Goal: Task Accomplishment & Management: Manage account settings

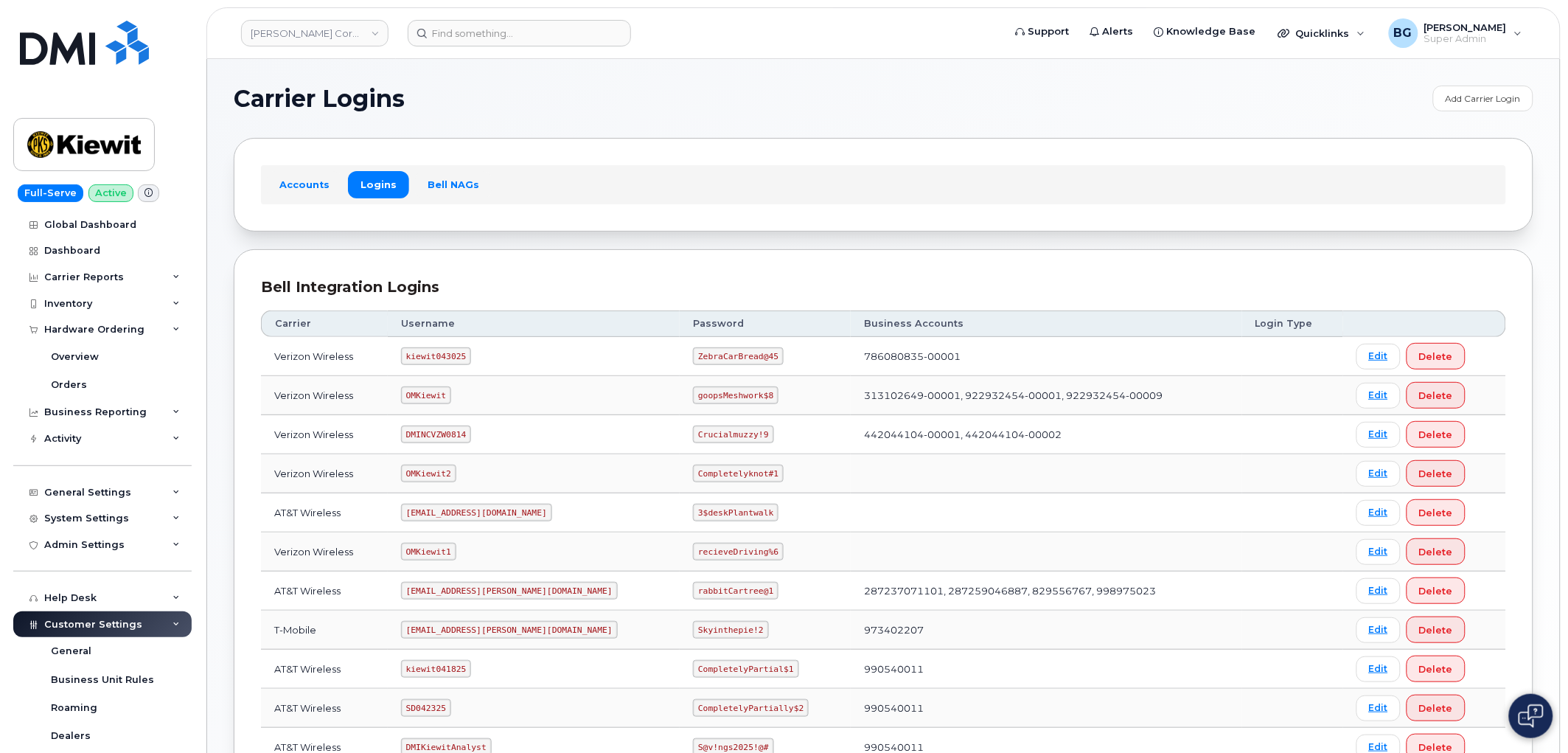
click at [968, 82] on div "Carrier Logins Add Carrier Login Accounts Logins Bell NAGs Bell Integration Log…" at bounding box center [884, 491] width 1353 height 865
click at [288, 34] on link "[PERSON_NAME] Corporation" at bounding box center [315, 33] width 147 height 26
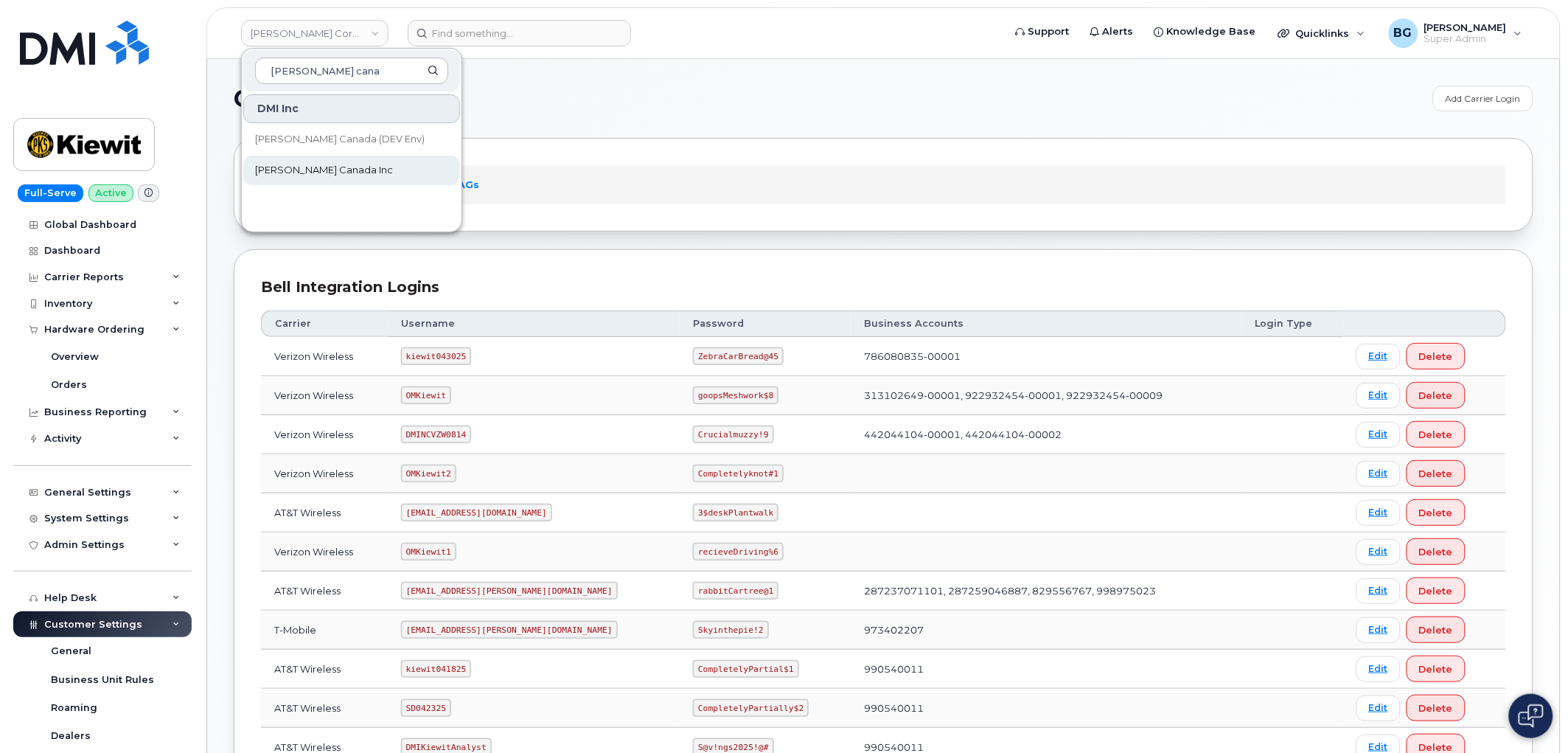
type input "kiewit cana"
click at [277, 170] on span "[PERSON_NAME] Canada Inc" at bounding box center [324, 170] width 138 height 14
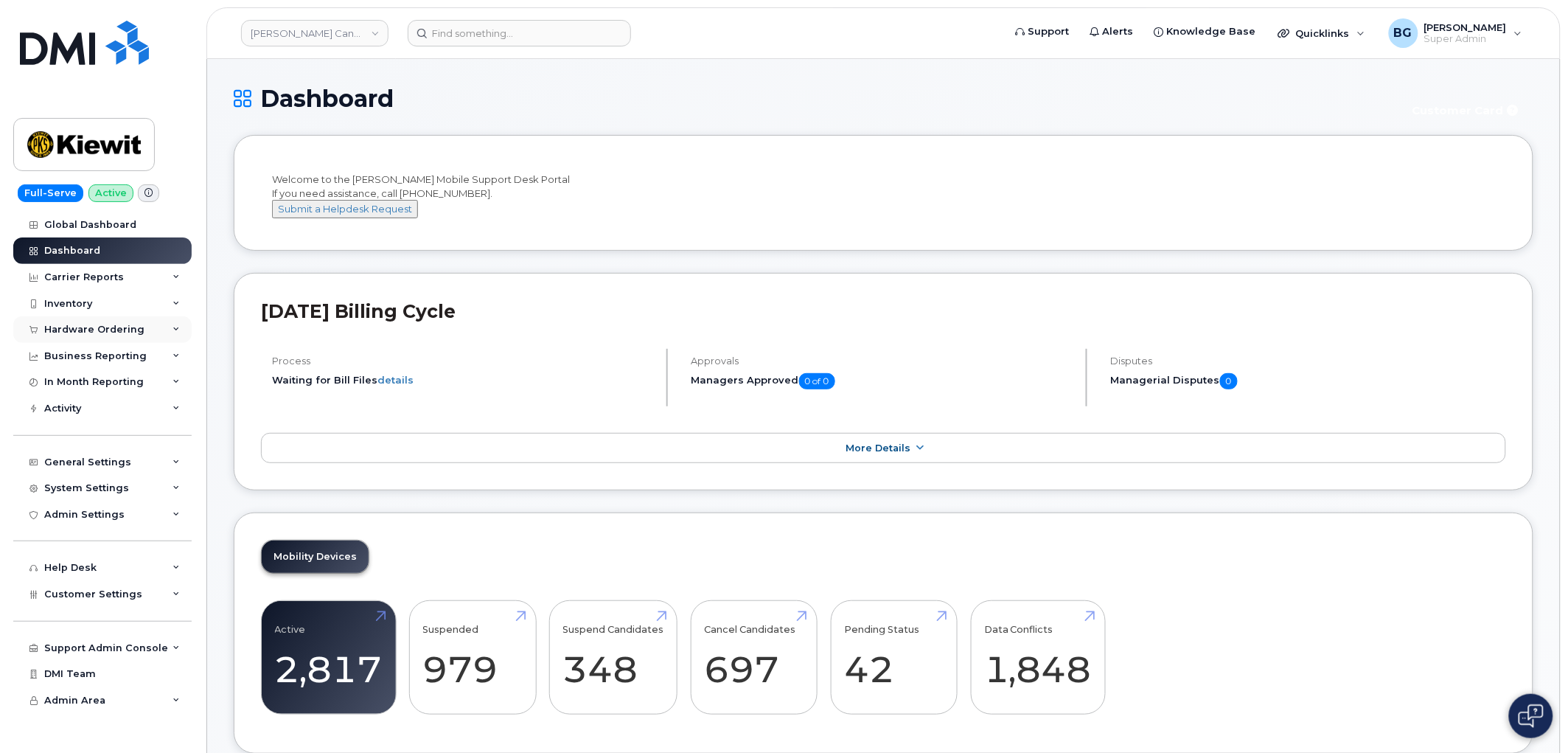
click at [70, 336] on div "Hardware Ordering" at bounding box center [102, 329] width 178 height 26
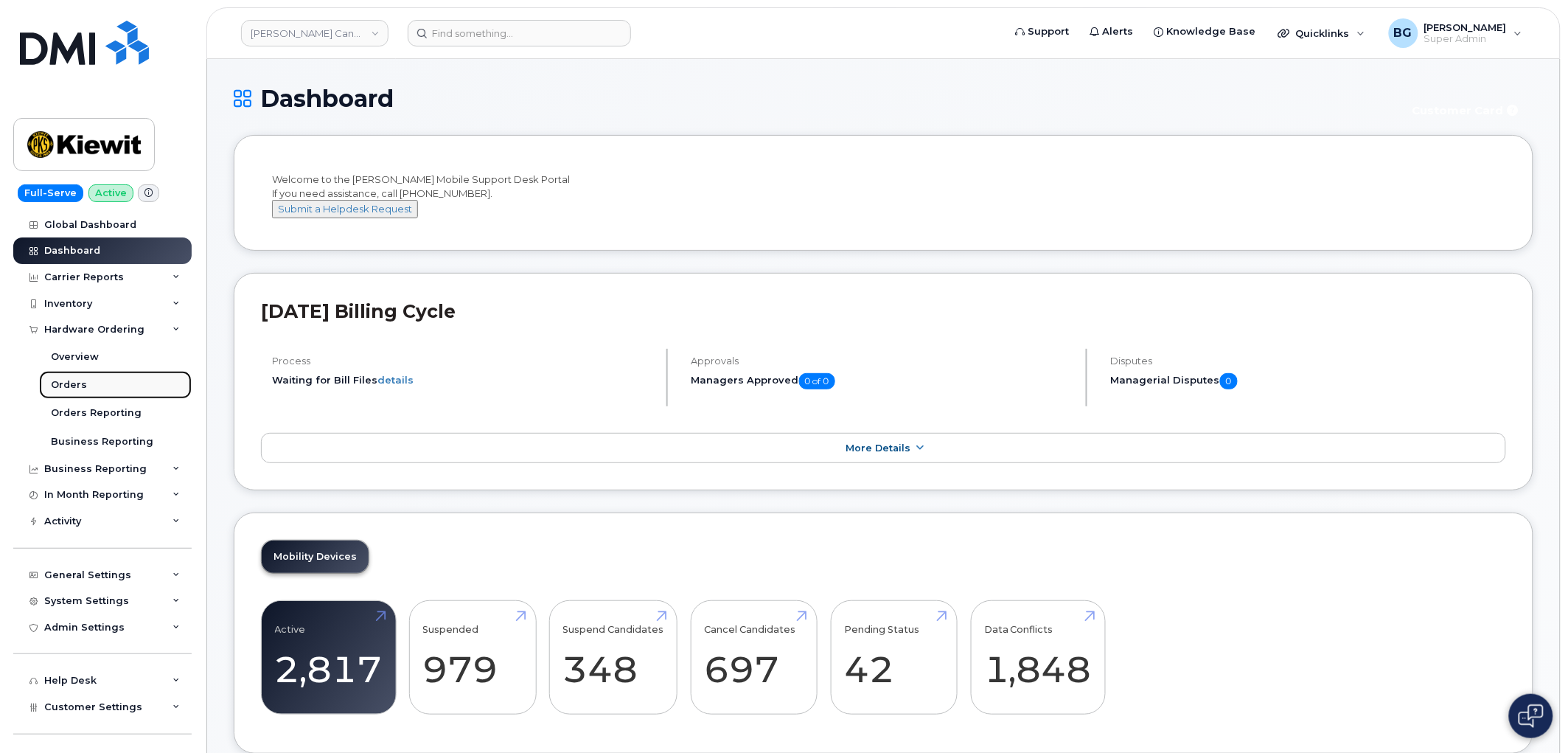
click at [66, 385] on div "Orders" at bounding box center [69, 385] width 36 height 14
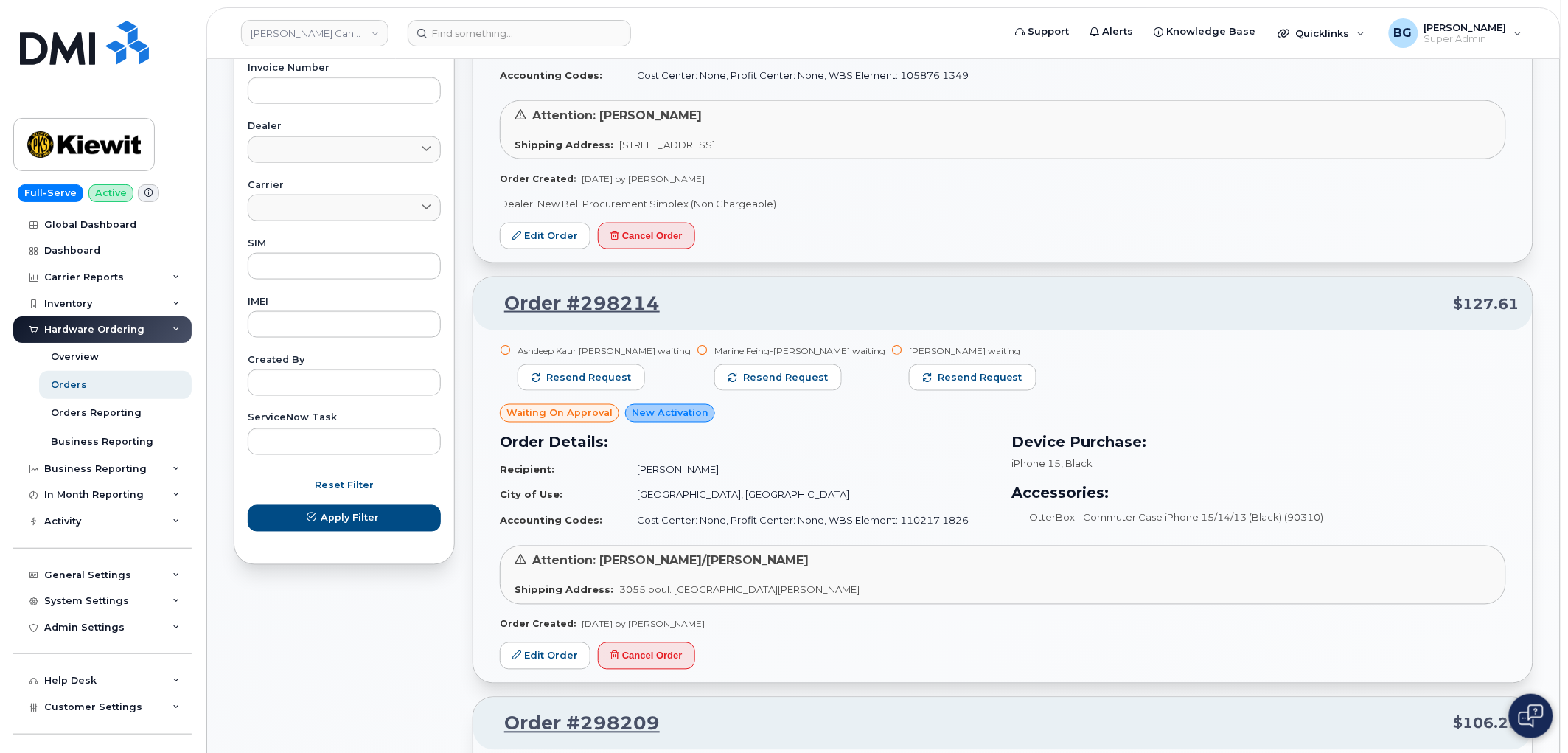
scroll to position [2682, 0]
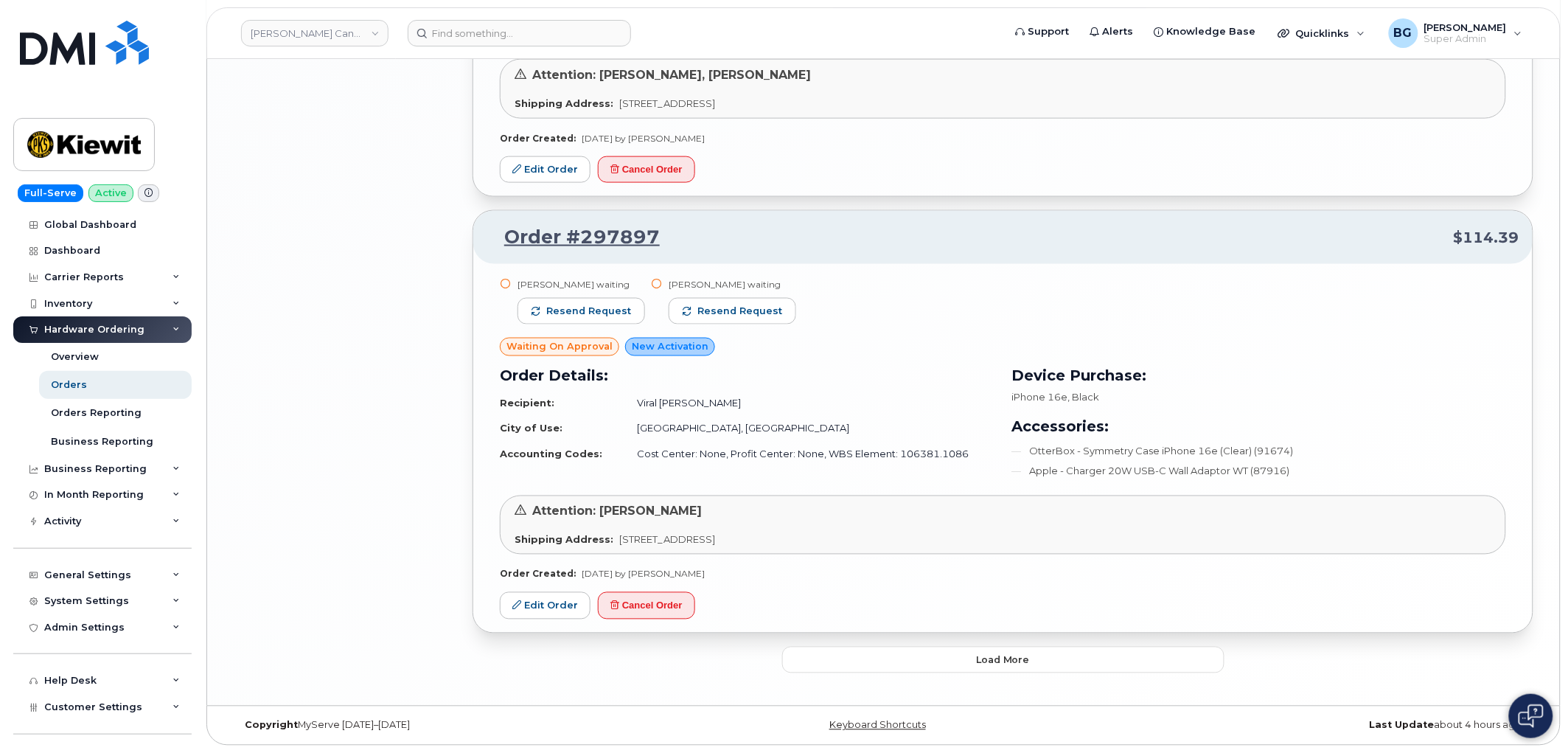
drag, startPoint x: 907, startPoint y: 657, endPoint x: 915, endPoint y: 651, distance: 10.0
click at [907, 656] on button "Load more" at bounding box center [1003, 659] width 443 height 26
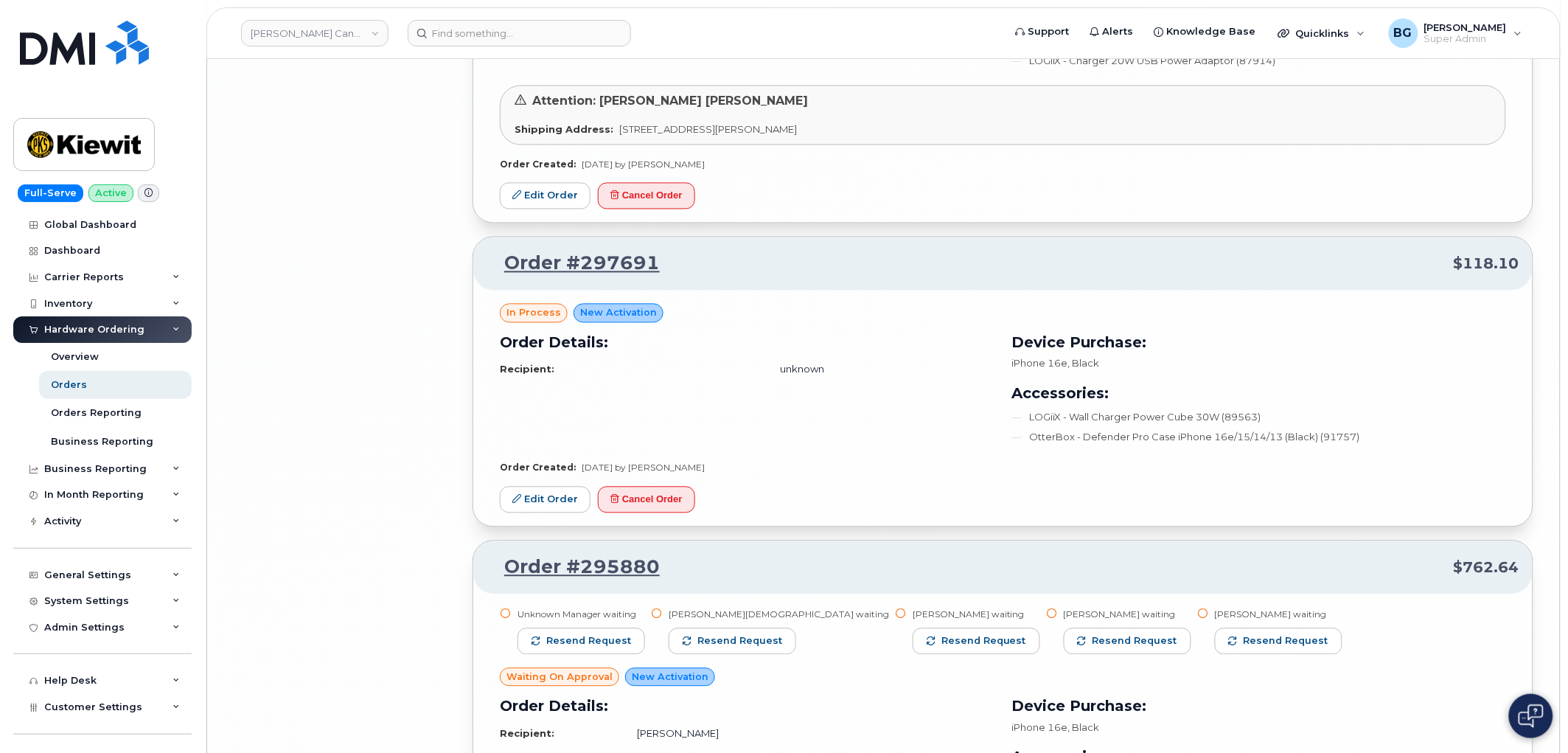
scroll to position [5277, 0]
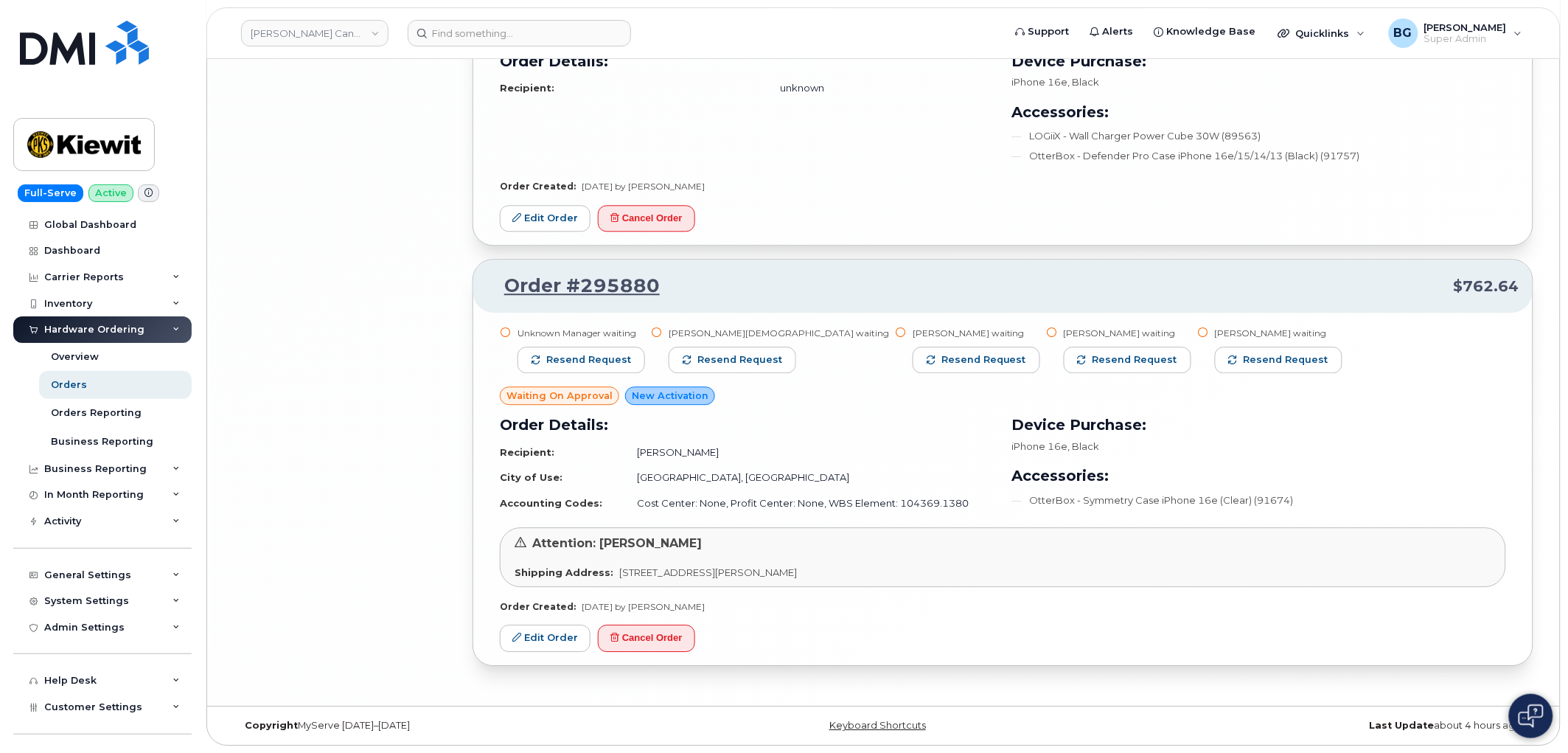
click at [843, 623] on div "Unknown Manager waiting Resend request Asif Mohammed waiting Resend request Kev…" at bounding box center [1003, 489] width 1060 height 352
click at [636, 635] on button "Cancel Order" at bounding box center [647, 638] width 98 height 27
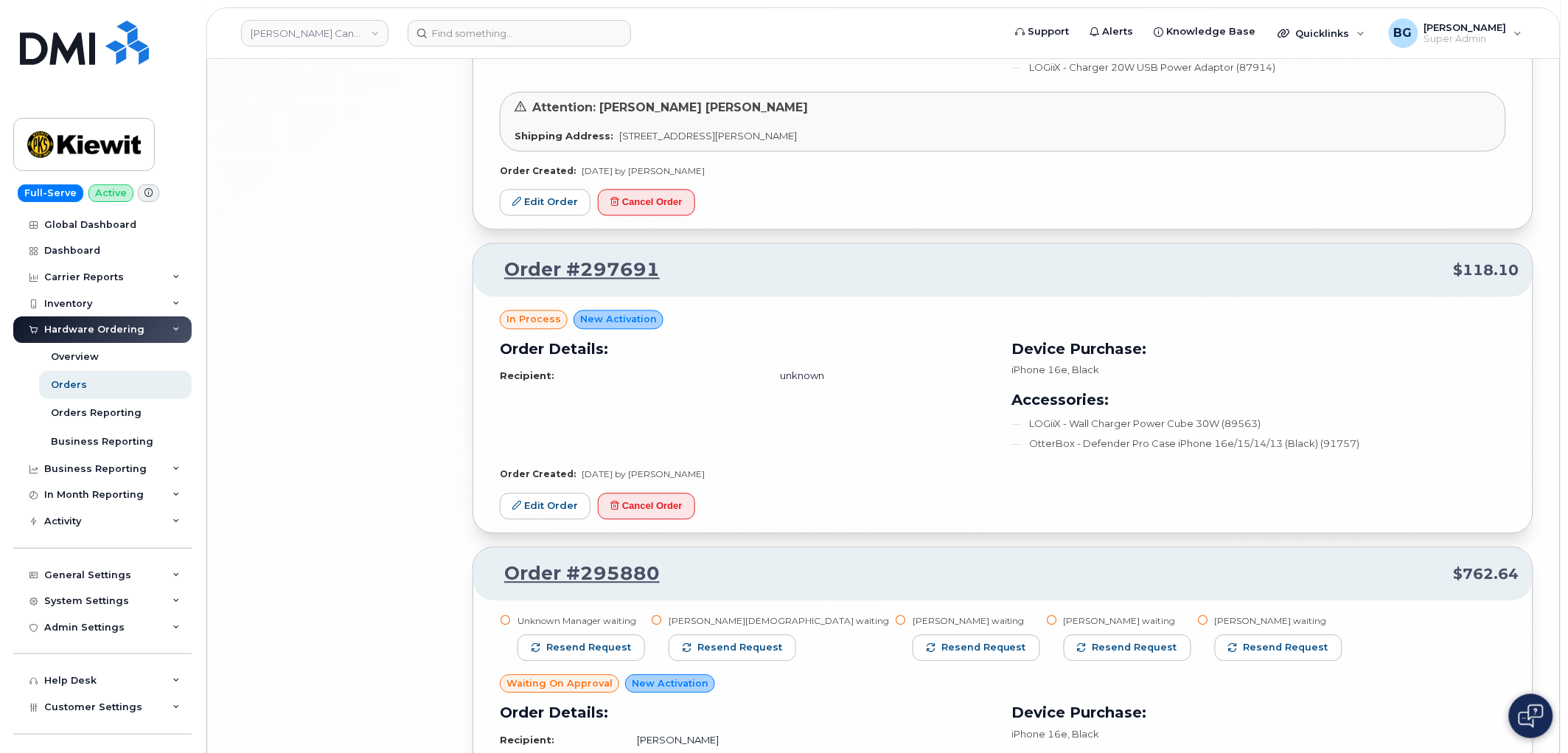
scroll to position [4949, 0]
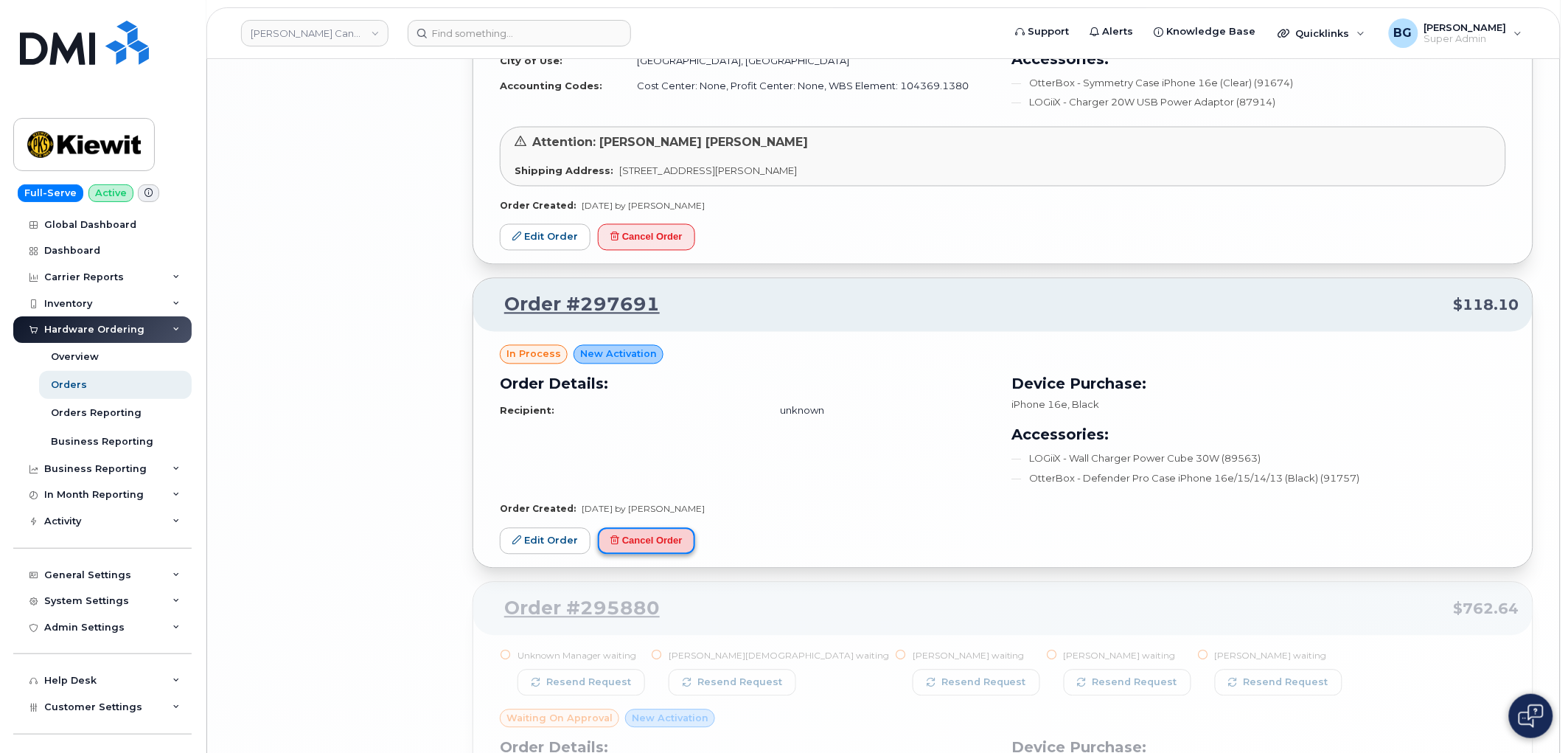
click at [647, 547] on button "Cancel Order" at bounding box center [647, 542] width 98 height 27
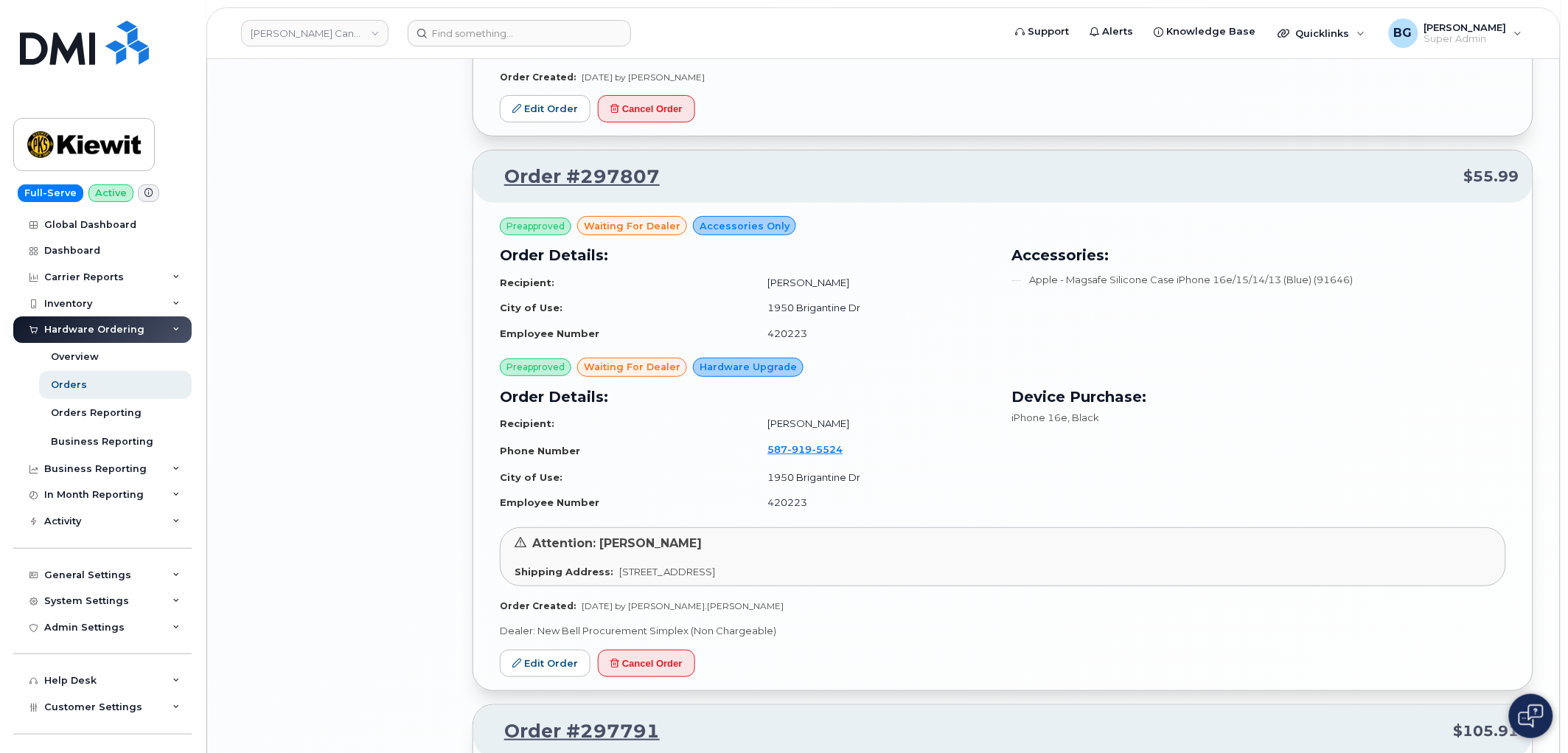
scroll to position [4075, 0]
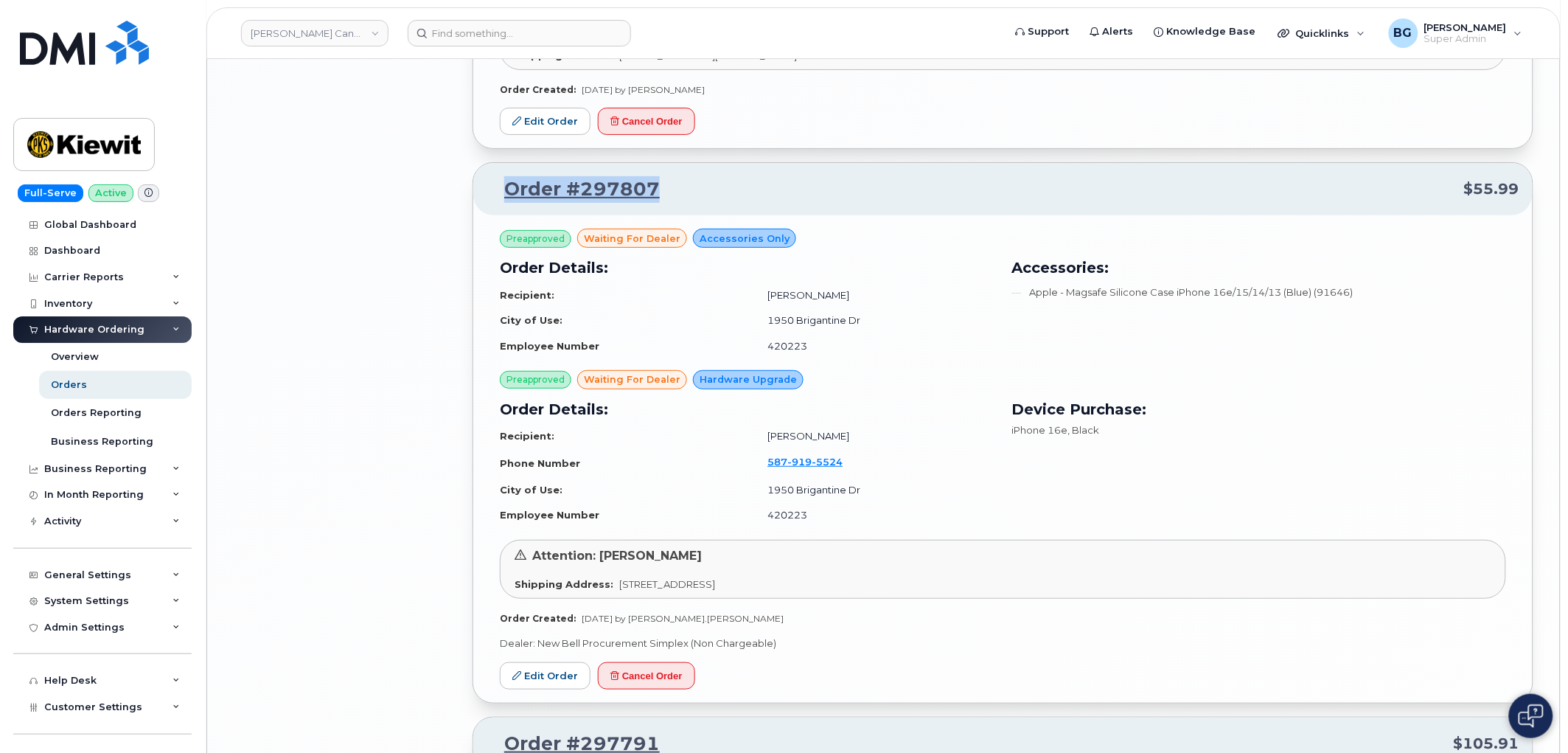
drag, startPoint x: 671, startPoint y: 192, endPoint x: 495, endPoint y: 195, distance: 176.0
click at [495, 195] on p "Order #297807 $55.99" at bounding box center [1003, 189] width 1033 height 26
copy link "Order #297807"
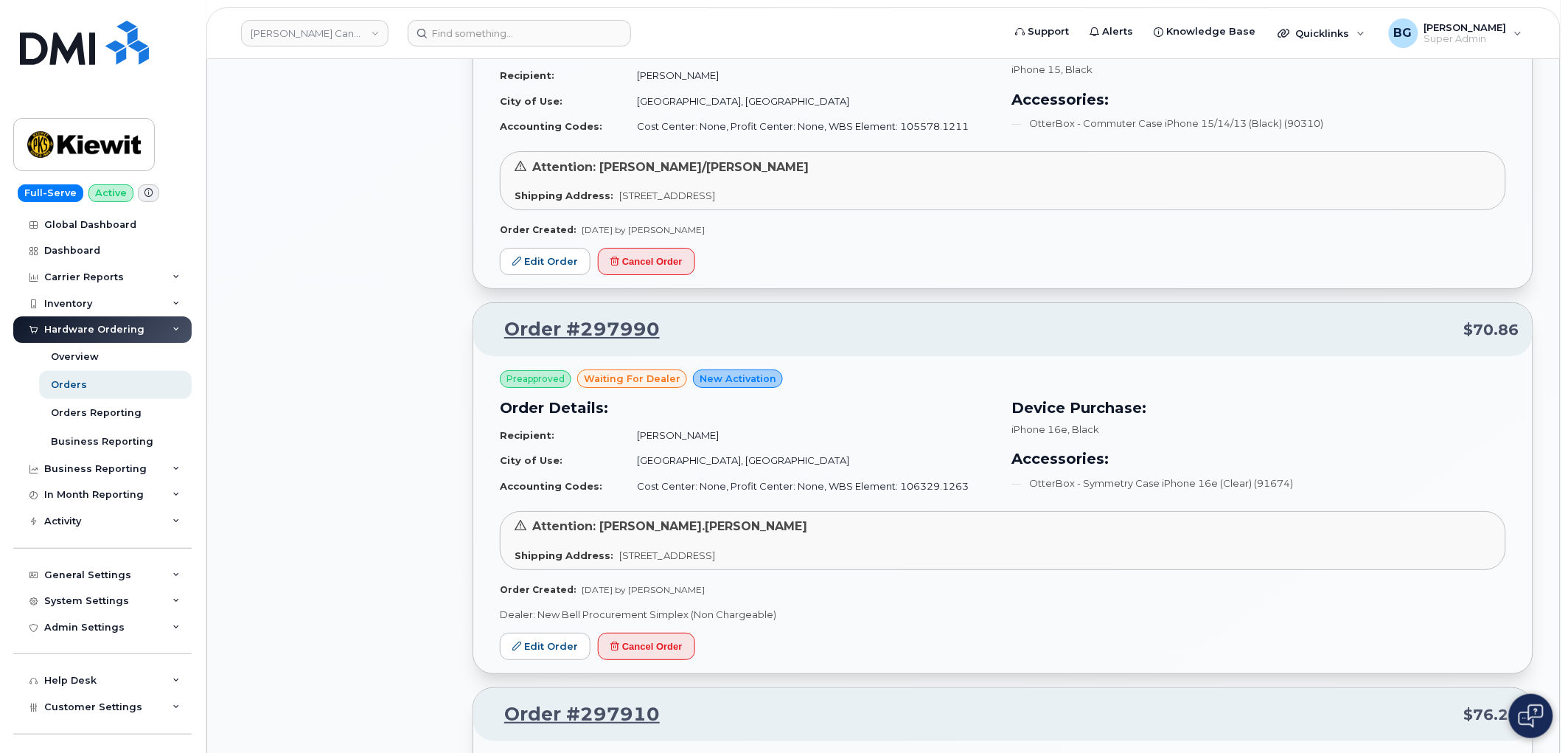
scroll to position [1782, 0]
drag, startPoint x: 630, startPoint y: 330, endPoint x: 498, endPoint y: 324, distance: 132.1
click at [498, 324] on p "Order #297990 $70.86" at bounding box center [1003, 330] width 1033 height 26
copy link "Order #297990"
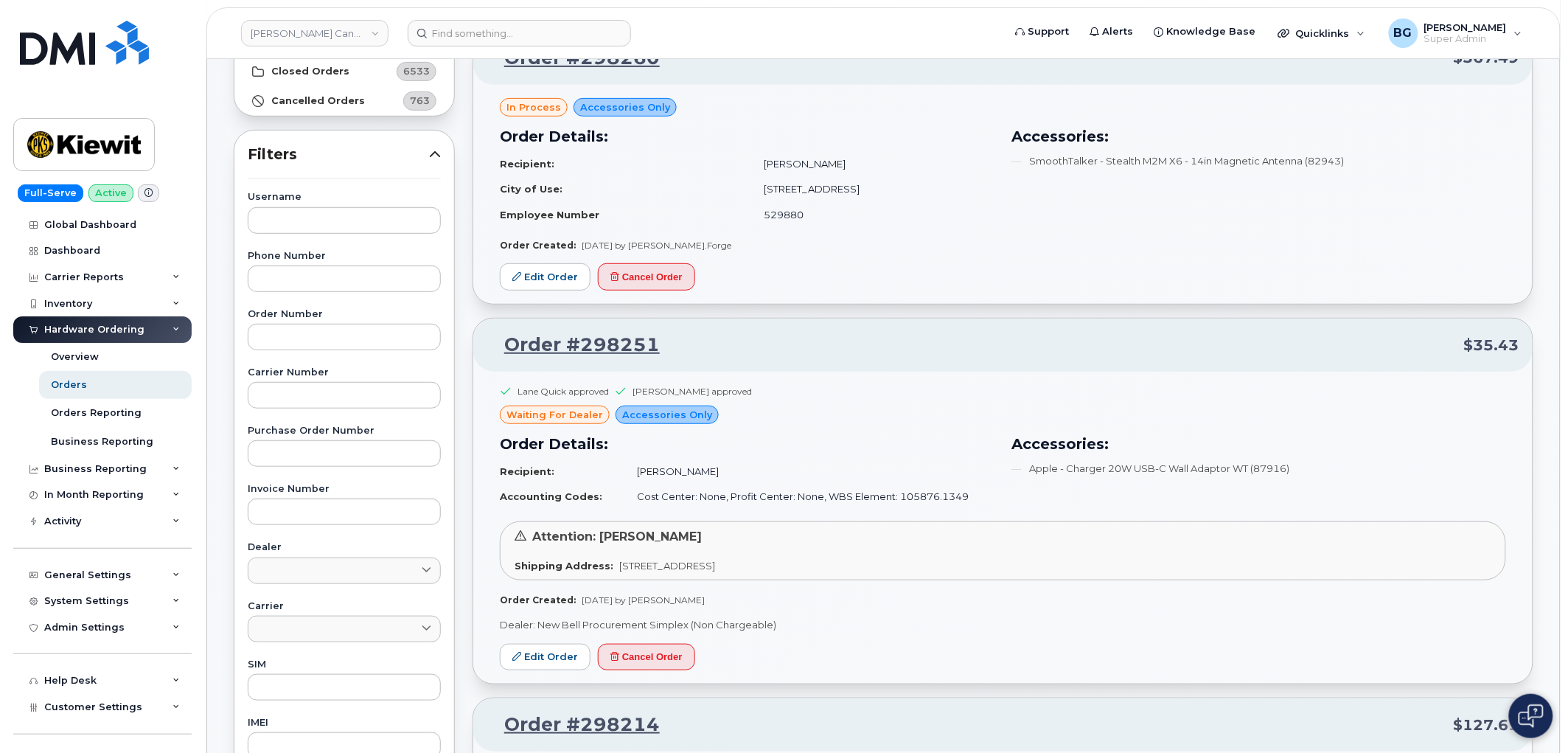
scroll to position [273, 0]
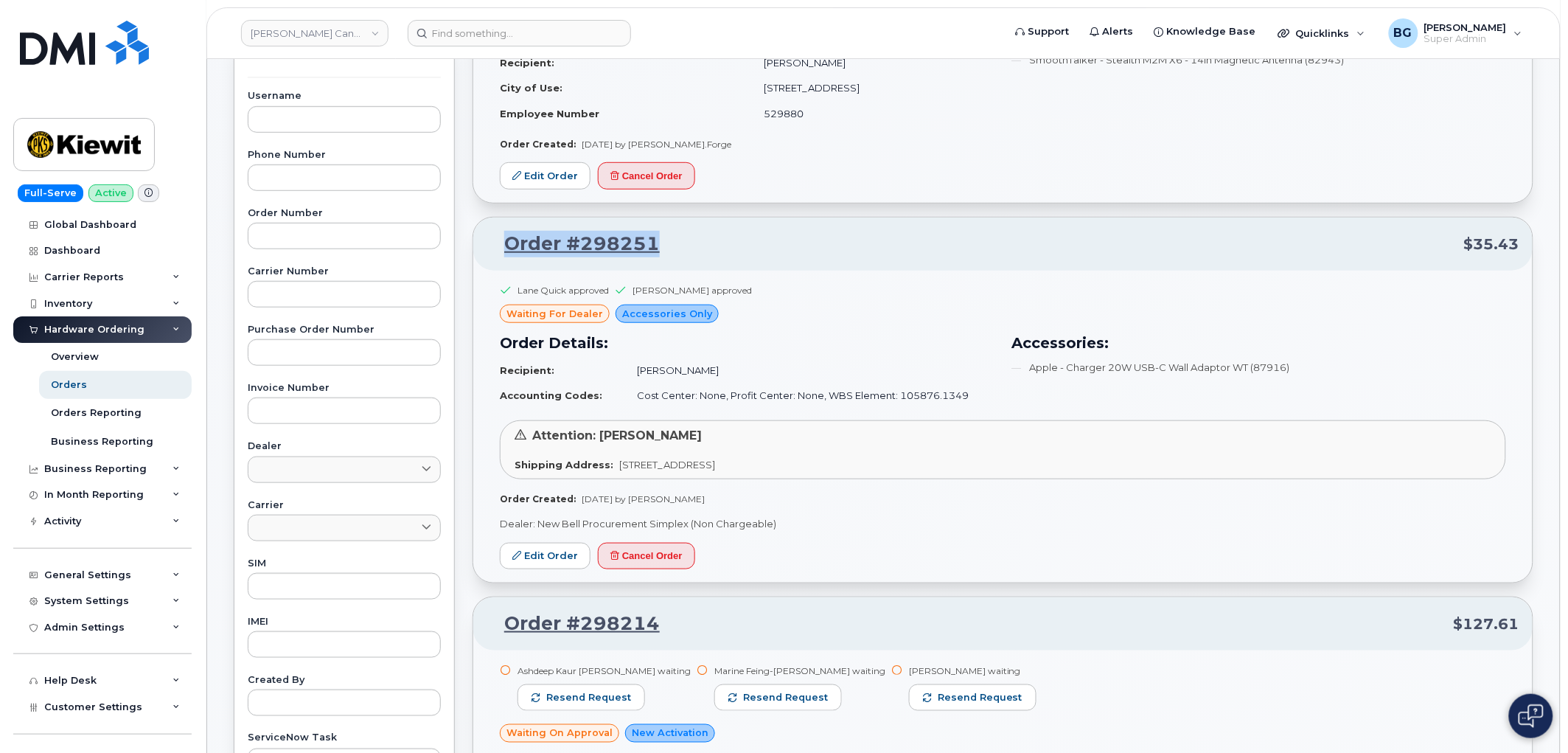
drag, startPoint x: 697, startPoint y: 239, endPoint x: 499, endPoint y: 245, distance: 198.1
click at [499, 245] on p "Order #298251 $35.43" at bounding box center [1003, 243] width 1033 height 26
copy link "Order #298251"
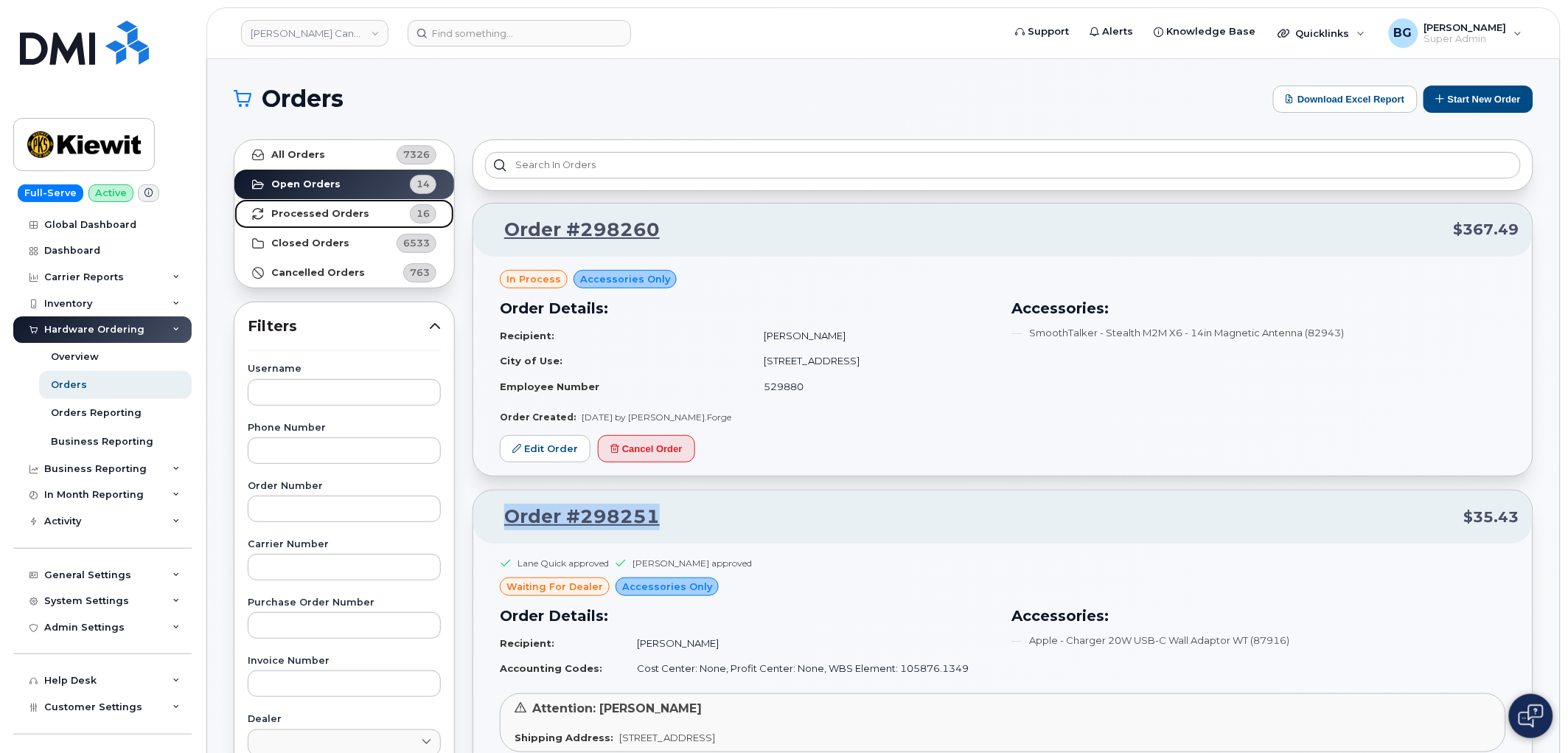
click at [320, 206] on link "Processed Orders 16" at bounding box center [344, 214] width 220 height 30
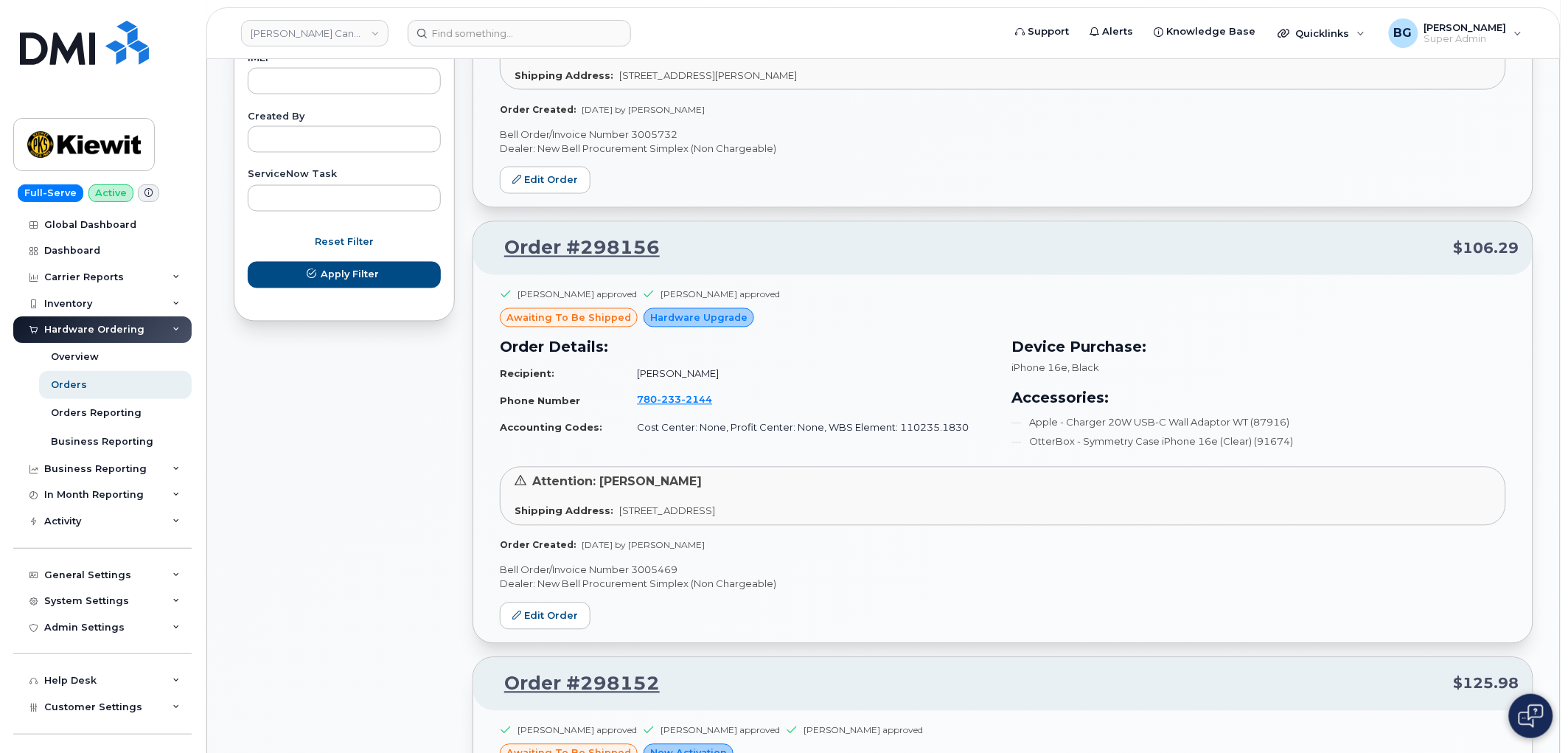
scroll to position [2930, 0]
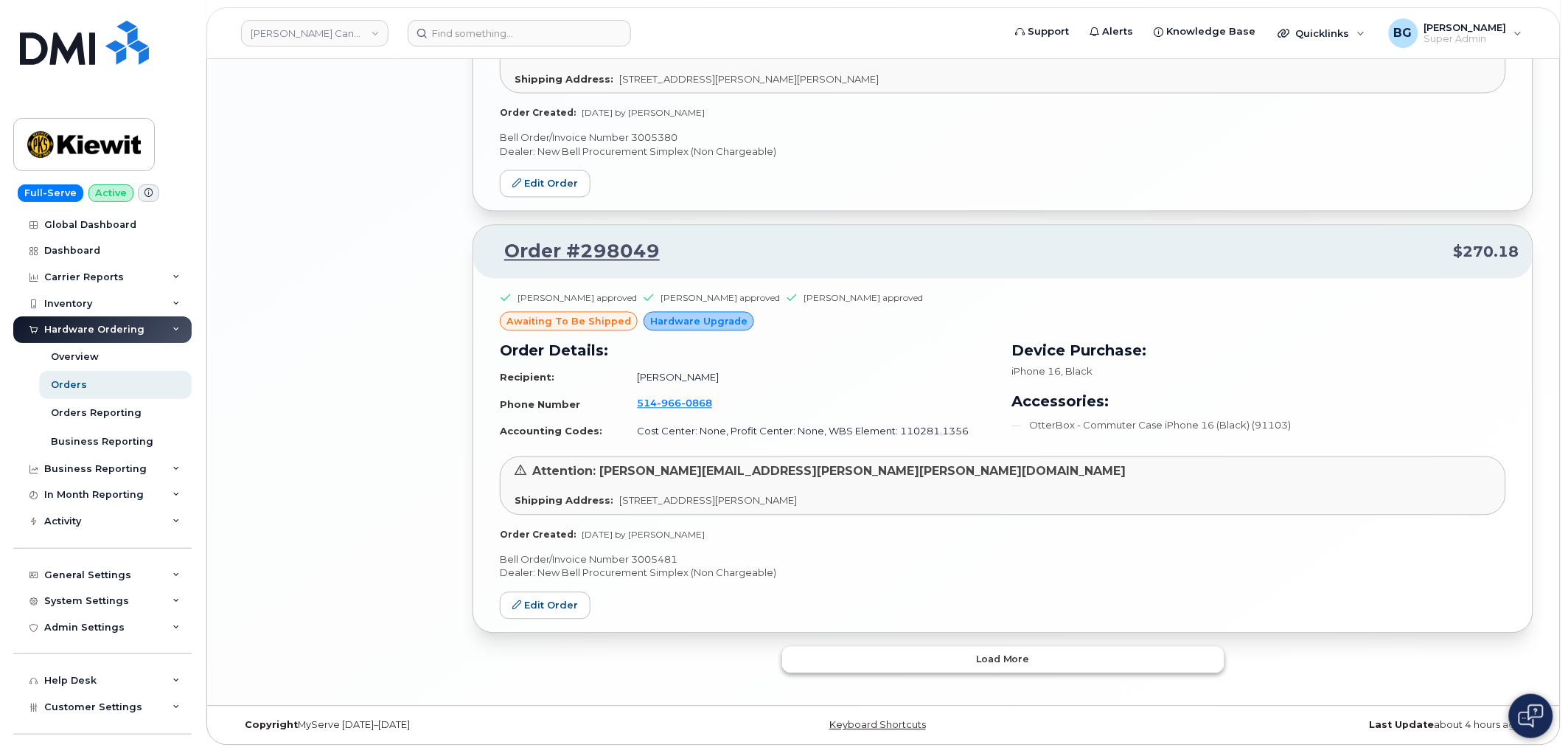
click at [940, 654] on button "Load more" at bounding box center [1003, 659] width 443 height 26
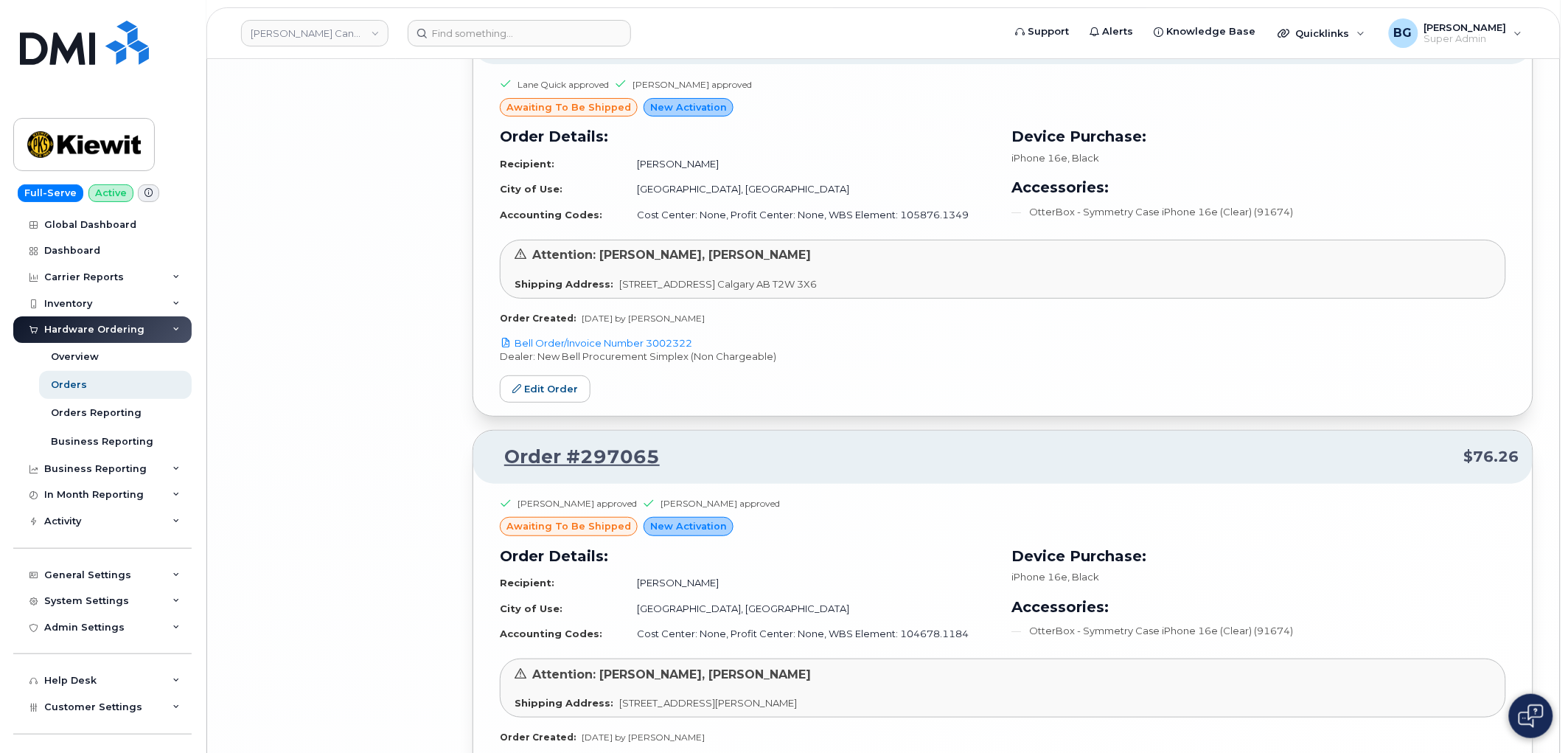
scroll to position [6278, 0]
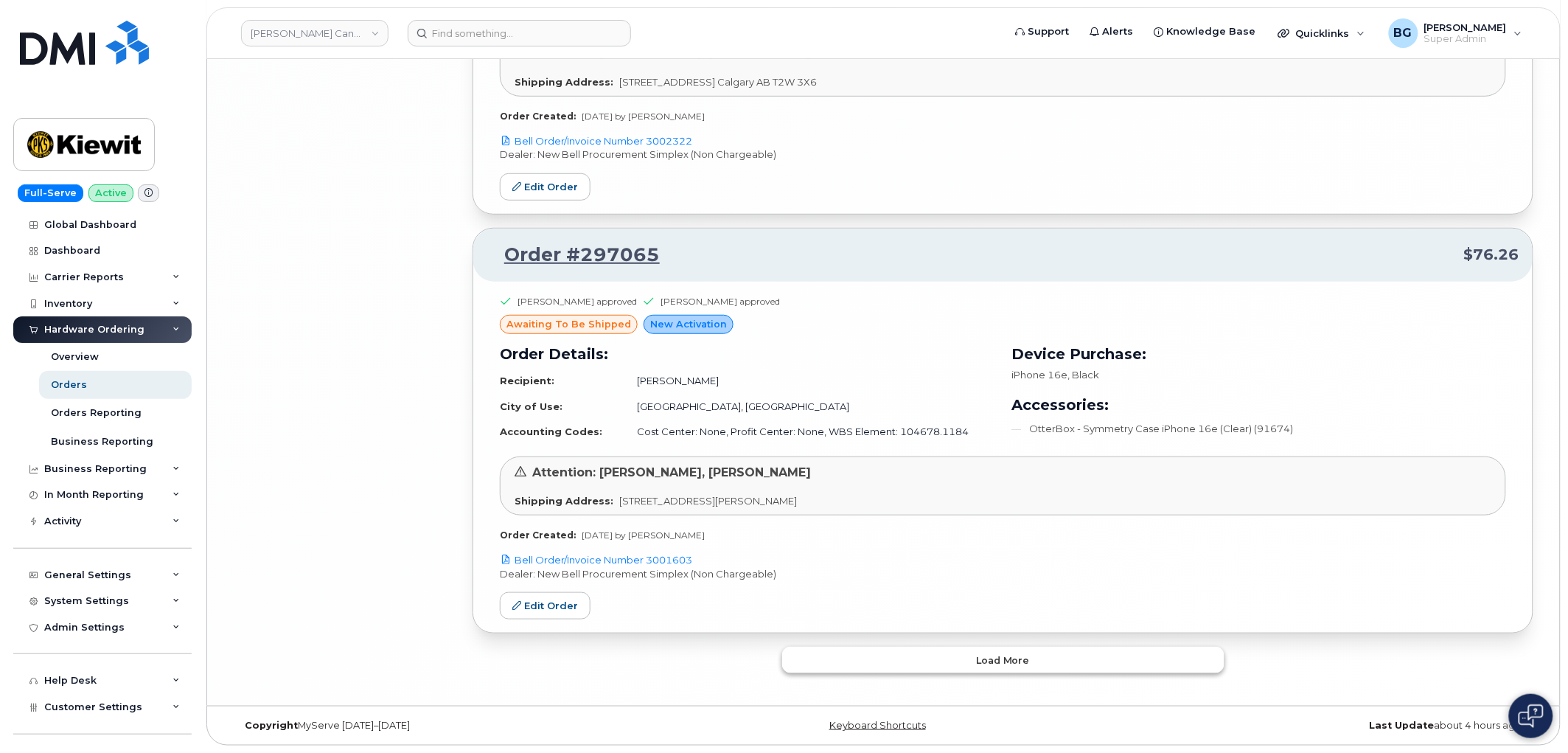
click at [962, 672] on button "Load more" at bounding box center [1003, 659] width 443 height 26
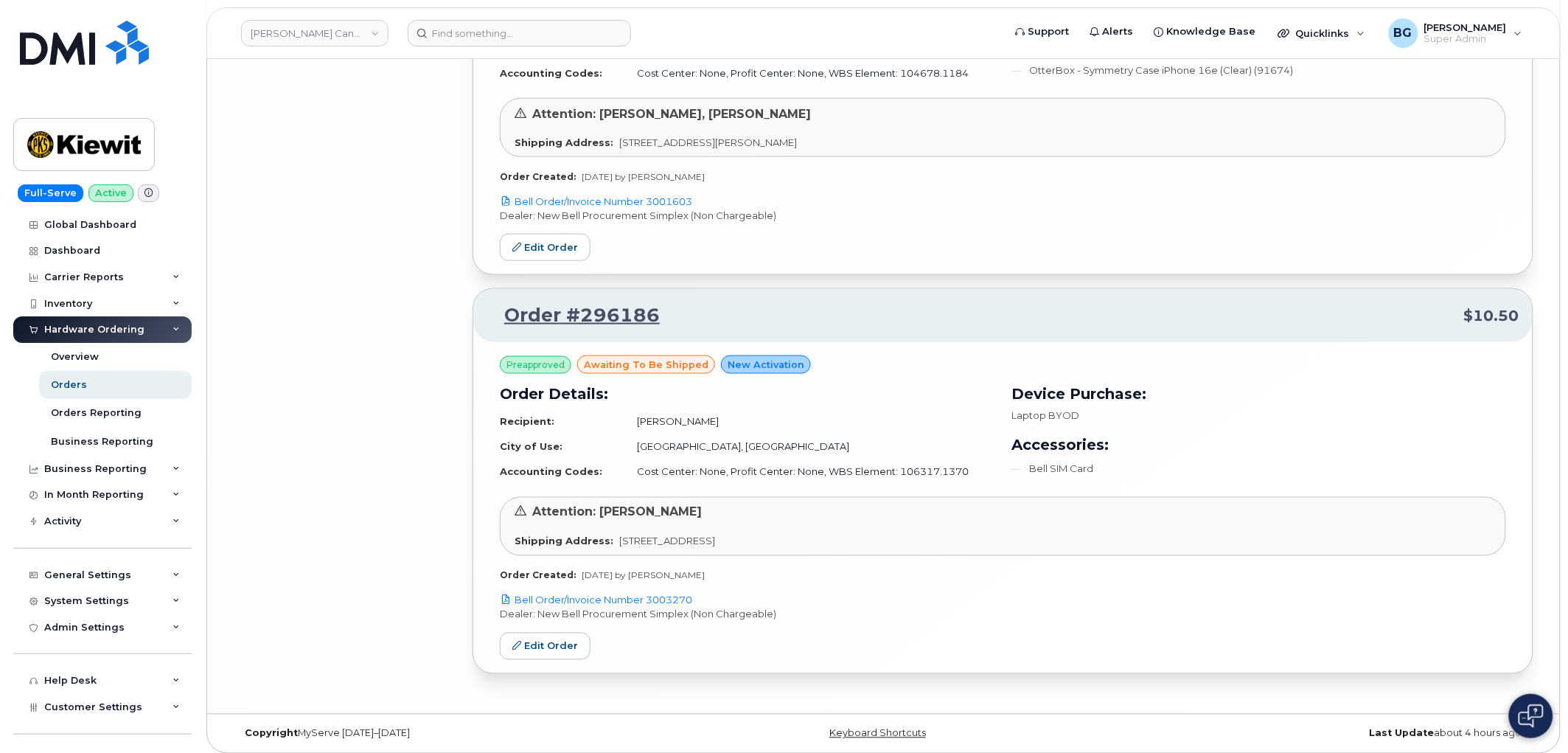
scroll to position [6645, 0]
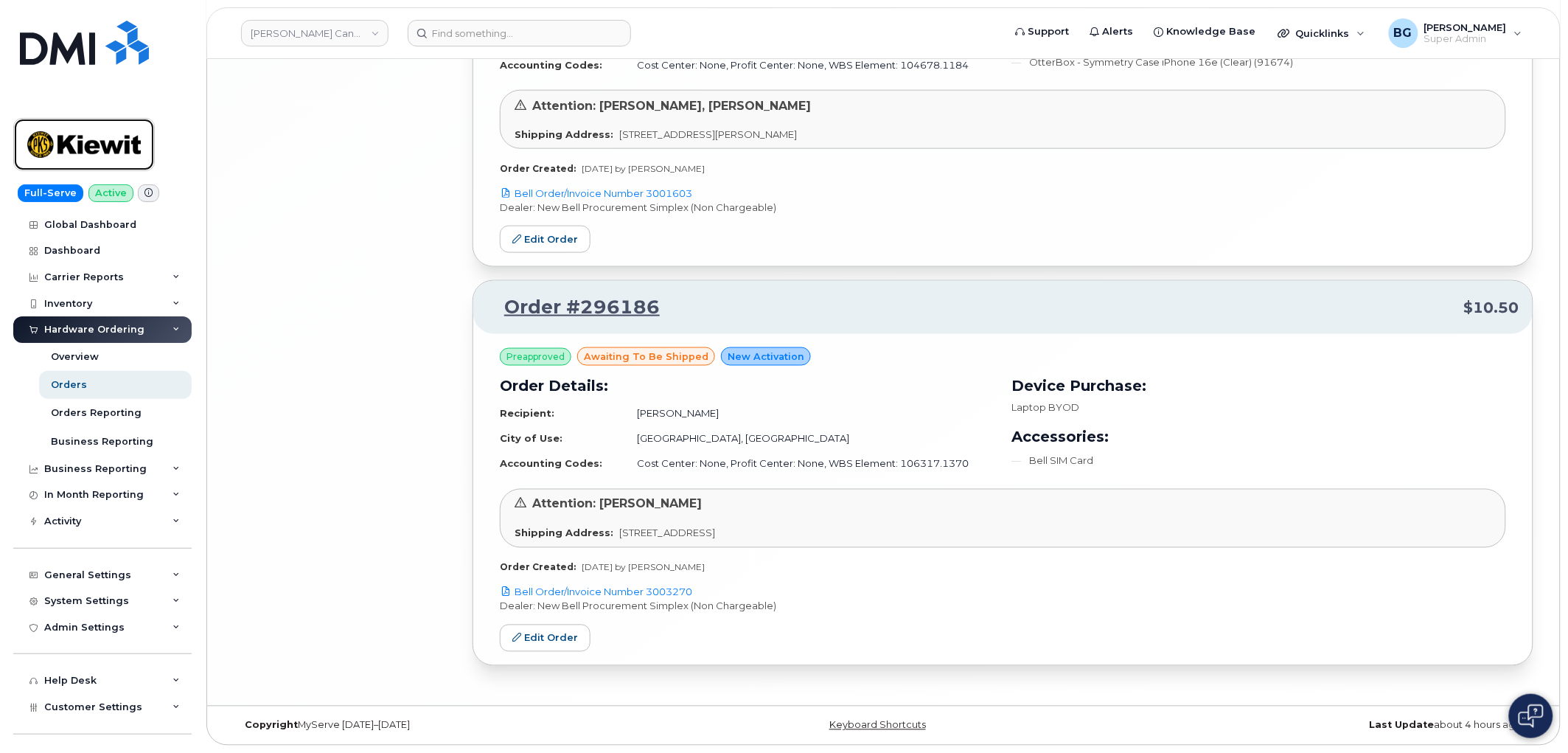
drag, startPoint x: 77, startPoint y: 145, endPoint x: 164, endPoint y: 98, distance: 98.9
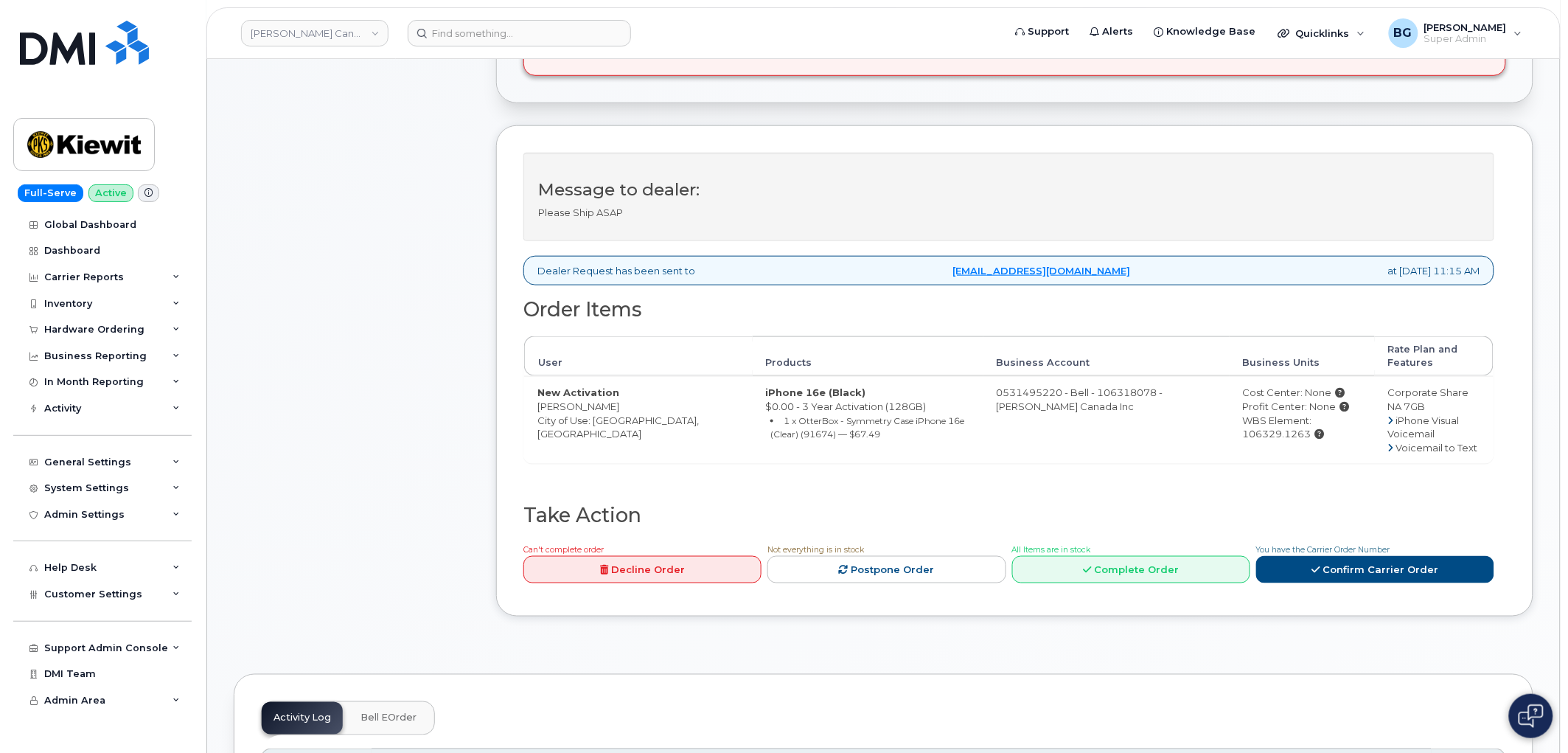
scroll to position [436, 0]
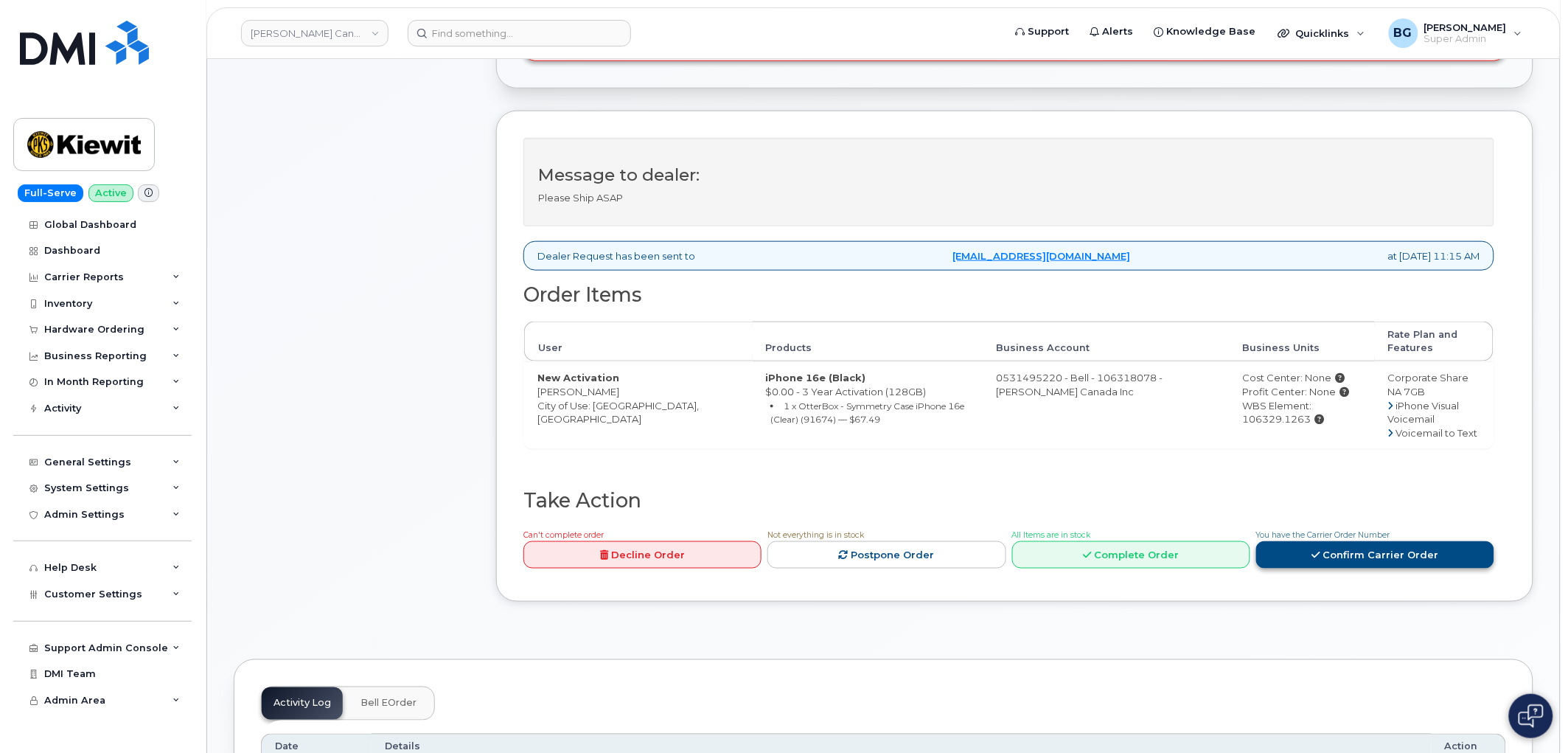
click at [1361, 550] on link "Confirm Carrier Order" at bounding box center [1376, 555] width 239 height 27
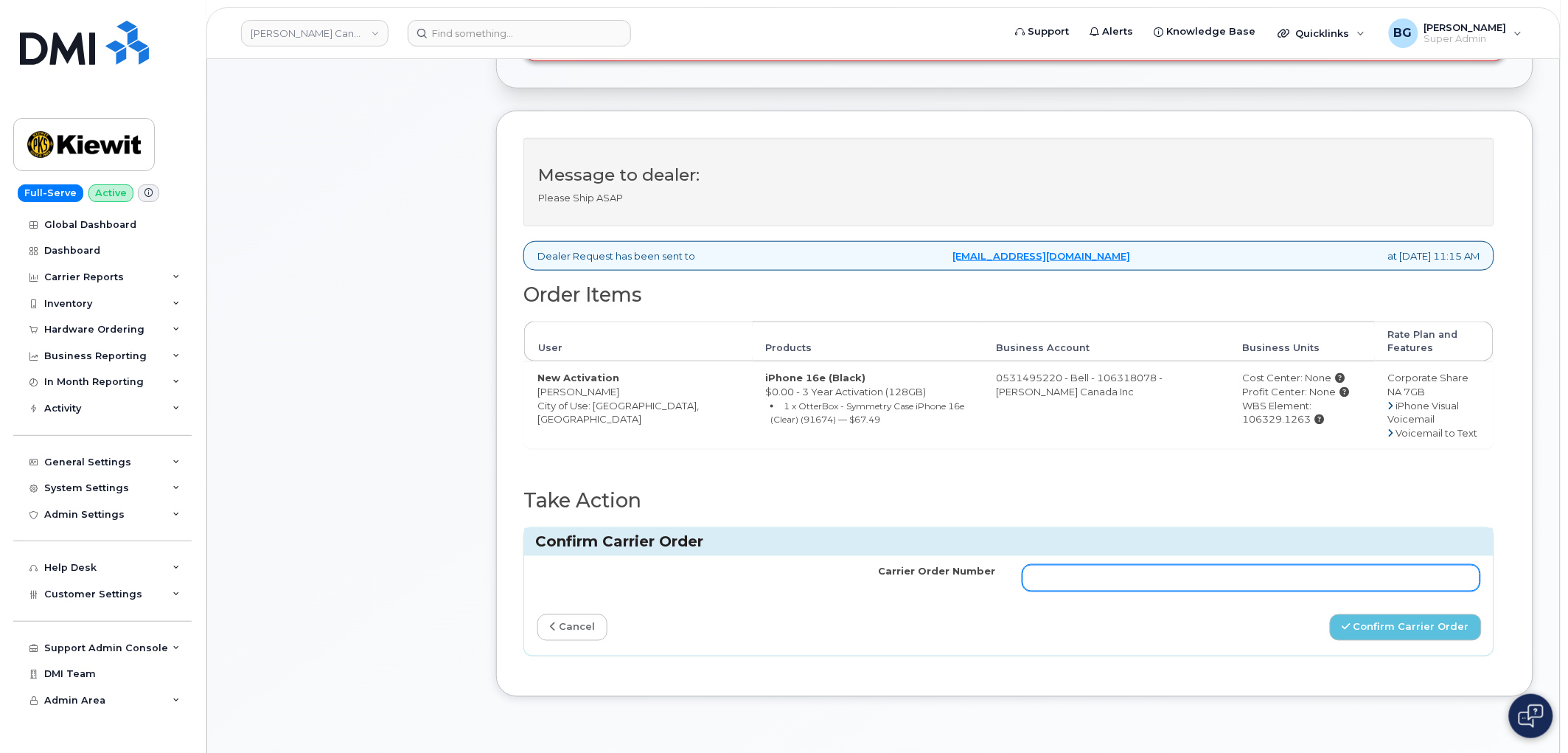
click at [1305, 572] on input "Carrier Order Number" at bounding box center [1252, 578] width 459 height 26
paste input "3004870"
type input "3004870"
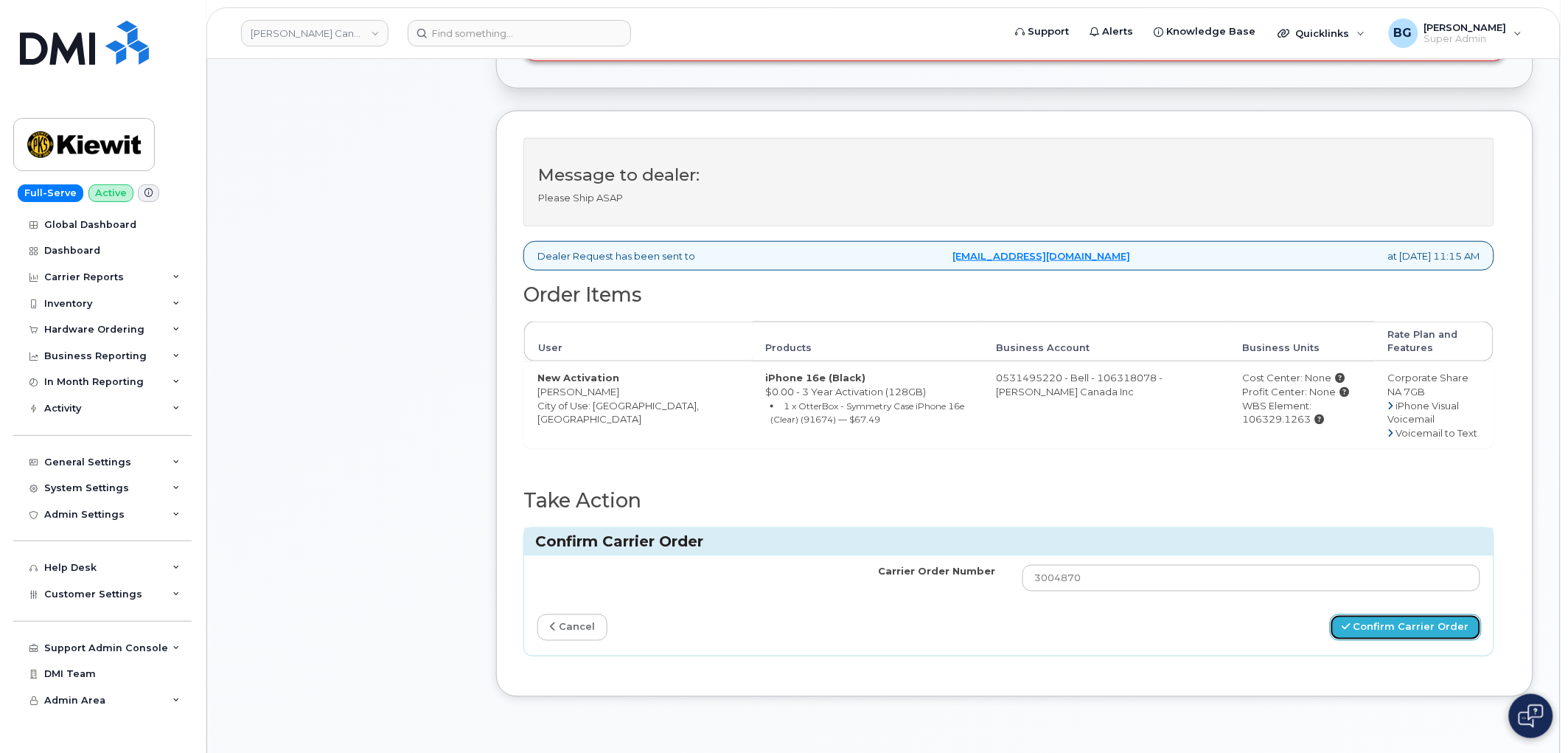
click at [1385, 629] on button "Confirm Carrier Order" at bounding box center [1406, 627] width 152 height 27
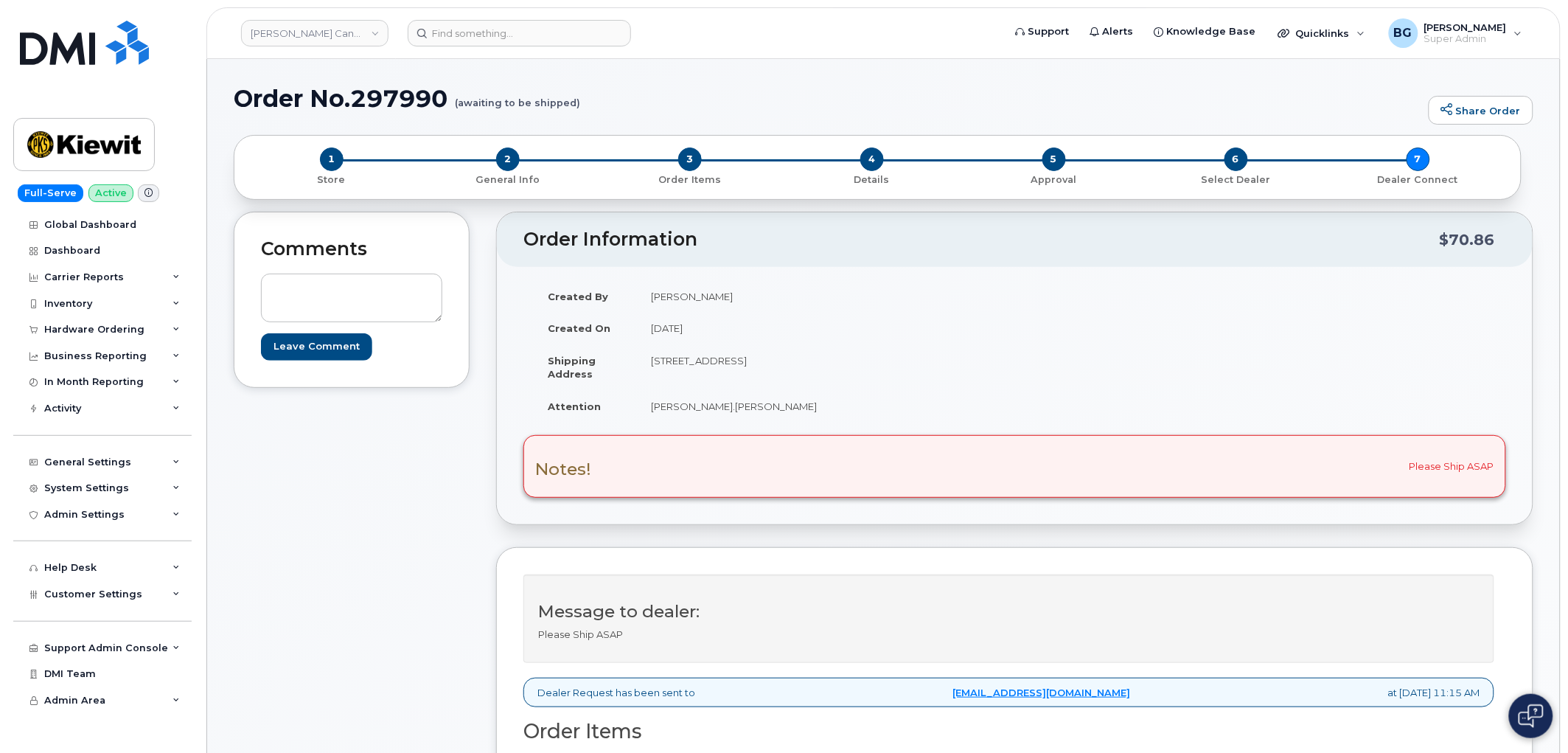
scroll to position [54, 0]
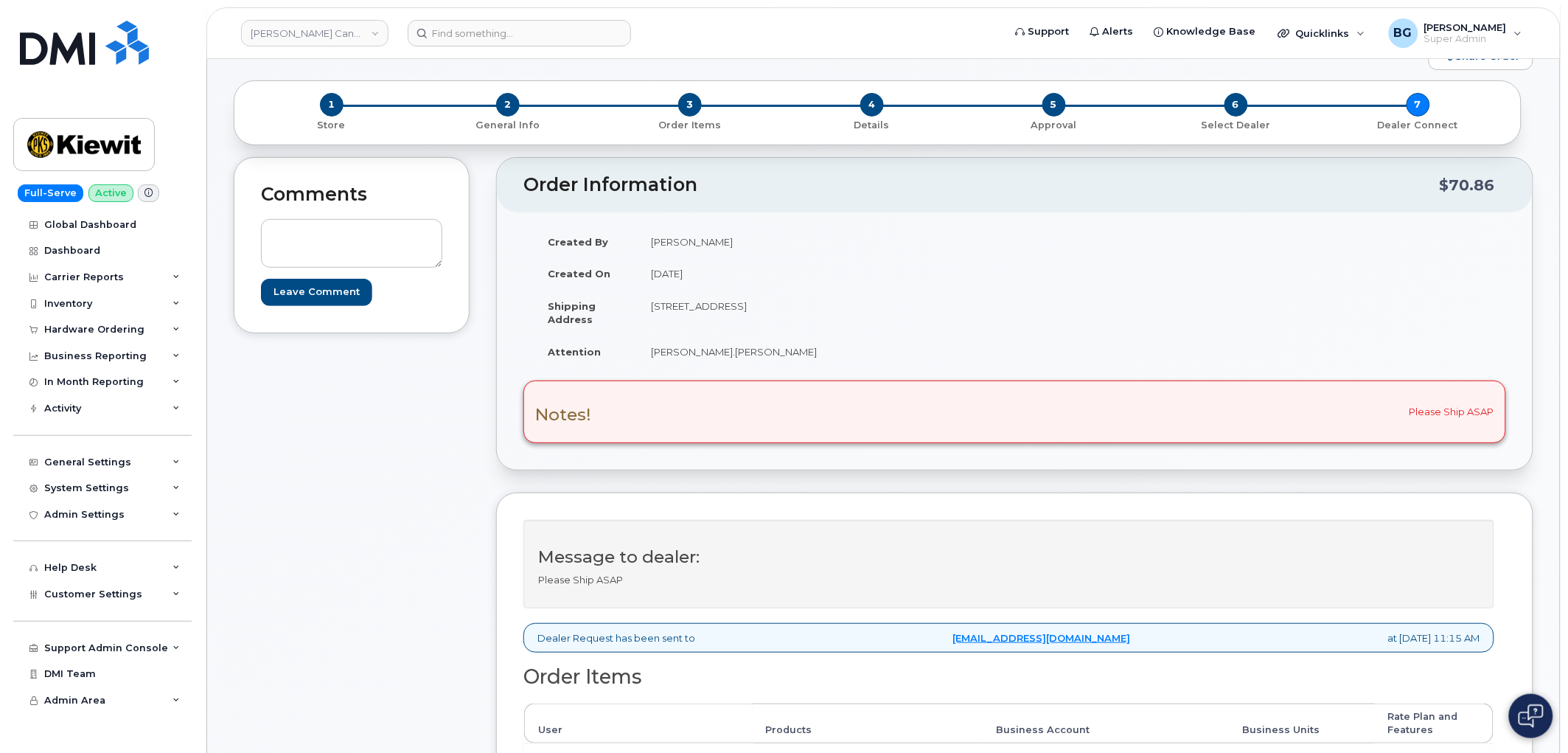
click at [244, 484] on div "Comments Leave Comment" at bounding box center [351, 603] width 236 height 891
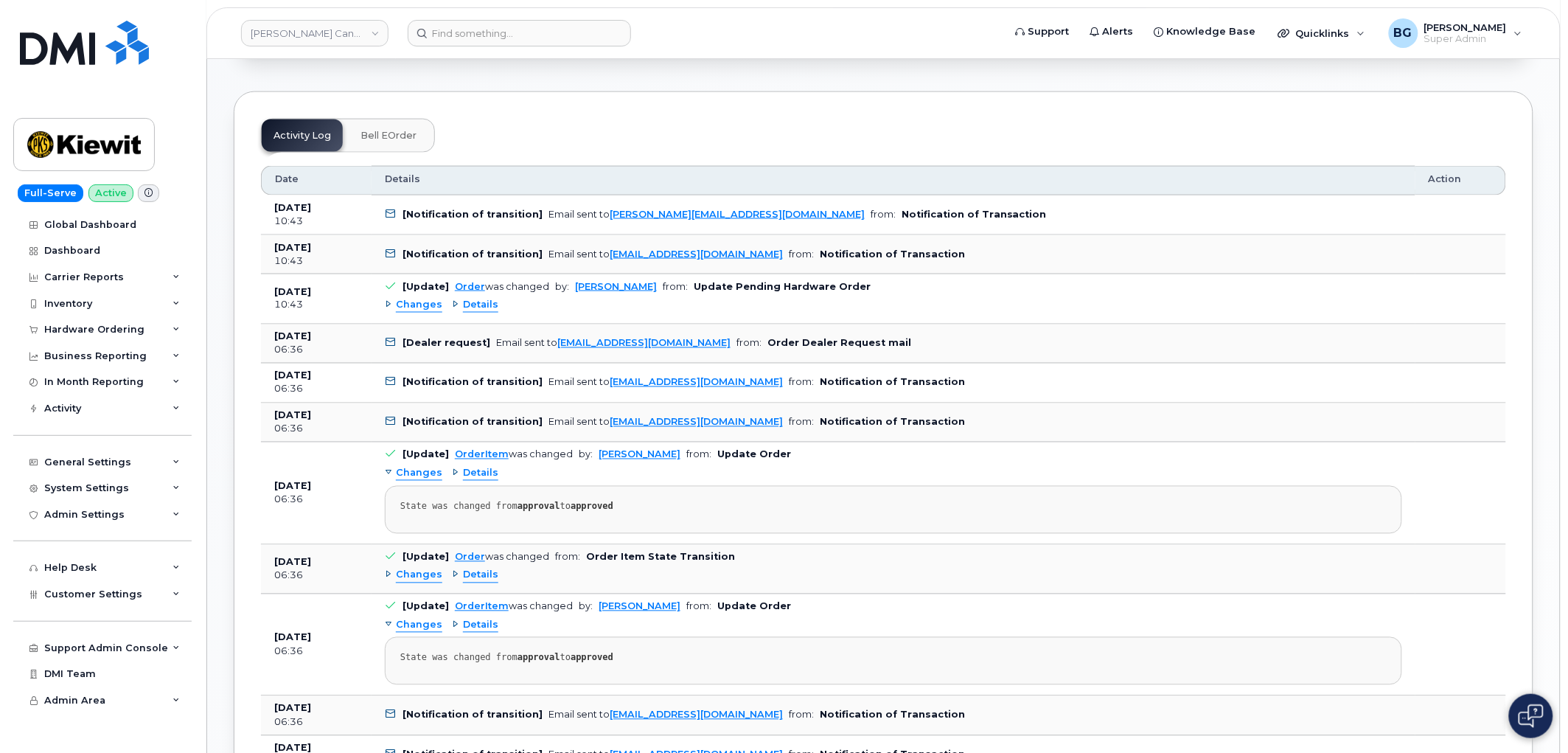
drag, startPoint x: 399, startPoint y: 126, endPoint x: 396, endPoint y: 134, distance: 8.5
click at [396, 134] on button "Bell eOrder" at bounding box center [388, 135] width 79 height 33
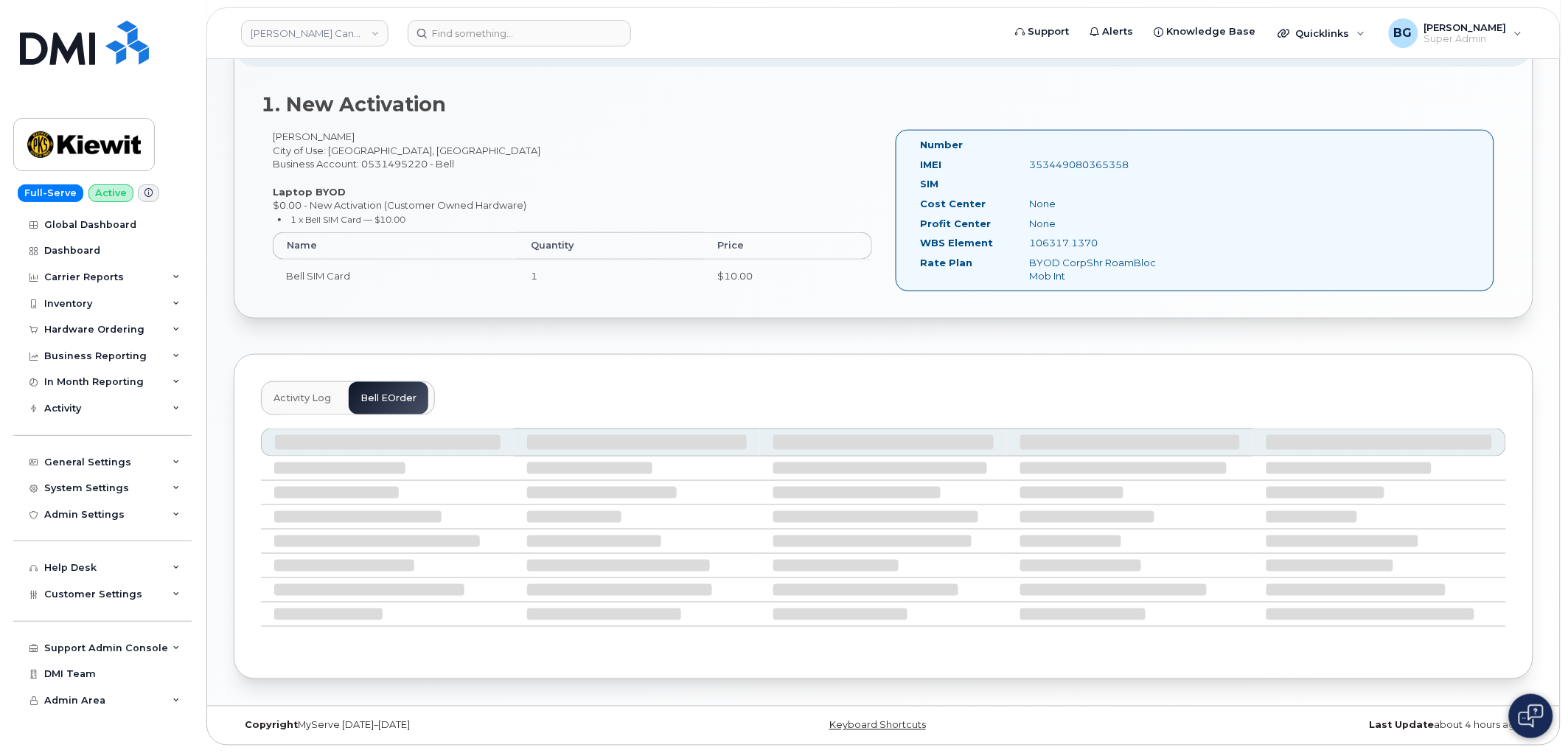
scroll to position [535, 0]
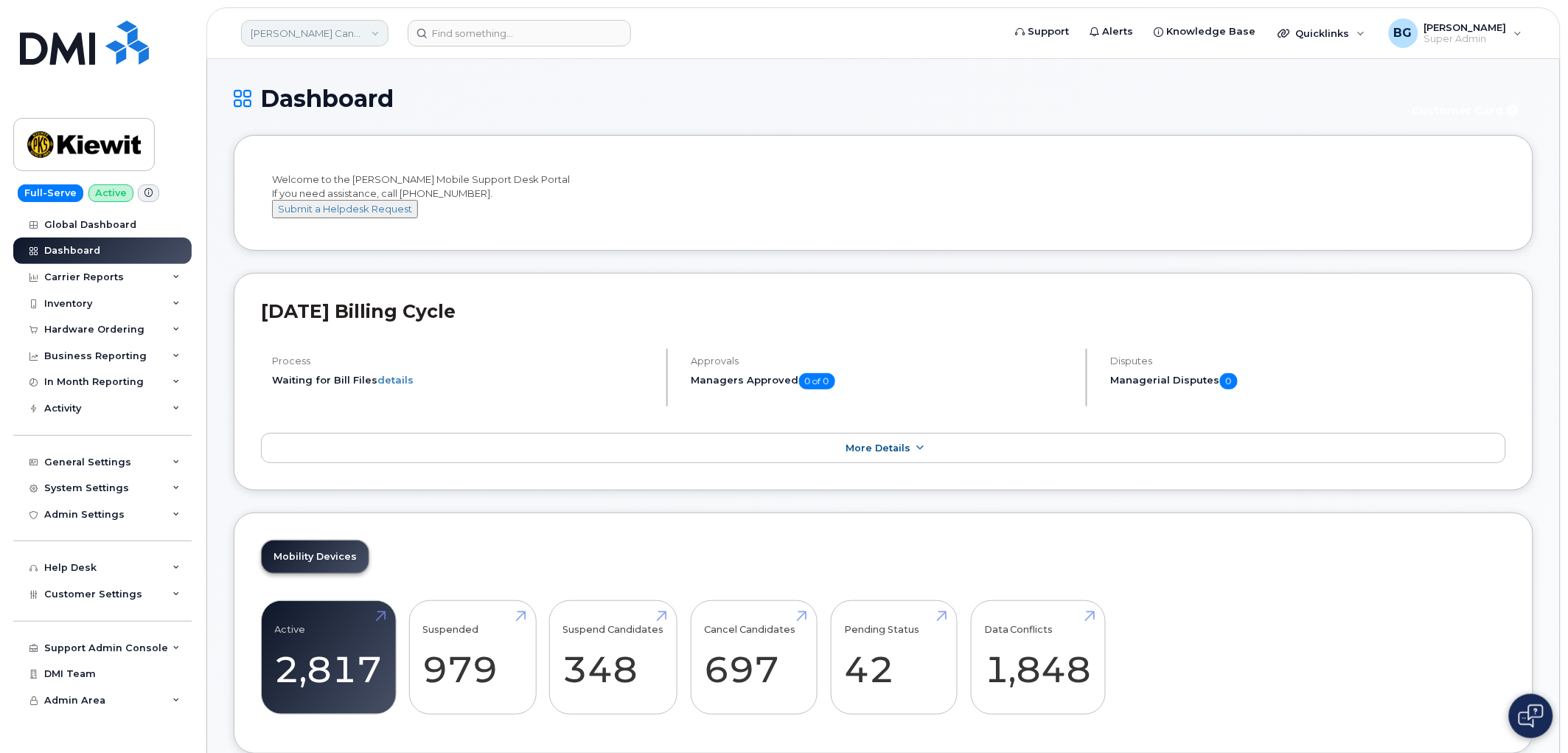
click at [332, 38] on link "Kiewit Canada Inc" at bounding box center [315, 33] width 147 height 26
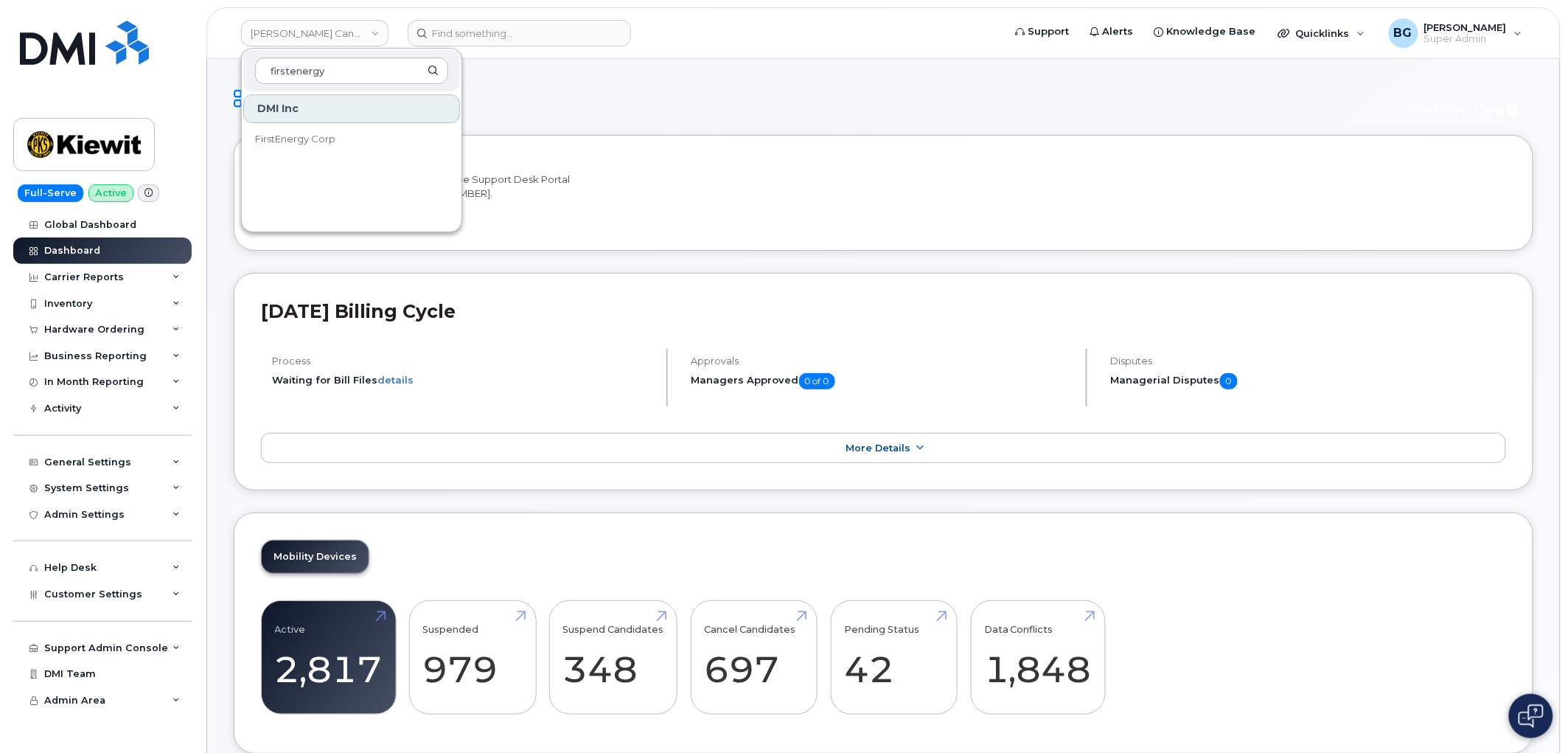
type input "firstenergy"
click at [288, 133] on span "FirstEnergy Corp" at bounding box center [295, 139] width 80 height 14
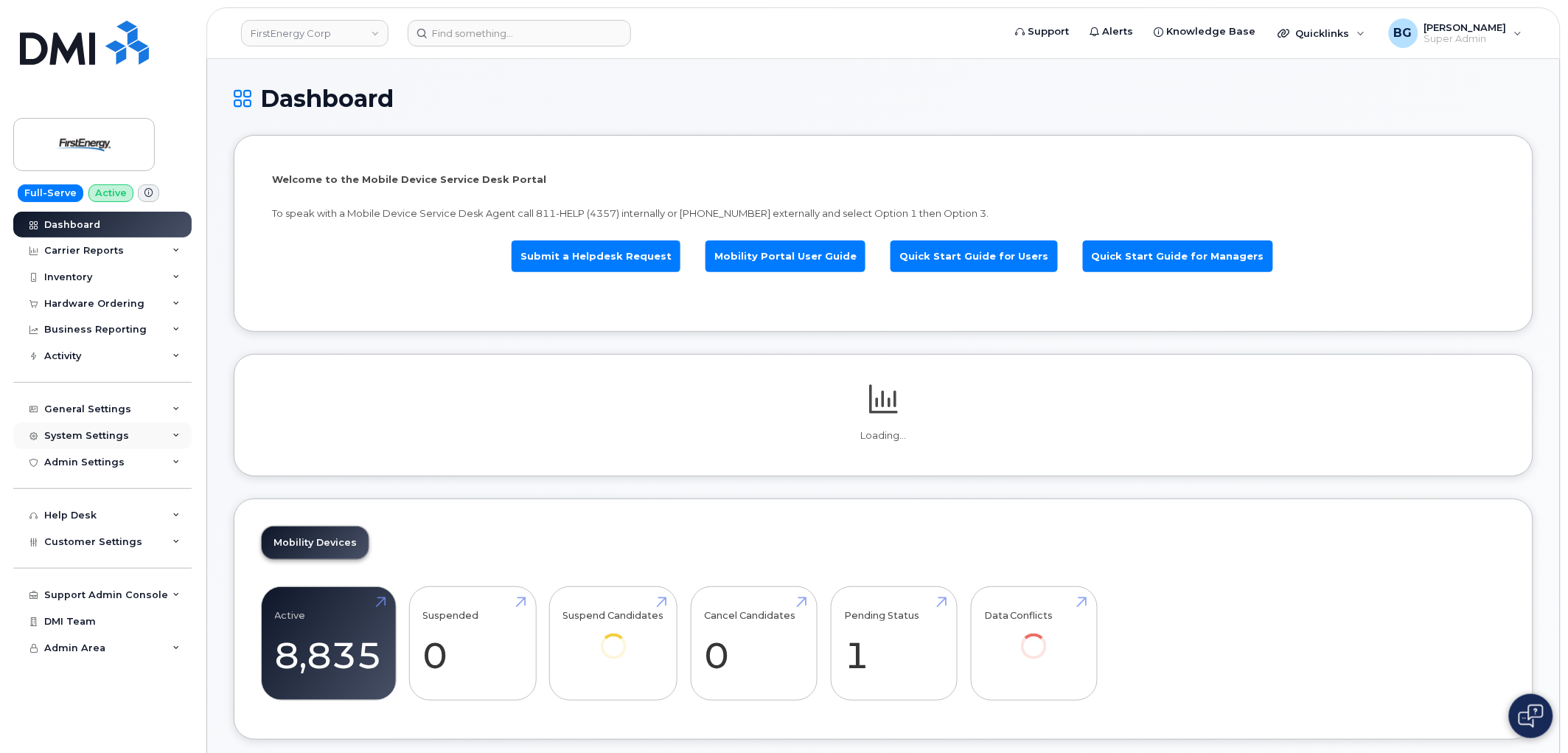
click at [94, 434] on div "System Settings" at bounding box center [86, 435] width 85 height 12
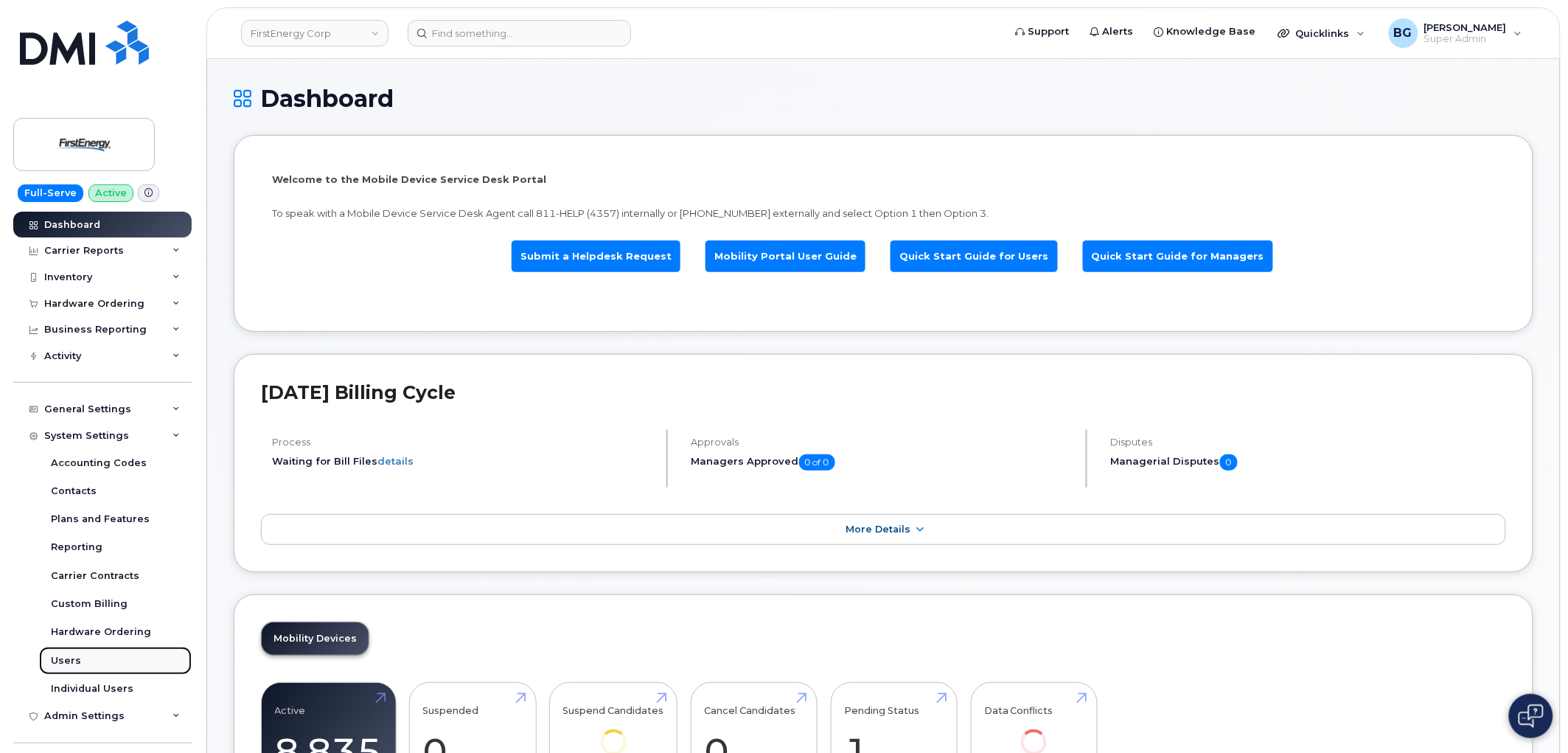
click at [62, 659] on div "Users" at bounding box center [66, 660] width 30 height 14
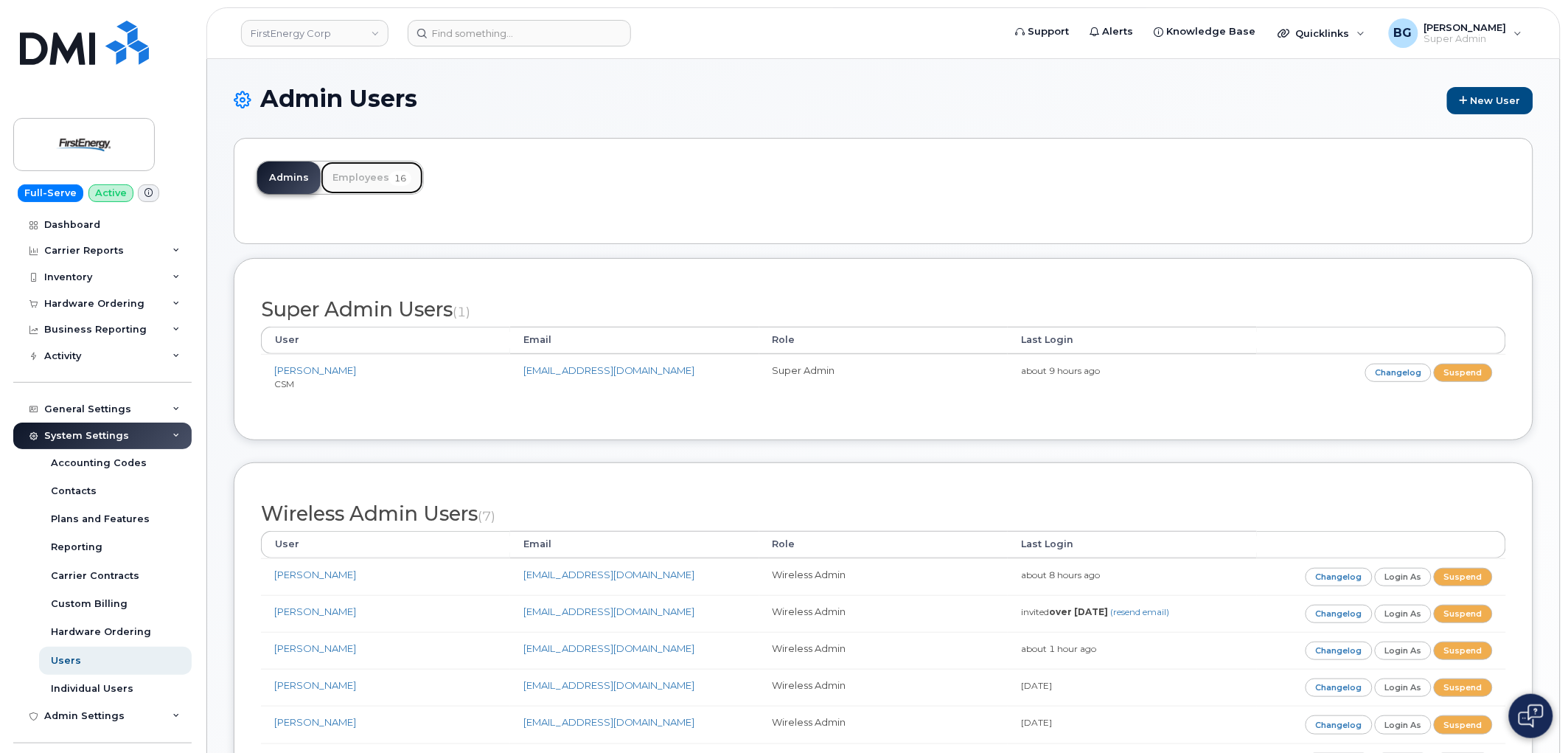
click at [344, 174] on link "Employees 16" at bounding box center [372, 178] width 102 height 33
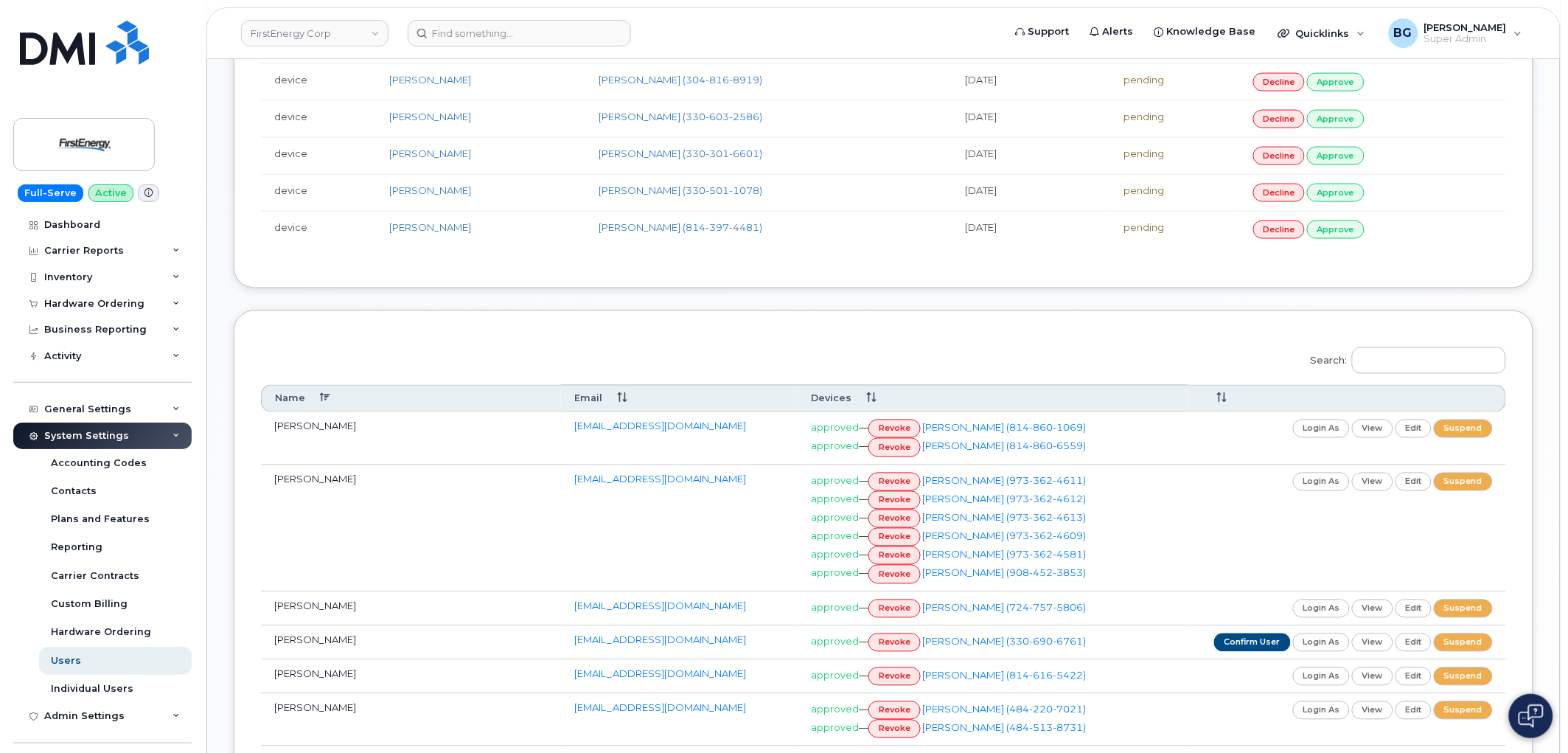
scroll to position [710, 0]
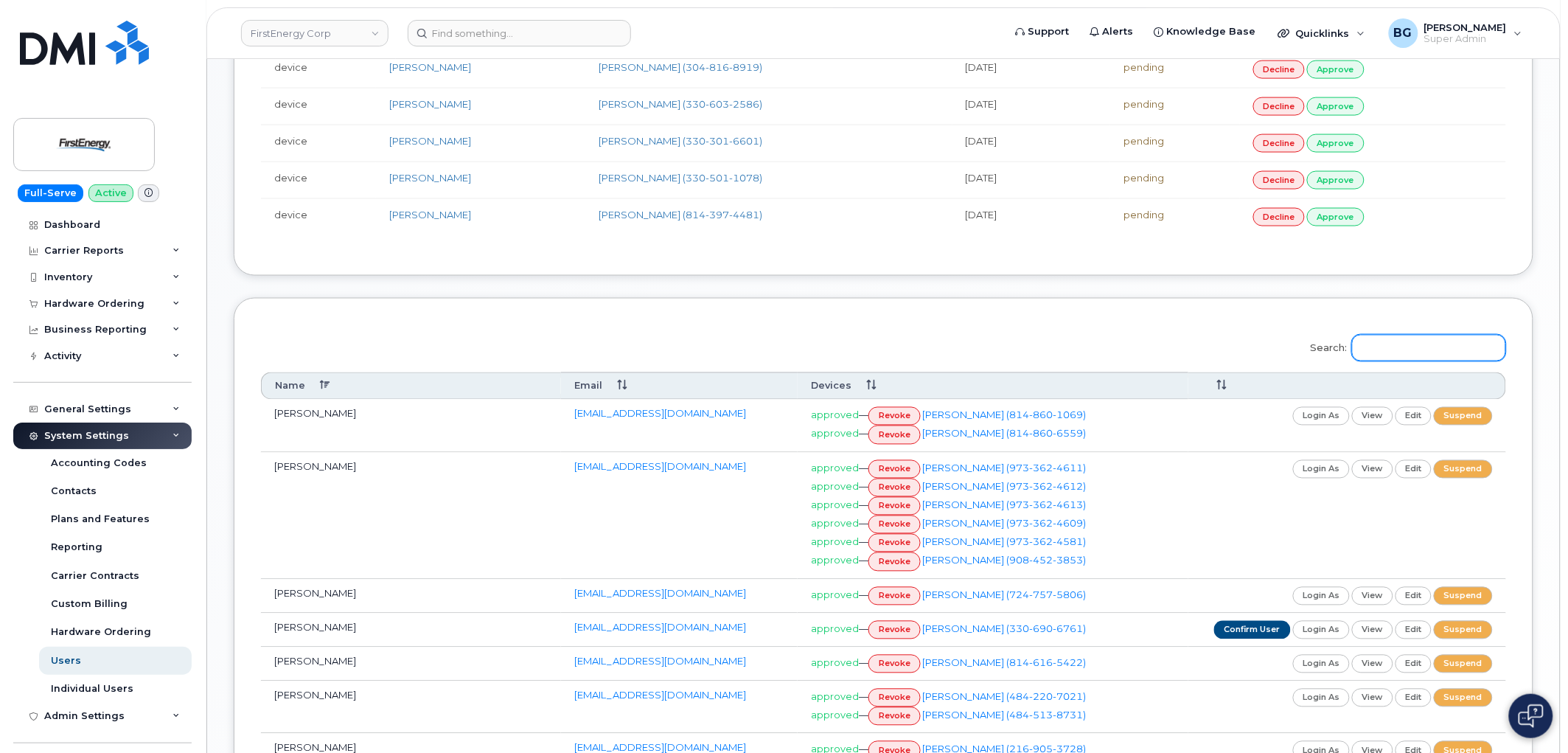
click at [1421, 361] on input "Search:" at bounding box center [1429, 347] width 154 height 26
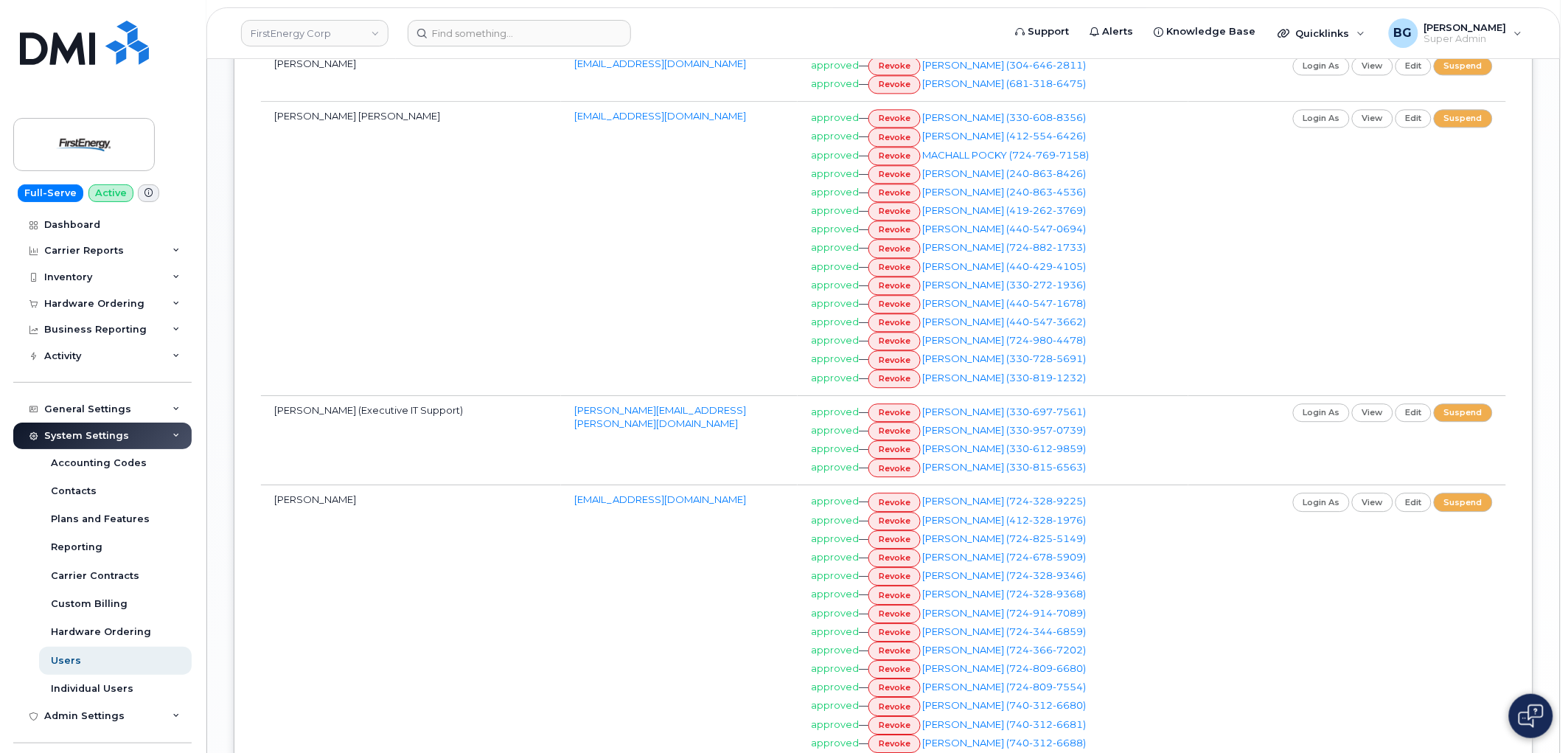
scroll to position [1202, 0]
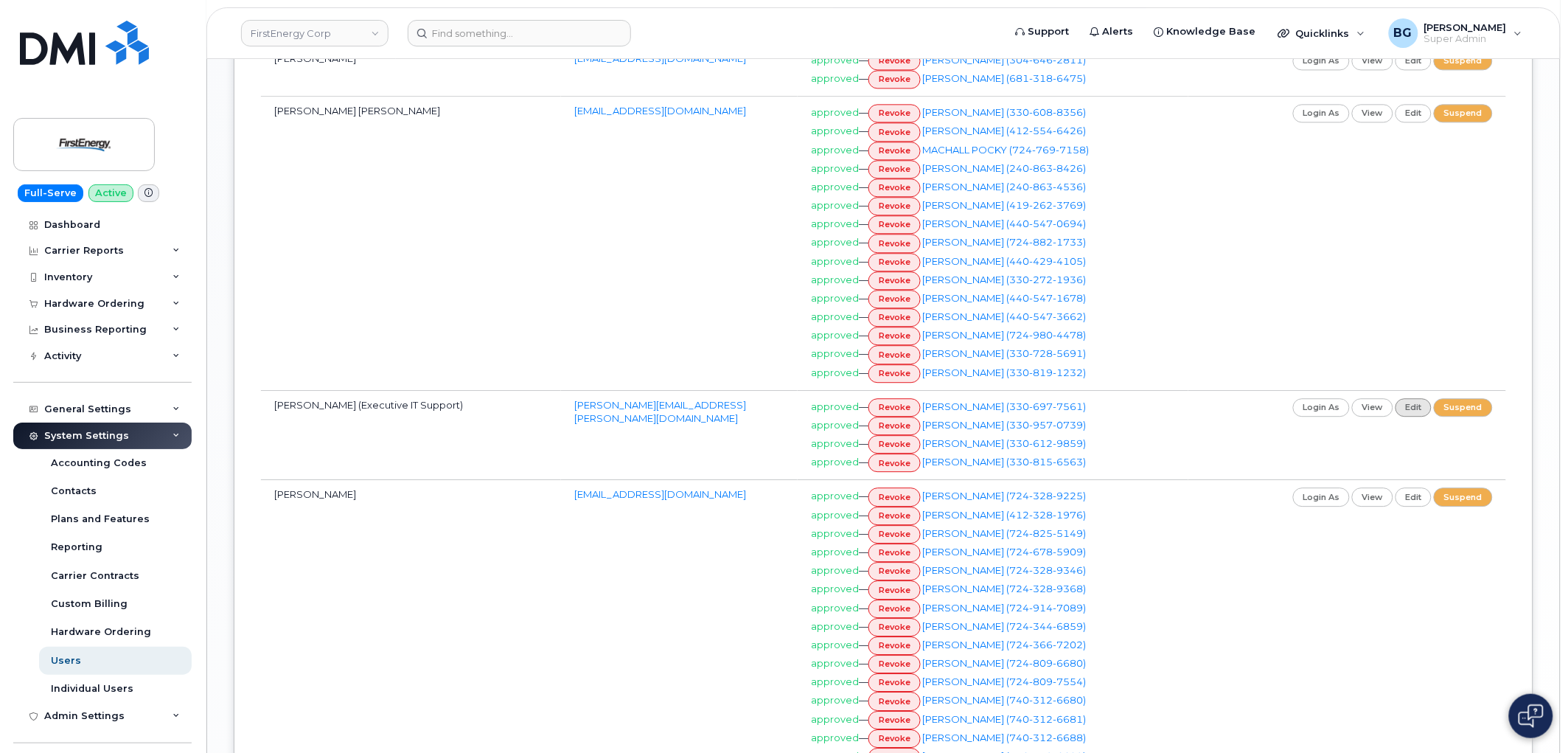
type input "mac"
click at [1416, 416] on link "edit" at bounding box center [1414, 407] width 37 height 18
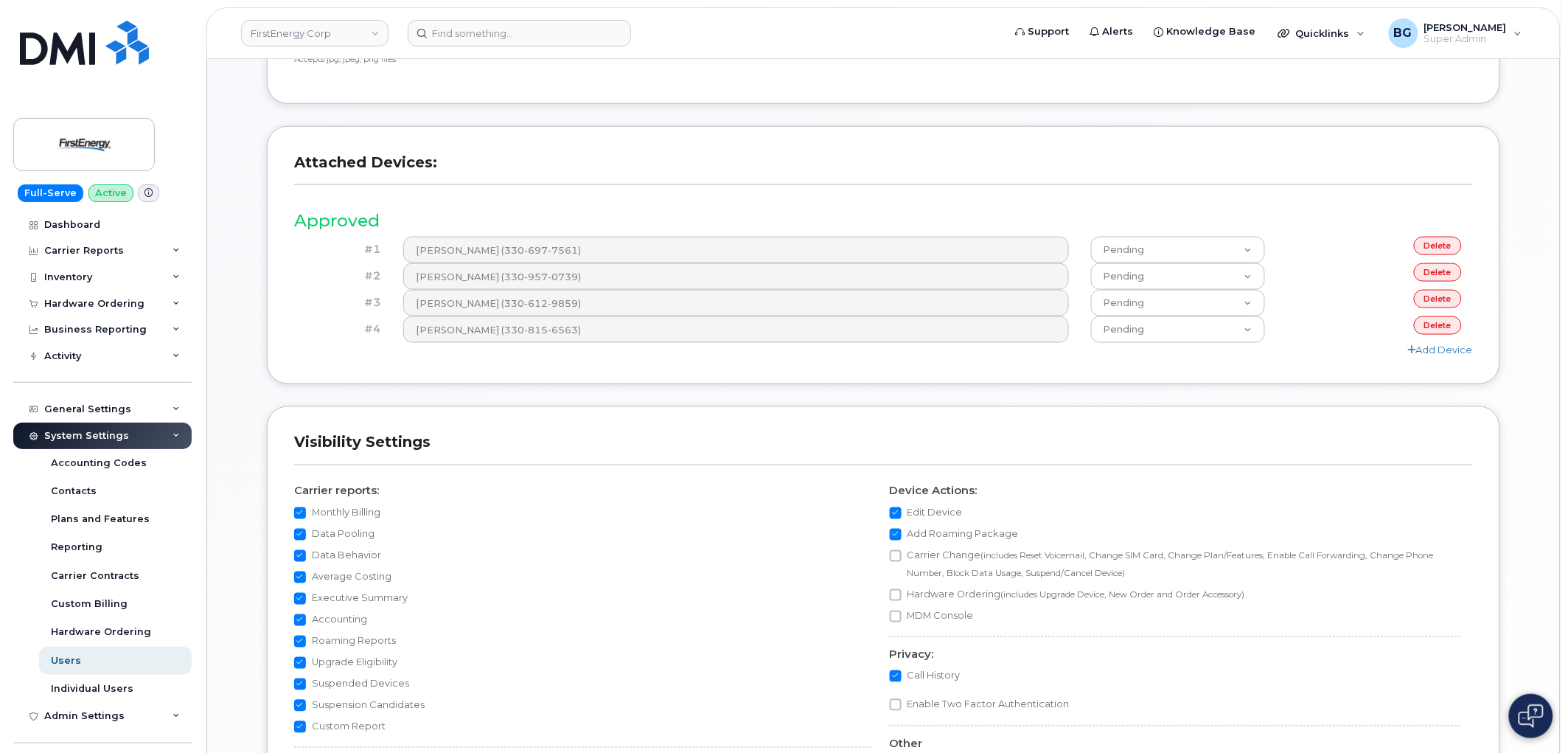
scroll to position [655, 0]
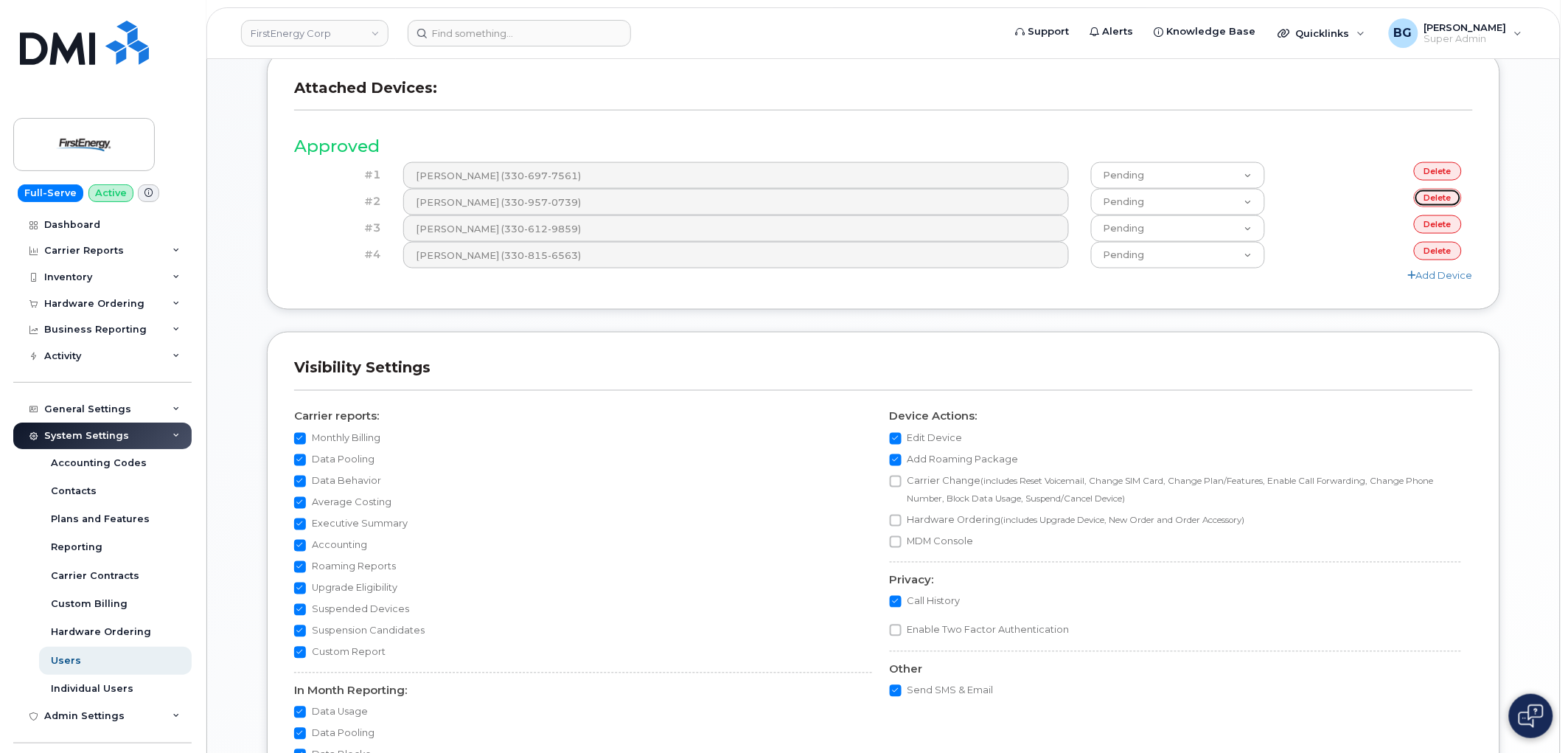
click at [1430, 198] on link "delete" at bounding box center [1438, 198] width 48 height 18
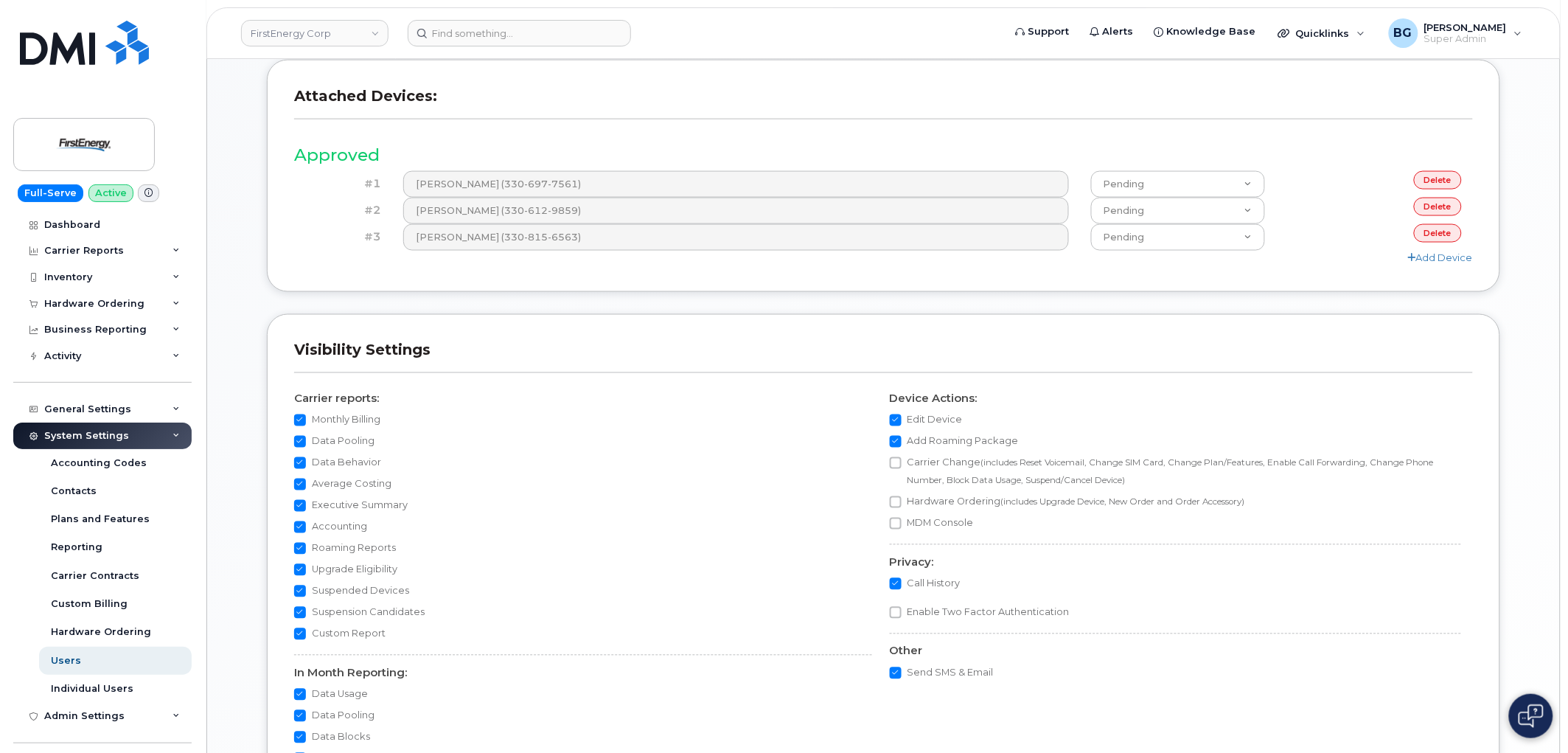
scroll to position [710, 0]
click at [1440, 207] on link "delete" at bounding box center [1438, 206] width 48 height 18
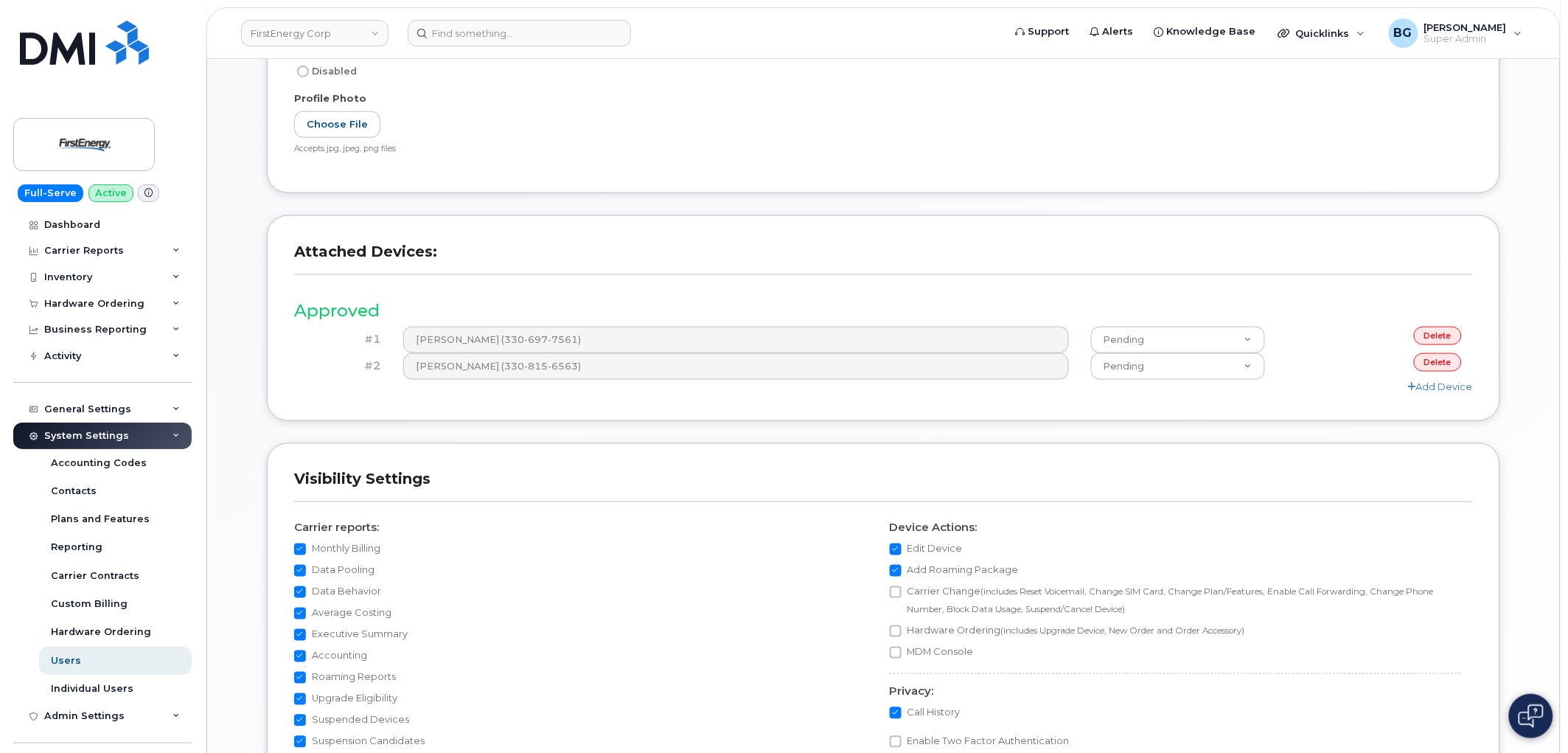
scroll to position [655, 0]
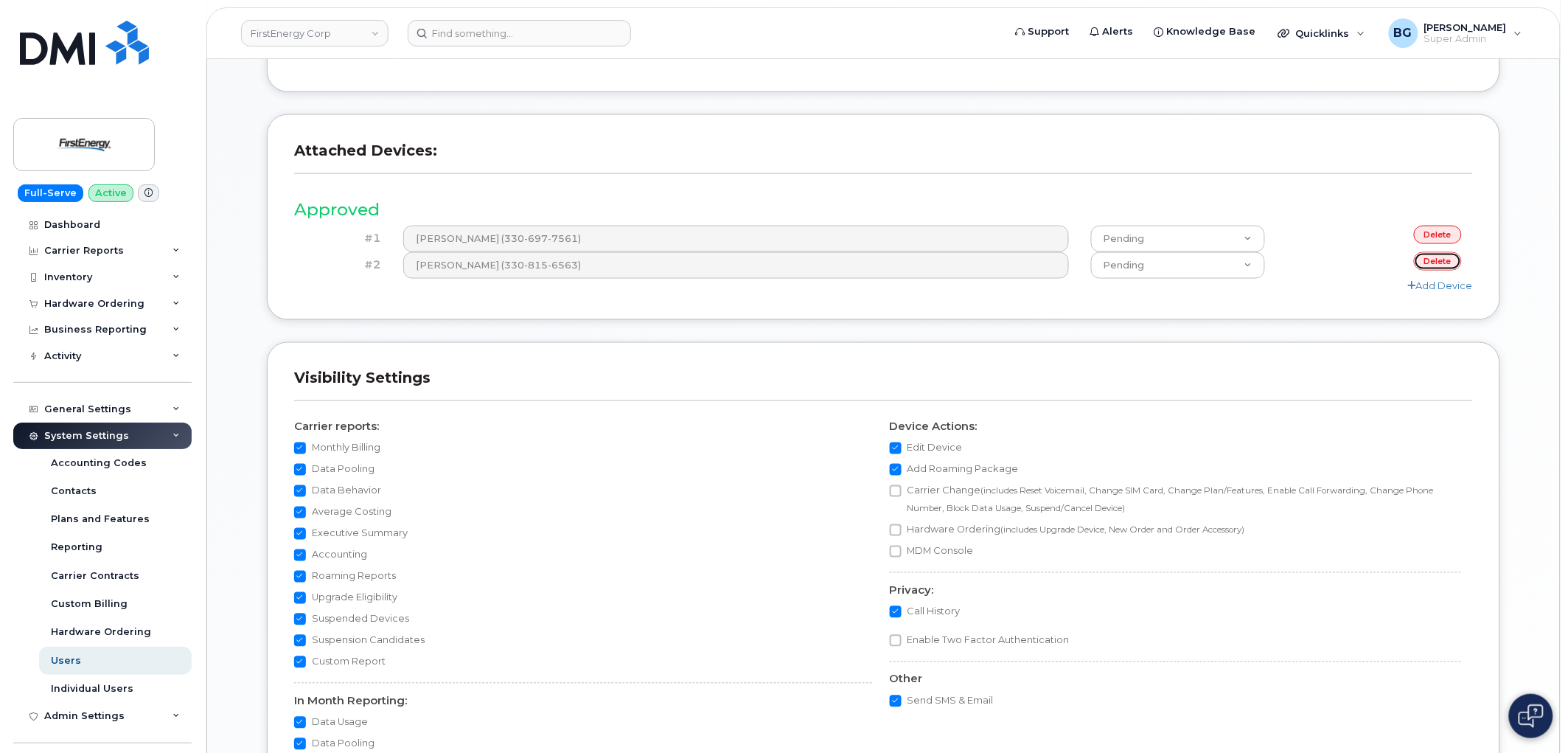
click at [1438, 258] on link "delete" at bounding box center [1438, 261] width 48 height 18
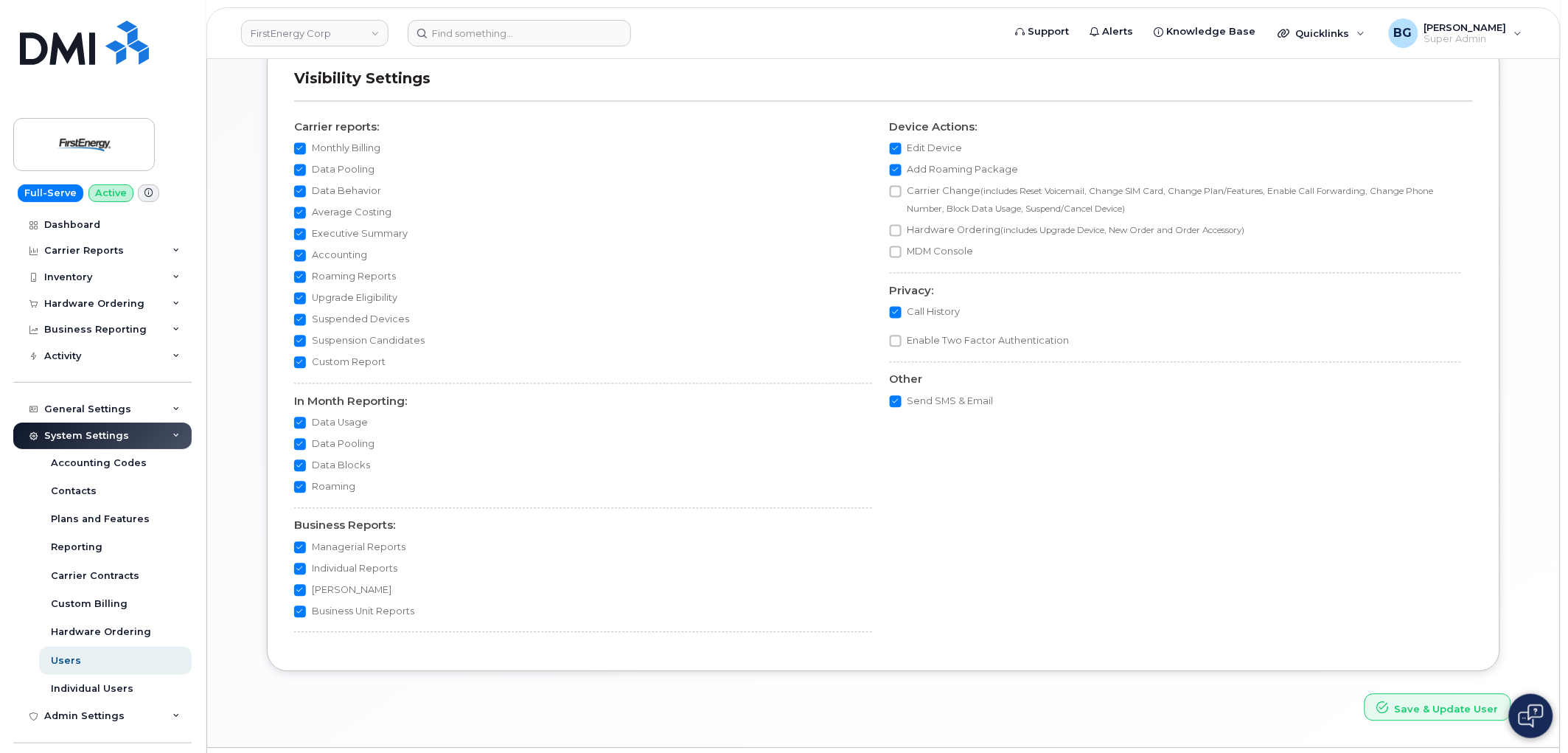
scroll to position [969, 0]
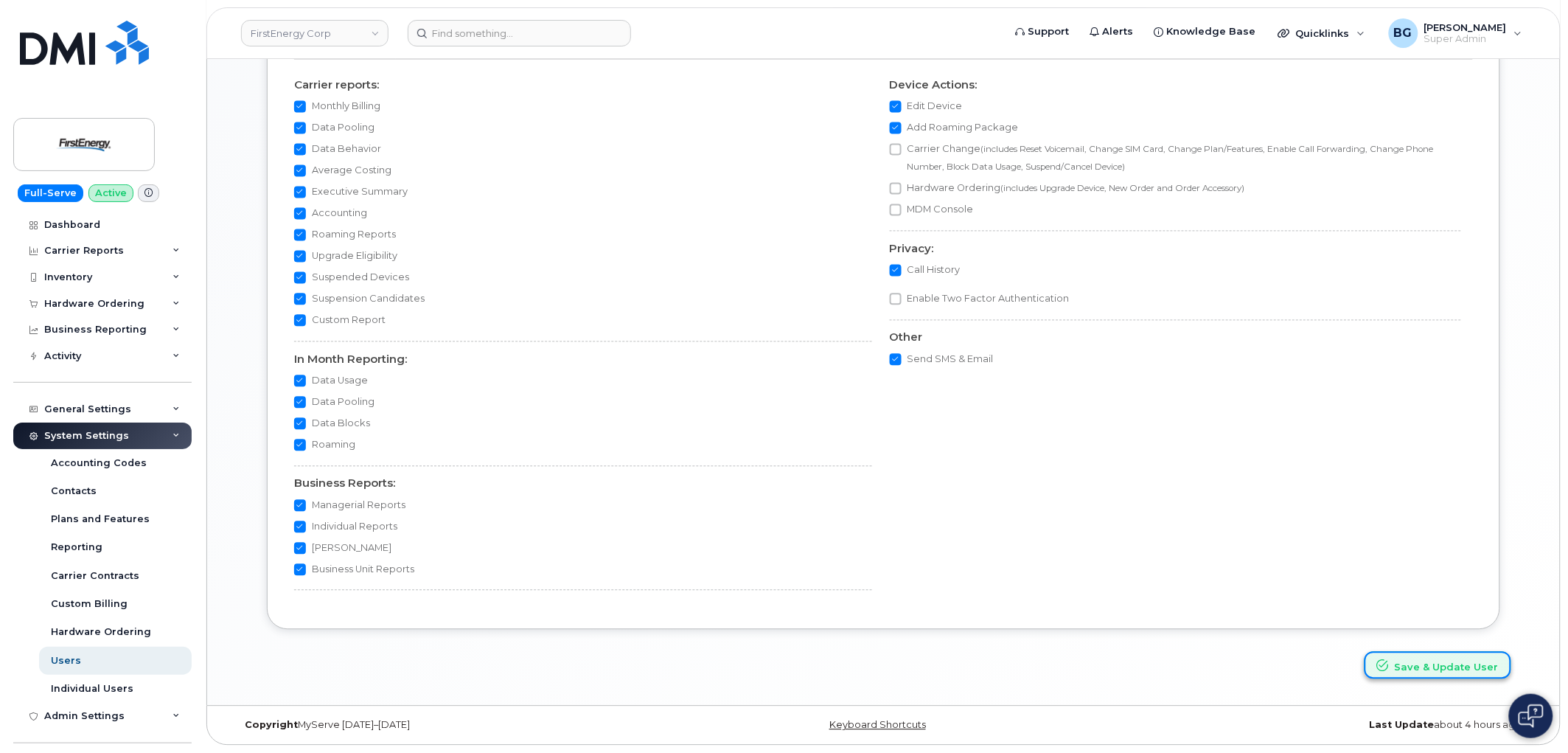
click at [1444, 661] on button "Save & Update User" at bounding box center [1438, 665] width 146 height 27
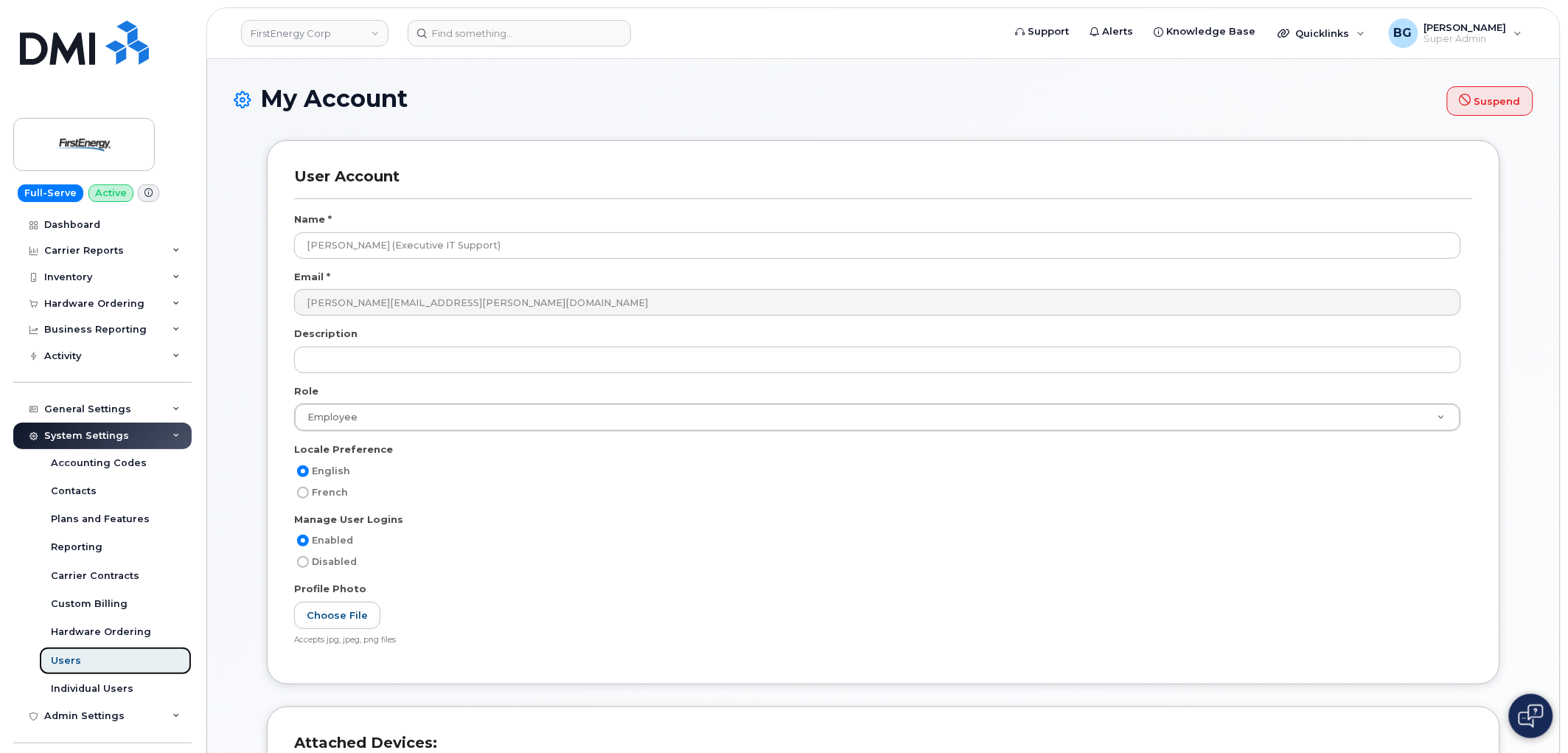
click at [69, 658] on div "Users" at bounding box center [66, 660] width 30 height 14
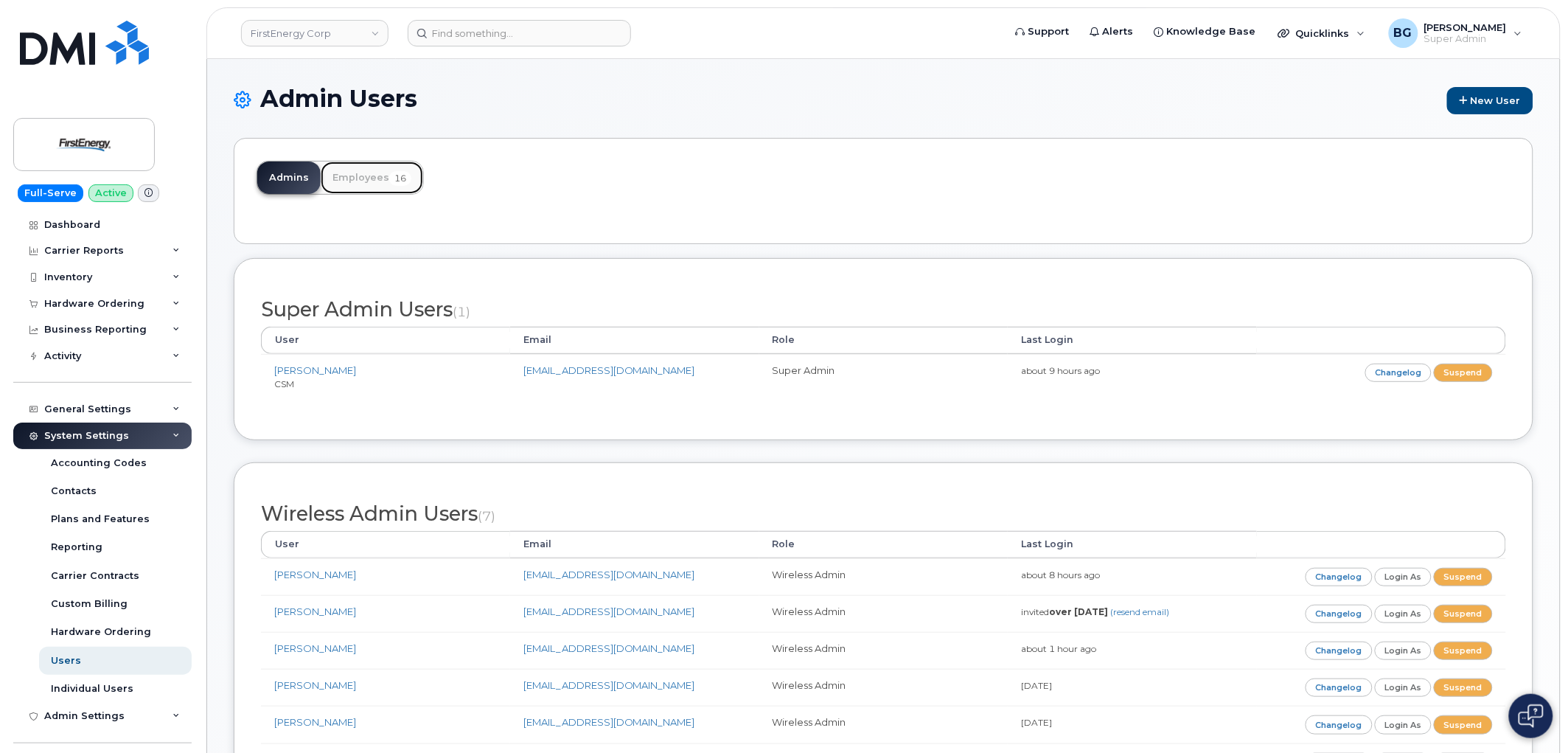
click at [376, 180] on link "Employees 16" at bounding box center [372, 178] width 102 height 33
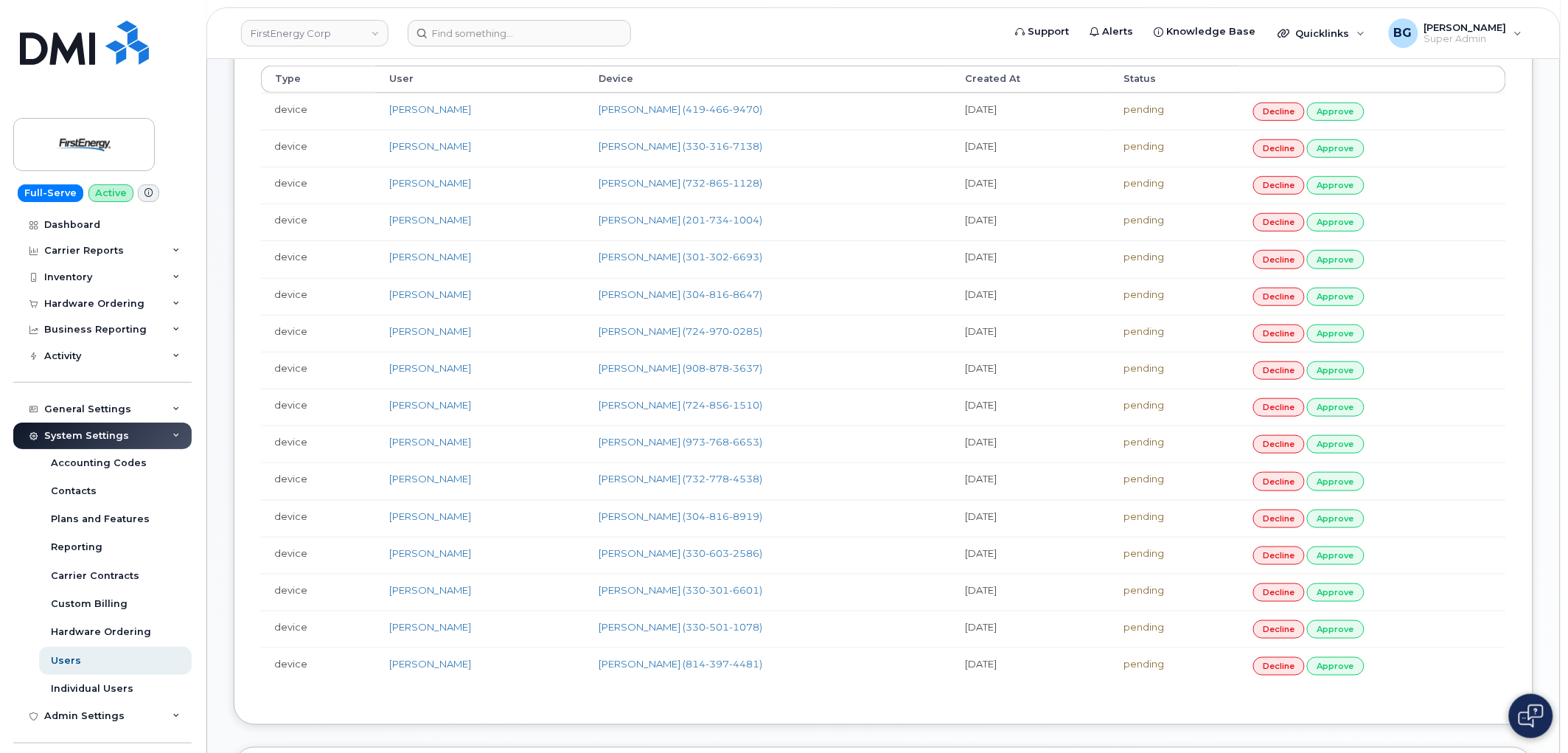
scroll to position [274, 0]
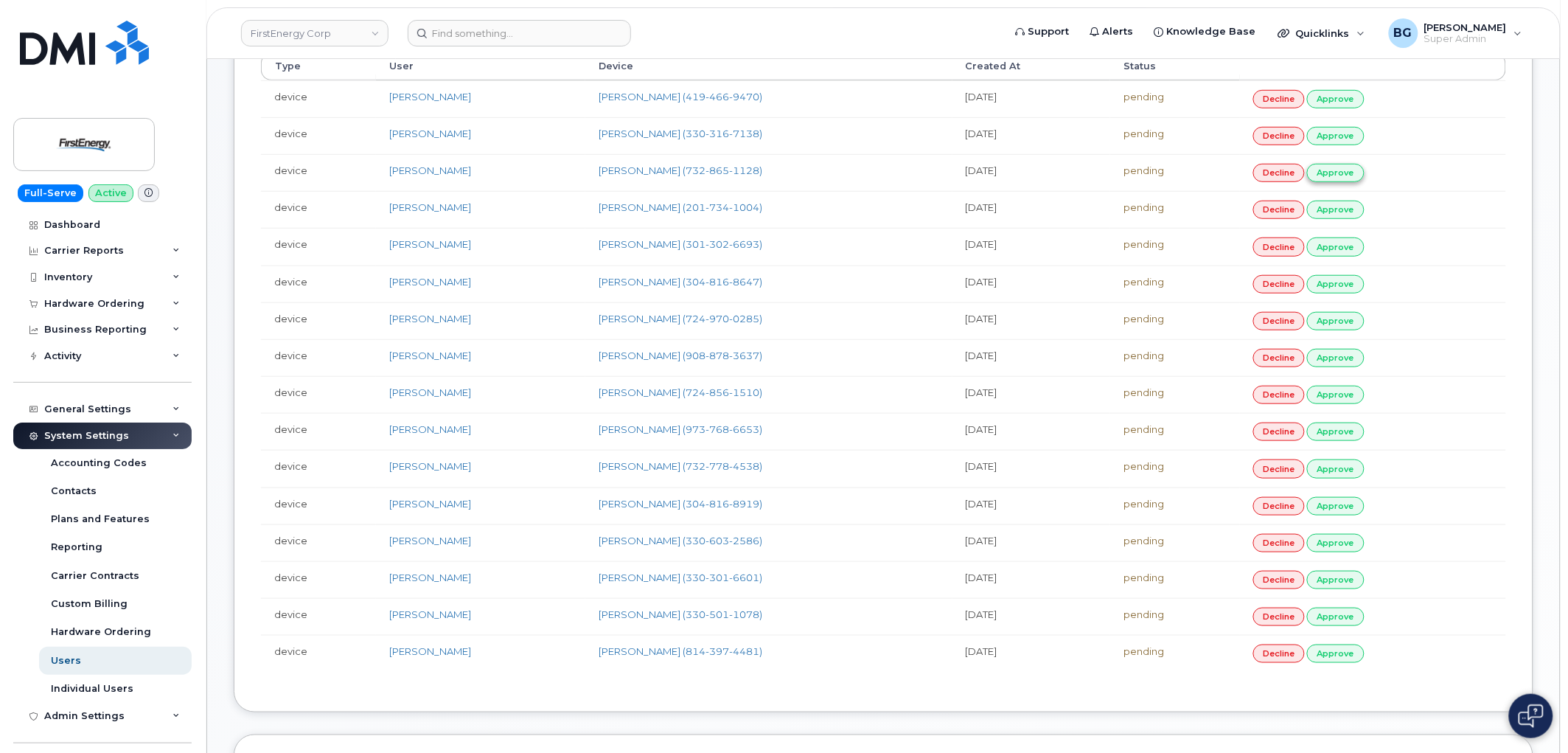
click at [1365, 174] on link "approve" at bounding box center [1336, 173] width 58 height 18
click at [1365, 209] on link "approve" at bounding box center [1336, 210] width 58 height 18
click at [1365, 246] on link "approve" at bounding box center [1336, 246] width 58 height 18
click at [1361, 289] on link "approve" at bounding box center [1336, 284] width 58 height 18
click at [1365, 322] on link "approve" at bounding box center [1336, 321] width 58 height 18
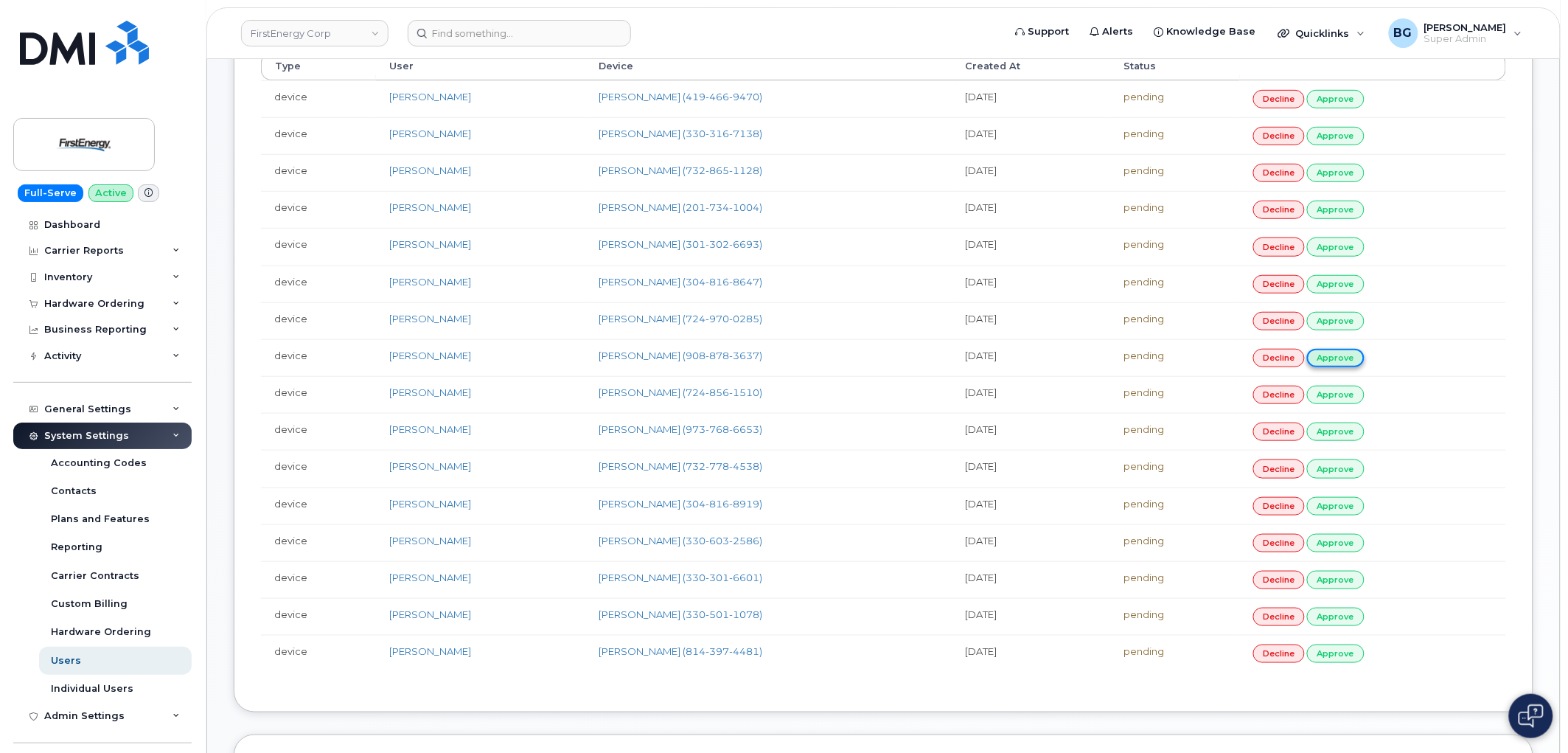
click at [1365, 358] on link "approve" at bounding box center [1336, 358] width 58 height 18
click at [1365, 392] on link "approve" at bounding box center [1336, 395] width 58 height 18
click at [1365, 438] on link "approve" at bounding box center [1336, 431] width 58 height 18
click at [1362, 470] on link "approve" at bounding box center [1336, 468] width 58 height 18
click at [1365, 510] on link "approve" at bounding box center [1336, 506] width 58 height 18
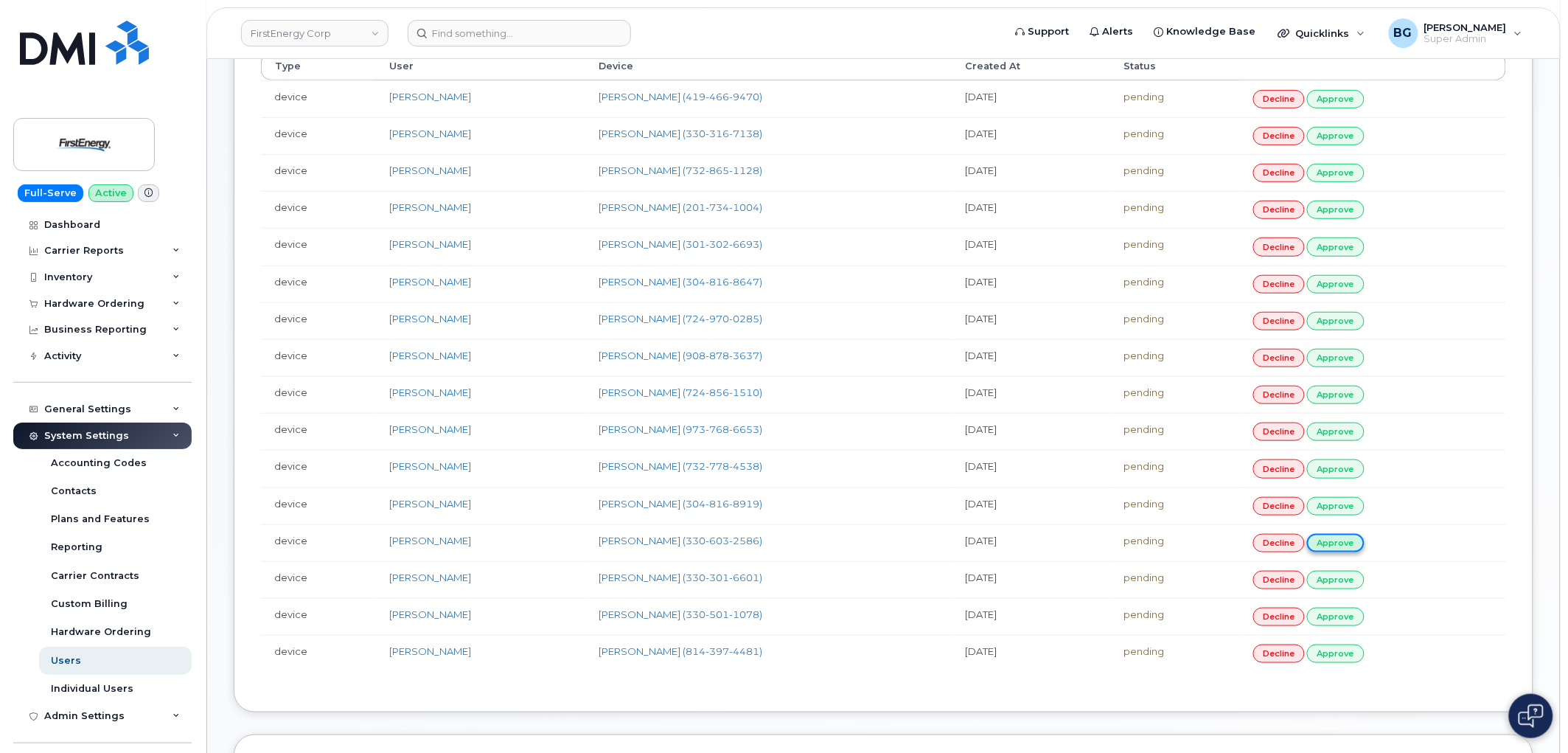
click at [1365, 547] on link "approve" at bounding box center [1336, 543] width 58 height 18
click at [1365, 577] on link "approve" at bounding box center [1336, 579] width 58 height 18
click at [1365, 619] on link "approve" at bounding box center [1336, 616] width 58 height 18
click at [1365, 658] on link "approve" at bounding box center [1336, 653] width 58 height 18
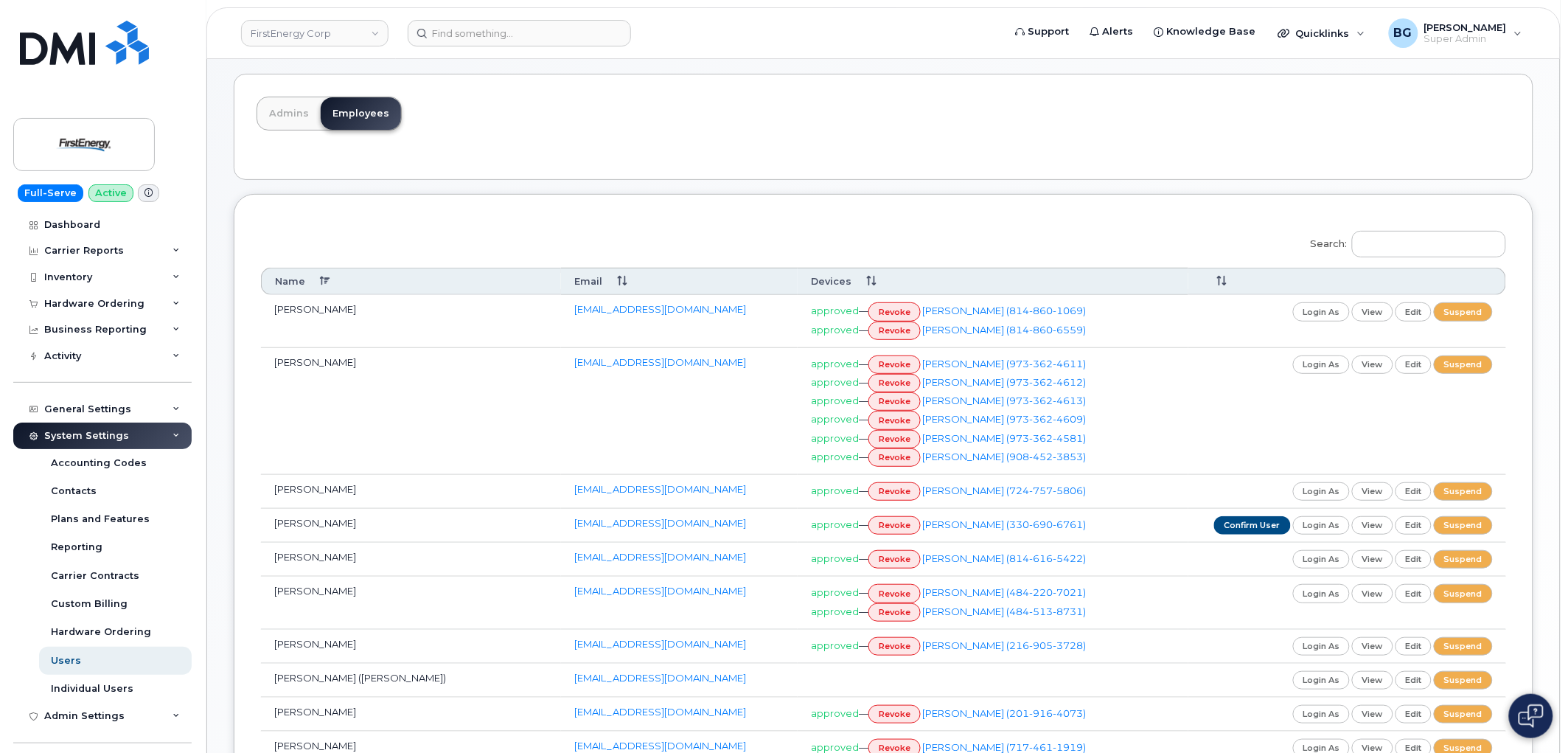
scroll to position [39, 0]
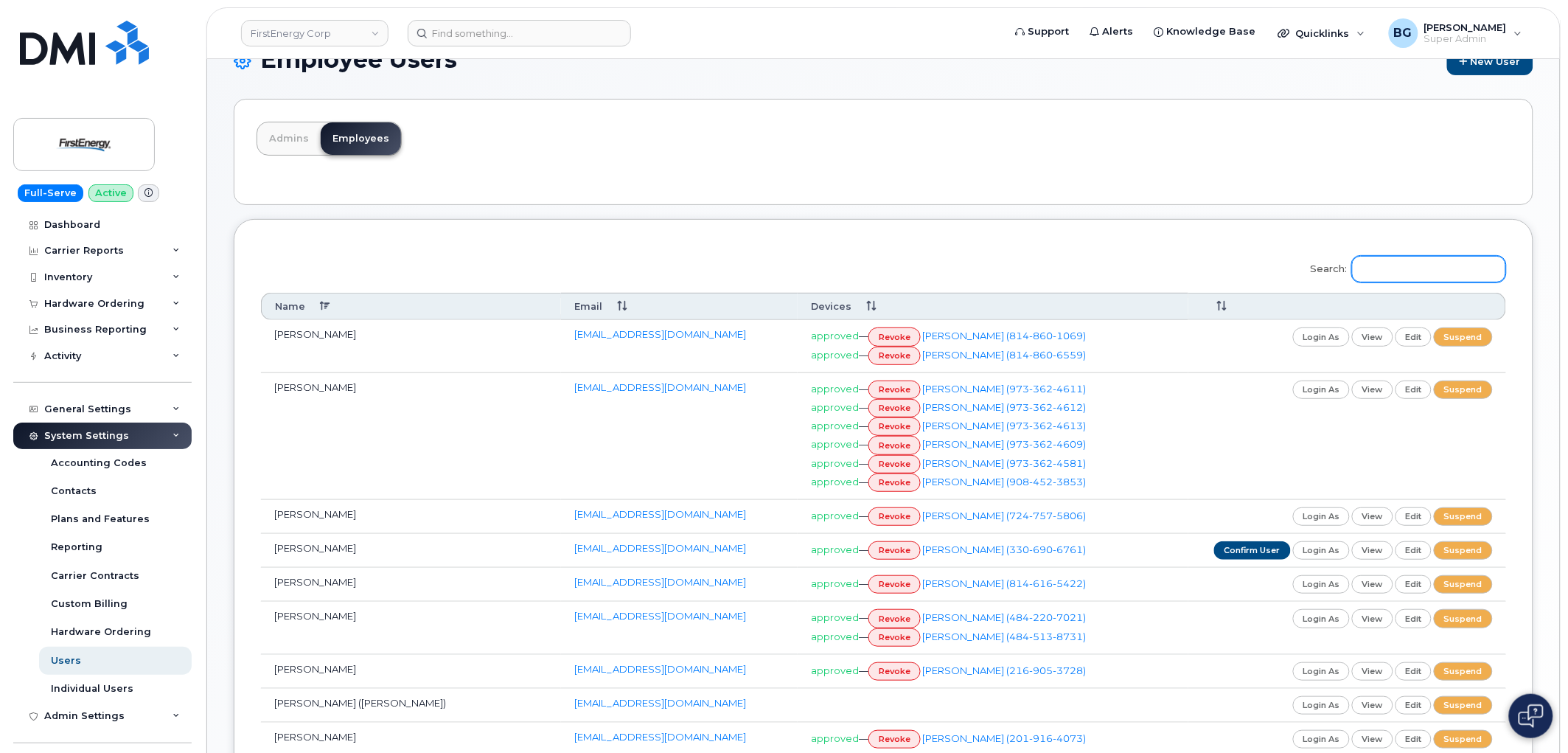
click at [1408, 258] on input "Search:" at bounding box center [1429, 269] width 154 height 26
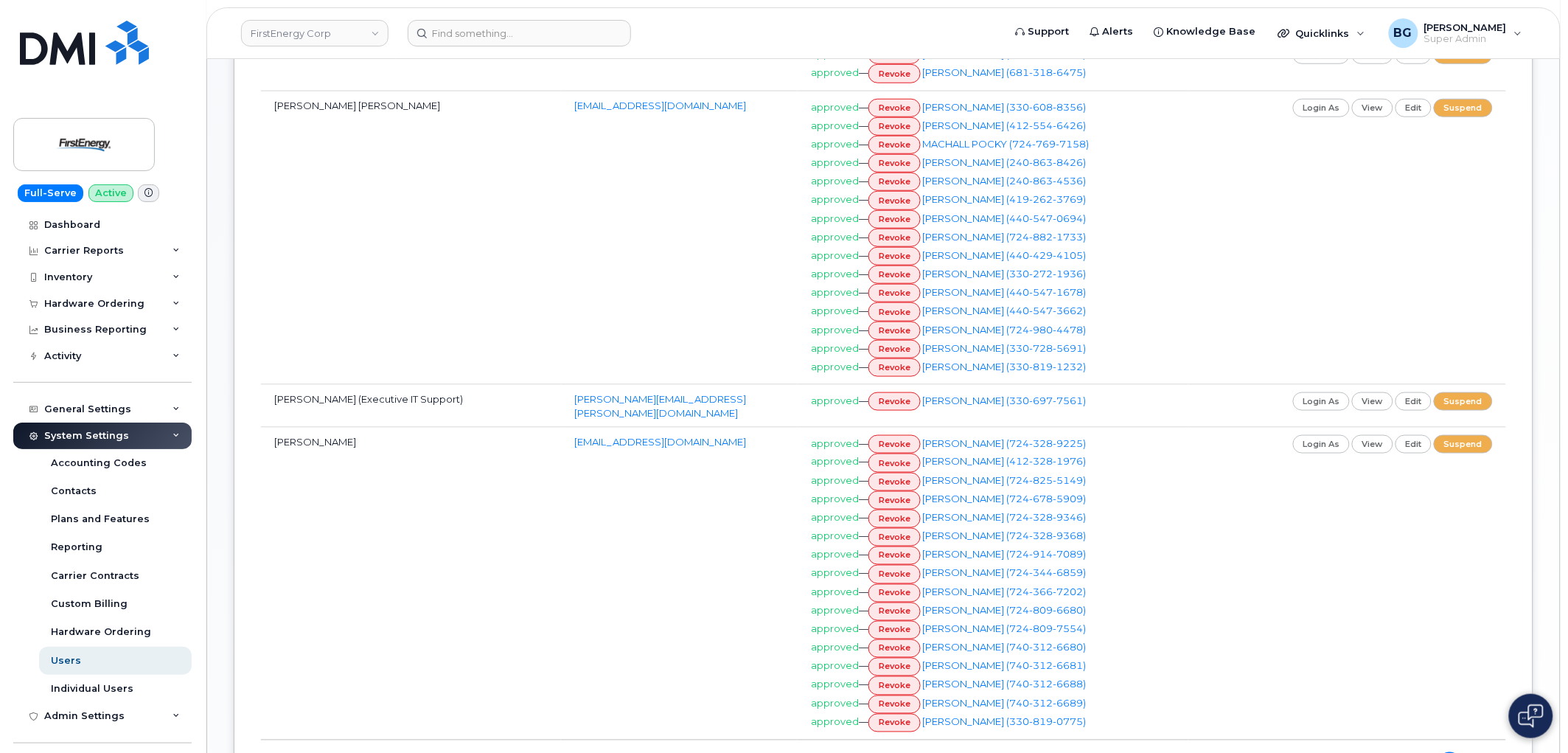
scroll to position [476, 0]
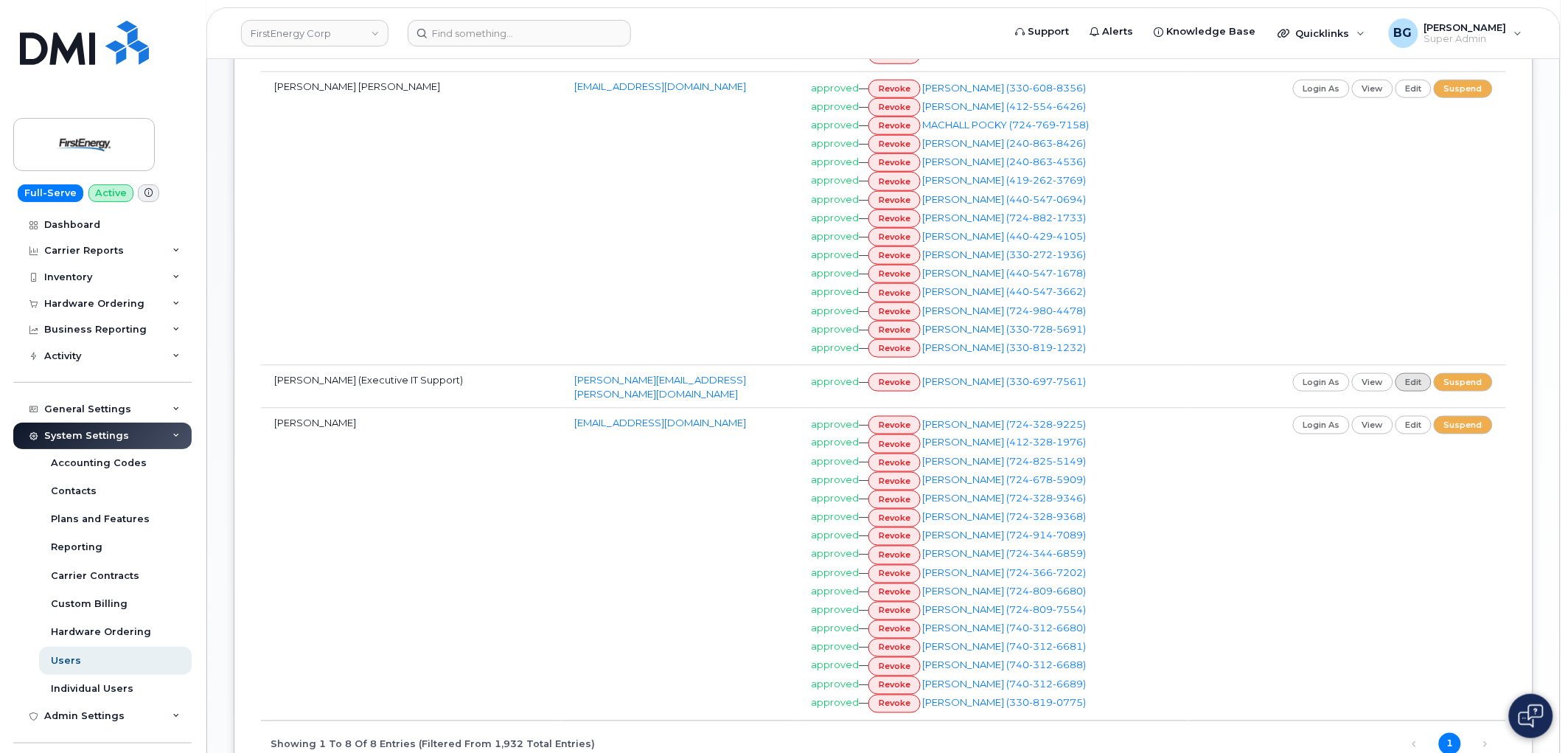
type input "mac"
click at [1412, 383] on link "edit" at bounding box center [1414, 382] width 37 height 18
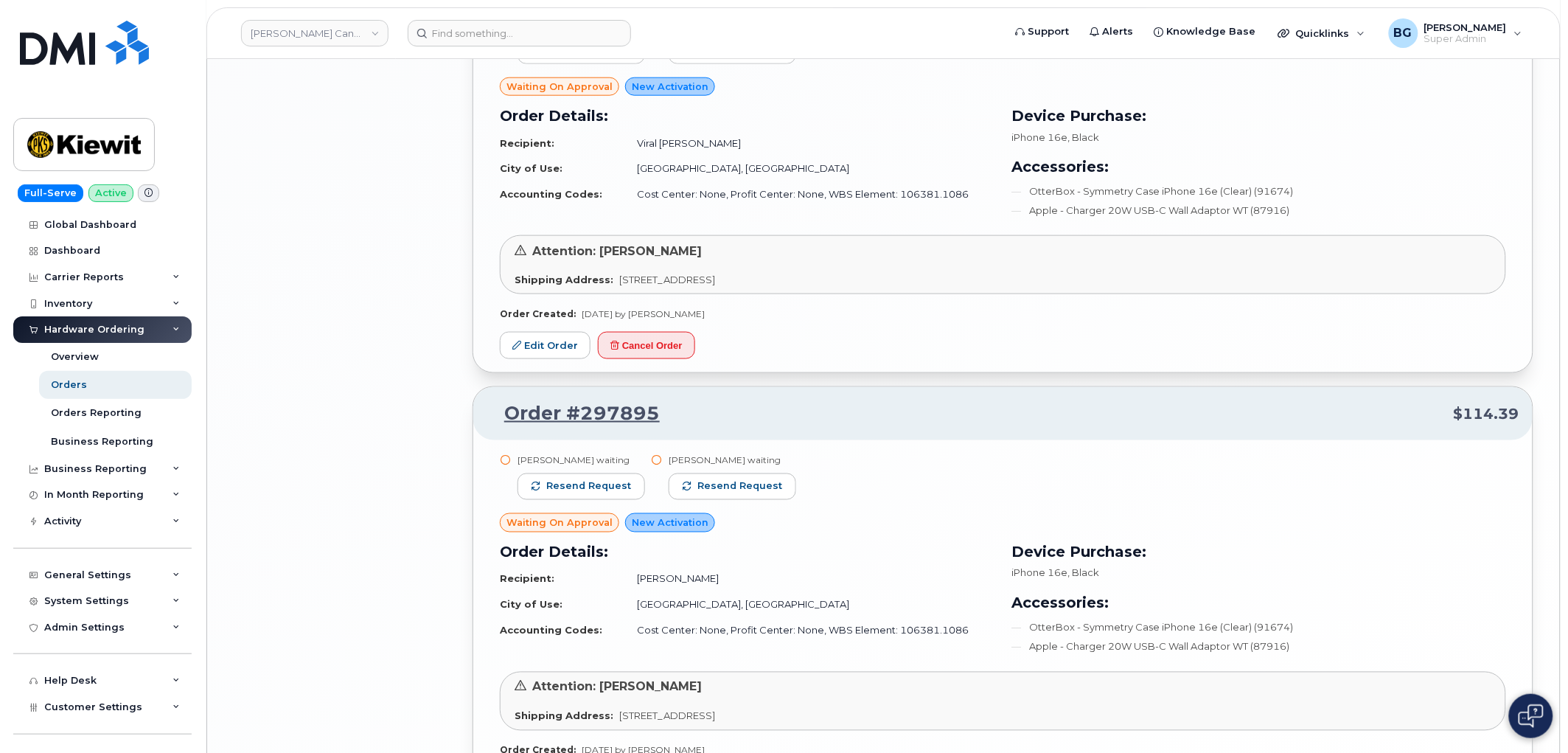
scroll to position [2734, 0]
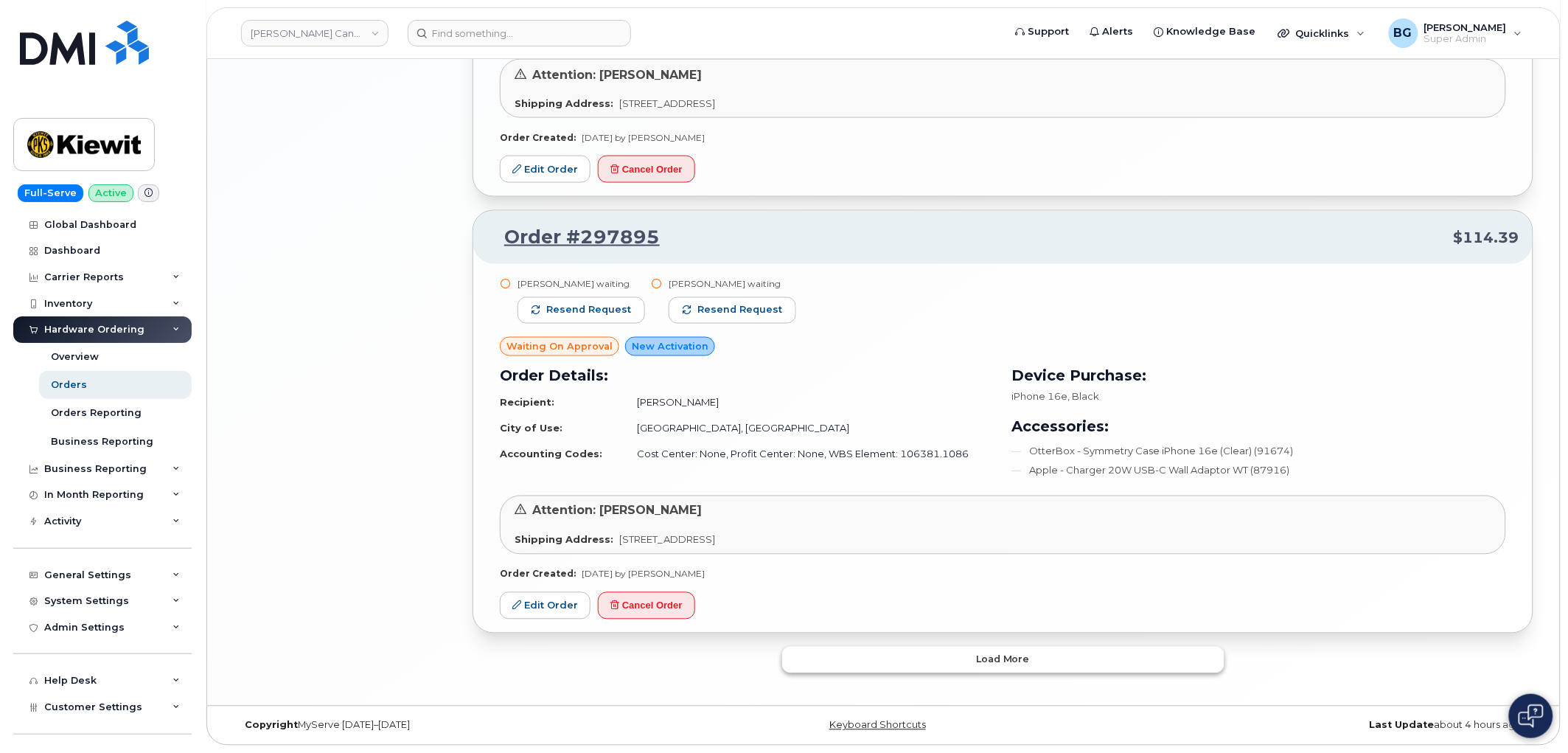
click at [1038, 658] on button "Load more" at bounding box center [1003, 659] width 443 height 26
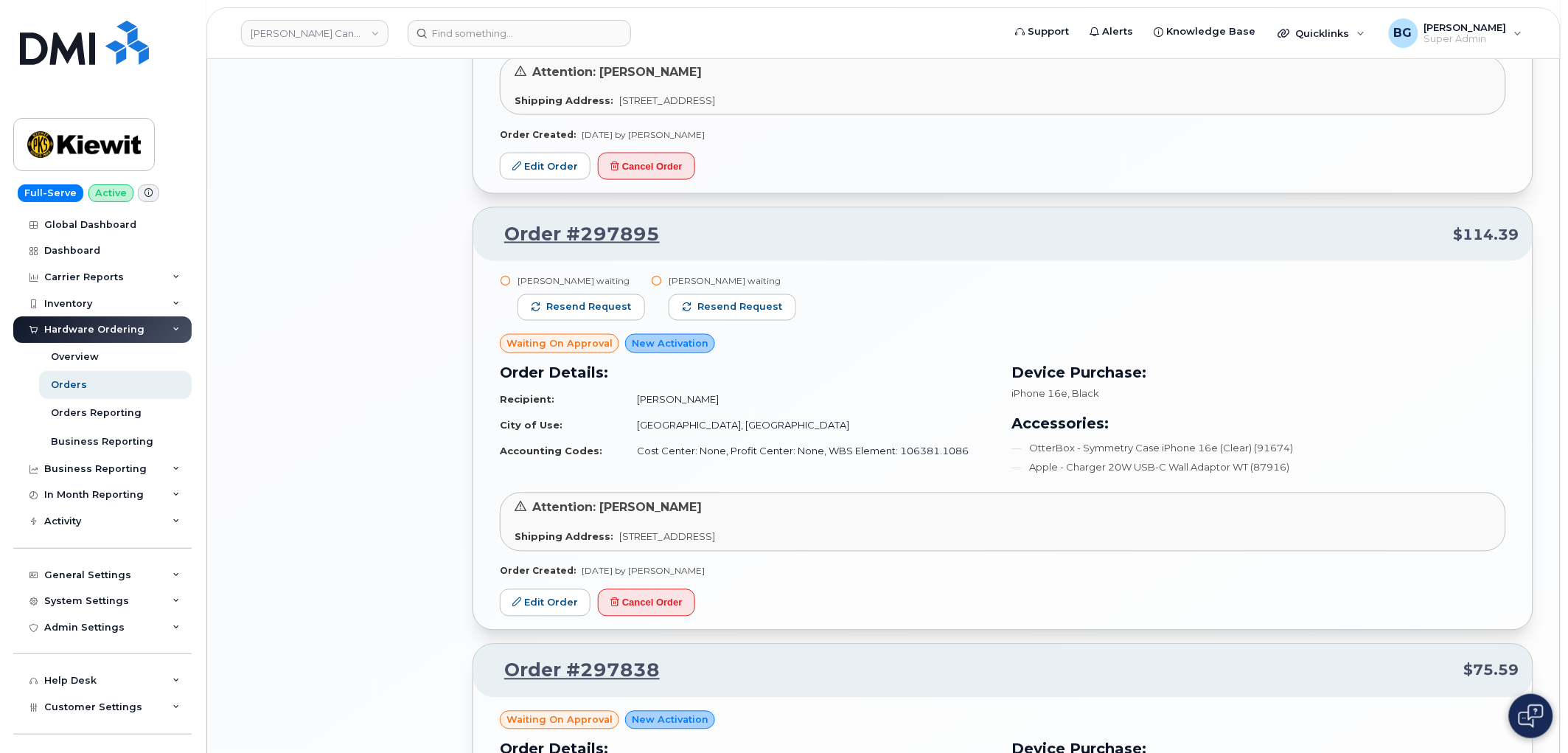
scroll to position [4168, 0]
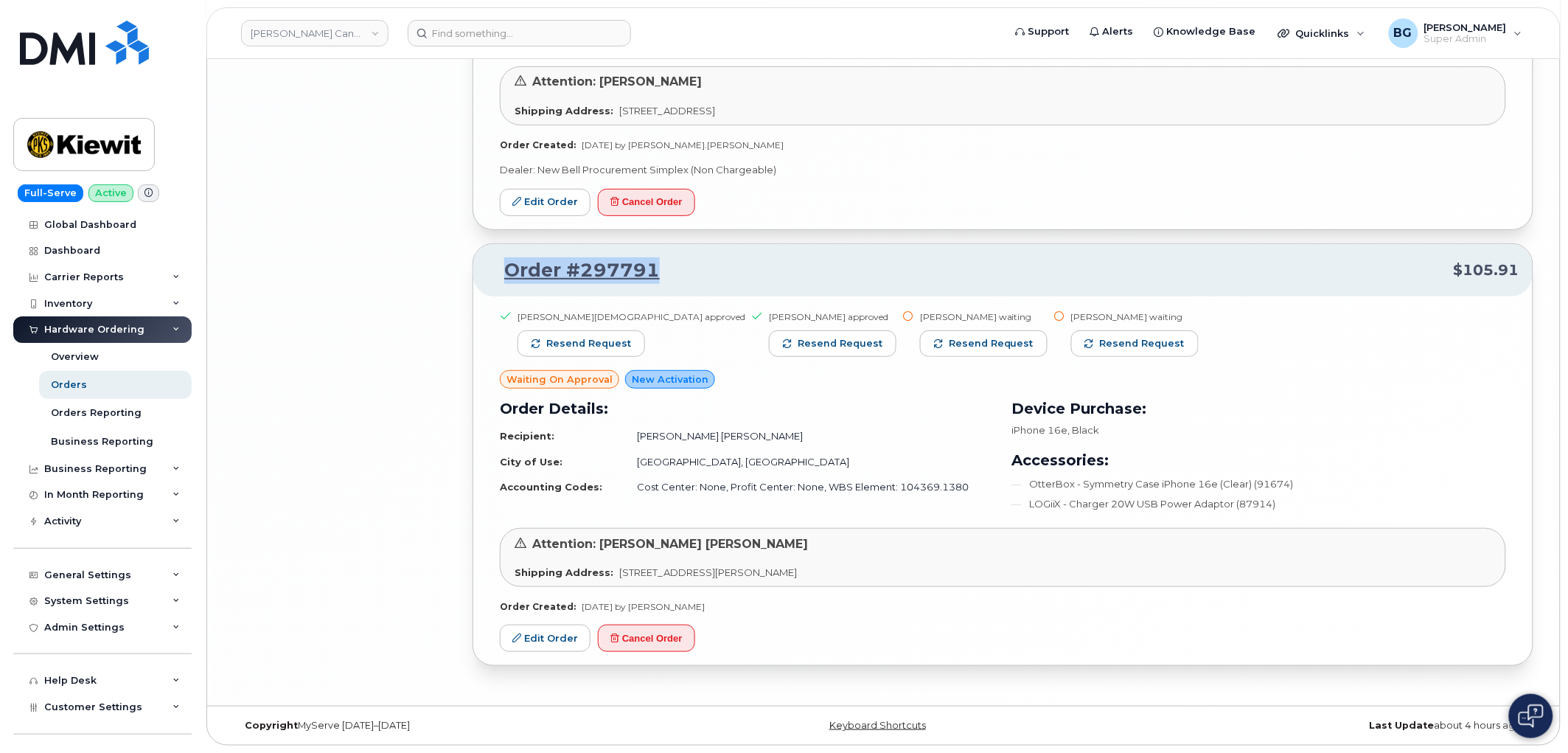
drag, startPoint x: 669, startPoint y: 269, endPoint x: 491, endPoint y: 262, distance: 178.1
click at [491, 262] on p "Order #297791 $105.91" at bounding box center [1003, 270] width 1033 height 26
copy link "Order #297791"
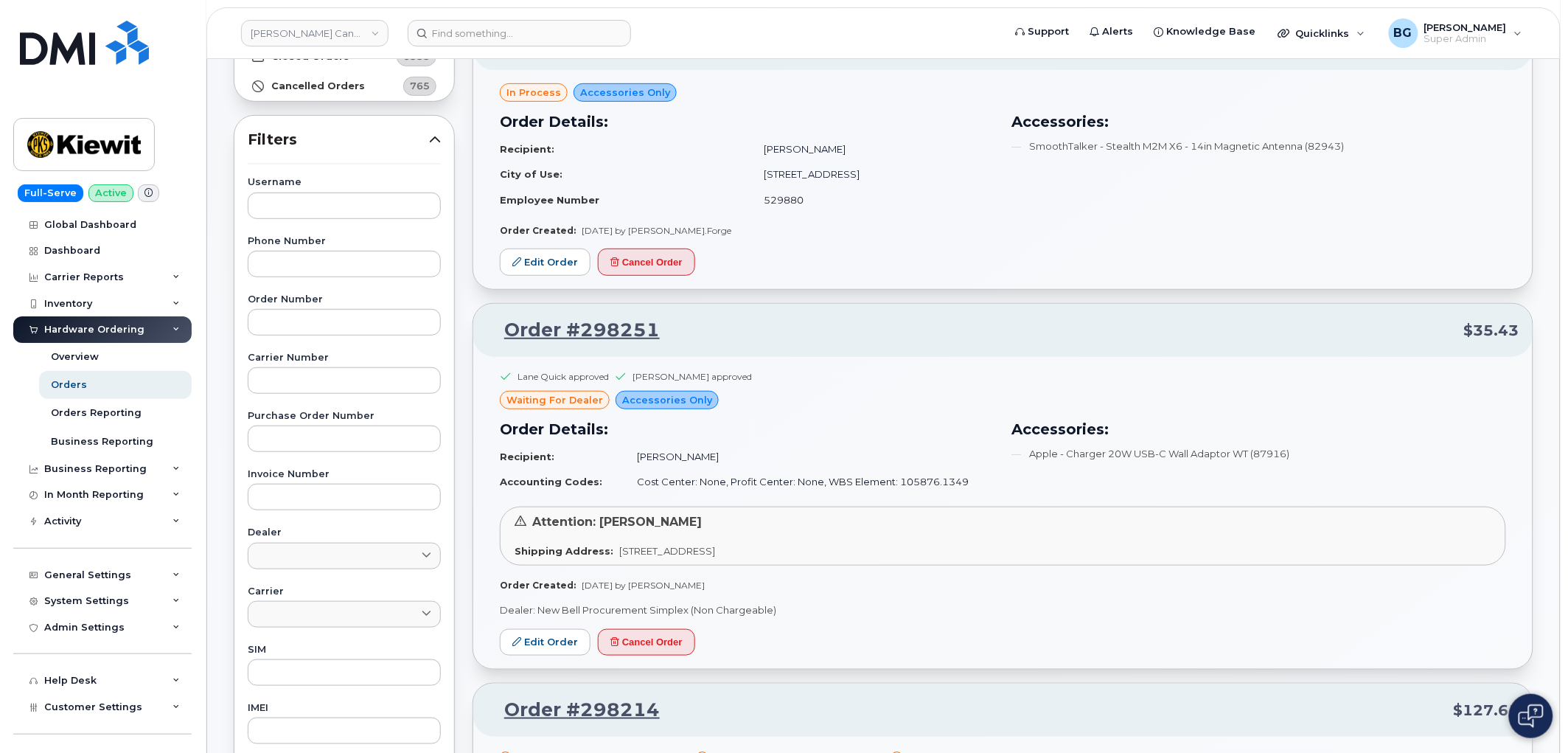
scroll to position [0, 0]
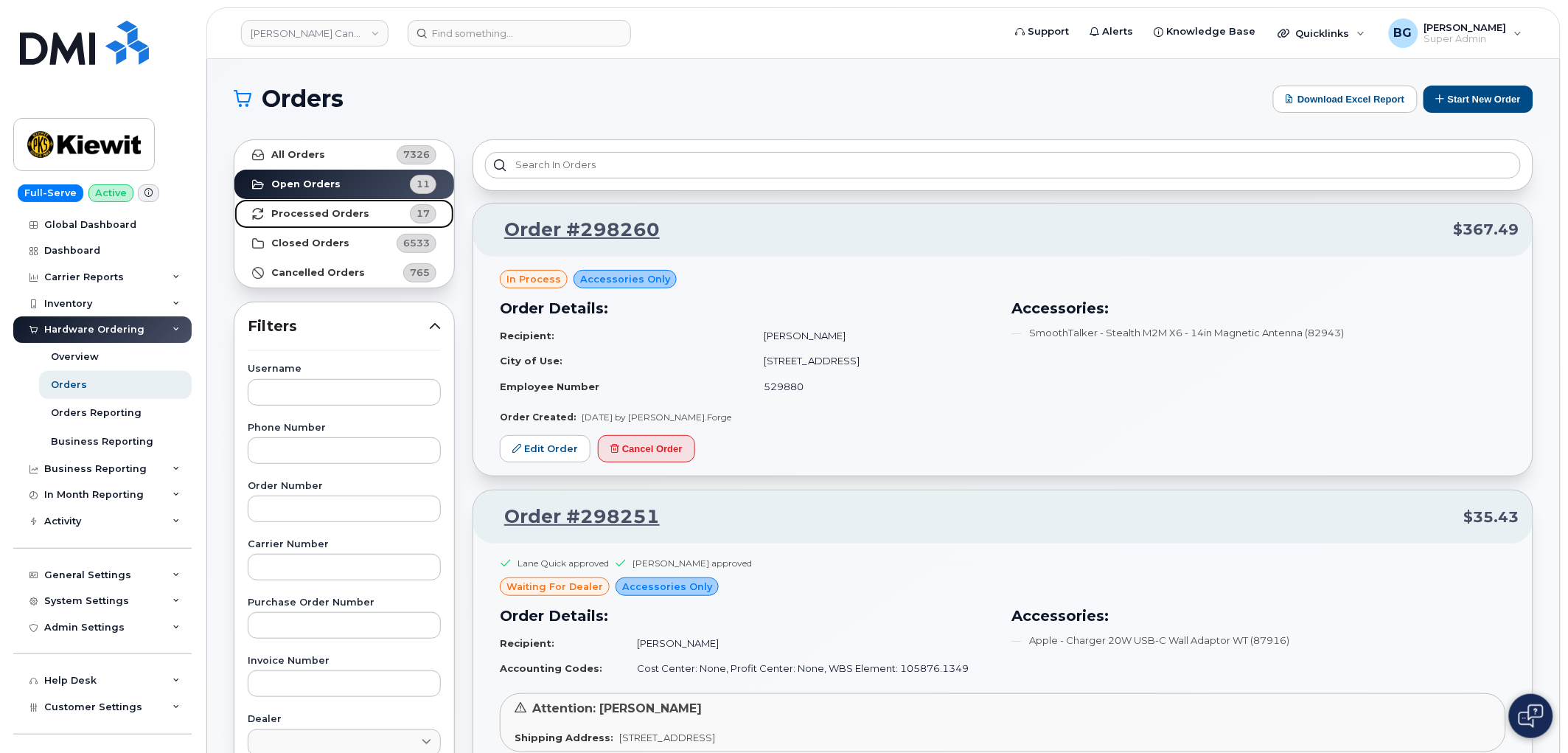
click at [299, 210] on strong "Processed Orders" at bounding box center [320, 214] width 98 height 12
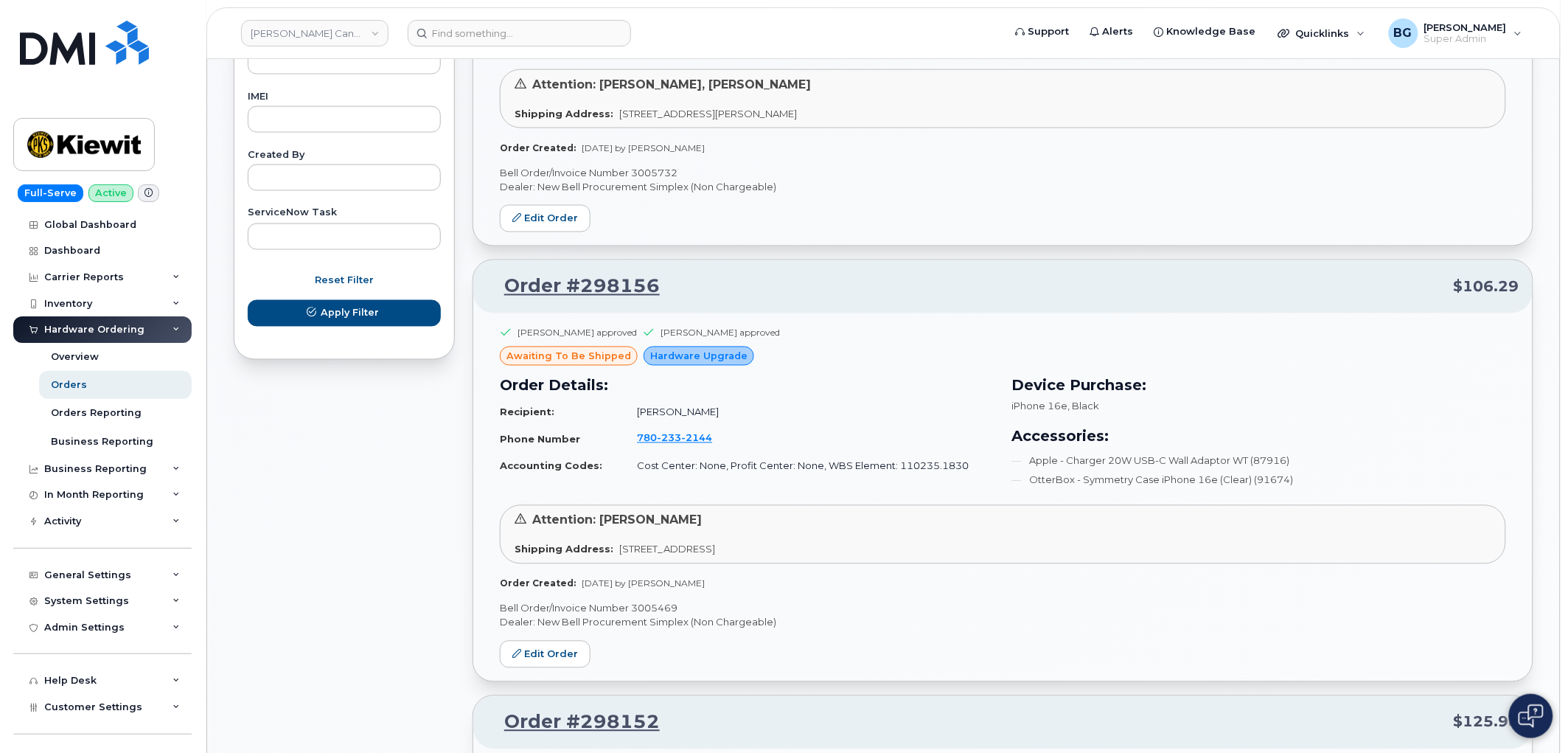
scroll to position [2930, 0]
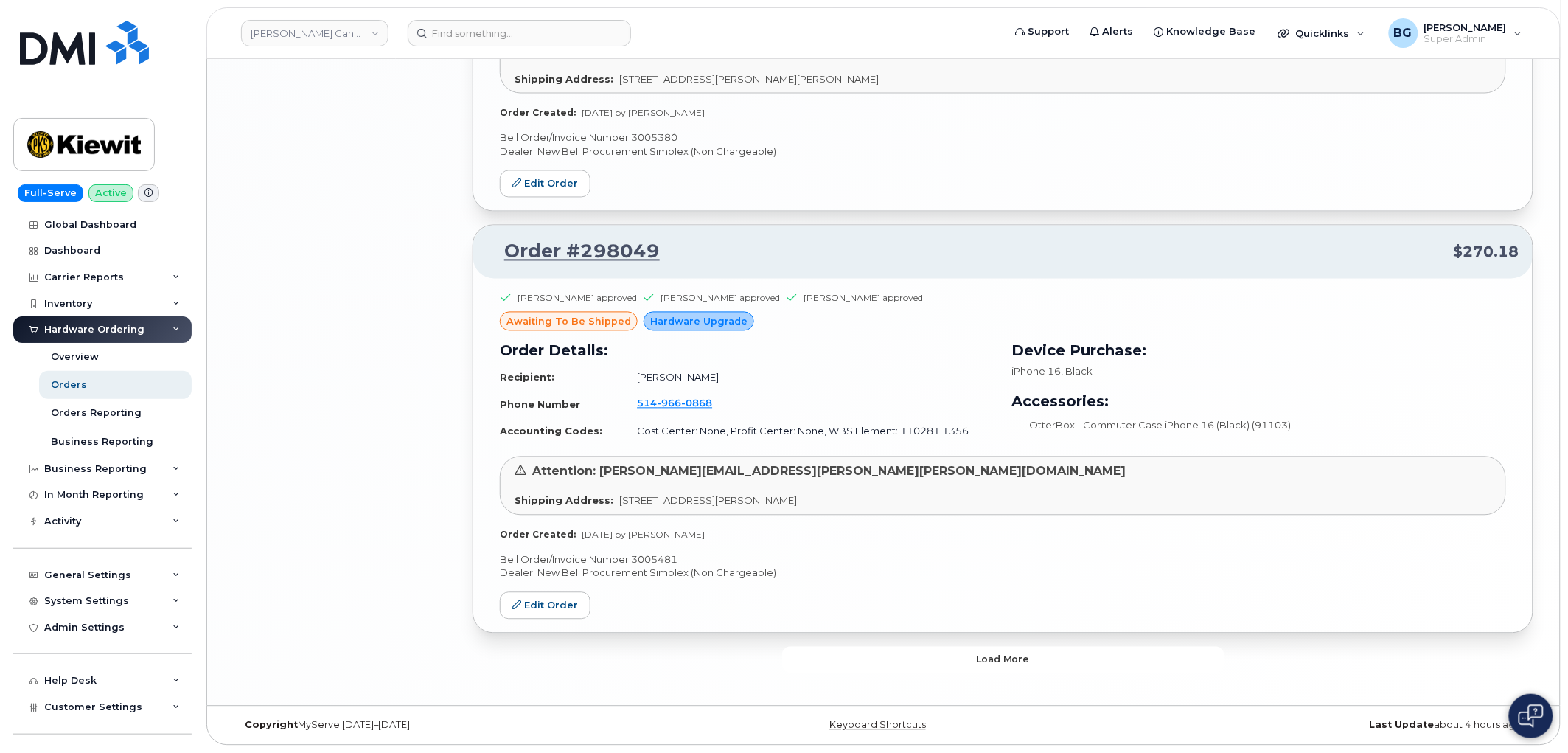
drag, startPoint x: 1053, startPoint y: 647, endPoint x: 1053, endPoint y: 639, distance: 8.0
click at [1015, 658] on span "Load more" at bounding box center [1003, 659] width 54 height 14
drag, startPoint x: 993, startPoint y: 501, endPoint x: 1043, endPoint y: 558, distance: 75.8
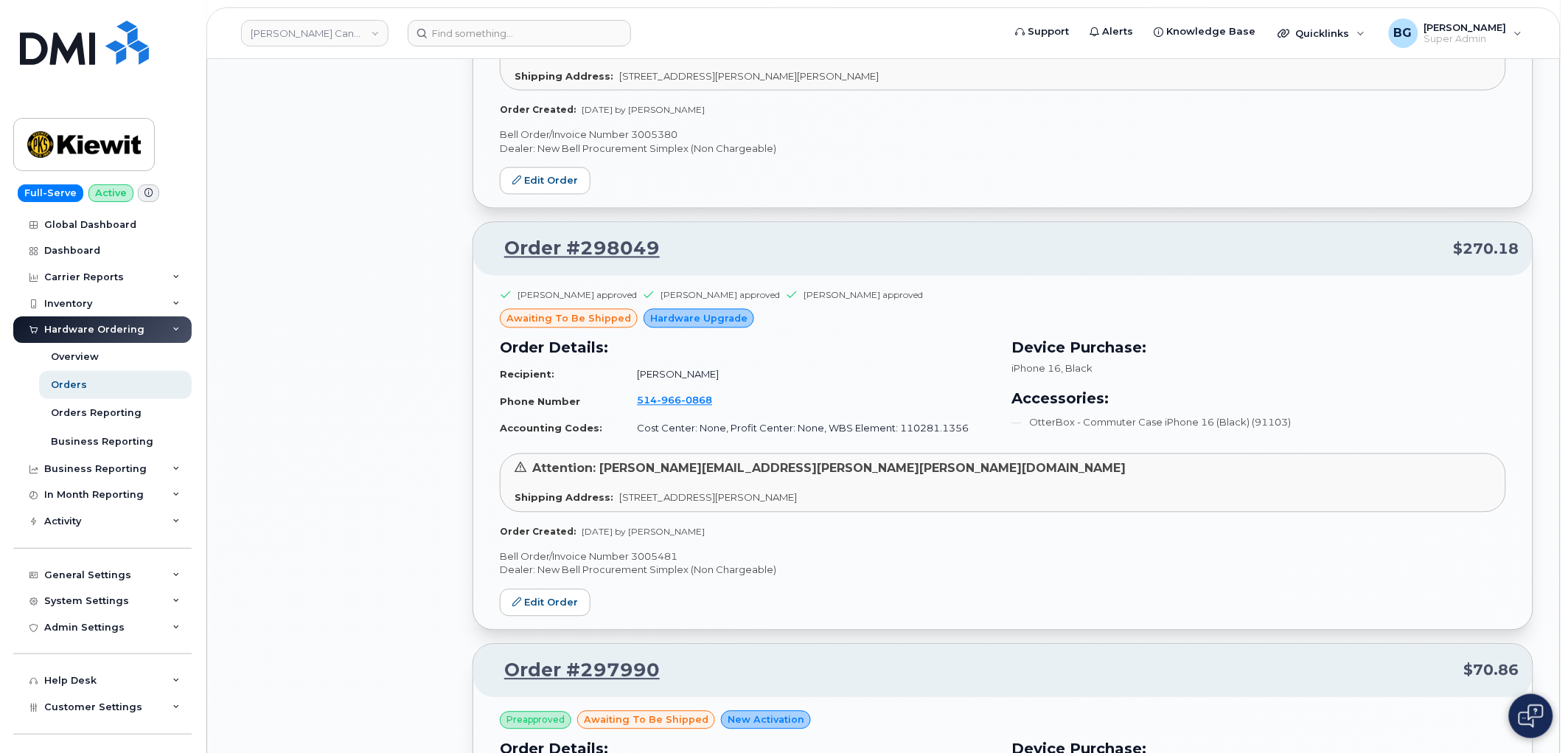
scroll to position [6278, 0]
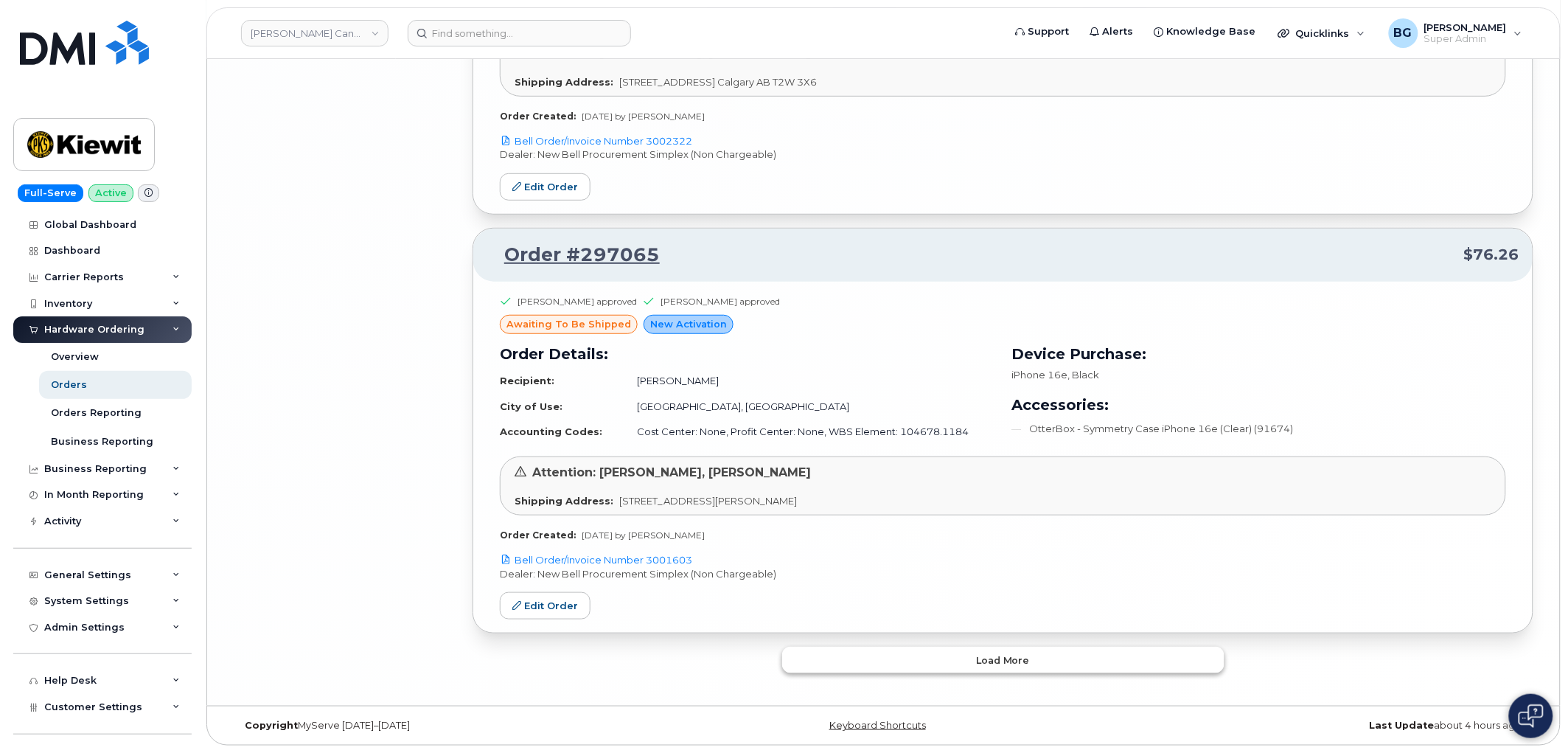
click at [981, 654] on span "Load more" at bounding box center [1003, 660] width 54 height 14
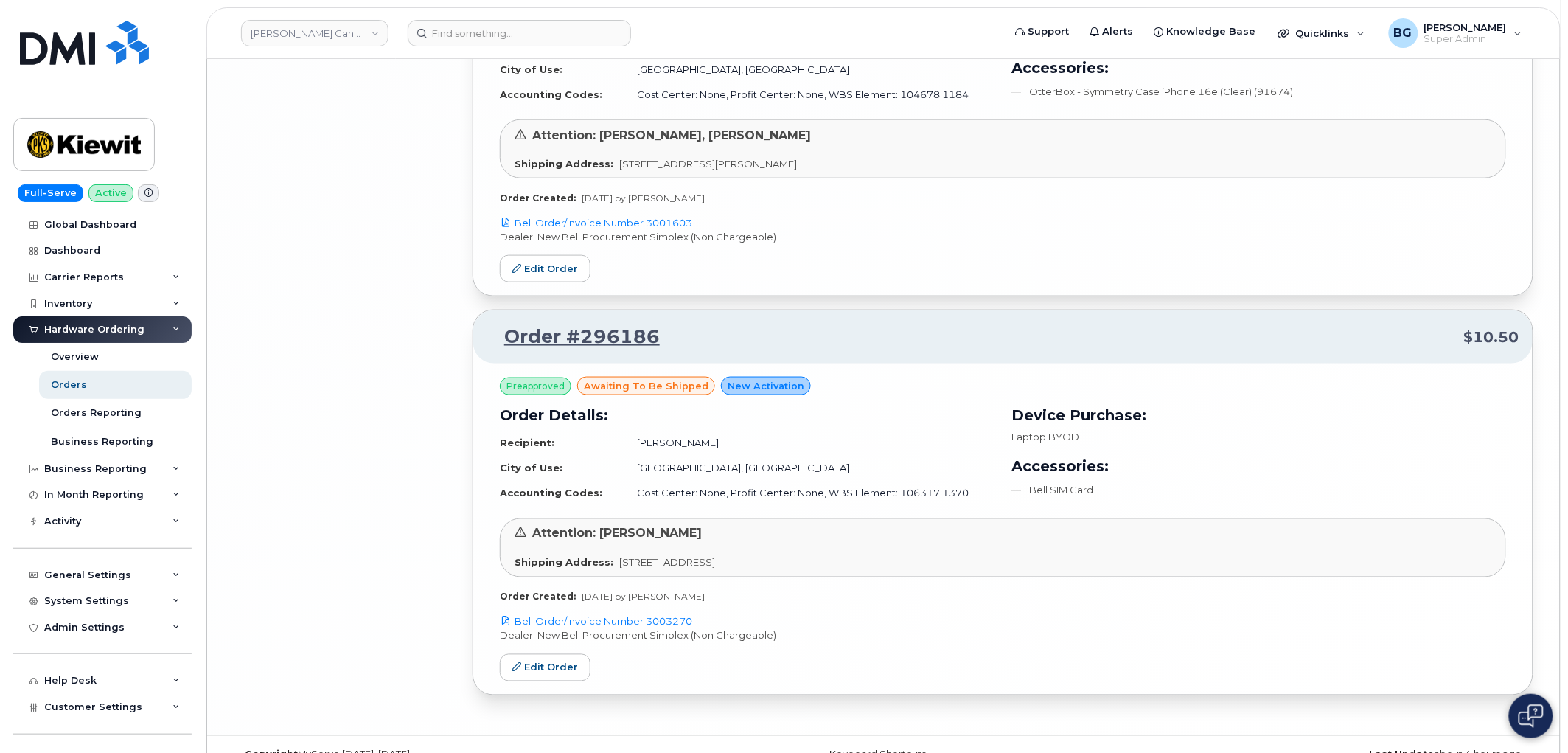
scroll to position [6590, 0]
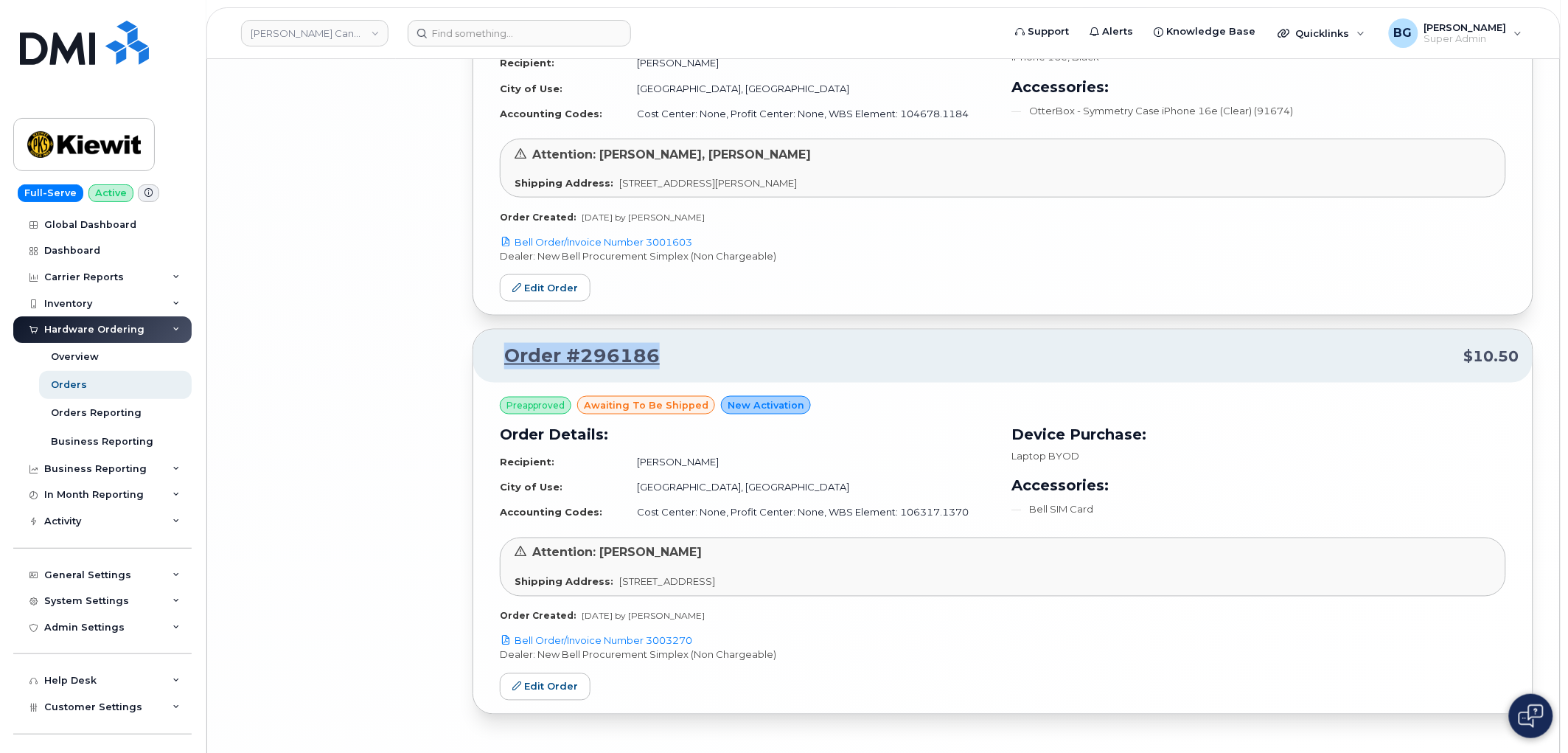
drag, startPoint x: 662, startPoint y: 355, endPoint x: 503, endPoint y: 356, distance: 159.0
click at [503, 356] on p "Order #296186 $10.50" at bounding box center [1003, 355] width 1033 height 26
copy link "Order #296186"
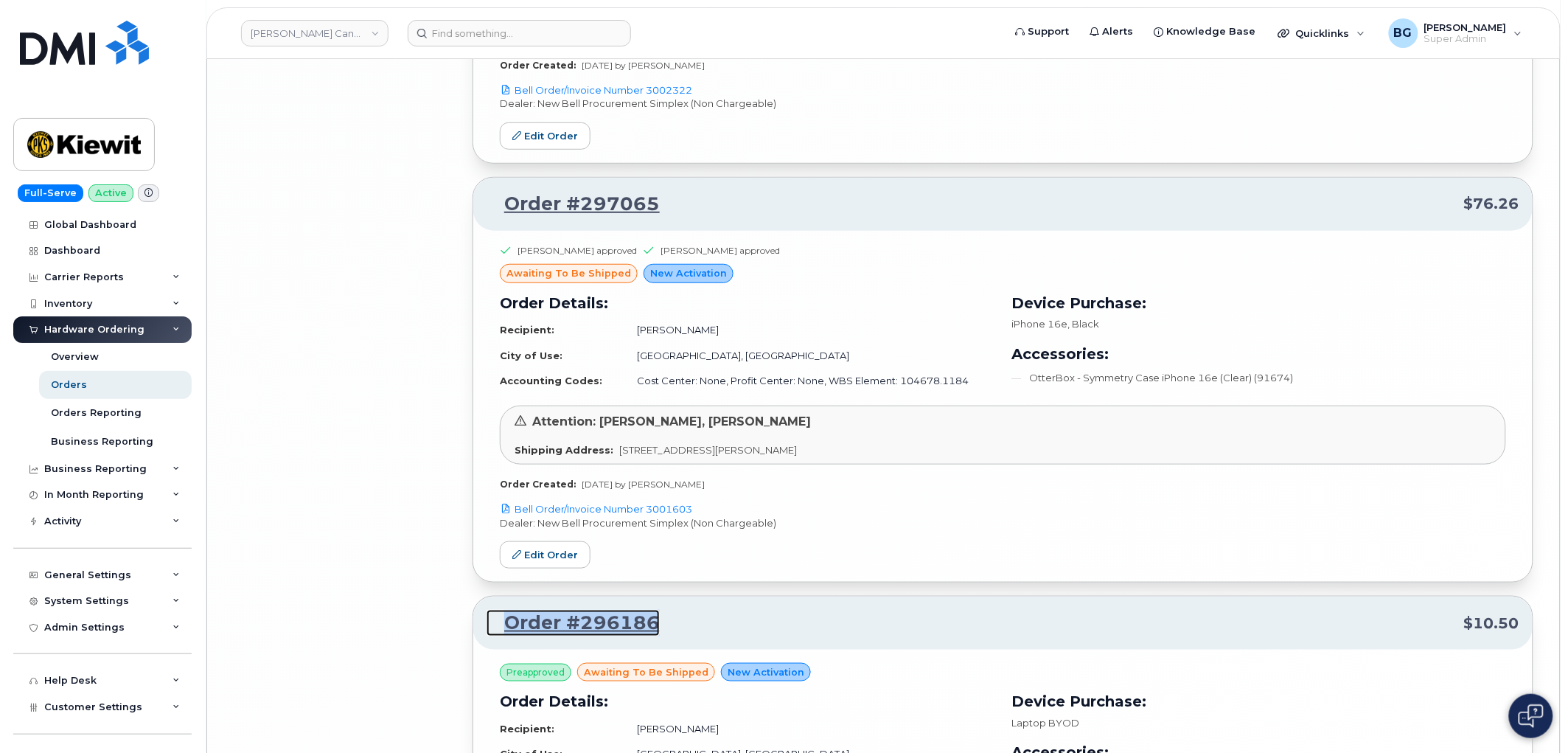
scroll to position [6372, 0]
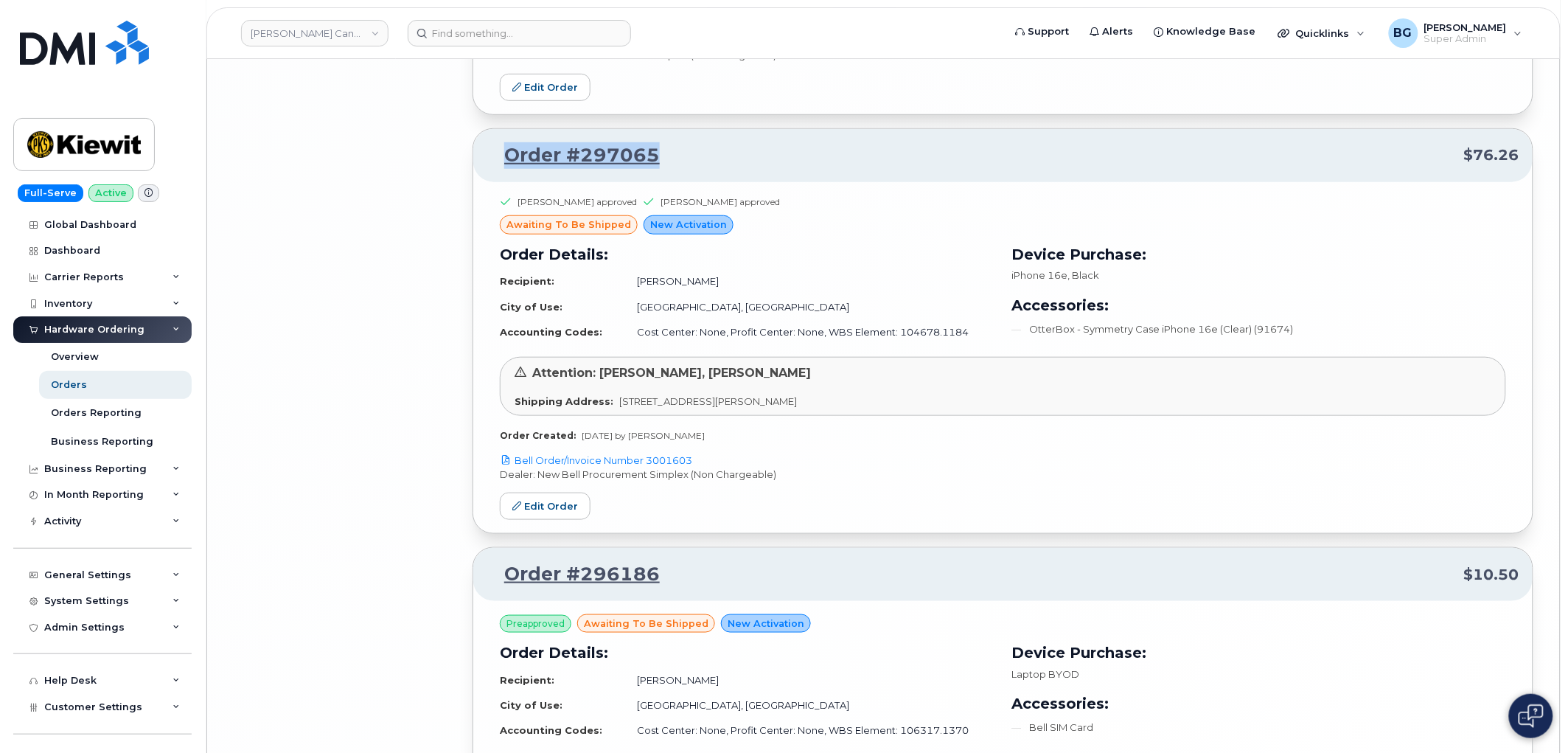
drag, startPoint x: 675, startPoint y: 160, endPoint x: 491, endPoint y: 165, distance: 184.1
click at [491, 165] on p "Order #297065 $76.26" at bounding box center [1003, 155] width 1033 height 26
click at [669, 159] on p "Order #297065 $76.26" at bounding box center [1003, 155] width 1033 height 26
drag, startPoint x: 684, startPoint y: 161, endPoint x: 510, endPoint y: 165, distance: 174.0
click at [510, 165] on p "Order #297065 $76.26" at bounding box center [1003, 155] width 1033 height 26
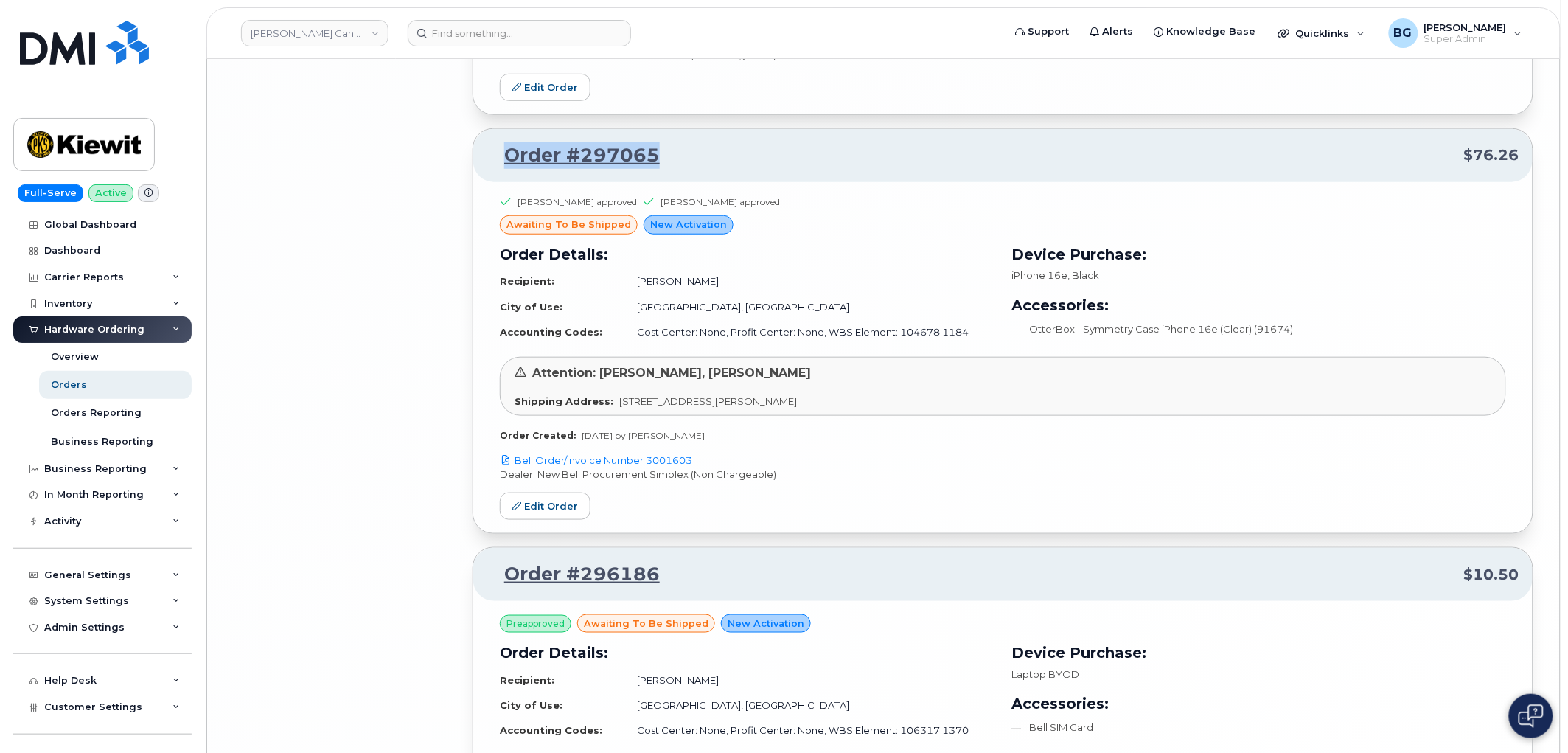
copy link "Order #297065"
click at [89, 709] on span "Customer Settings" at bounding box center [93, 707] width 98 height 11
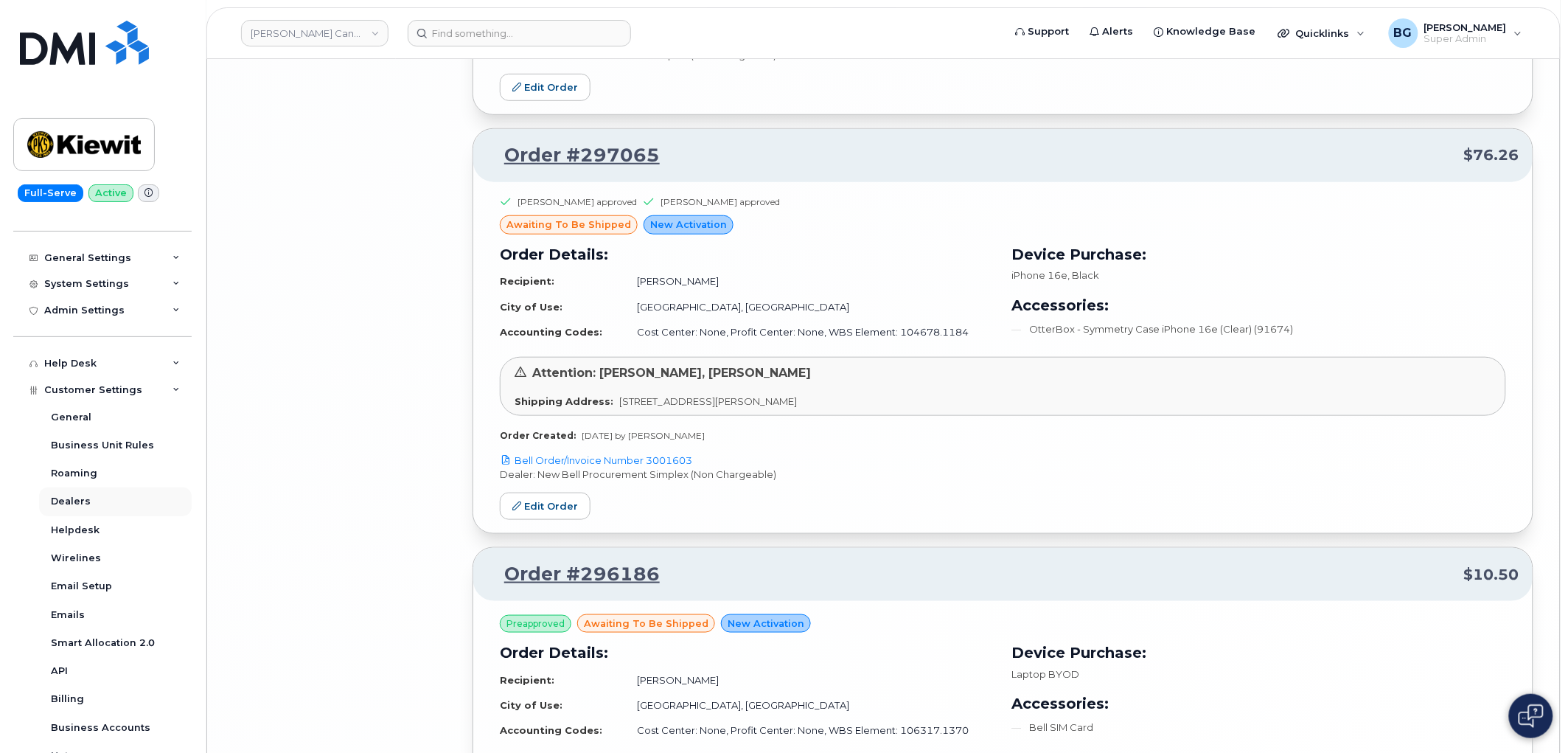
scroll to position [327, 0]
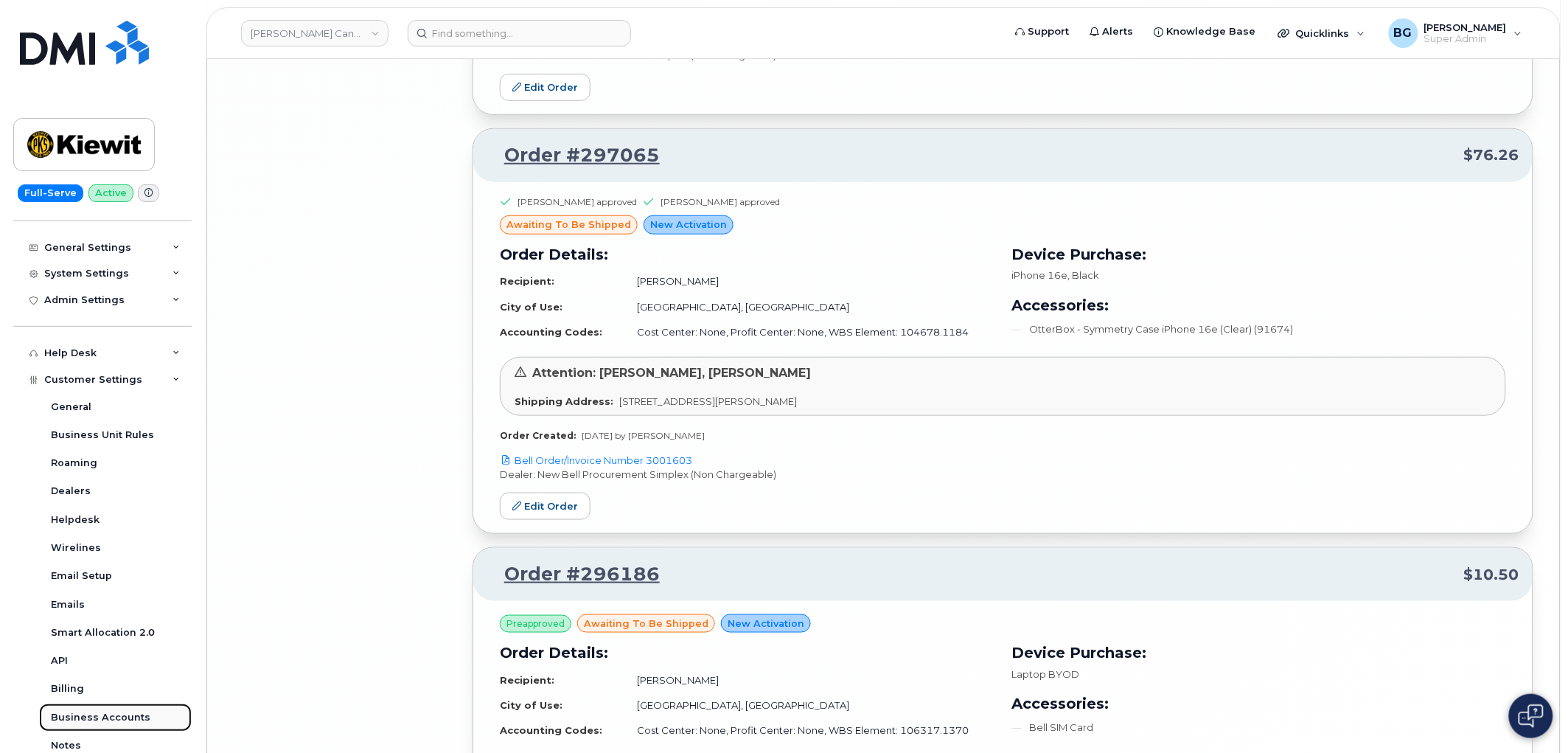
click at [90, 713] on div "Business Accounts" at bounding box center [101, 717] width 99 height 14
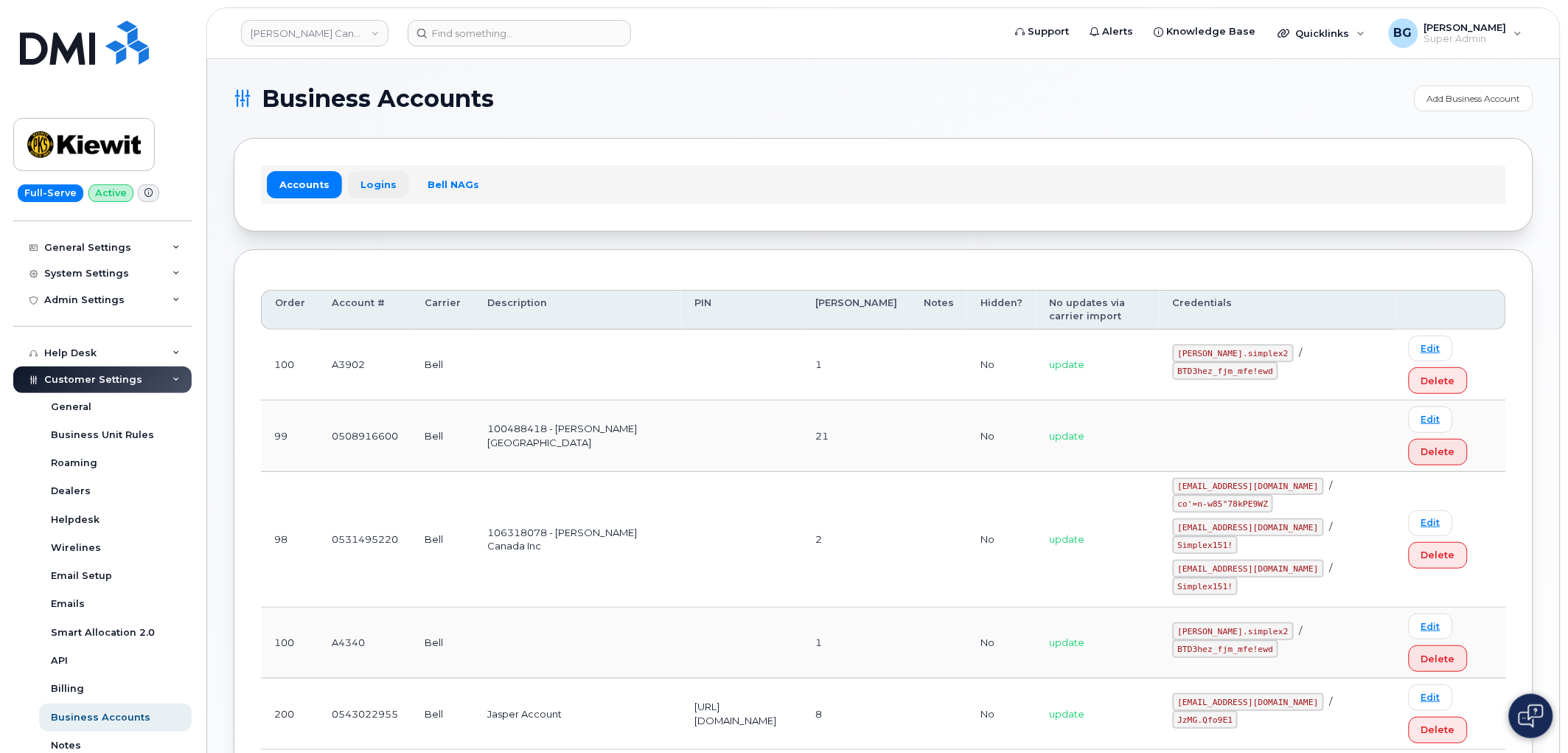
click at [361, 190] on link "Logins" at bounding box center [379, 184] width 61 height 26
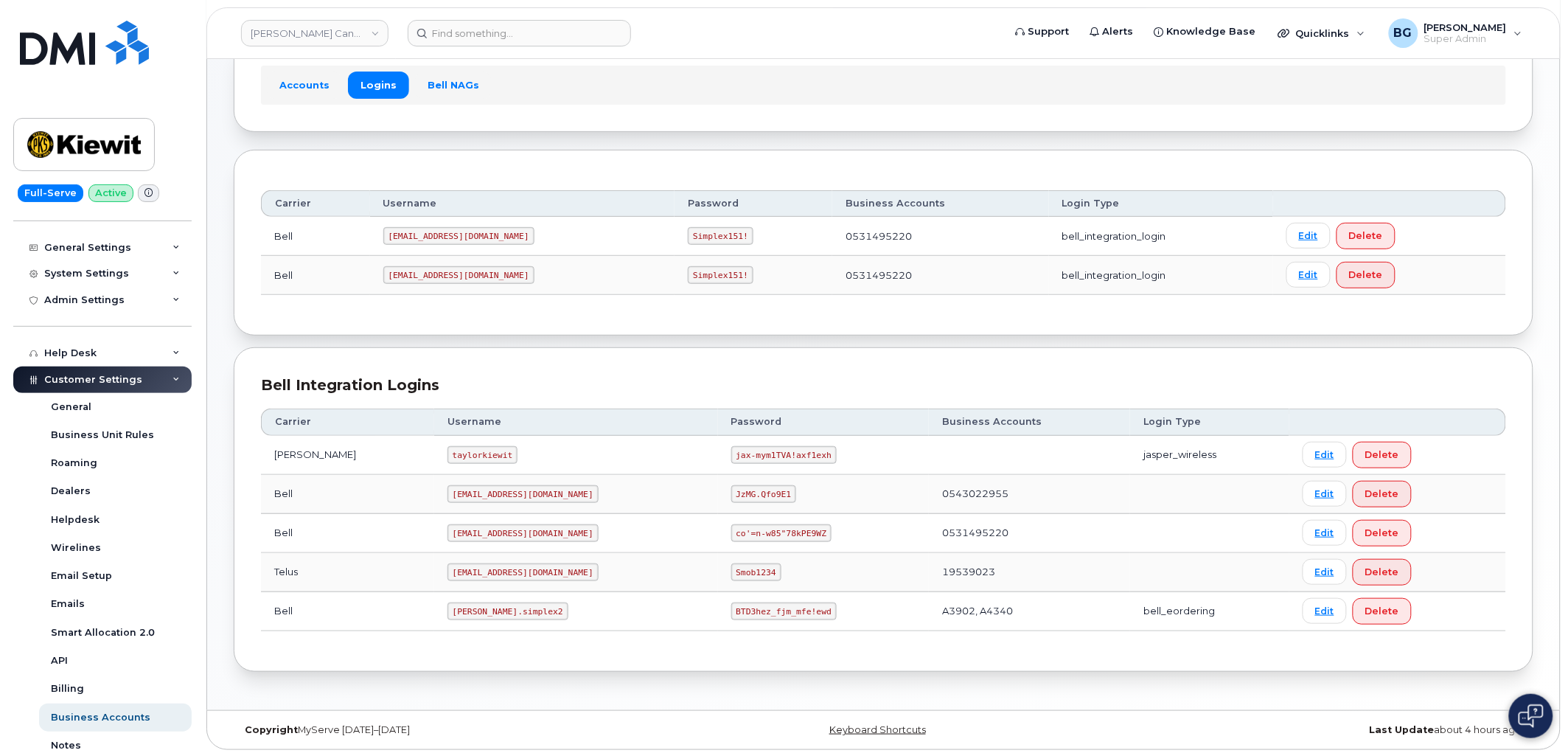
scroll to position [105, 0]
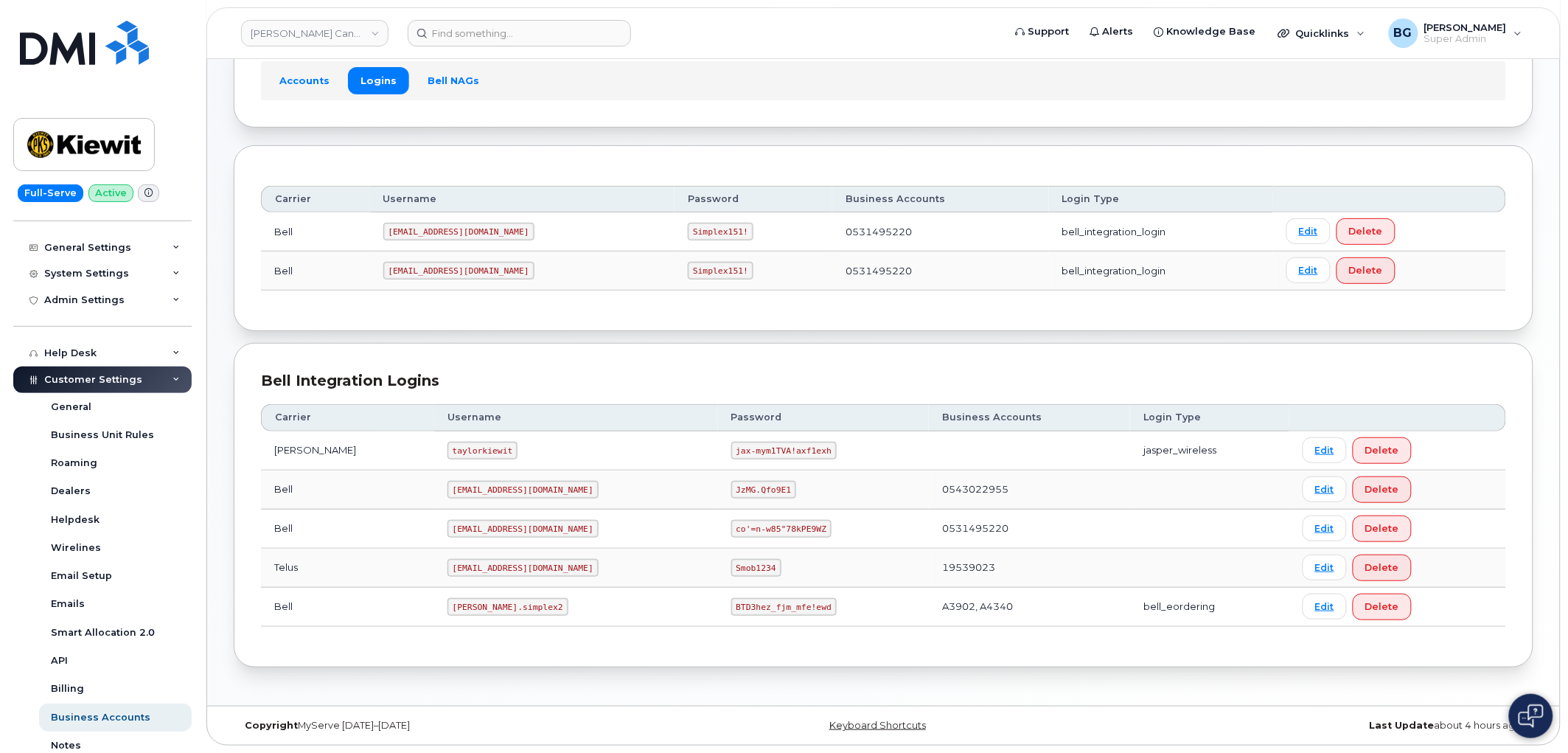
click at [447, 608] on code "kiewit.simplex2" at bounding box center [507, 607] width 121 height 18
drag, startPoint x: 426, startPoint y: 608, endPoint x: 470, endPoint y: 608, distance: 44.0
click at [470, 608] on code "kiewit.simplex2" at bounding box center [507, 607] width 121 height 18
copy code "kiewit.simplex2"
click at [732, 607] on code "BTD3hez_fjm_mfe!ewd" at bounding box center [784, 607] width 106 height 18
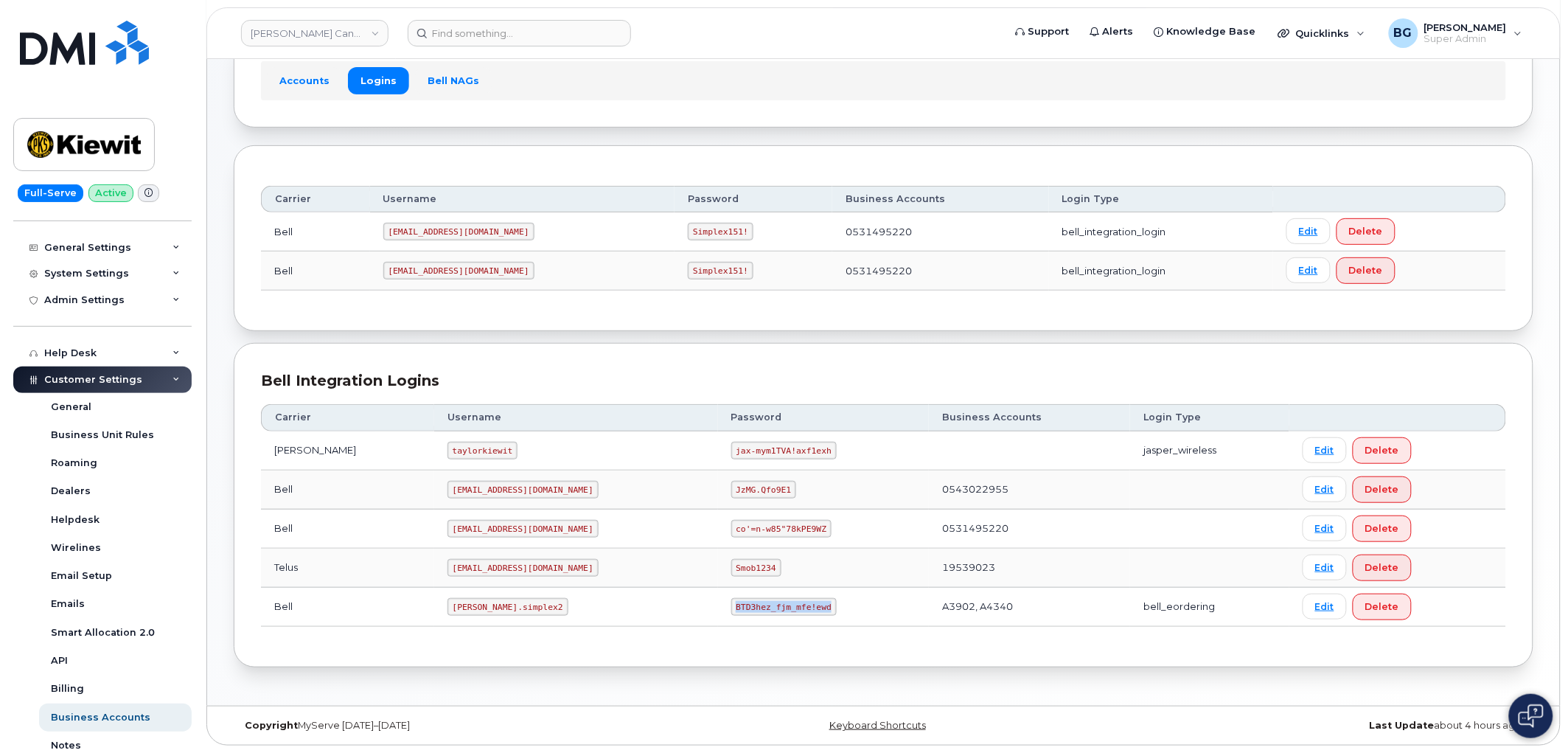
drag, startPoint x: 680, startPoint y: 607, endPoint x: 770, endPoint y: 598, distance: 90.4
click at [756, 607] on code "BTD3hez_fjm_mfe!ewd" at bounding box center [784, 607] width 106 height 18
copy code "BTD3hez_fjm_mfe!ewd"
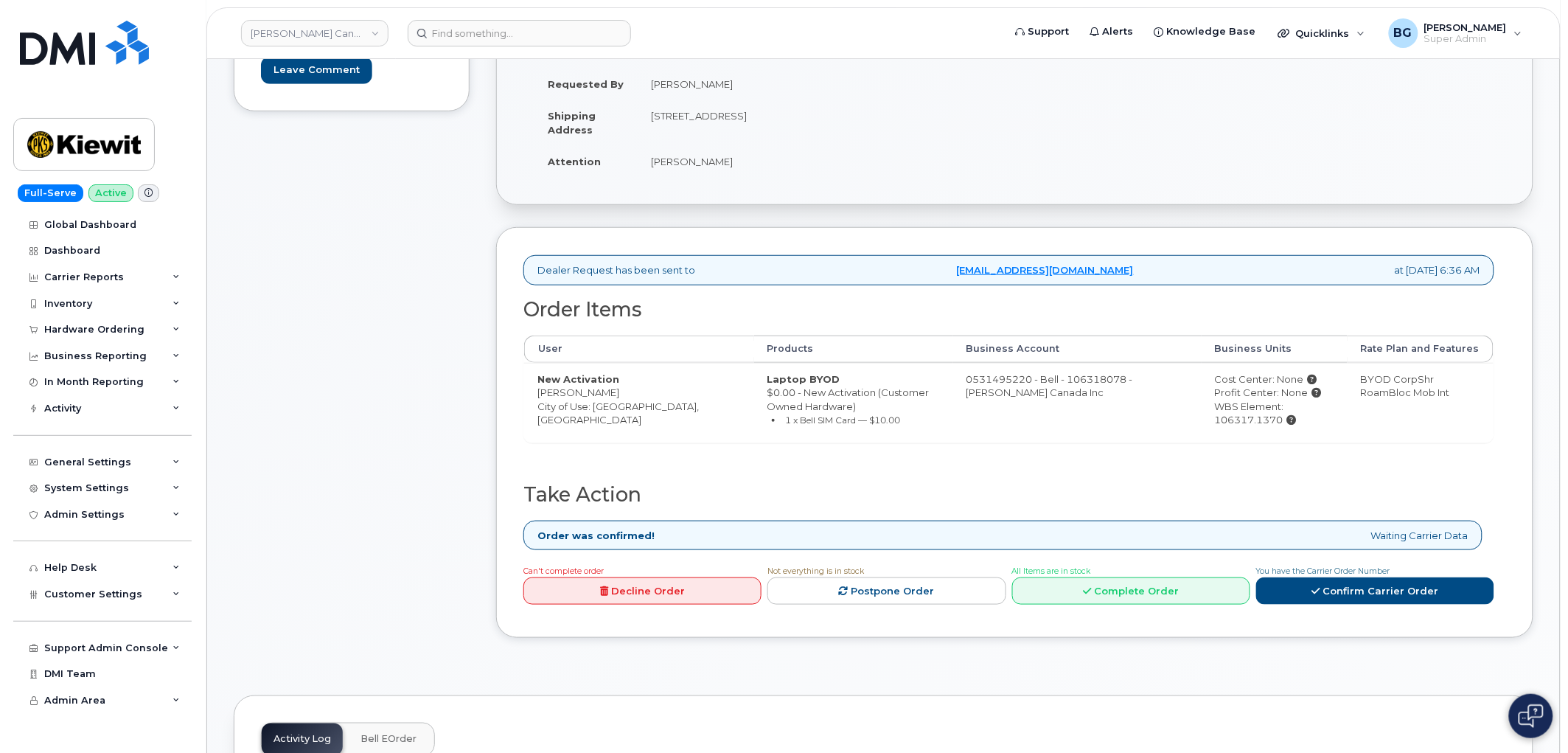
scroll to position [547, 0]
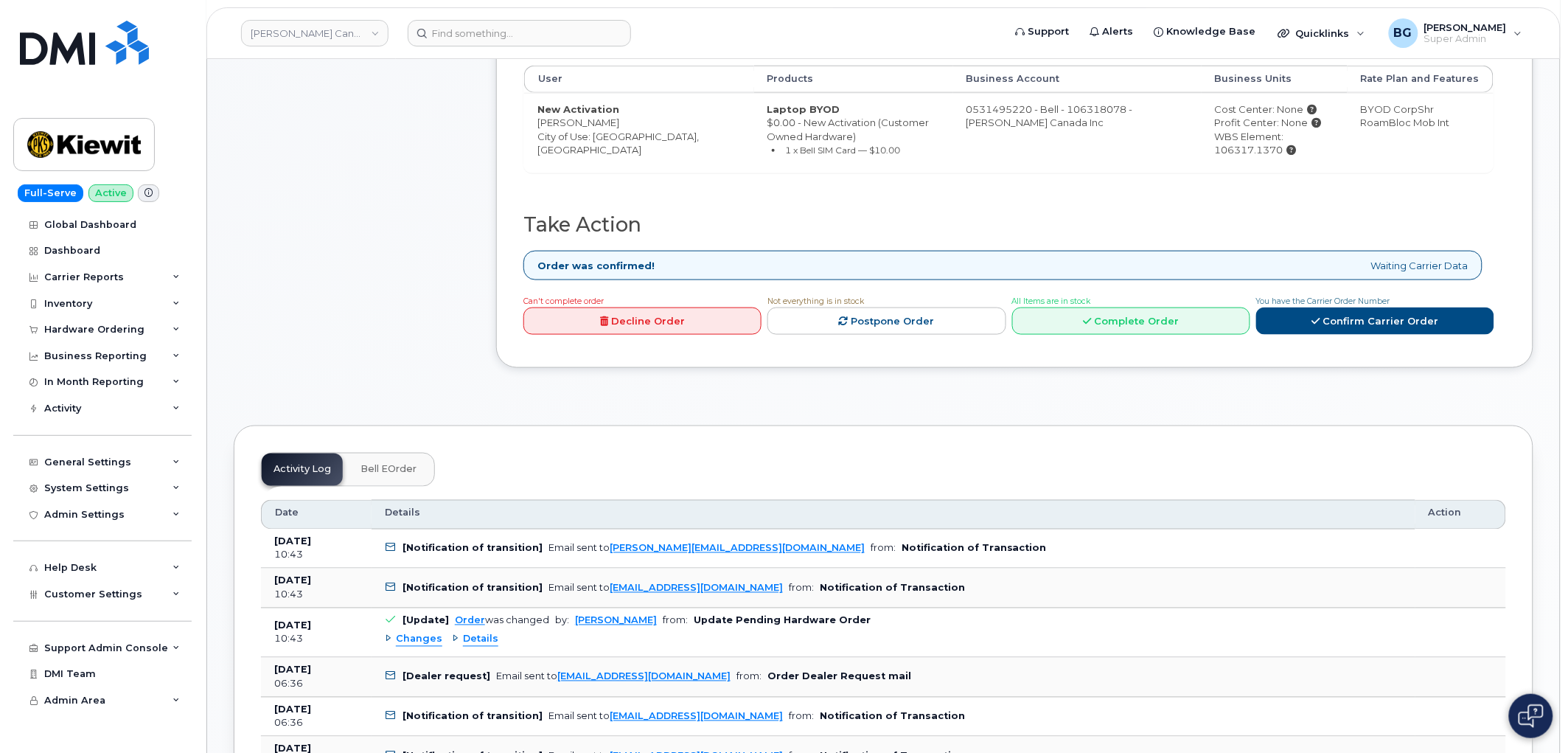
click at [645, 321] on link "Decline Order" at bounding box center [643, 321] width 239 height 27
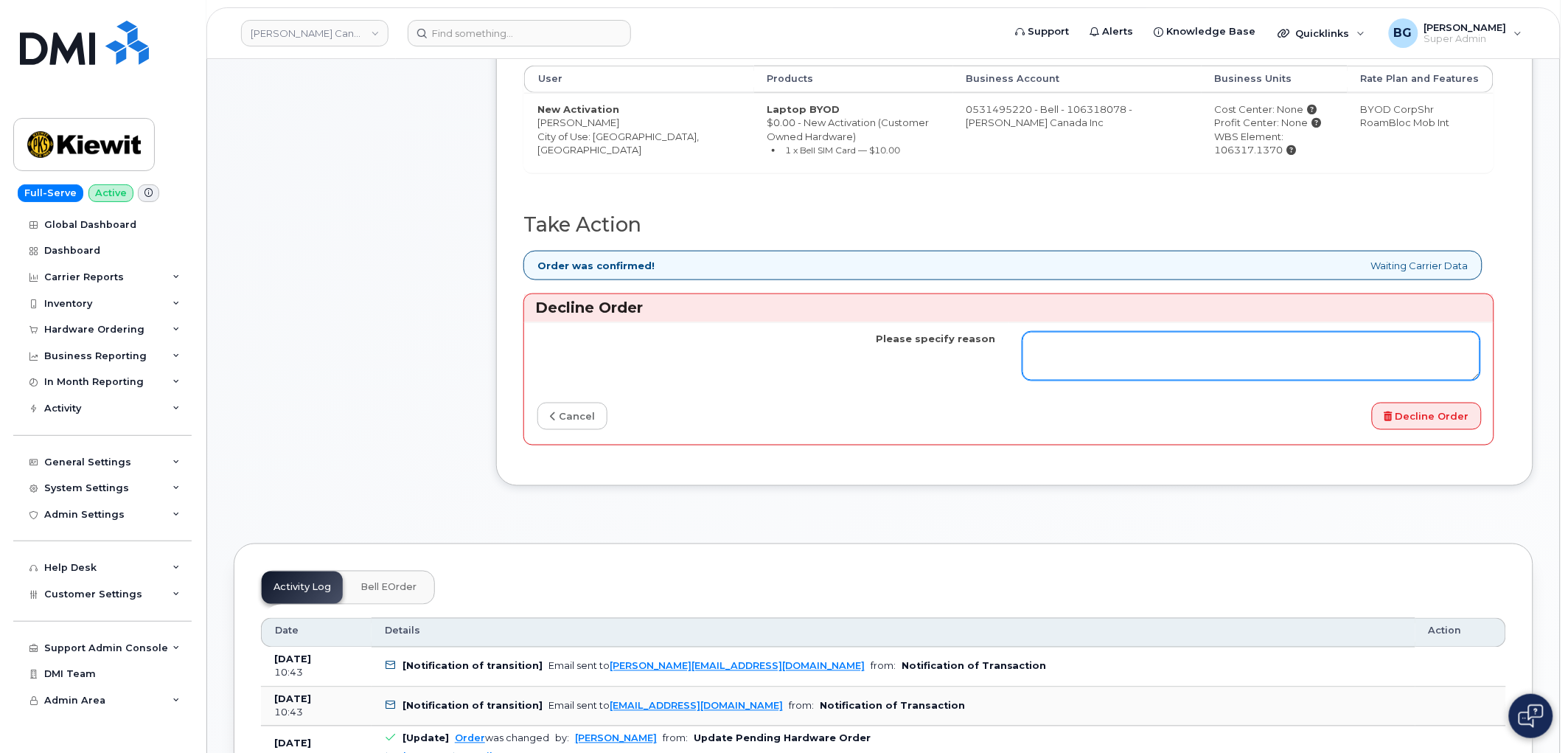
click at [1273, 361] on textarea "Please specify reason" at bounding box center [1252, 356] width 459 height 49
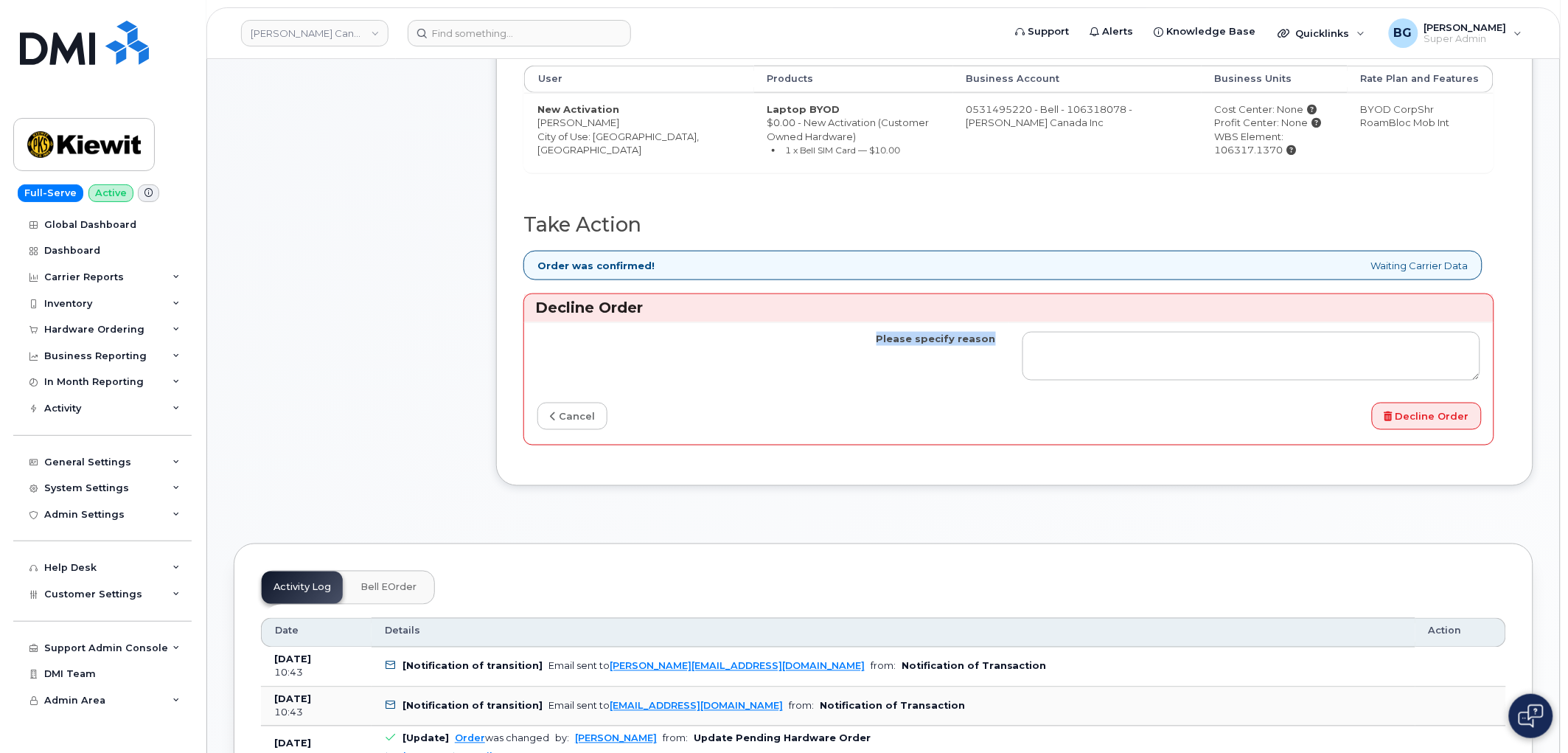
click at [1249, 322] on div "Decline Order Please specify reason cancel Decline Order" at bounding box center [1009, 370] width 971 height 152
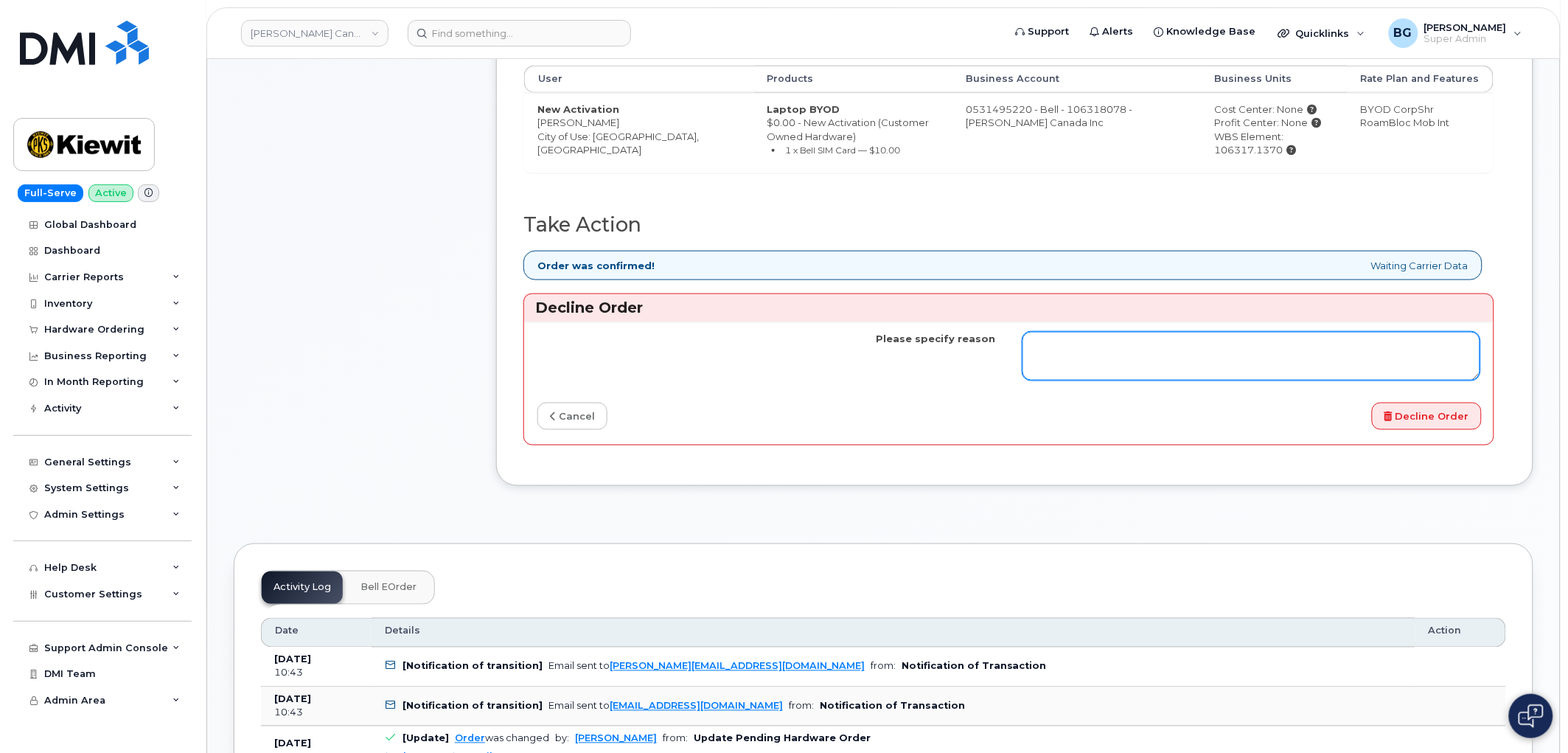
click at [1228, 347] on textarea "Please specify reason" at bounding box center [1252, 356] width 459 height 49
paste textarea "RN [PERSON_NAME] Work notes•[DATE] 16:31:53 WORK NOTE FROM CASE: reply from: [P…"
type textarea "RN [PERSON_NAME] Work notes•[DATE] 16:31:53 WORK NOTE FROM CASE: reply from: [P…"
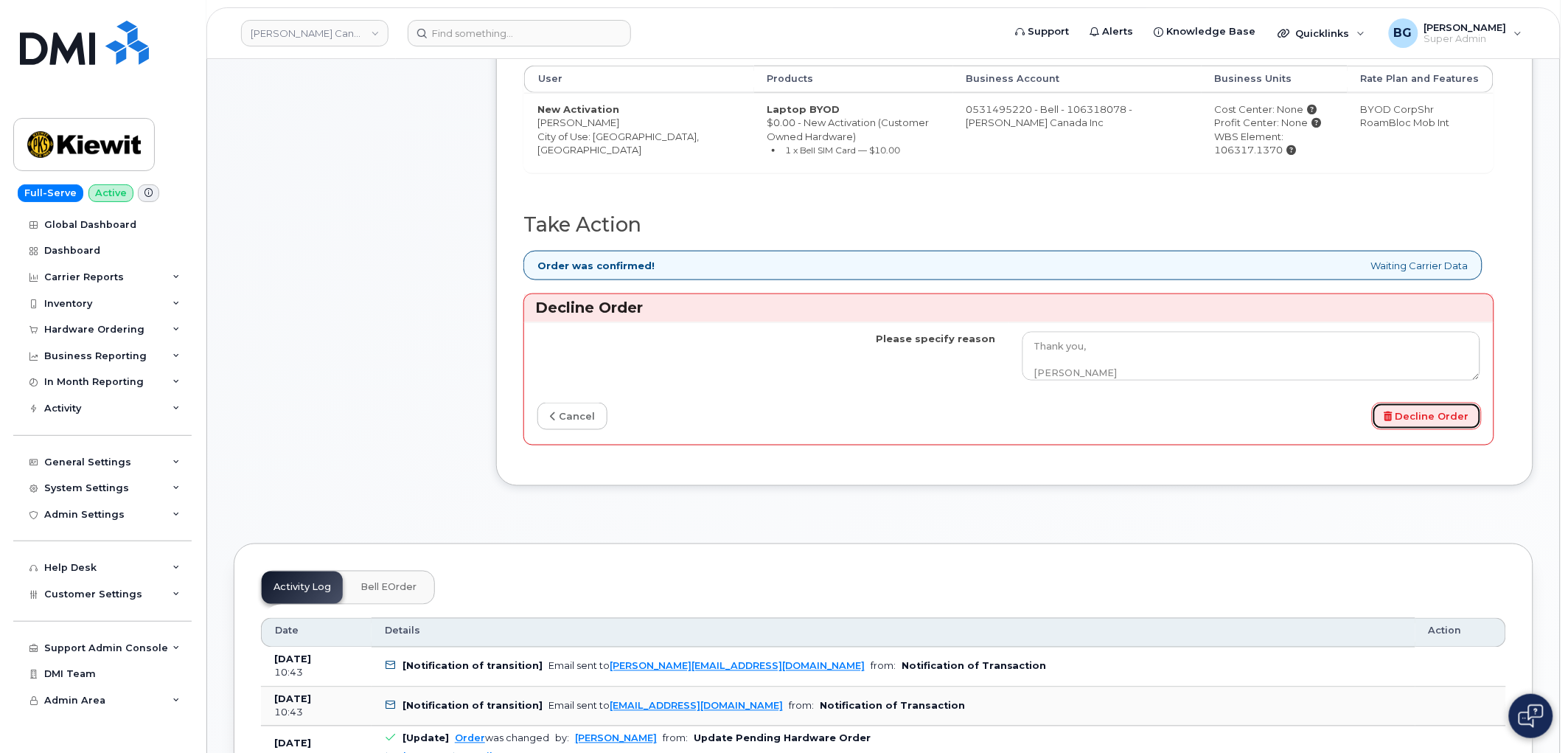
click at [1410, 415] on button "Decline Order" at bounding box center [1426, 416] width 110 height 27
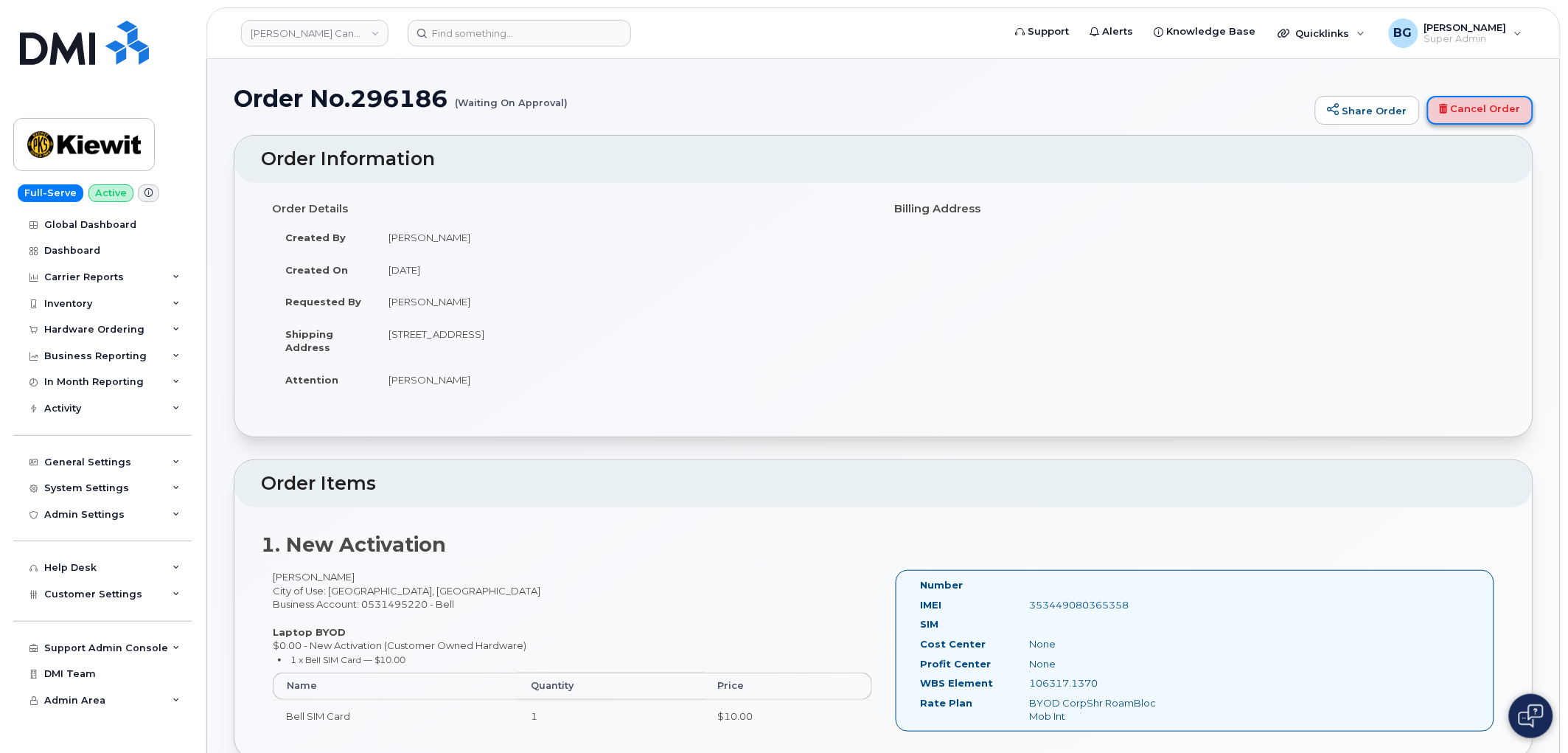
click at [1495, 107] on link "Cancel Order" at bounding box center [1480, 110] width 106 height 30
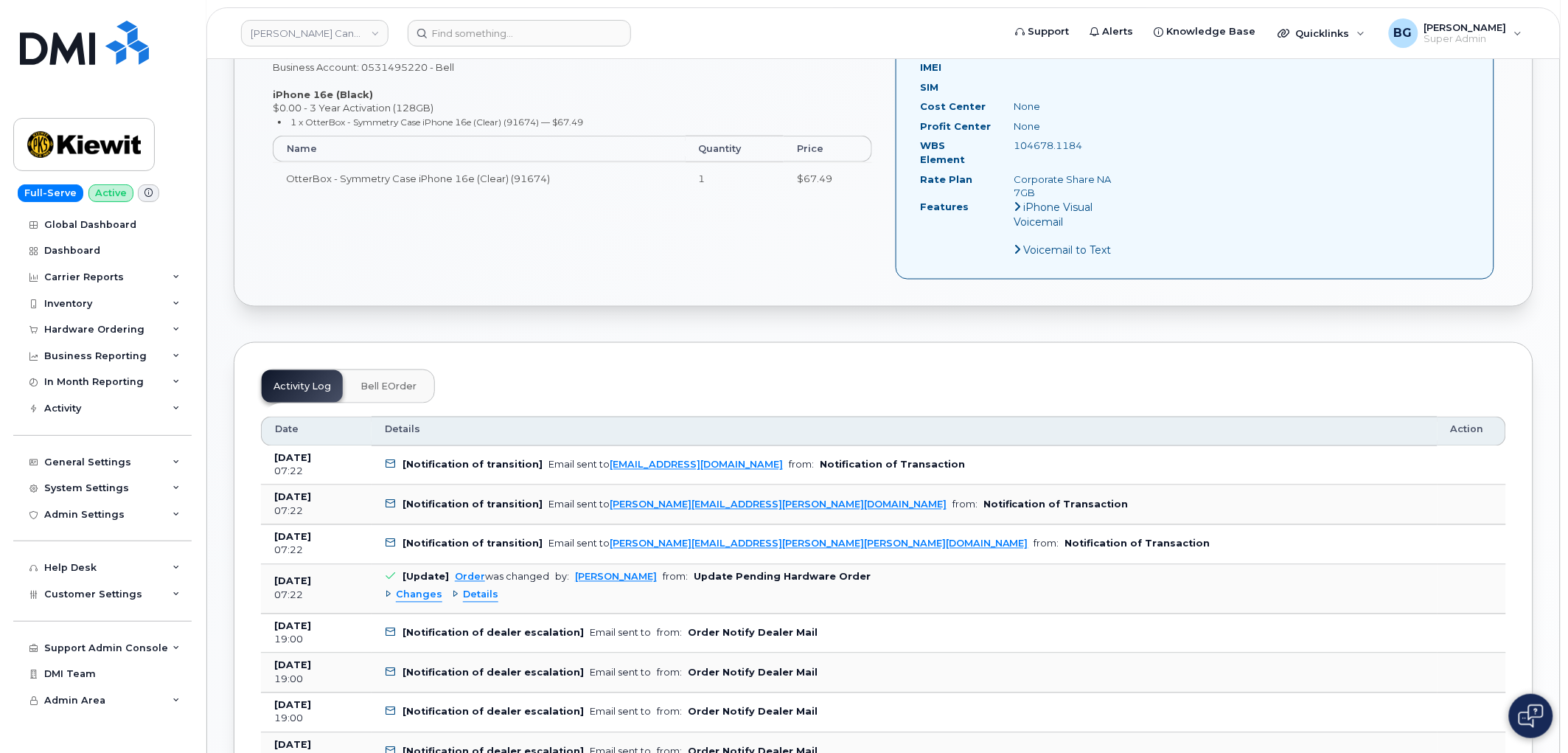
scroll to position [750, 0]
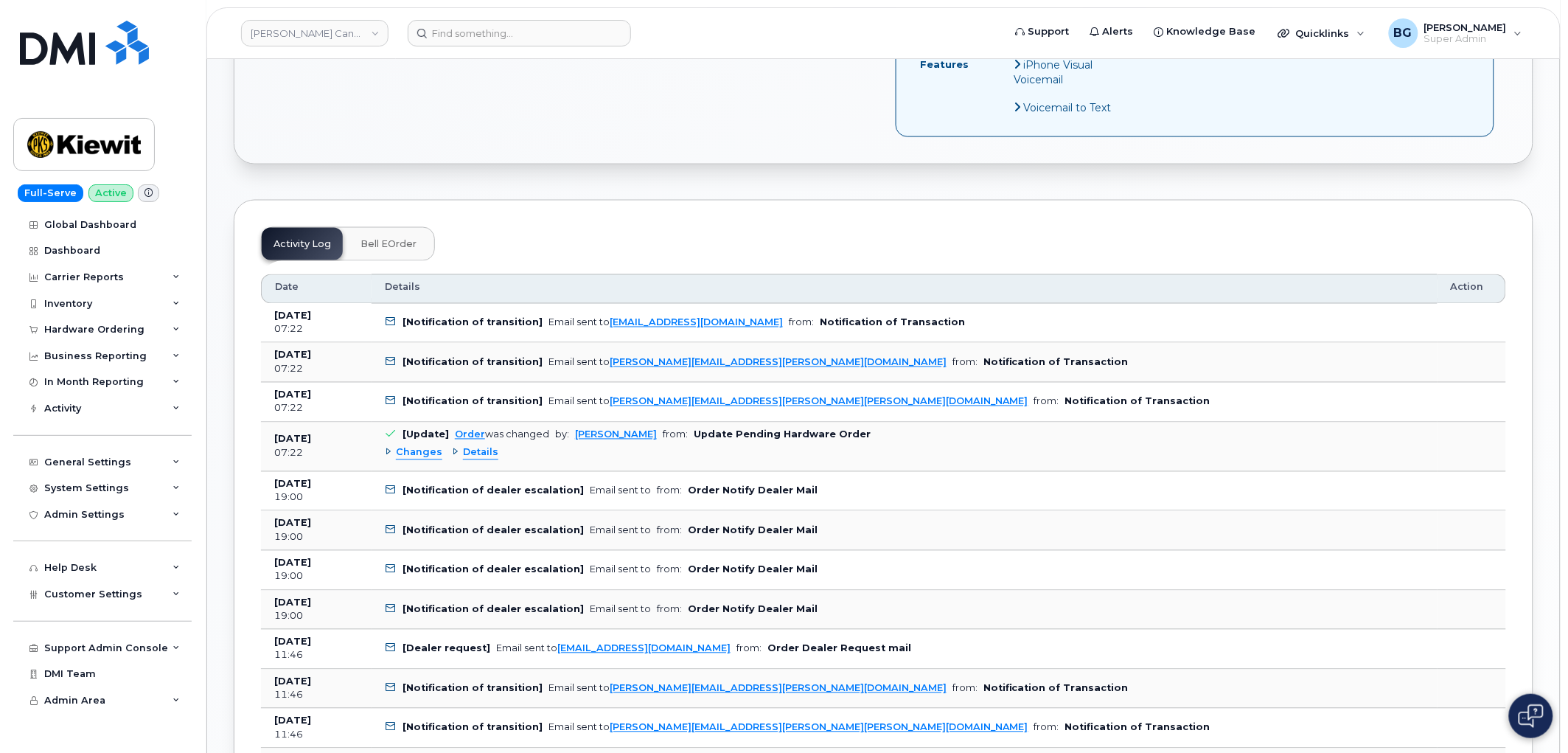
click at [388, 238] on span "Bell eOrder" at bounding box center [388, 244] width 56 height 12
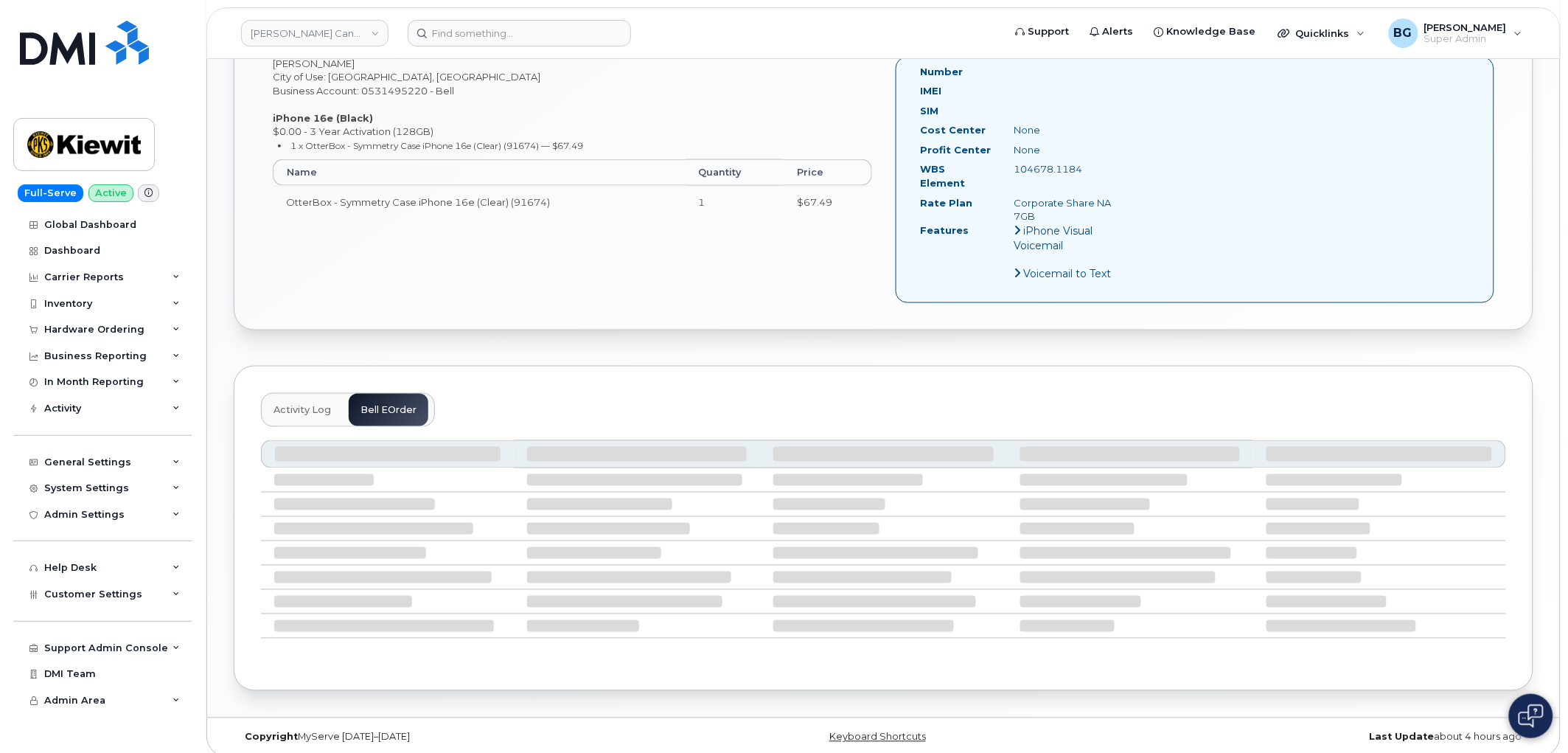
scroll to position [703, 0]
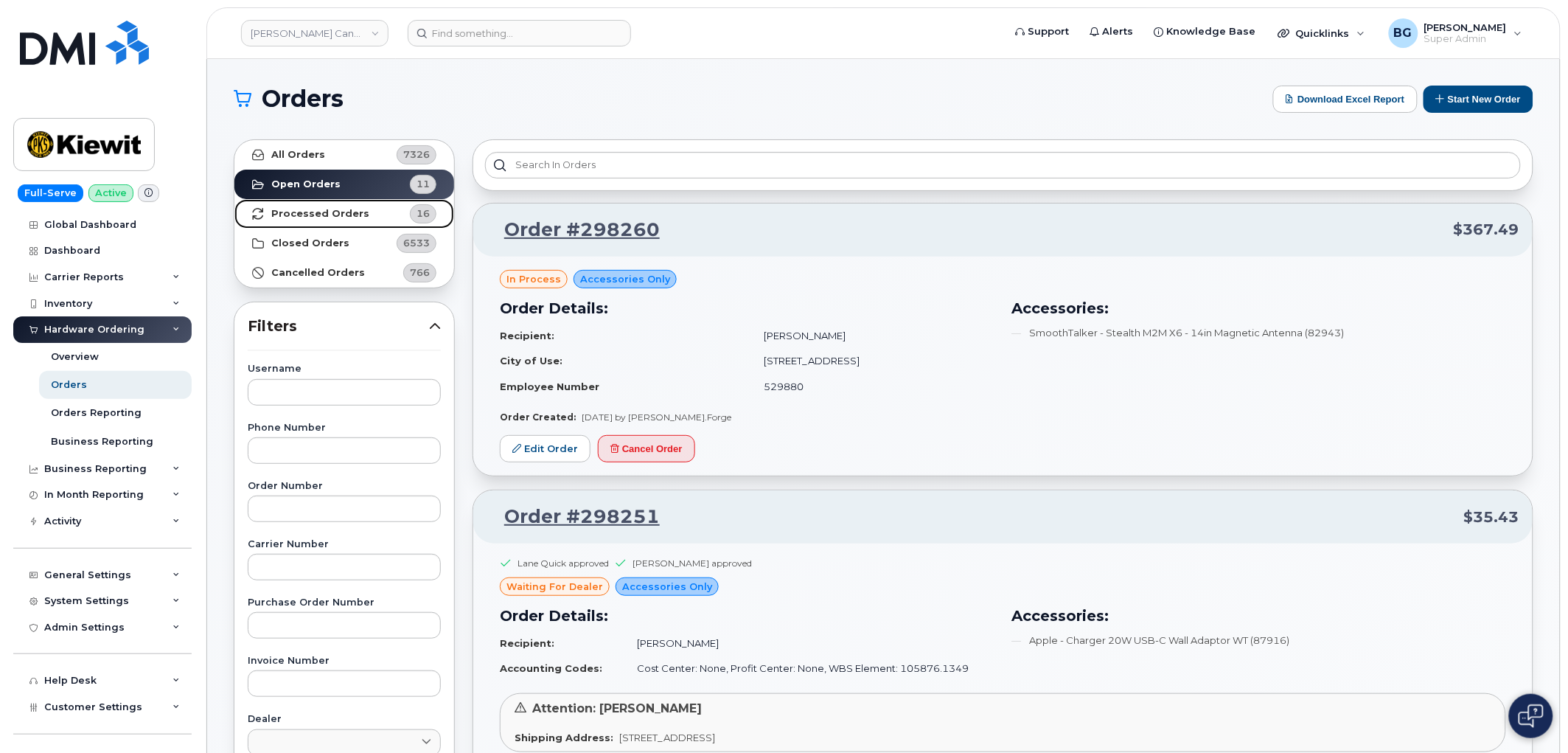
click at [319, 209] on strong "Processed Orders" at bounding box center [320, 214] width 98 height 12
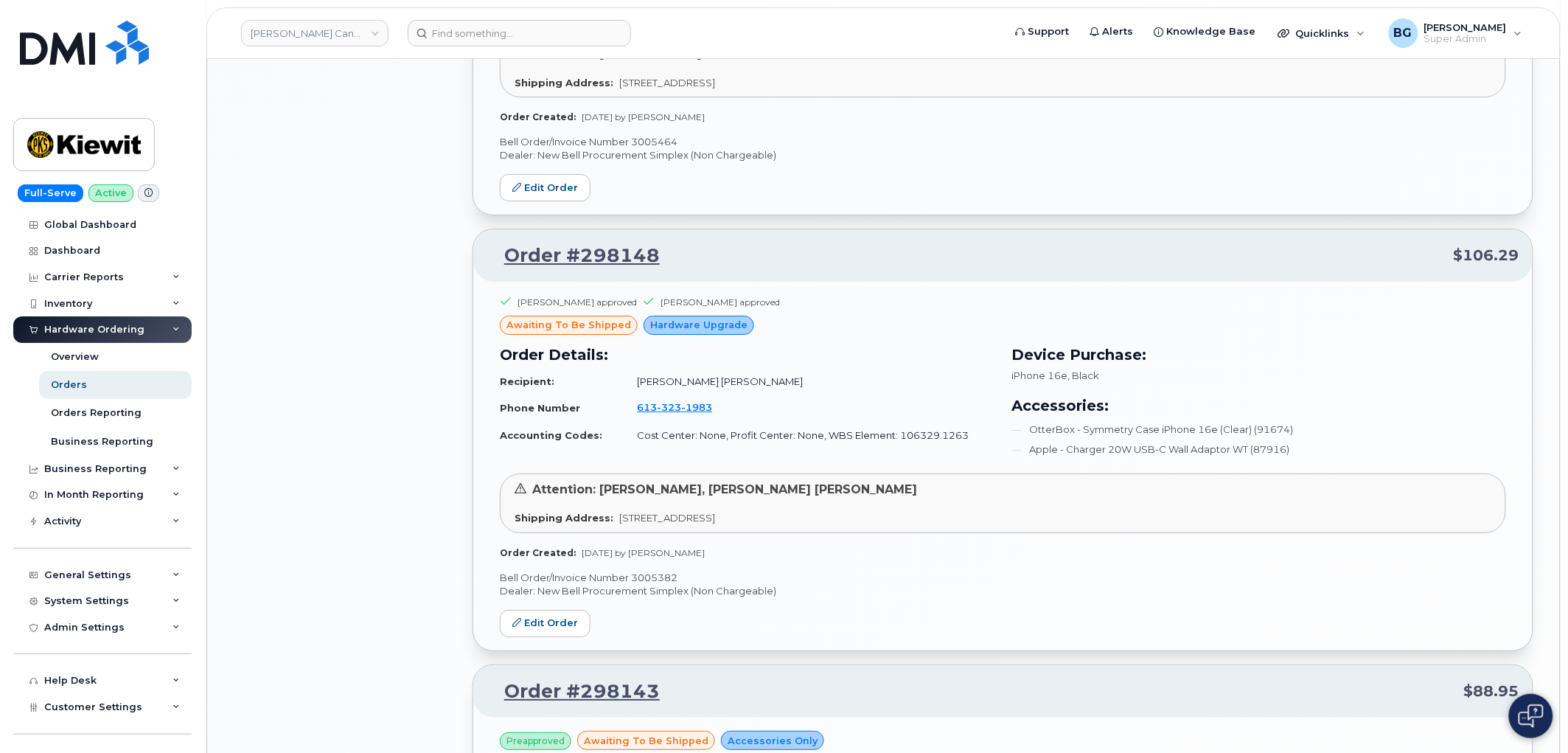
scroll to position [2930, 0]
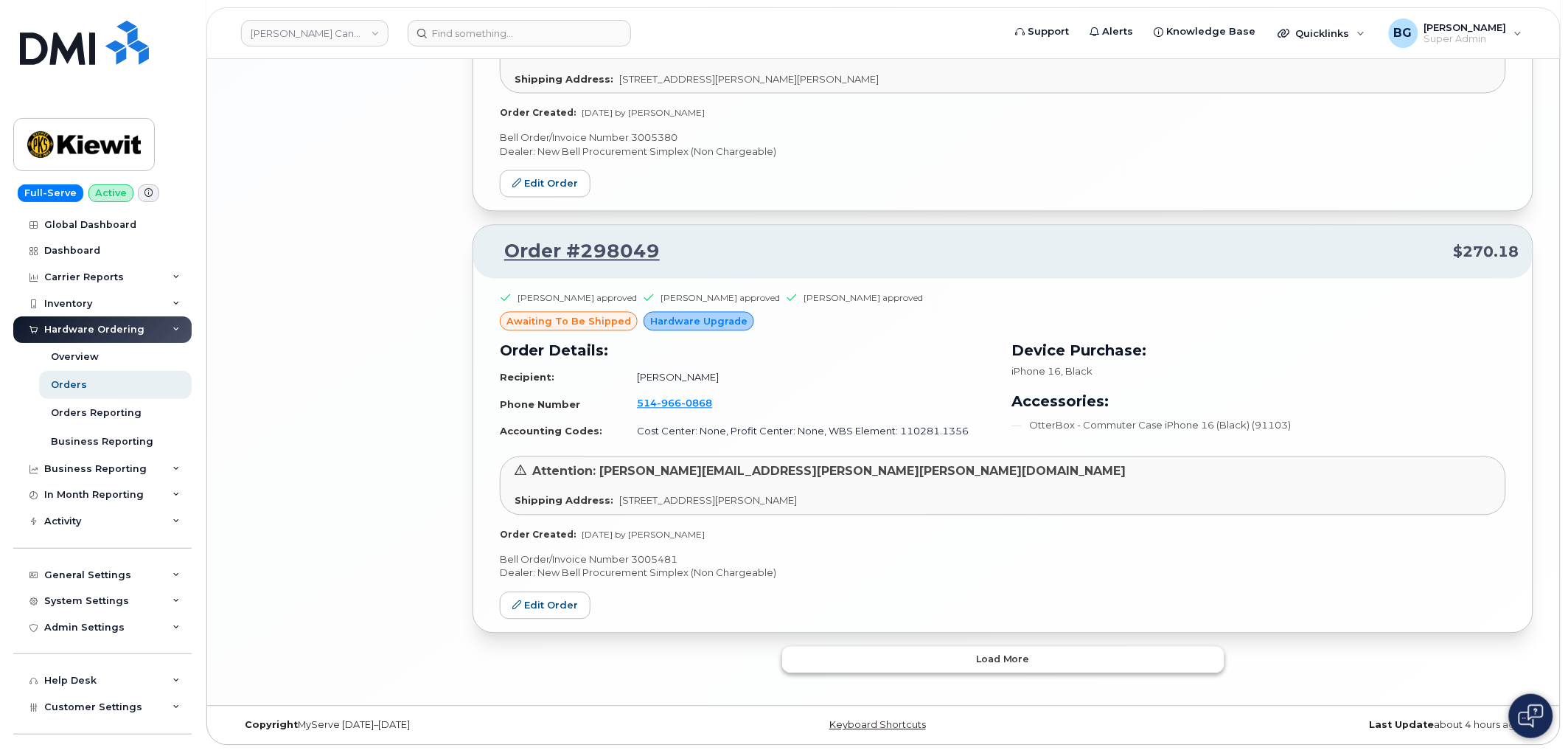
click at [993, 665] on span "Load more" at bounding box center [1003, 659] width 54 height 14
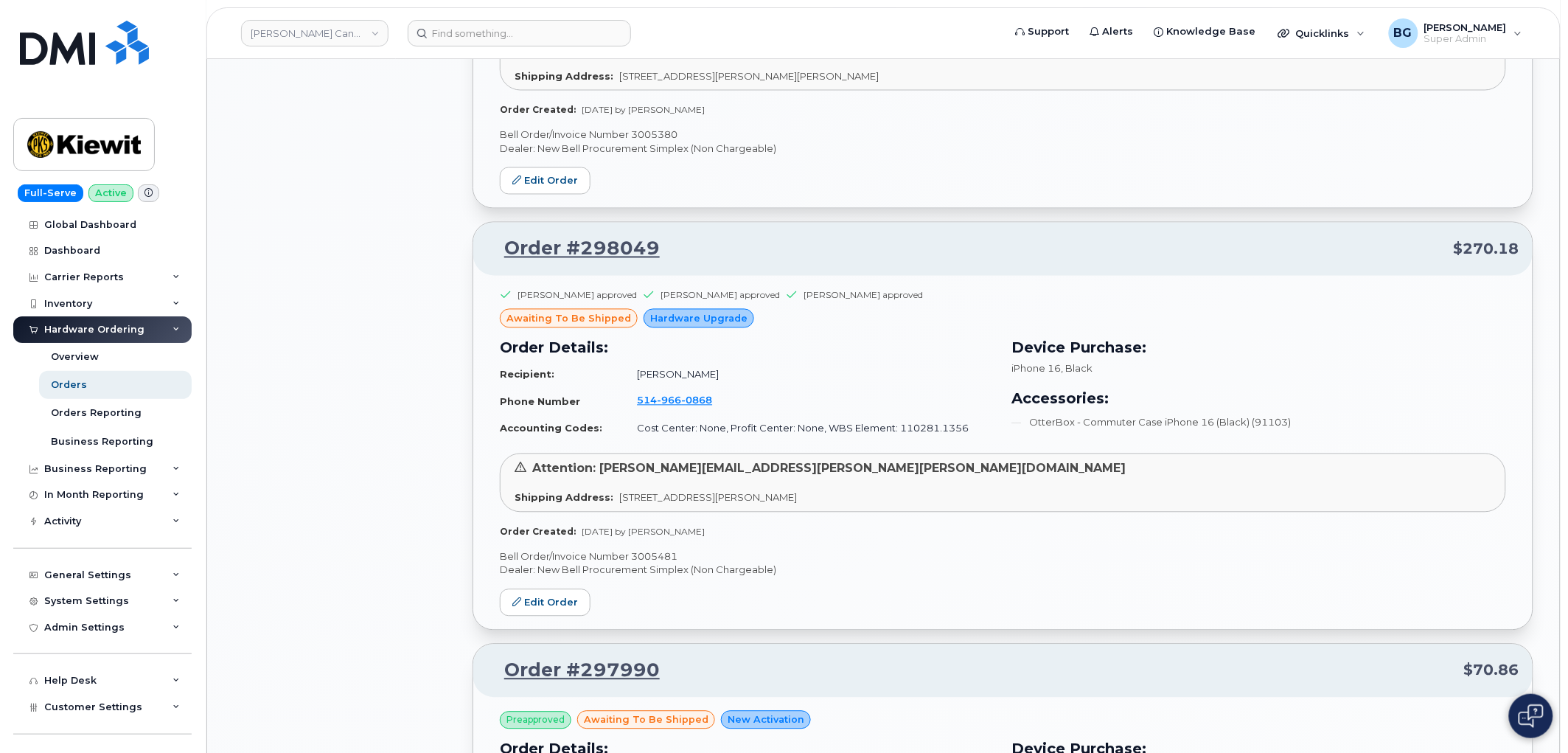
scroll to position [6246, 0]
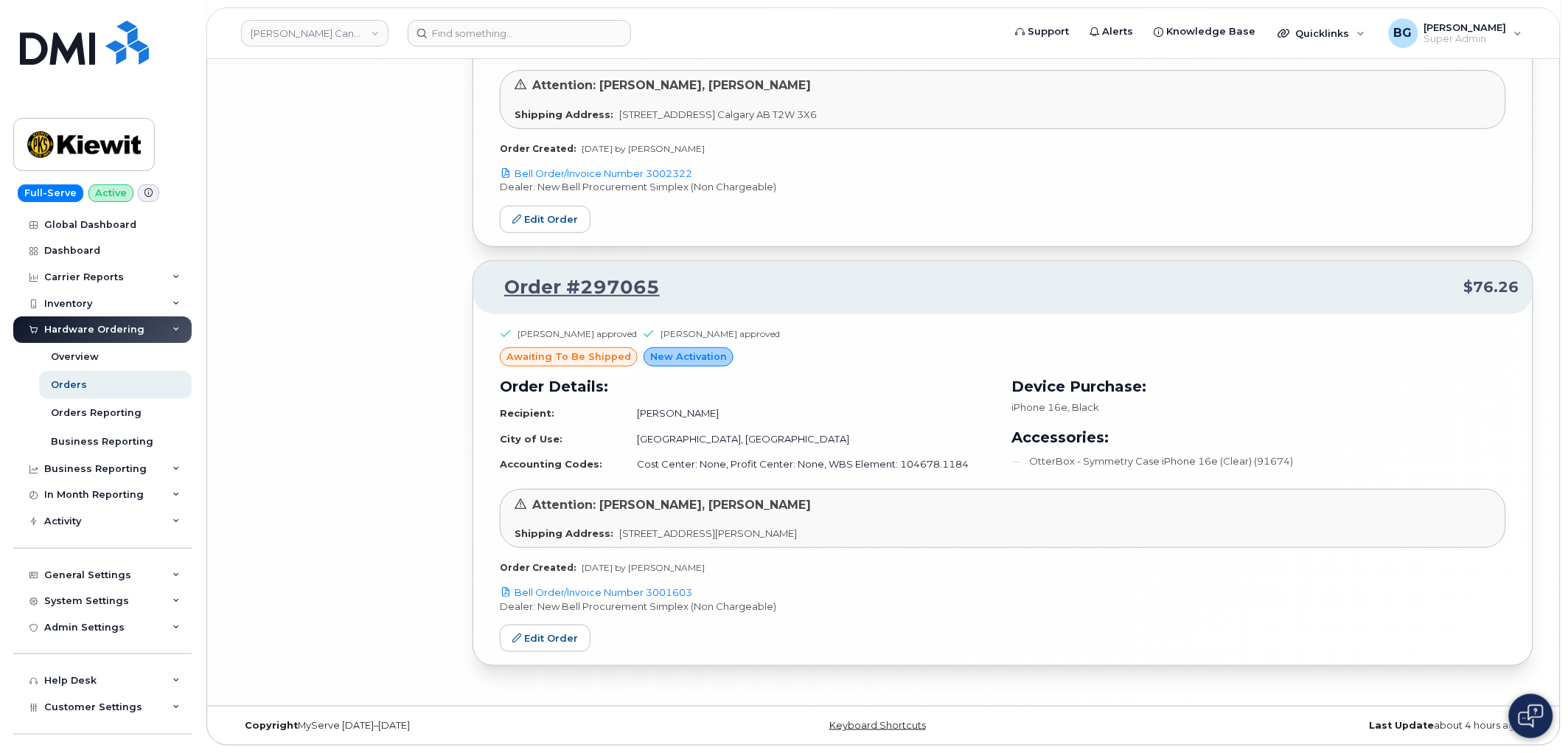
drag, startPoint x: 717, startPoint y: 587, endPoint x: 1020, endPoint y: 703, distance: 324.4
click at [1005, 576] on div "[PERSON_NAME] approved [PERSON_NAME] approved awaiting to be shipped New Activa…" at bounding box center [1003, 489] width 1060 height 351
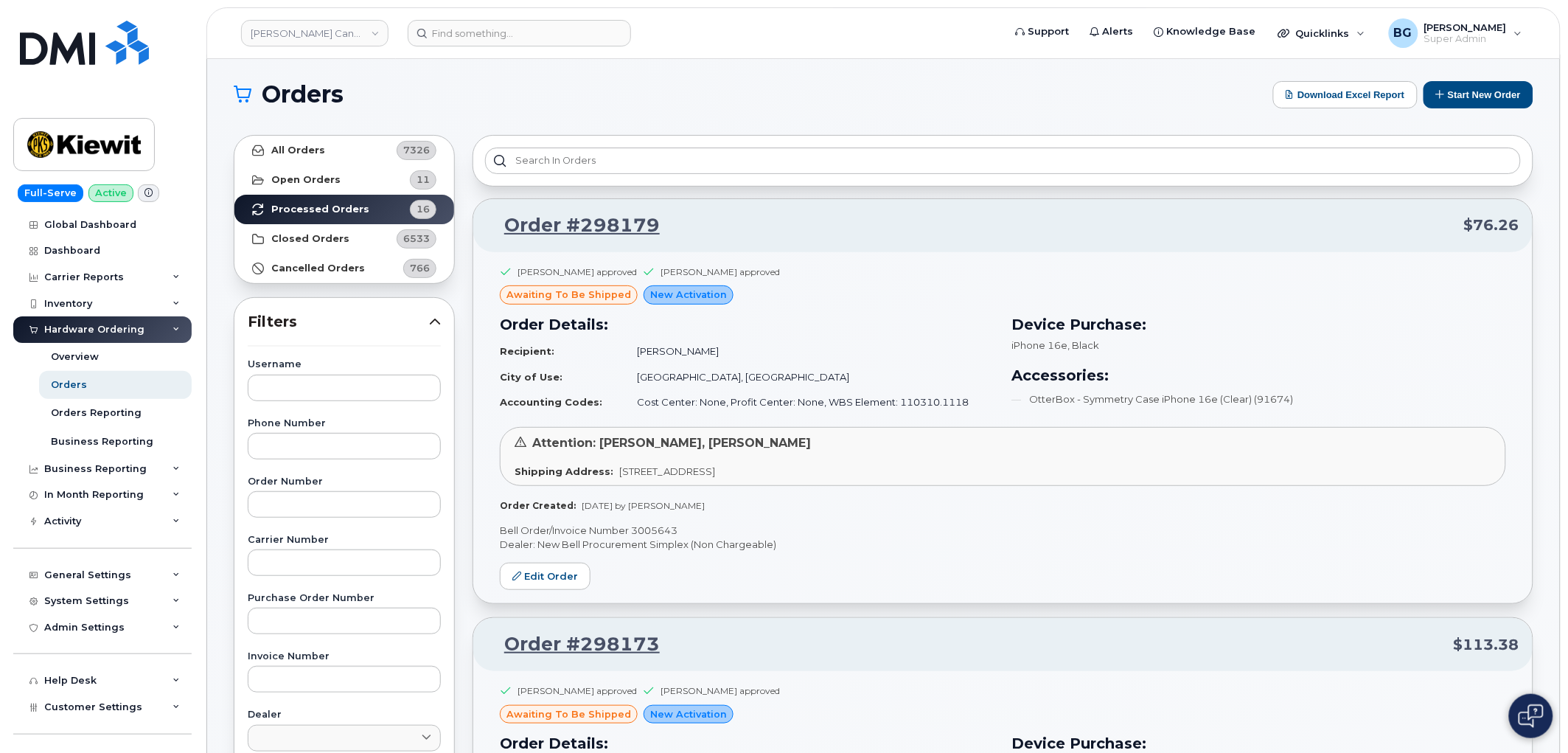
scroll to position [0, 0]
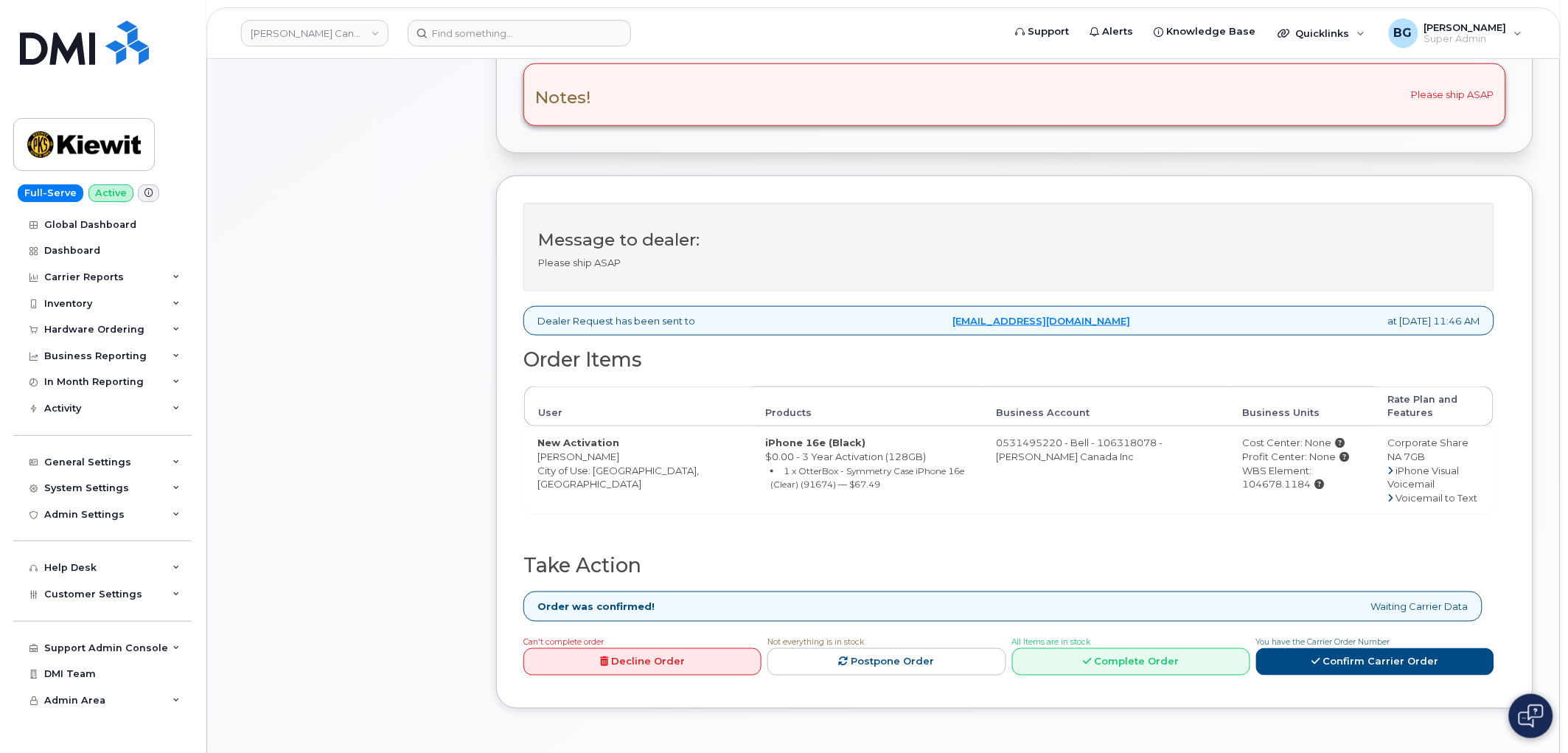
scroll to position [547, 0]
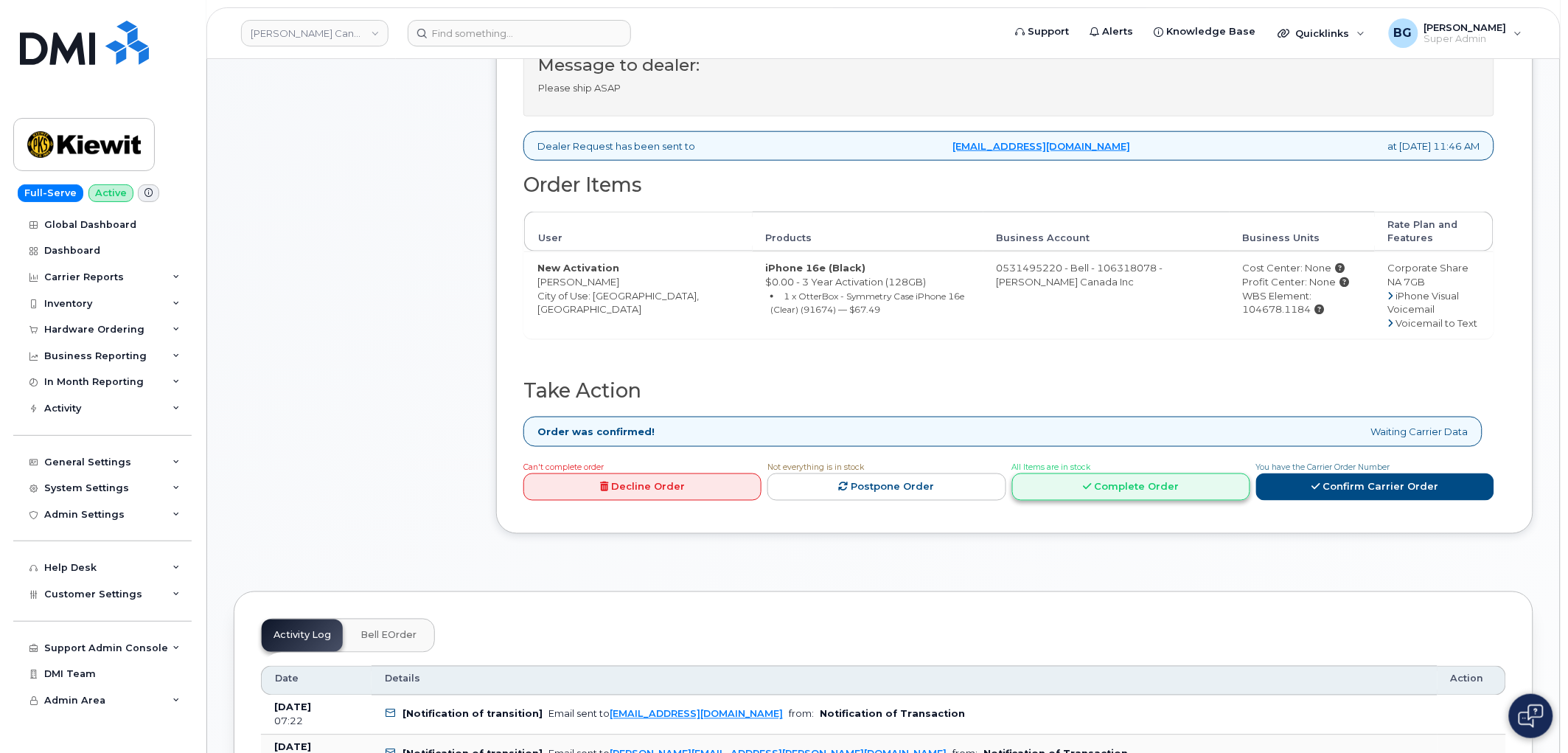
click at [1123, 482] on link "Complete Order" at bounding box center [1132, 487] width 239 height 27
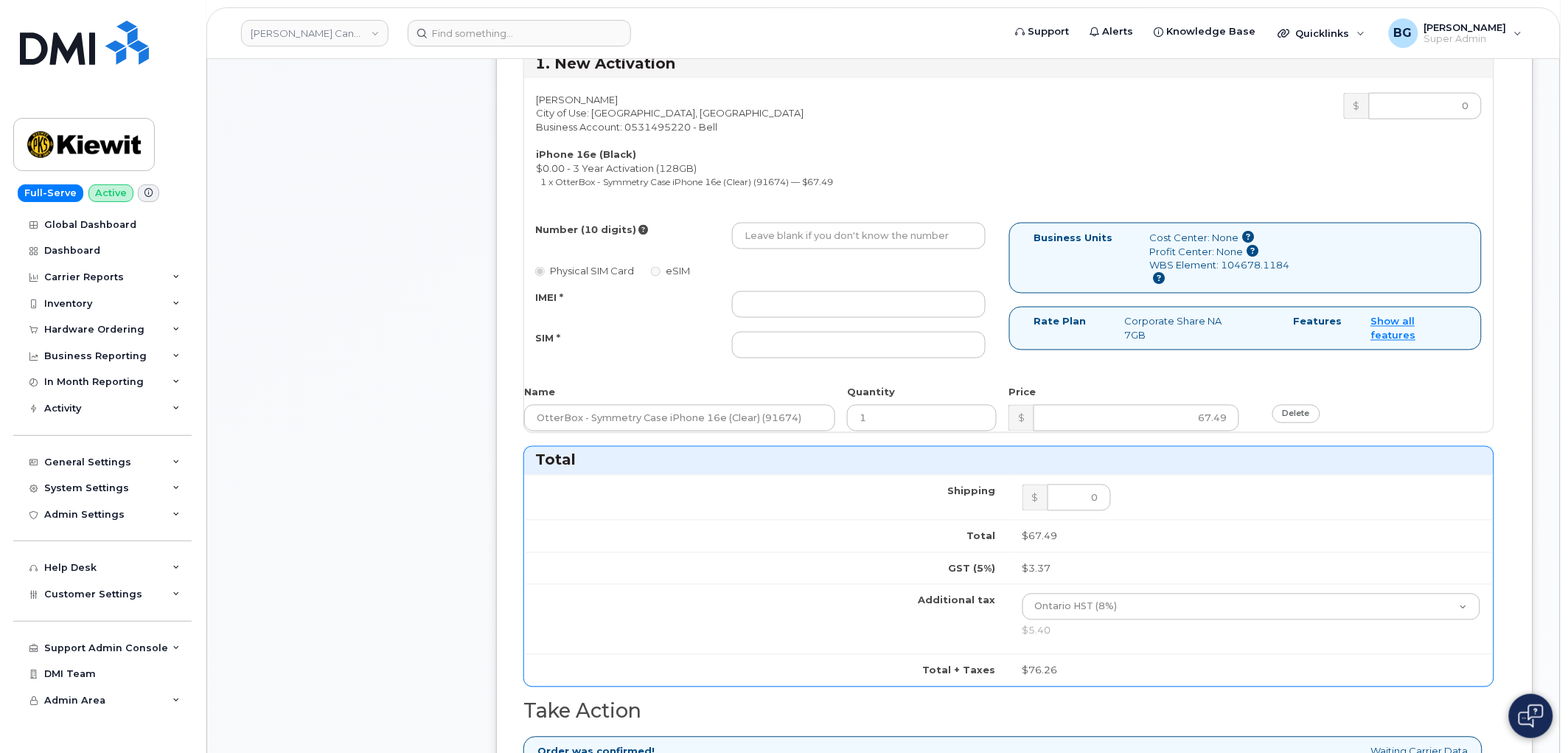
scroll to position [710, 0]
click at [814, 232] on input "Number (10 digits)" at bounding box center [859, 234] width 254 height 26
paste input "4374469976"
type input "4374469976"
click at [836, 317] on div "IMEI * SIM *" at bounding box center [760, 323] width 473 height 67
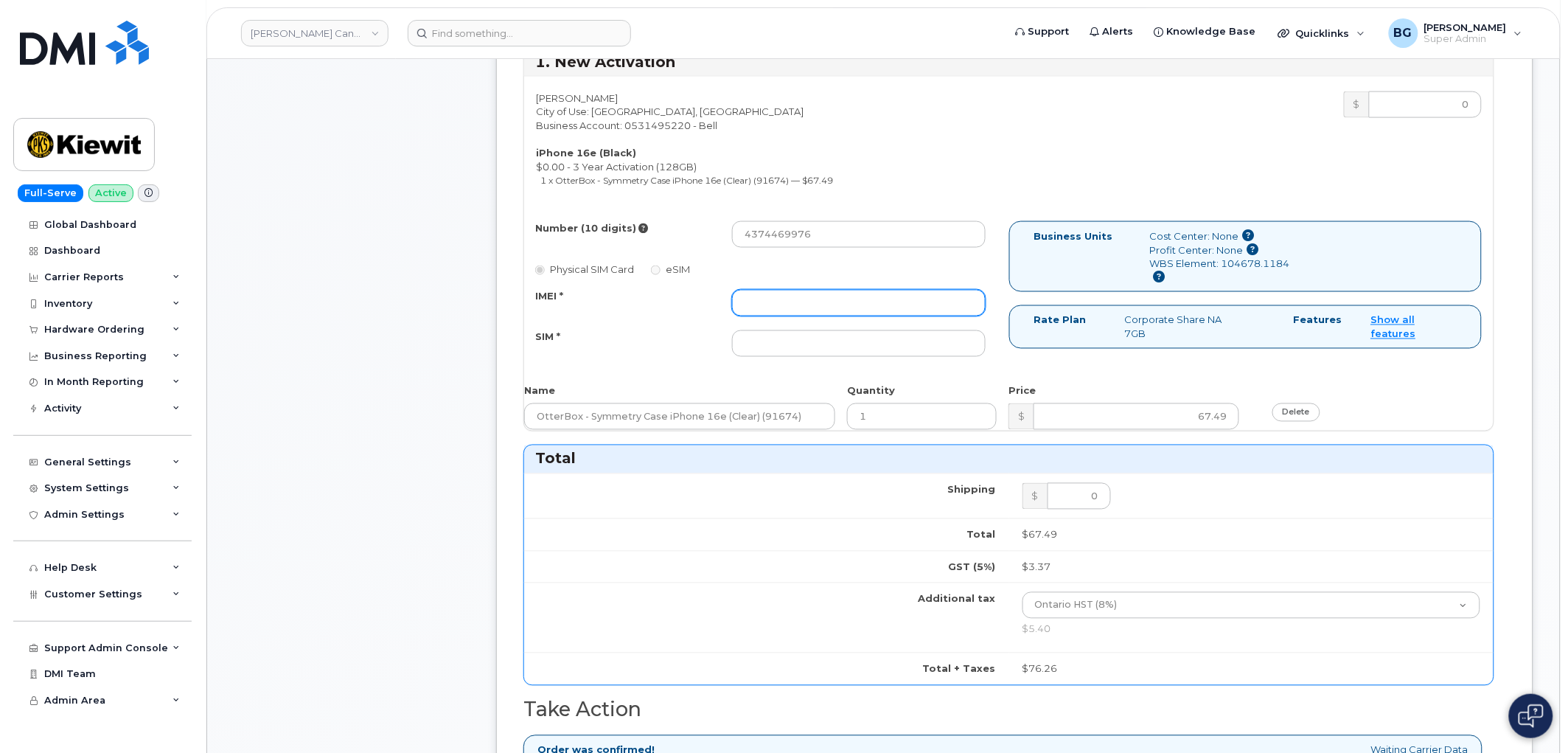
click at [834, 306] on input "IMEI *" at bounding box center [859, 302] width 254 height 26
paste input "353389561209214"
type input "353389561209214"
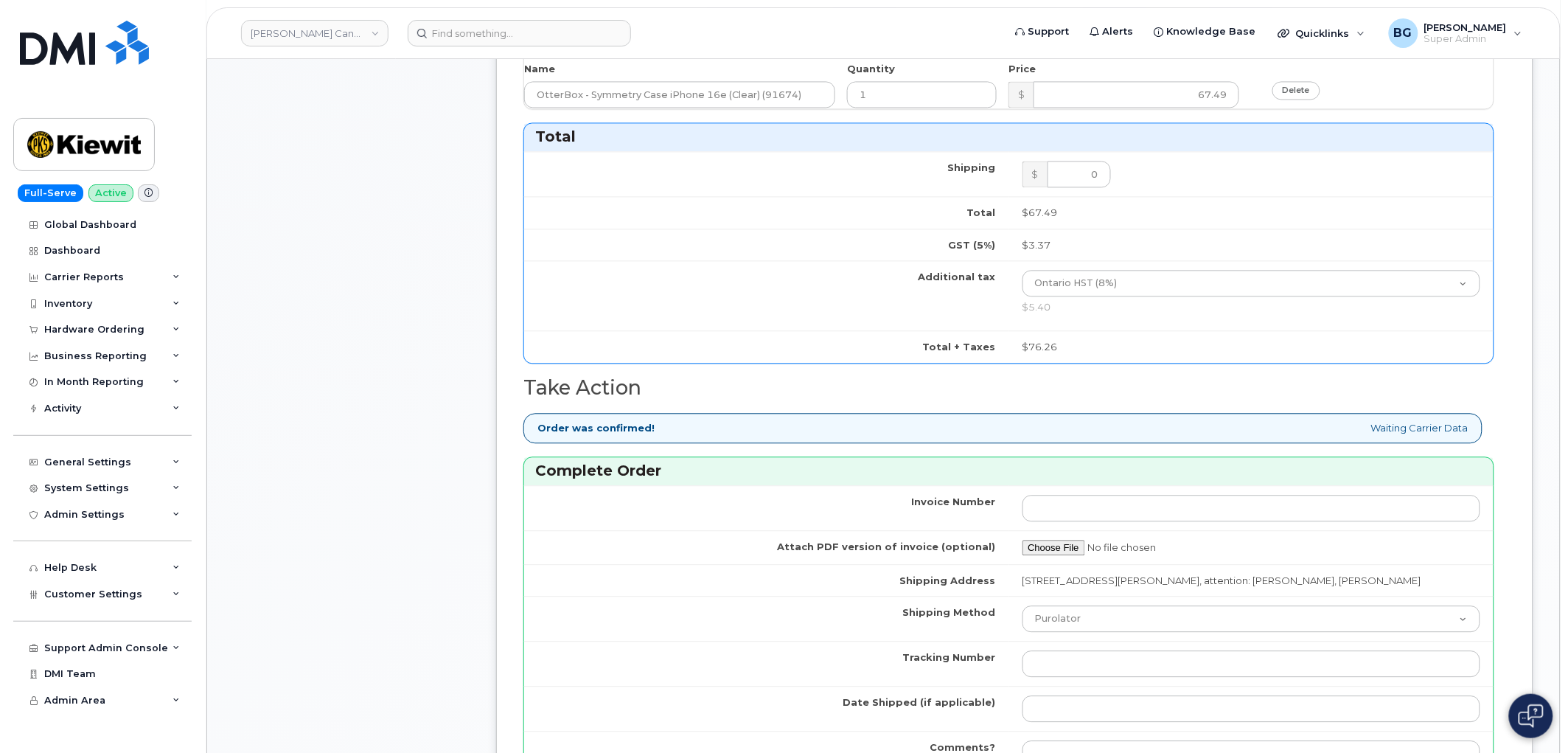
scroll to position [1037, 0]
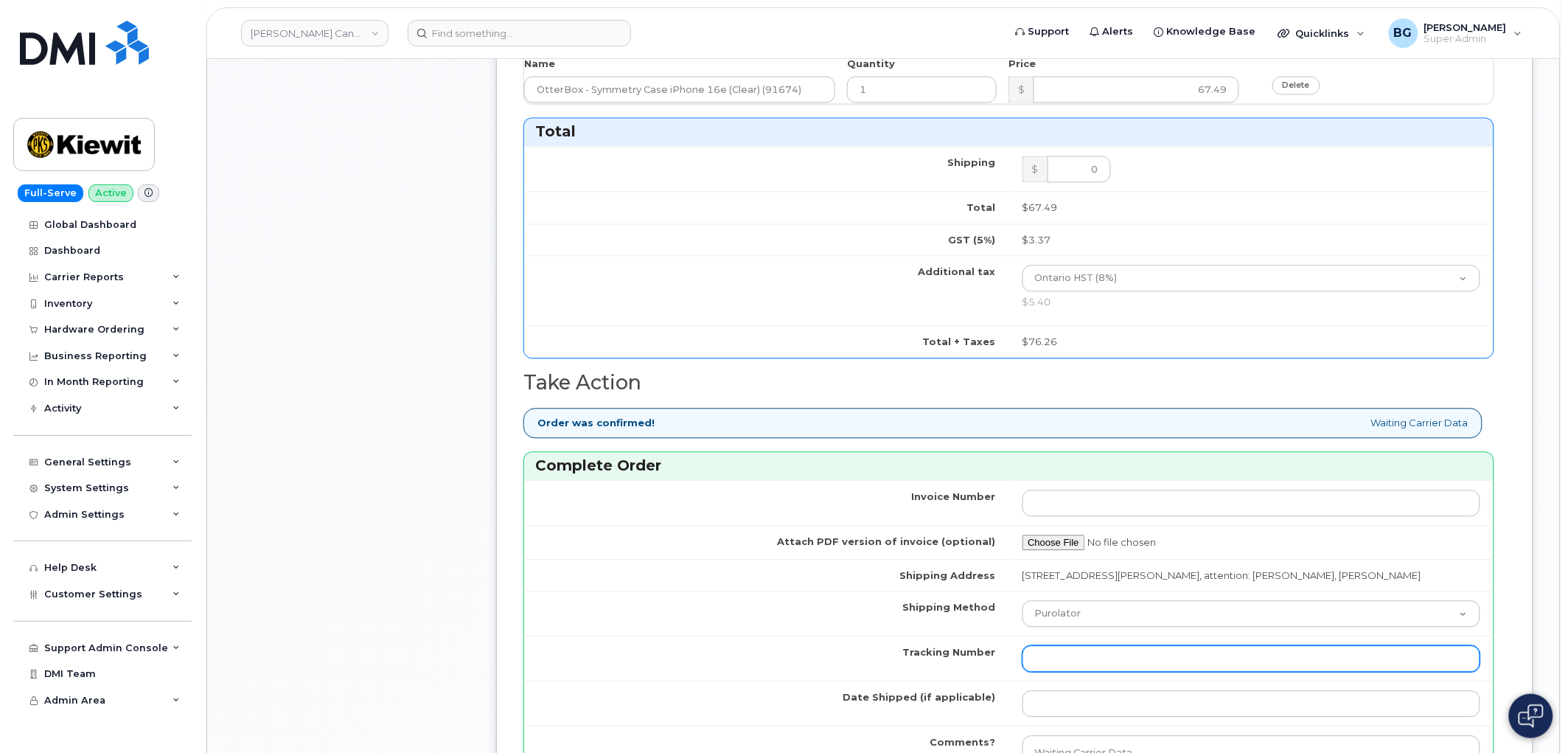
click at [1128, 643] on td at bounding box center [1252, 658] width 485 height 45
click at [1122, 659] on input "Tracking Number" at bounding box center [1252, 658] width 459 height 26
paste input "520009751428"
type input "520009751428"
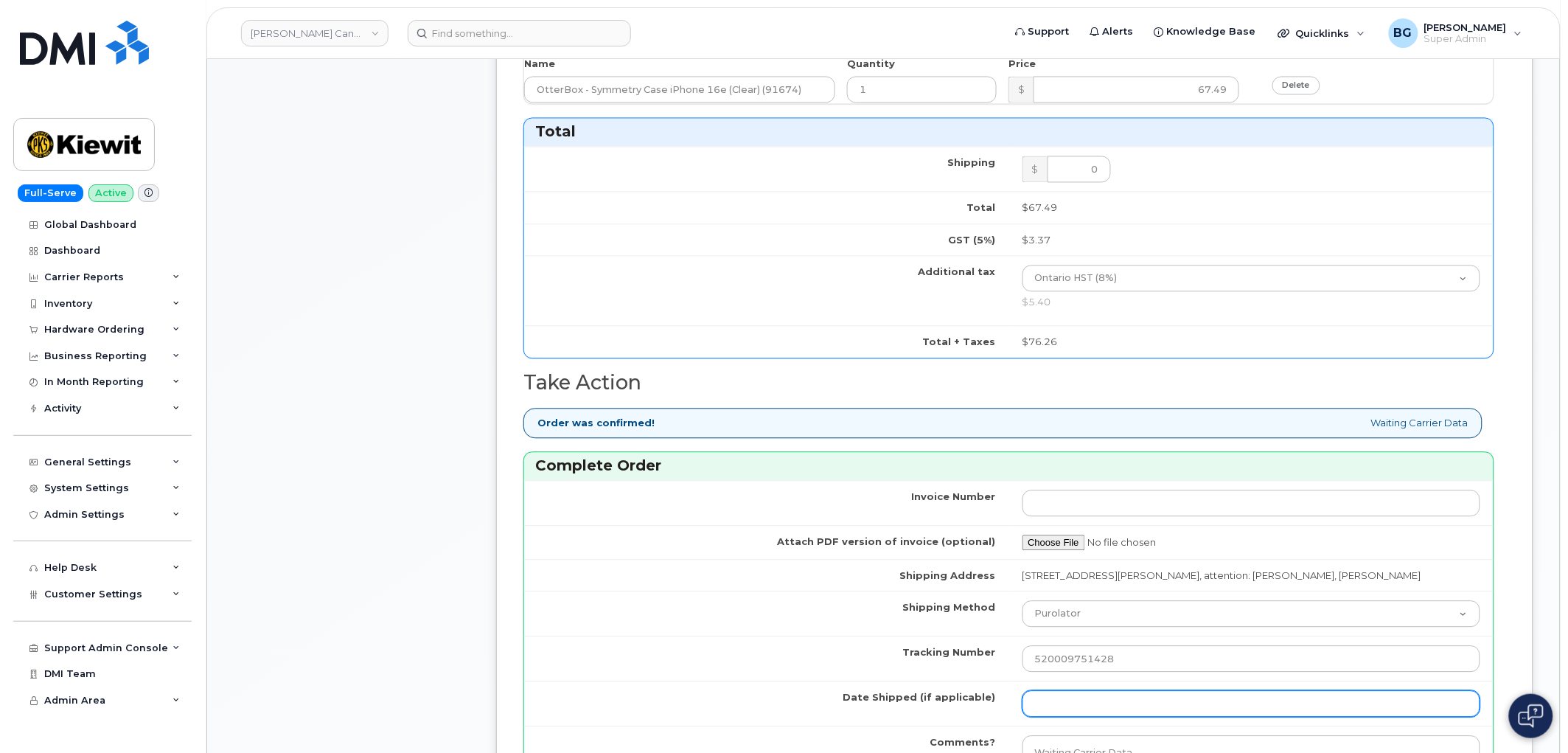
click at [1109, 698] on input "Date Shipped (if applicable)" at bounding box center [1252, 703] width 459 height 26
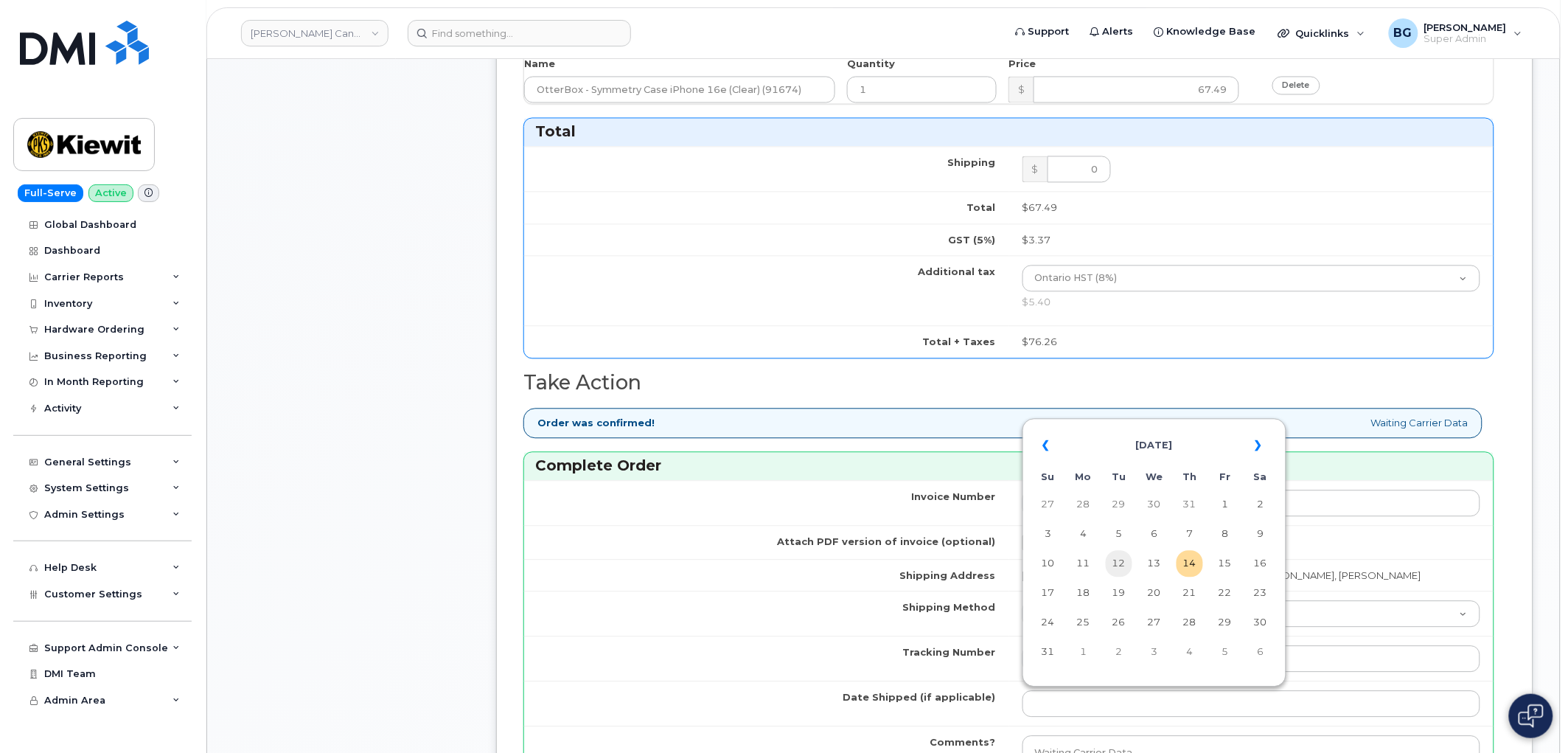
click at [1129, 559] on td "12" at bounding box center [1119, 563] width 26 height 26
type input "2025-08-12"
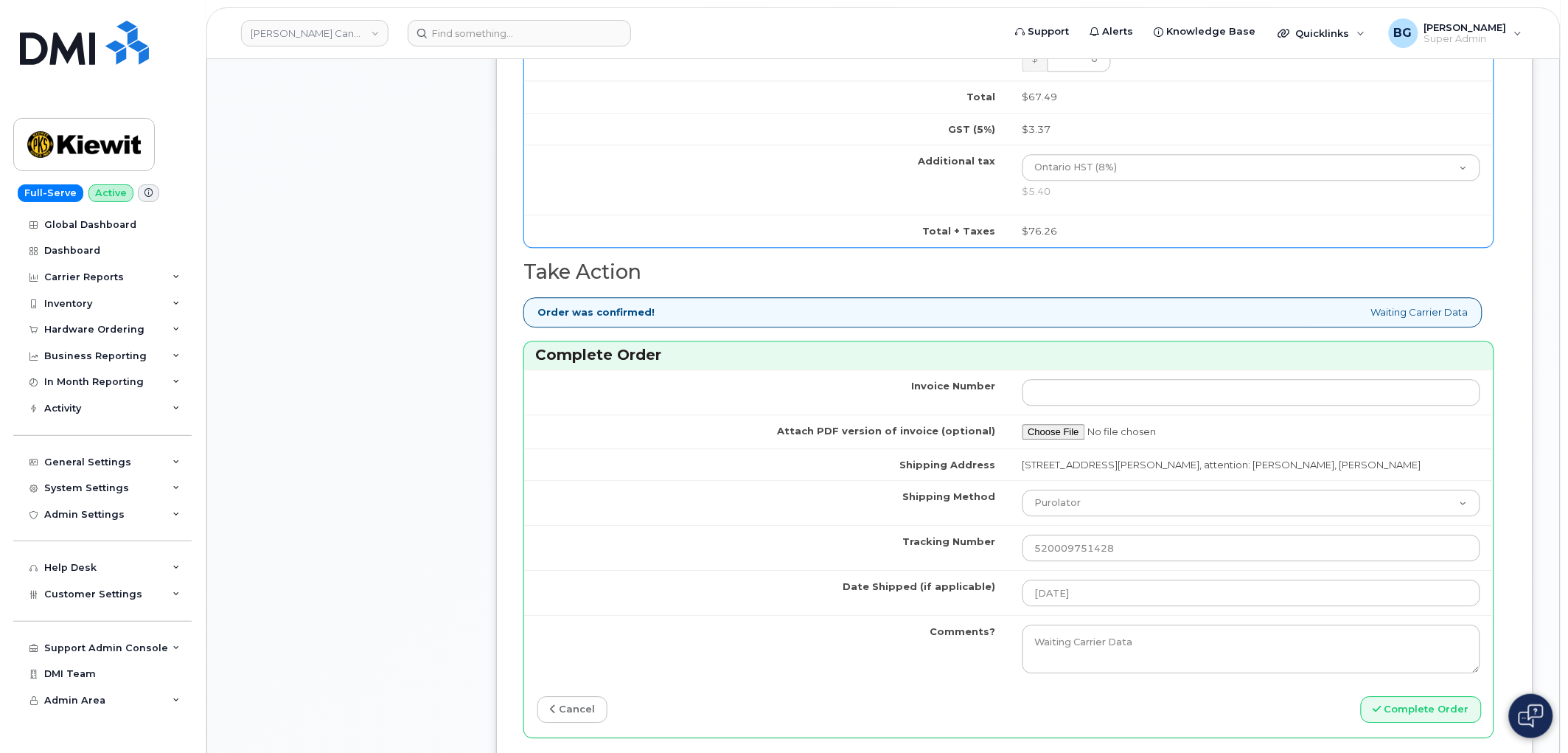
scroll to position [1419, 0]
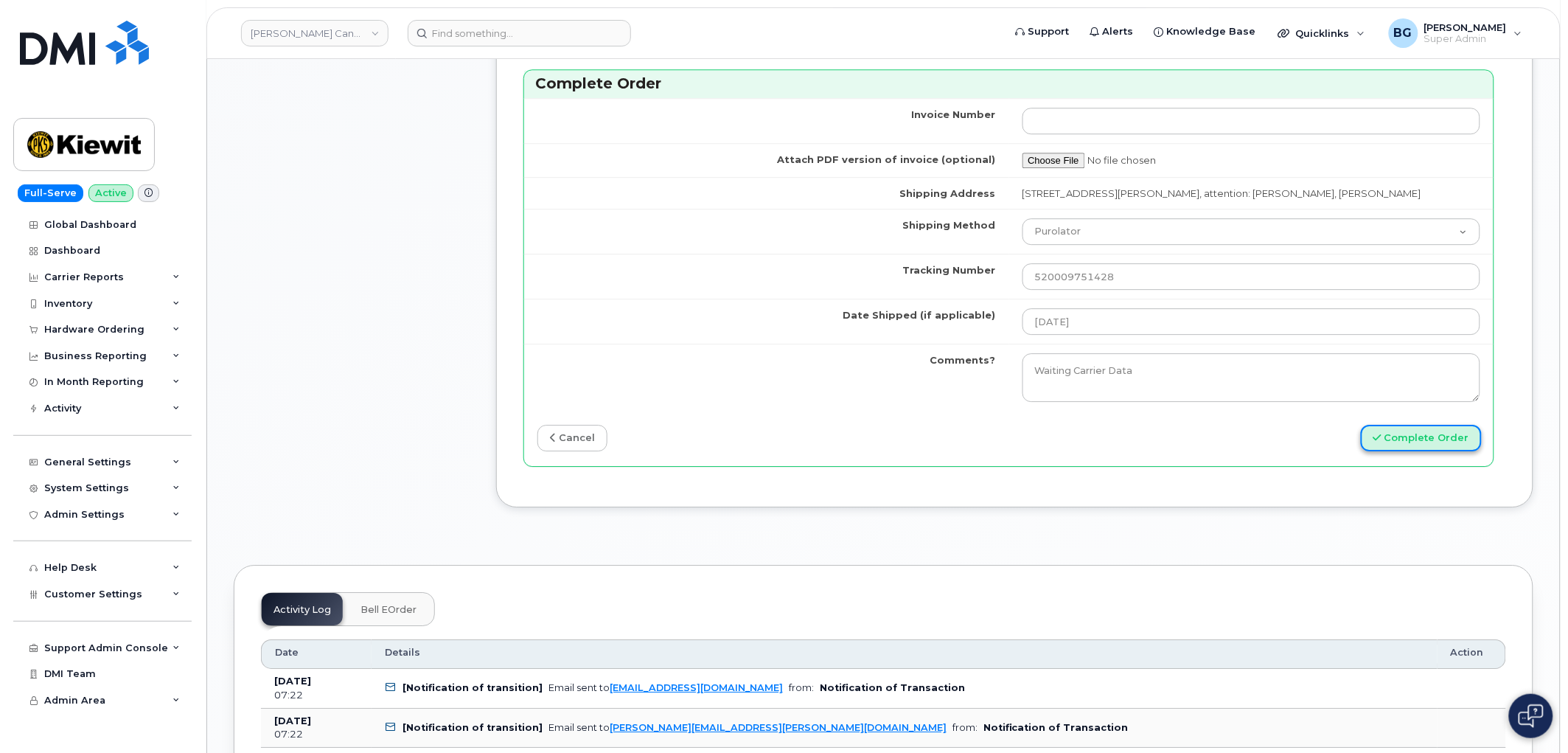
click at [1440, 444] on button "Complete Order" at bounding box center [1422, 439] width 121 height 27
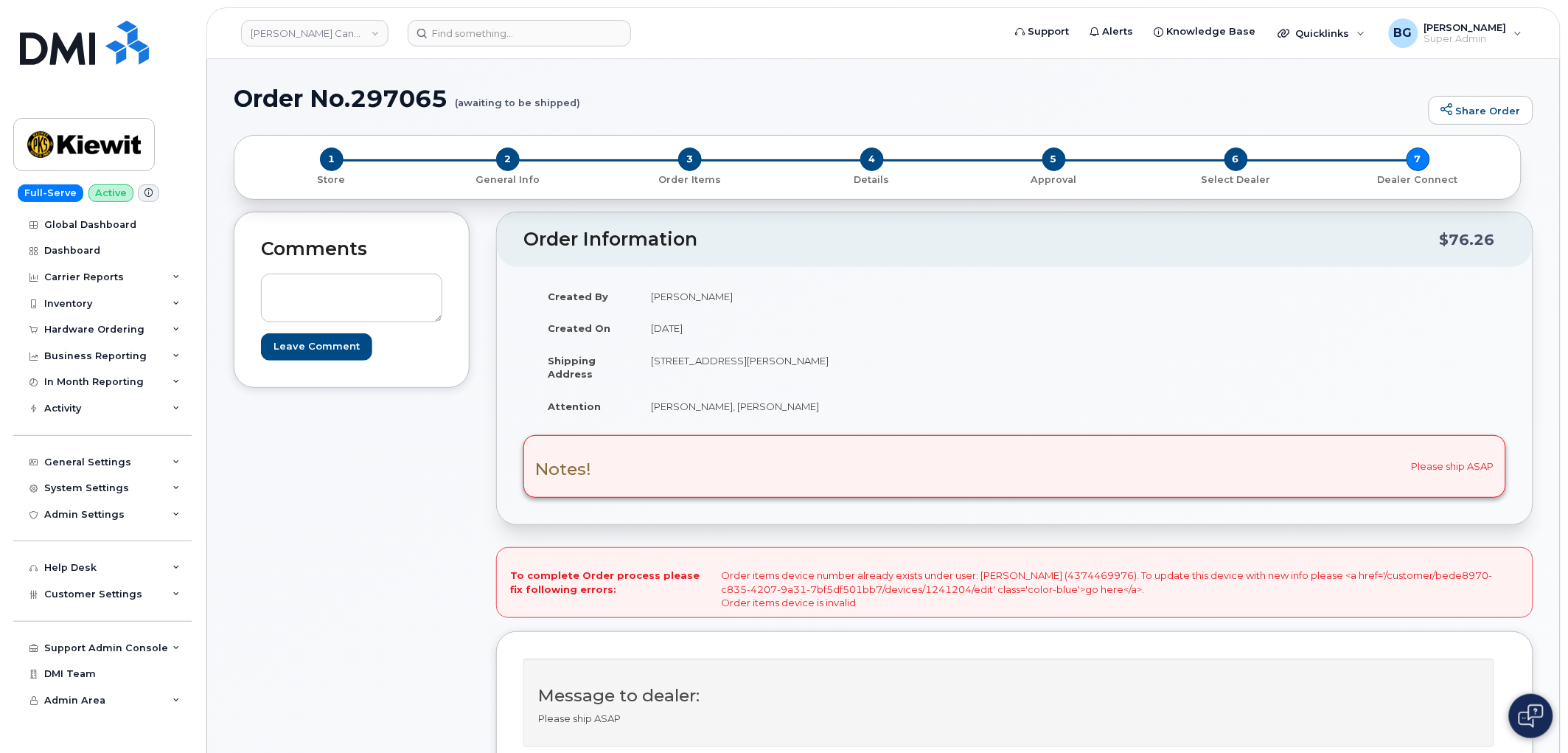
click at [1093, 575] on div "To complete Order process please fix following errors: Order items device numbe…" at bounding box center [1015, 583] width 1037 height 70
copy div "4374469976"
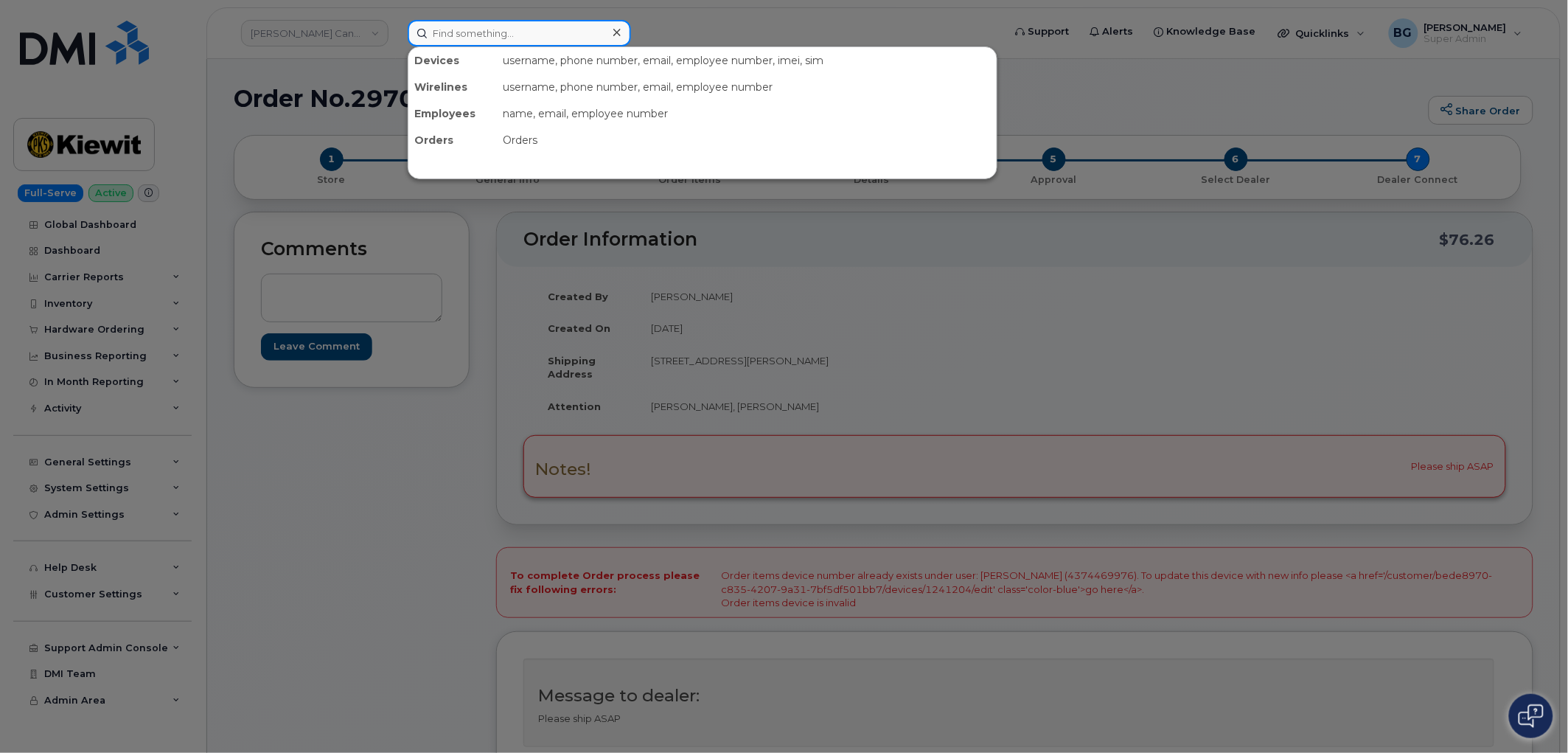
click at [475, 33] on input at bounding box center [519, 33] width 223 height 26
paste input "4374469976"
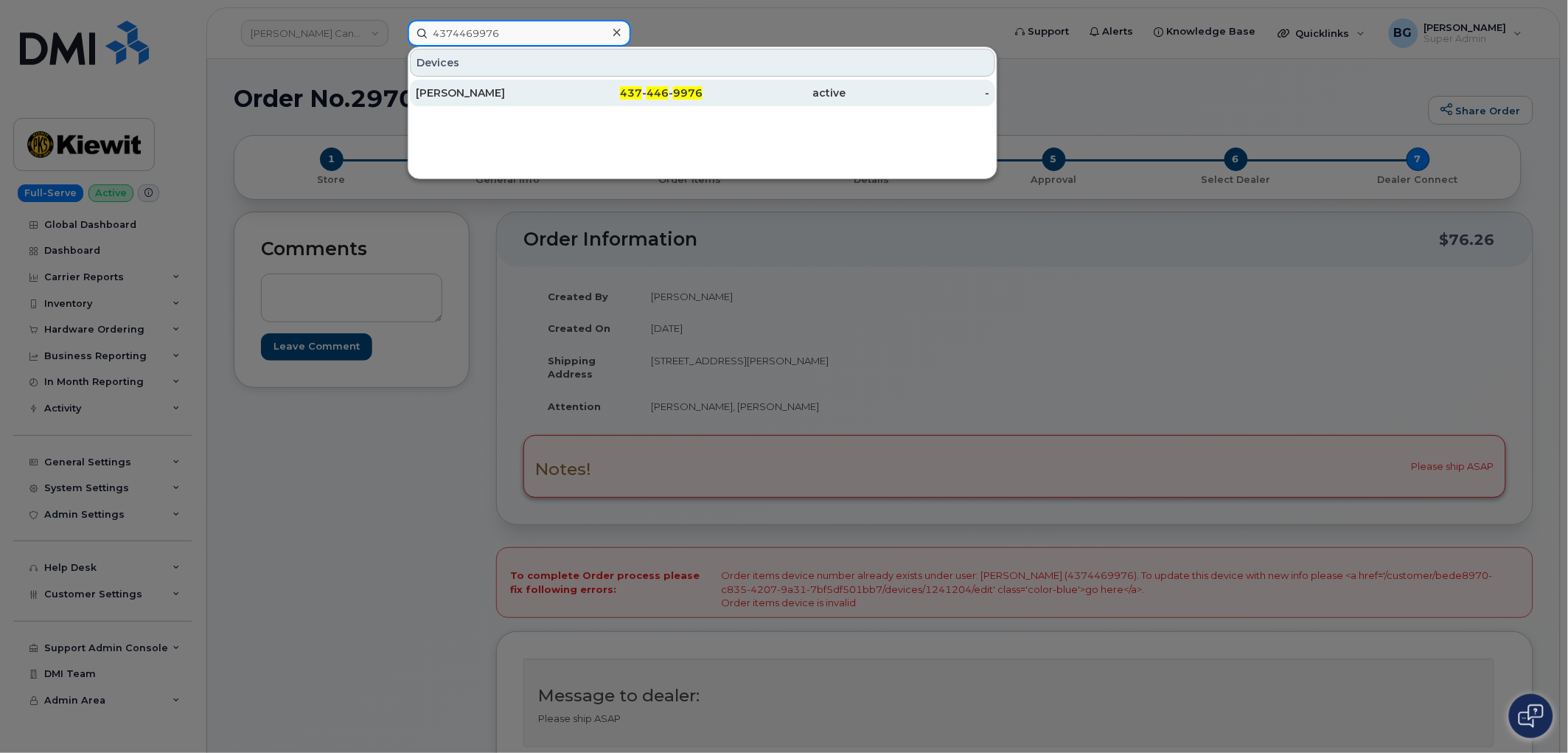
type input "4374469976"
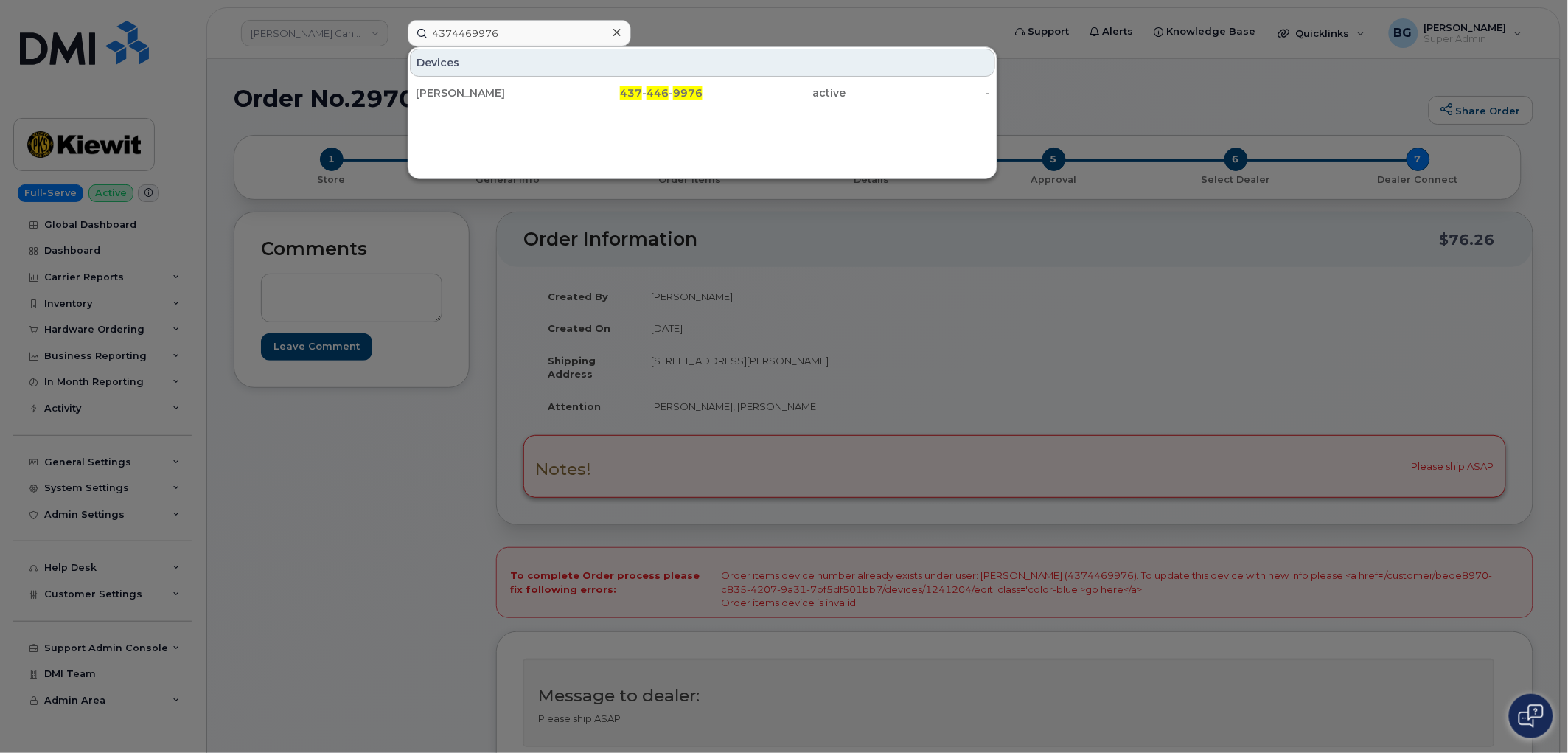
click at [1057, 310] on div at bounding box center [784, 376] width 1568 height 753
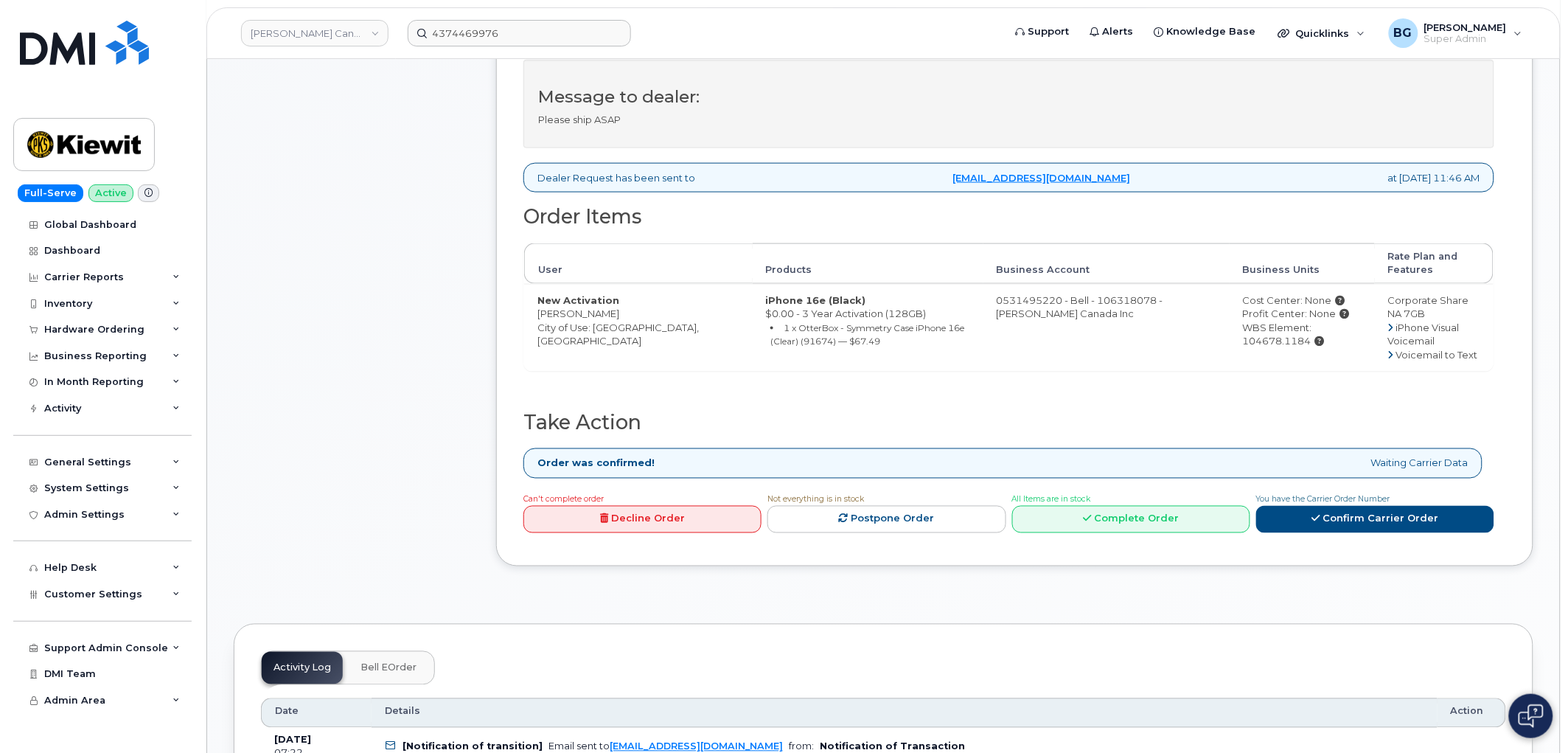
scroll to position [600, 0]
click at [1104, 520] on link "Complete Order" at bounding box center [1132, 518] width 239 height 27
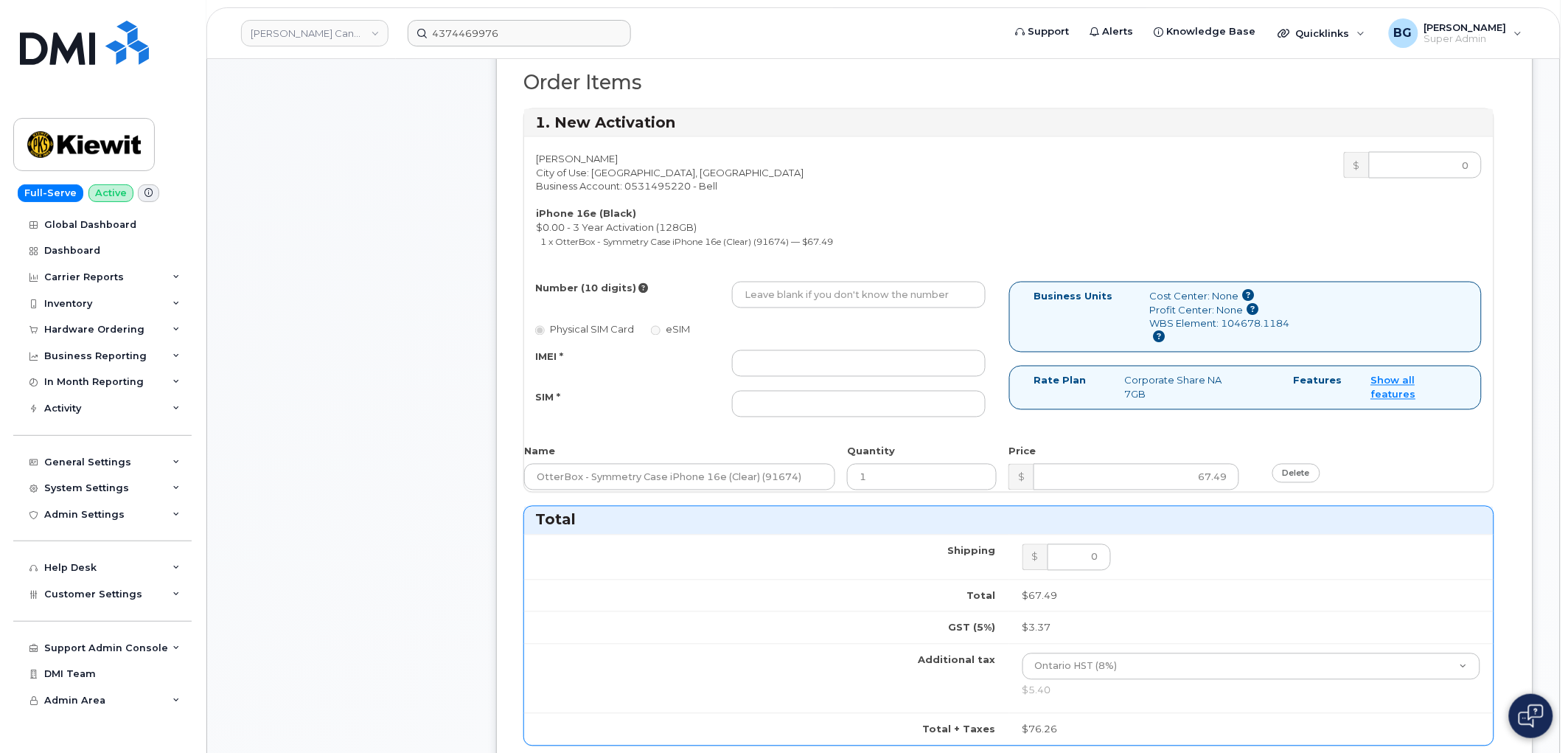
scroll to position [763, 0]
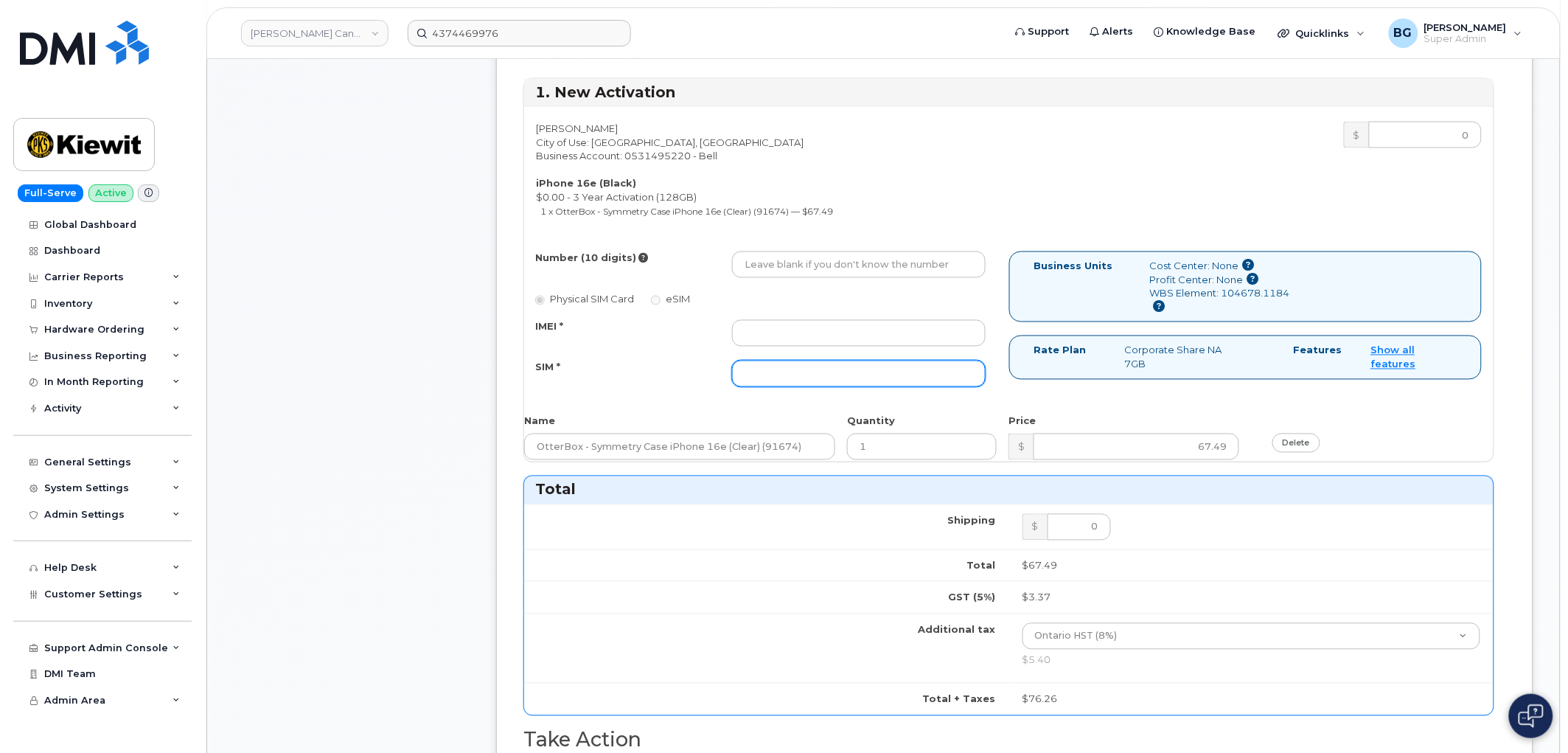
click at [805, 370] on input "SIM *" at bounding box center [859, 373] width 254 height 26
paste input "89302610207416776083"
type input "89302610207416776083"
click at [807, 336] on input "IMEI *" at bounding box center [859, 333] width 254 height 26
paste input "353389561209214"
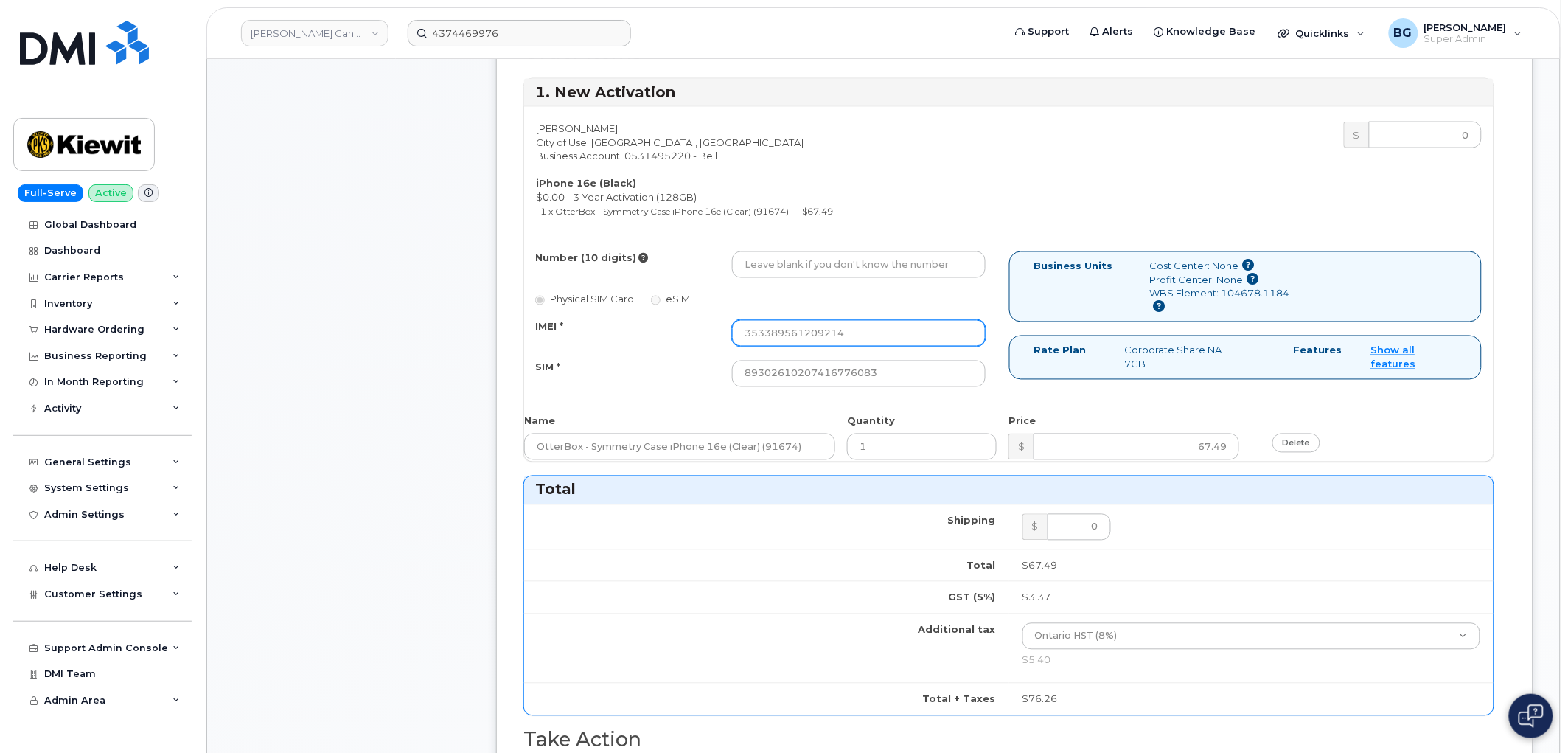
type input "353389561209214"
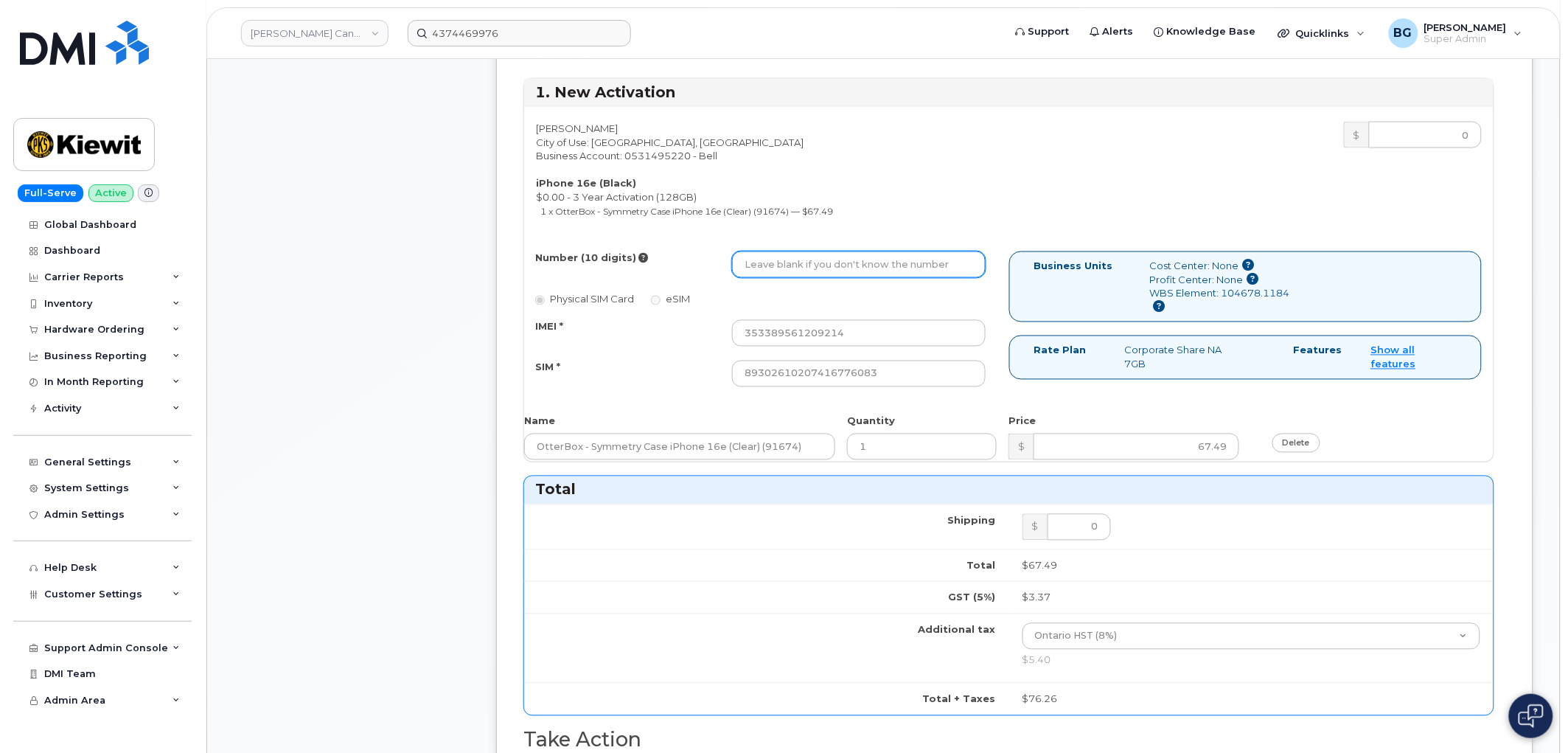
click at [877, 258] on input "Number (10 digits)" at bounding box center [859, 264] width 254 height 26
paste input "4374469976"
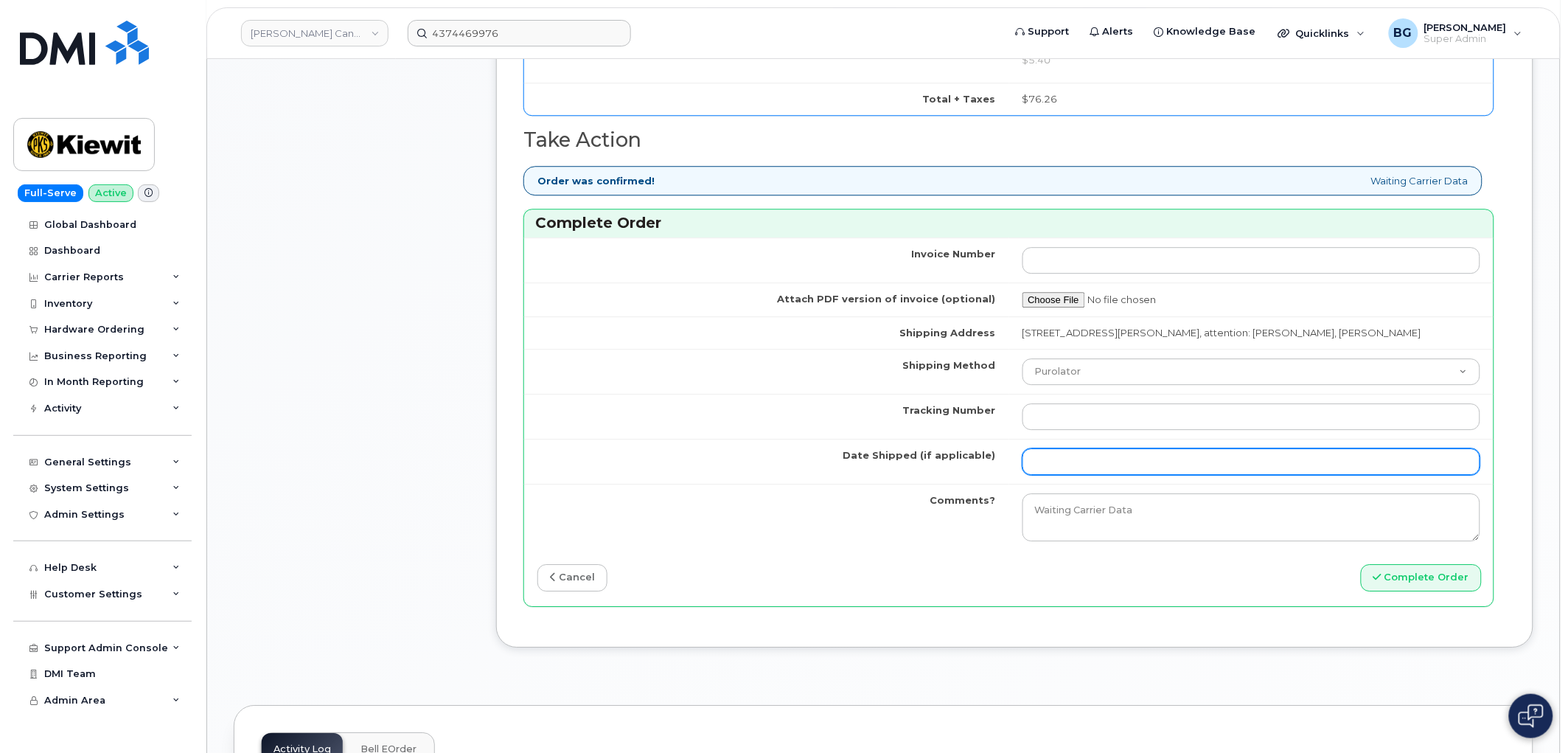
scroll to position [1365, 0]
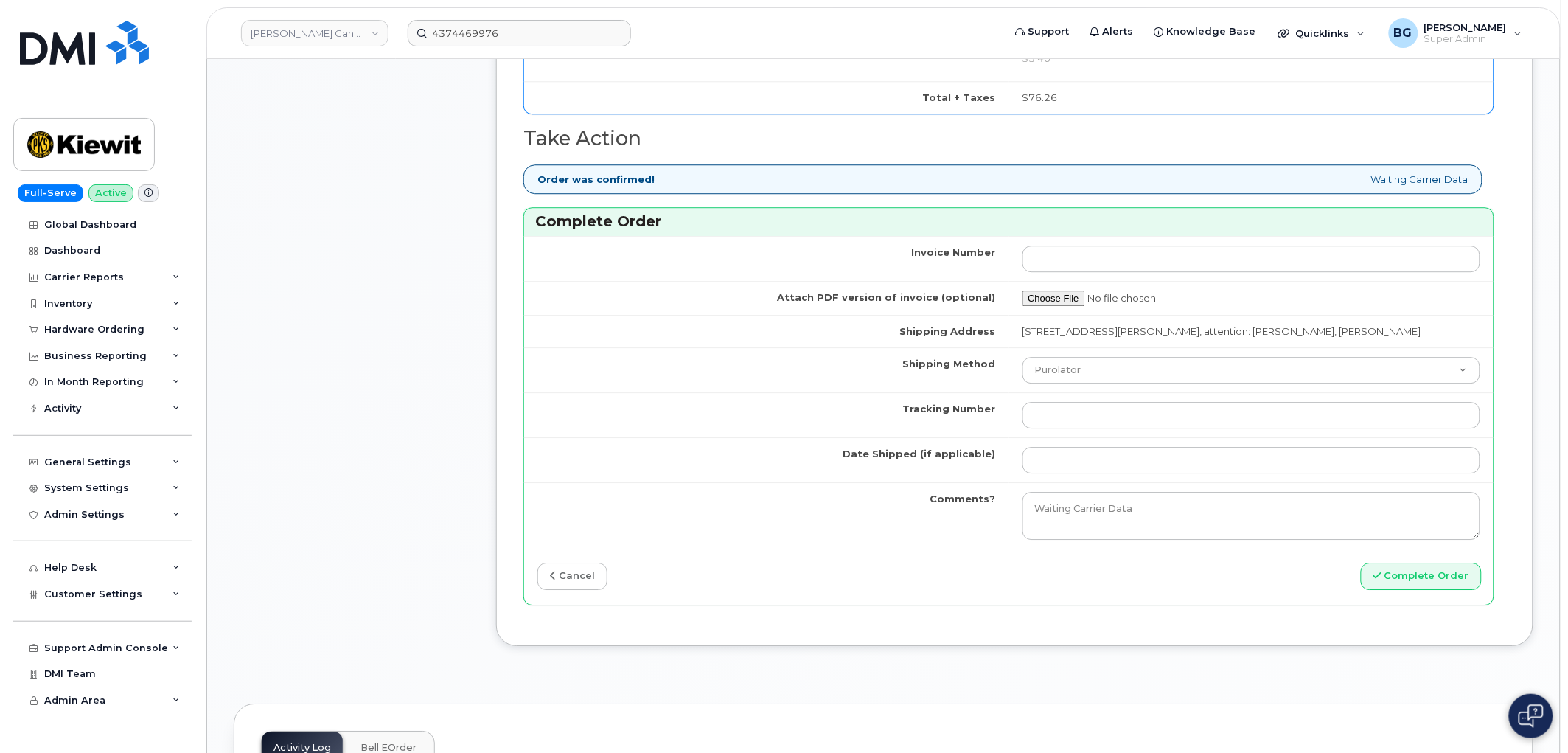
type input "4374469976"
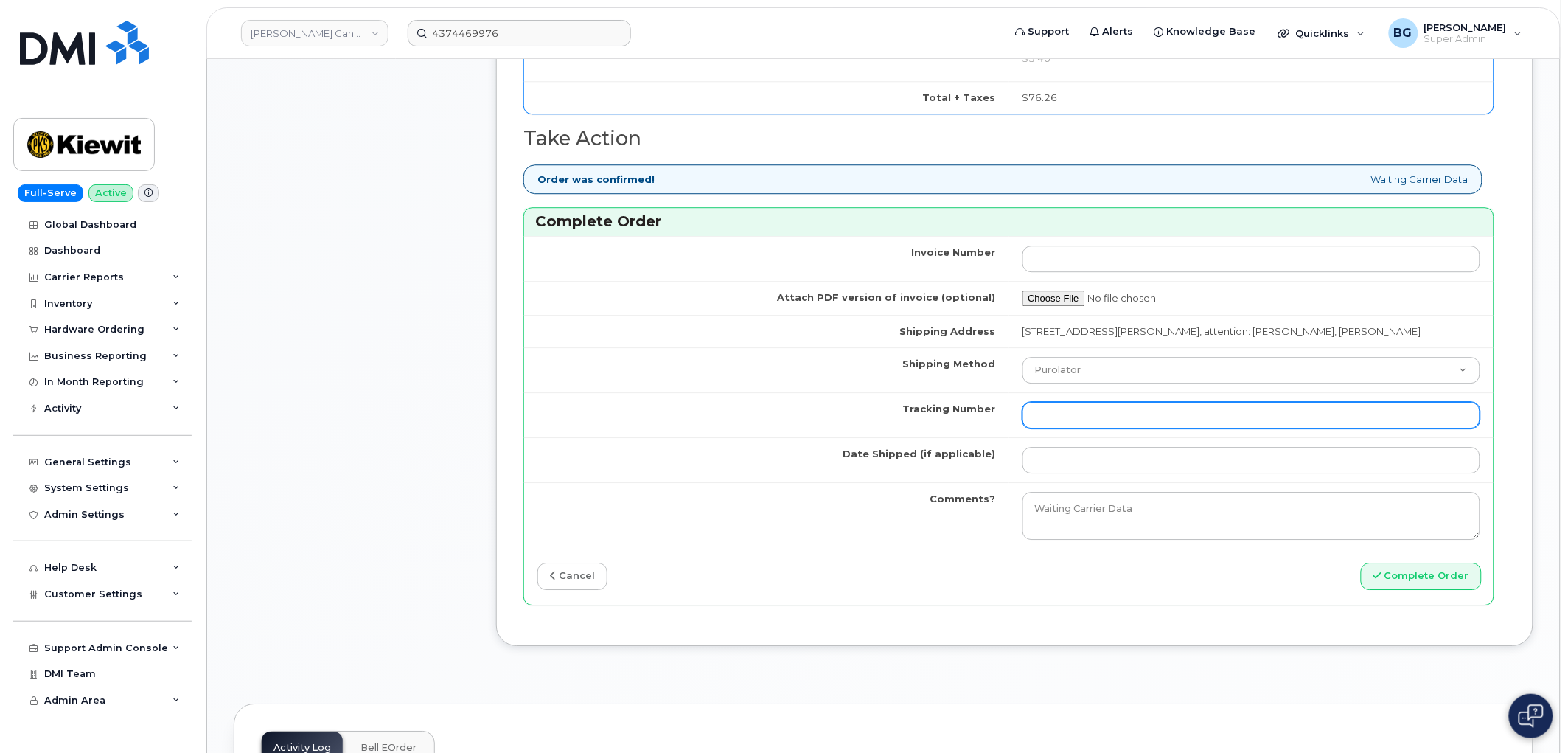
click at [1126, 428] on input "Tracking Number" at bounding box center [1252, 415] width 459 height 26
paste input "520009751428"
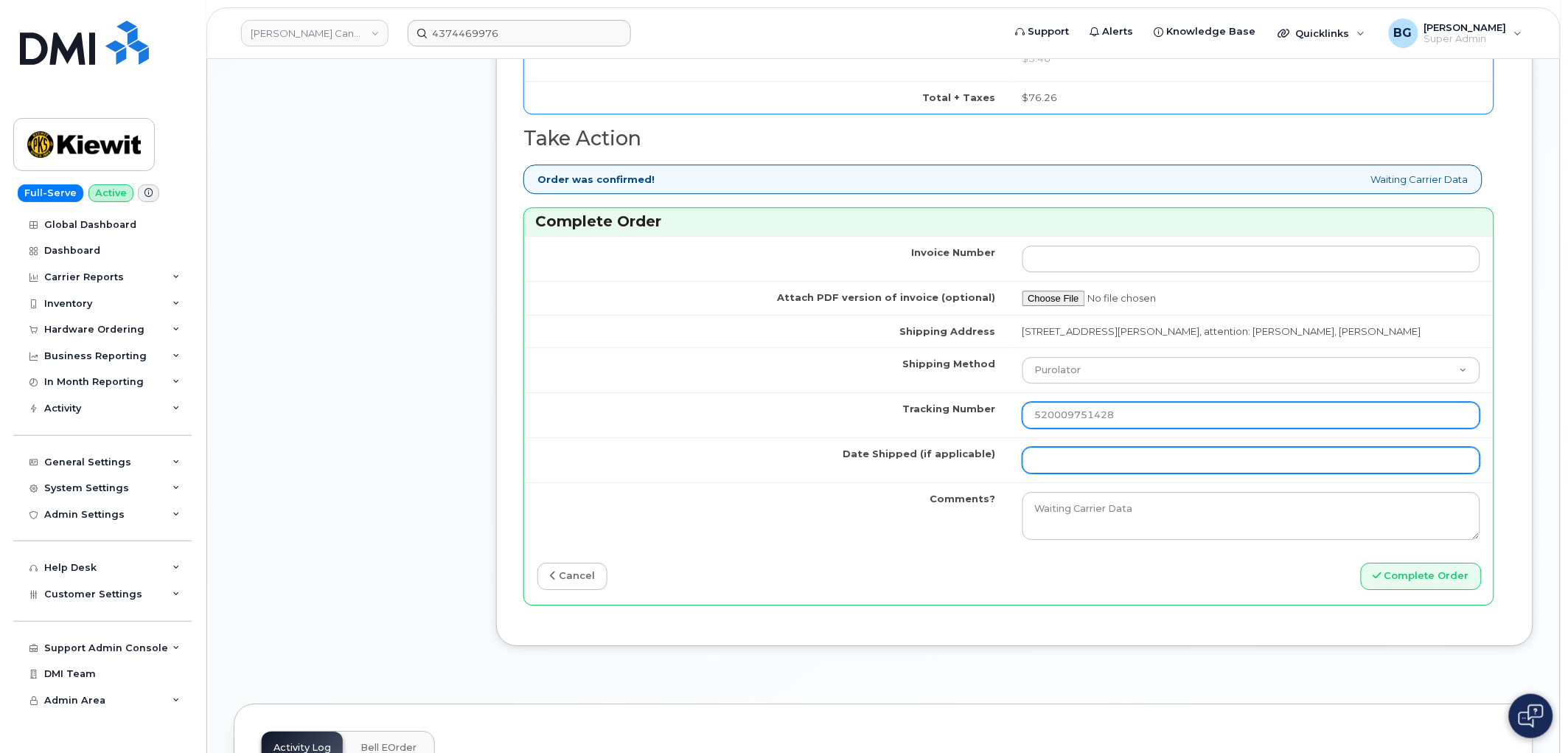
type input "520009751428"
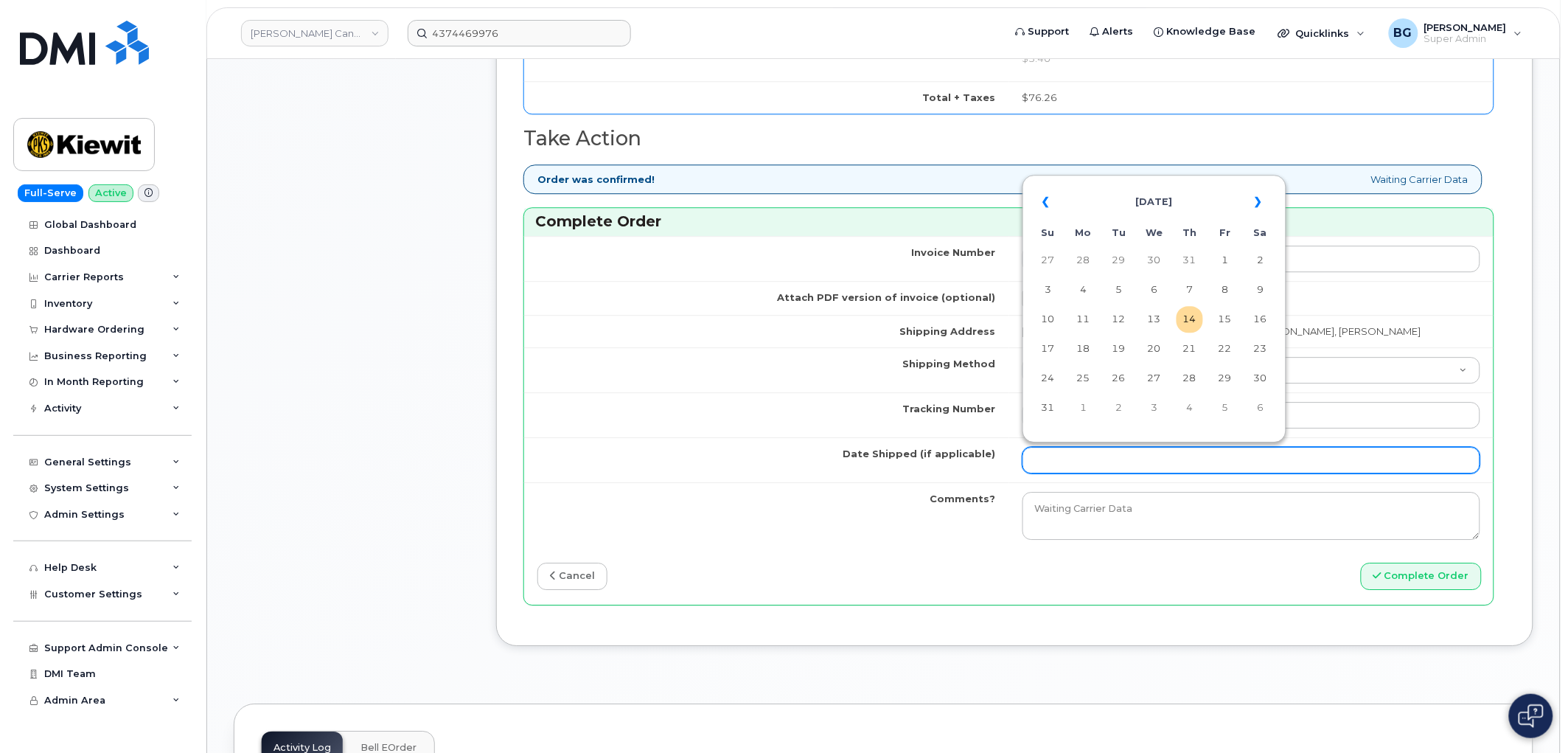
click at [1112, 457] on input "Date Shipped (if applicable)" at bounding box center [1252, 459] width 459 height 26
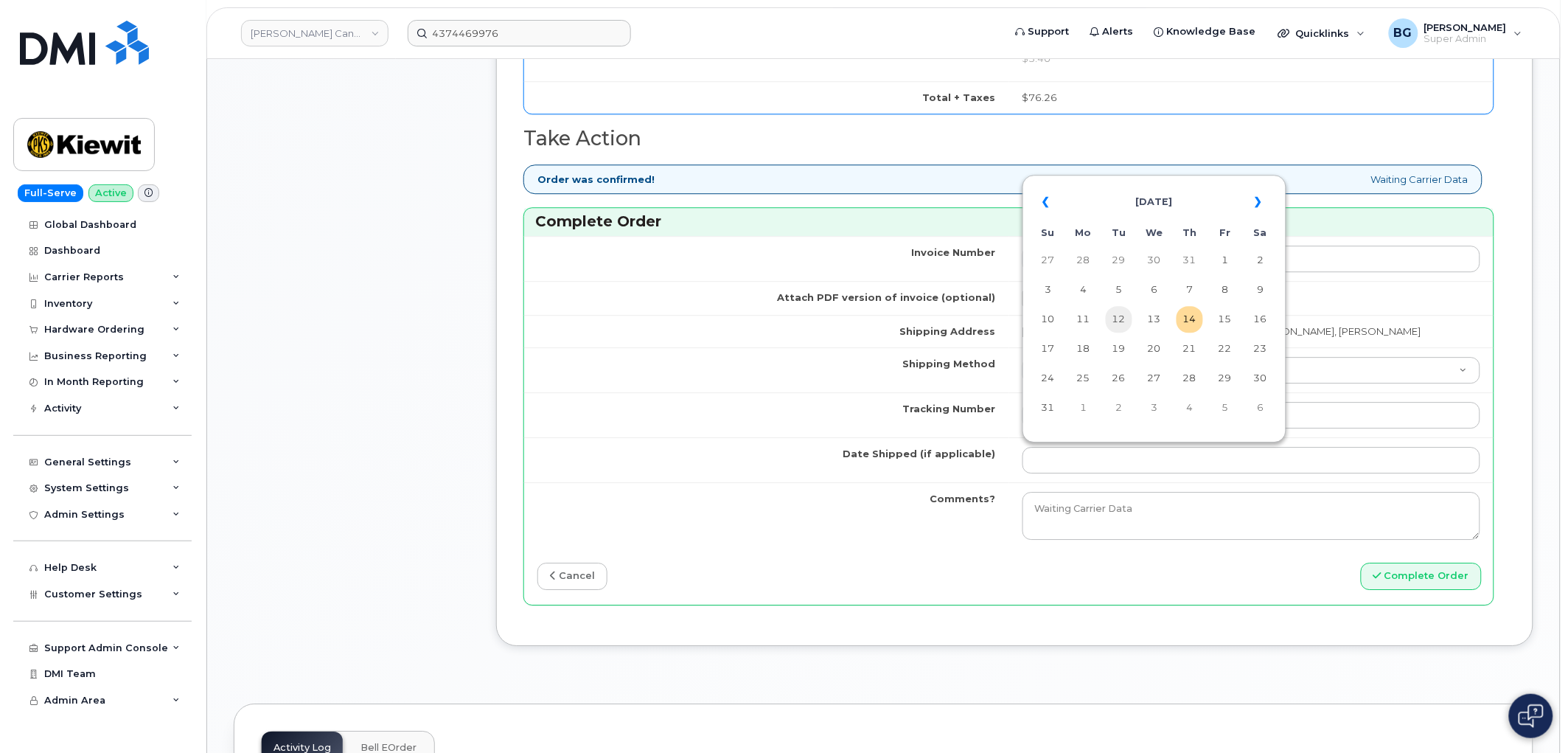
click at [1122, 320] on td "12" at bounding box center [1119, 318] width 26 height 26
type input "2025-08-12"
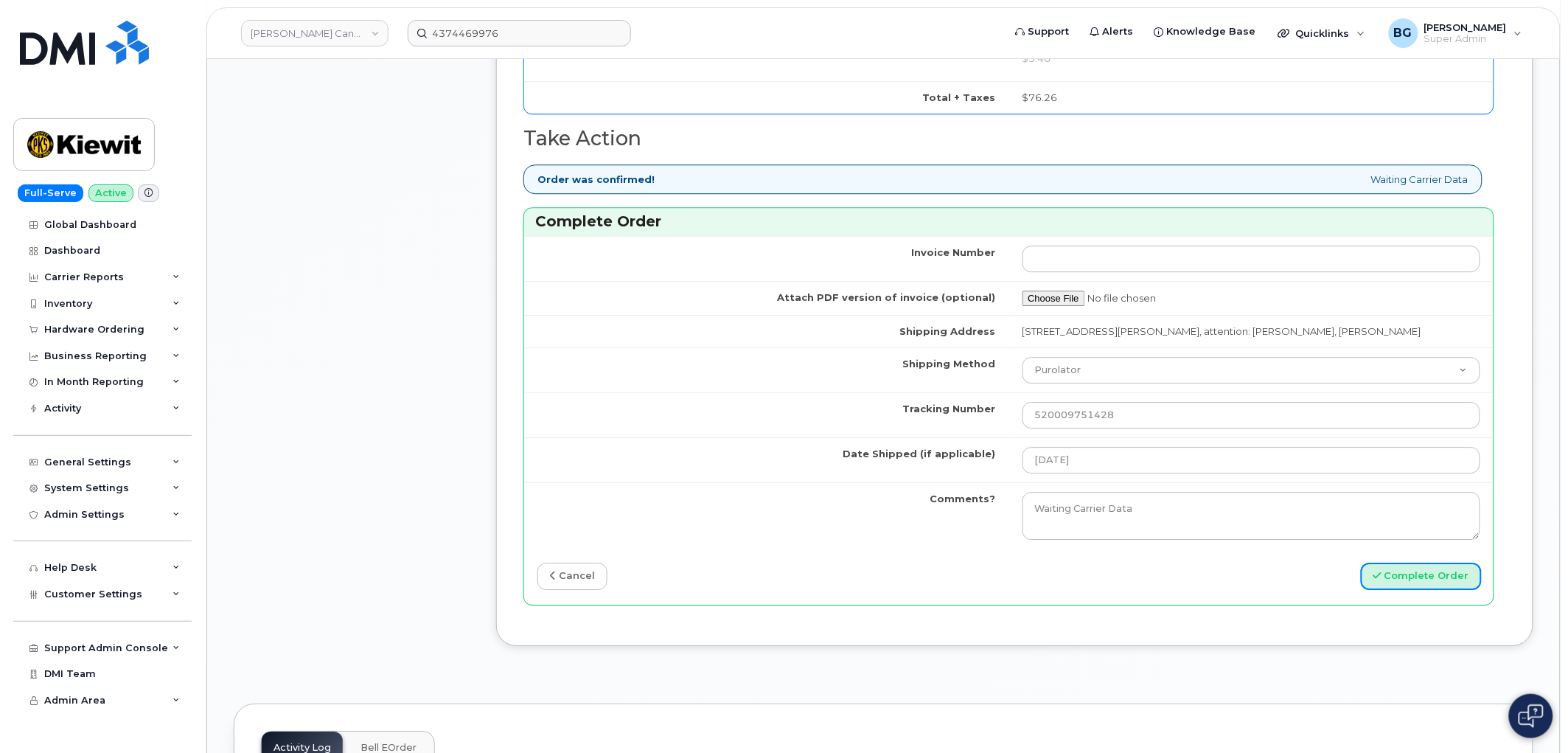
drag, startPoint x: 1426, startPoint y: 575, endPoint x: 1565, endPoint y: 597, distance: 140.7
click at [1426, 575] on button "Complete Order" at bounding box center [1422, 576] width 121 height 27
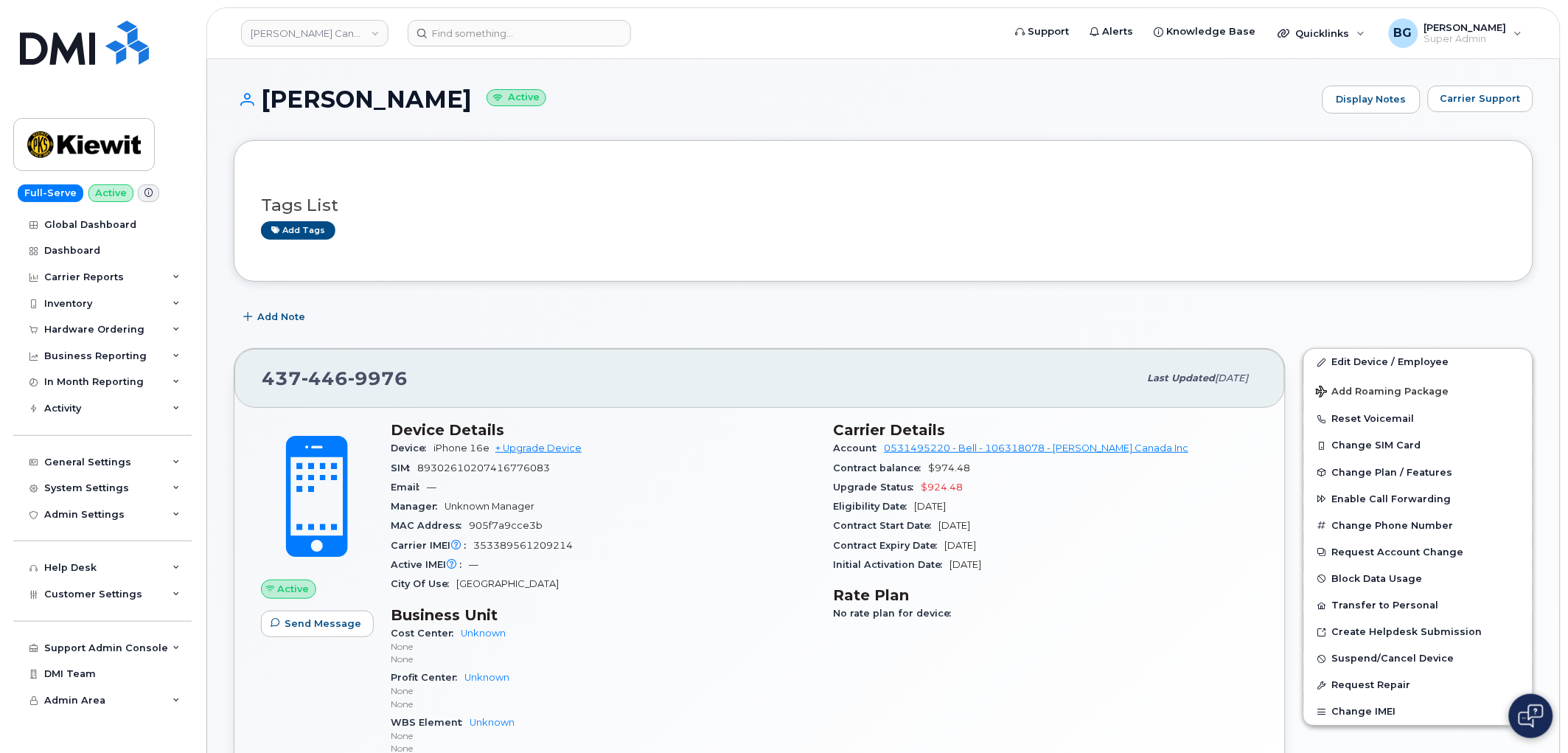
click at [457, 459] on div "SIM [TECHNICAL_ID]" at bounding box center [604, 468] width 426 height 19
click at [457, 459] on div "SIM [TECHNICAL_ID]" at bounding box center [604, 468] width 426 height 19
copy span "89302610207416776083"
click at [497, 543] on span "353389561209214" at bounding box center [523, 545] width 99 height 11
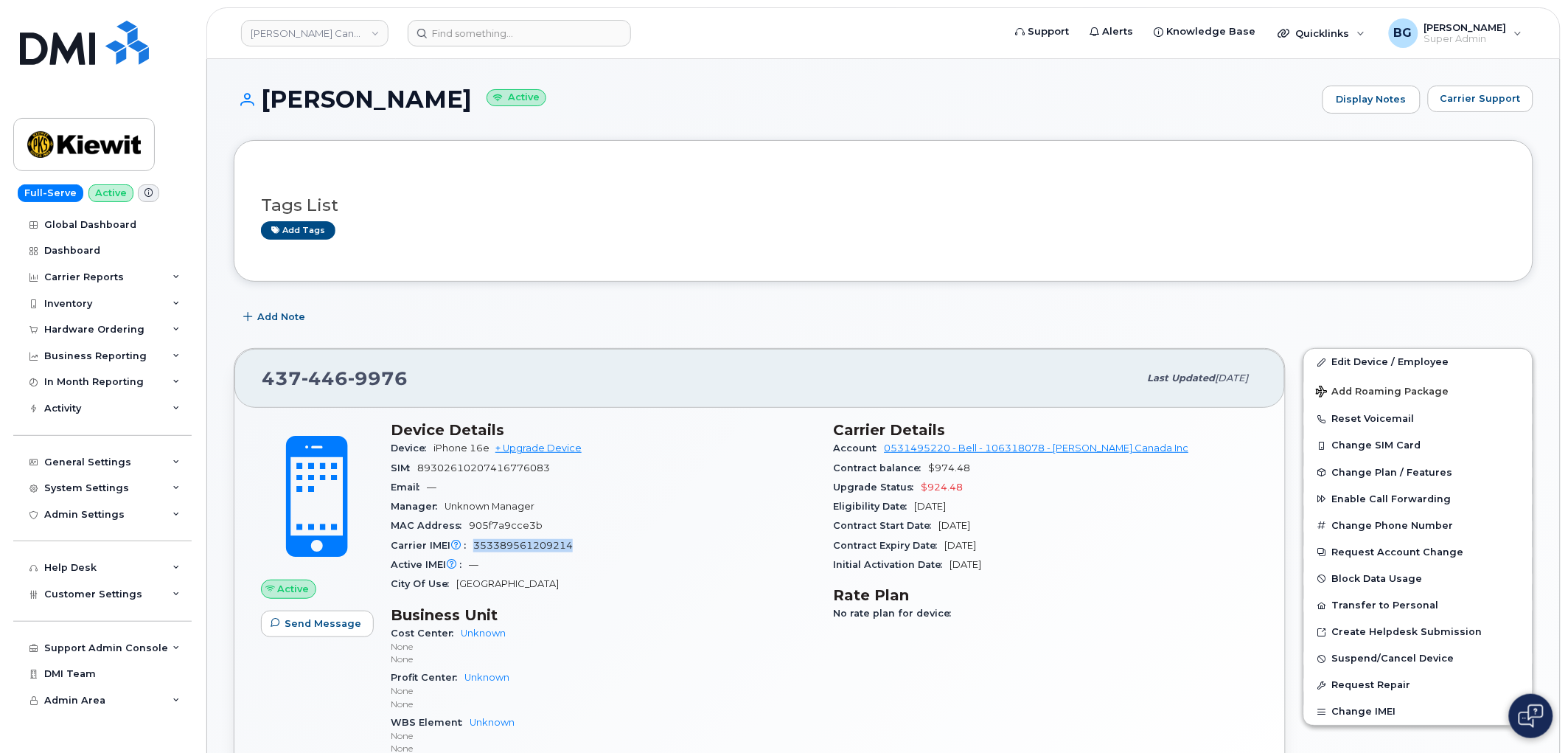
copy span "353389561209214"
click at [348, 374] on span "446" at bounding box center [378, 379] width 60 height 22
click at [348, 374] on span "446" at bounding box center [378, 379] width 60 height 22
copy span "[PHONE_NUMBER]"
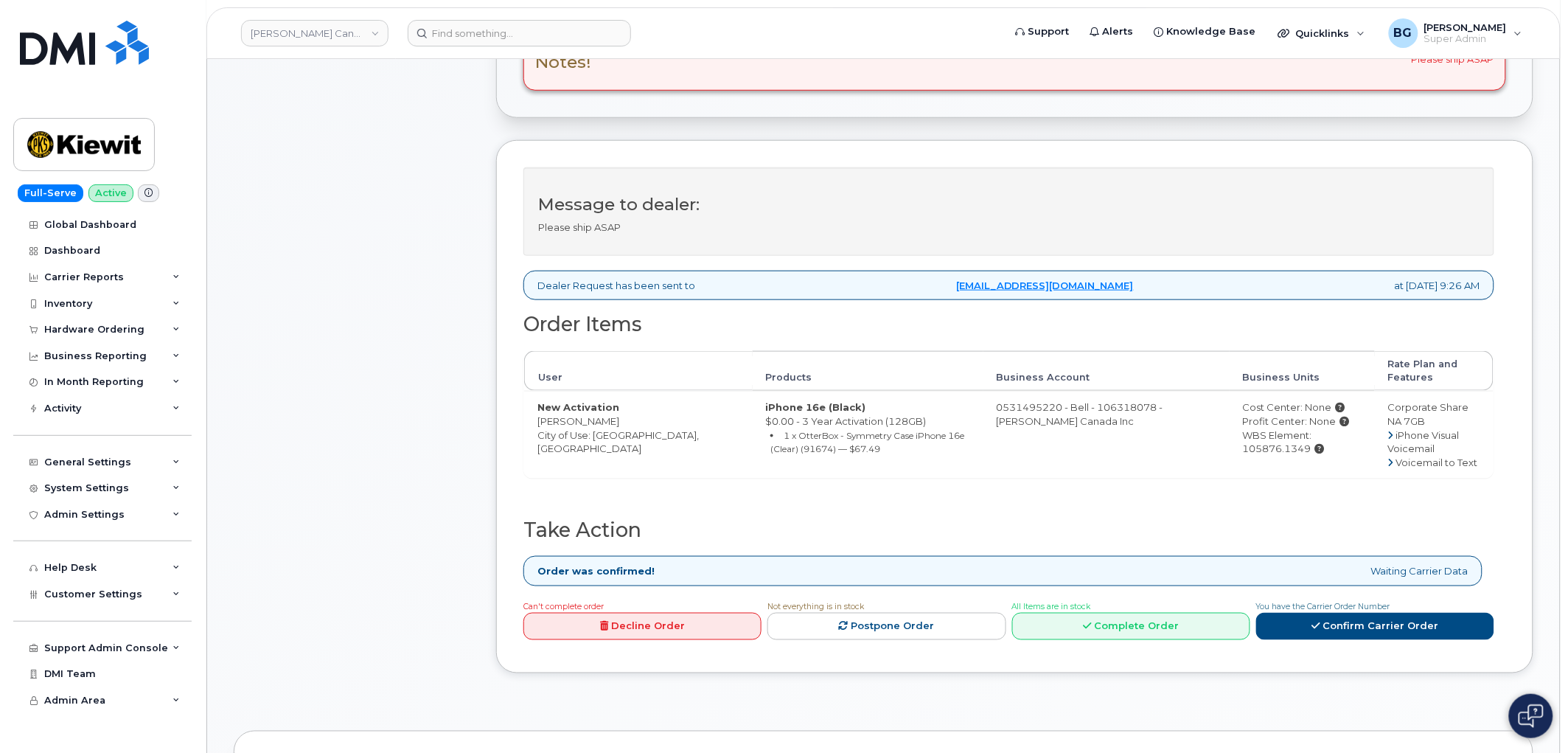
scroll to position [436, 0]
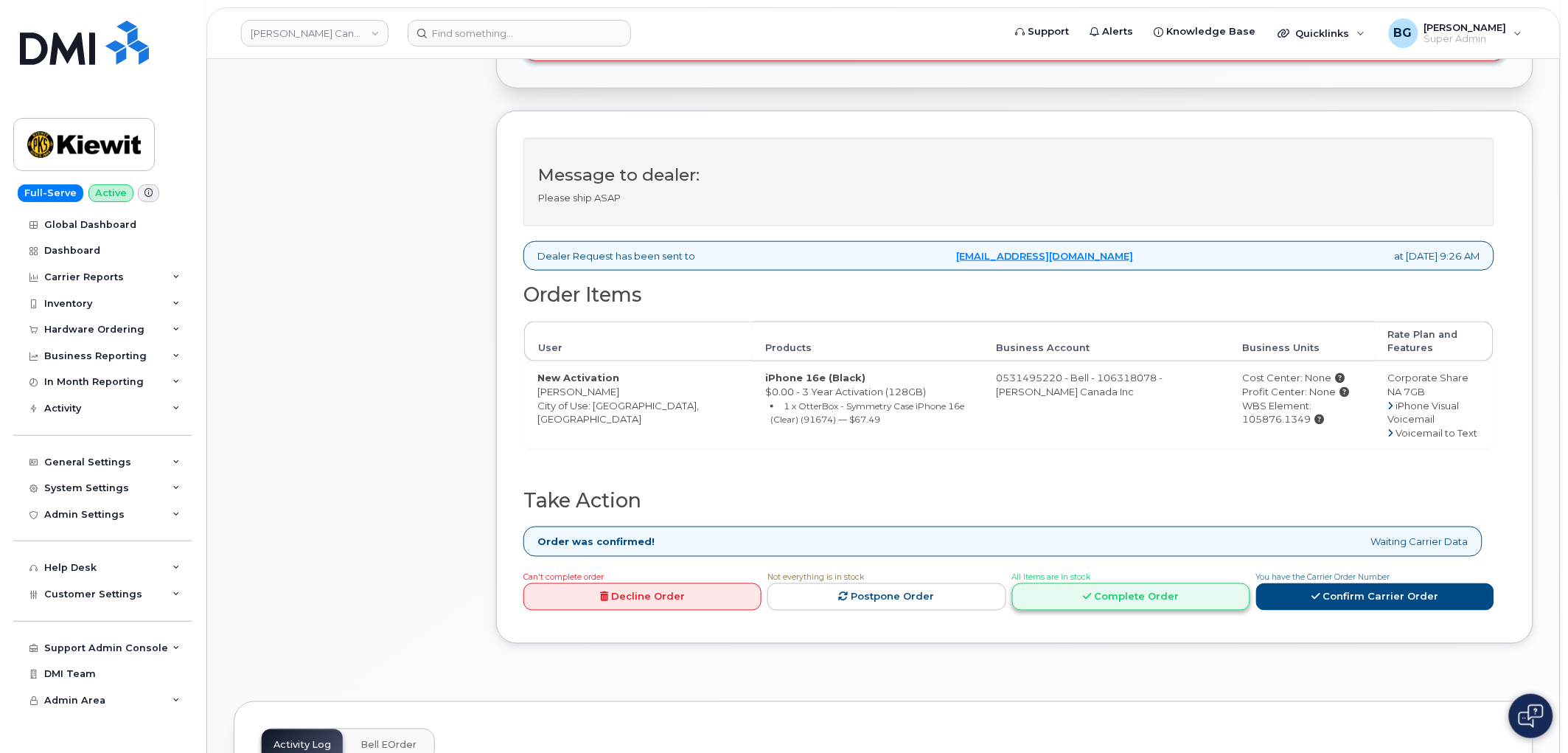
click at [1125, 602] on link "Complete Order" at bounding box center [1132, 597] width 239 height 27
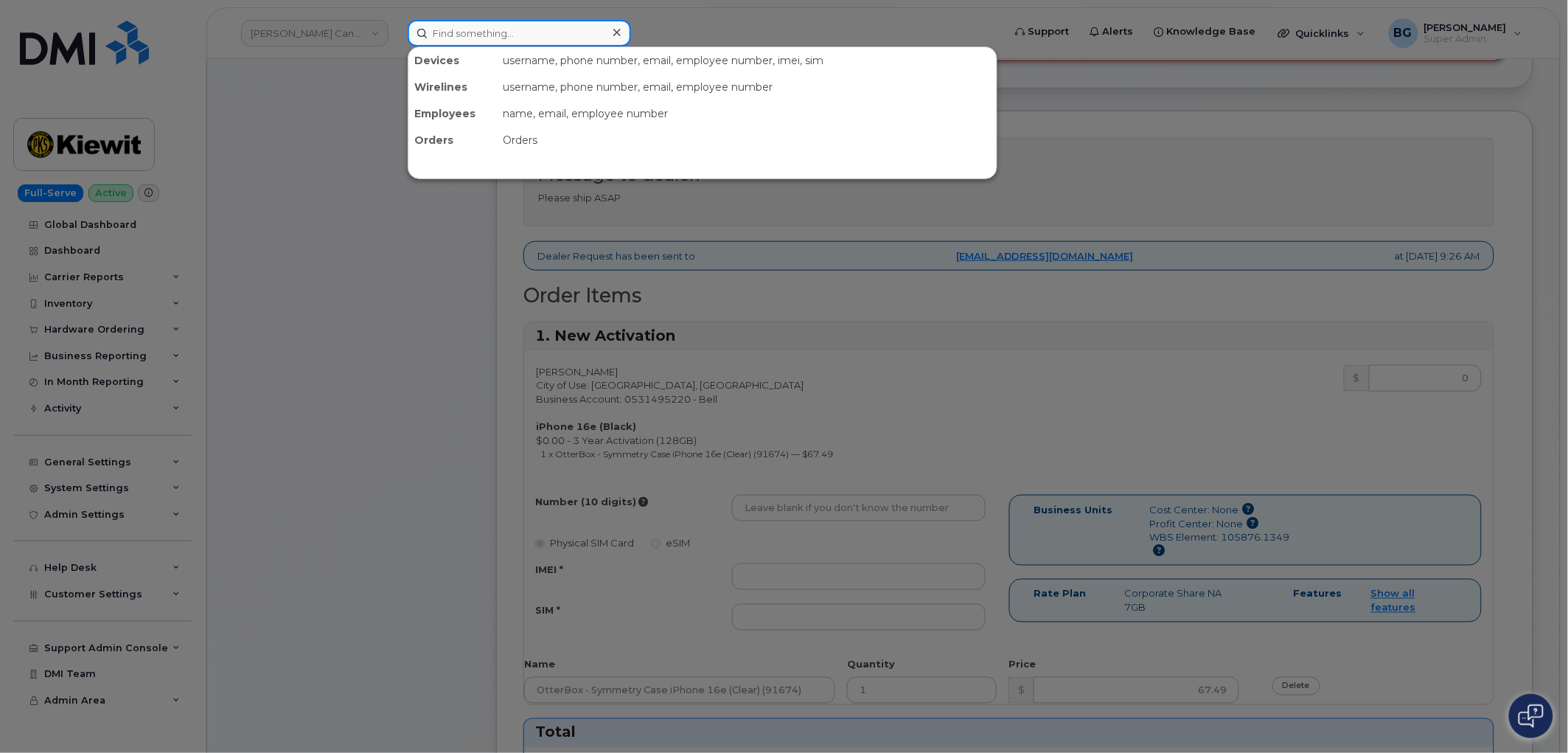
click at [492, 38] on input at bounding box center [519, 33] width 223 height 26
paste input "4034616163"
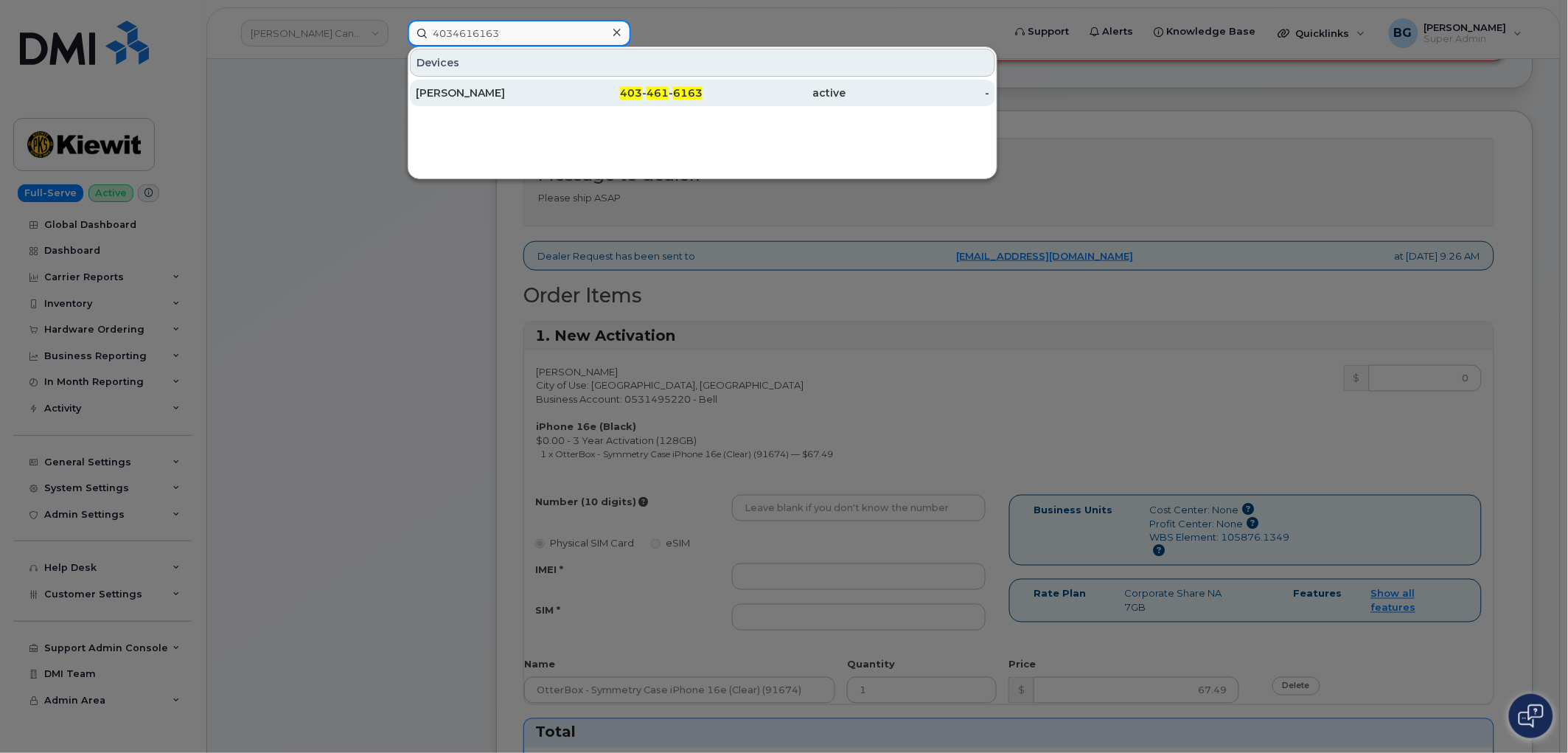
type input "4034616163"
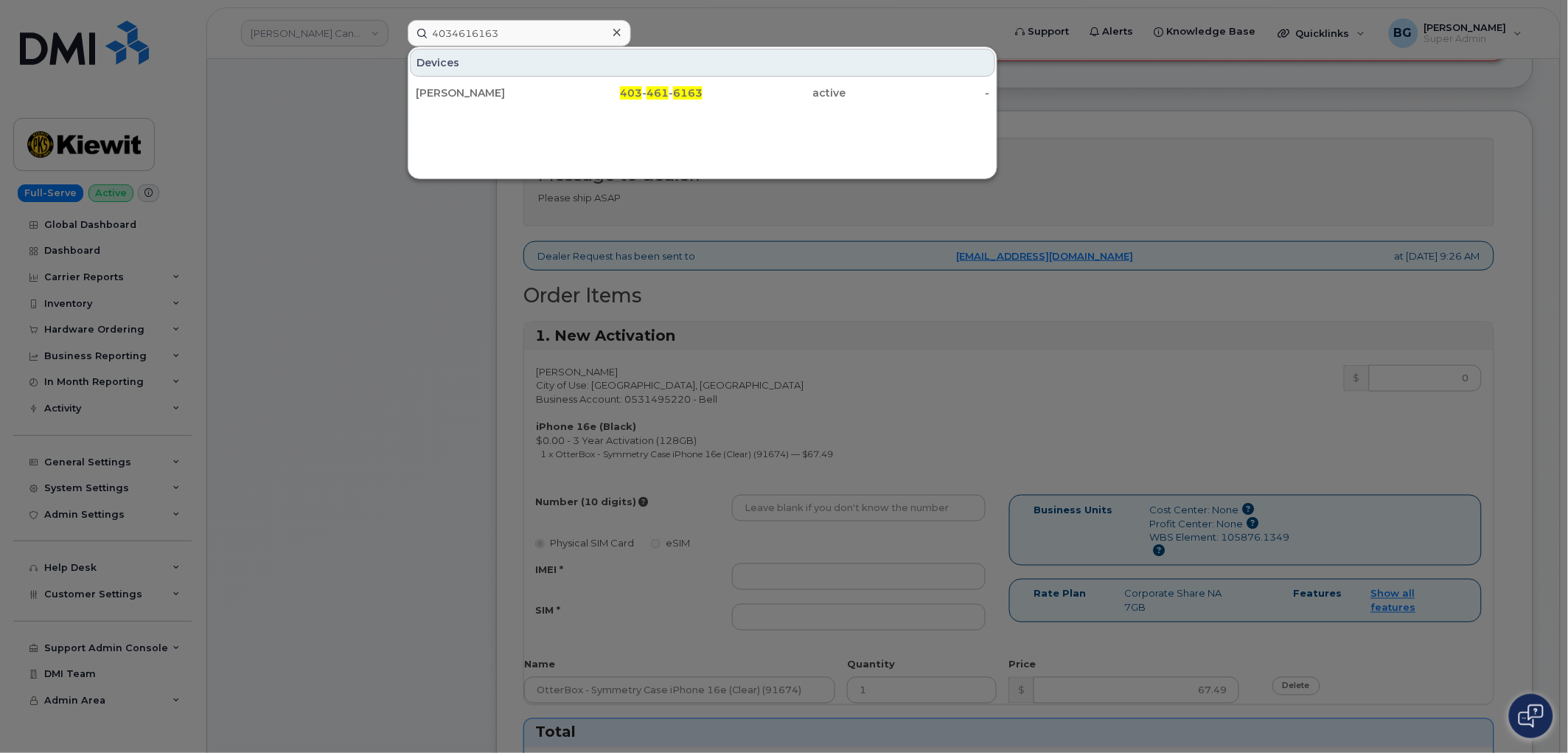
drag, startPoint x: 828, startPoint y: 330, endPoint x: 856, endPoint y: 366, distance: 45.6
click at [828, 329] on div at bounding box center [784, 376] width 1568 height 753
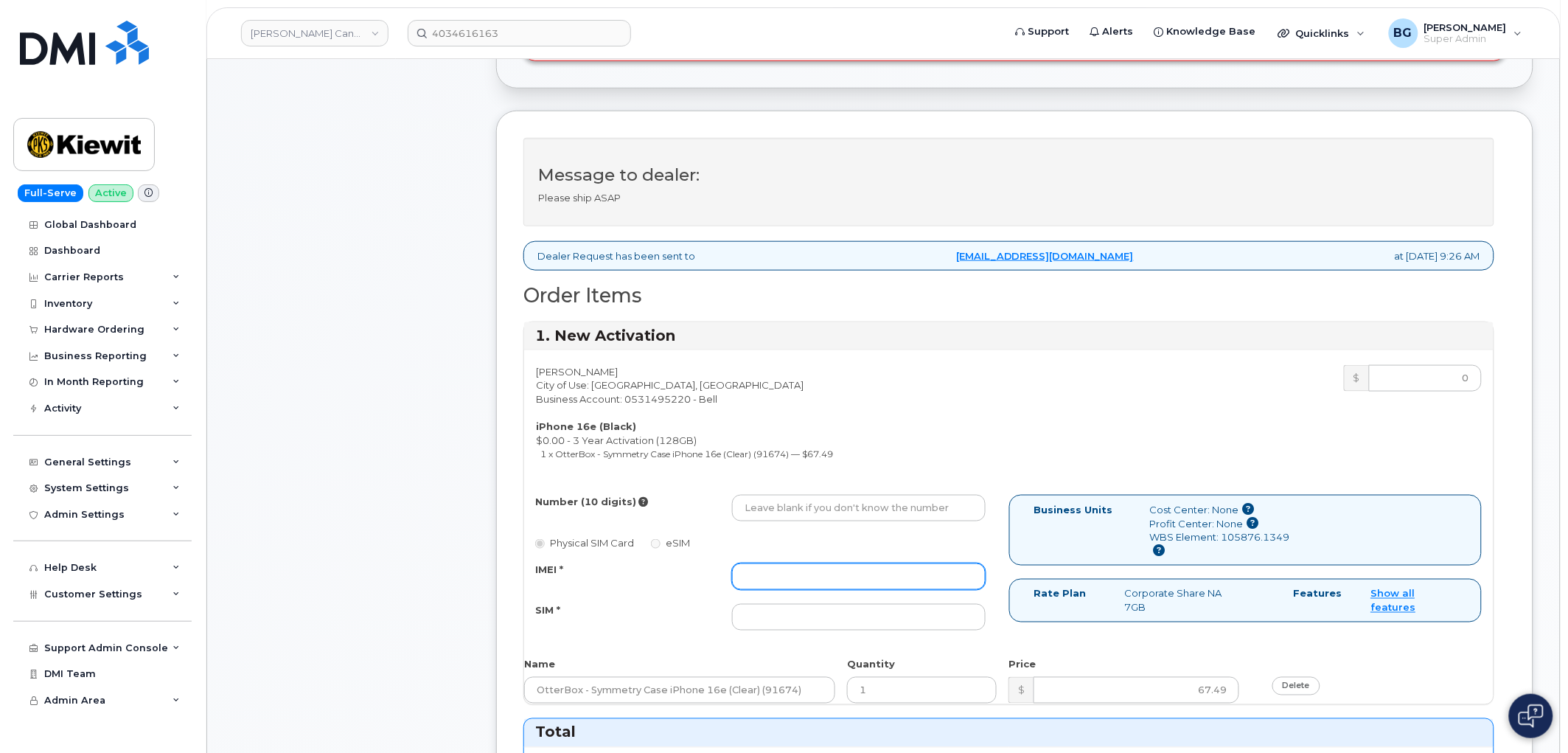
click at [764, 586] on input "IMEI *" at bounding box center [859, 576] width 254 height 26
click at [764, 603] on div "IMEI * SIM *" at bounding box center [760, 597] width 473 height 67
click at [763, 614] on input "SIM *" at bounding box center [859, 616] width 254 height 26
paste input "89302610207725706771"
type input "89302610207725706771"
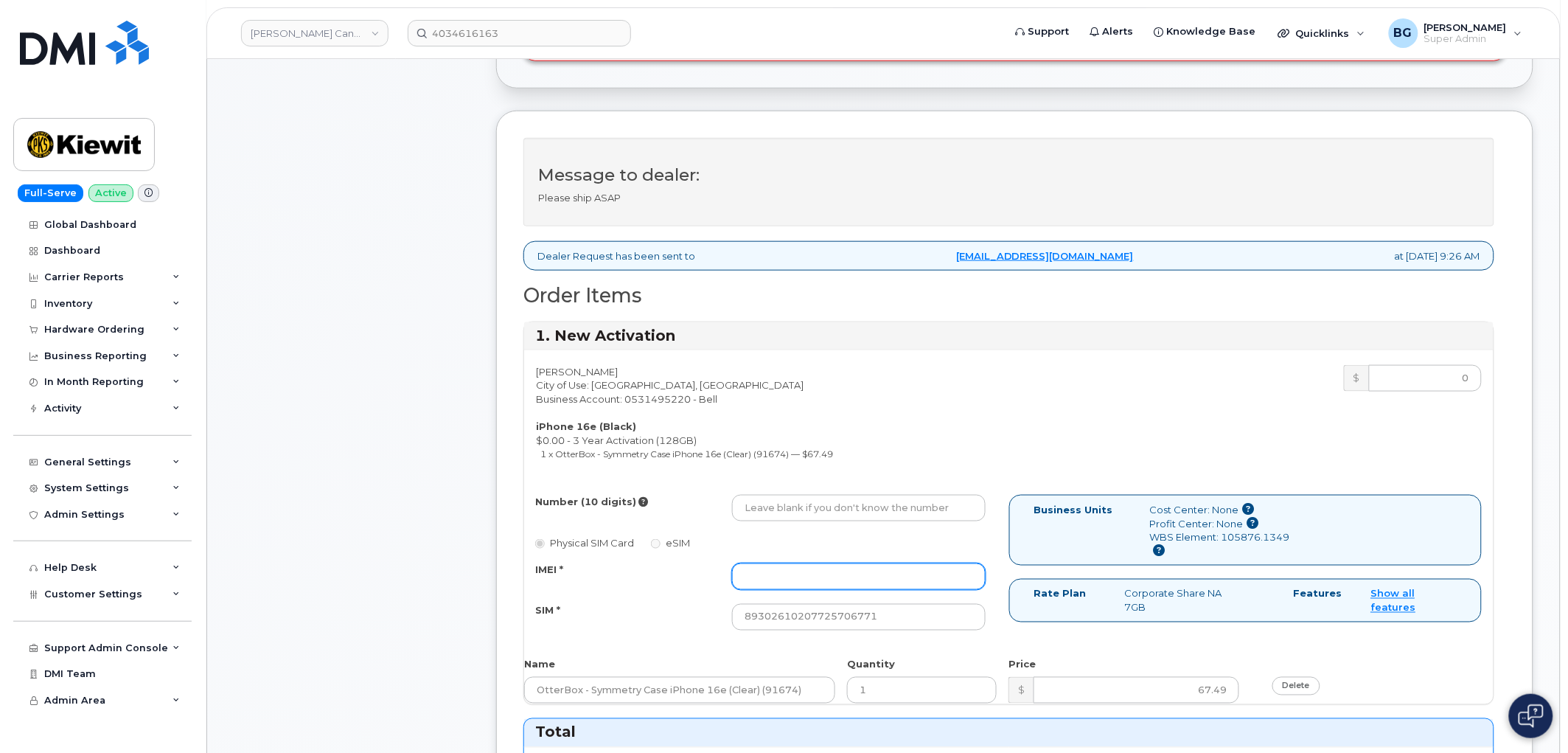
click at [838, 573] on input "IMEI *" at bounding box center [859, 576] width 254 height 26
paste input "353927601538215"
type input "353927601538215"
click at [819, 501] on input "Number (10 digits)" at bounding box center [859, 507] width 254 height 26
paste input "4034616163"
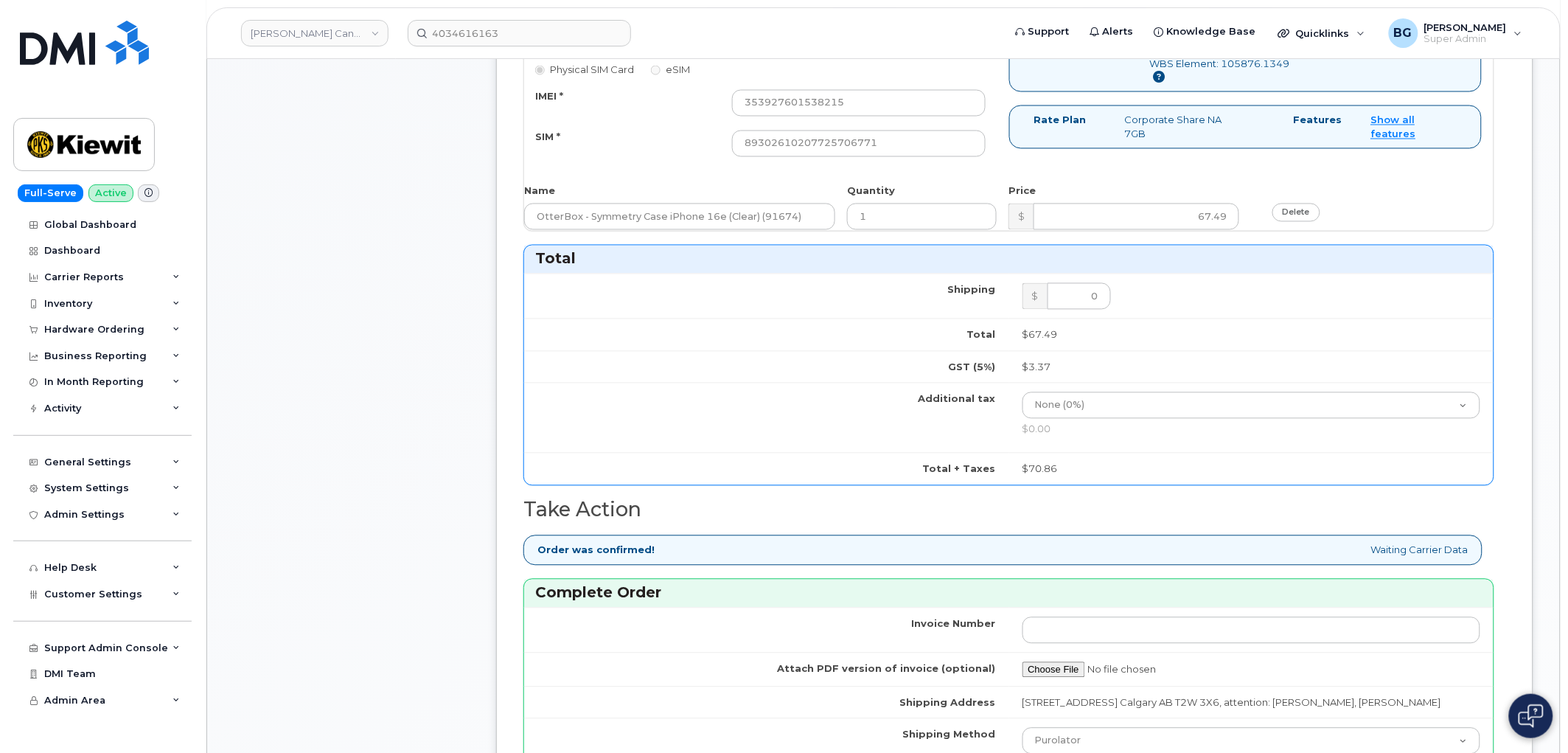
scroll to position [927, 0]
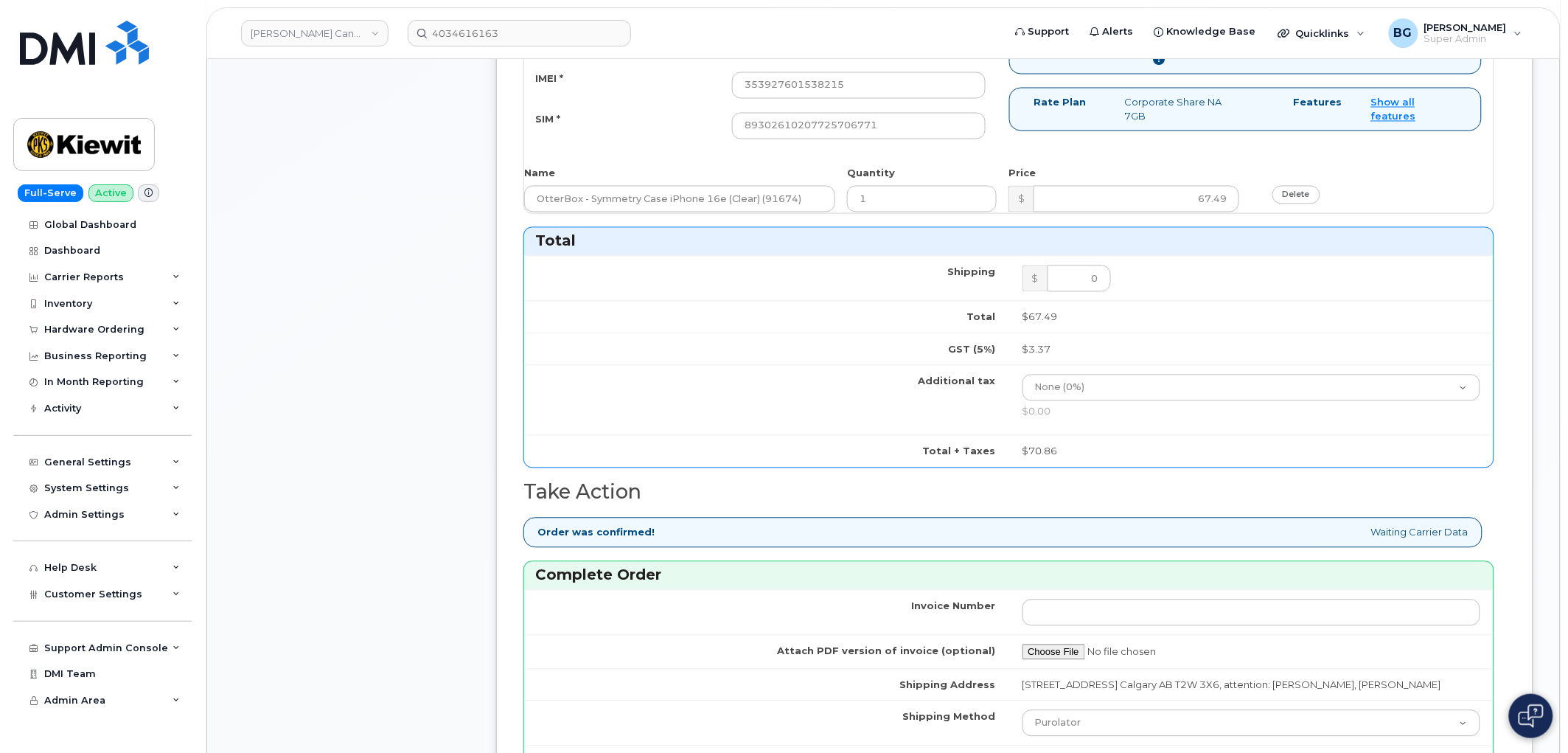
type input "4034616163"
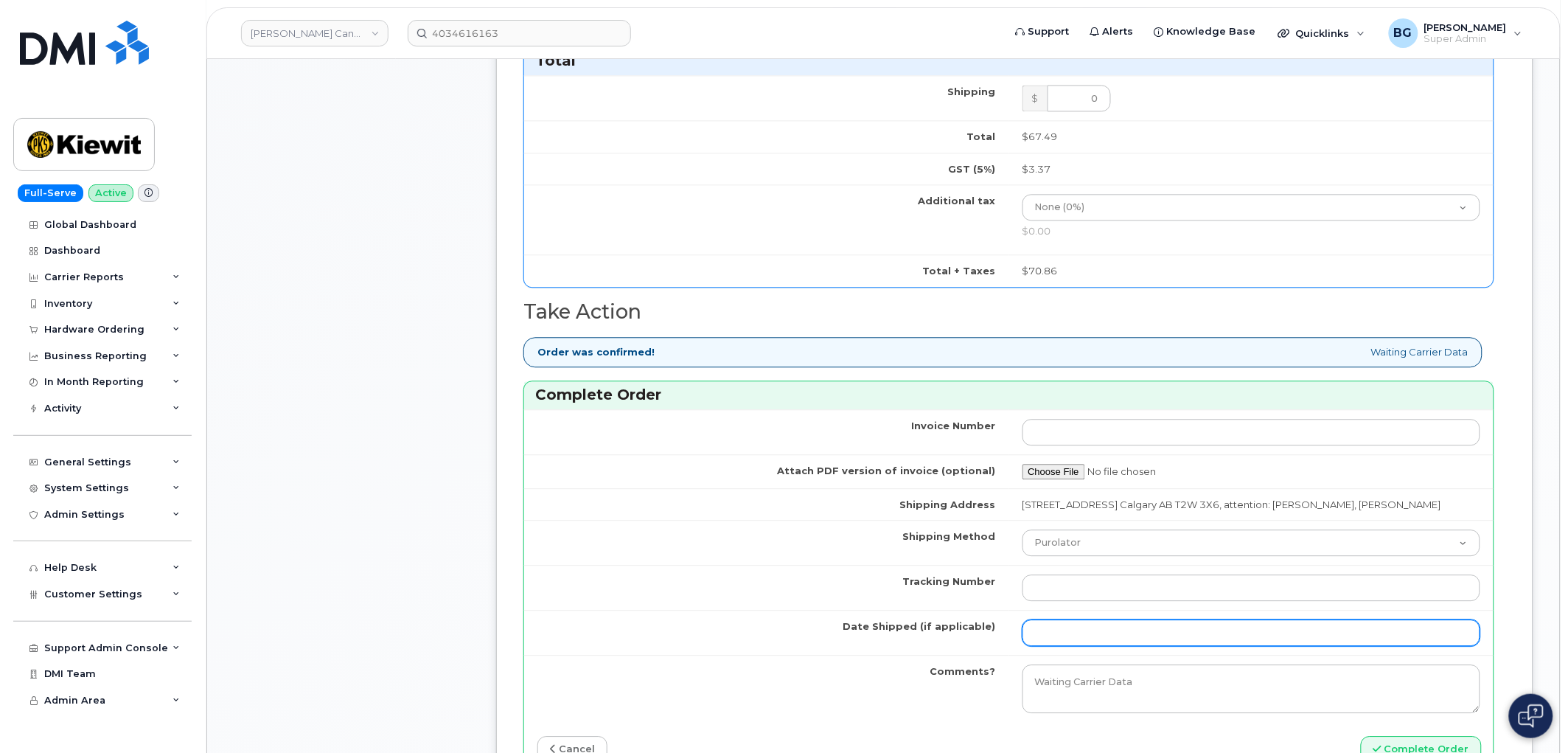
scroll to position [1146, 0]
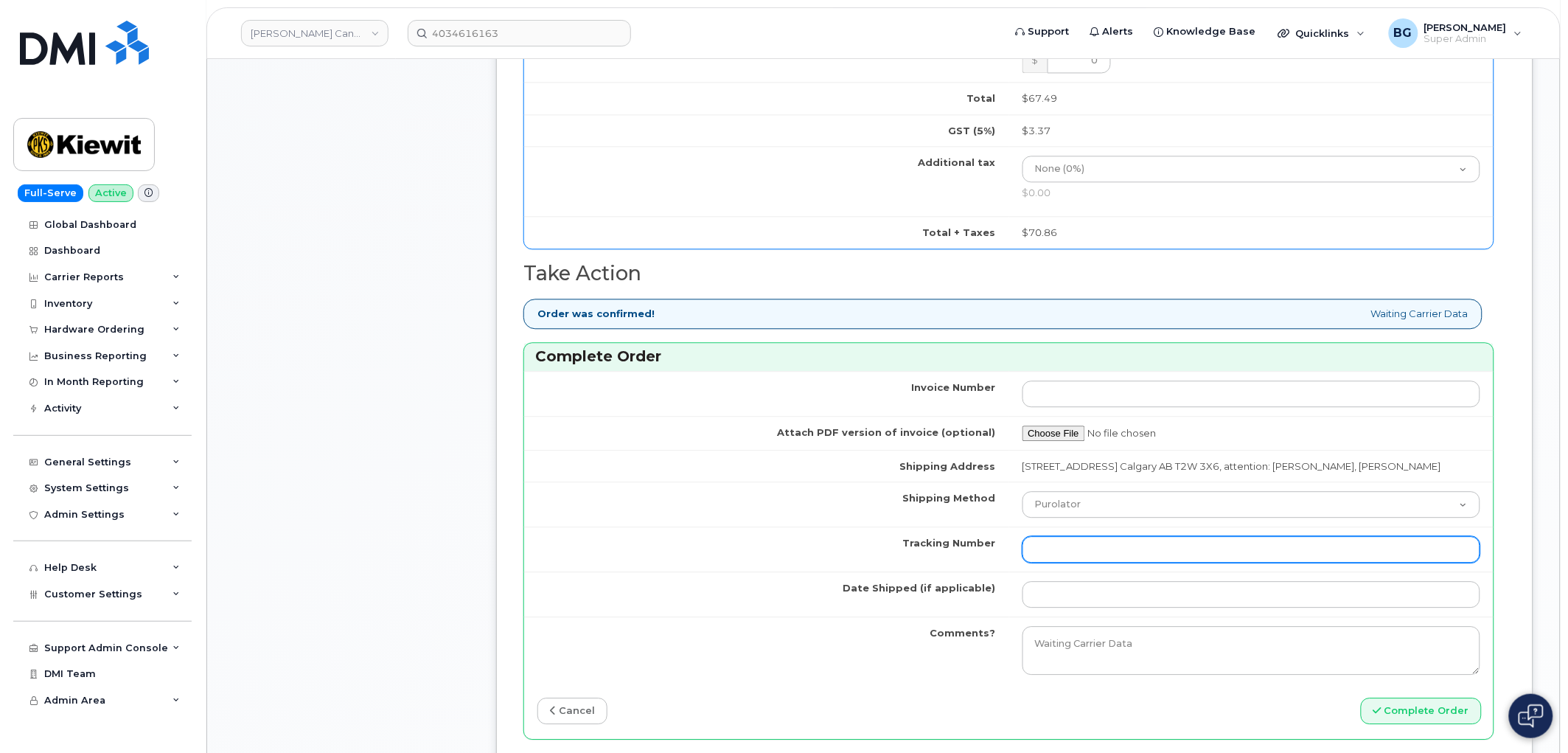
click at [1065, 548] on input "Tracking Number" at bounding box center [1252, 549] width 459 height 26
paste input "463192444786"
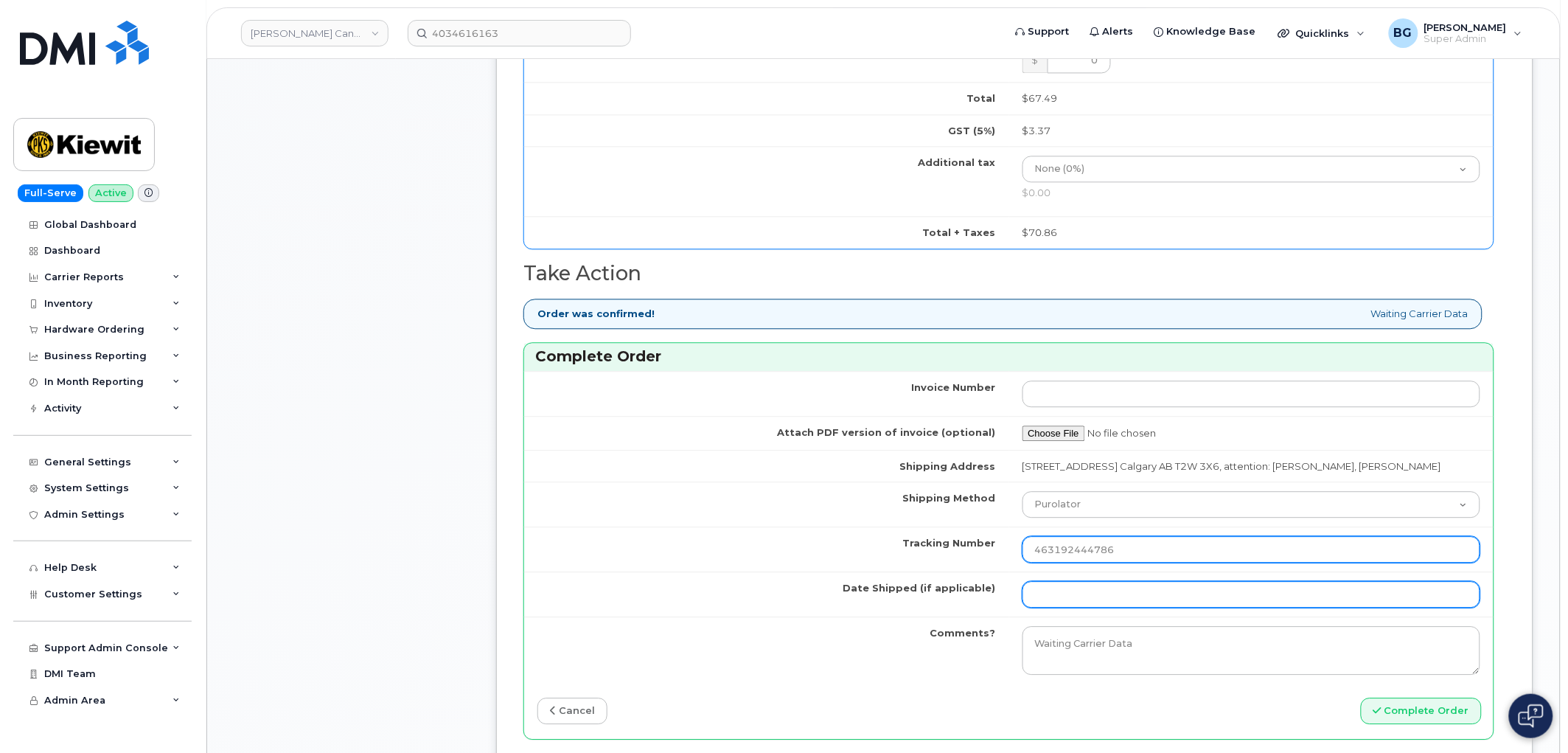
type input "463192444786"
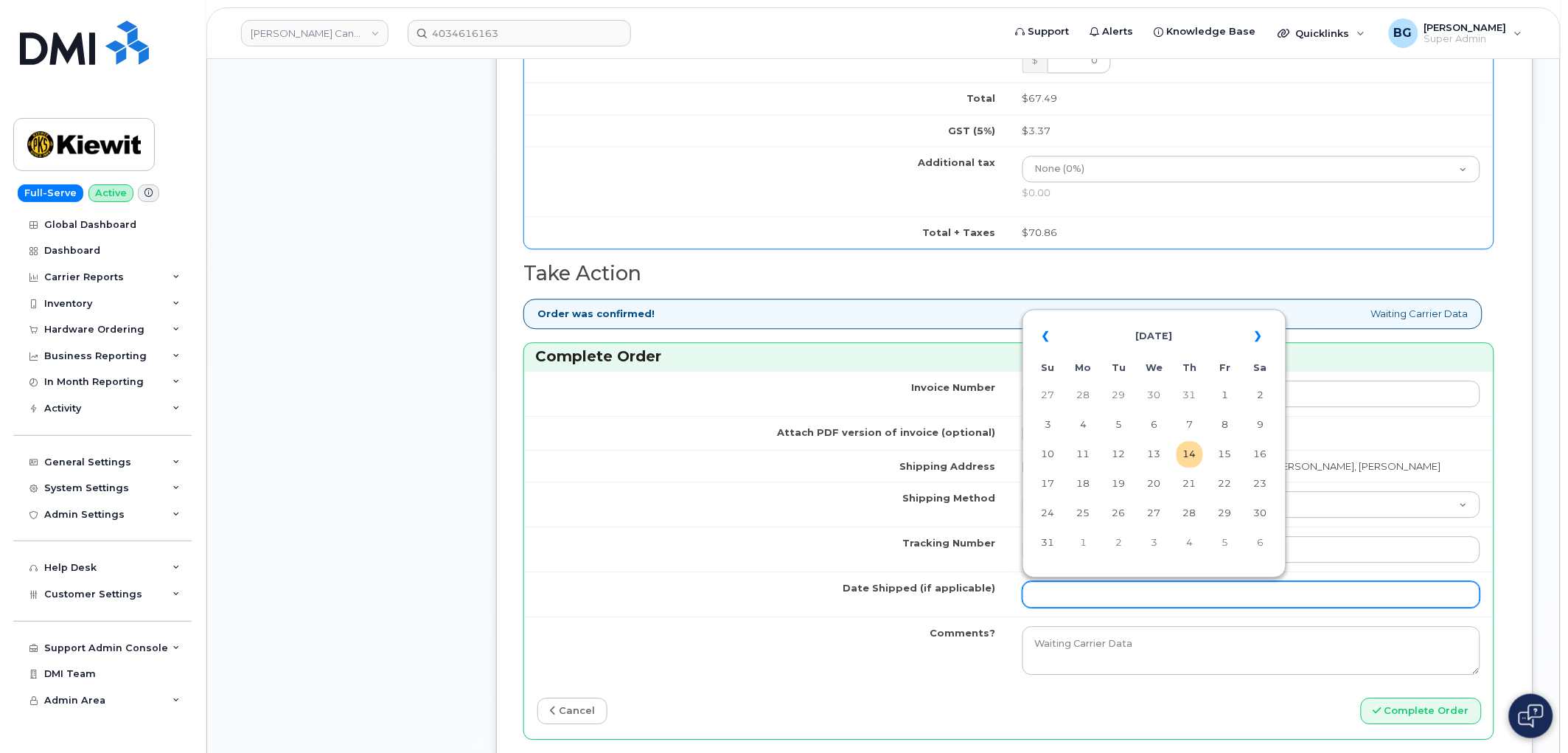
click at [1074, 607] on input "Date Shipped (if applicable)" at bounding box center [1252, 594] width 459 height 26
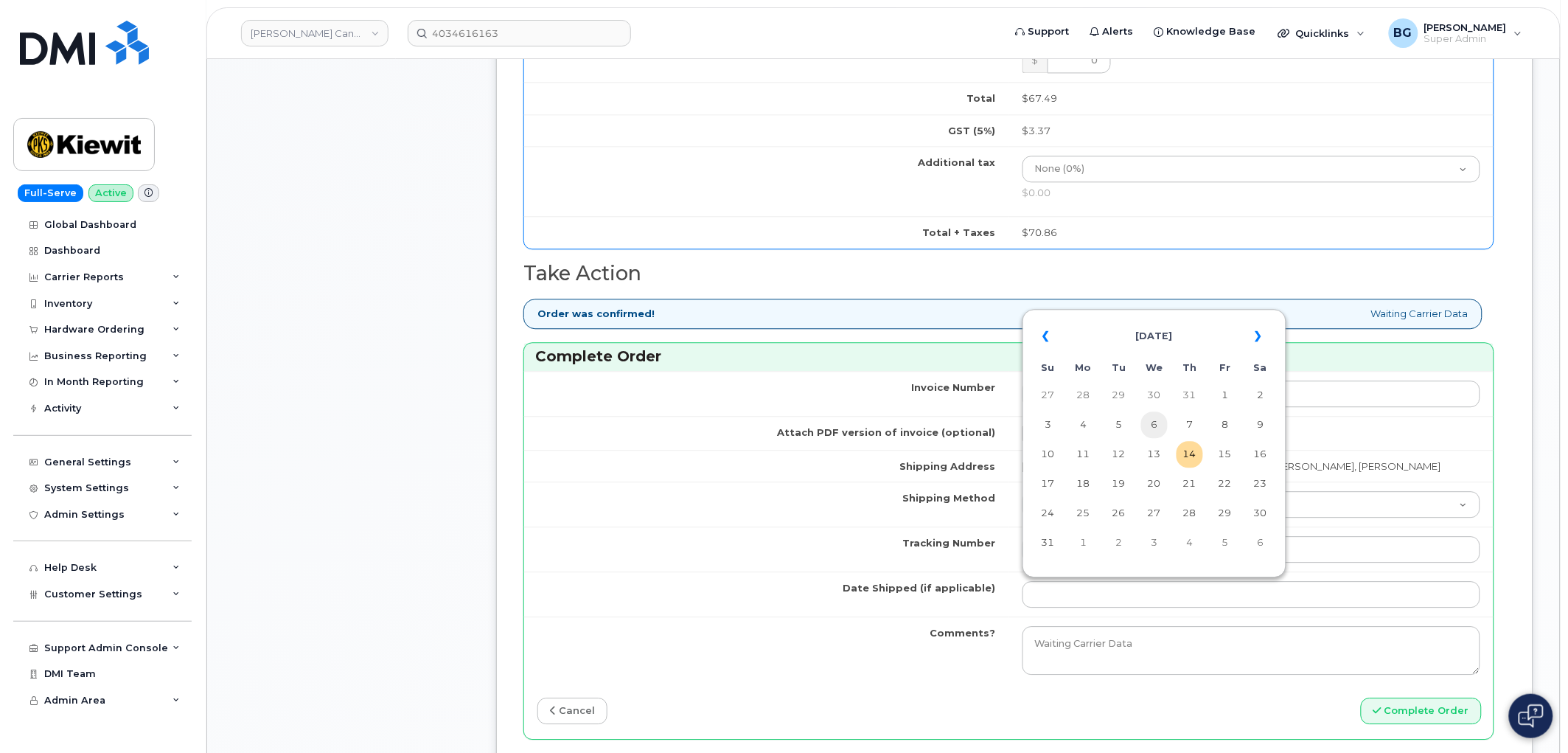
click at [1156, 426] on td "6" at bounding box center [1154, 424] width 26 height 26
type input "2025-08-06"
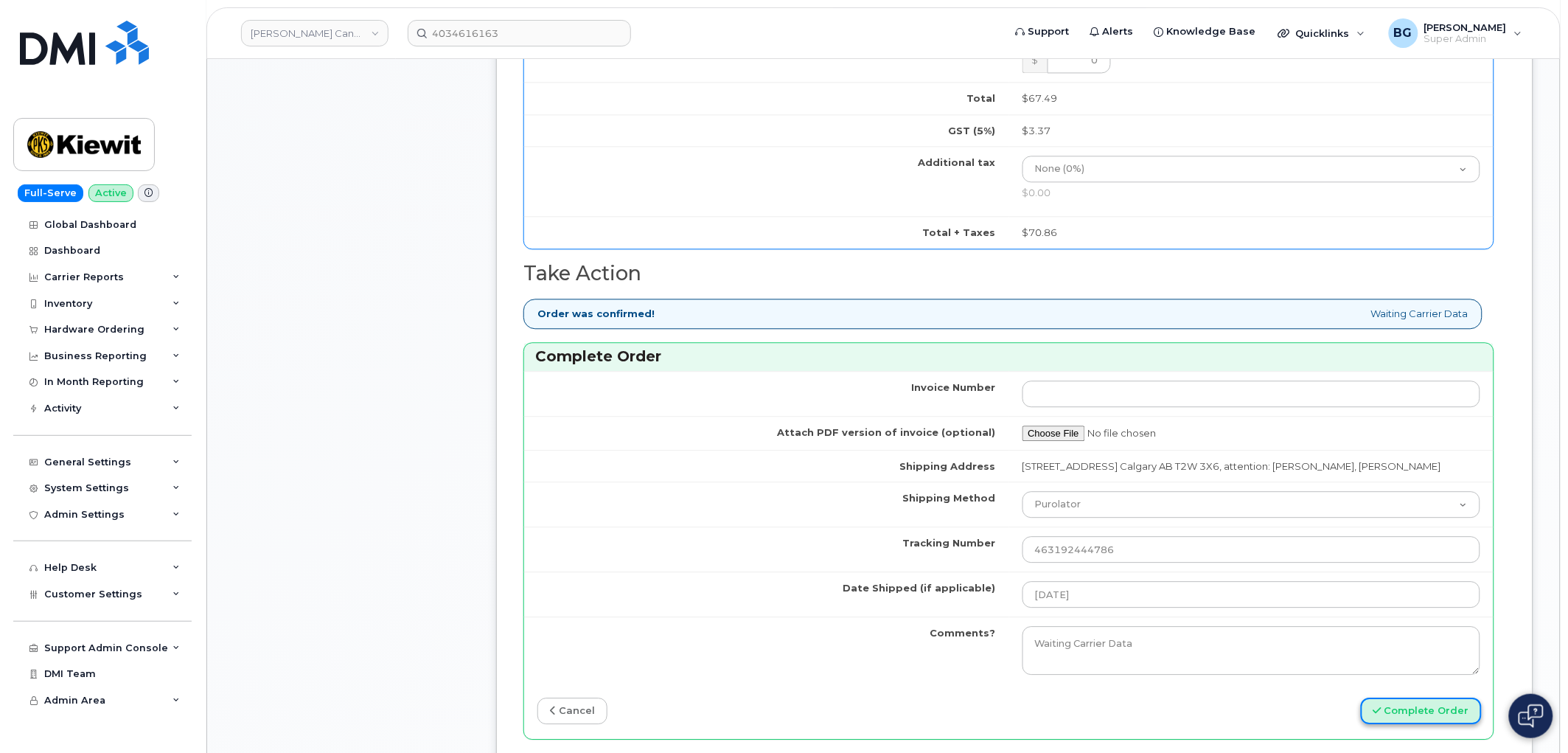
click at [1417, 713] on button "Complete Order" at bounding box center [1422, 711] width 121 height 27
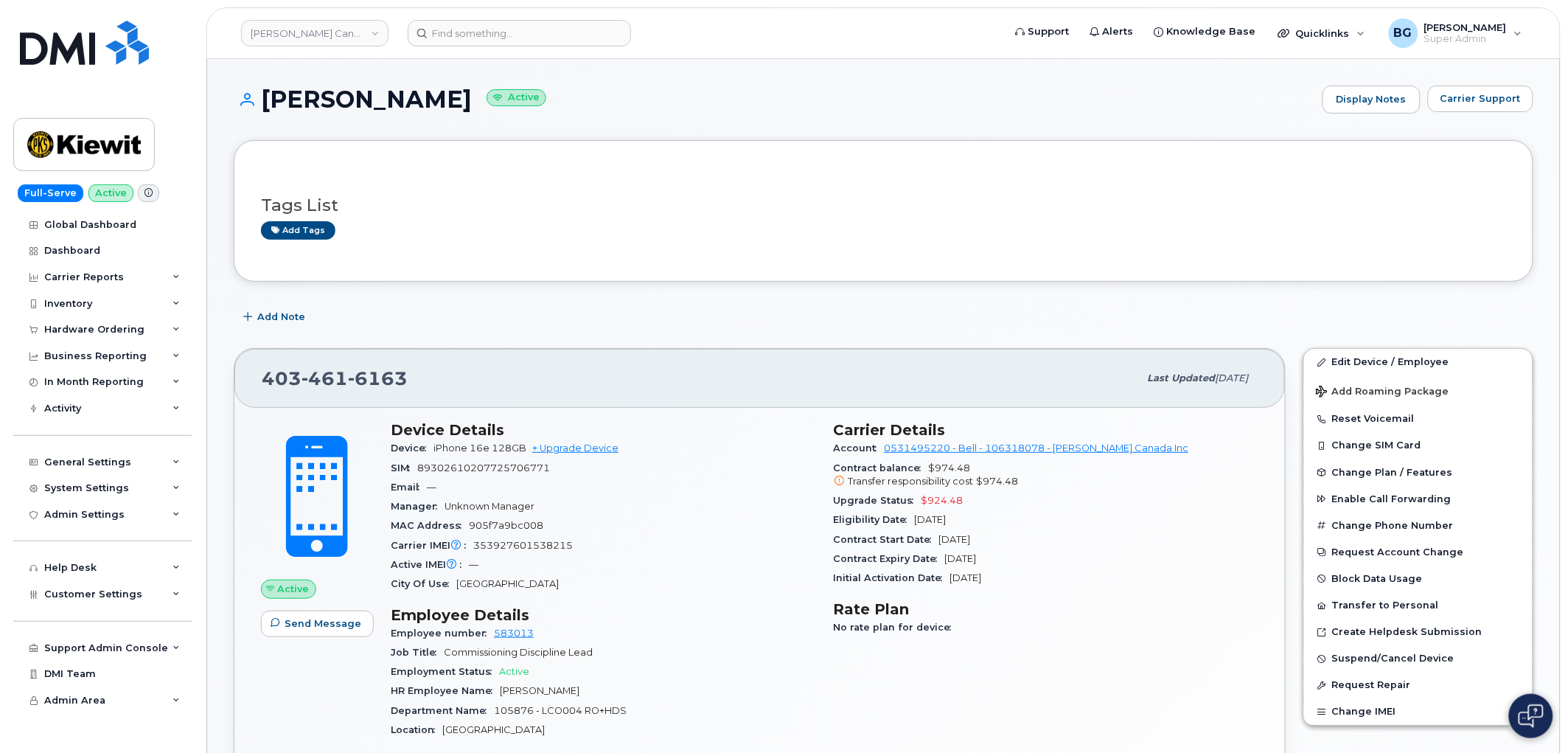
click at [487, 462] on div "SIM [TECHNICAL_ID]" at bounding box center [604, 468] width 426 height 19
copy span "89302610207725706771"
click at [505, 543] on span "353927601538215" at bounding box center [523, 545] width 99 height 11
drag, startPoint x: 504, startPoint y: 543, endPoint x: 500, endPoint y: 519, distance: 24.3
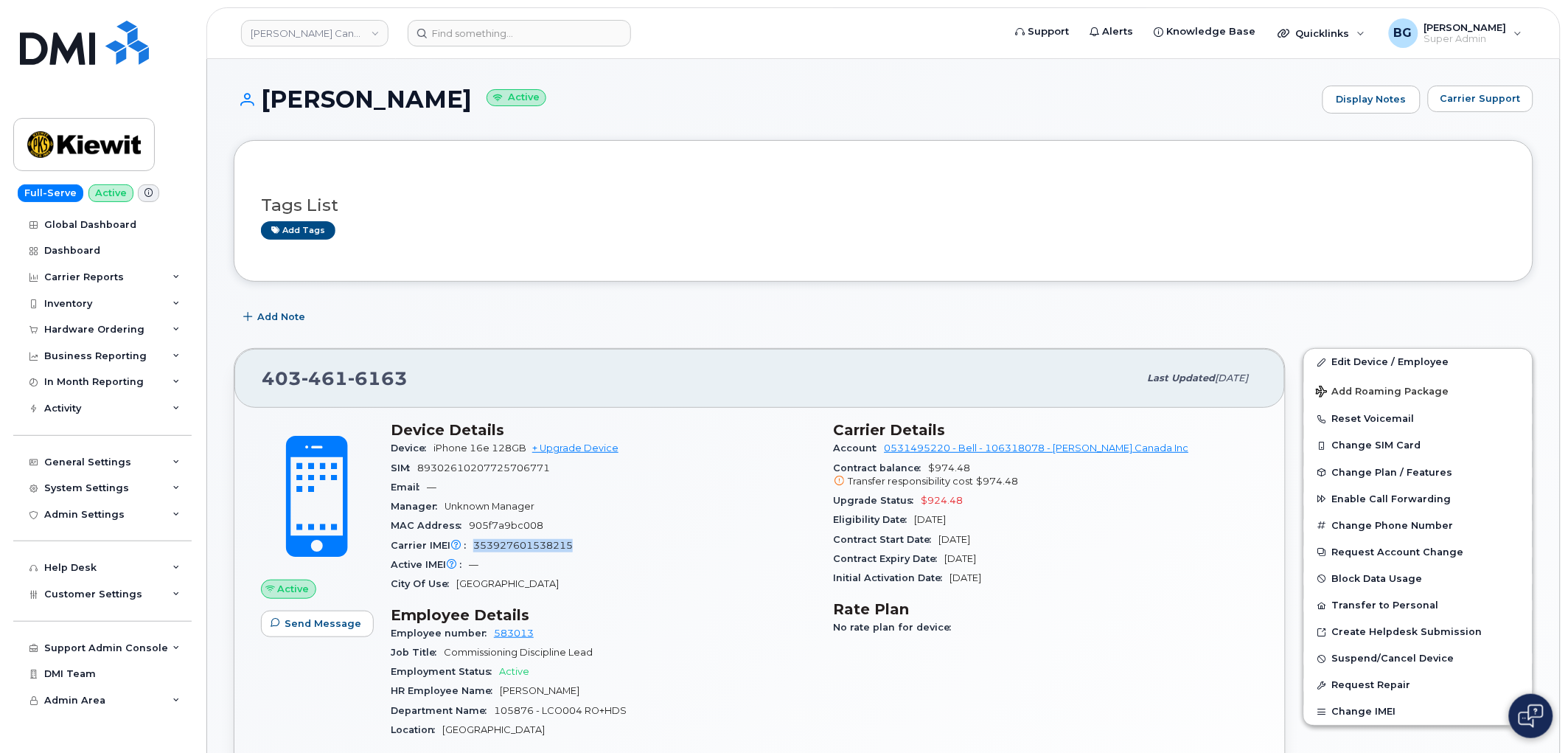
click at [504, 542] on span "353927601538215" at bounding box center [523, 545] width 99 height 11
copy span "353927601538215"
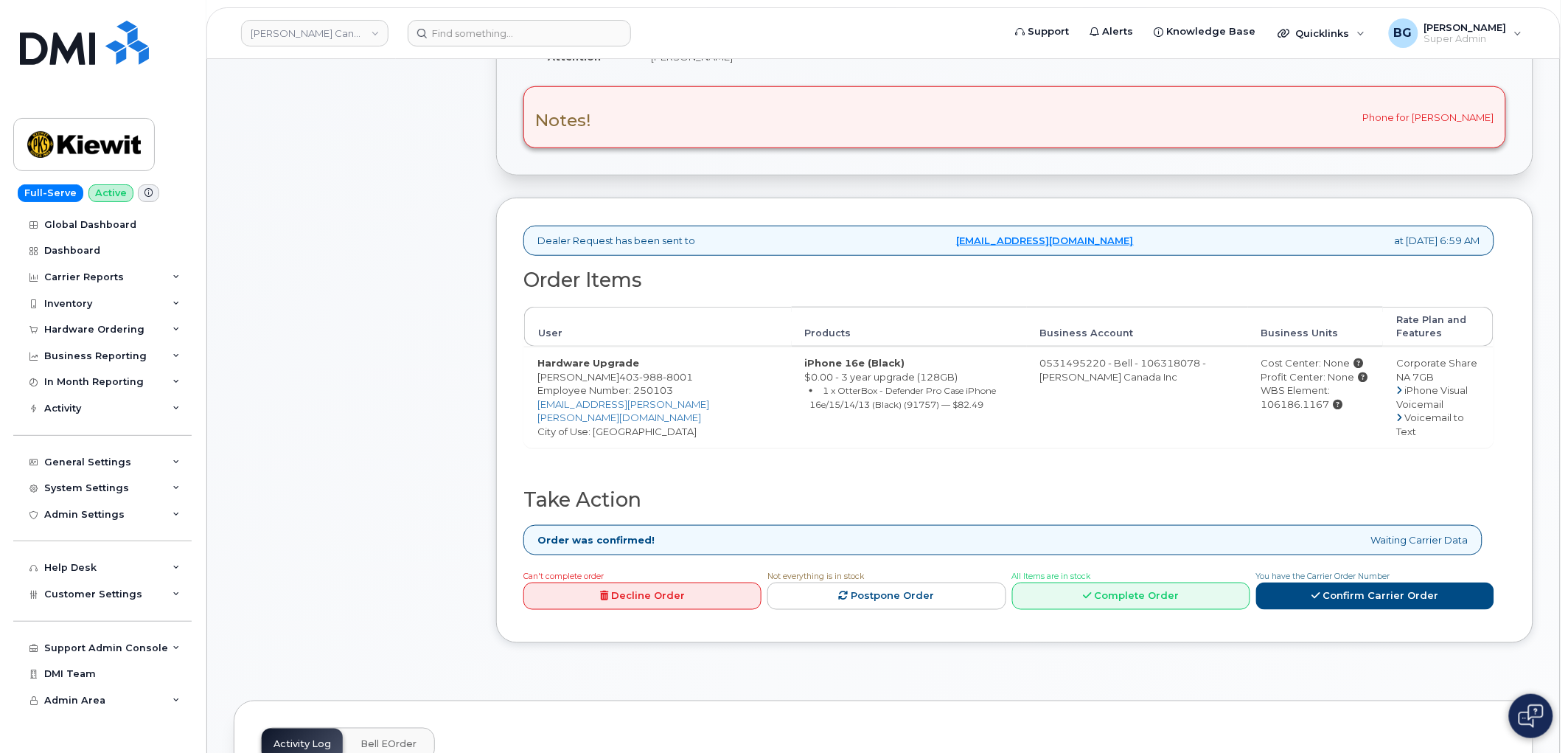
scroll to position [382, 0]
click at [1117, 583] on link "Complete Order" at bounding box center [1132, 595] width 239 height 27
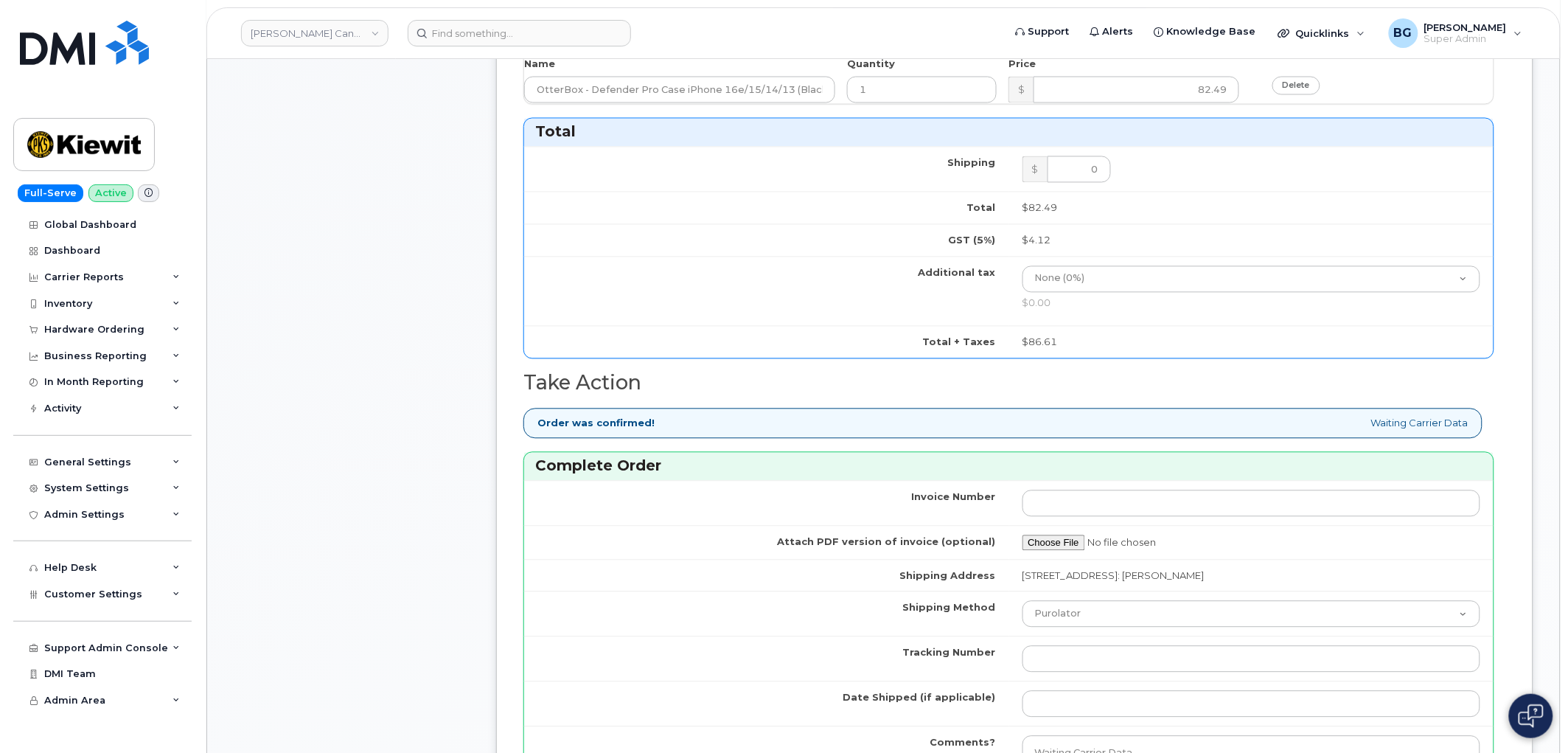
scroll to position [1037, 0]
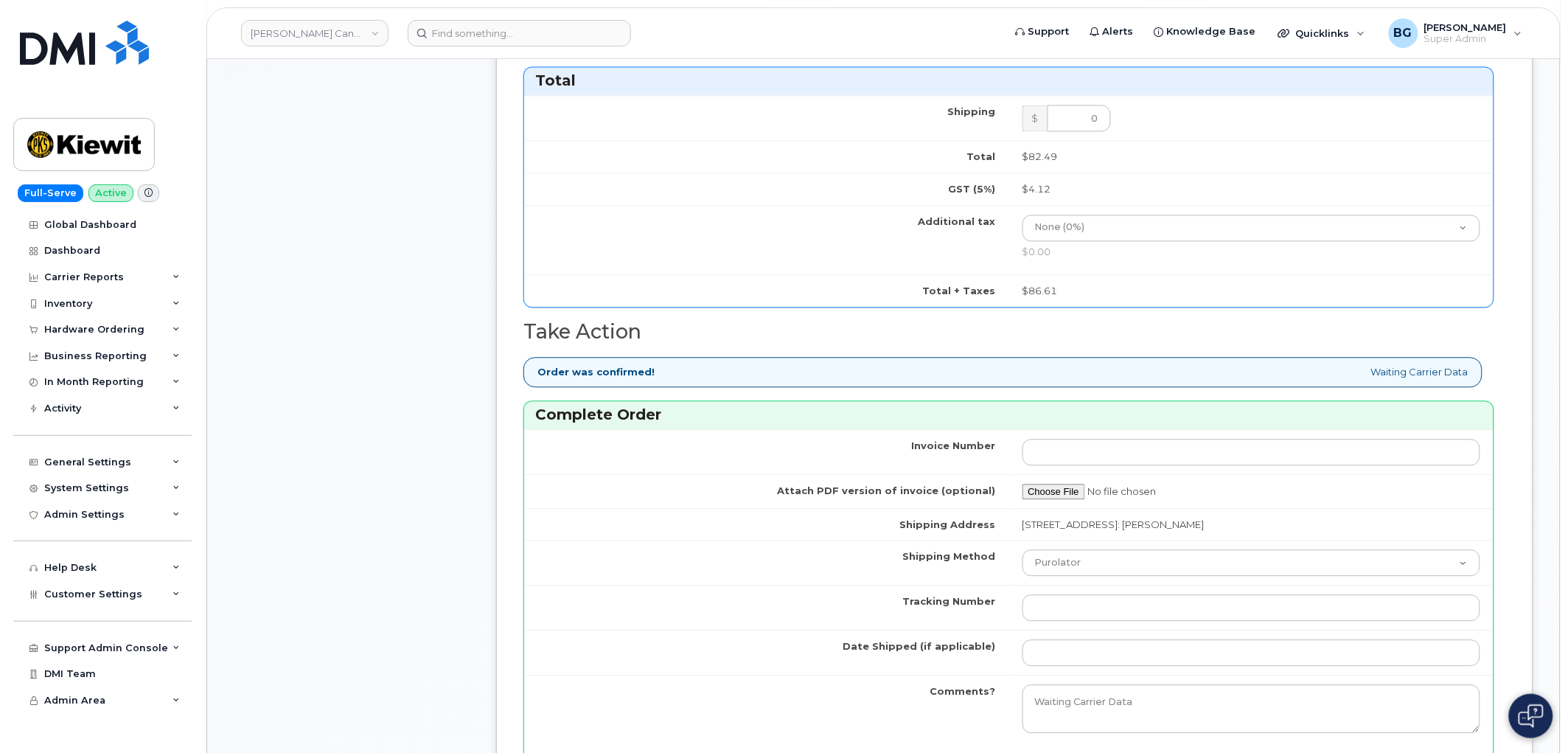
click at [1133, 594] on td at bounding box center [1252, 607] width 485 height 45
click at [1129, 612] on input "Tracking Number" at bounding box center [1252, 607] width 459 height 26
paste input "463192465258"
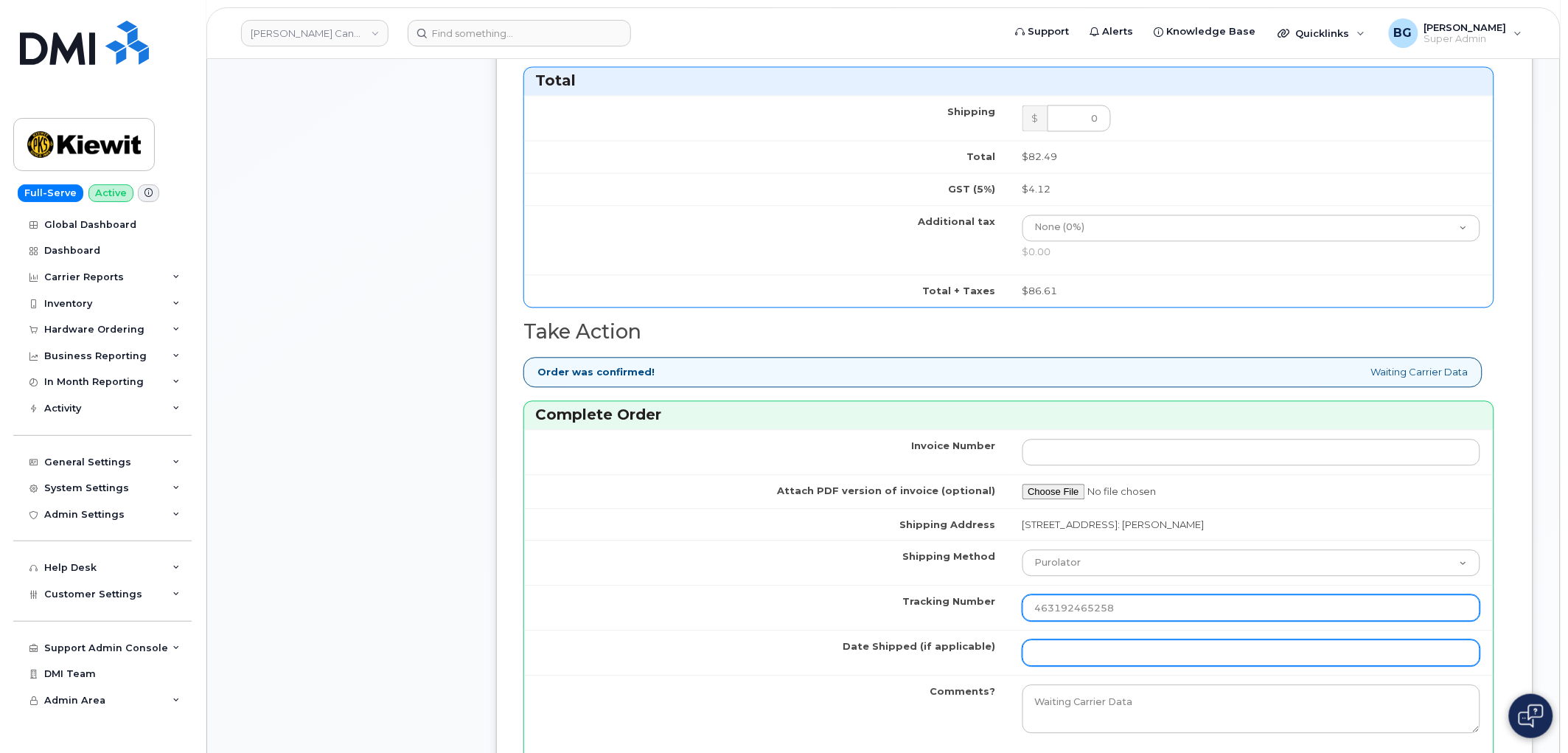
type input "463192465258"
click at [1128, 658] on input "Date Shipped (if applicable)" at bounding box center [1252, 652] width 459 height 26
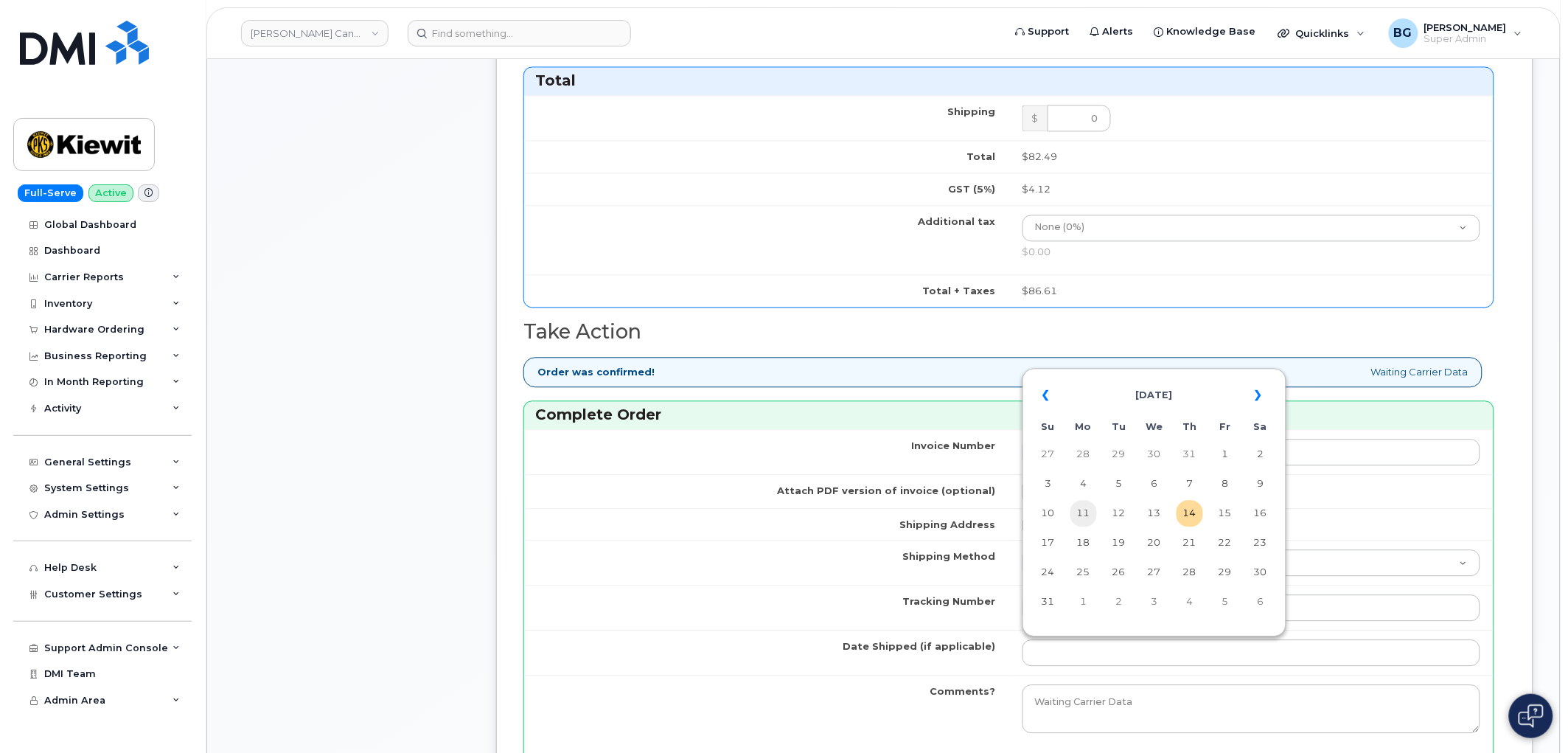
click at [1087, 516] on td "11" at bounding box center [1084, 513] width 26 height 26
type input "[DATE]"
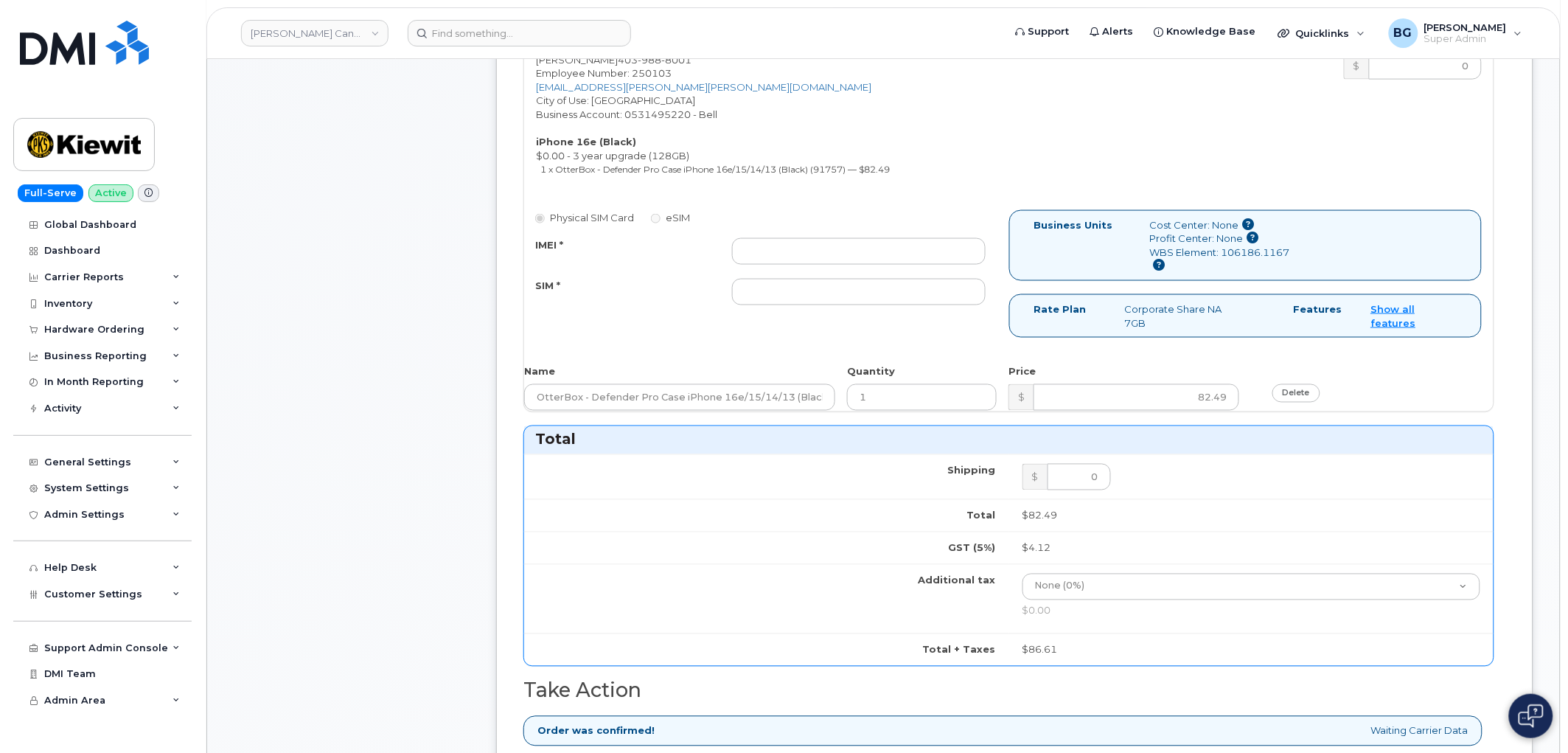
scroll to position [927, 0]
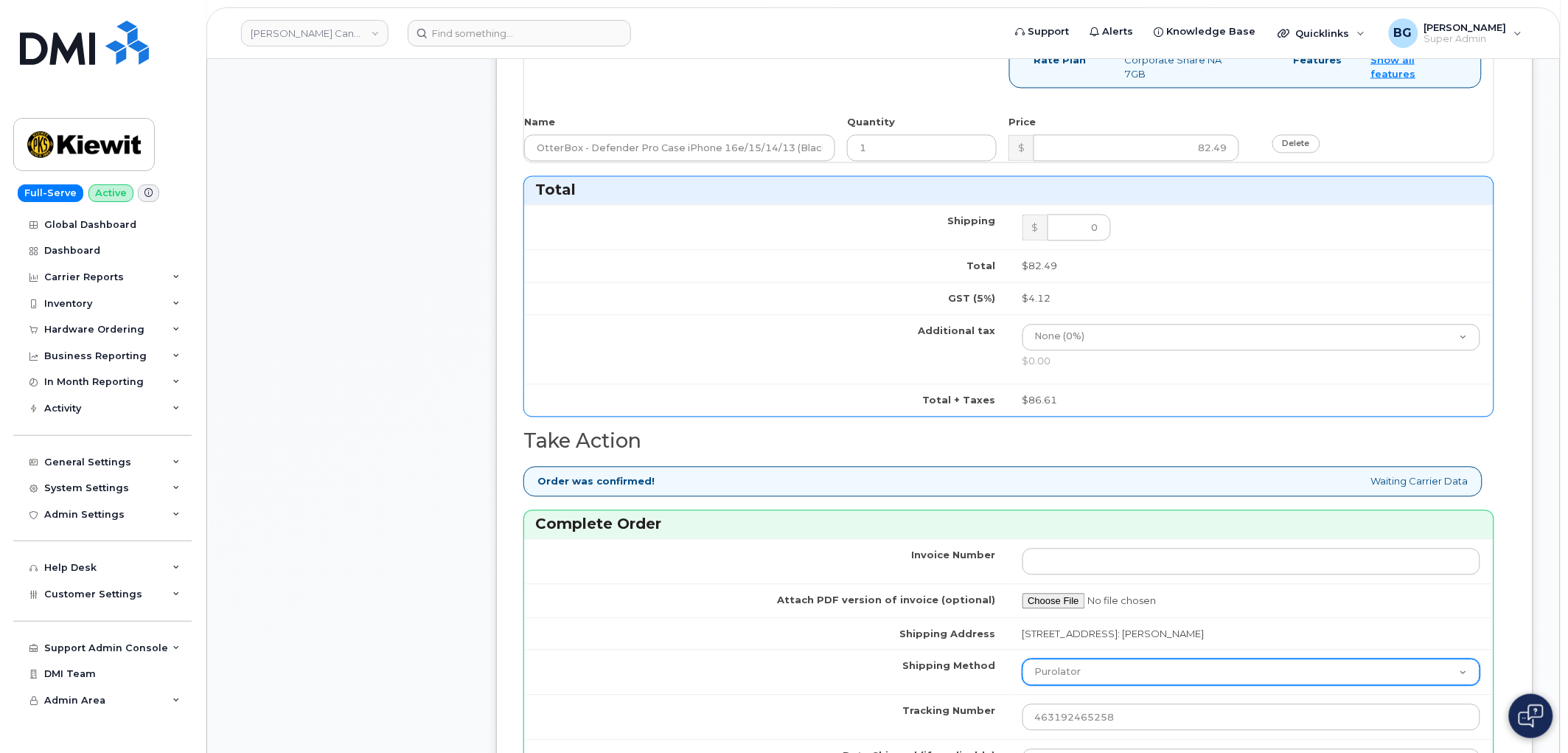
click at [1067, 672] on select "Purolator UPS FedEx Canada Post Courier Other Drop Off Pick Up" at bounding box center [1252, 672] width 459 height 26
select select "FedEx"
click at [1023, 660] on select "Purolator UPS FedEx Canada Post Courier Other Drop Off Pick Up" at bounding box center [1252, 672] width 459 height 26
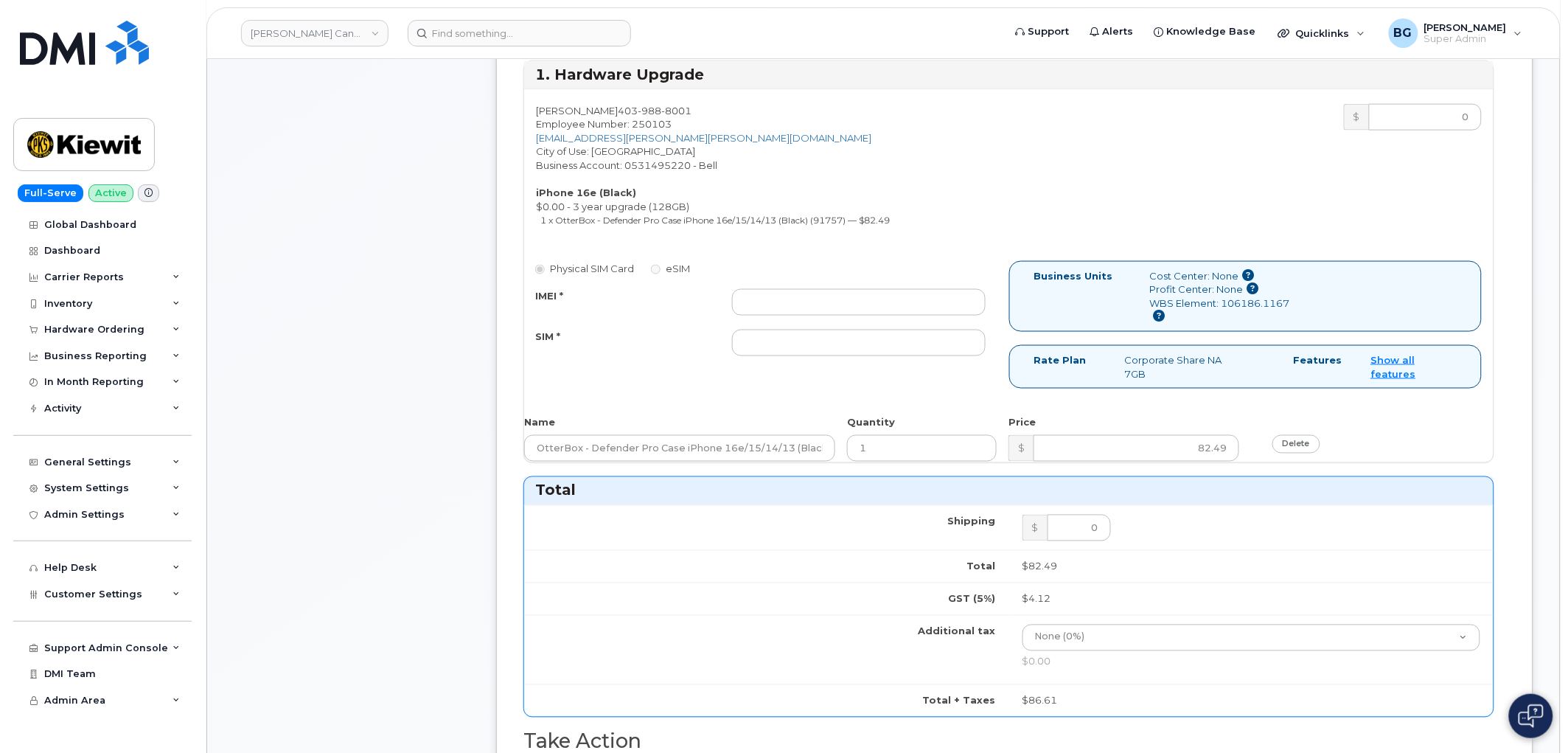
scroll to position [547, 0]
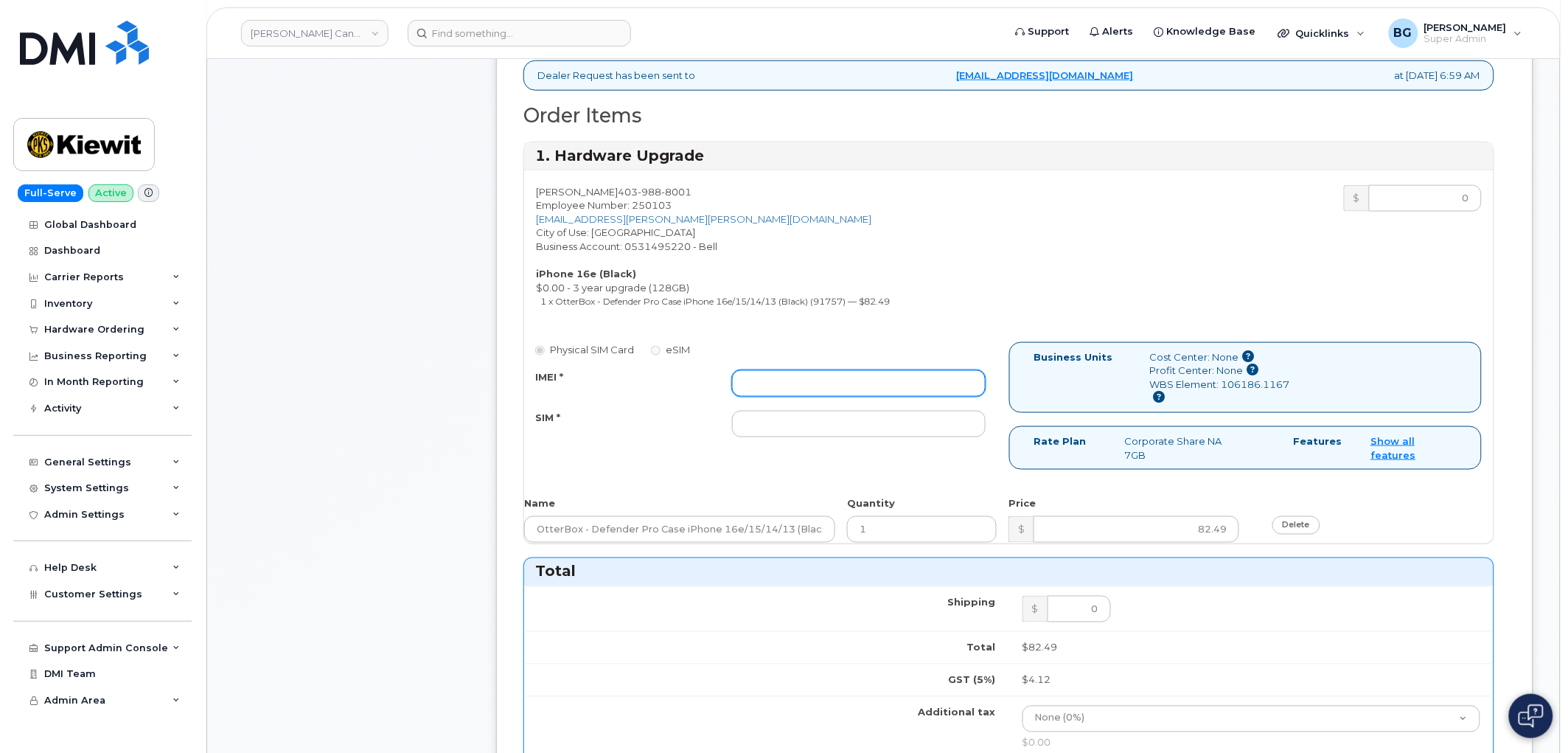
click at [870, 385] on input "IMEI *" at bounding box center [859, 383] width 254 height 26
paste input "353927601552521"
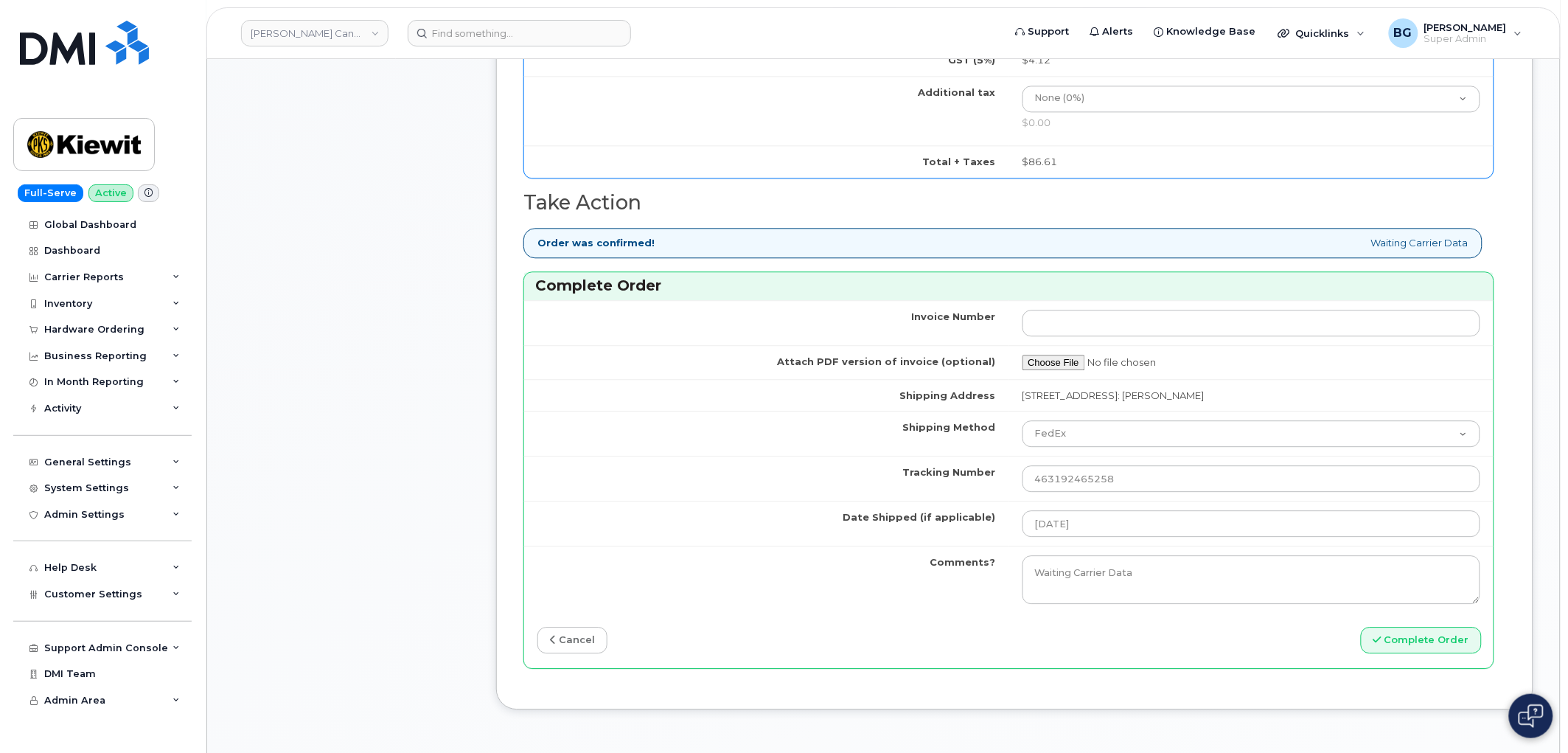
scroll to position [1256, 0]
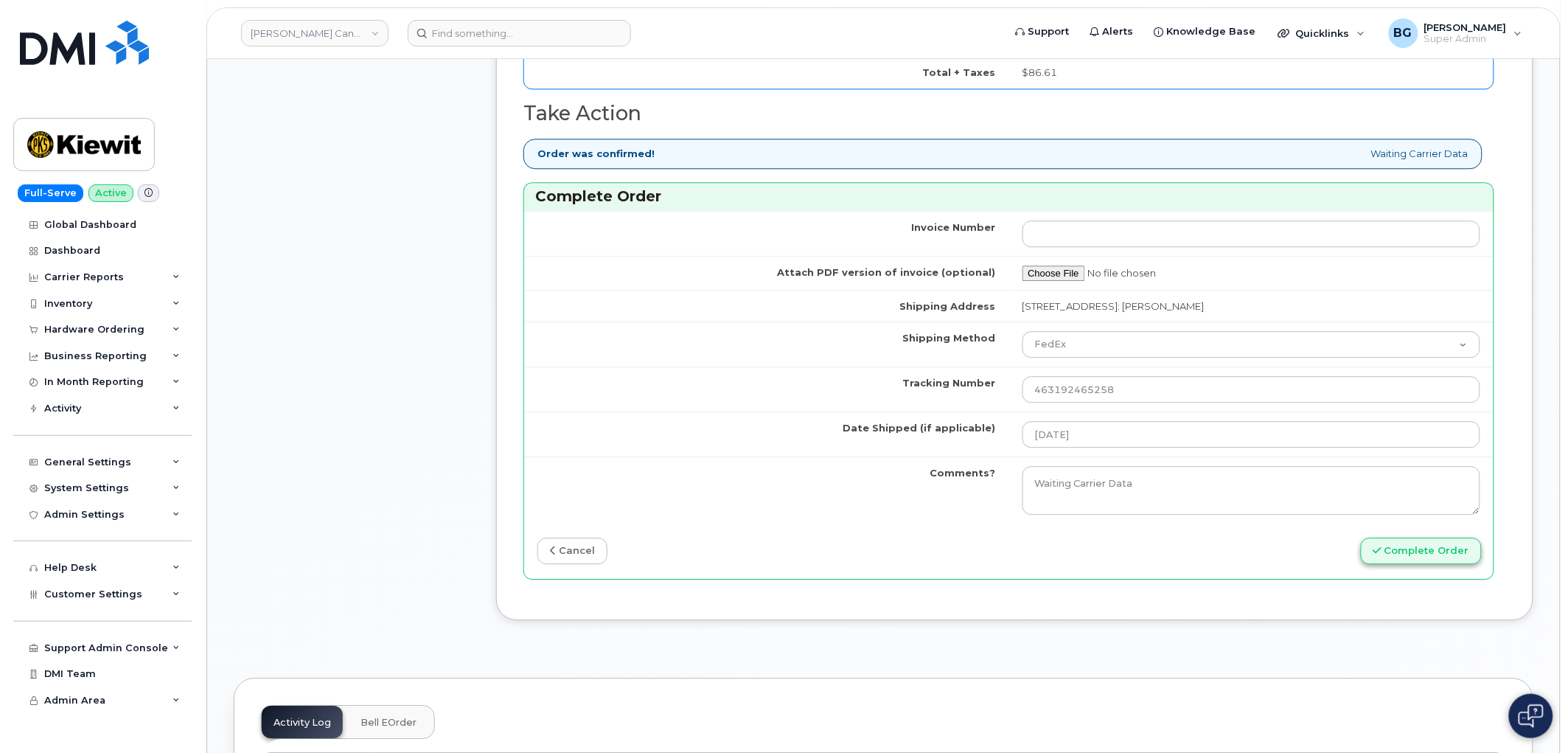
type input "353927601552521"
click at [1403, 556] on button "Complete Order" at bounding box center [1422, 551] width 121 height 27
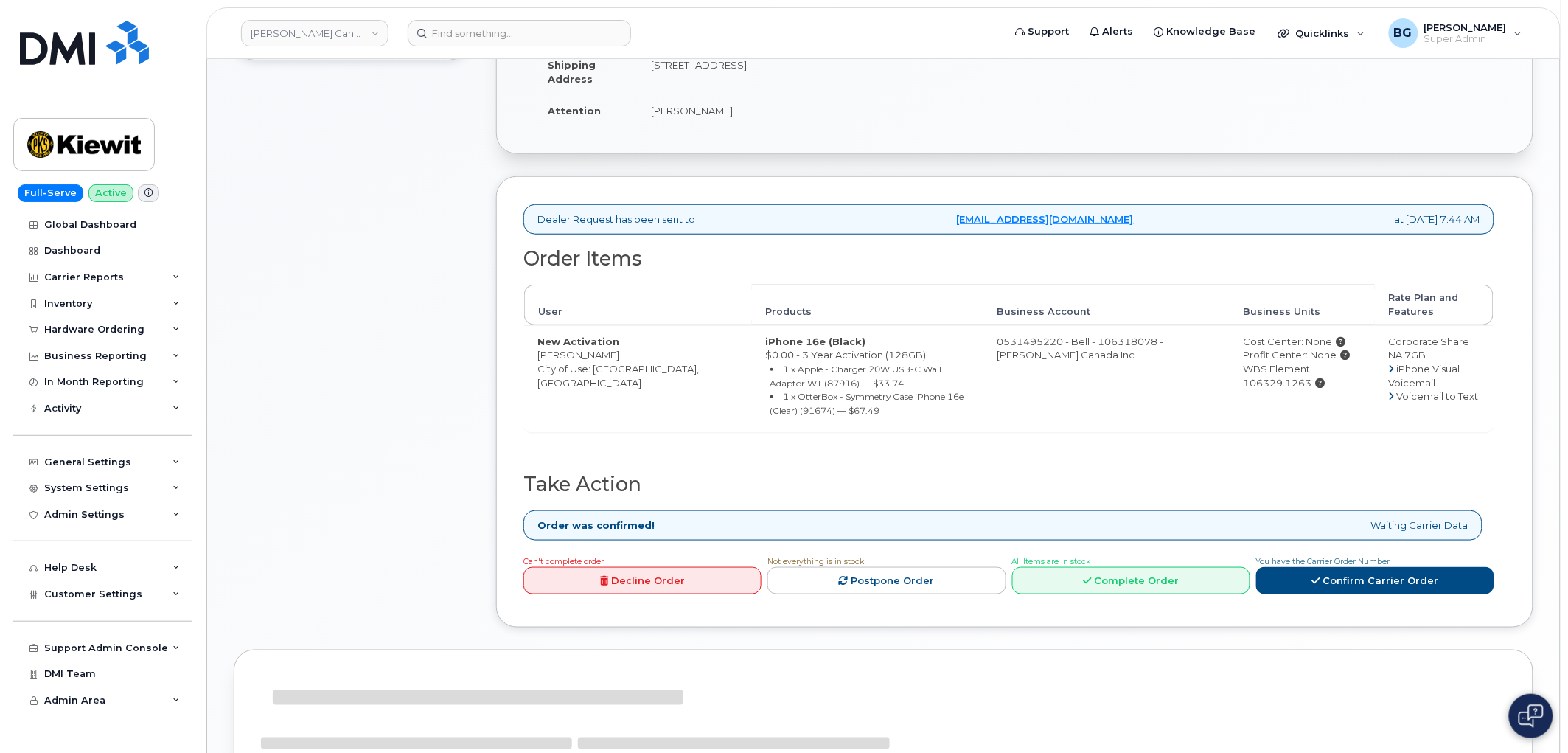
scroll to position [327, 0]
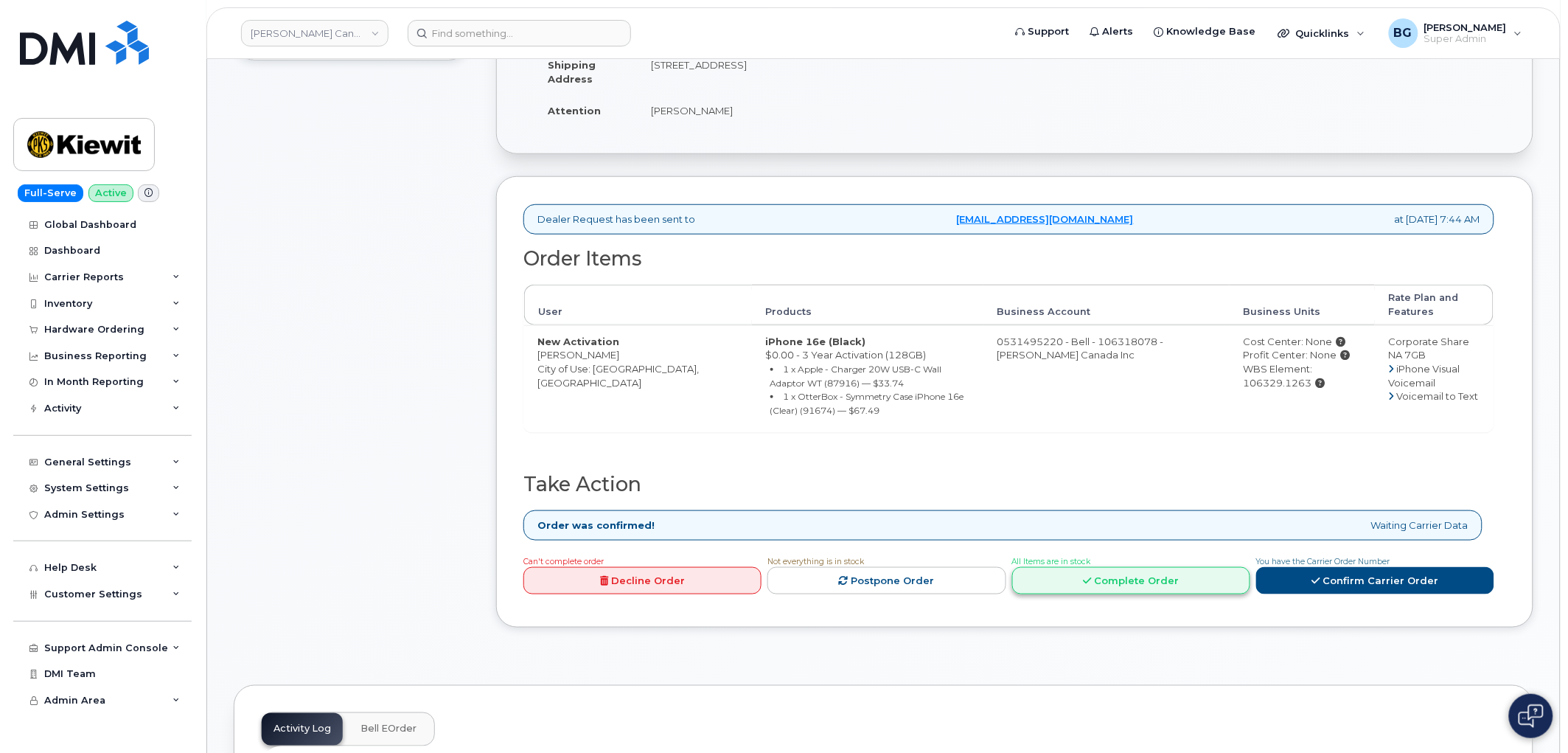
click at [1137, 580] on link "Complete Order" at bounding box center [1132, 580] width 239 height 27
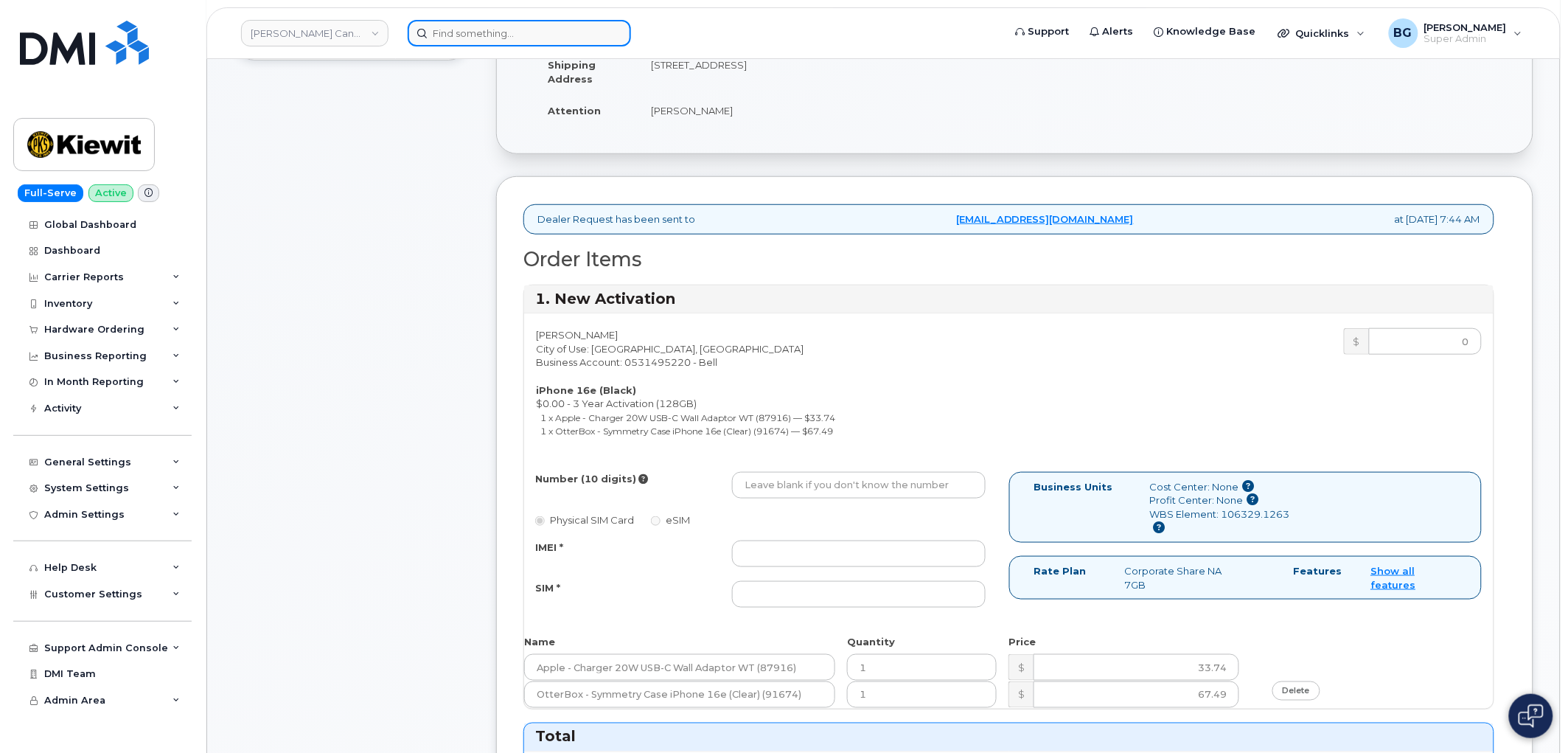
click at [472, 38] on input at bounding box center [519, 33] width 223 height 26
paste input "587) 335-0842"
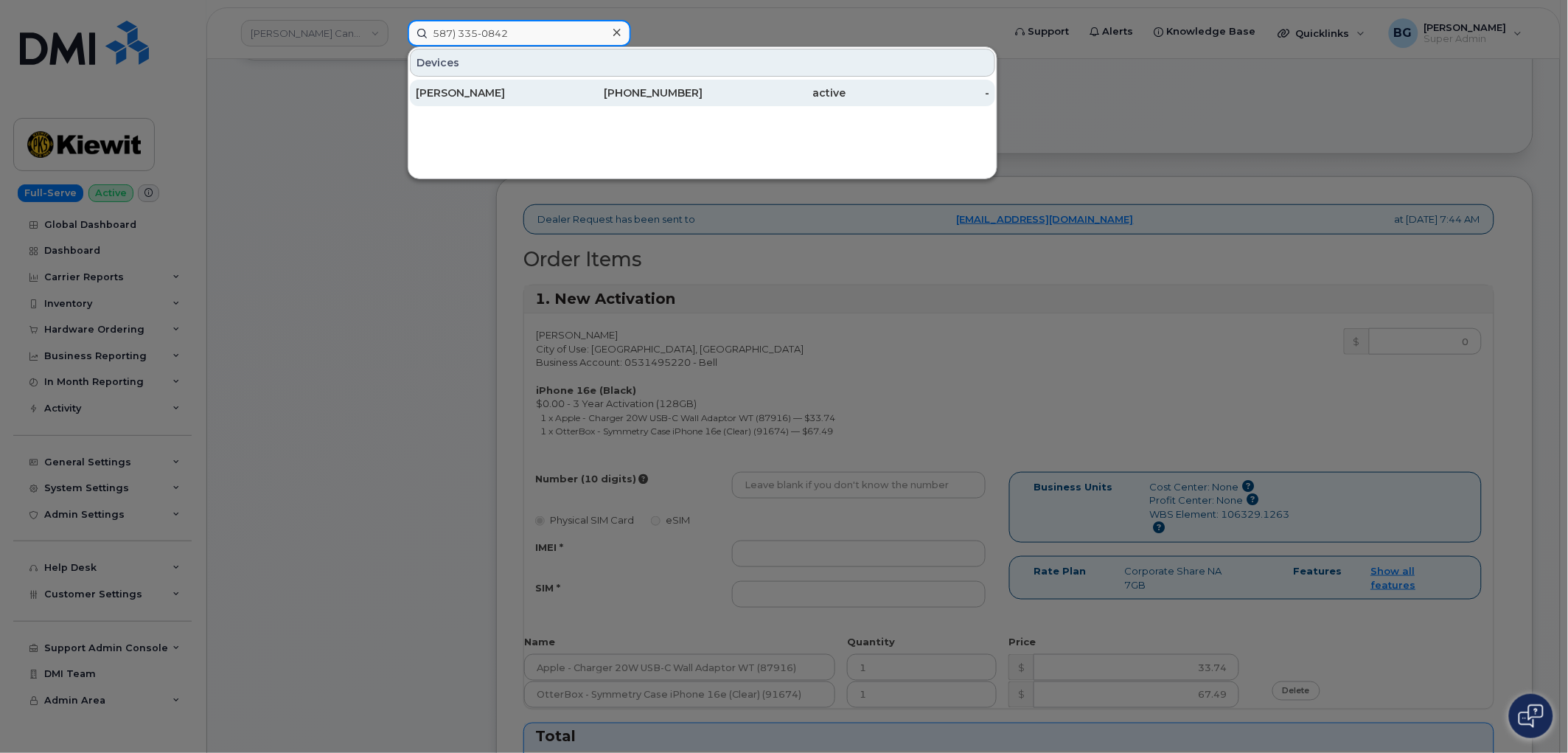
type input "587) 335-0842"
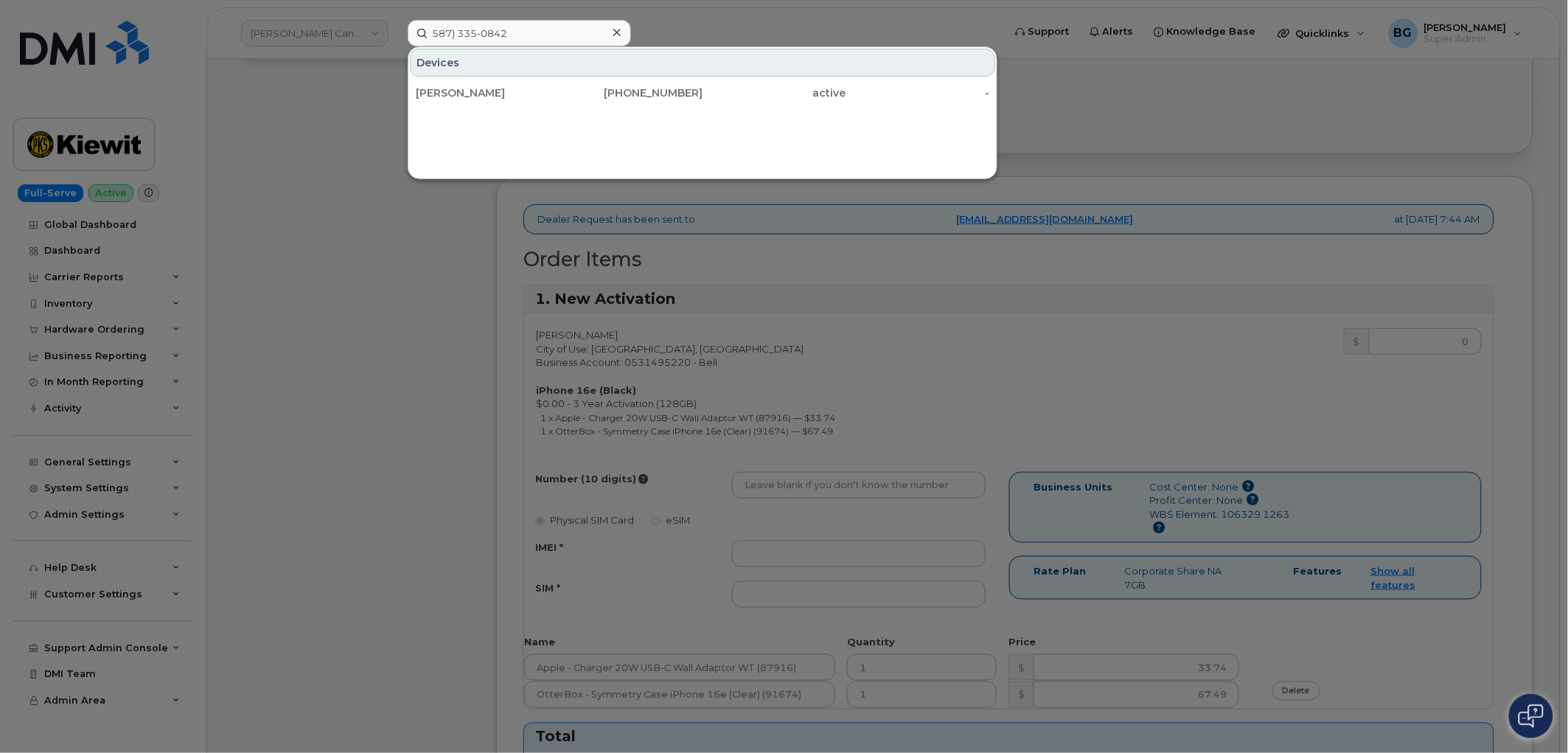
click at [1102, 289] on div at bounding box center [784, 376] width 1568 height 753
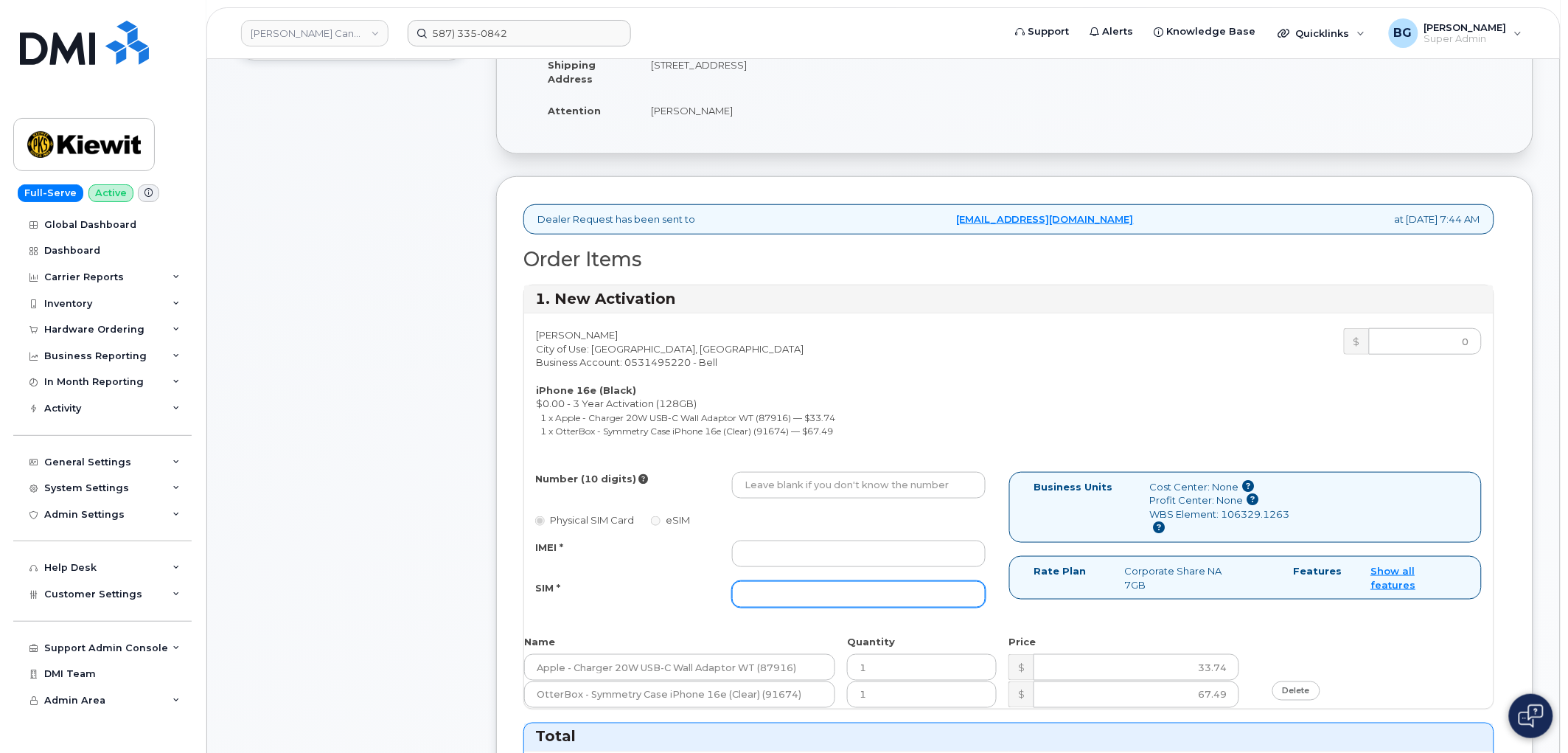
click at [778, 590] on input "SIM *" at bounding box center [859, 594] width 254 height 26
paste input "89302610207416749866"
type input "89302610207416749866"
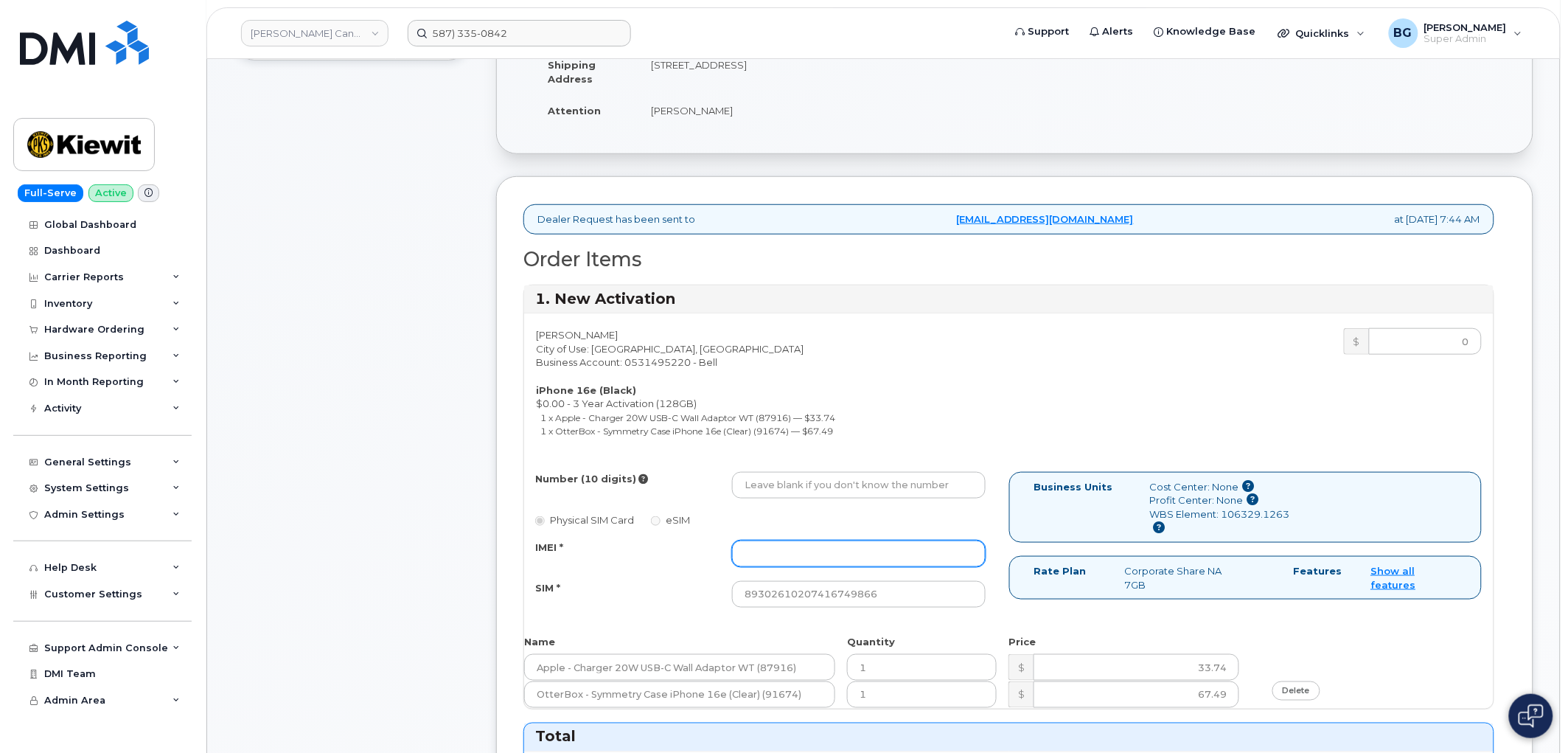
click at [822, 551] on input "IMEI *" at bounding box center [859, 553] width 254 height 26
paste input "353389561203530"
type input "353389561203530"
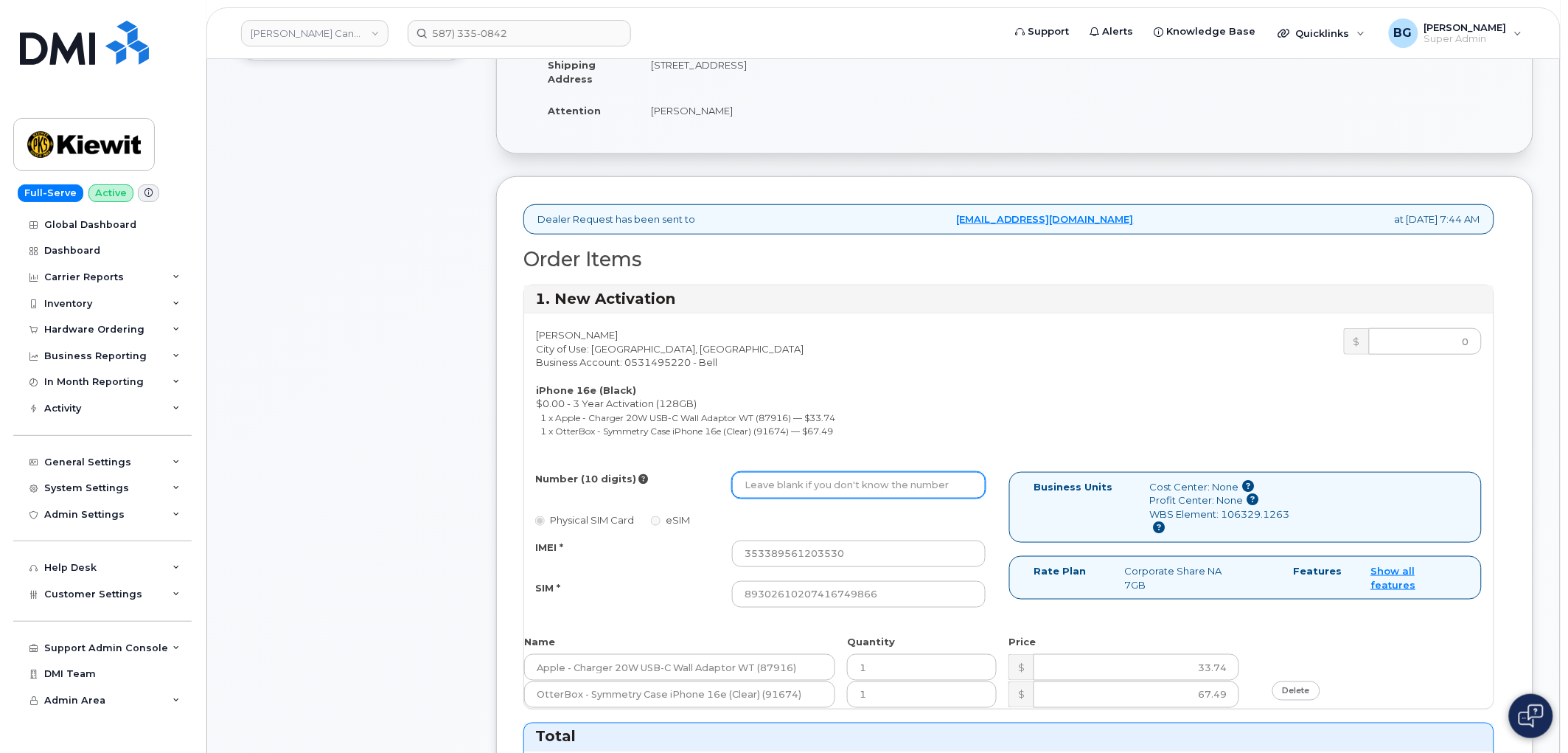
click at [816, 491] on input "Number (10 digits)" at bounding box center [859, 485] width 254 height 26
paste input "5873350842"
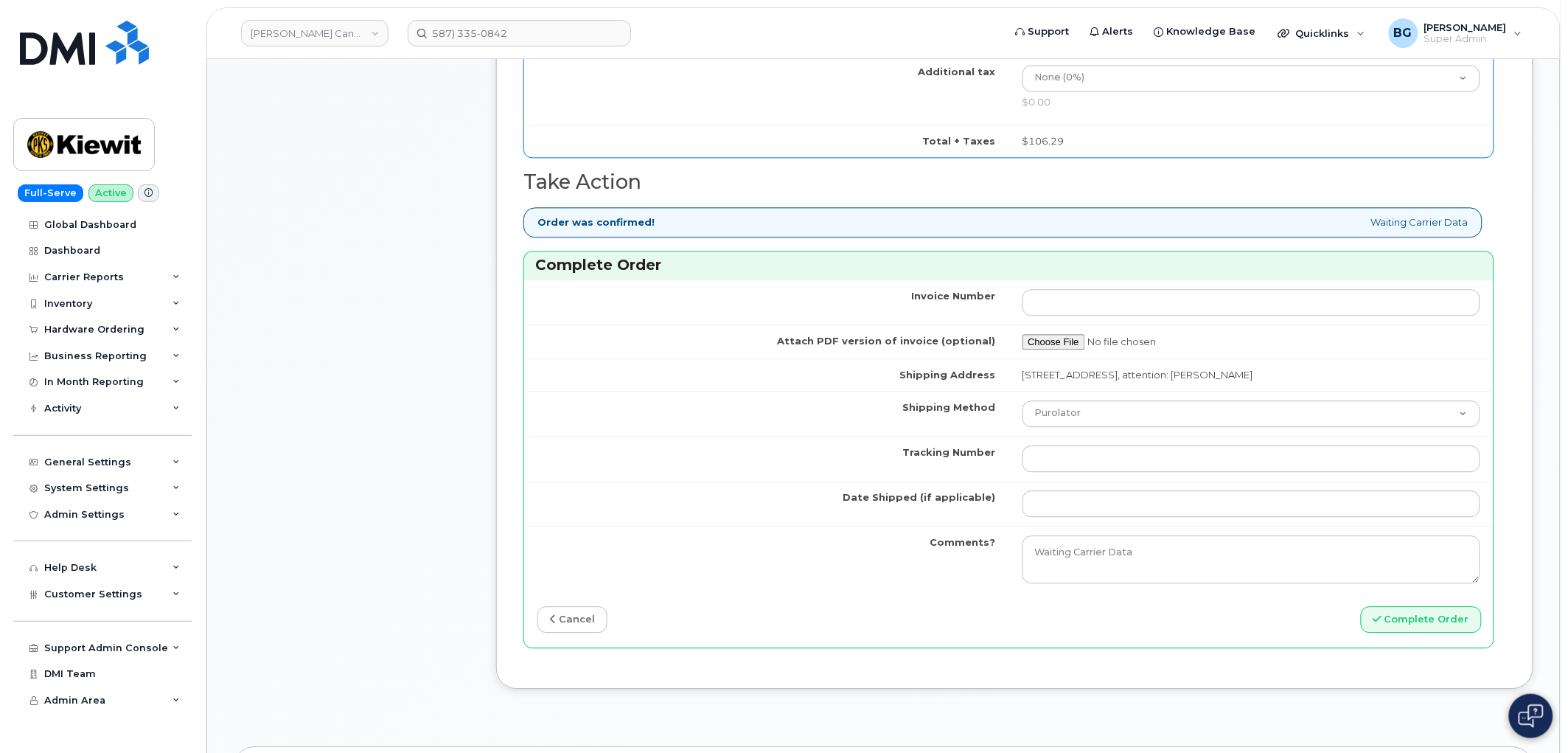
scroll to position [1146, 0]
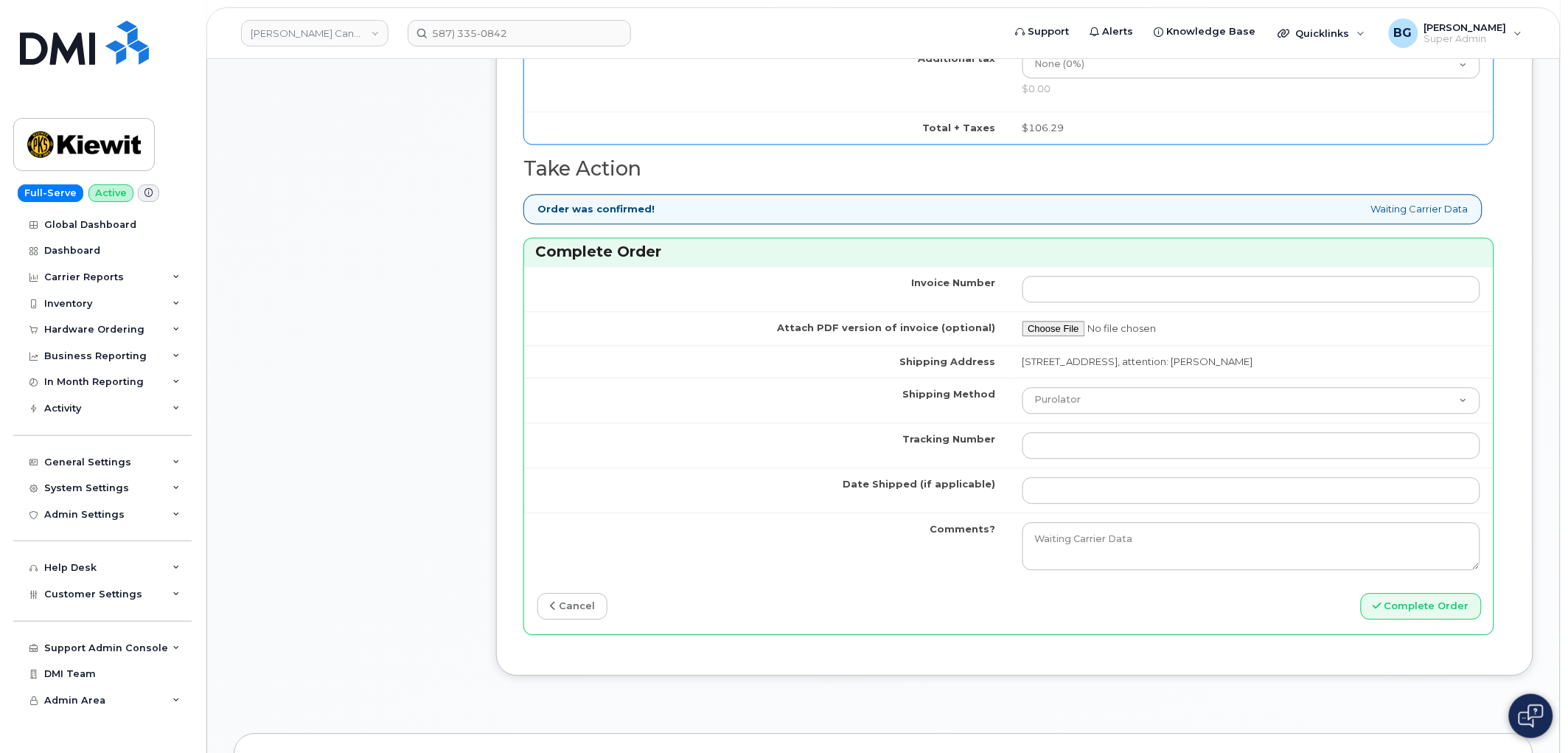
type input "5873350842"
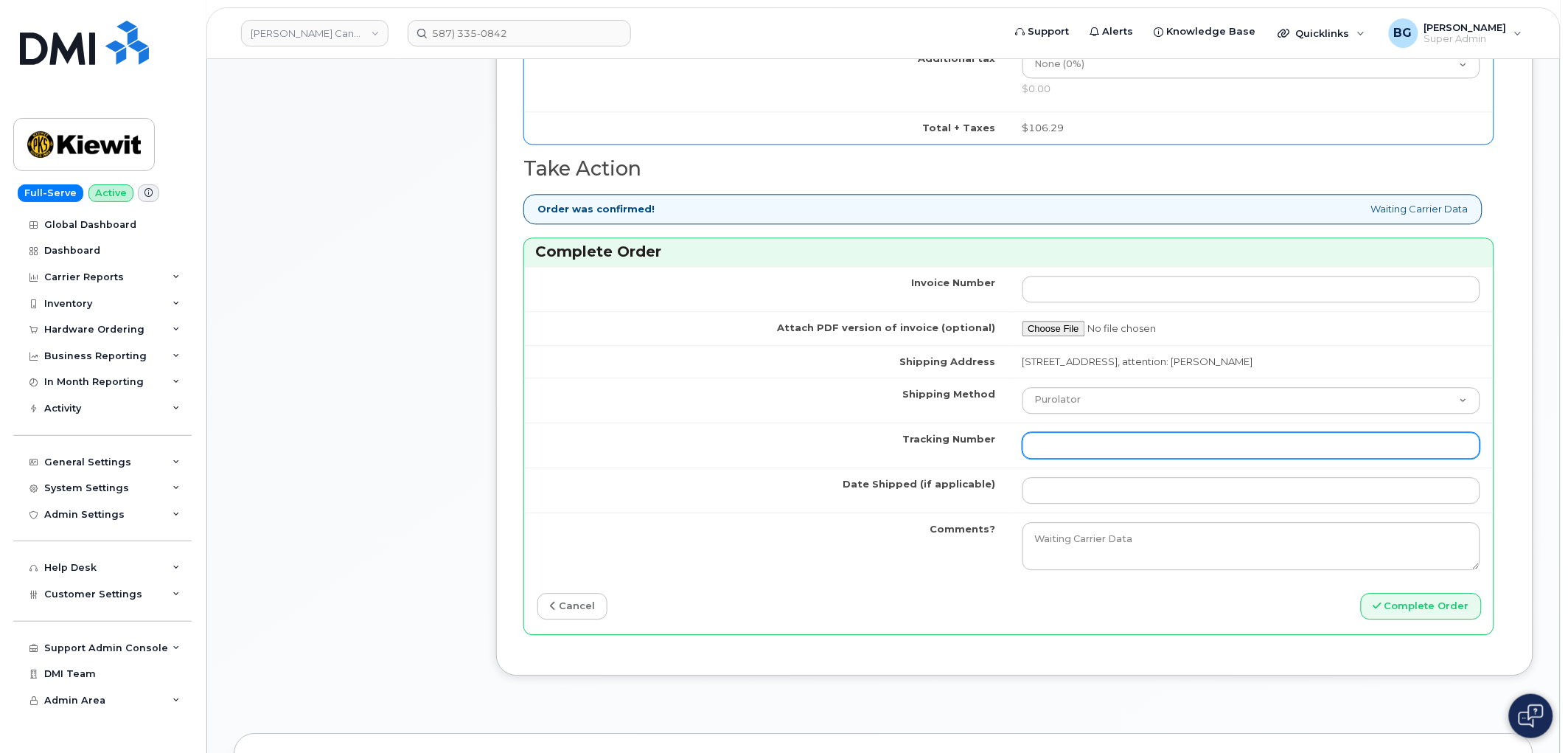
click at [1071, 443] on input "Tracking Number" at bounding box center [1252, 445] width 459 height 26
paste input "457221879146"
type input "457221879146"
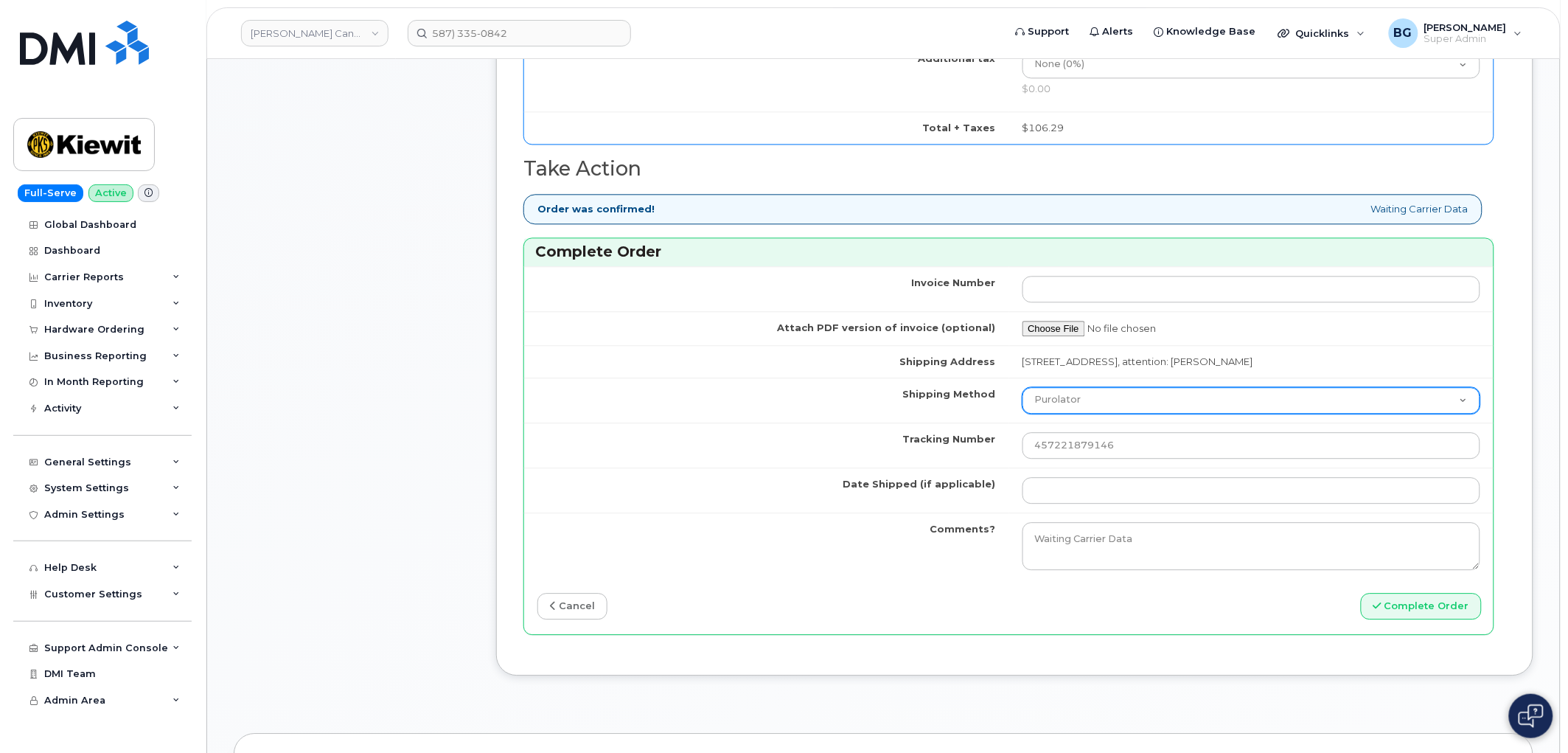
click at [1089, 397] on select "Purolator UPS FedEx Canada Post Courier Other Drop Off Pick Up" at bounding box center [1252, 400] width 459 height 26
select select "FedEx"
click at [1023, 387] on select "Purolator UPS FedEx Canada Post Courier Other Drop Off Pick Up" at bounding box center [1252, 400] width 459 height 26
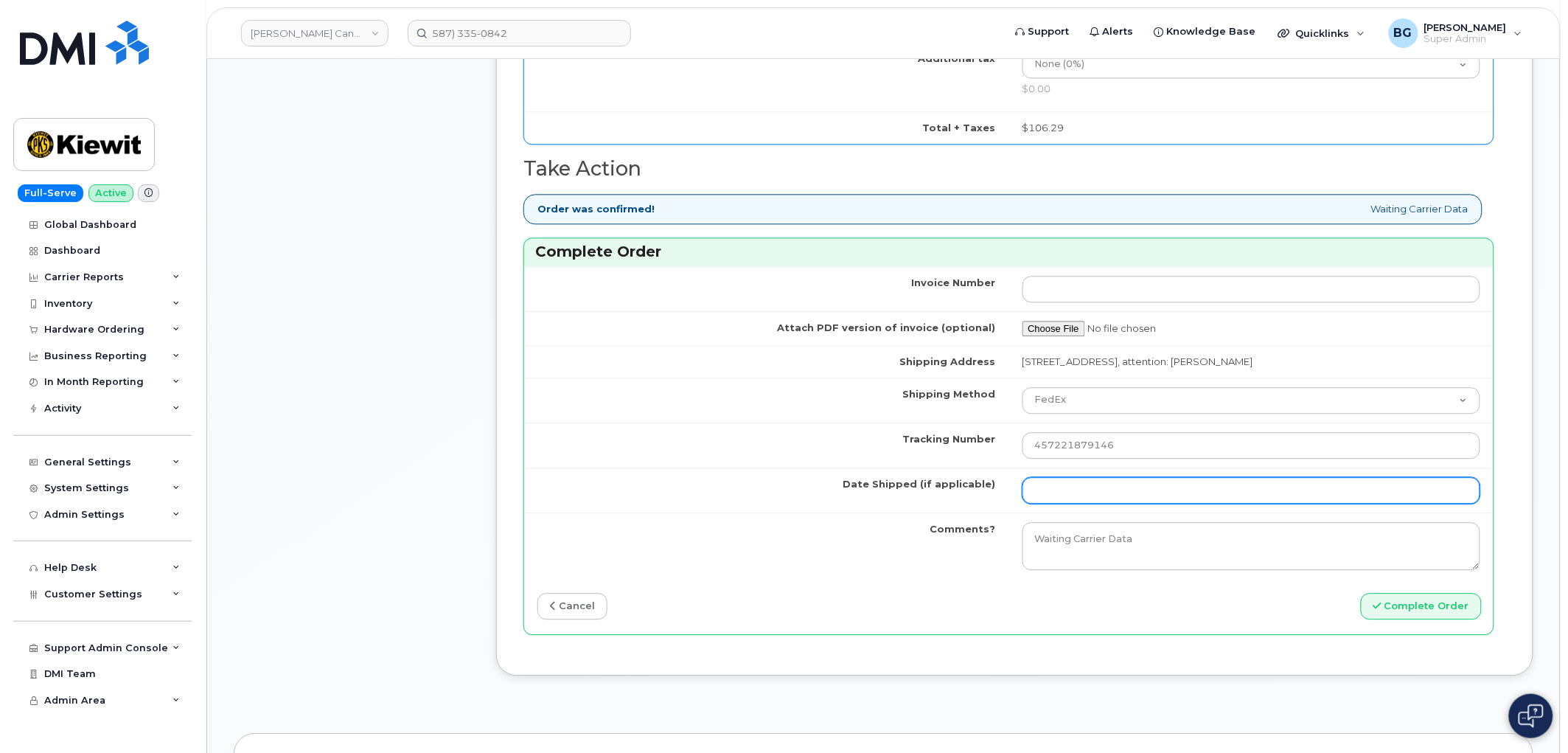
click at [1081, 488] on input "Date Shipped (if applicable)" at bounding box center [1252, 490] width 459 height 26
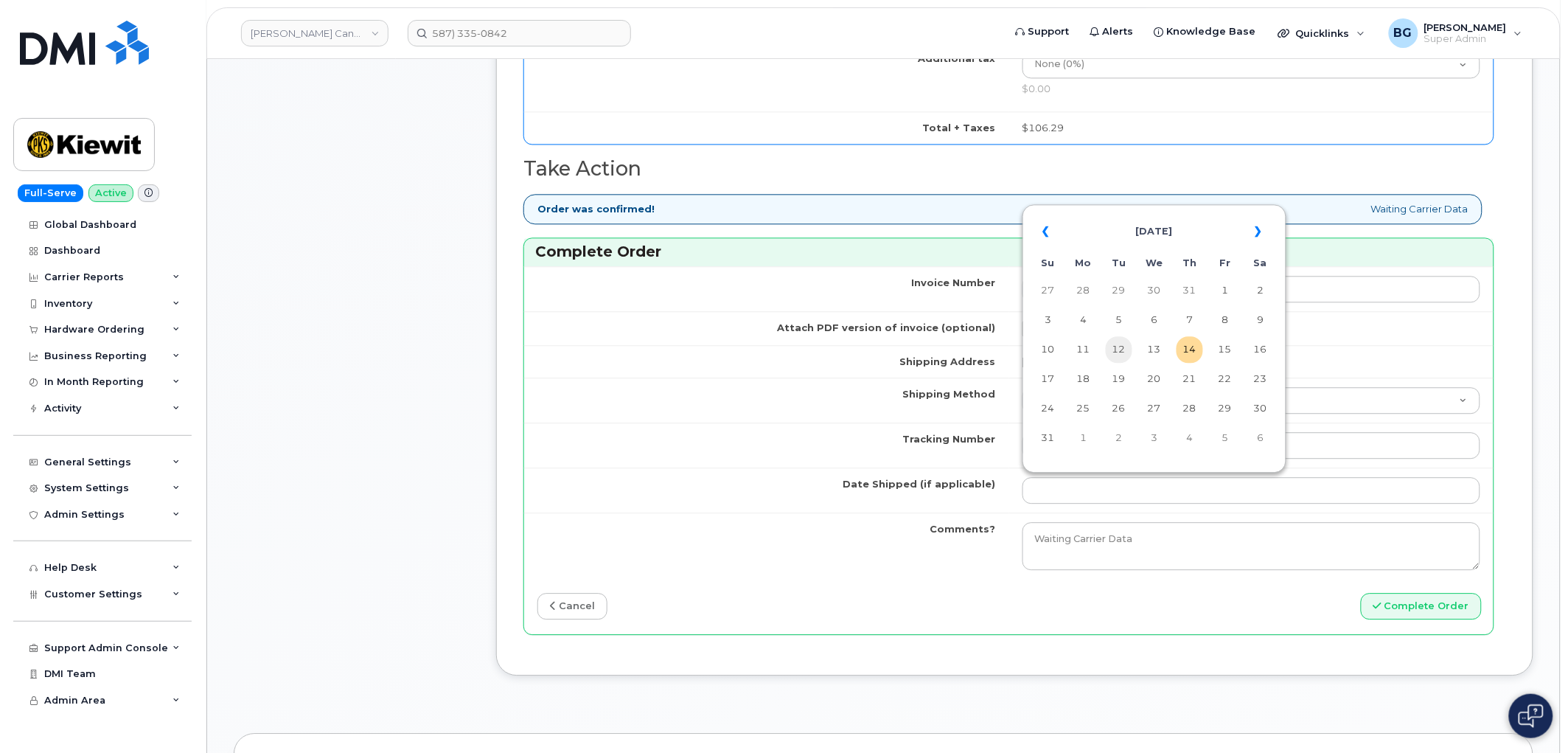
click at [1125, 352] on td "12" at bounding box center [1119, 349] width 26 height 26
type input "[DATE]"
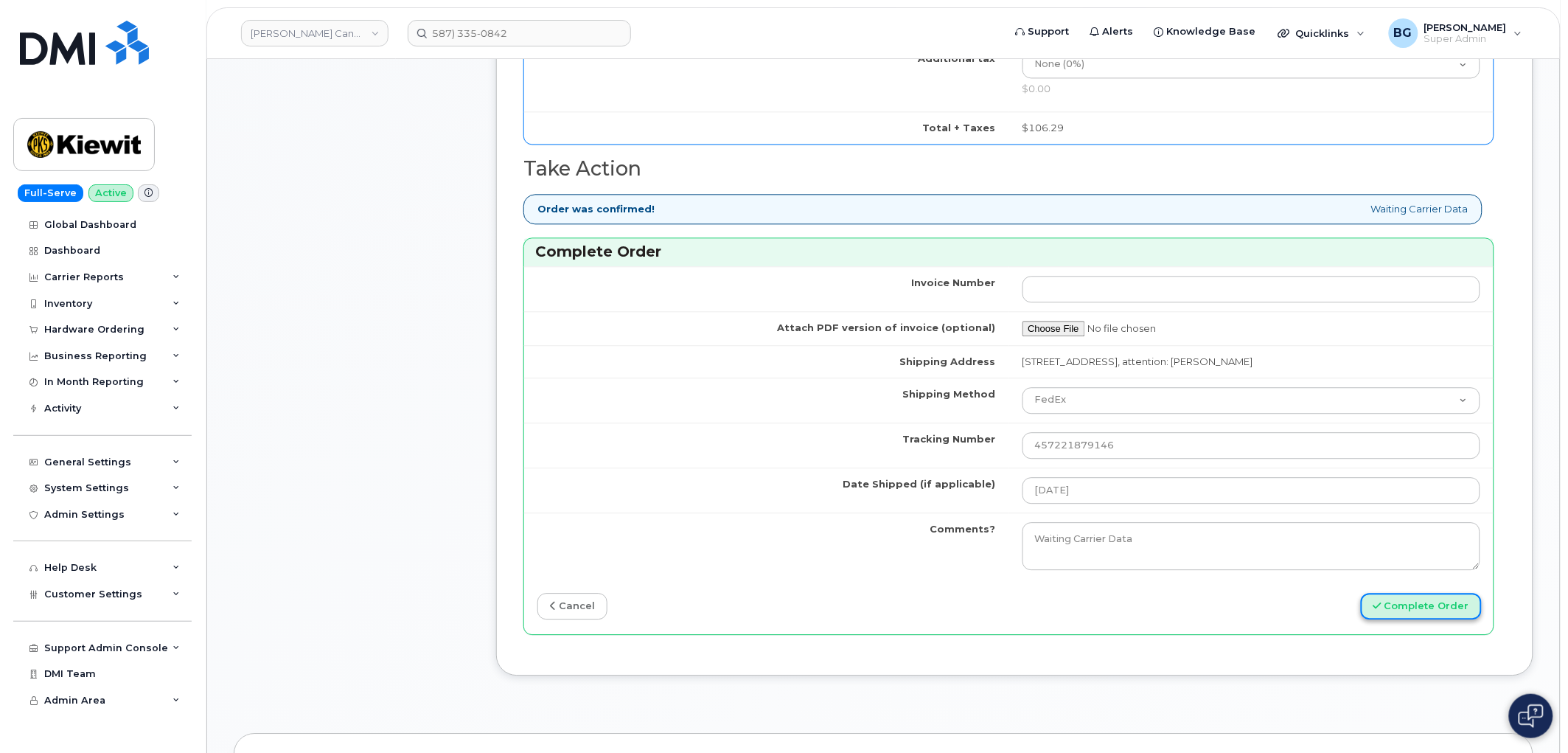
click at [1418, 594] on button "Complete Order" at bounding box center [1422, 607] width 121 height 27
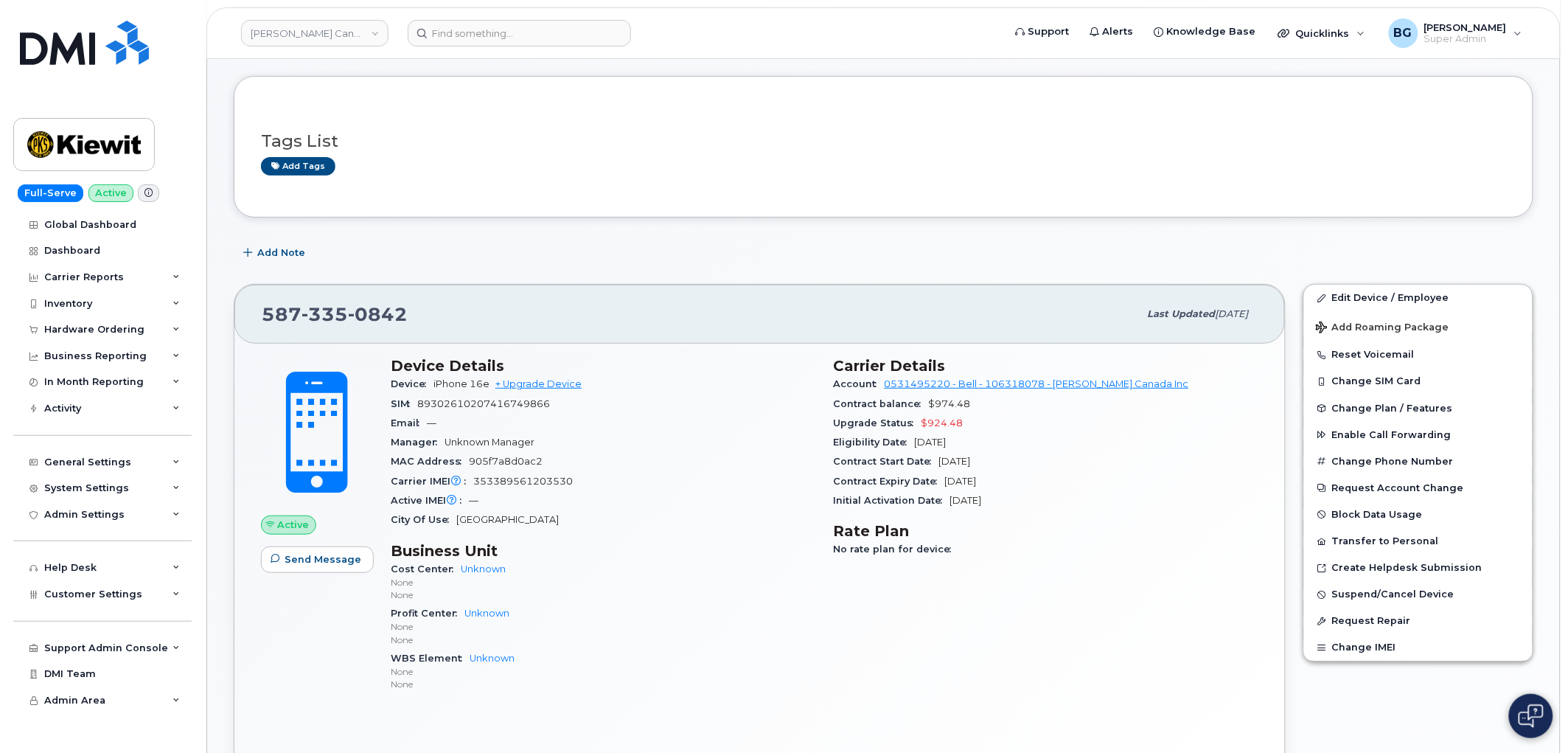
scroll to position [54, 0]
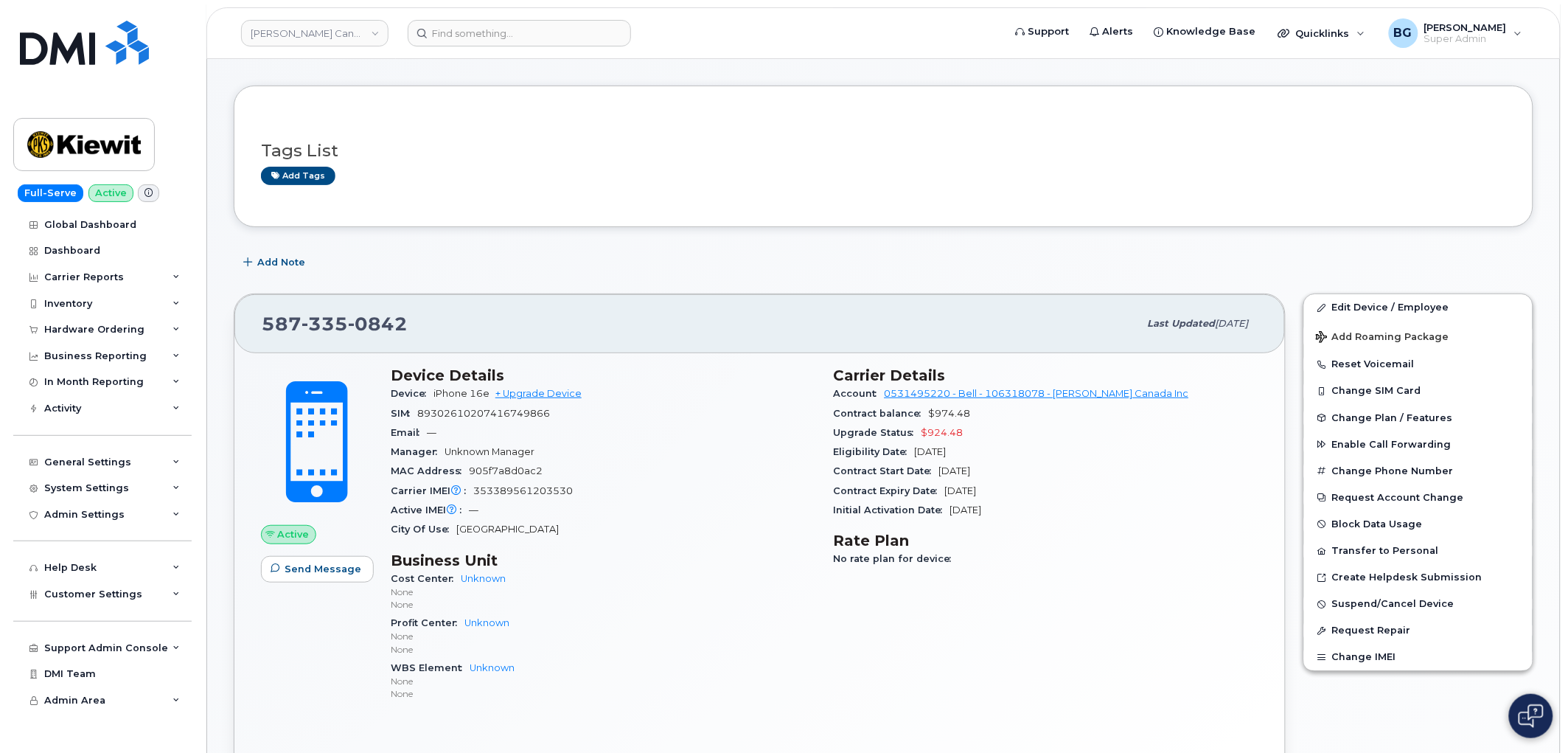
click at [479, 408] on span "89302610207416749866" at bounding box center [483, 413] width 133 height 11
copy span "89302610207416749866"
click at [522, 495] on span "353389561203530" at bounding box center [523, 491] width 99 height 11
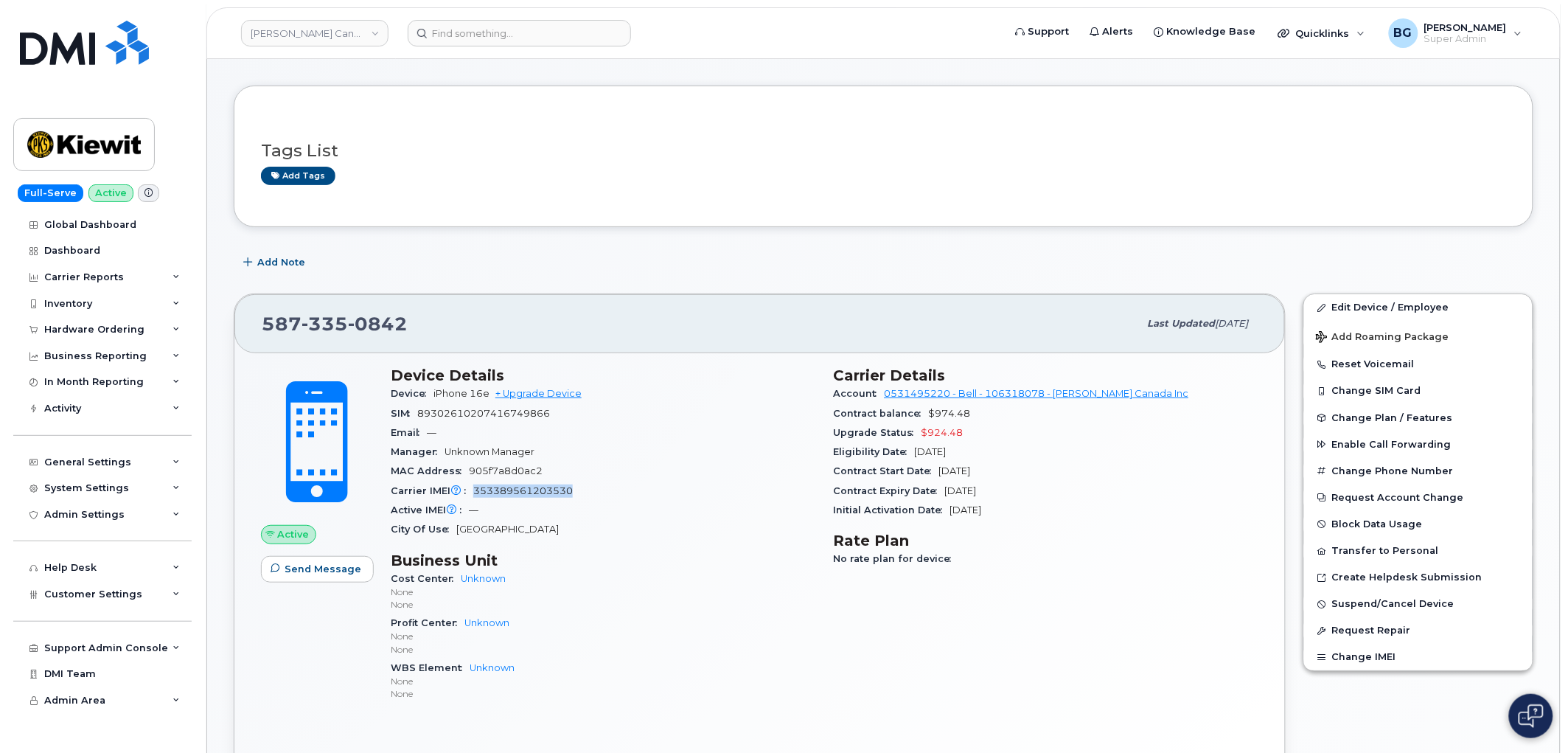
copy span "353389561203530"
click at [348, 324] on span "335" at bounding box center [378, 324] width 60 height 22
copy span "587 335 0842"
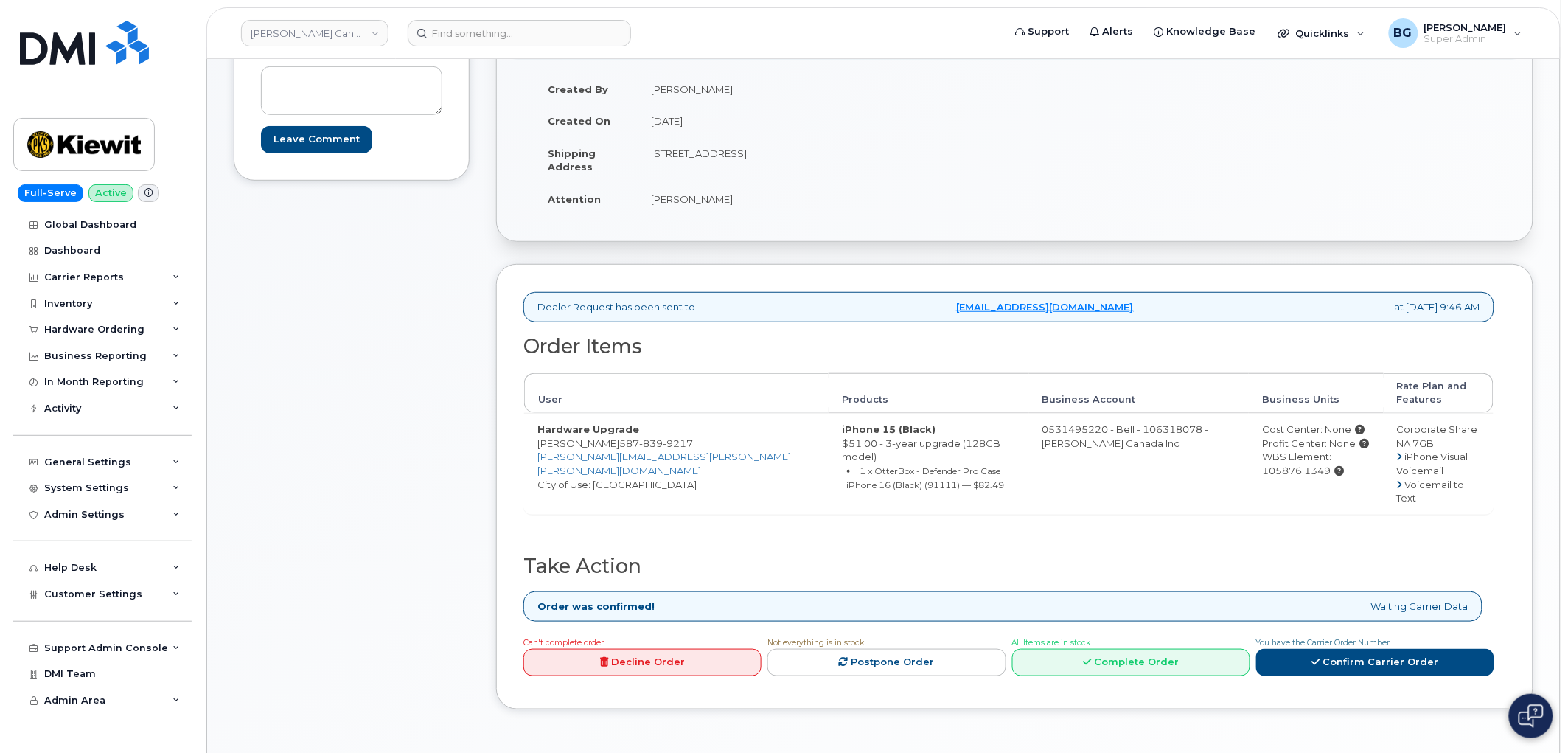
scroll to position [273, 0]
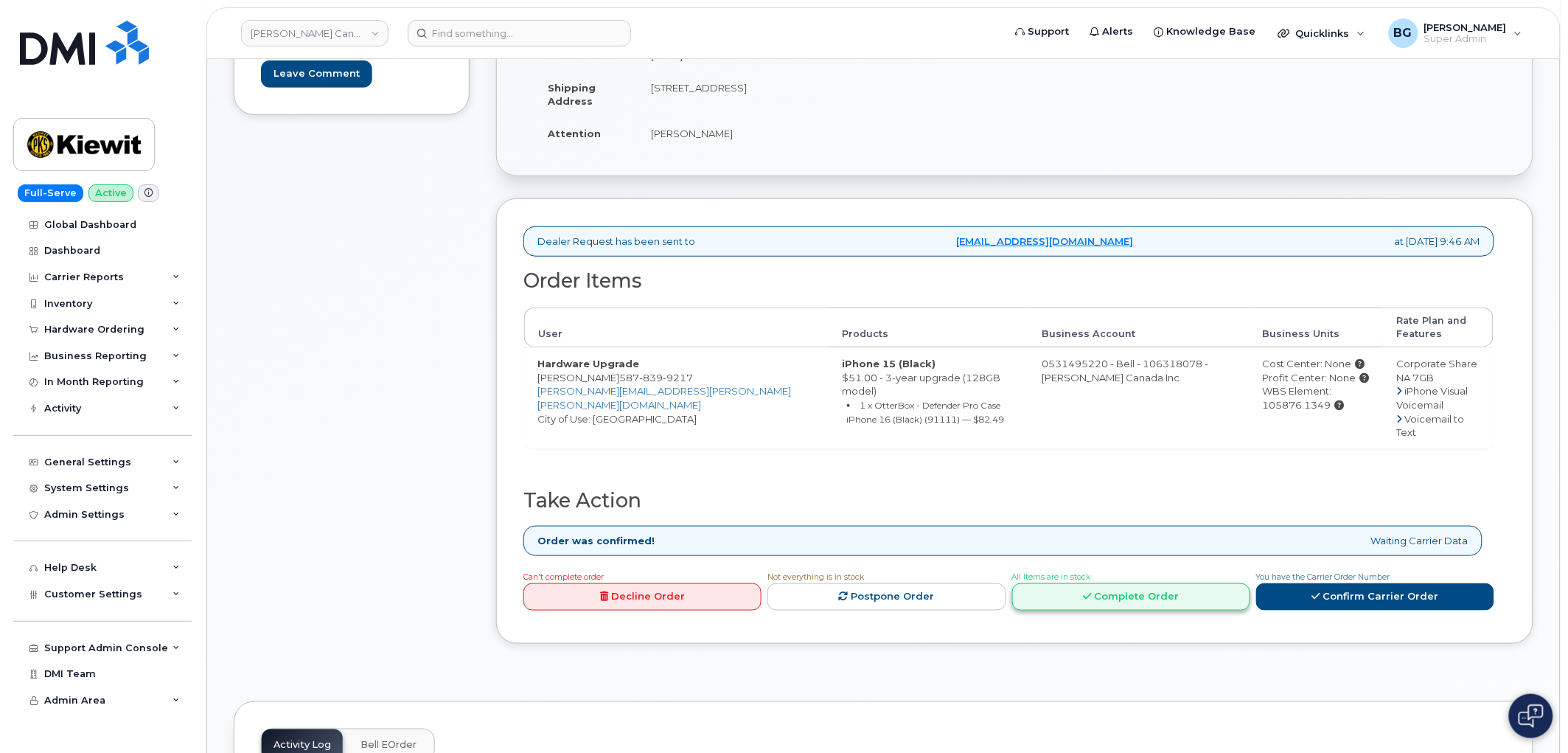
click at [1121, 584] on link "Complete Order" at bounding box center [1132, 597] width 239 height 27
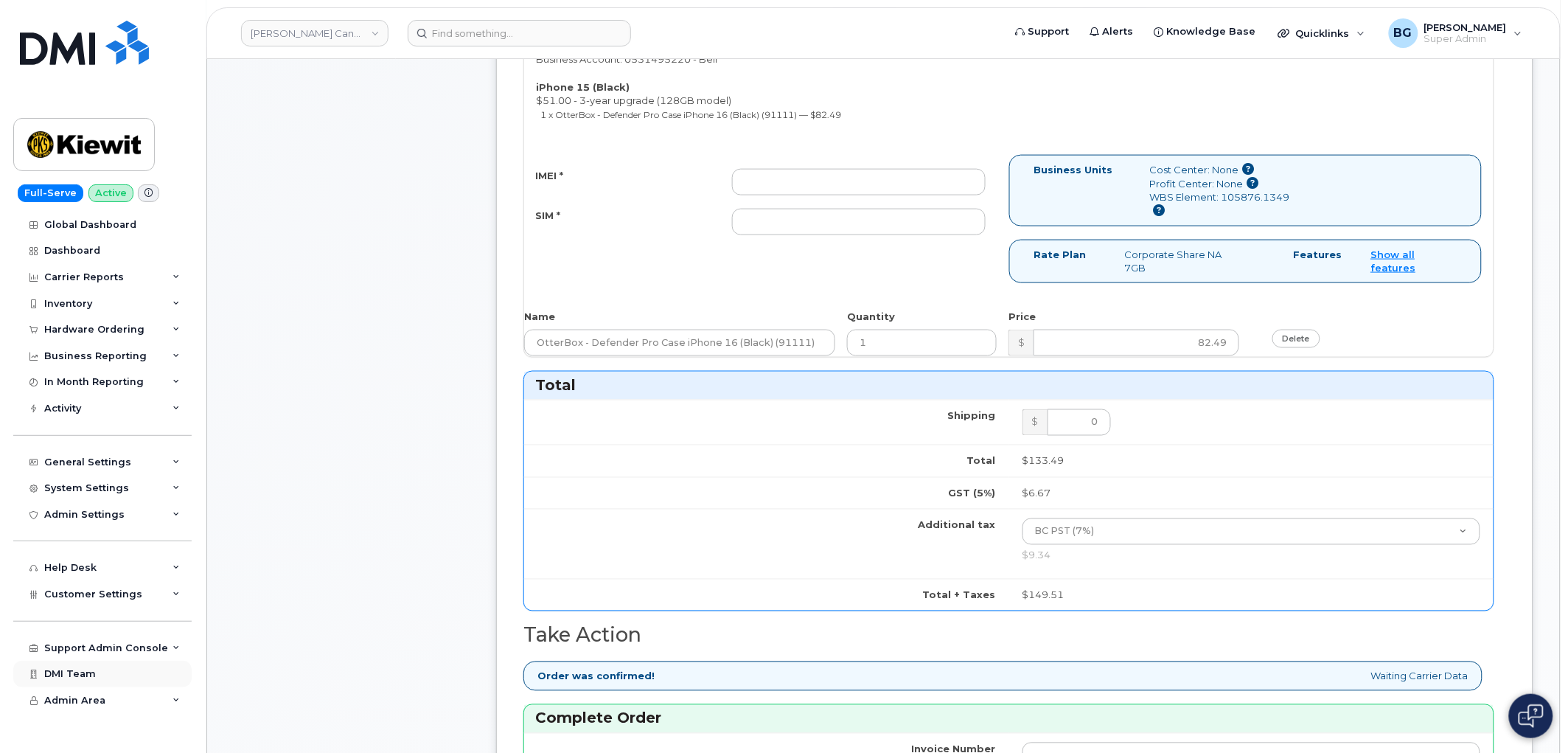
scroll to position [763, 0]
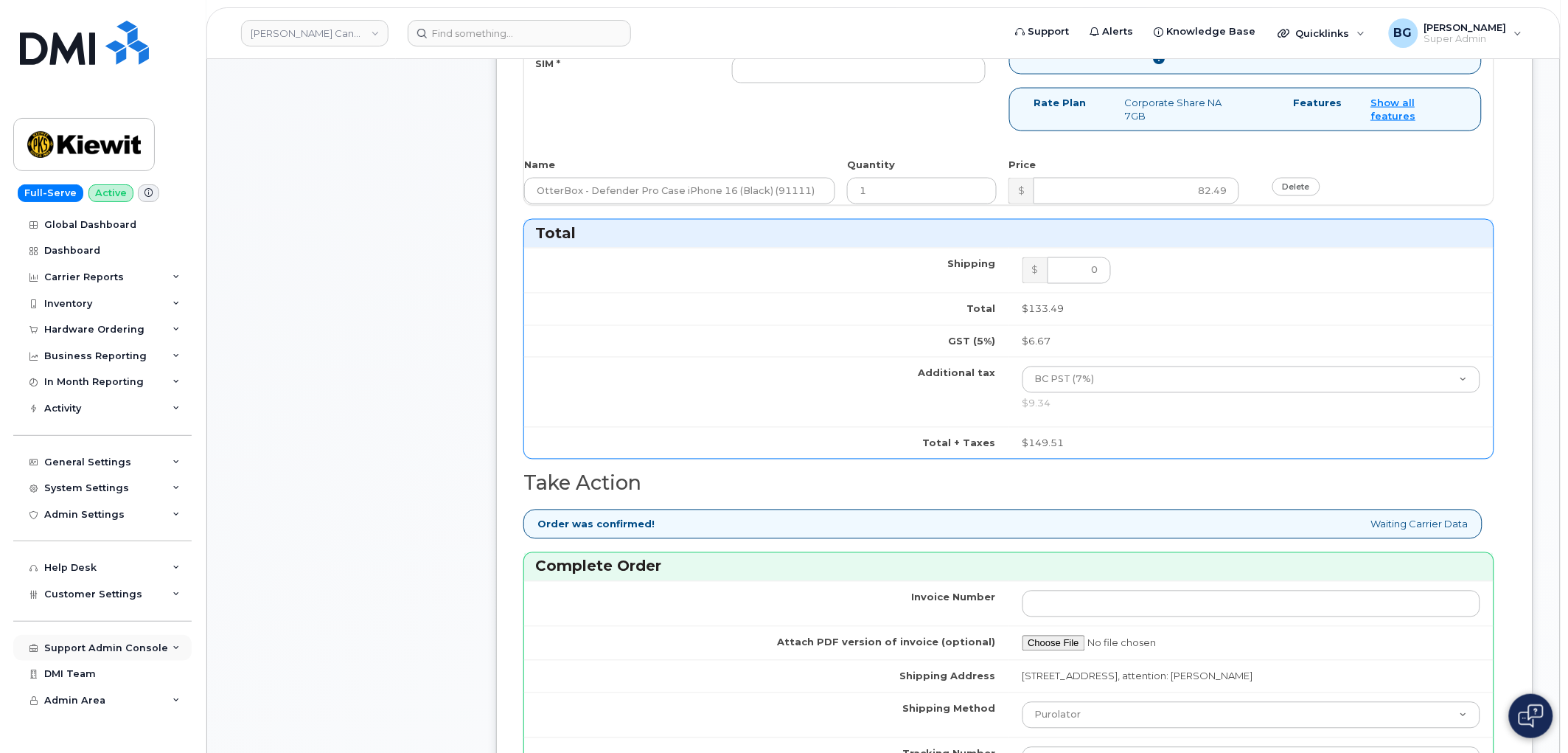
click at [90, 651] on div "Support Admin Console" at bounding box center [106, 647] width 124 height 12
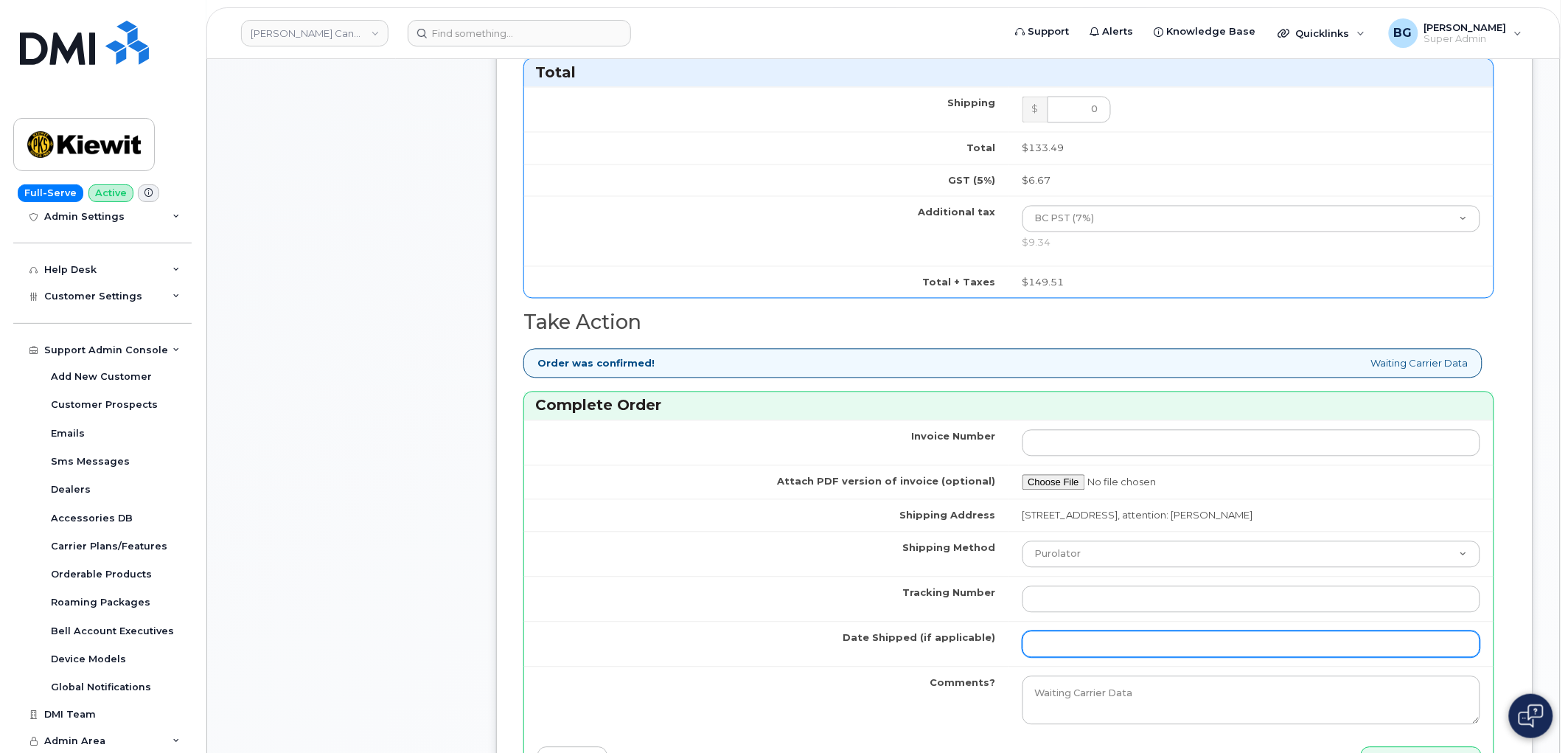
scroll to position [1037, 0]
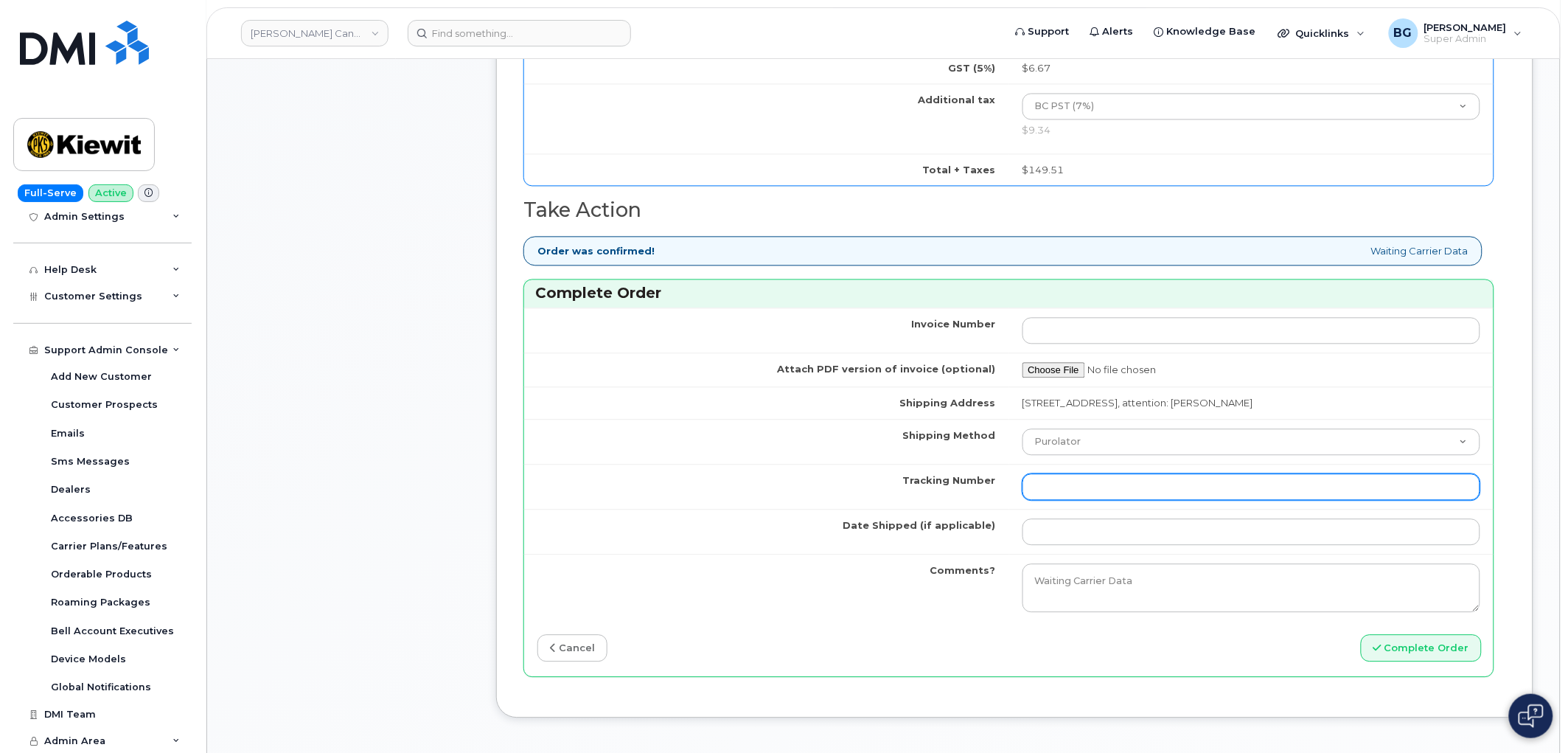
click at [1081, 494] on input "Tracking Number" at bounding box center [1252, 486] width 459 height 26
paste input "466379556312"
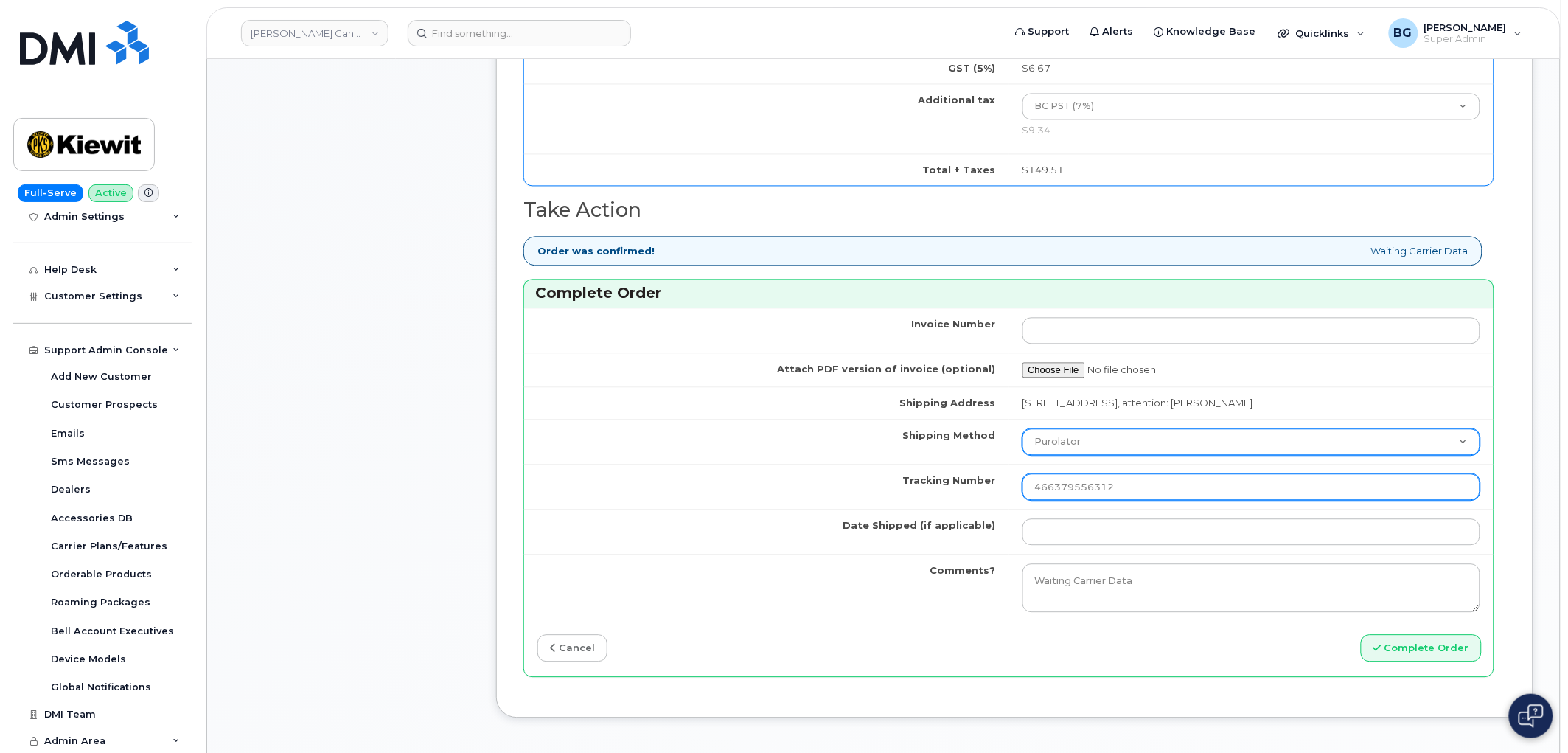
type input "466379556312"
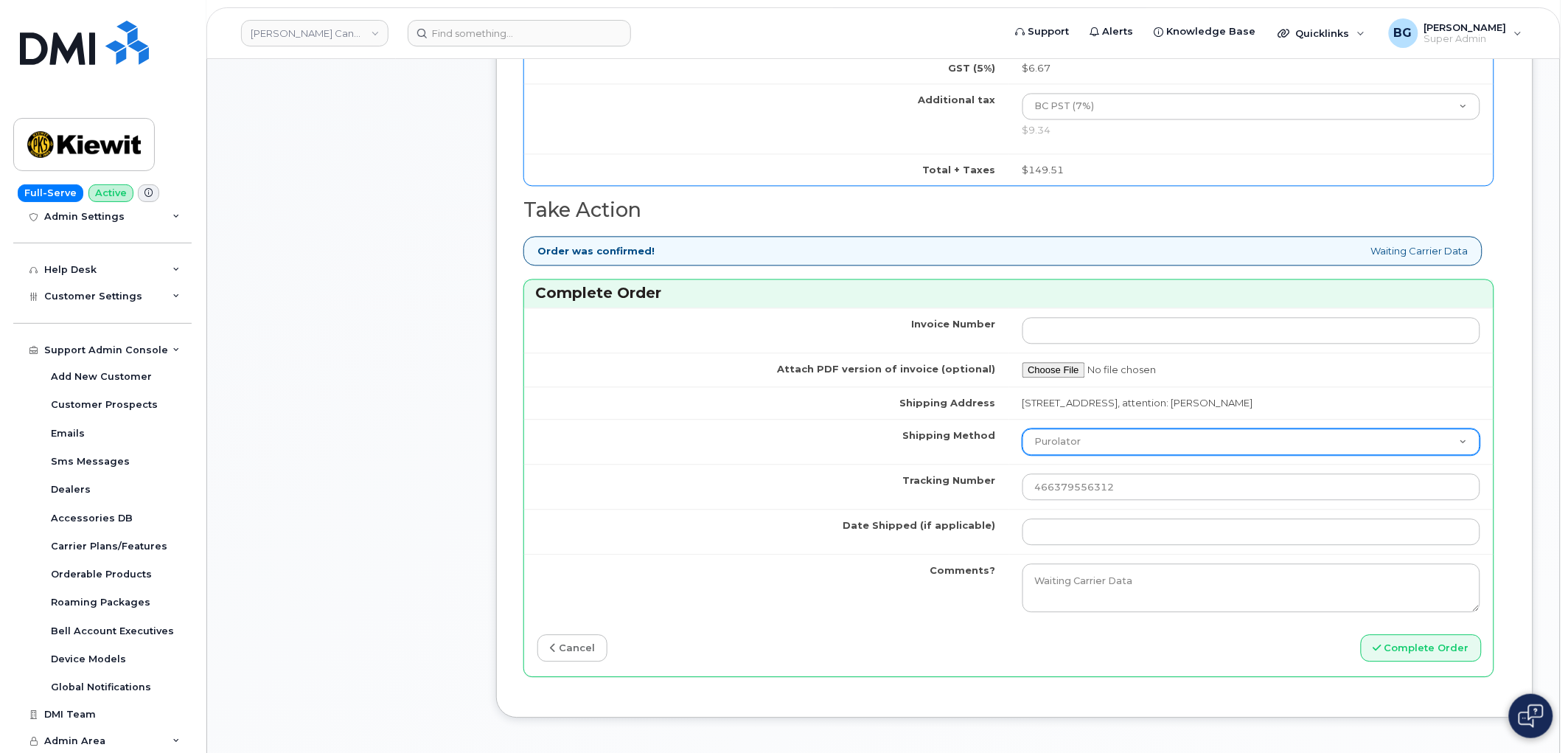
click at [1099, 450] on select "Purolator UPS FedEx Canada Post Courier Other Drop Off Pick Up" at bounding box center [1252, 441] width 459 height 26
select select "FedEx"
click at [1023, 429] on select "Purolator UPS FedEx Canada Post Courier Other Drop Off Pick Up" at bounding box center [1252, 441] width 459 height 26
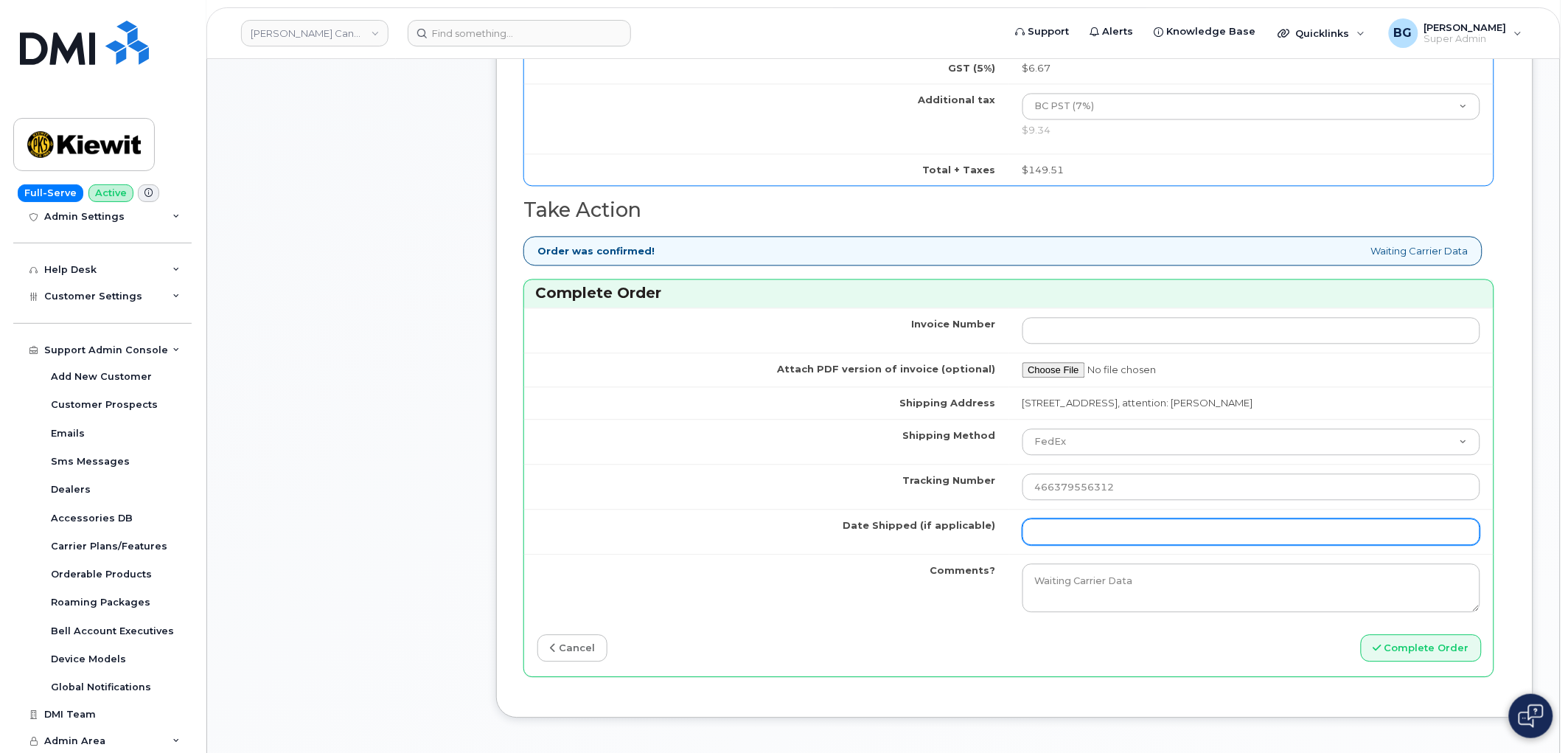
click at [1077, 540] on input "Date Shipped (if applicable)" at bounding box center [1252, 531] width 459 height 26
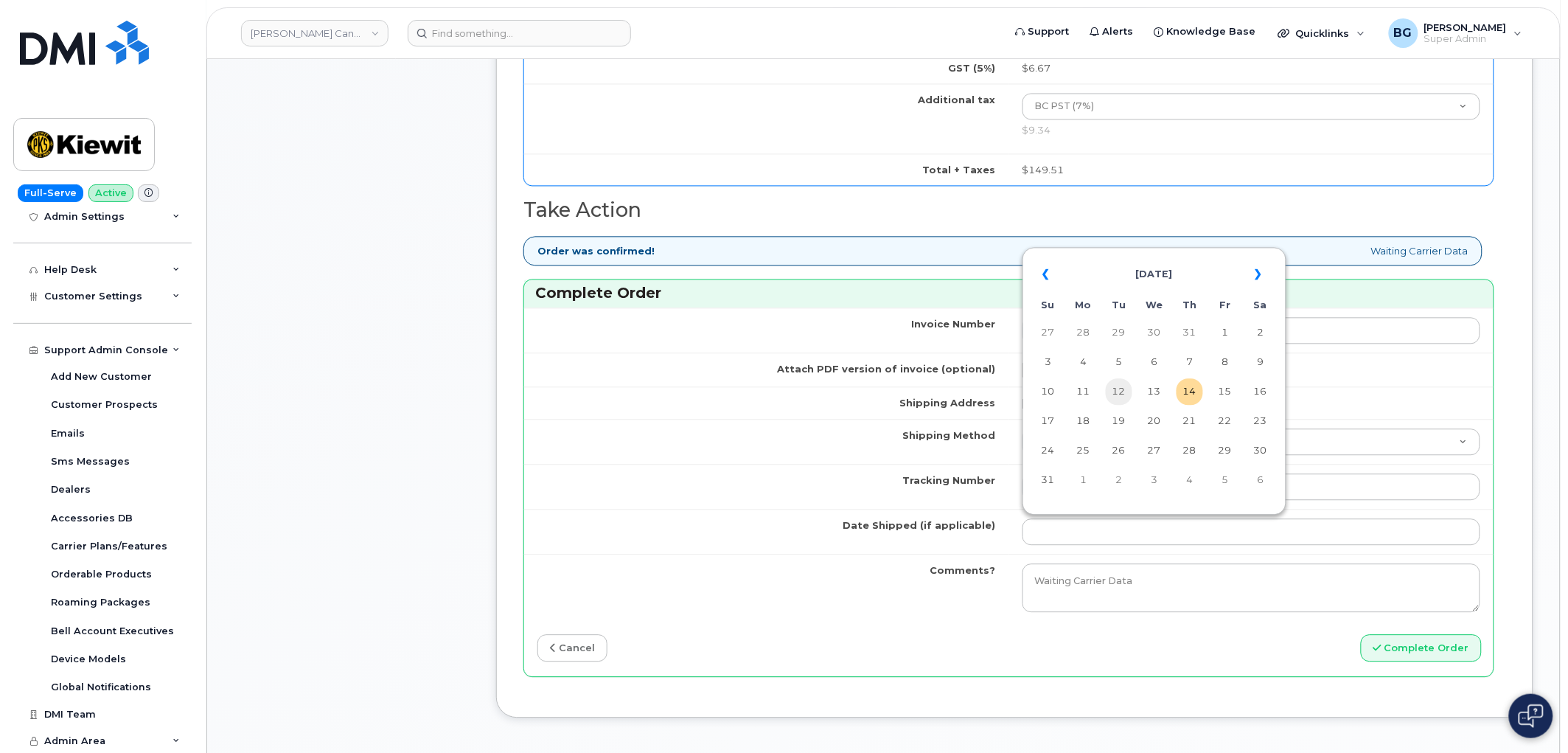
click at [1118, 399] on td "12" at bounding box center [1119, 391] width 26 height 26
type input "[DATE]"
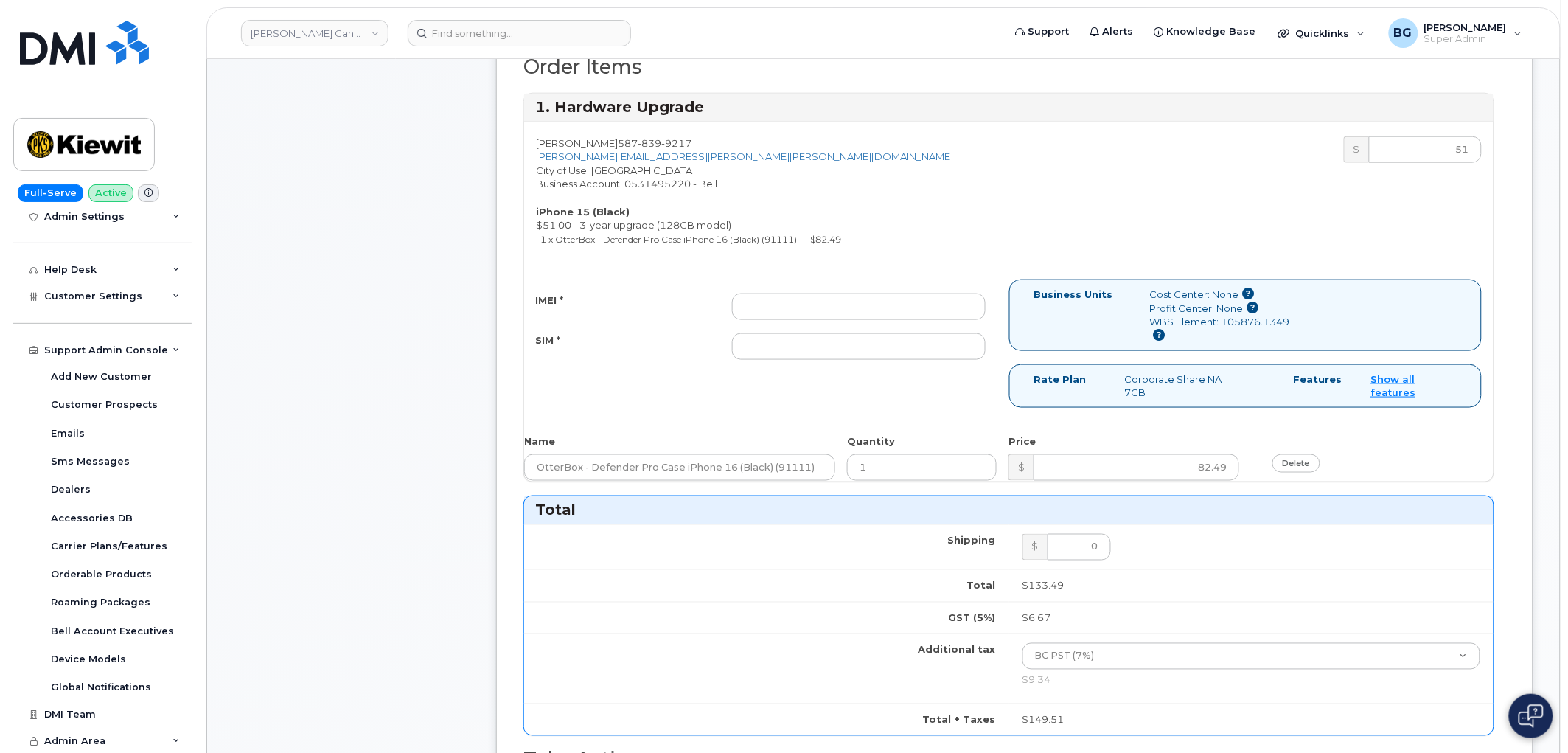
scroll to position [382, 0]
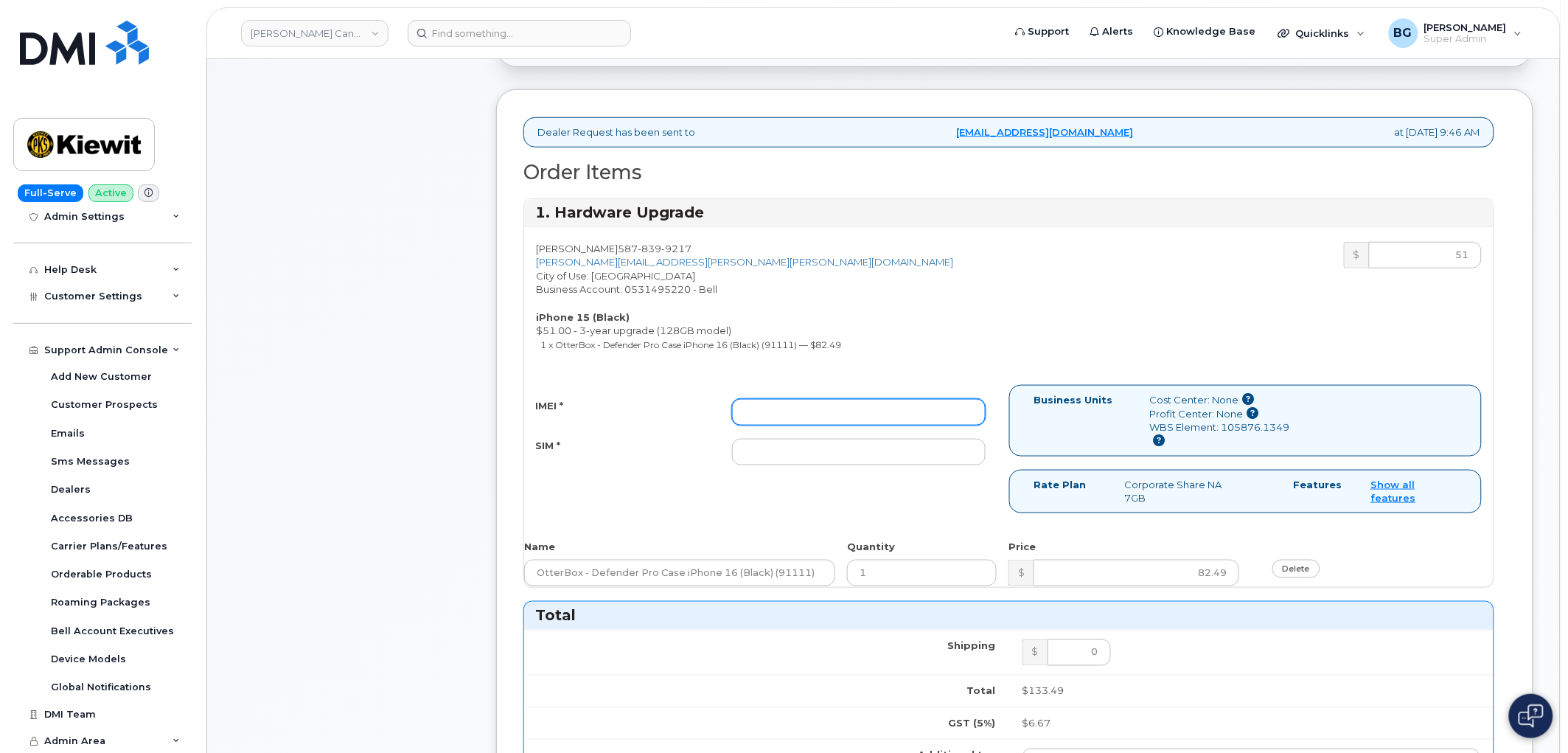
click at [831, 419] on input "IMEI *" at bounding box center [859, 411] width 254 height 26
paste input "354704797650305"
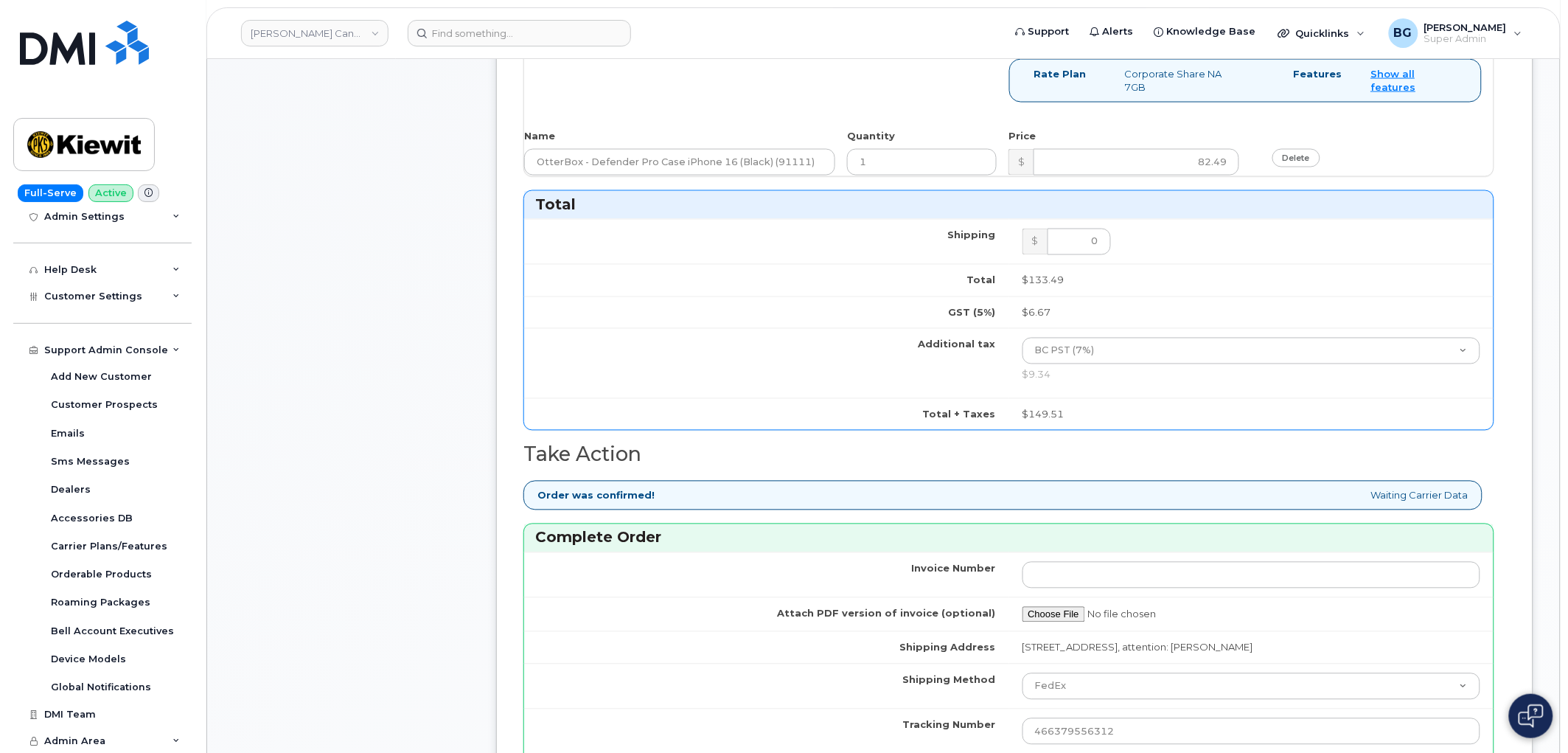
scroll to position [1037, 0]
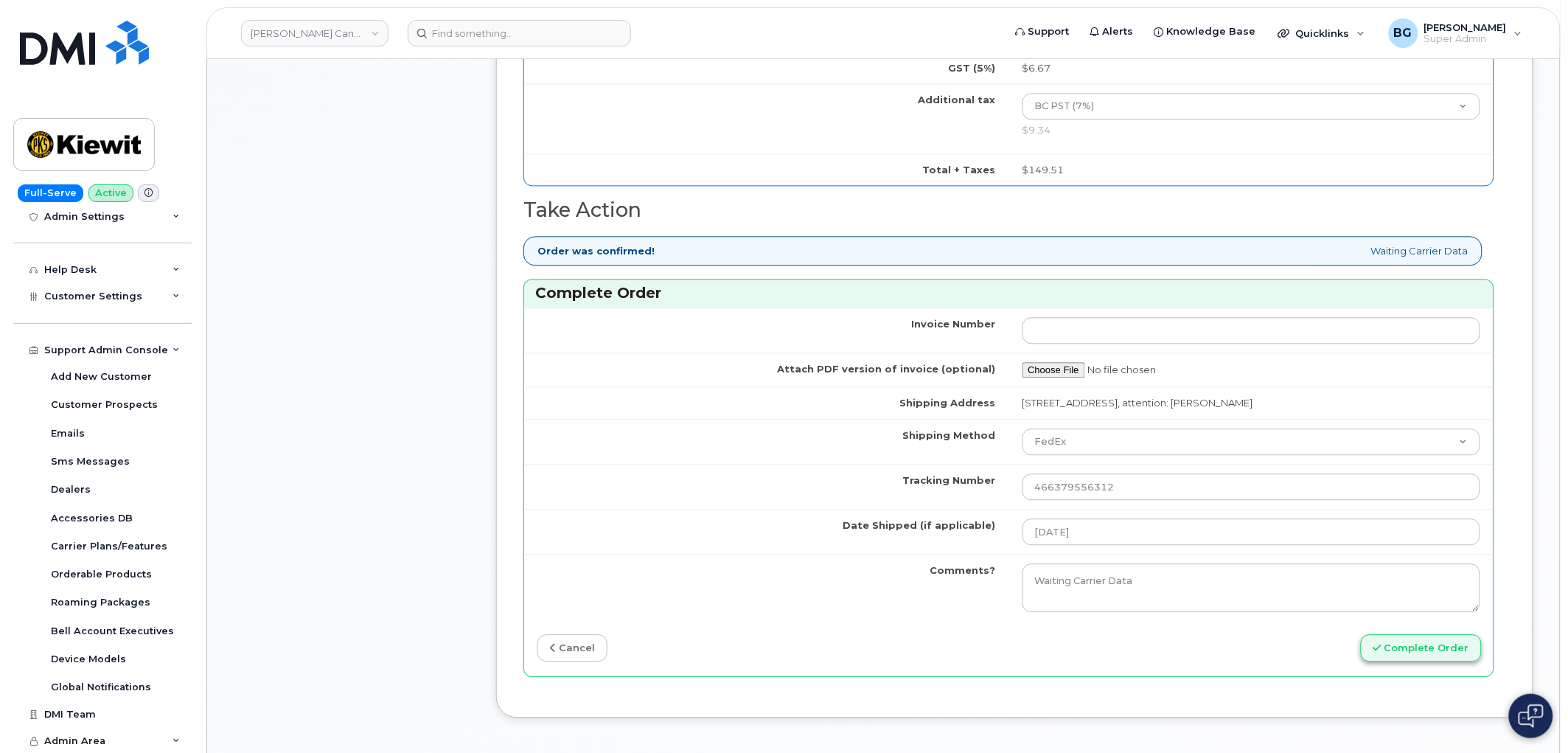
type input "354704797650305"
click at [1409, 651] on button "Complete Order" at bounding box center [1422, 647] width 121 height 27
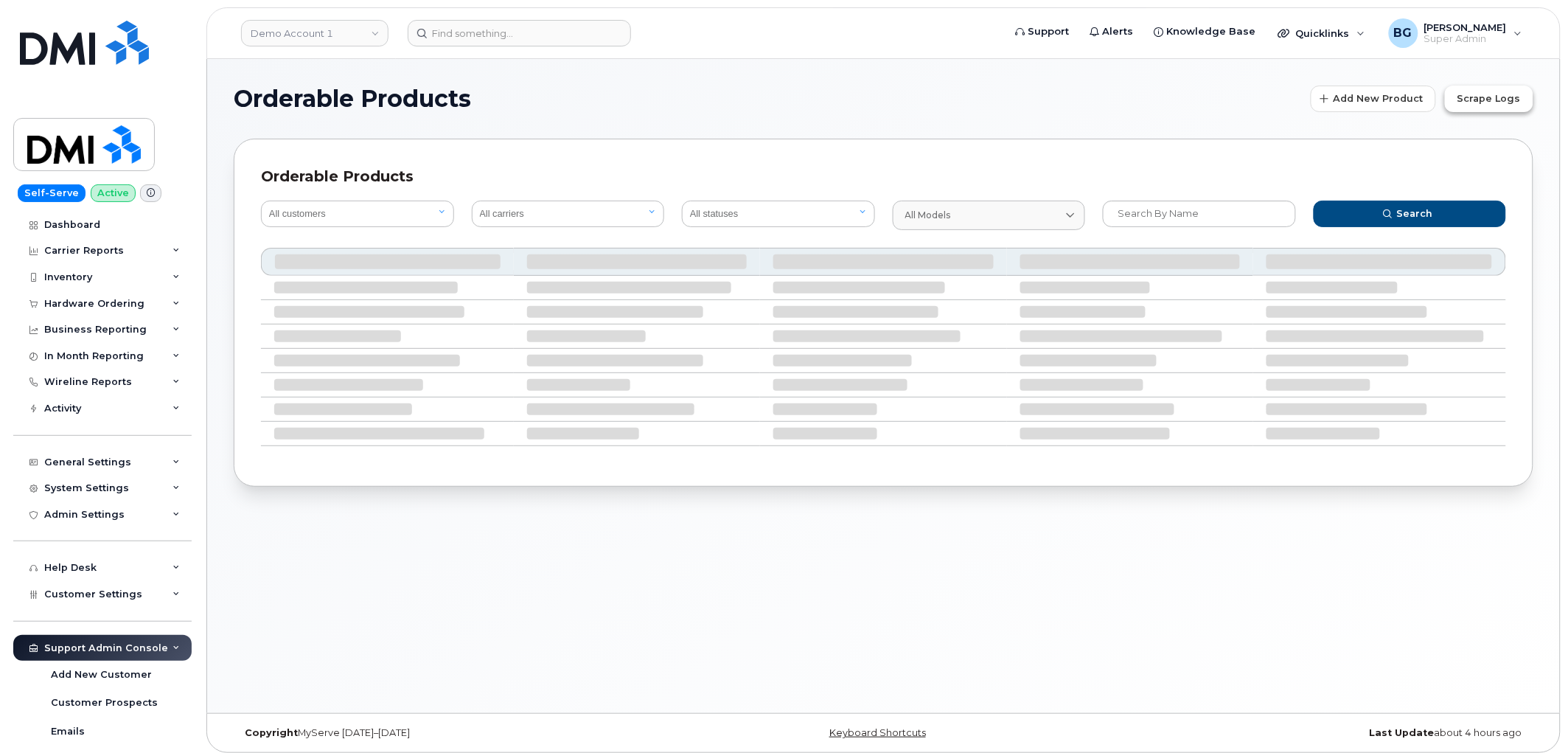
click at [1499, 98] on span "Scrape Logs" at bounding box center [1489, 98] width 63 height 14
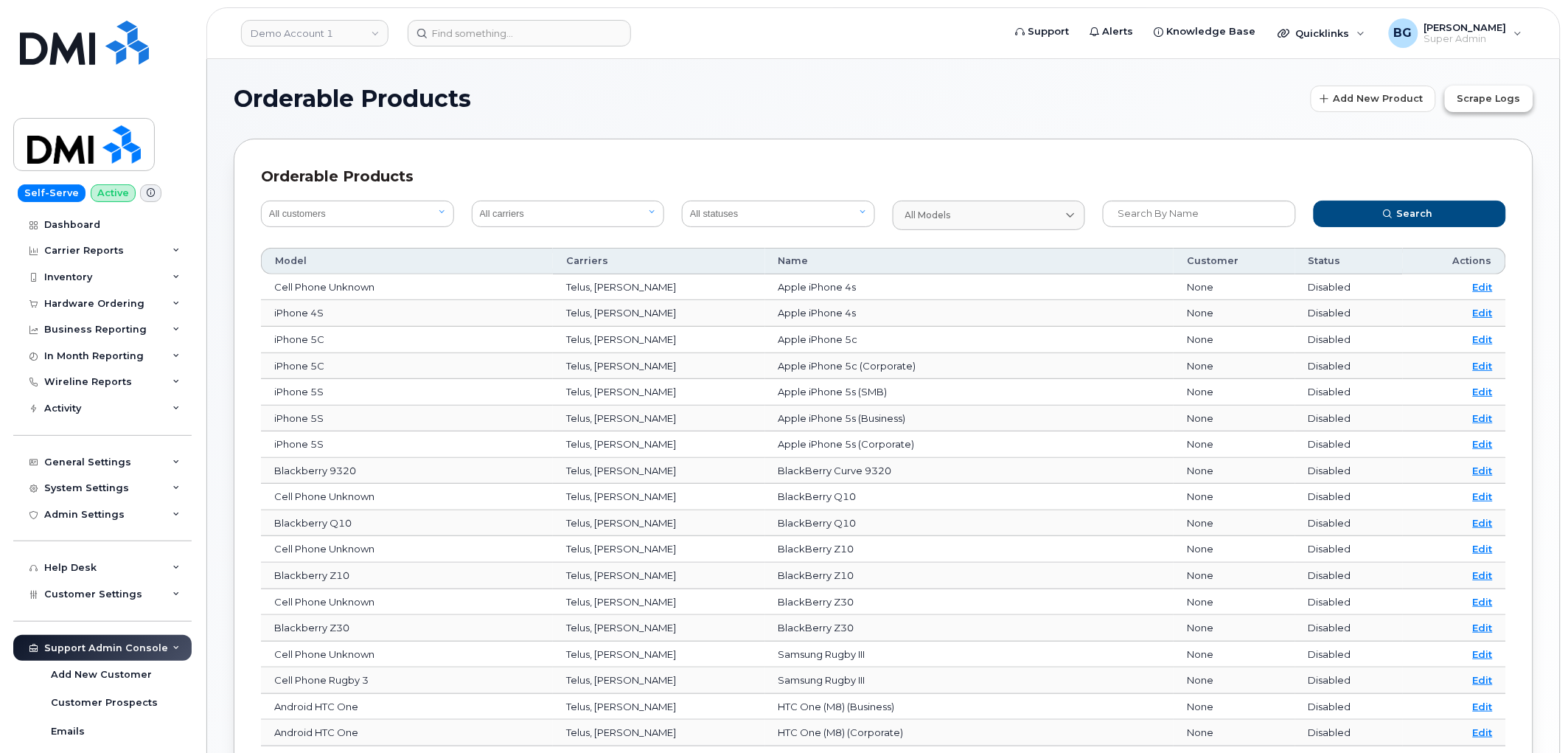
click at [1474, 104] on span "Scrape Logs" at bounding box center [1489, 98] width 63 height 14
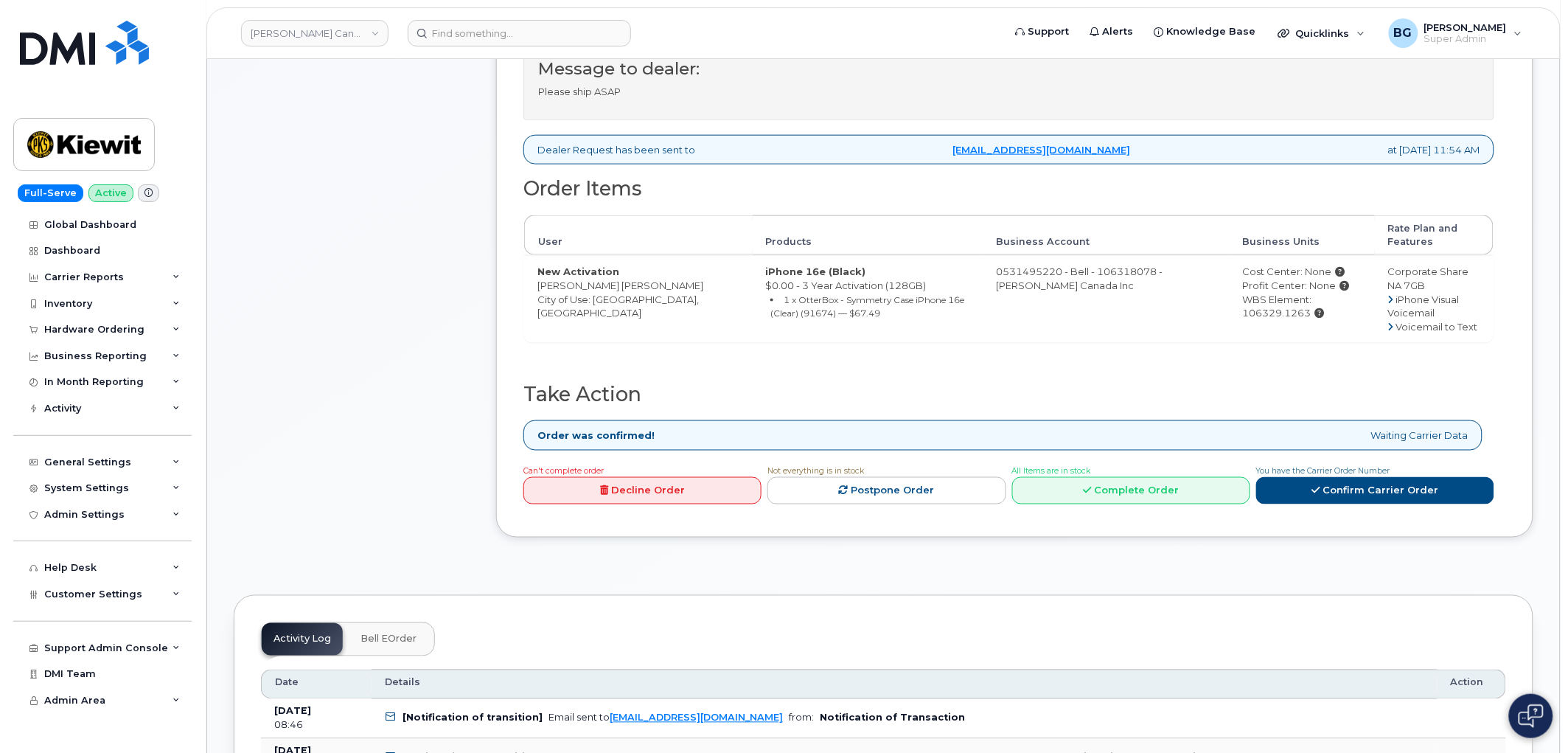
scroll to position [547, 0]
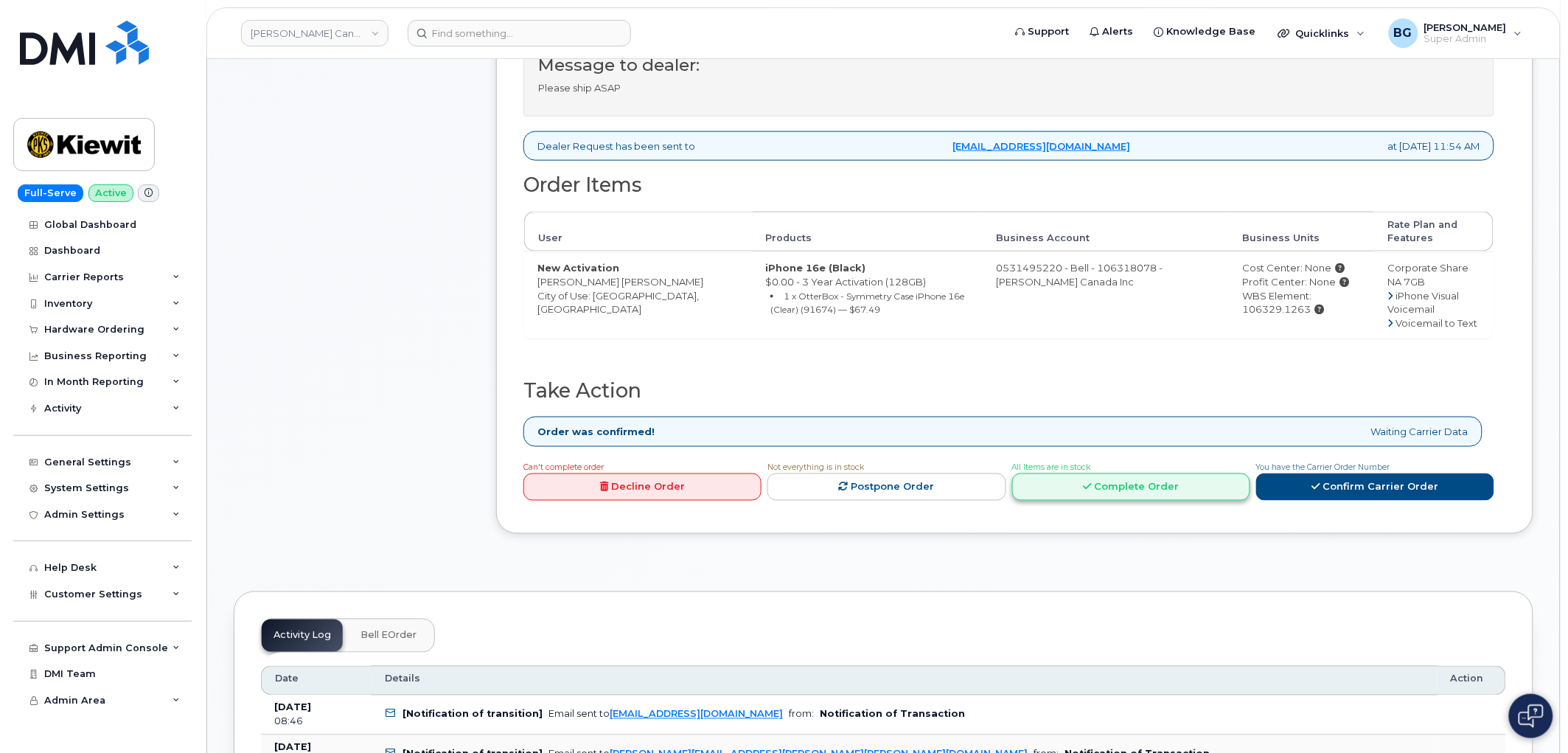
click at [1087, 491] on icon at bounding box center [1087, 487] width 8 height 10
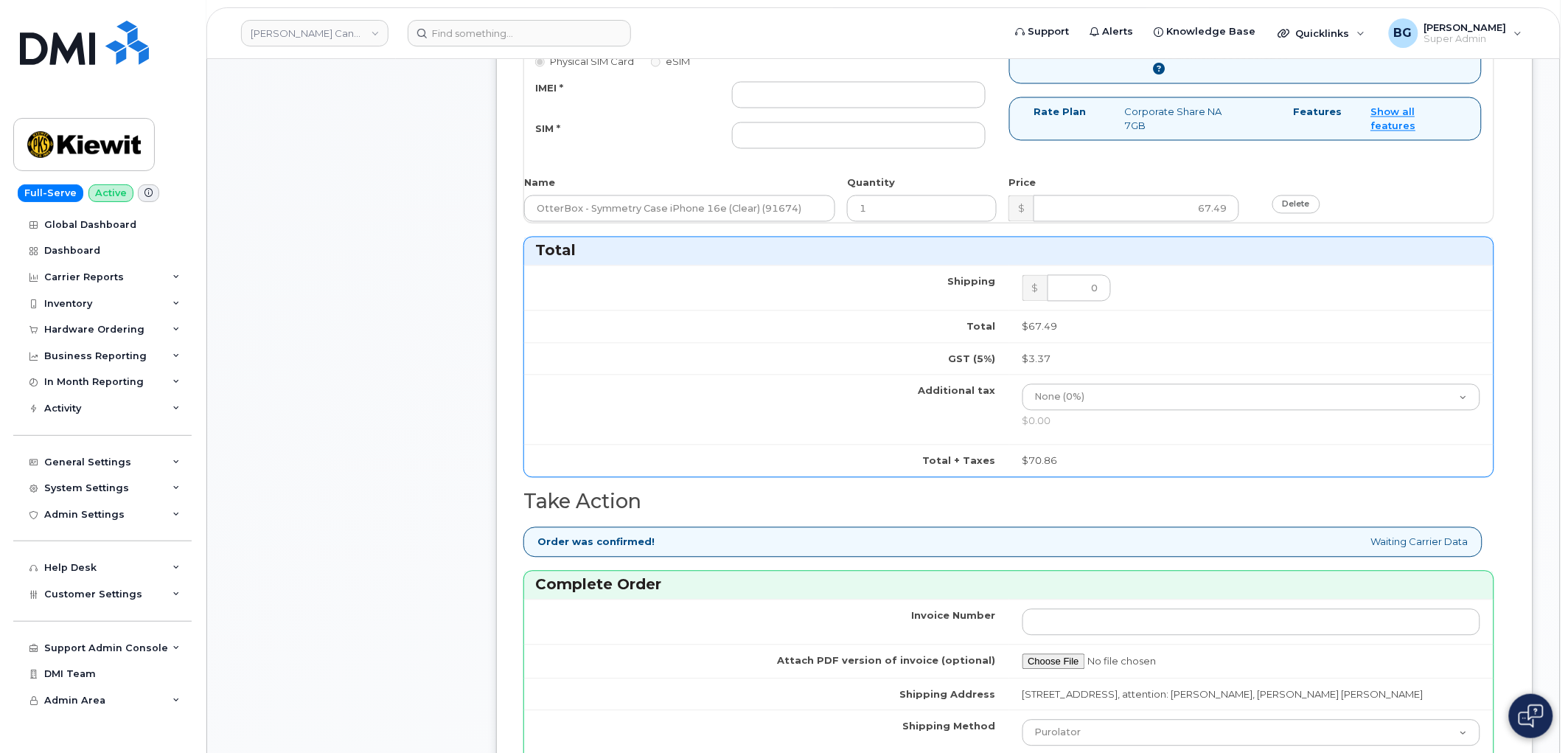
scroll to position [1037, 0]
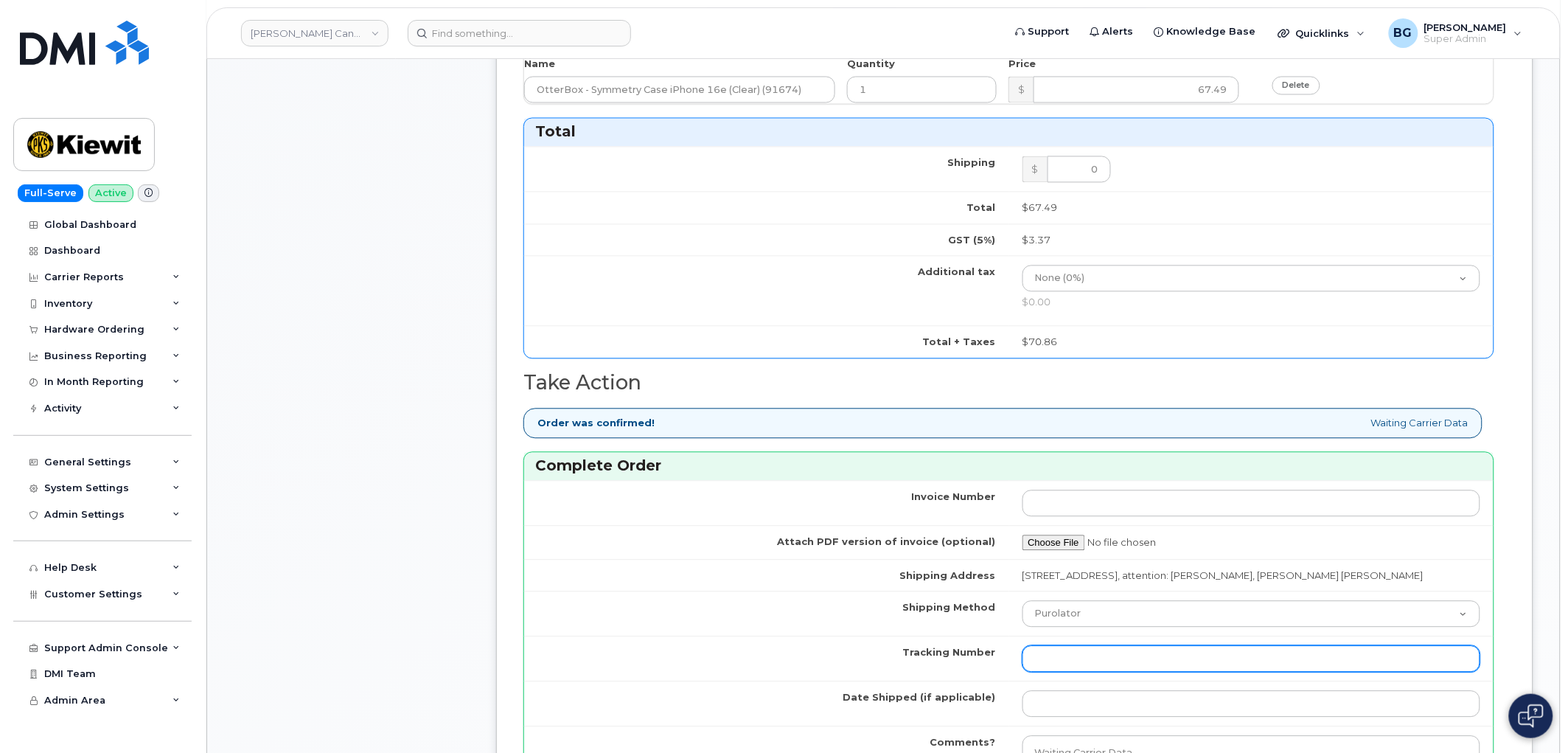
click at [1078, 664] on input "Tracking Number" at bounding box center [1252, 658] width 459 height 26
paste input "457221882944"
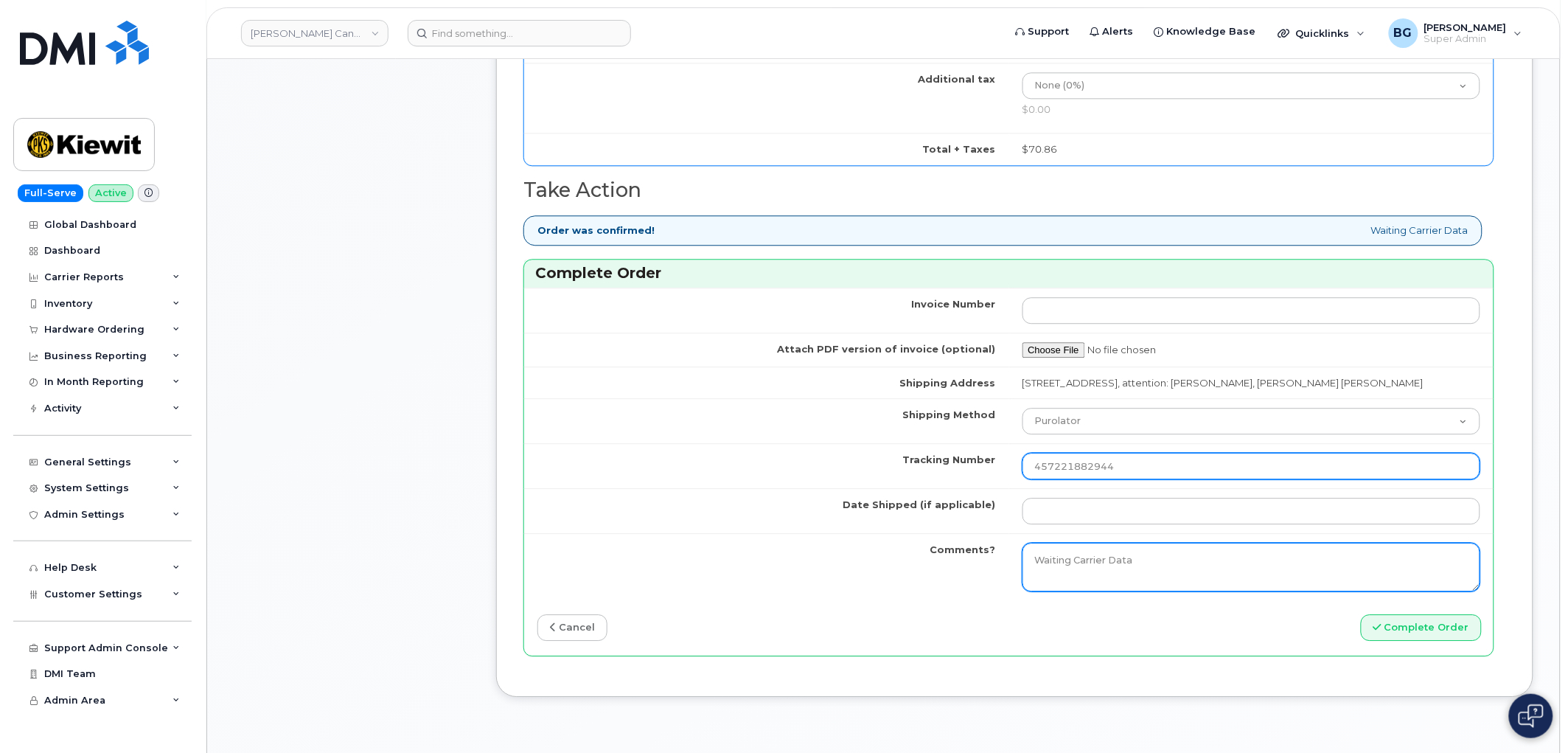
scroll to position [1256, 0]
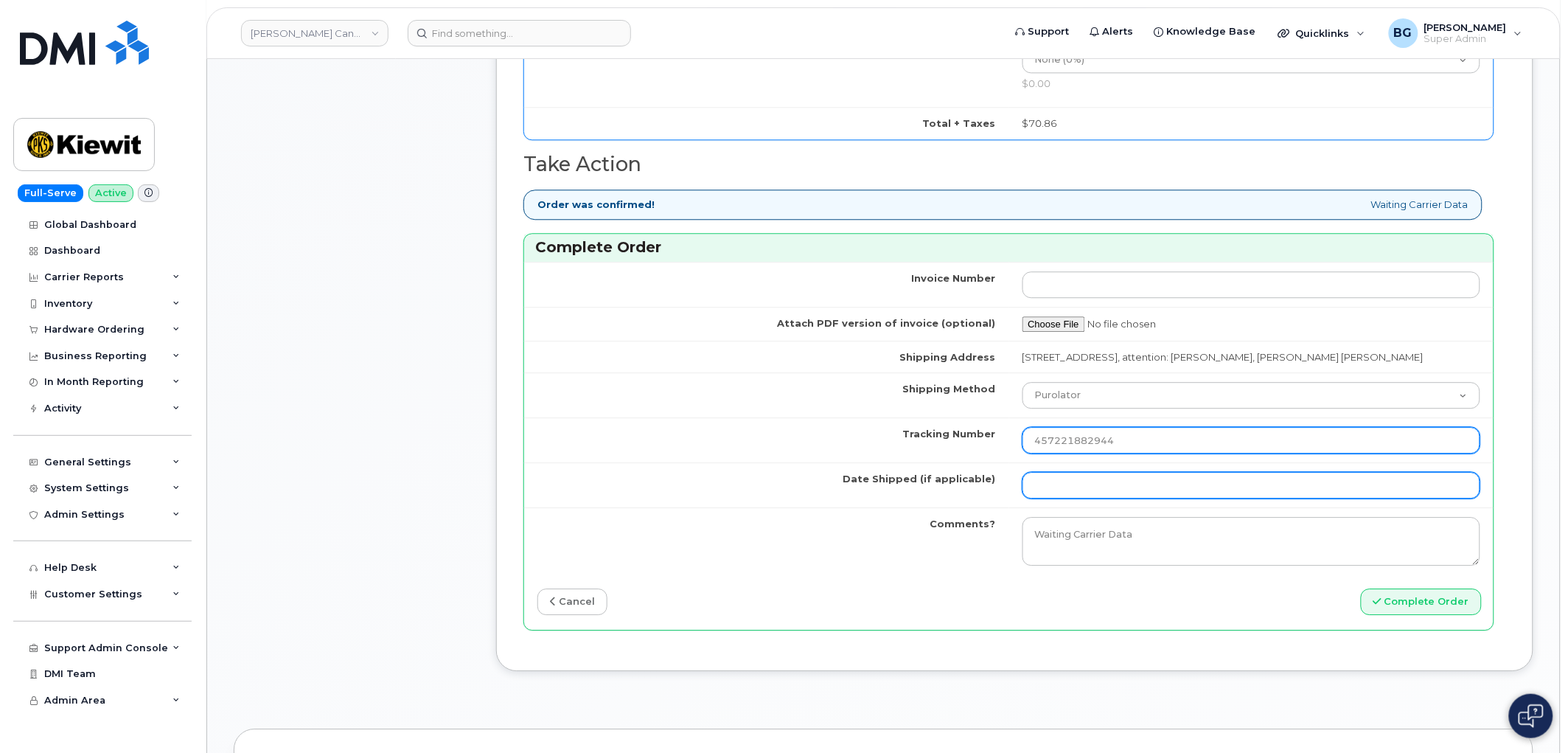
type input "457221882944"
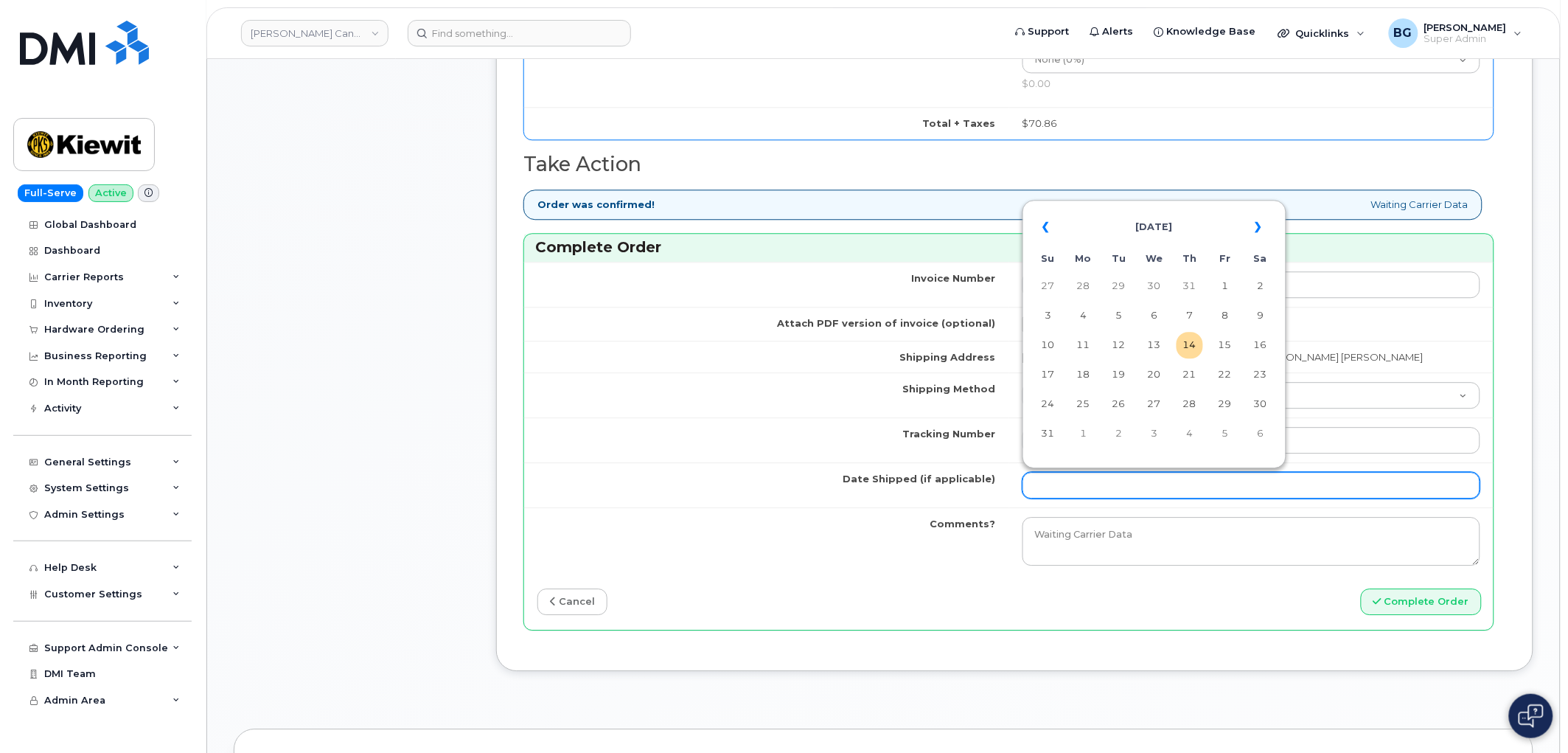
click at [1071, 490] on input "Date Shipped (if applicable)" at bounding box center [1252, 485] width 459 height 26
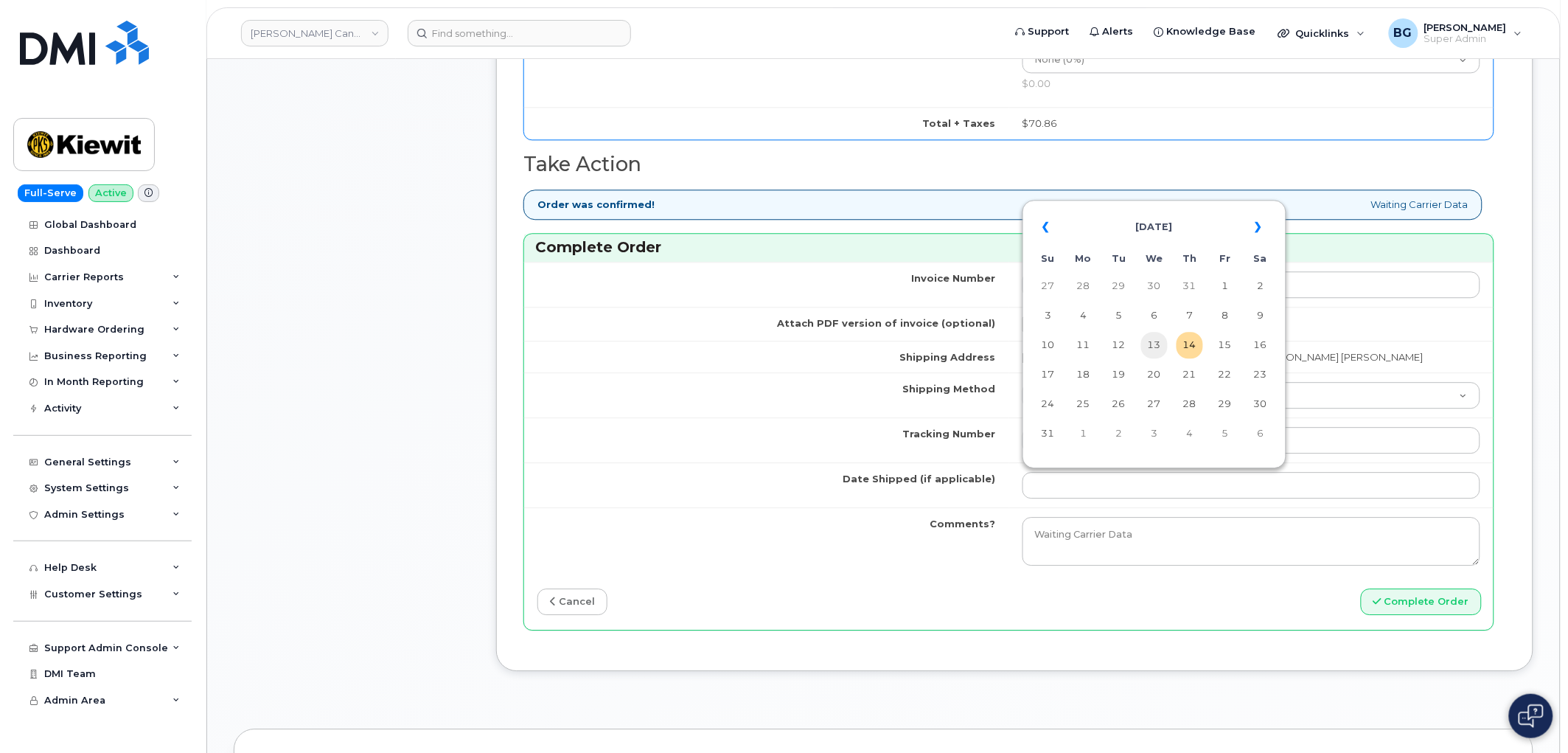
click at [1160, 352] on td "13" at bounding box center [1154, 345] width 26 height 26
type input "[DATE]"
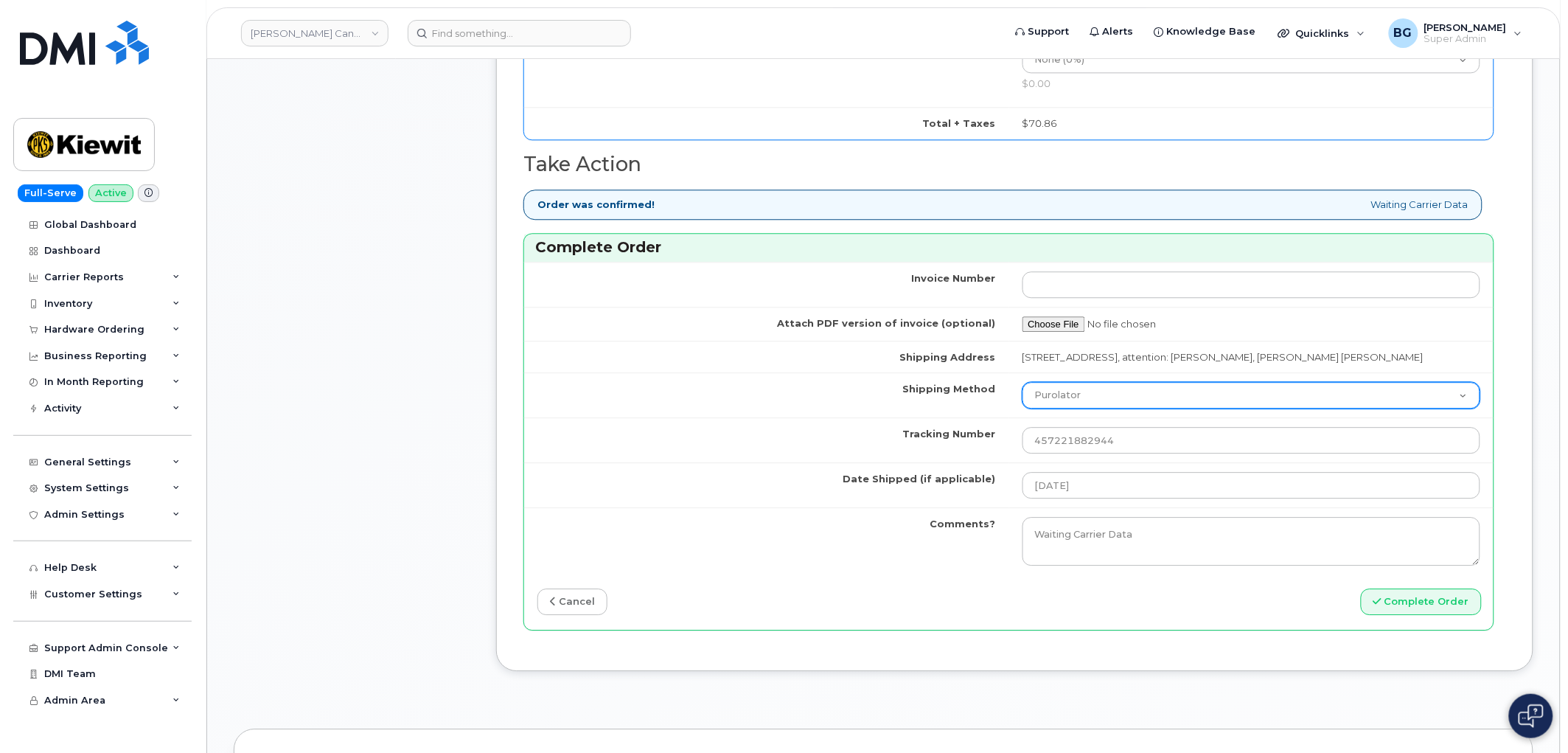
click at [1132, 395] on select "Purolator UPS FedEx Canada Post Courier Other Drop Off Pick Up" at bounding box center [1252, 395] width 459 height 26
select select "FedEx"
click at [1023, 383] on select "Purolator UPS FedEx Canada Post Courier Other Drop Off Pick Up" at bounding box center [1252, 395] width 459 height 26
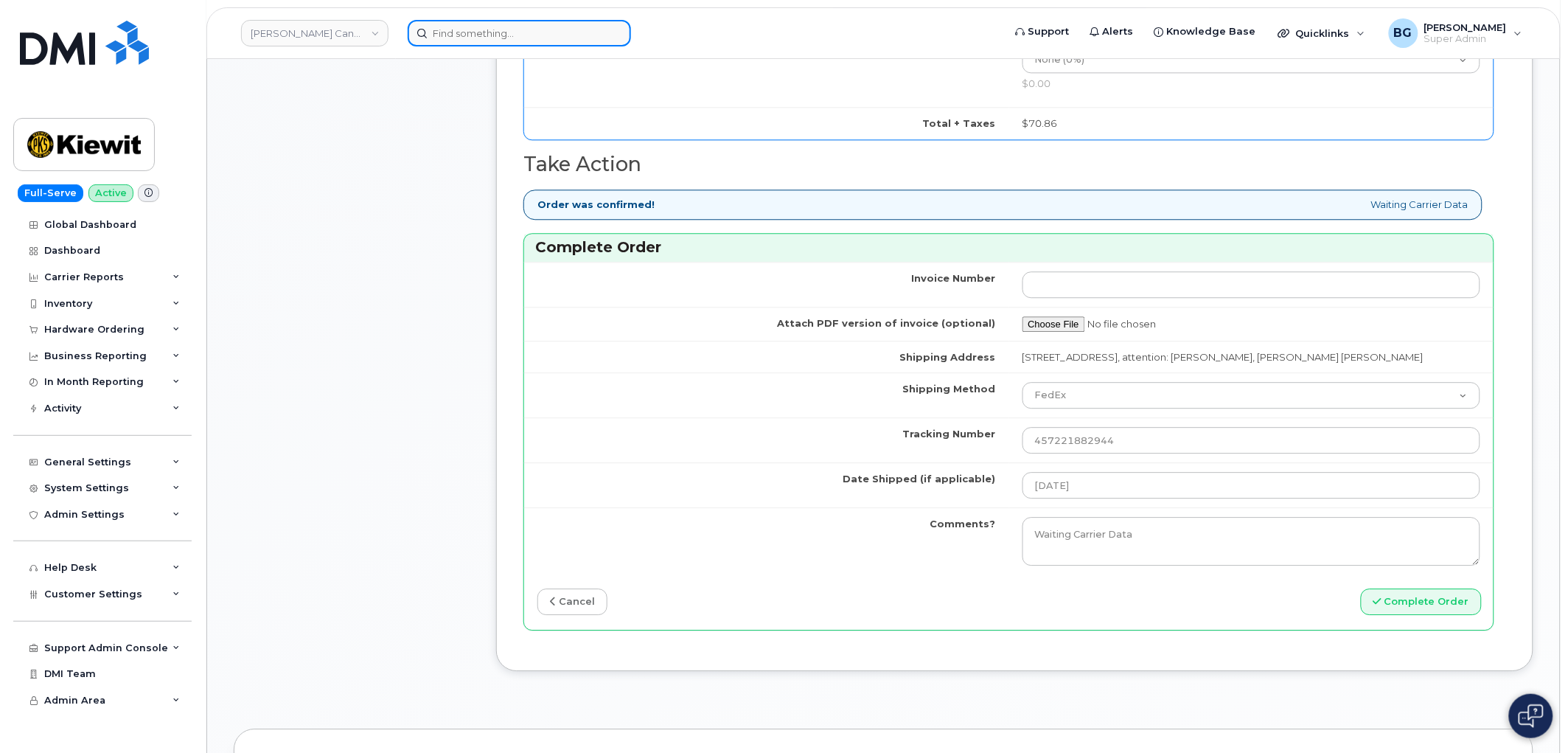
click at [535, 37] on input at bounding box center [519, 33] width 223 height 26
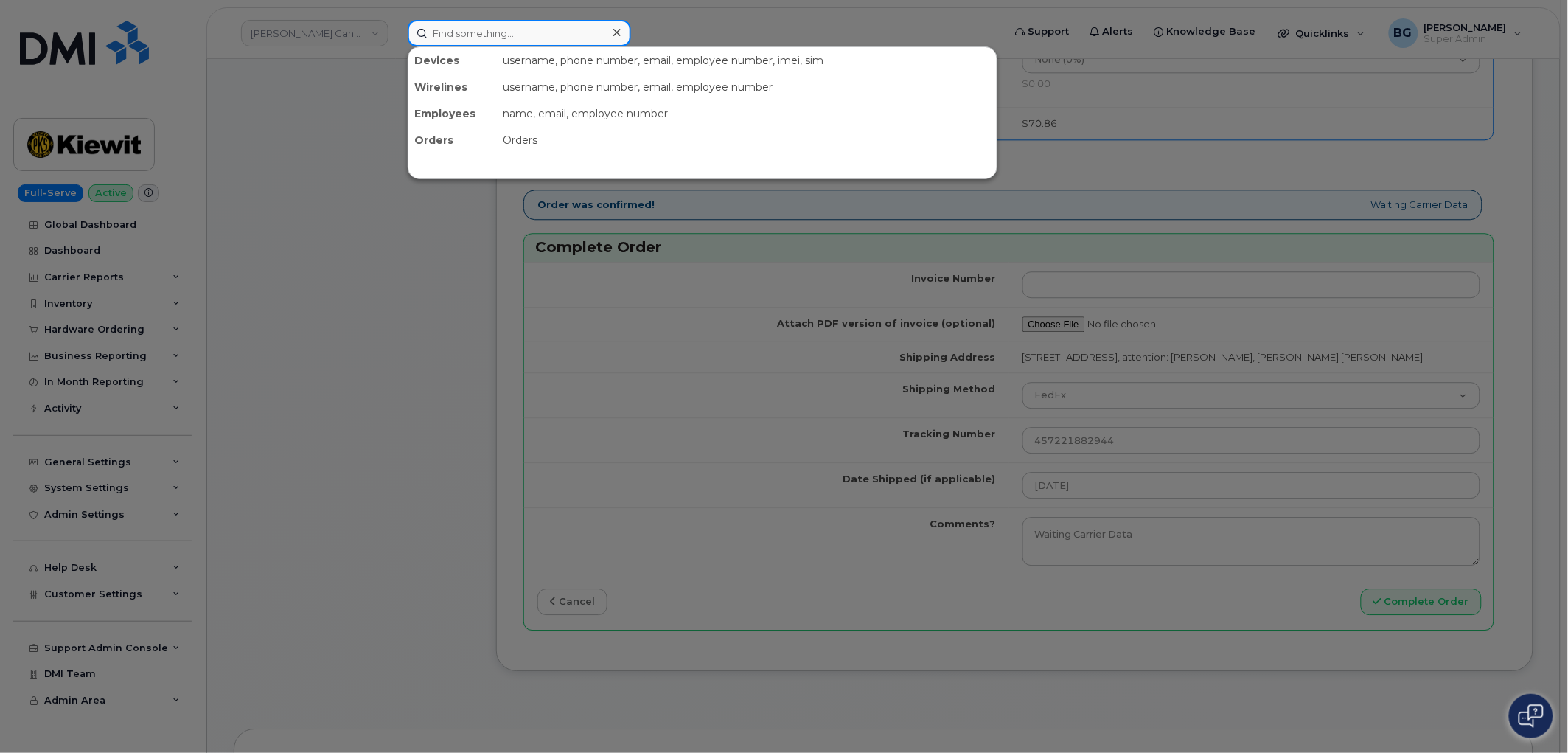
paste input "5873345270"
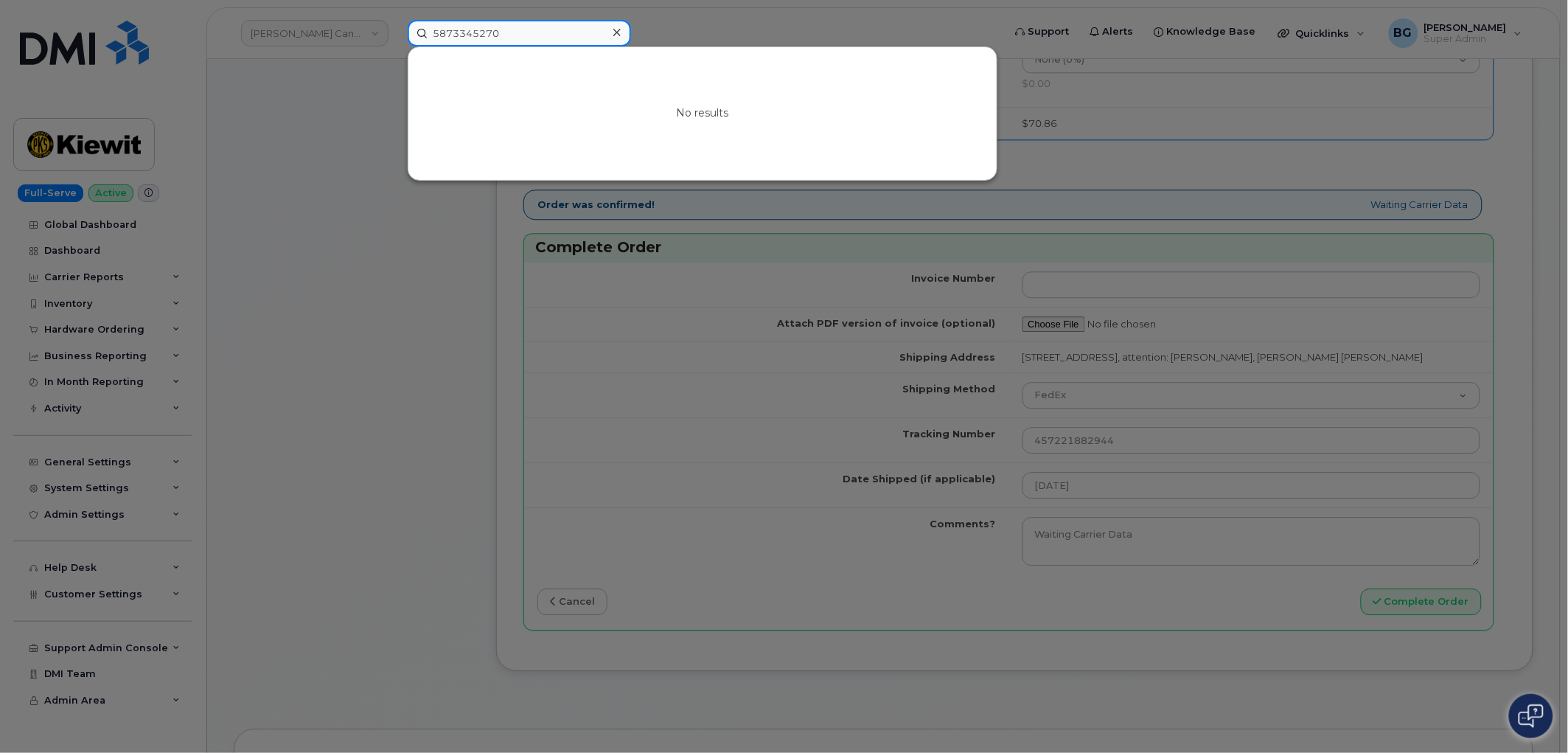
type input "5873345270"
click at [856, 588] on div at bounding box center [784, 376] width 1568 height 753
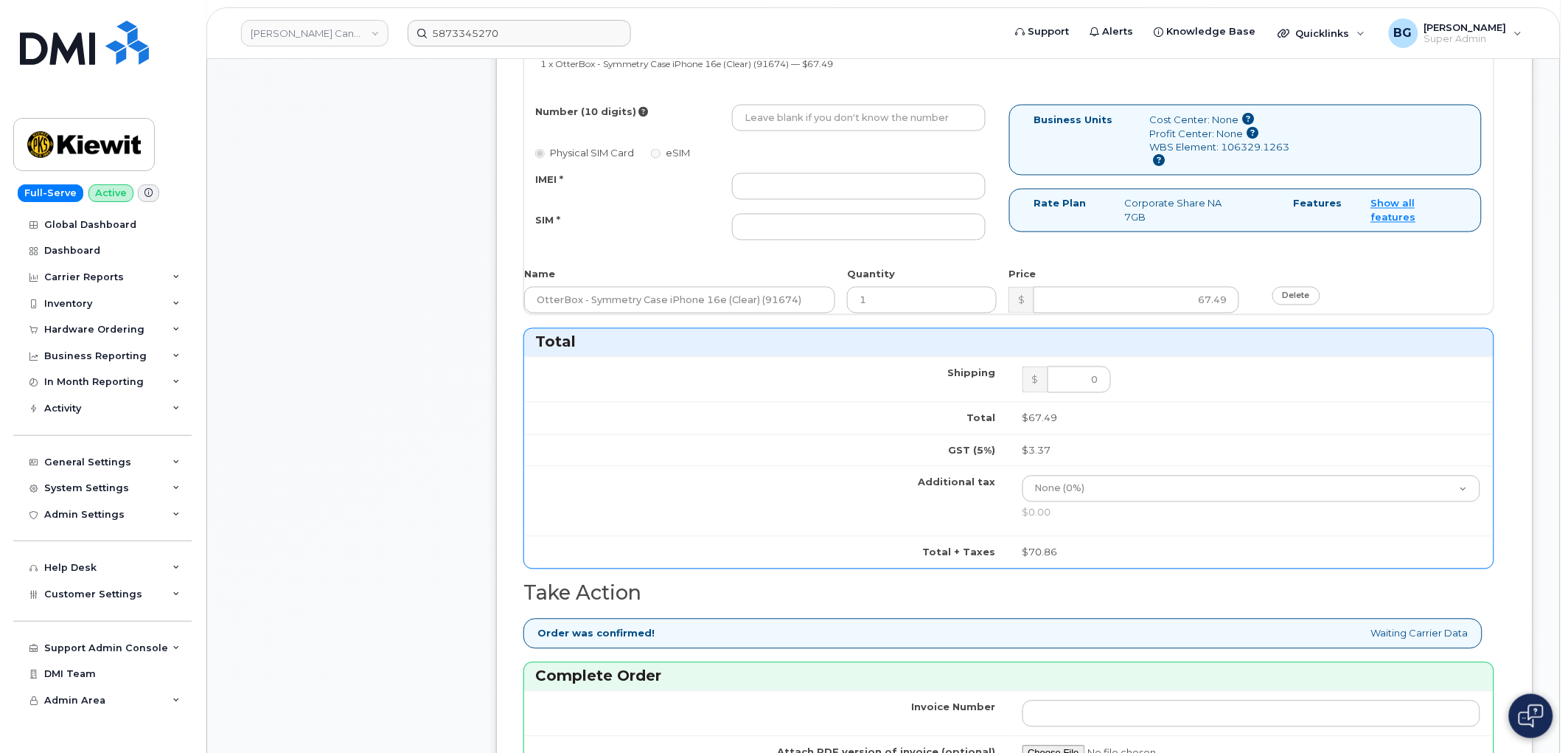
scroll to position [710, 0]
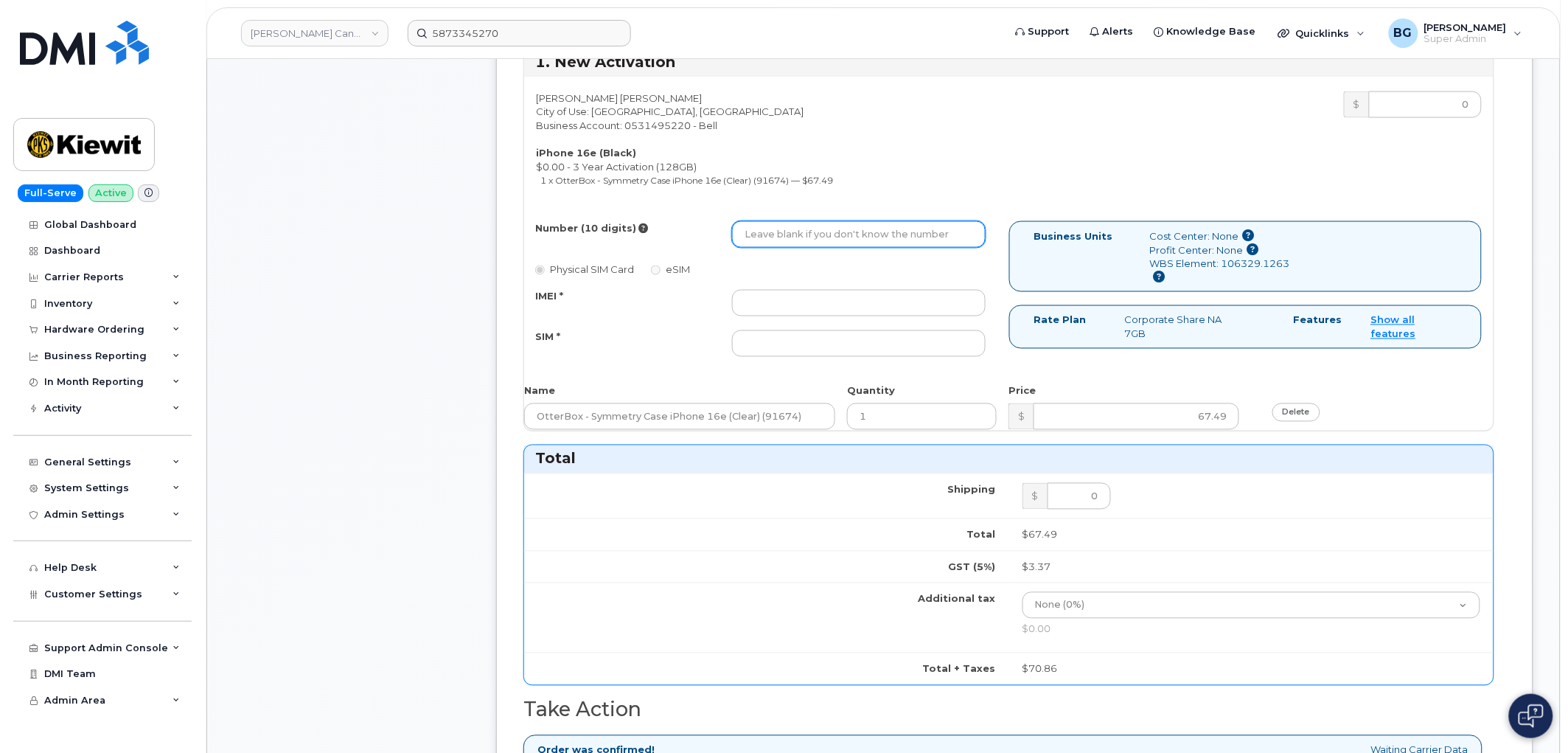
click at [821, 238] on input "Number (10 digits)" at bounding box center [859, 234] width 254 height 26
paste input "5873345270"
type input "5873345270"
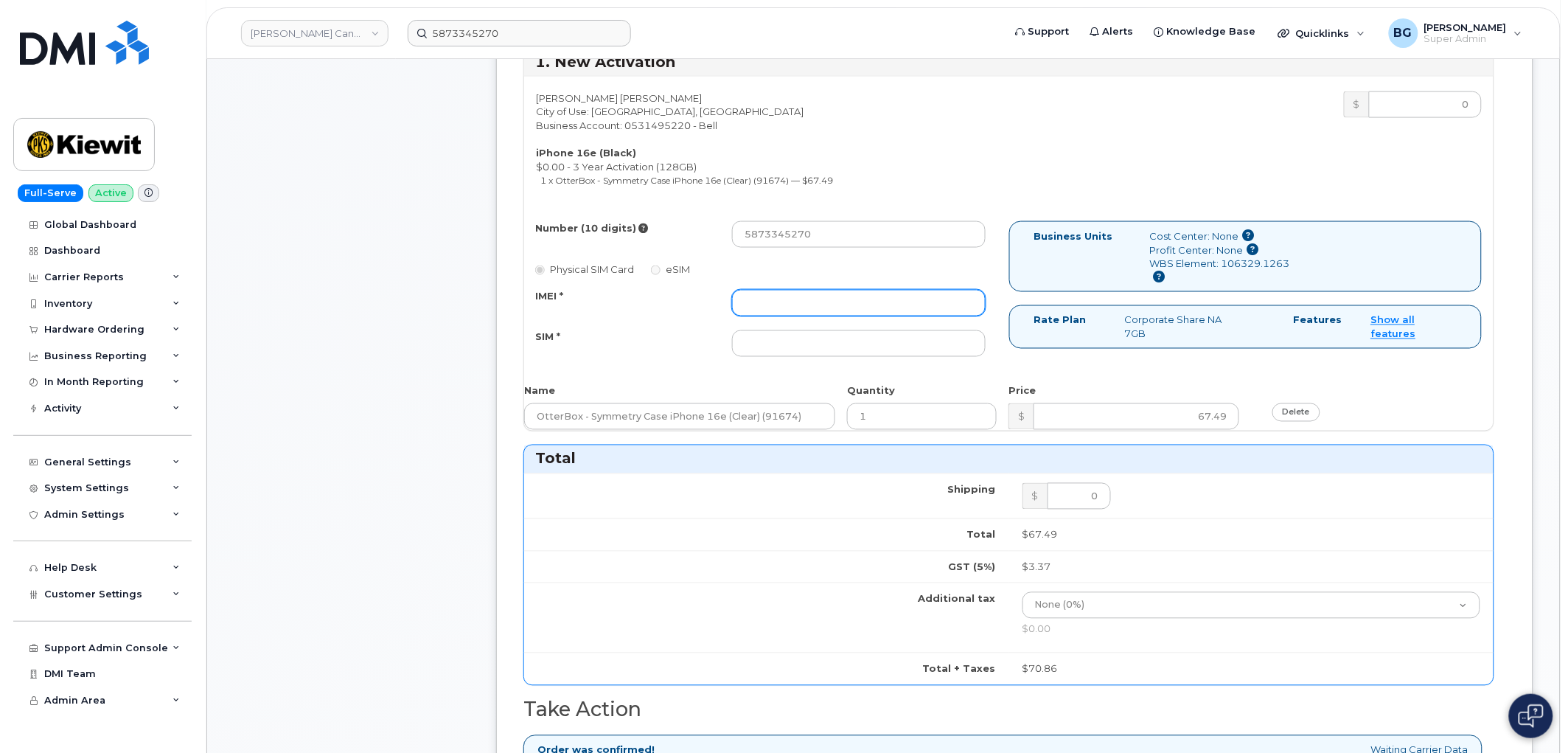
click at [857, 314] on input "IMEI *" at bounding box center [859, 302] width 254 height 26
paste input "353389561468877"
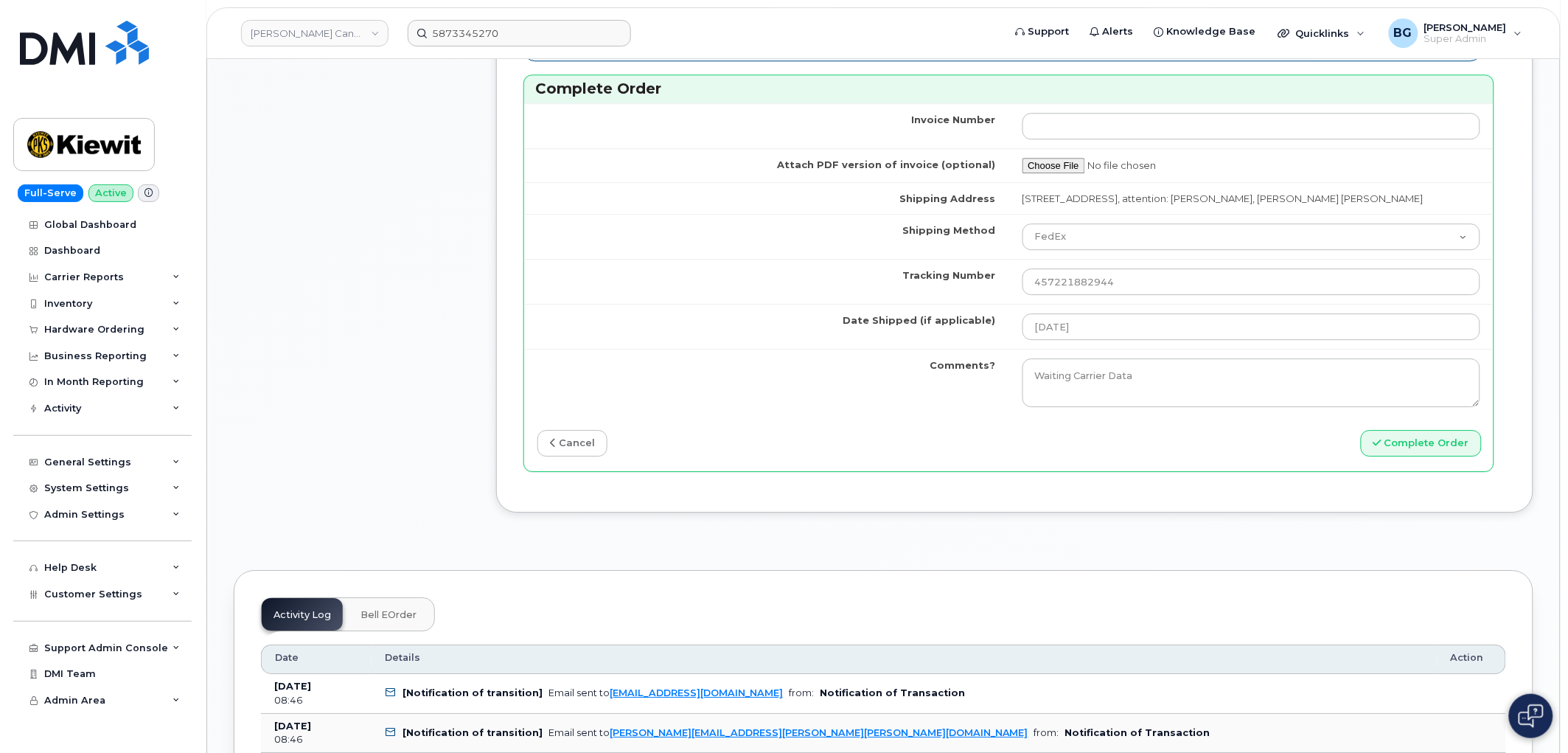
scroll to position [1419, 0]
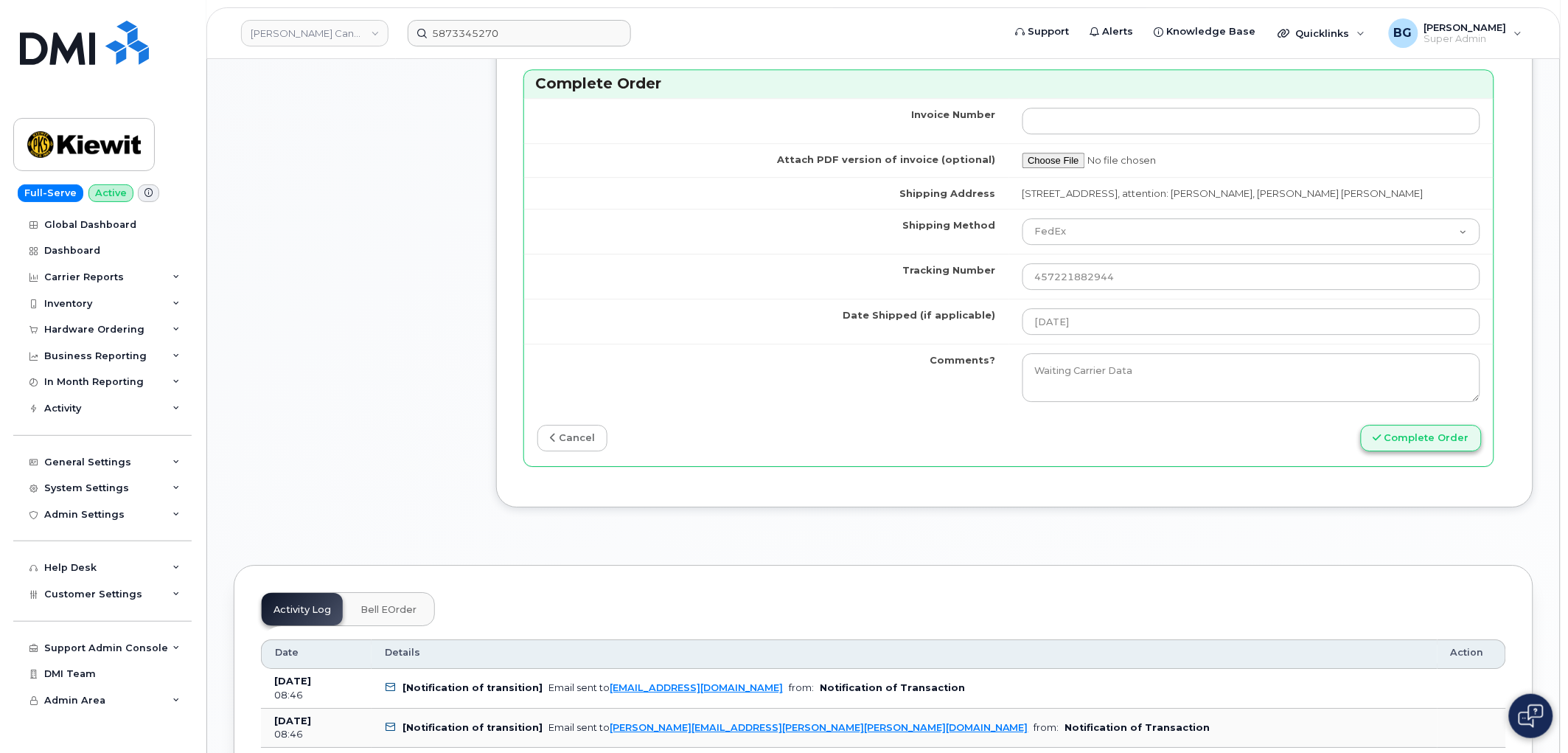
type input "353389561468877"
click at [1410, 439] on button "Complete Order" at bounding box center [1422, 439] width 121 height 27
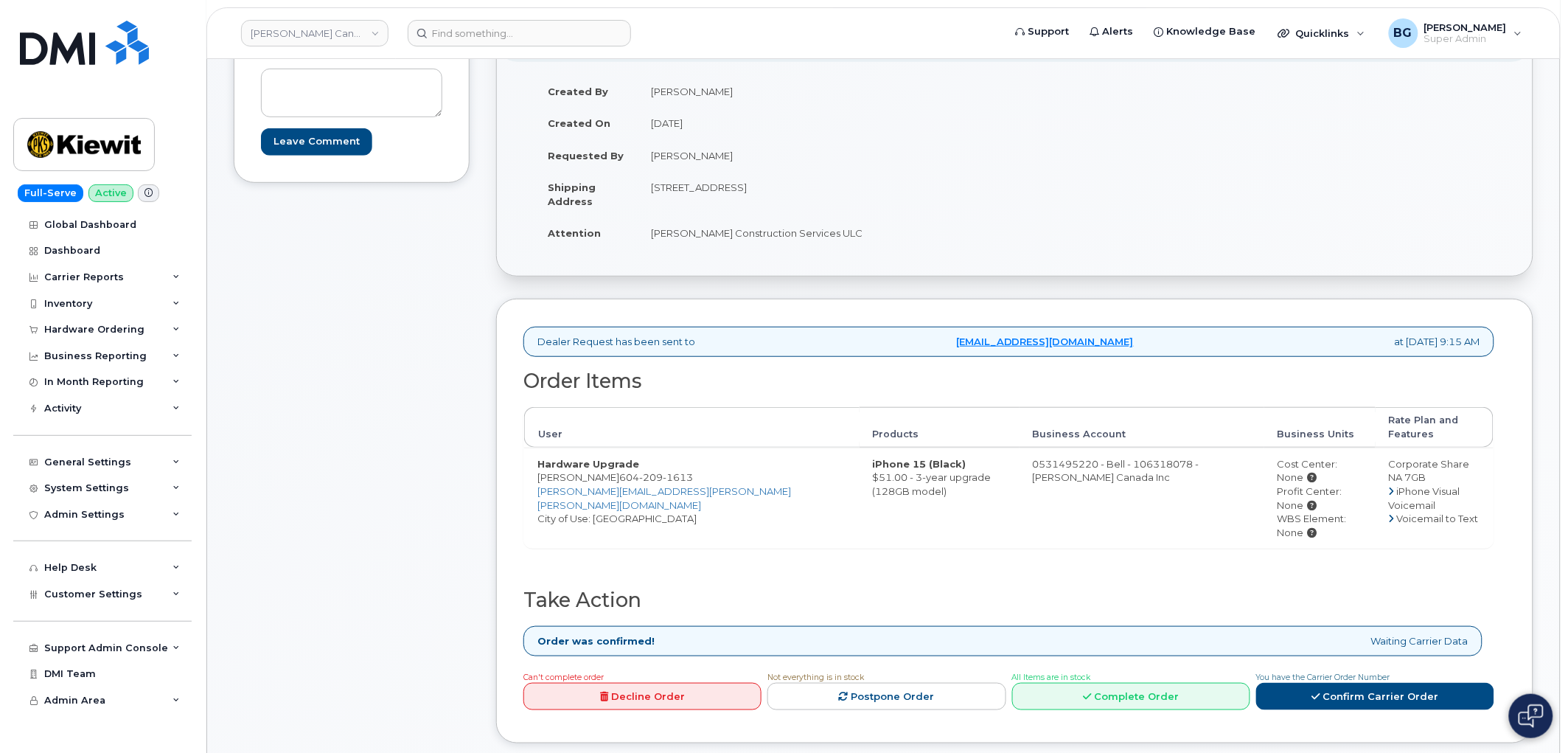
scroll to position [273, 0]
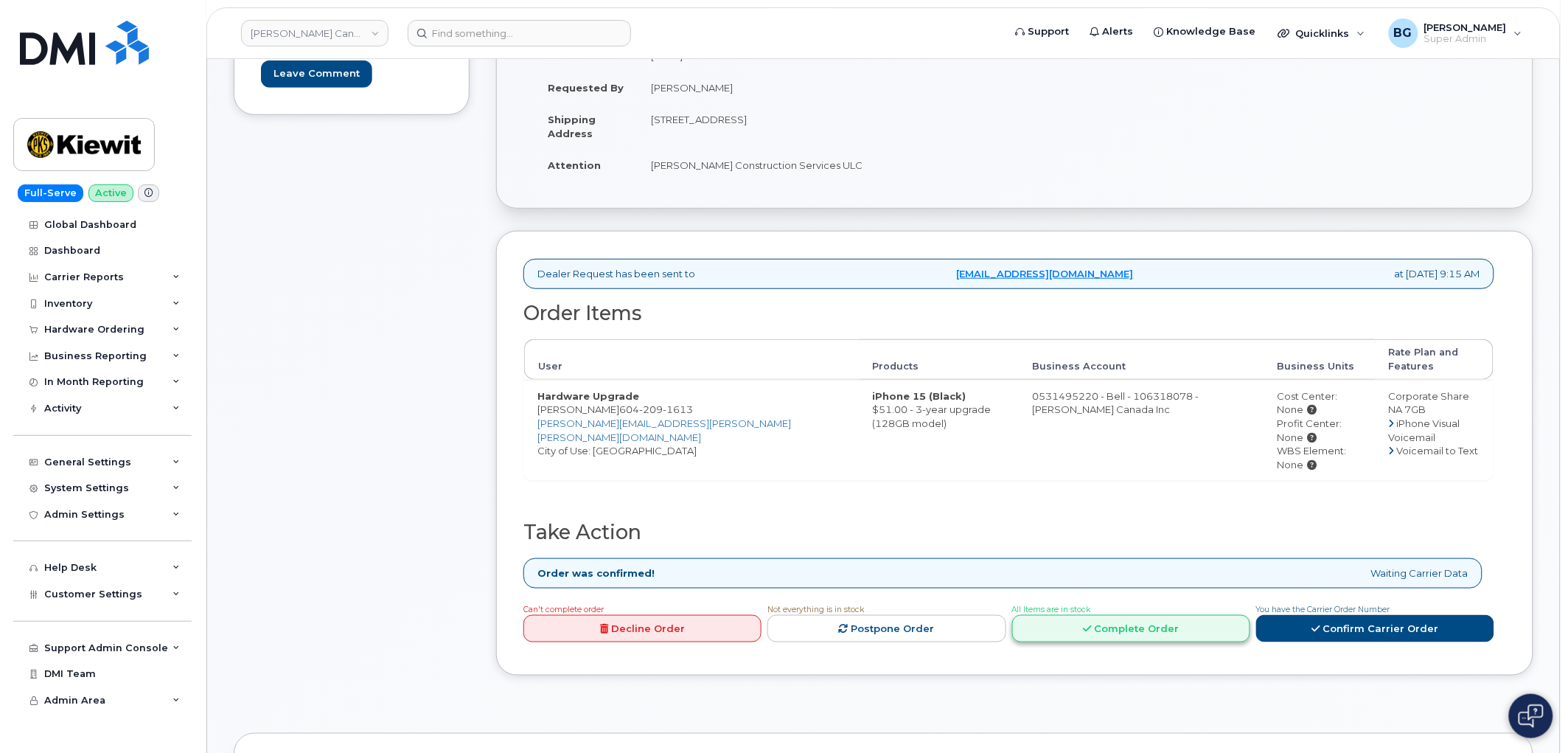
click at [1137, 615] on link "Complete Order" at bounding box center [1132, 628] width 239 height 27
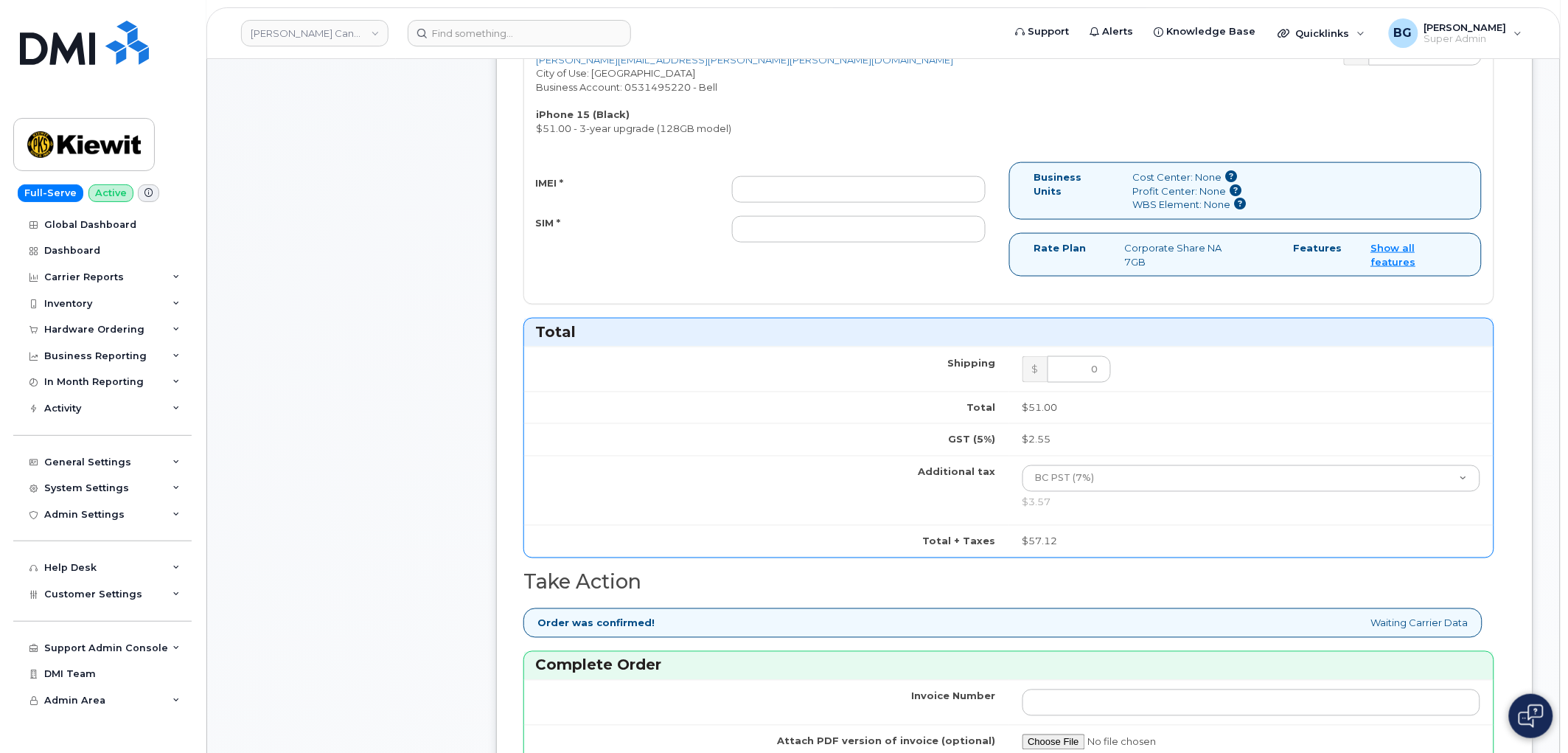
scroll to position [874, 0]
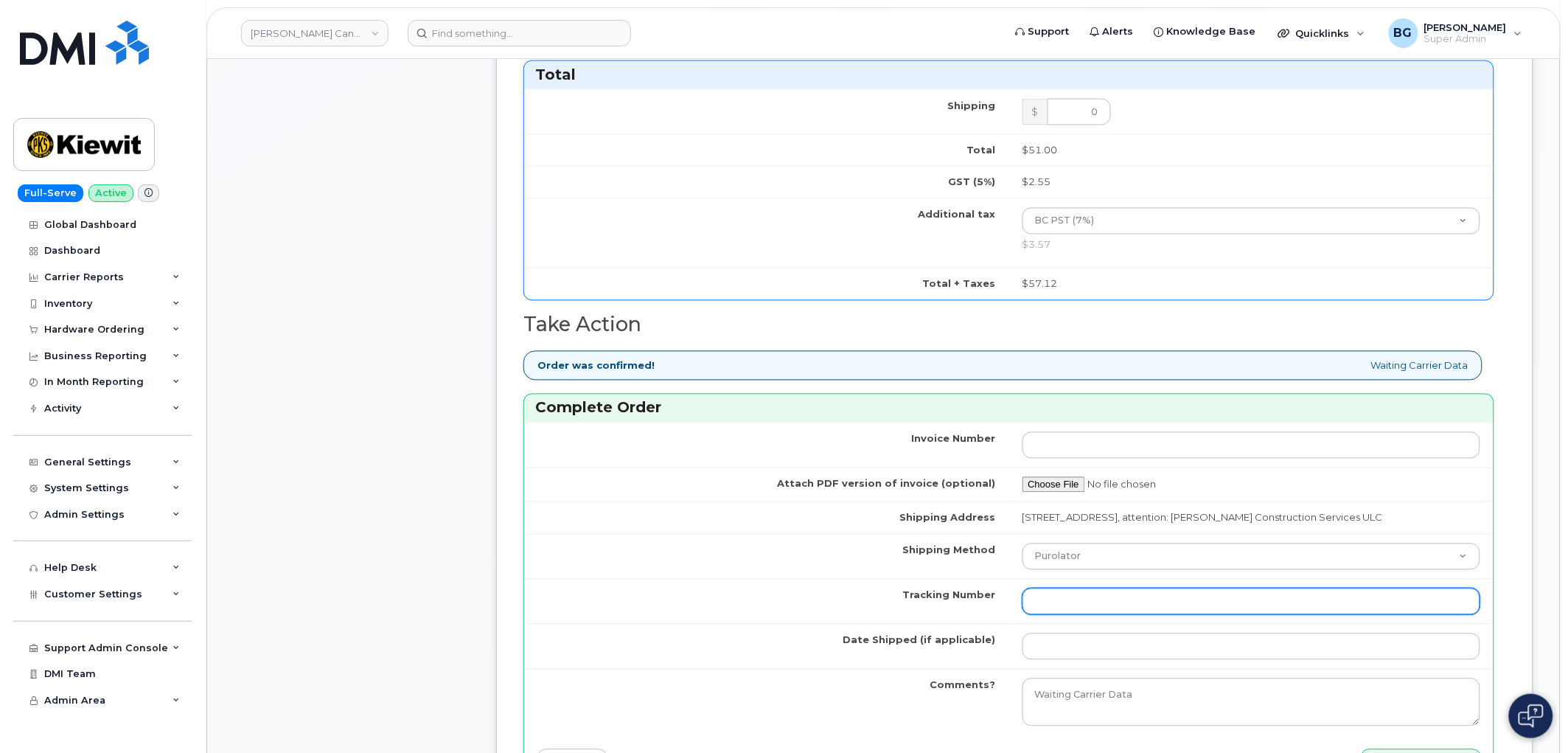
click at [1089, 615] on input "Tracking Number" at bounding box center [1252, 601] width 459 height 26
paste input "466379561609"
type input "466379561609"
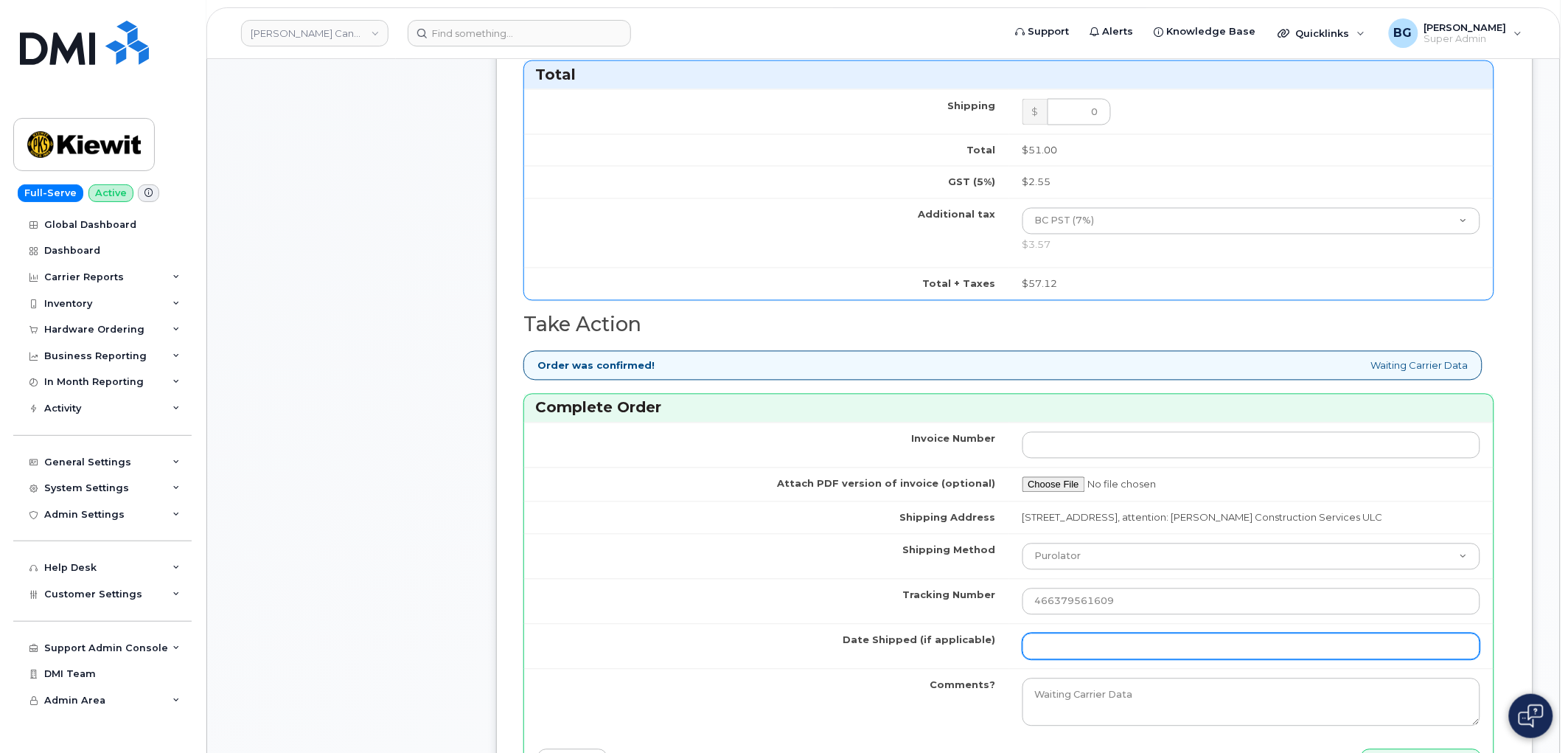
click at [1109, 659] on input "Date Shipped (if applicable)" at bounding box center [1252, 646] width 459 height 26
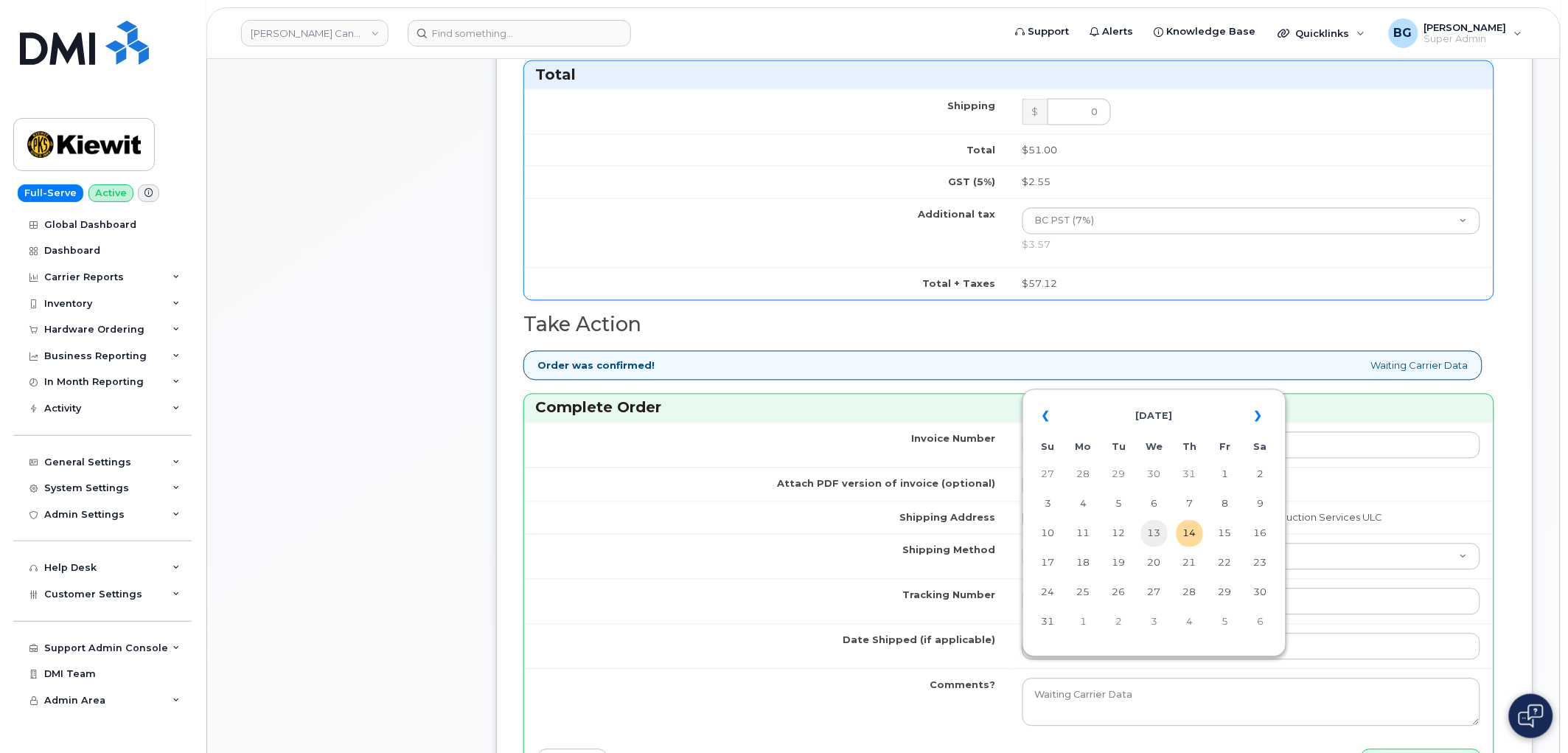
click at [1155, 536] on td "13" at bounding box center [1154, 533] width 26 height 26
type input "2025-08-13"
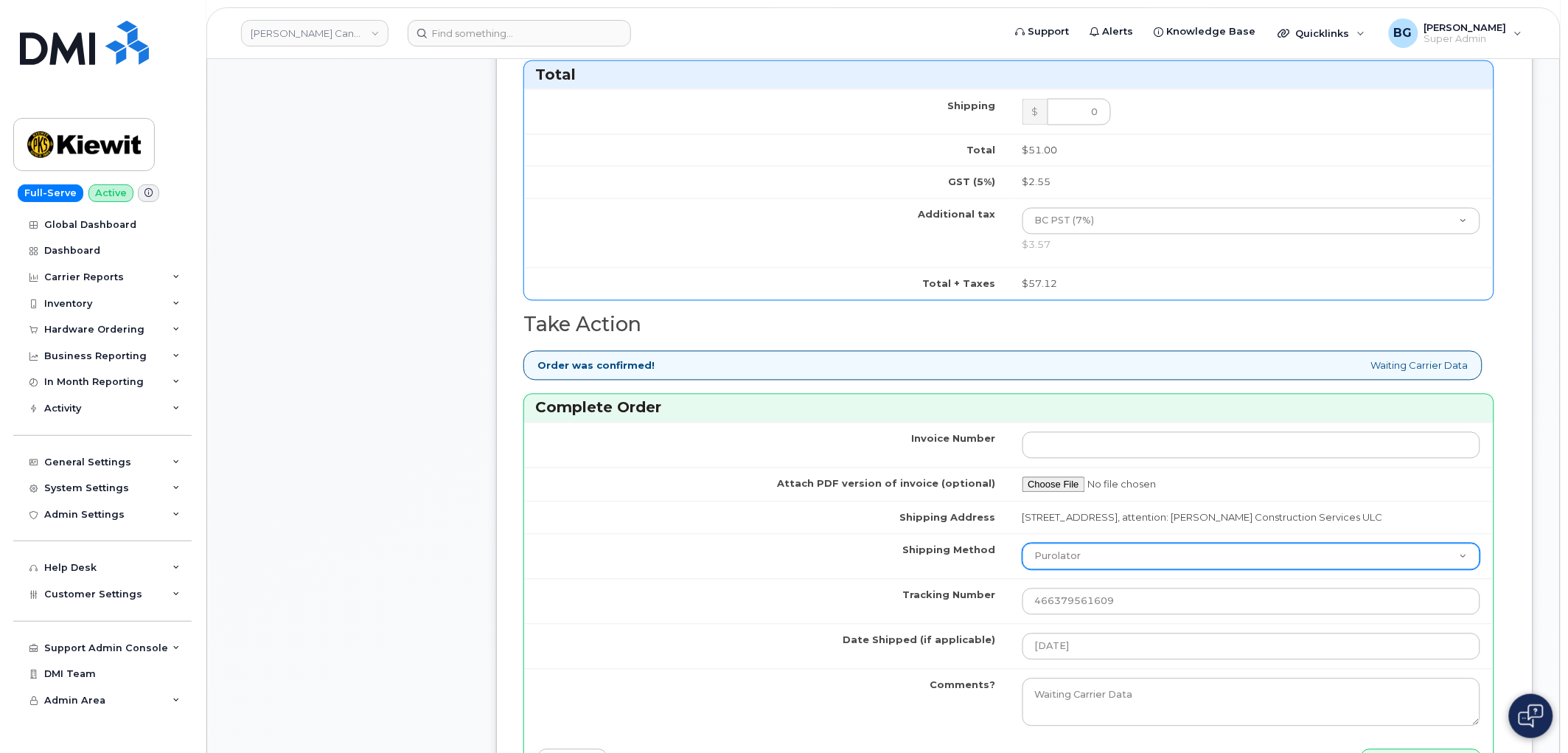
click at [1137, 570] on select "Purolator UPS FedEx Canada Post Courier Other Drop Off Pick Up" at bounding box center [1252, 556] width 459 height 26
select select "FedEx"
click at [1023, 570] on select "Purolator UPS FedEx Canada Post Courier Other Drop Off Pick Up" at bounding box center [1252, 556] width 459 height 26
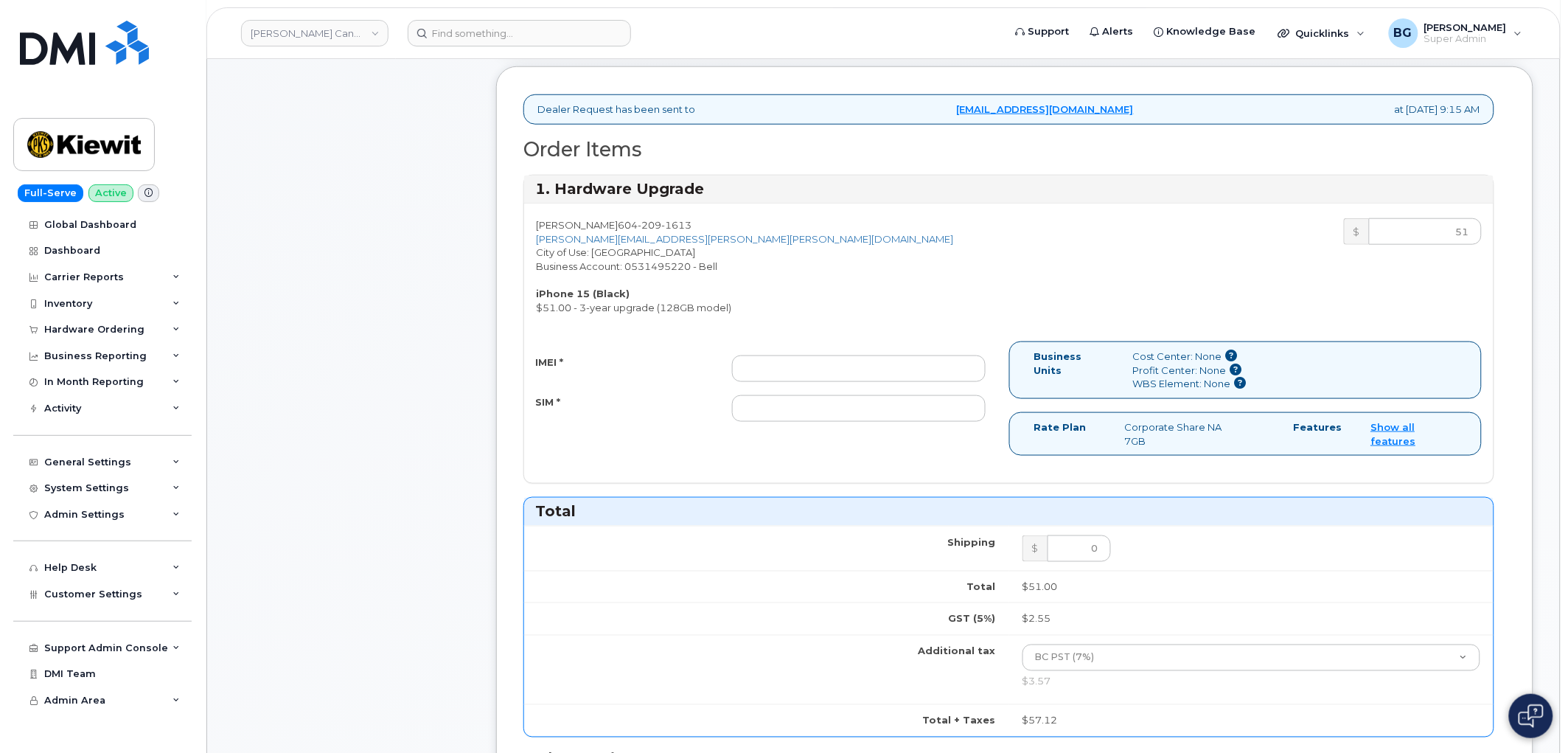
scroll to position [436, 0]
click at [809, 369] on input "IMEI *" at bounding box center [859, 369] width 254 height 26
paste input "357069350277723"
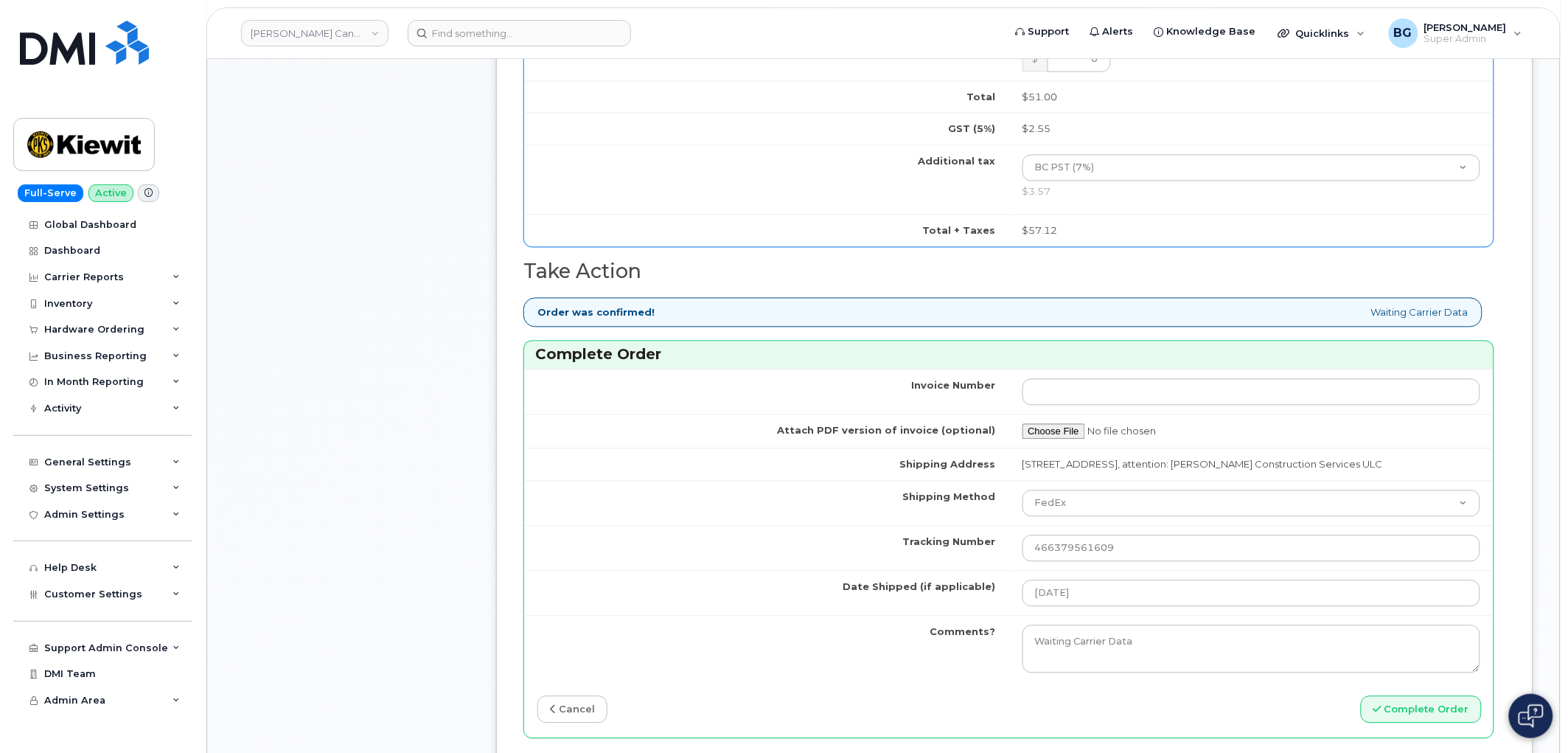
scroll to position [1091, 0]
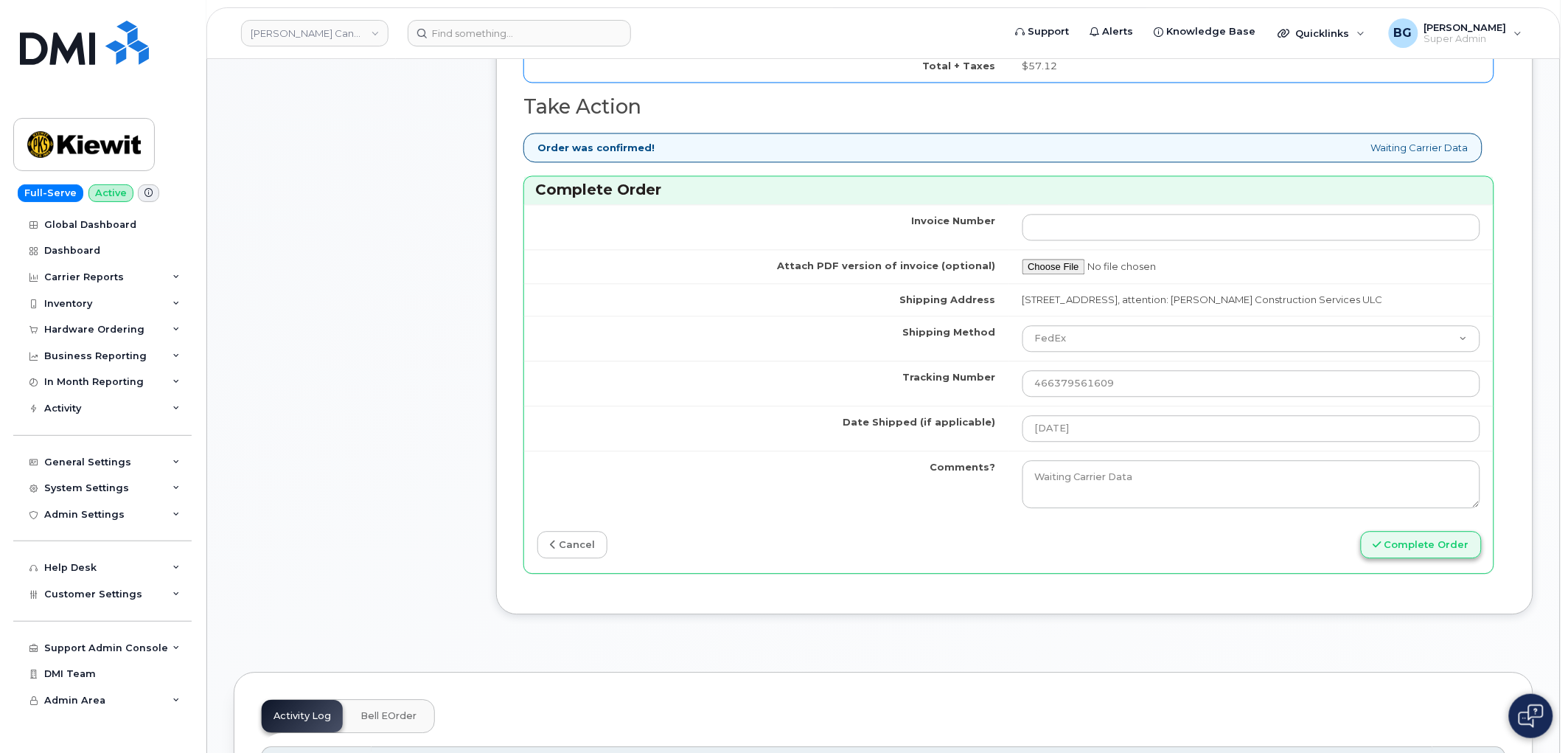
type input "357069350277723"
click at [1442, 558] on button "Complete Order" at bounding box center [1422, 544] width 121 height 27
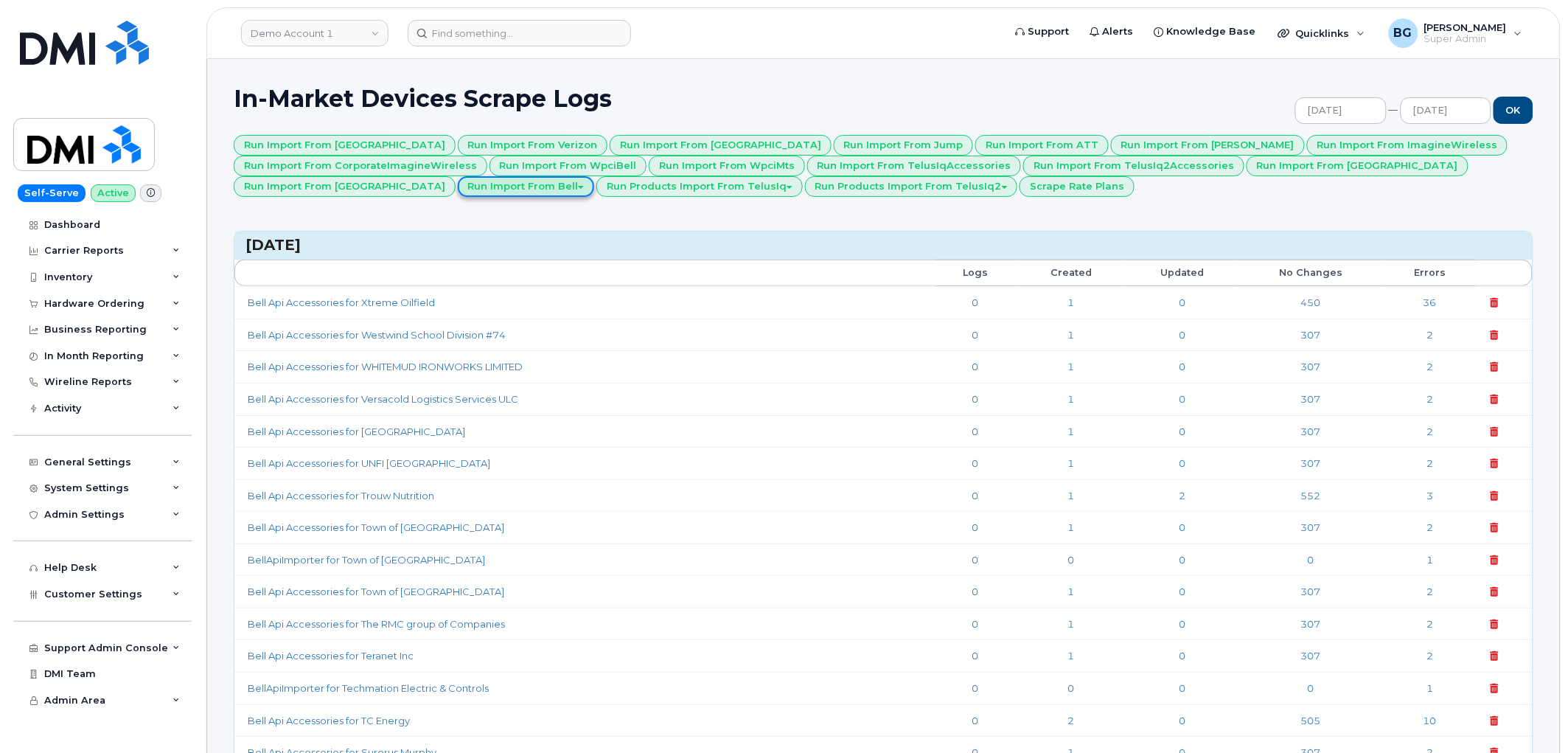
click at [458, 184] on button "Run Import from Bell" at bounding box center [526, 186] width 137 height 21
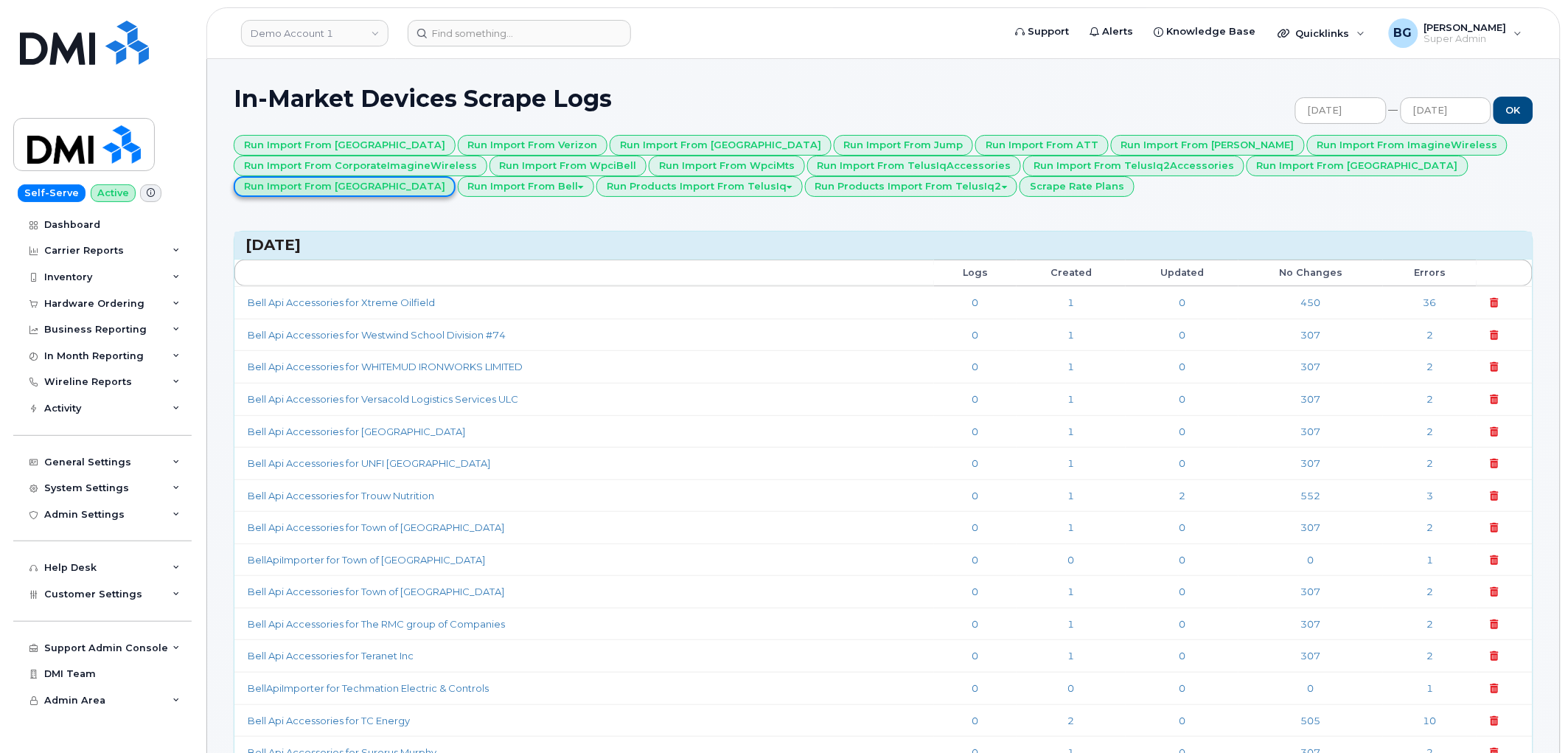
click at [455, 176] on link "Run Import from BellApi" at bounding box center [344, 186] width 222 height 21
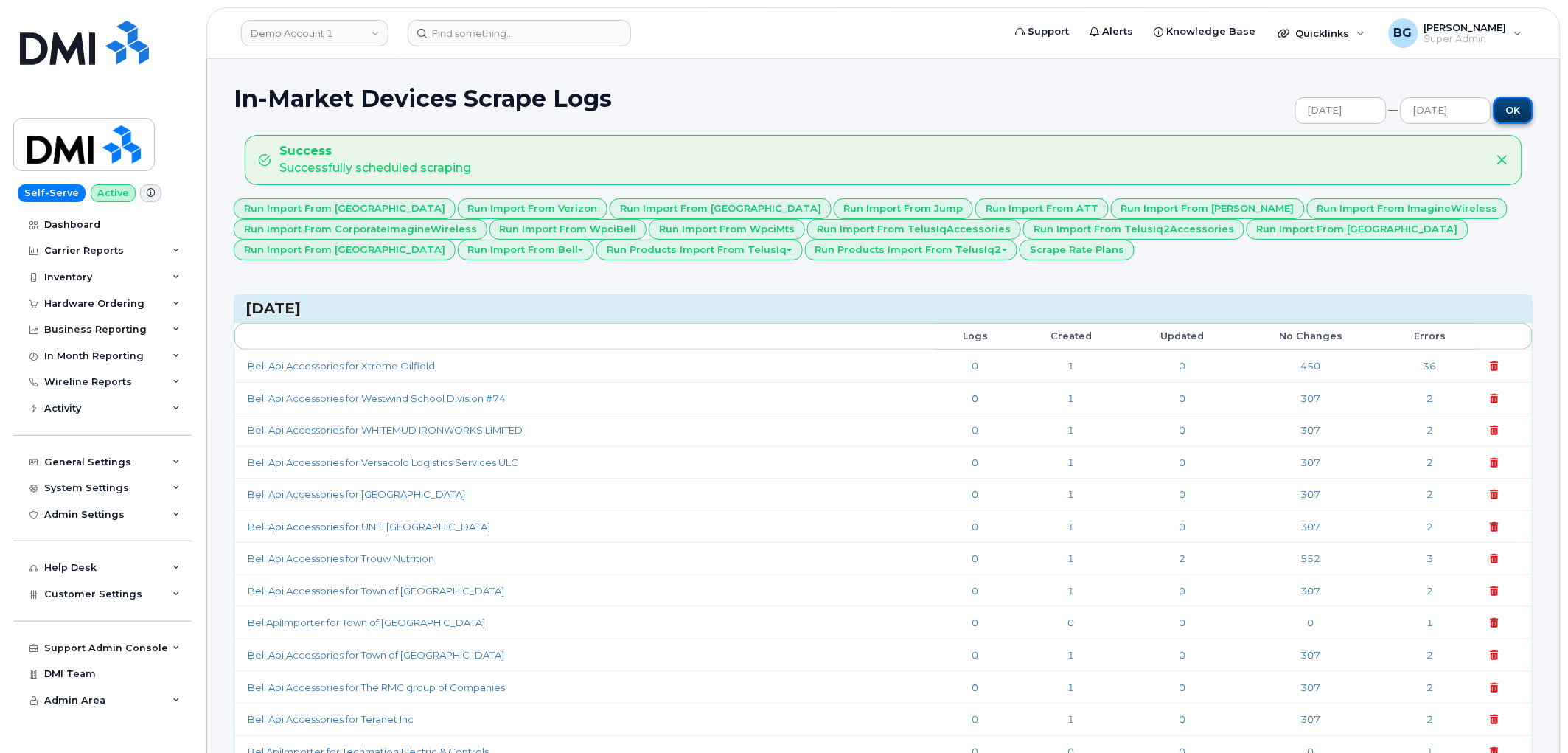
click at [1518, 110] on input "OK" at bounding box center [1514, 110] width 40 height 27
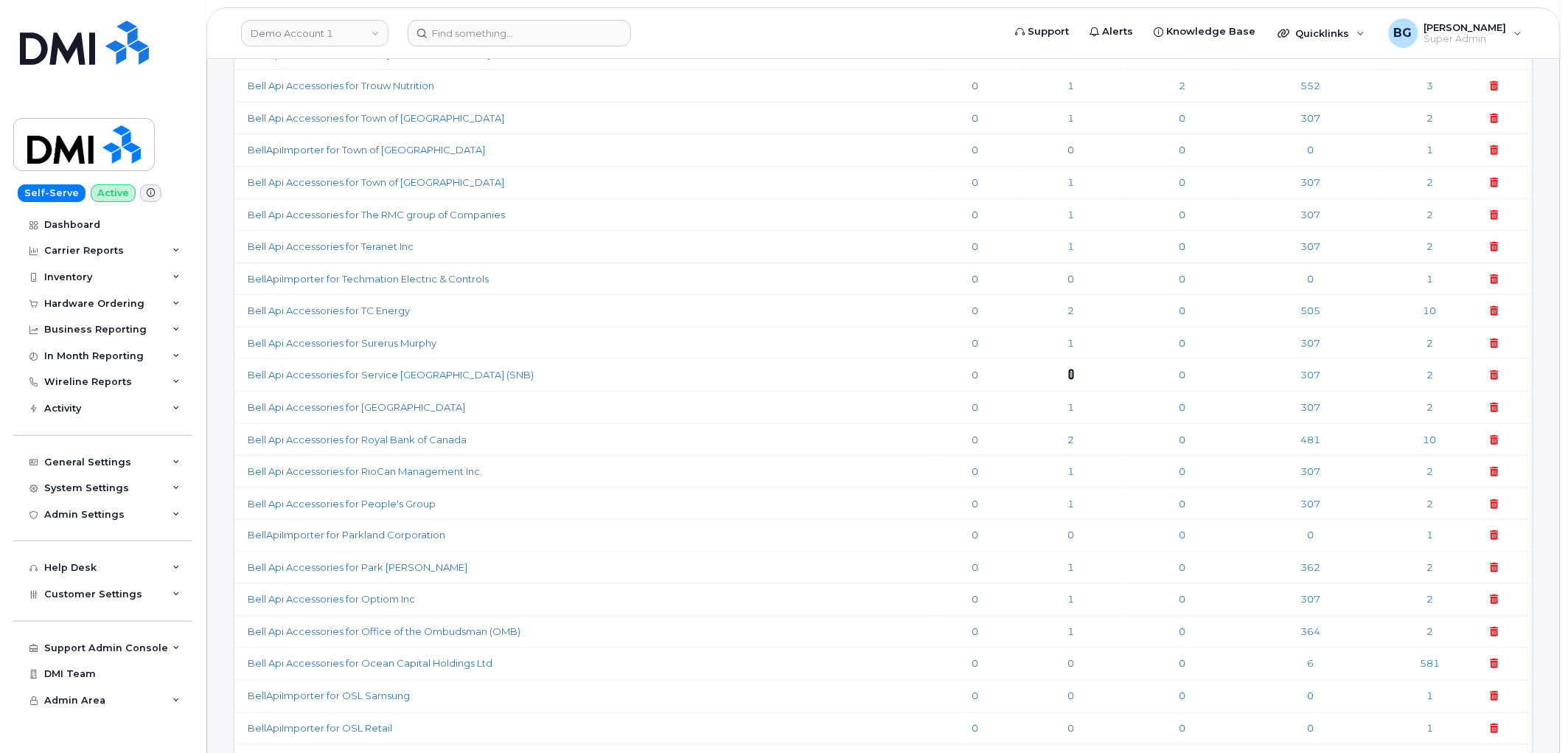
click at [1069, 376] on link "1" at bounding box center [1072, 374] width 6 height 12
click at [305, 374] on link "Bell Api Accessories for Service [GEOGRAPHIC_DATA] (SNB)" at bounding box center [391, 374] width 286 height 12
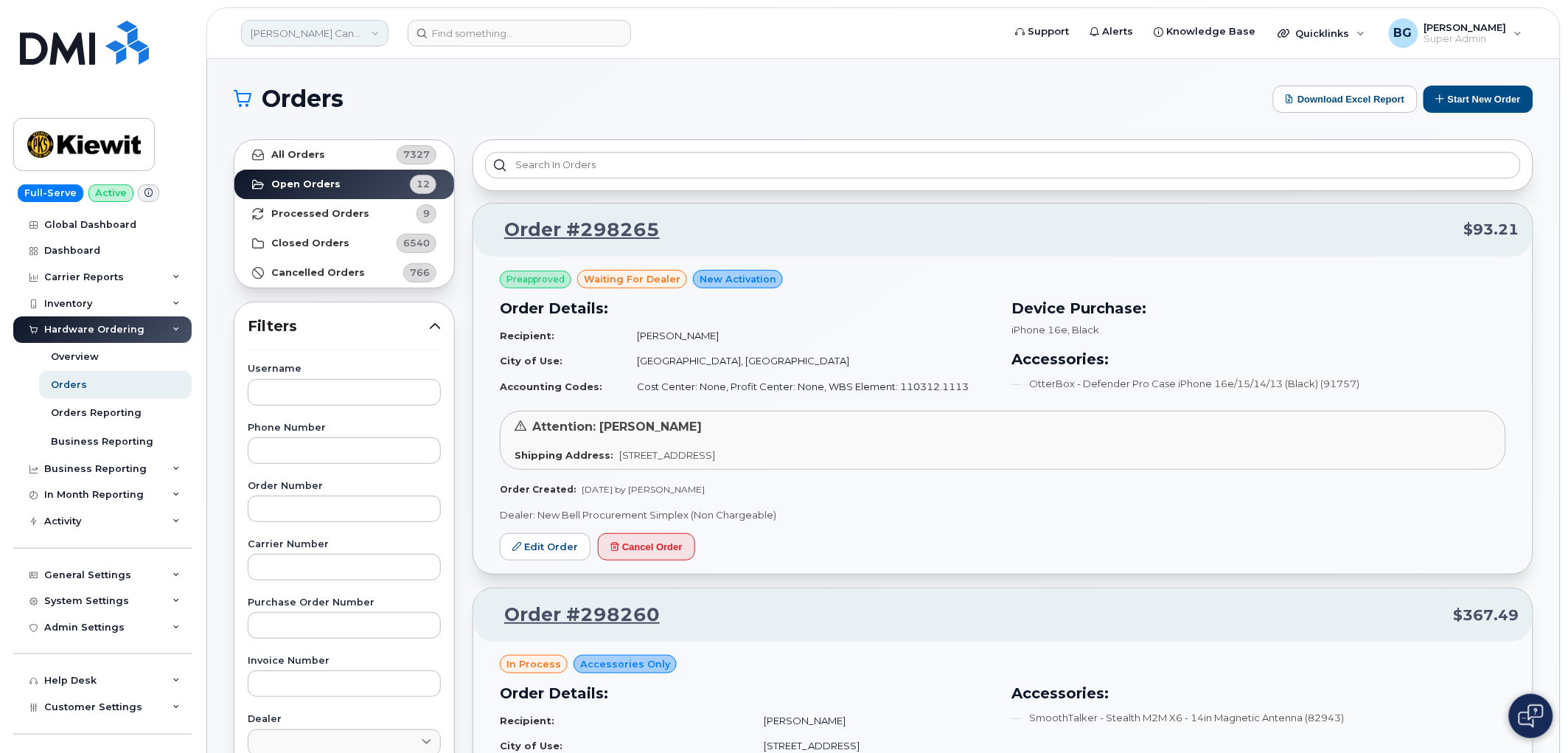
click at [293, 38] on link "[PERSON_NAME] Canada Inc" at bounding box center [315, 33] width 147 height 26
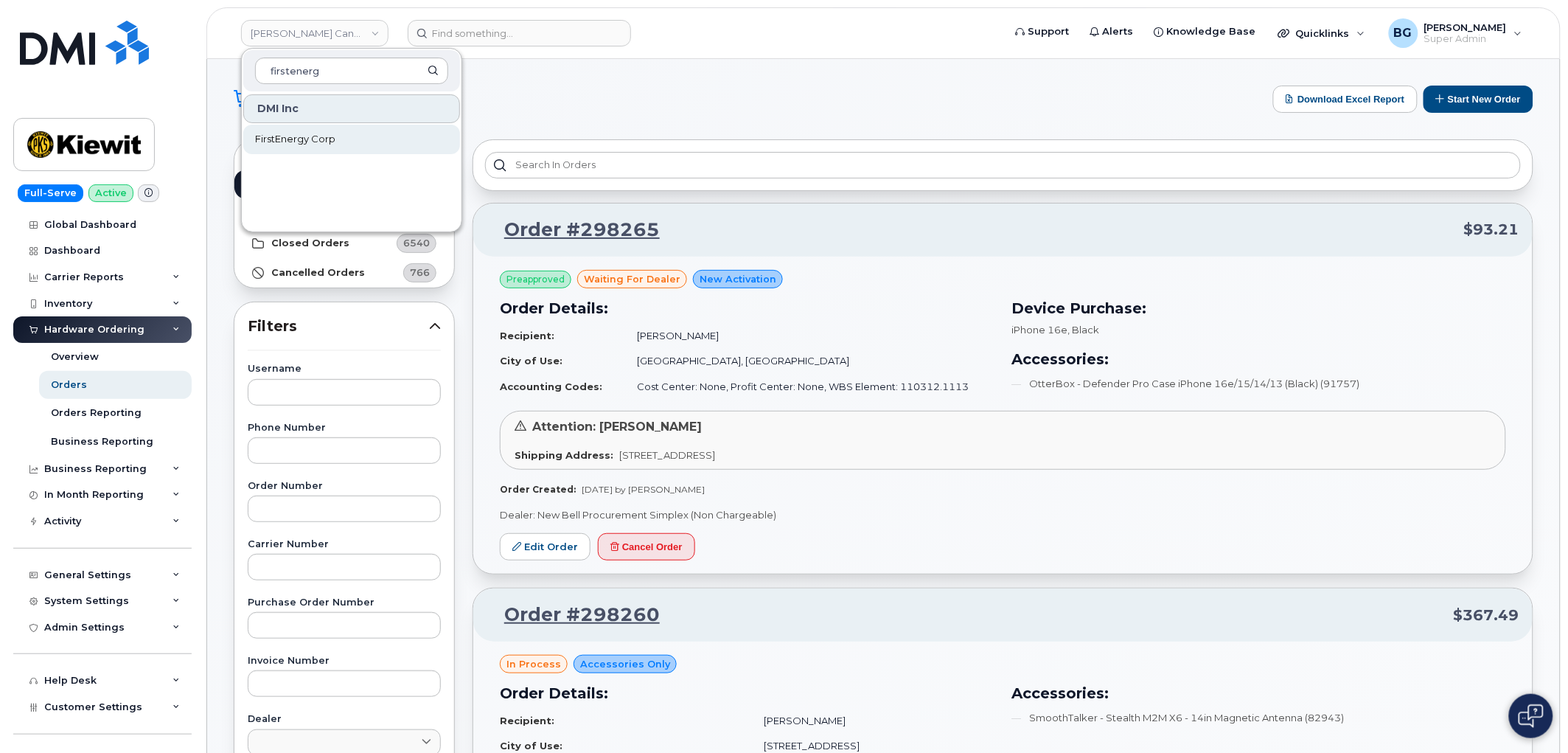
type input "firstenerg"
click at [301, 134] on span "FirstEnergy Corp" at bounding box center [295, 139] width 80 height 14
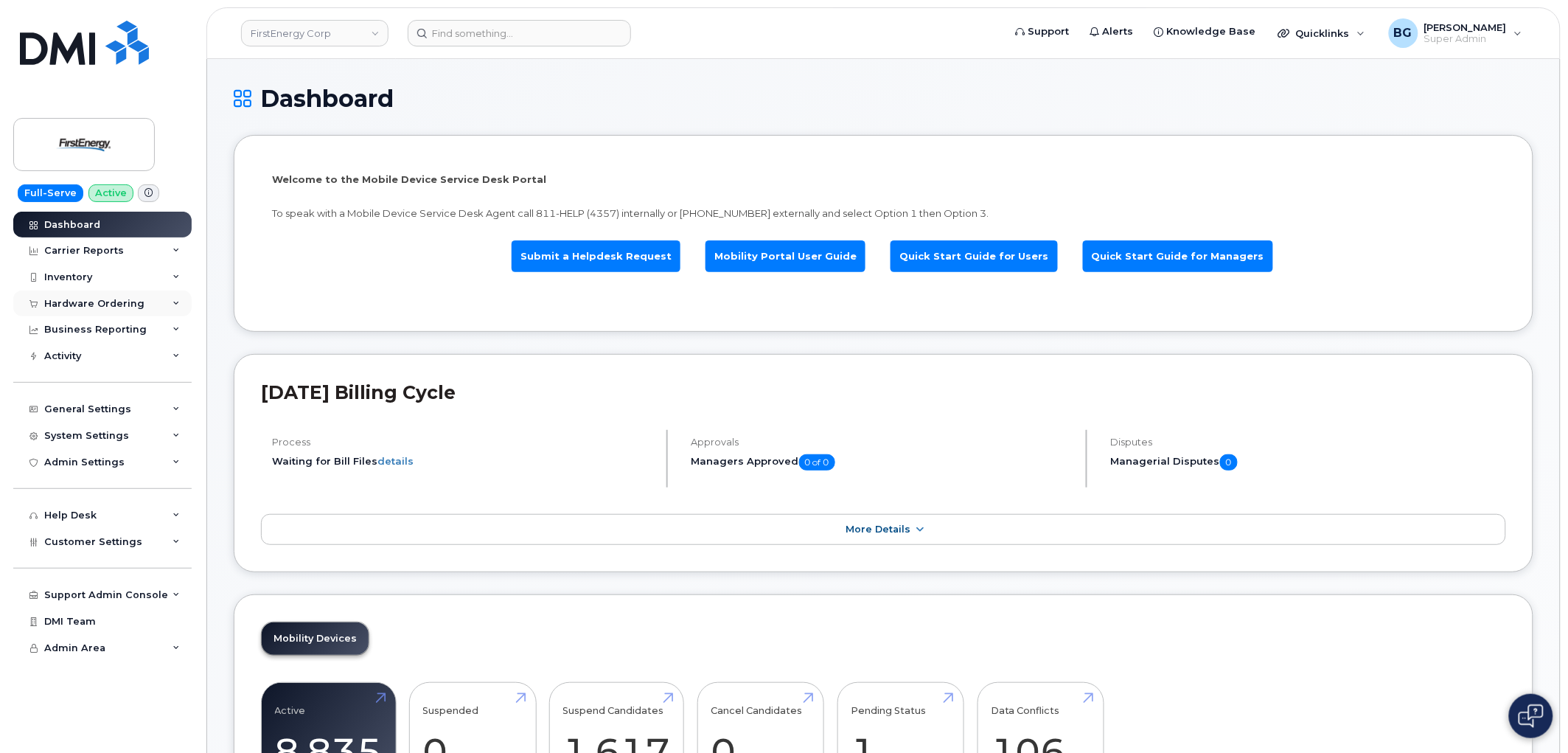
click at [70, 302] on div "Hardware Ordering" at bounding box center [94, 303] width 100 height 12
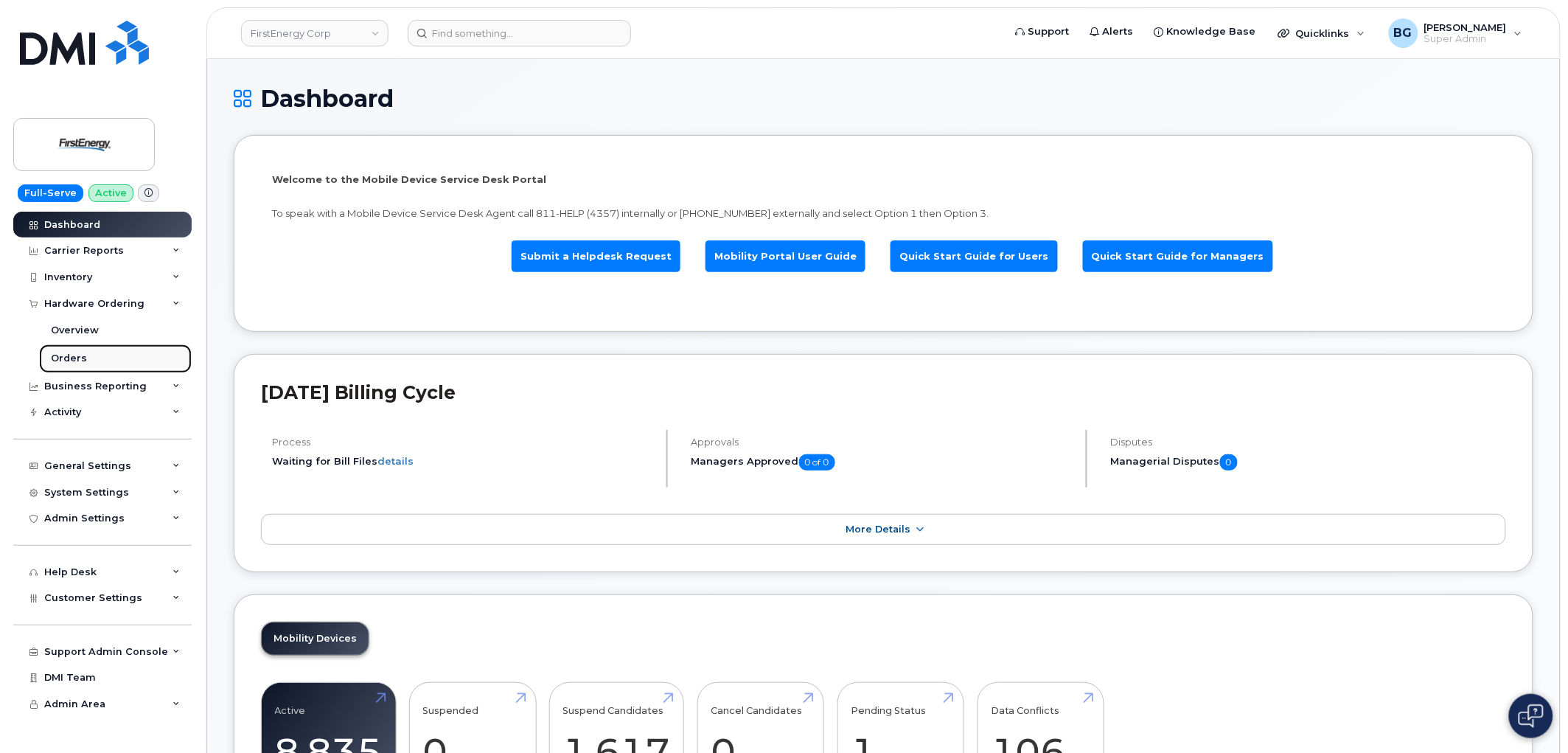
click at [70, 356] on div "Orders" at bounding box center [69, 358] width 36 height 14
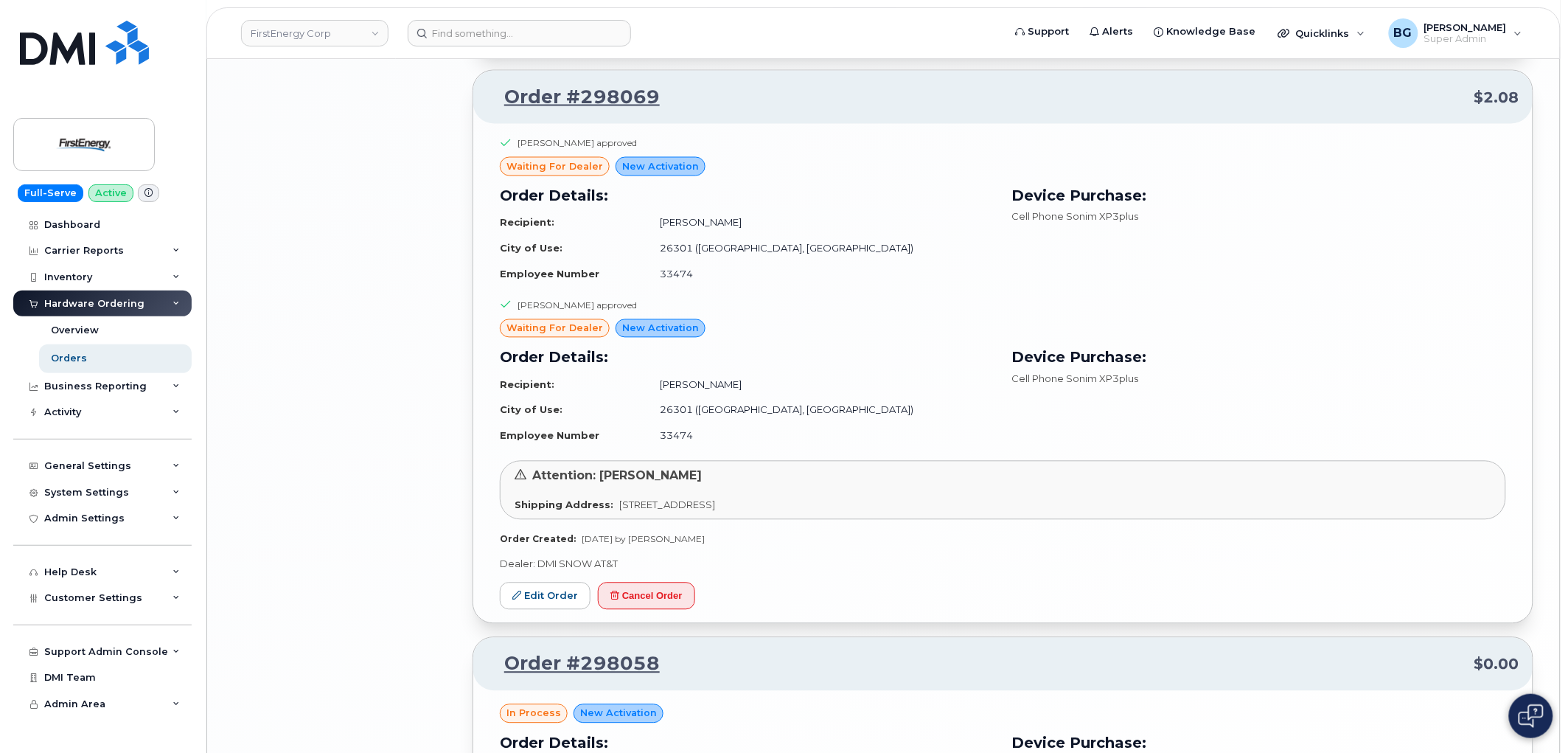
scroll to position [3222, 0]
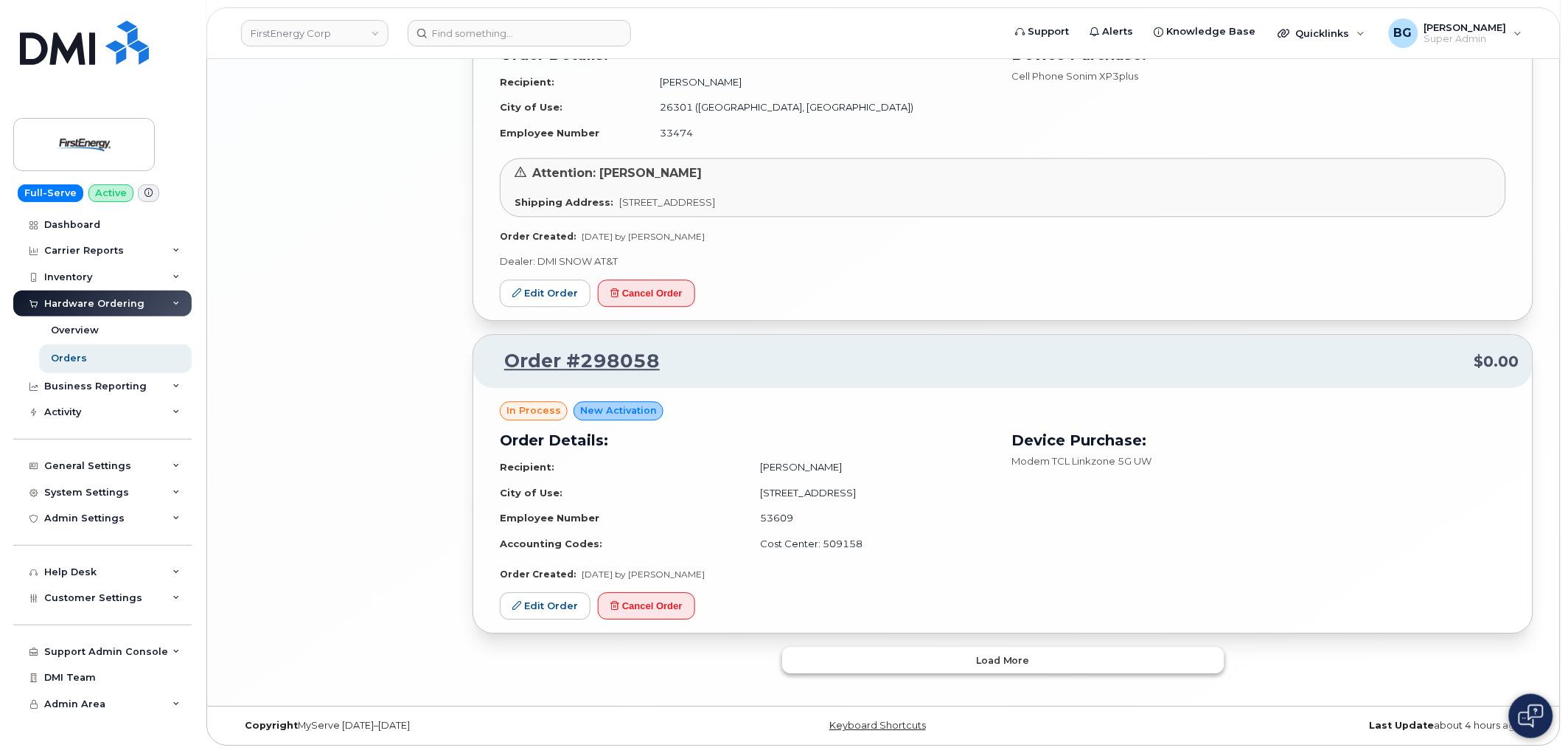
click at [1033, 658] on button "Load more" at bounding box center [1003, 659] width 443 height 26
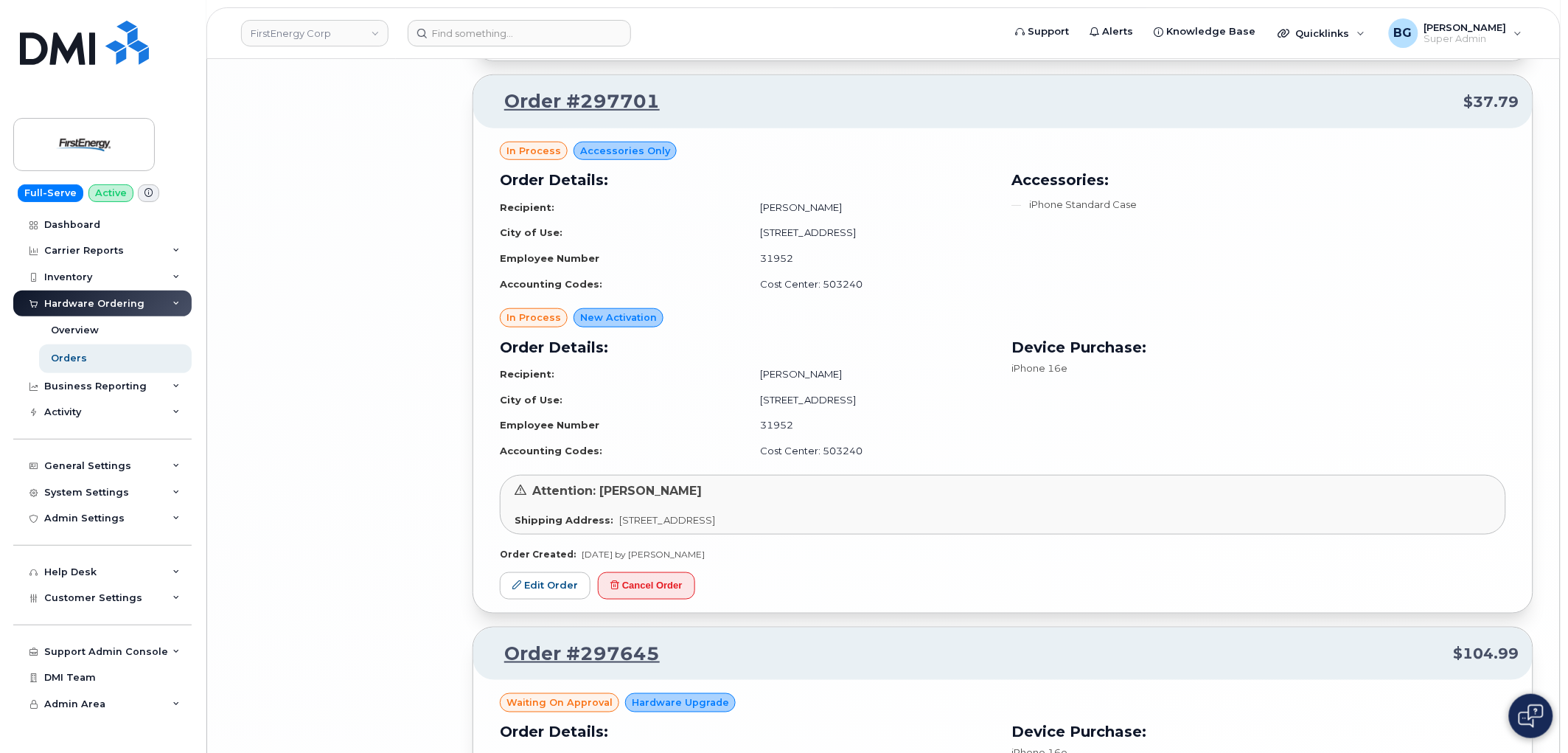
scroll to position [6742, 0]
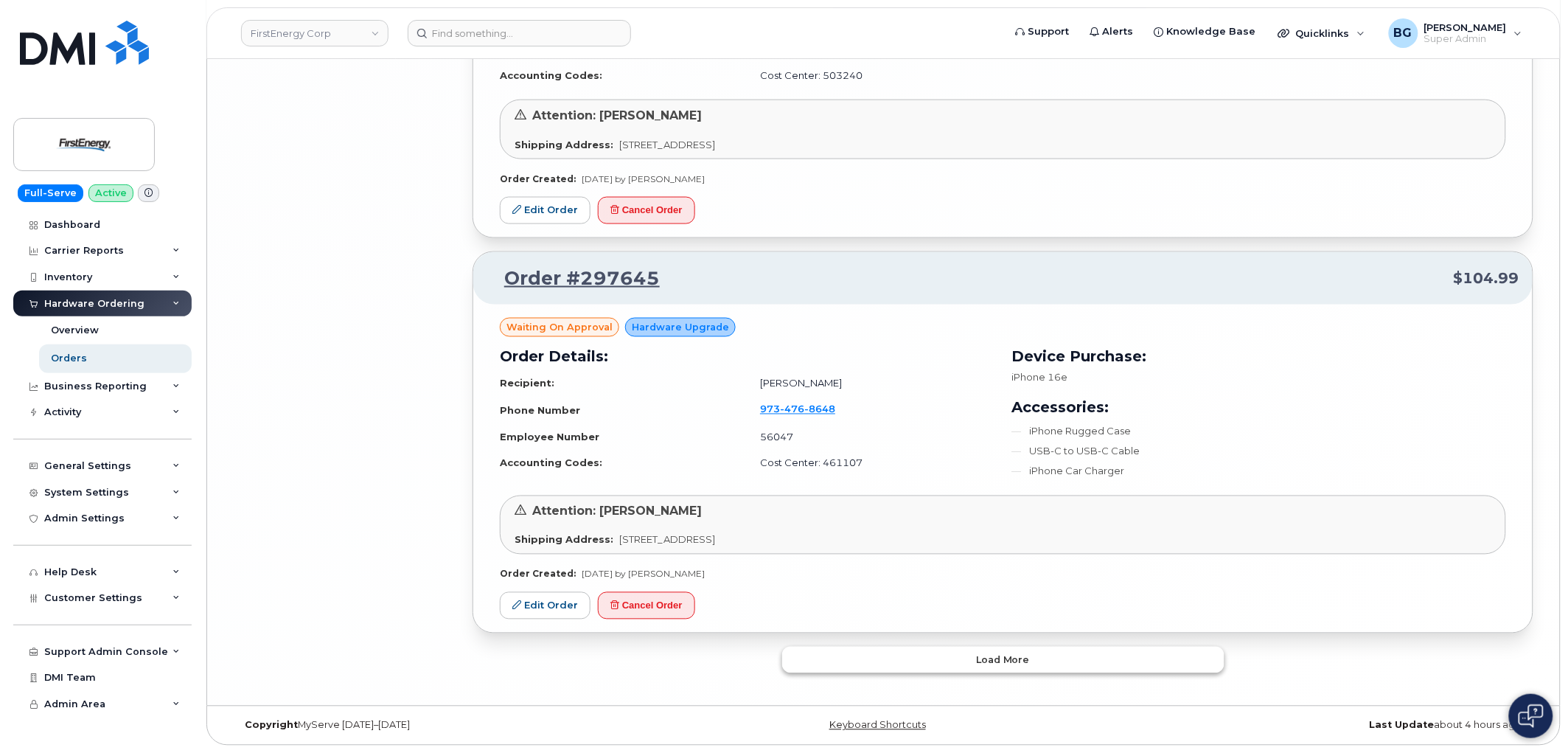
click at [1028, 655] on span "Load more" at bounding box center [1003, 660] width 54 height 14
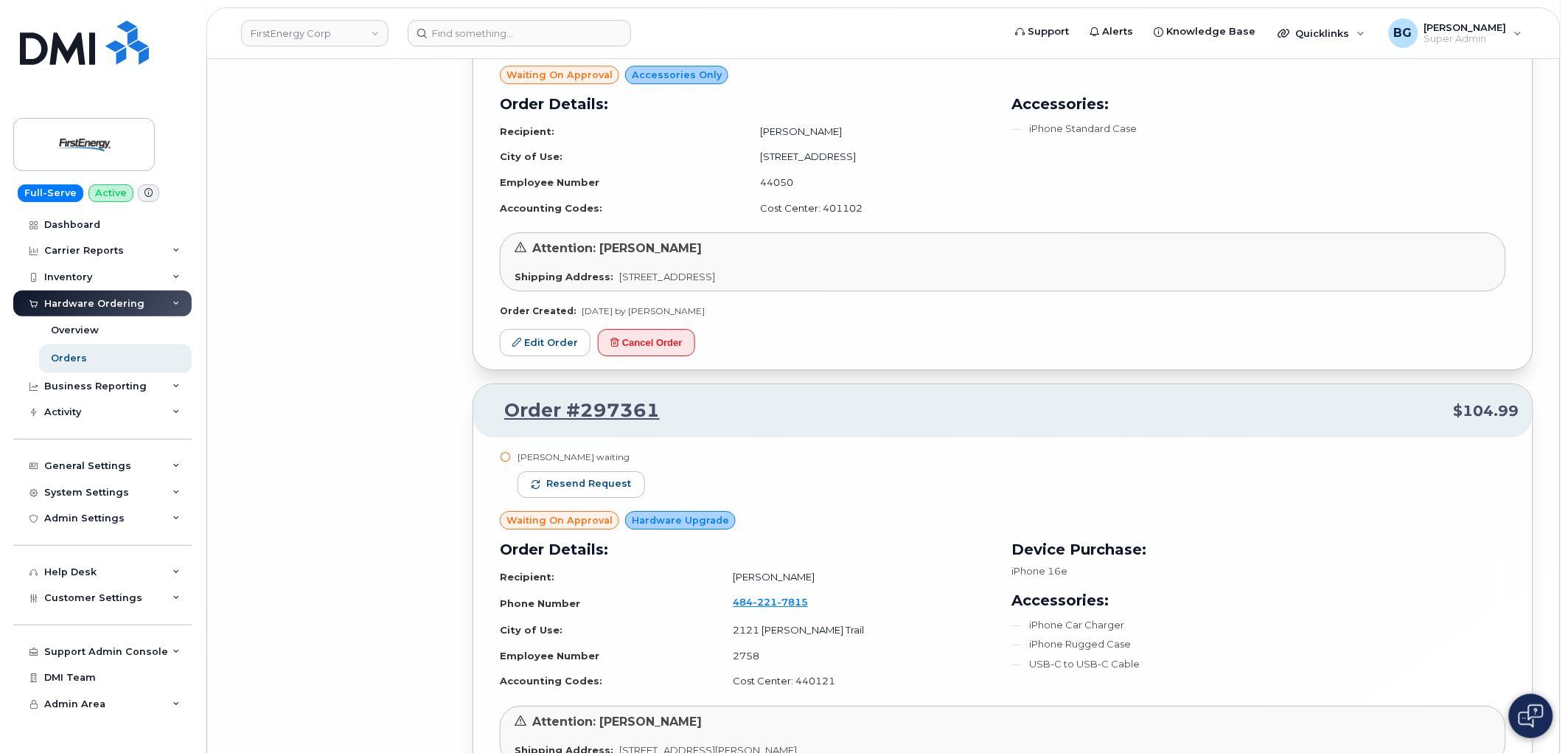
scroll to position [10263, 0]
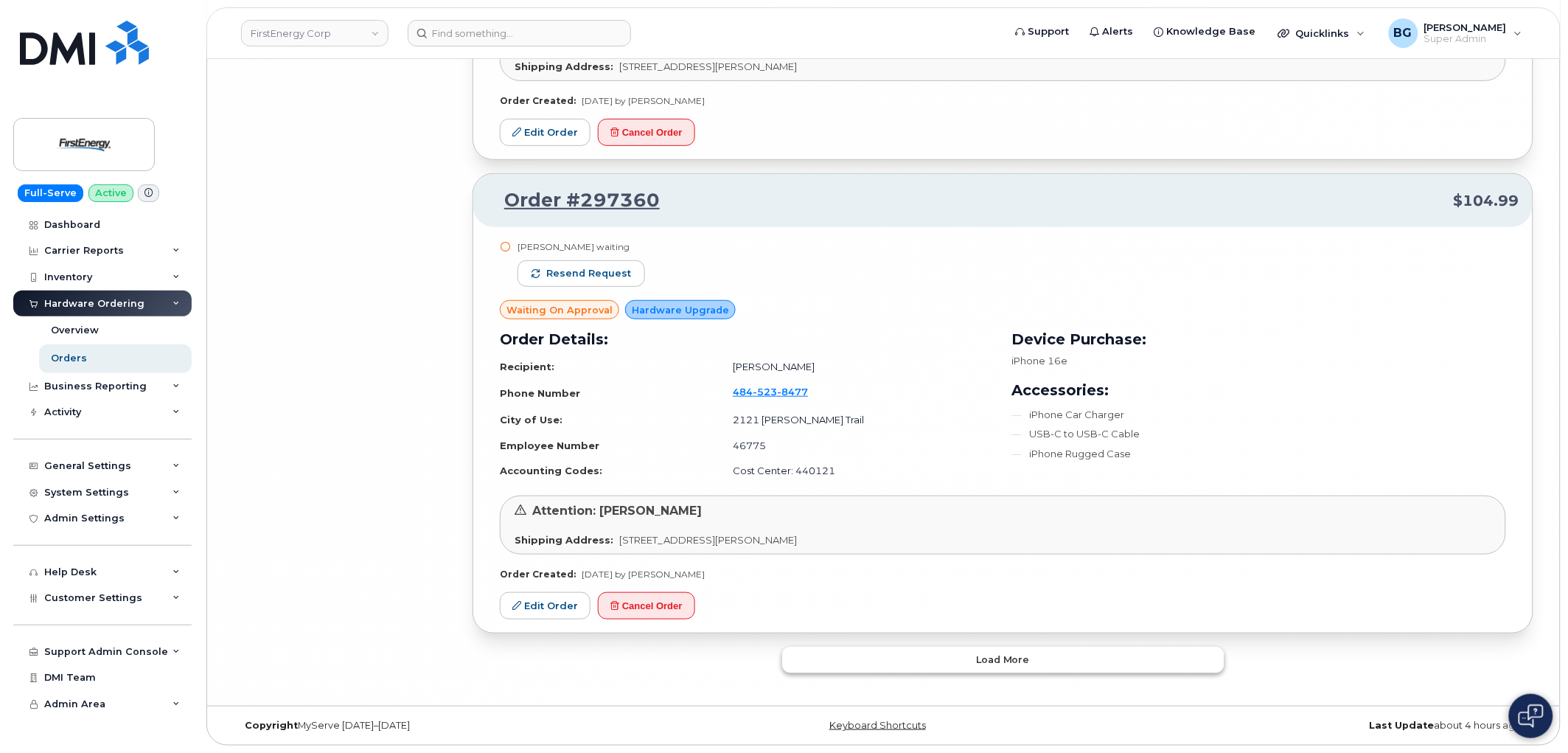
click at [1041, 662] on button "Load more" at bounding box center [1003, 659] width 443 height 26
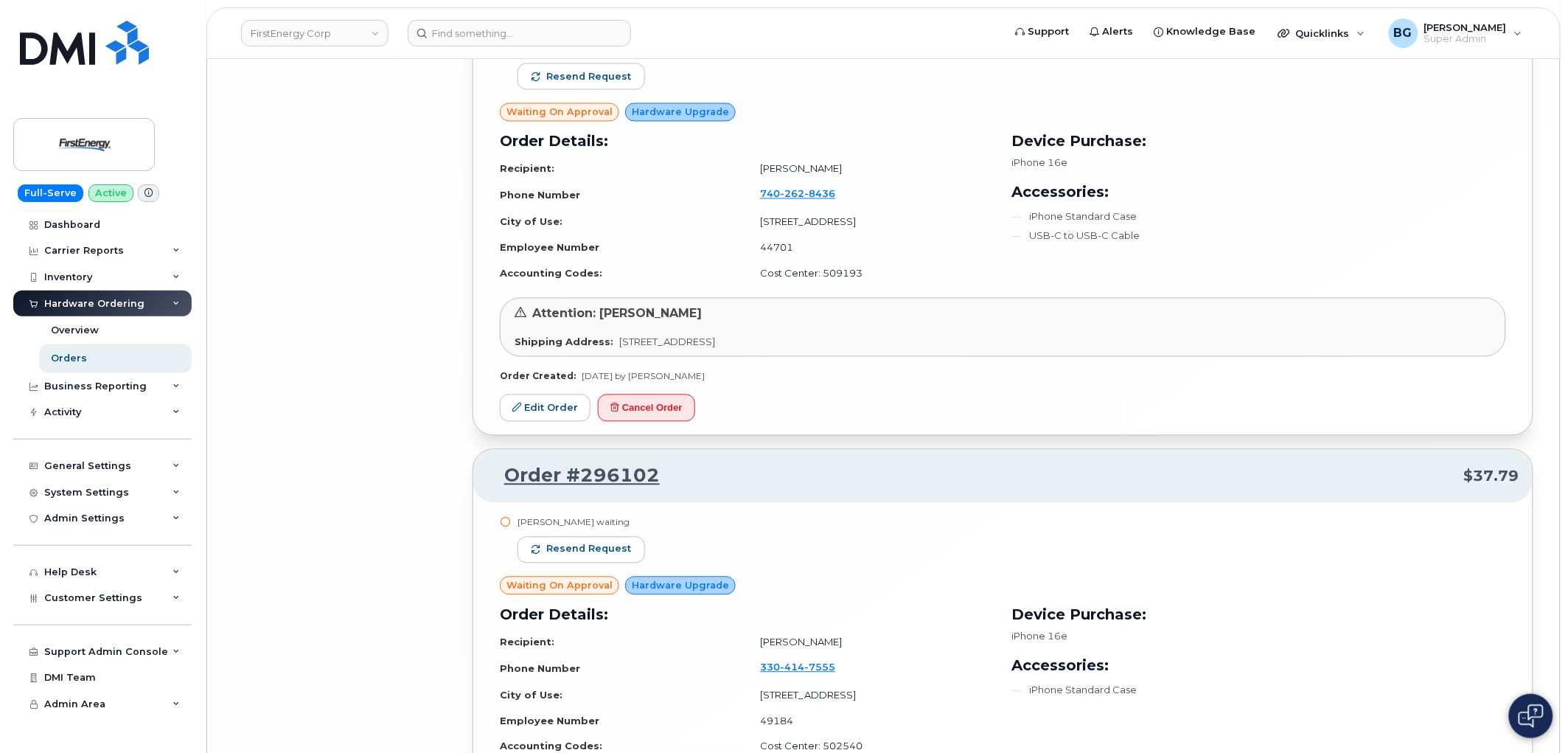
scroll to position [13731, 0]
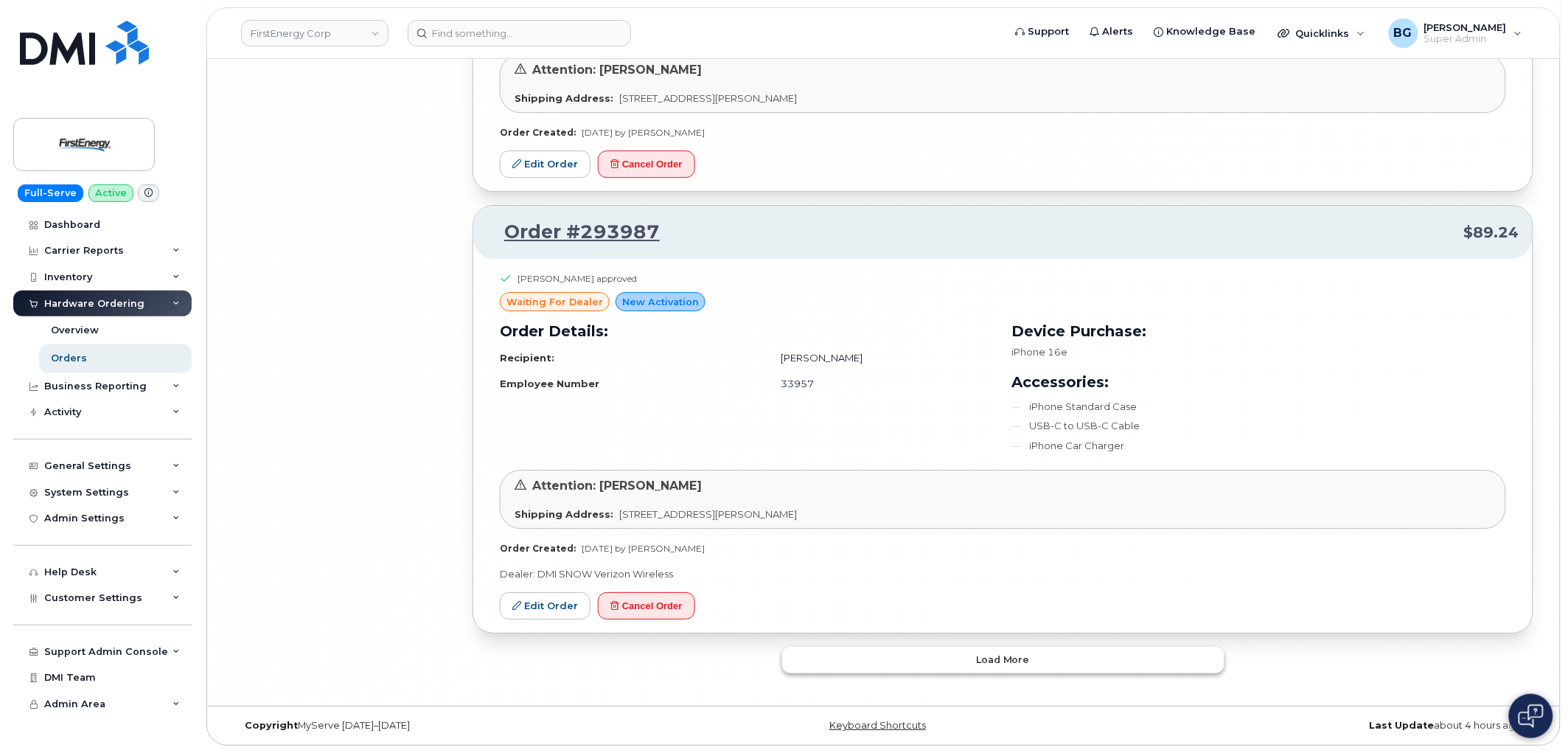
click at [1013, 661] on span "Load more" at bounding box center [1003, 659] width 54 height 14
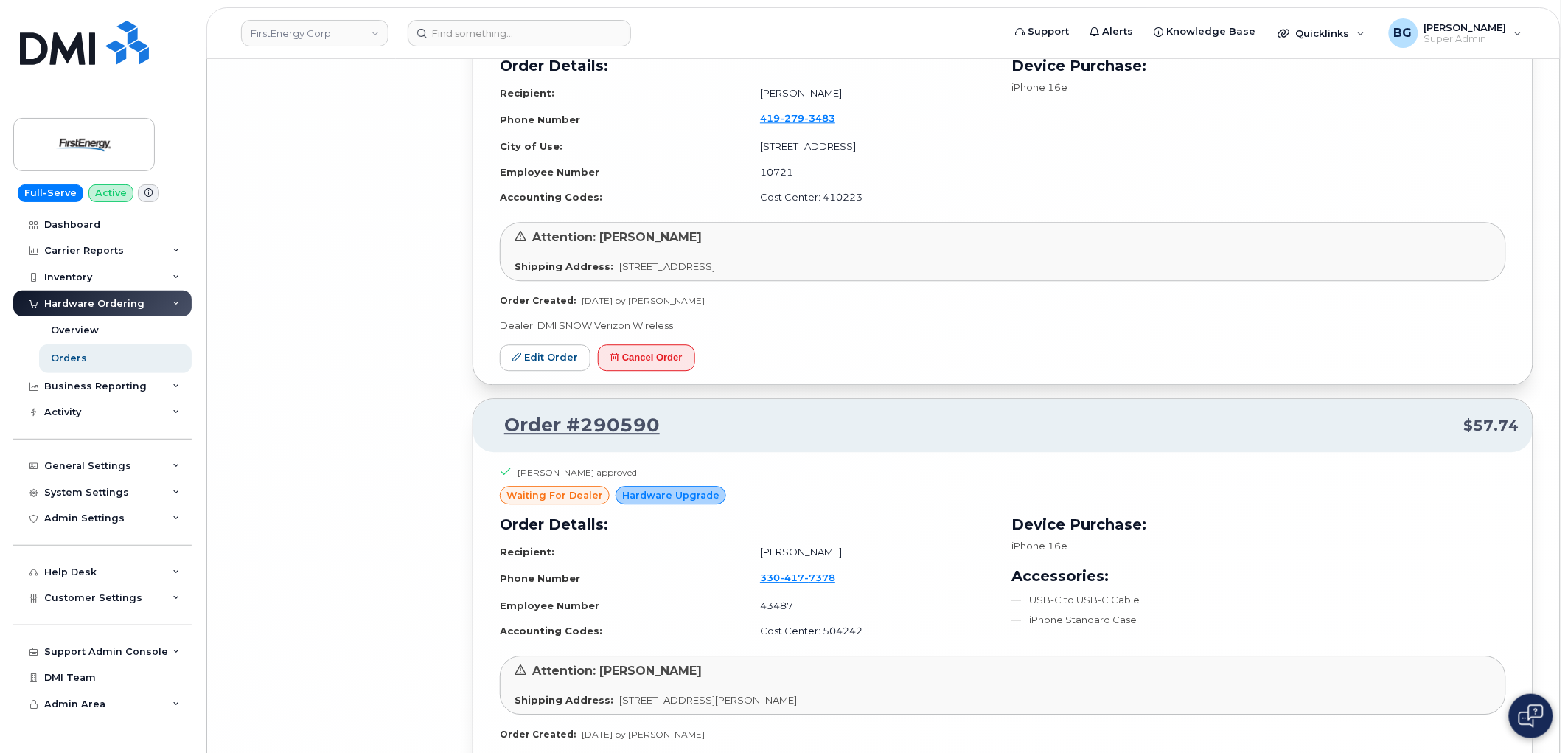
scroll to position [15491, 0]
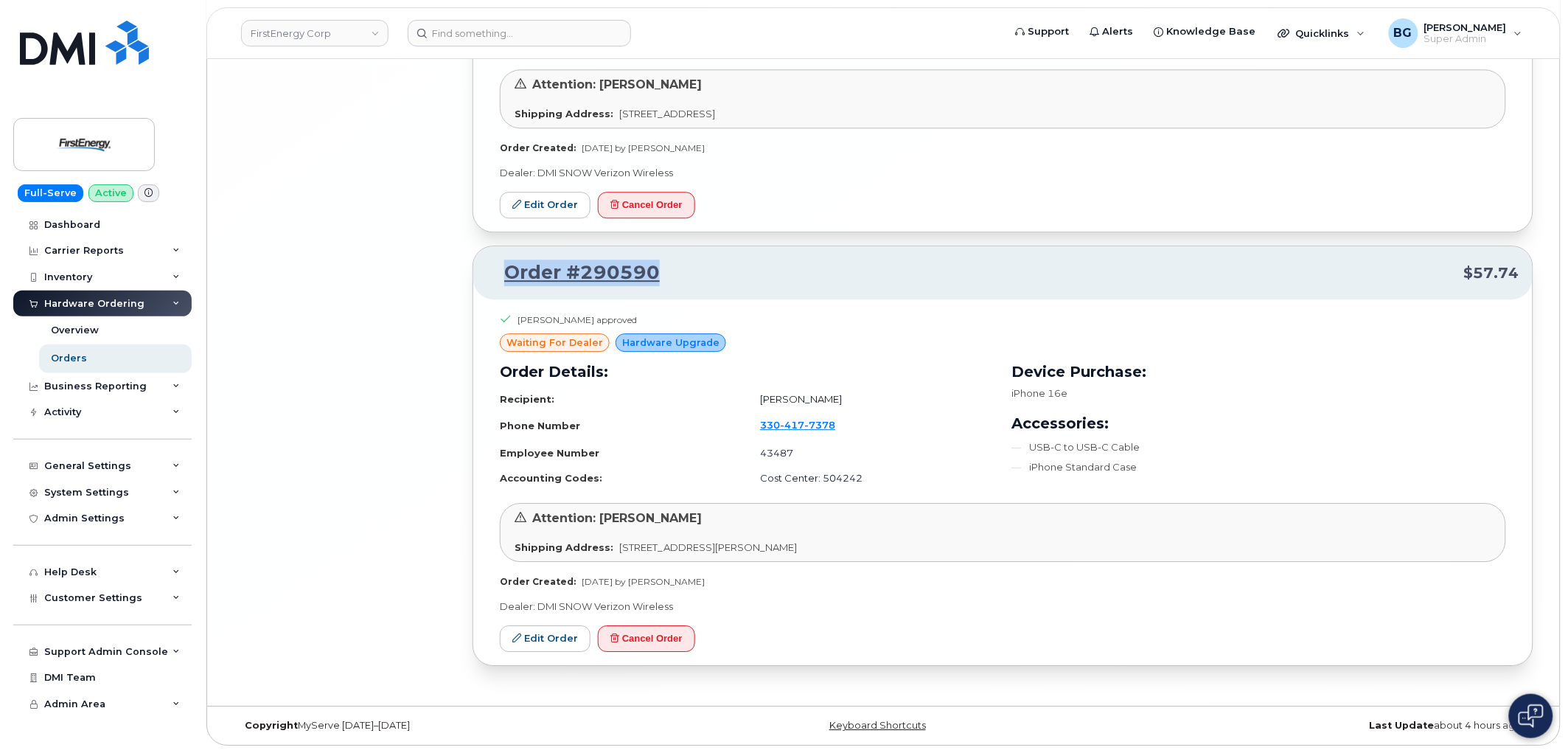
drag, startPoint x: 671, startPoint y: 266, endPoint x: 505, endPoint y: 276, distance: 166.3
click at [505, 276] on p "Order #290590 $57.74" at bounding box center [1003, 272] width 1033 height 26
copy link "Order #290590"
click at [826, 398] on td "Matthew G Steinmetz" at bounding box center [870, 399] width 247 height 26
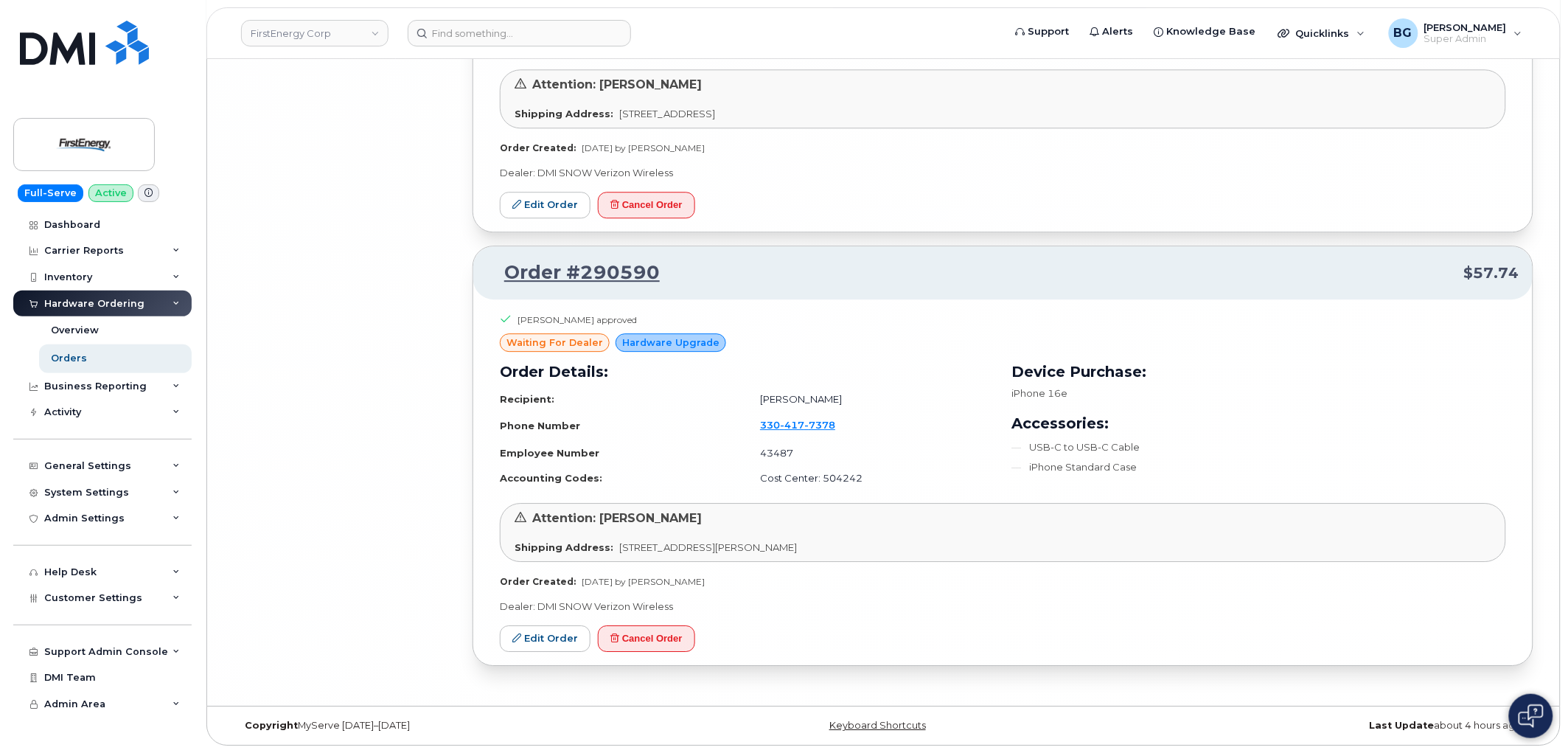
click at [762, 399] on td "Matthew G Steinmetz" at bounding box center [870, 399] width 247 height 26
drag, startPoint x: 762, startPoint y: 399, endPoint x: 812, endPoint y: 398, distance: 50.0
click at [812, 398] on td "Matthew G Steinmetz" at bounding box center [870, 399] width 247 height 26
copy td "Matthew G Steinmetz"
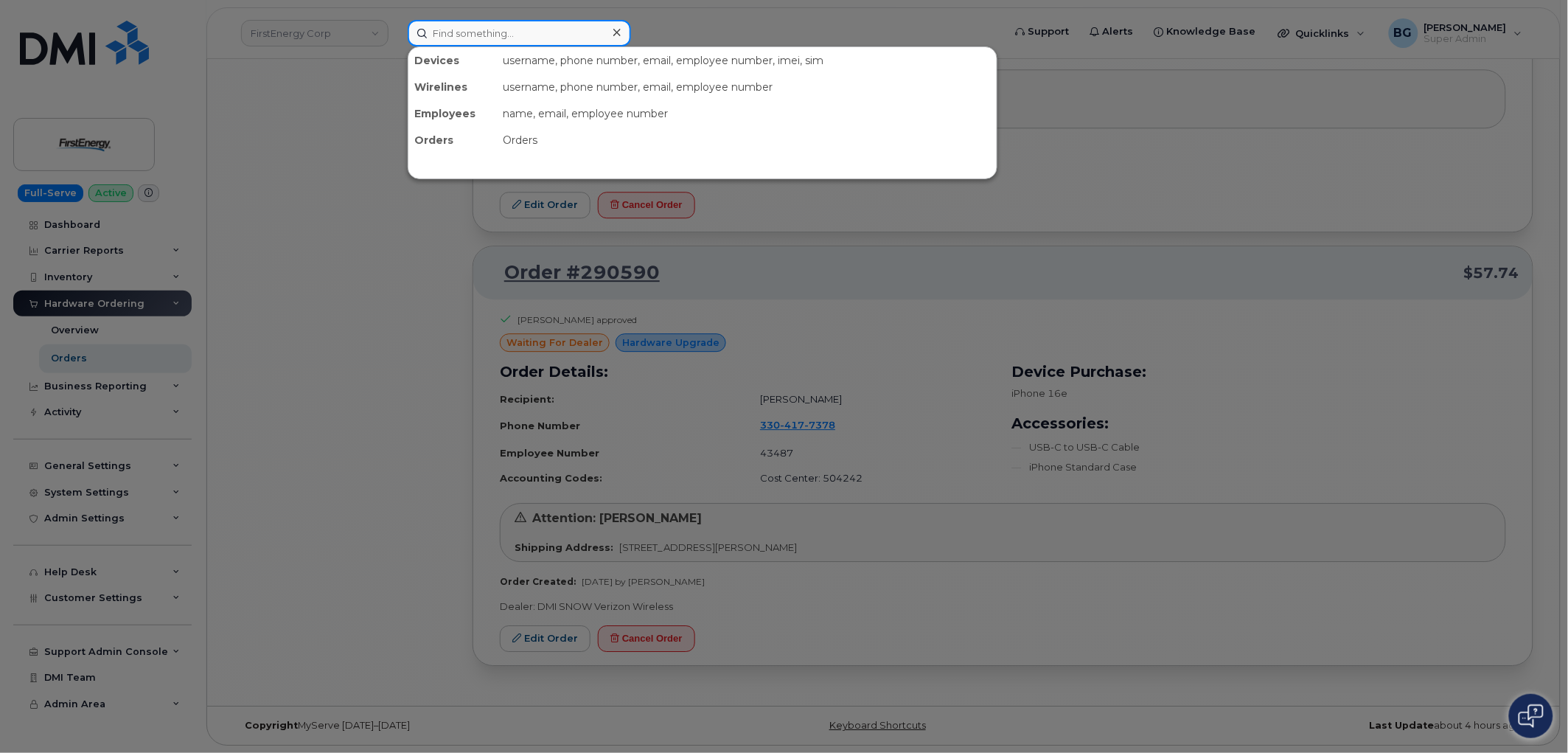
click at [542, 33] on input at bounding box center [519, 33] width 223 height 26
paste input "Matthew G Steinmetz"
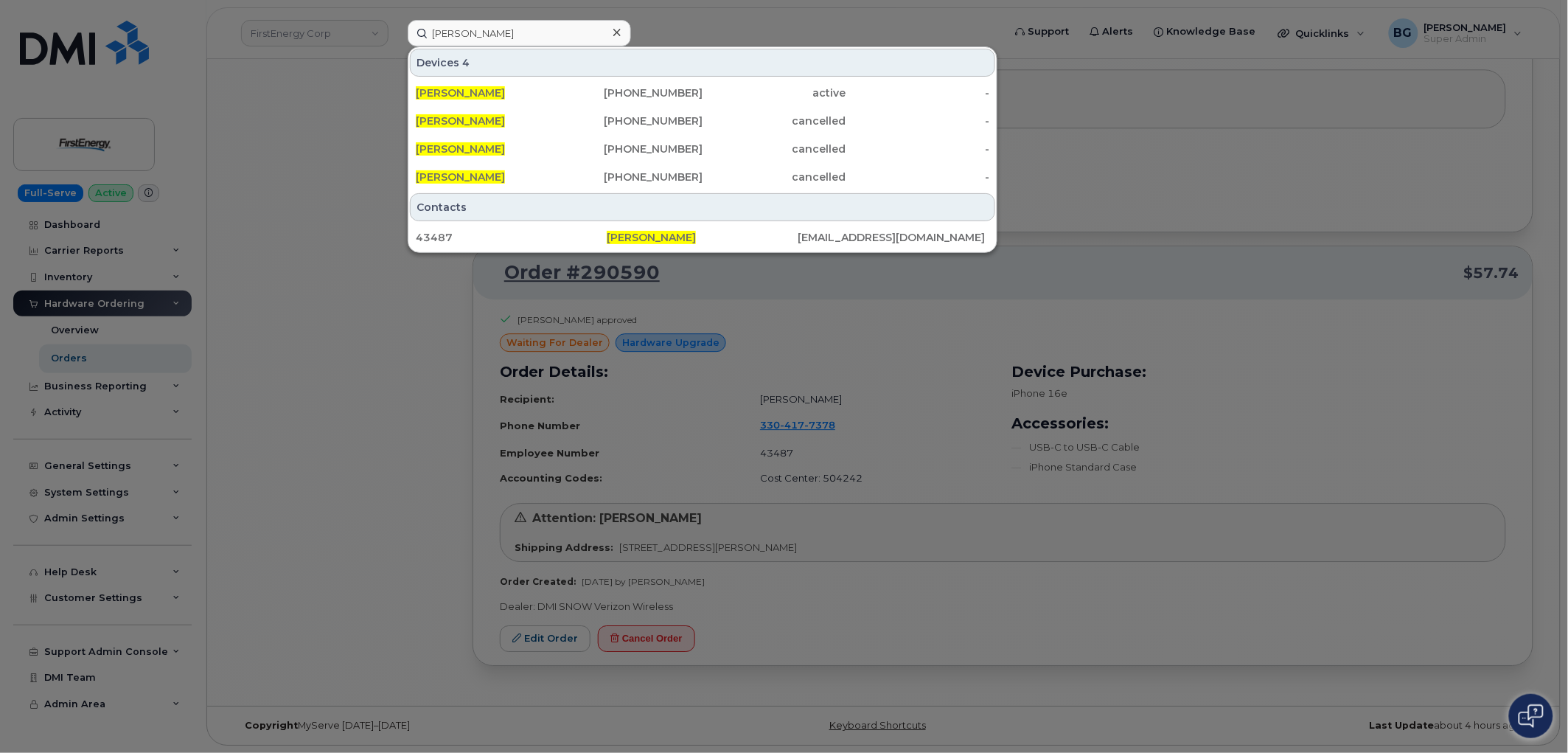
click at [334, 513] on div at bounding box center [784, 376] width 1568 height 753
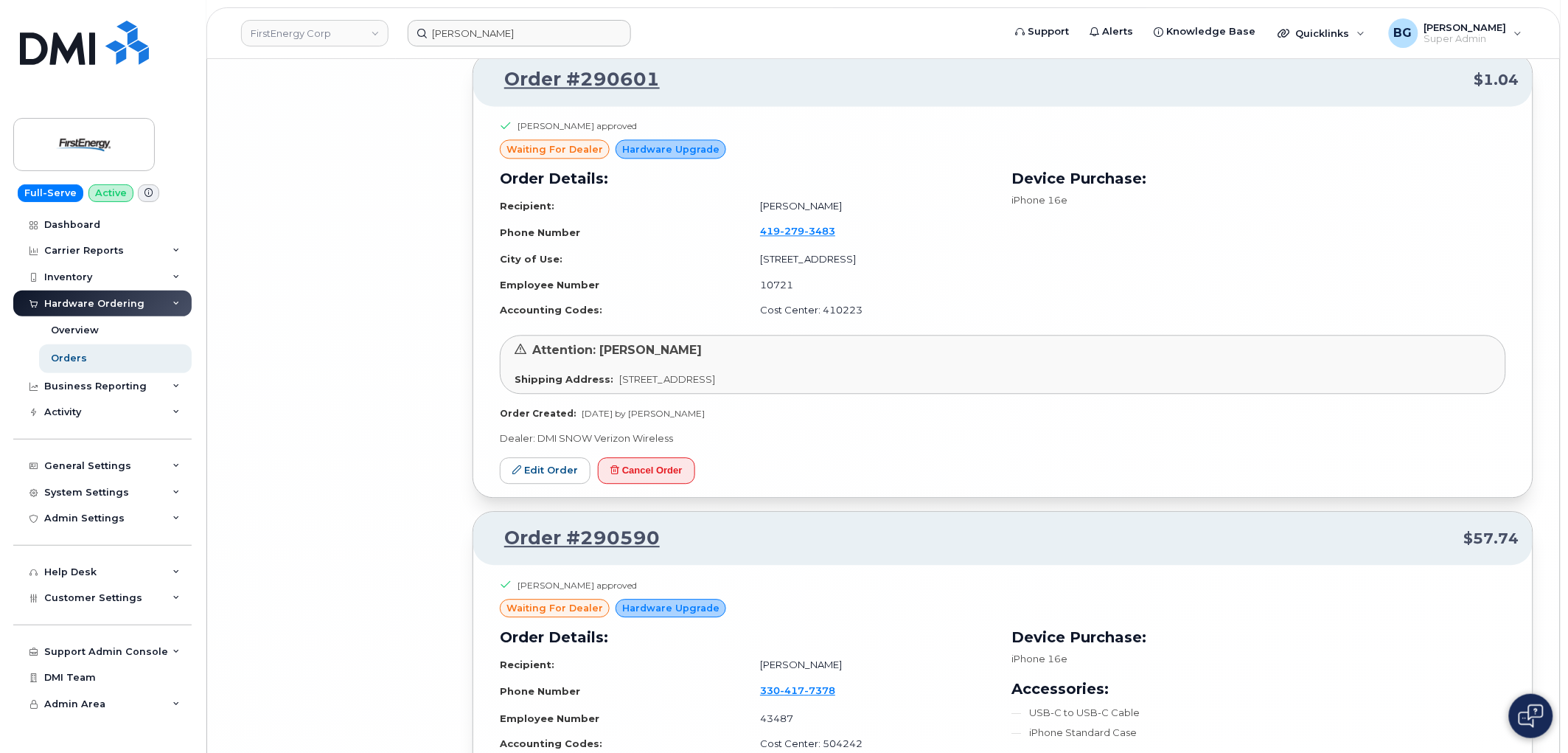
scroll to position [15164, 0]
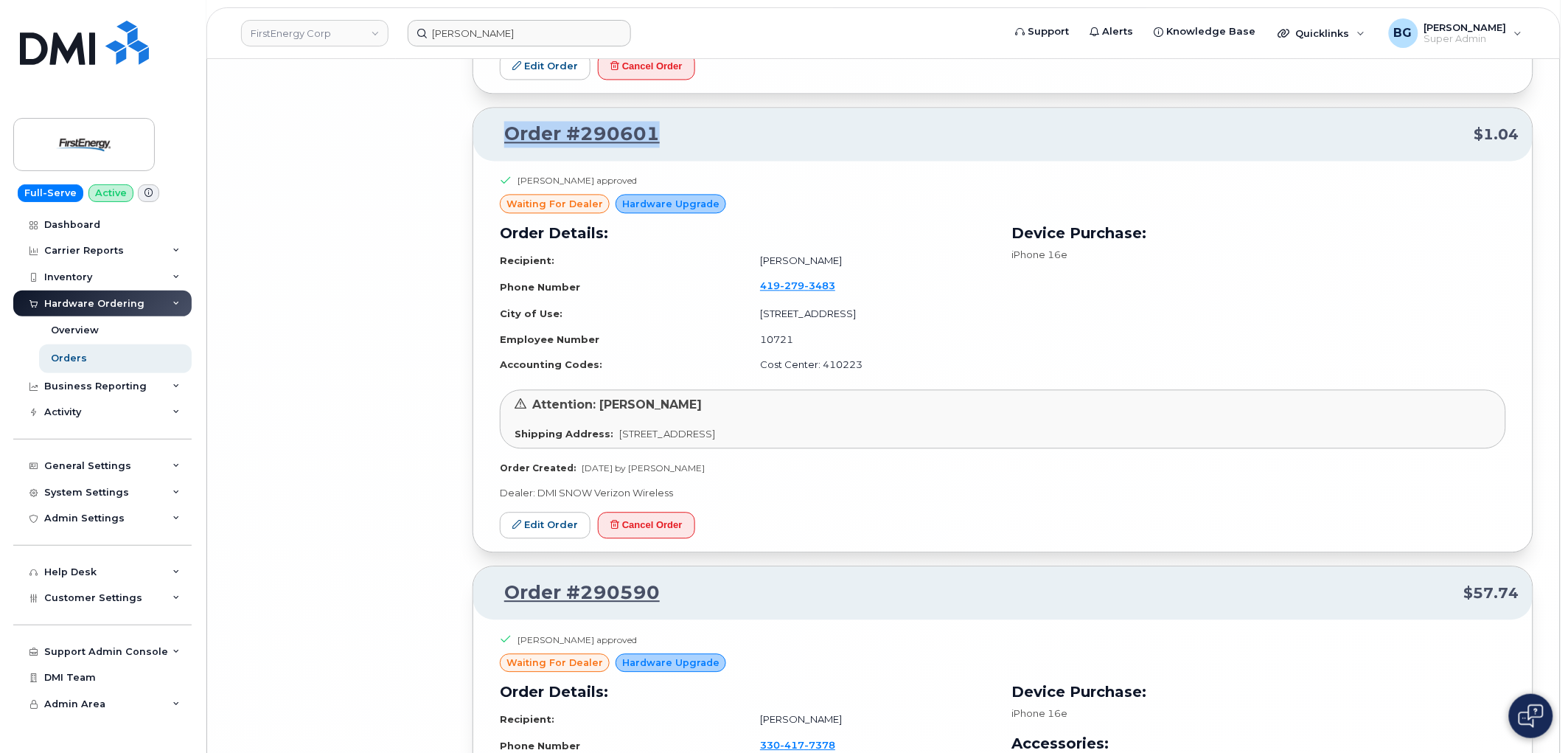
drag, startPoint x: 668, startPoint y: 141, endPoint x: 472, endPoint y: 141, distance: 196.0
copy link "Order #290601"
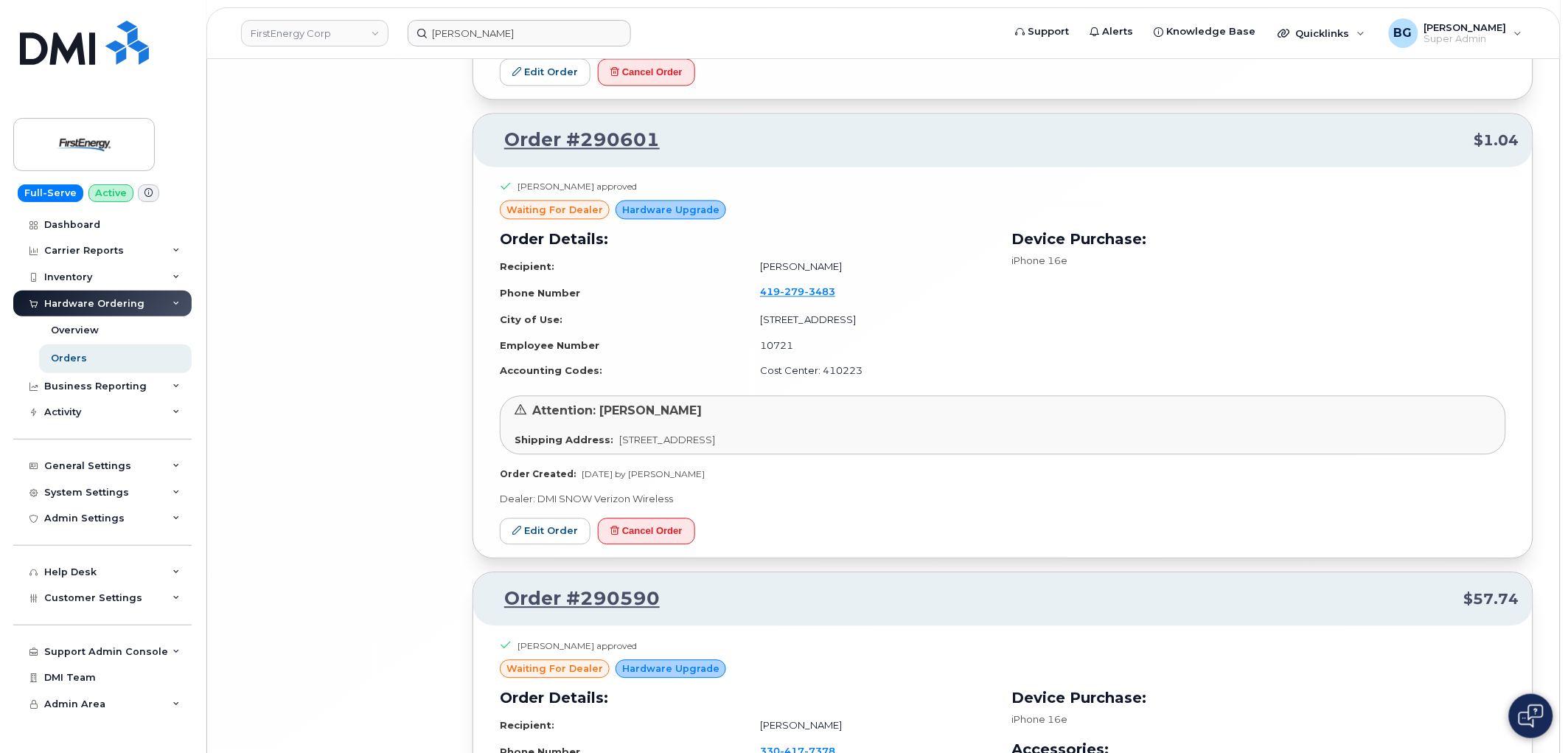
scroll to position [15109, 0]
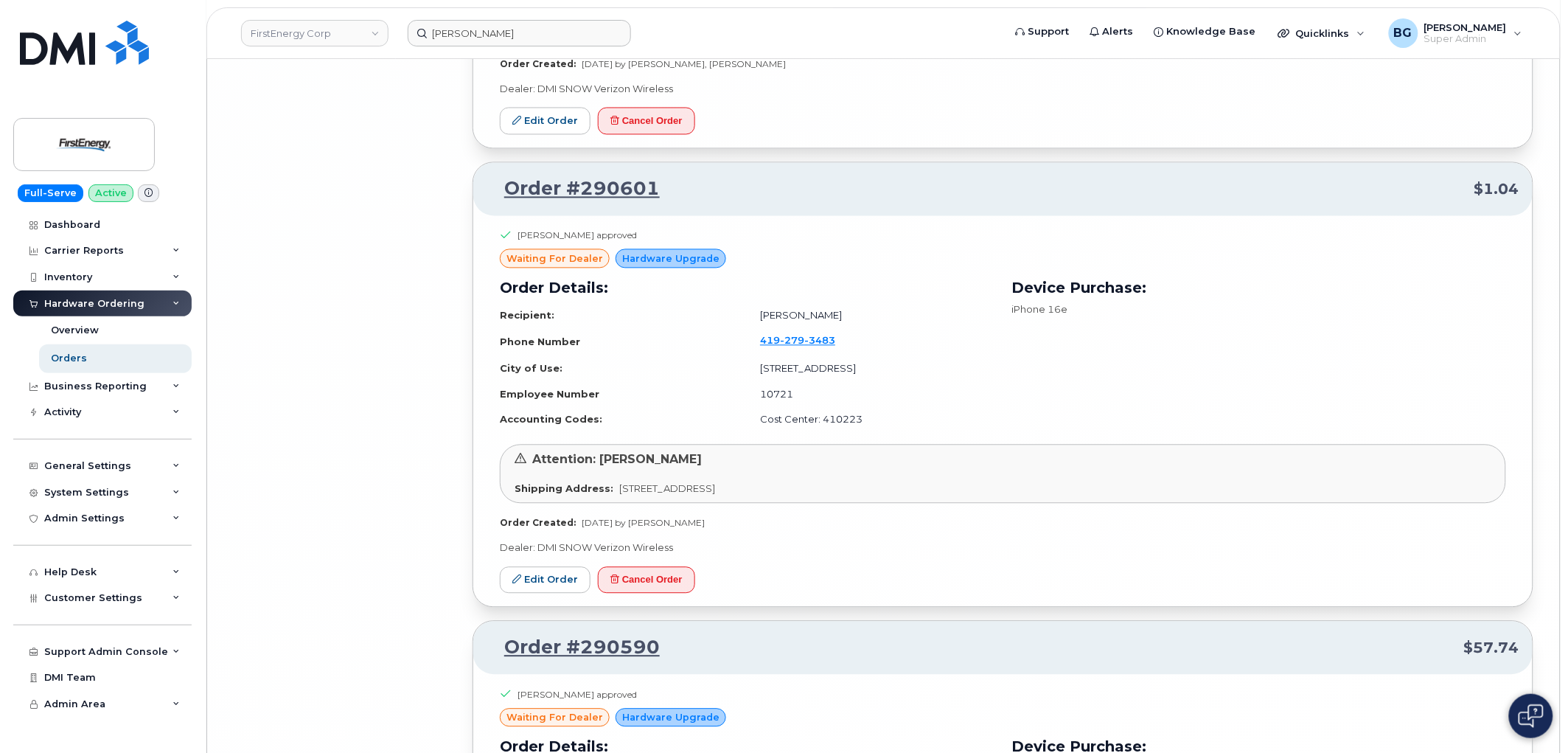
click at [758, 321] on td "Jami L Hafner" at bounding box center [870, 316] width 247 height 26
click at [761, 322] on td "Jami L Hafner" at bounding box center [870, 316] width 247 height 26
drag, startPoint x: 761, startPoint y: 322, endPoint x: 792, endPoint y: 321, distance: 31.0
click at [792, 321] on td "Jami L Hafner" at bounding box center [870, 316] width 247 height 26
copy td "Jami L Hafner"
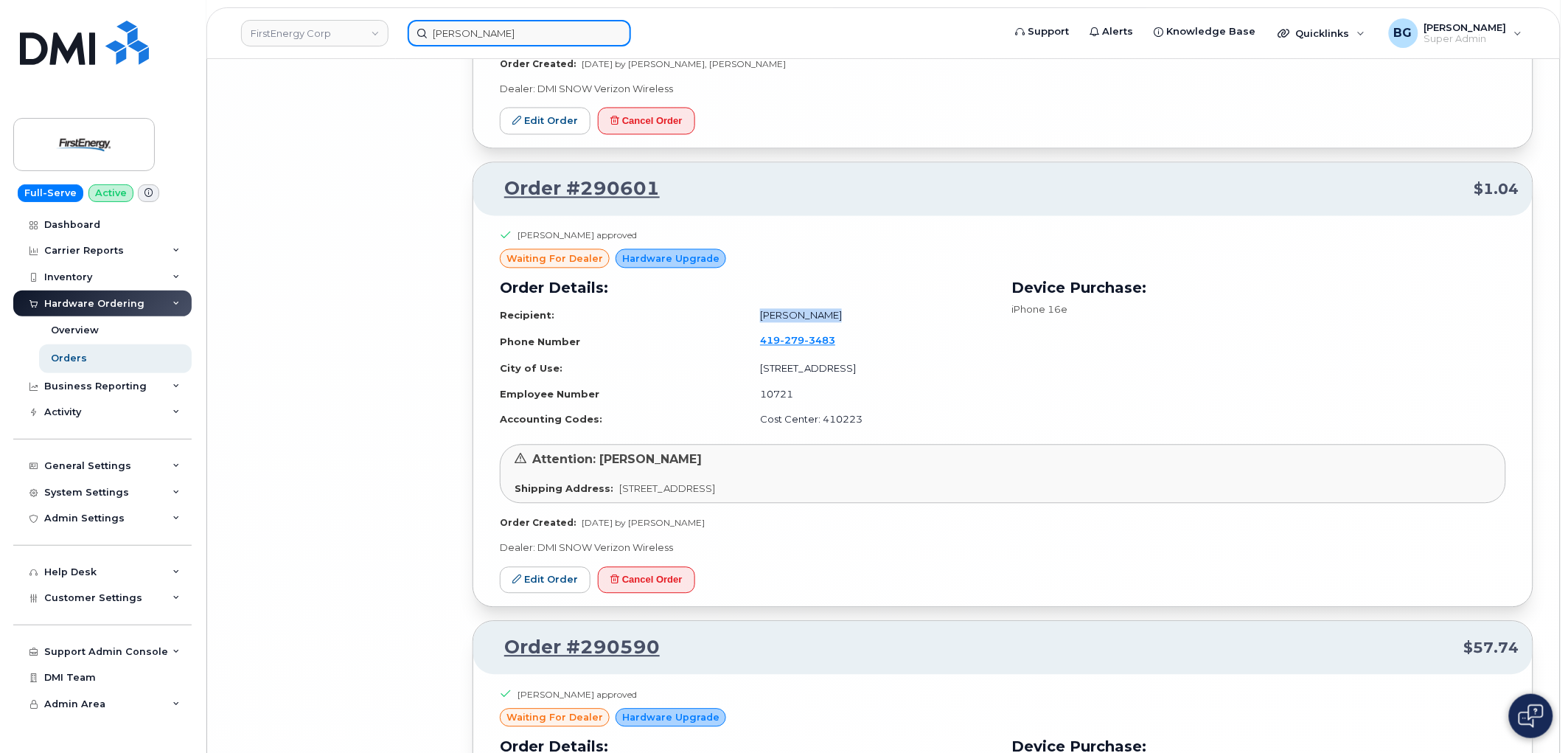
click at [534, 27] on input "Matthew G Steinmetz" at bounding box center [519, 33] width 223 height 26
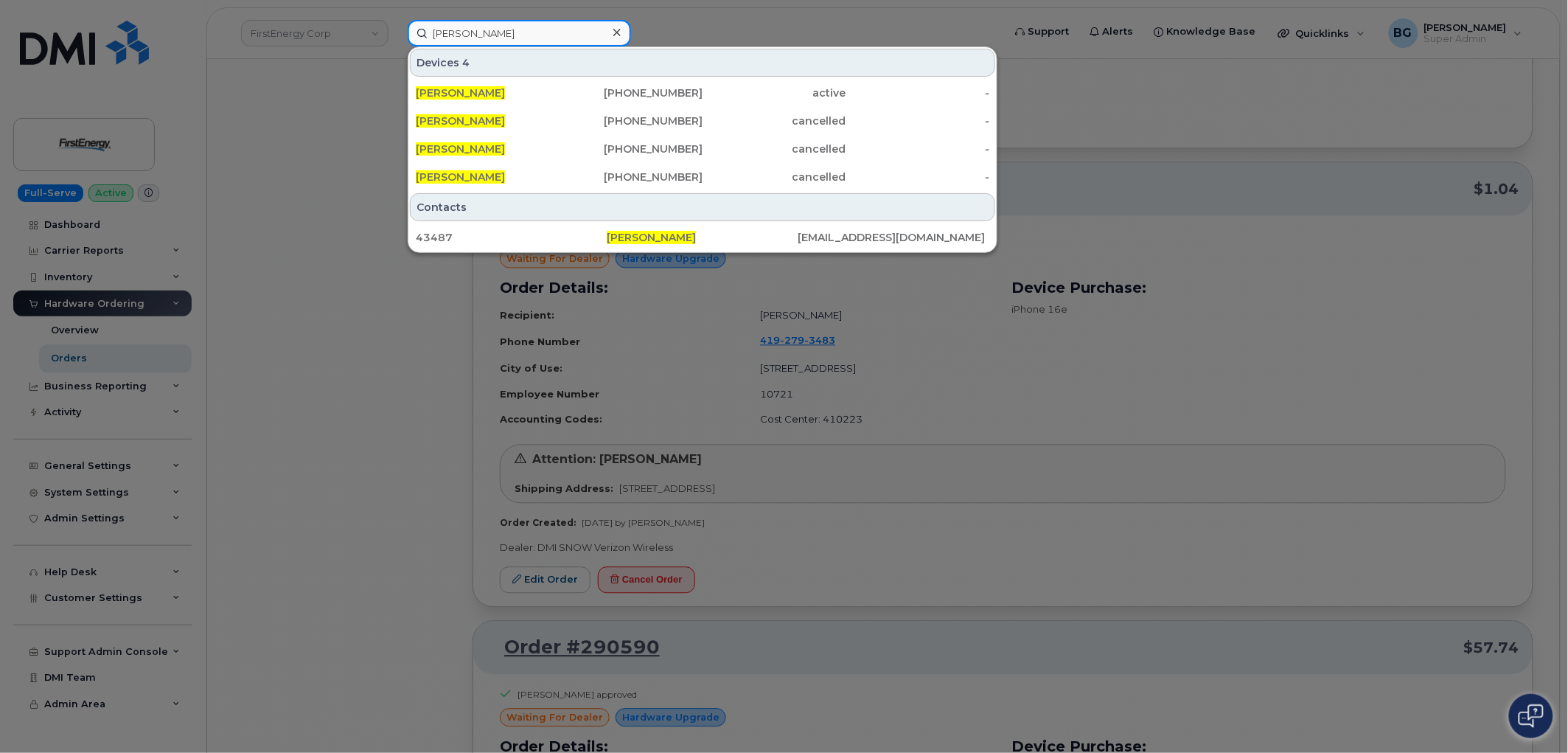
click at [534, 27] on input "Matthew G Steinmetz" at bounding box center [519, 33] width 223 height 26
paste input "Jami L Hafner"
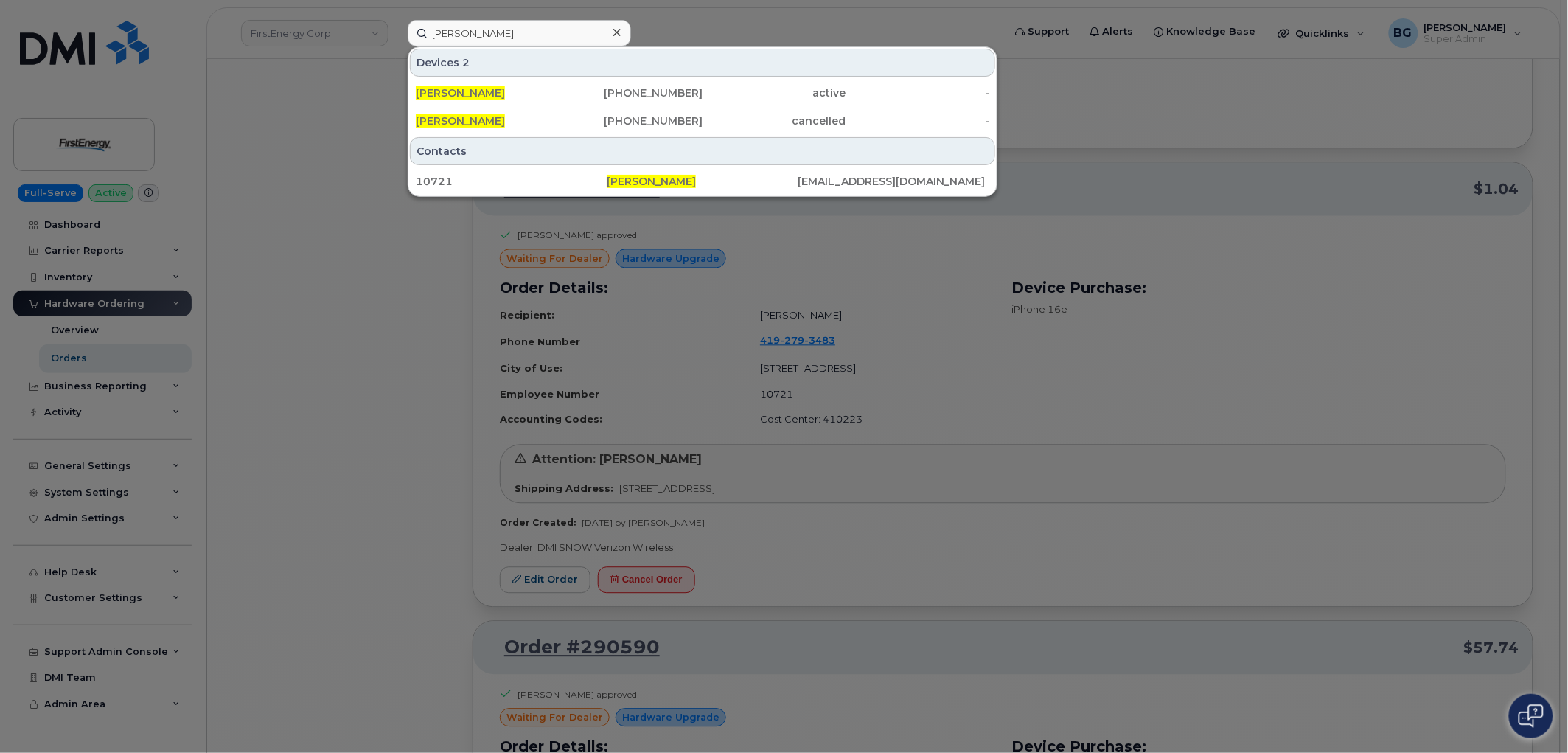
click at [1146, 426] on div at bounding box center [784, 376] width 1568 height 753
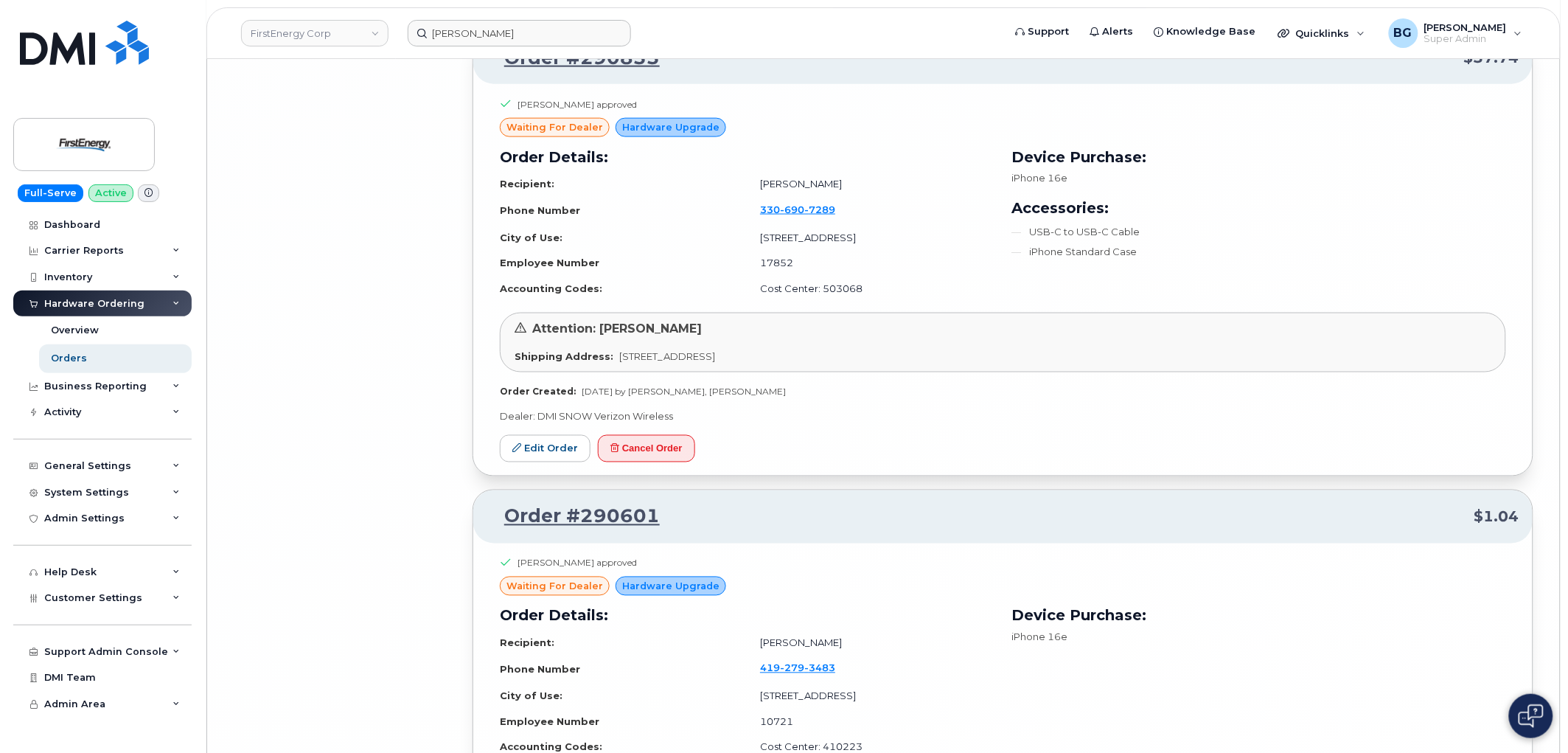
scroll to position [14726, 0]
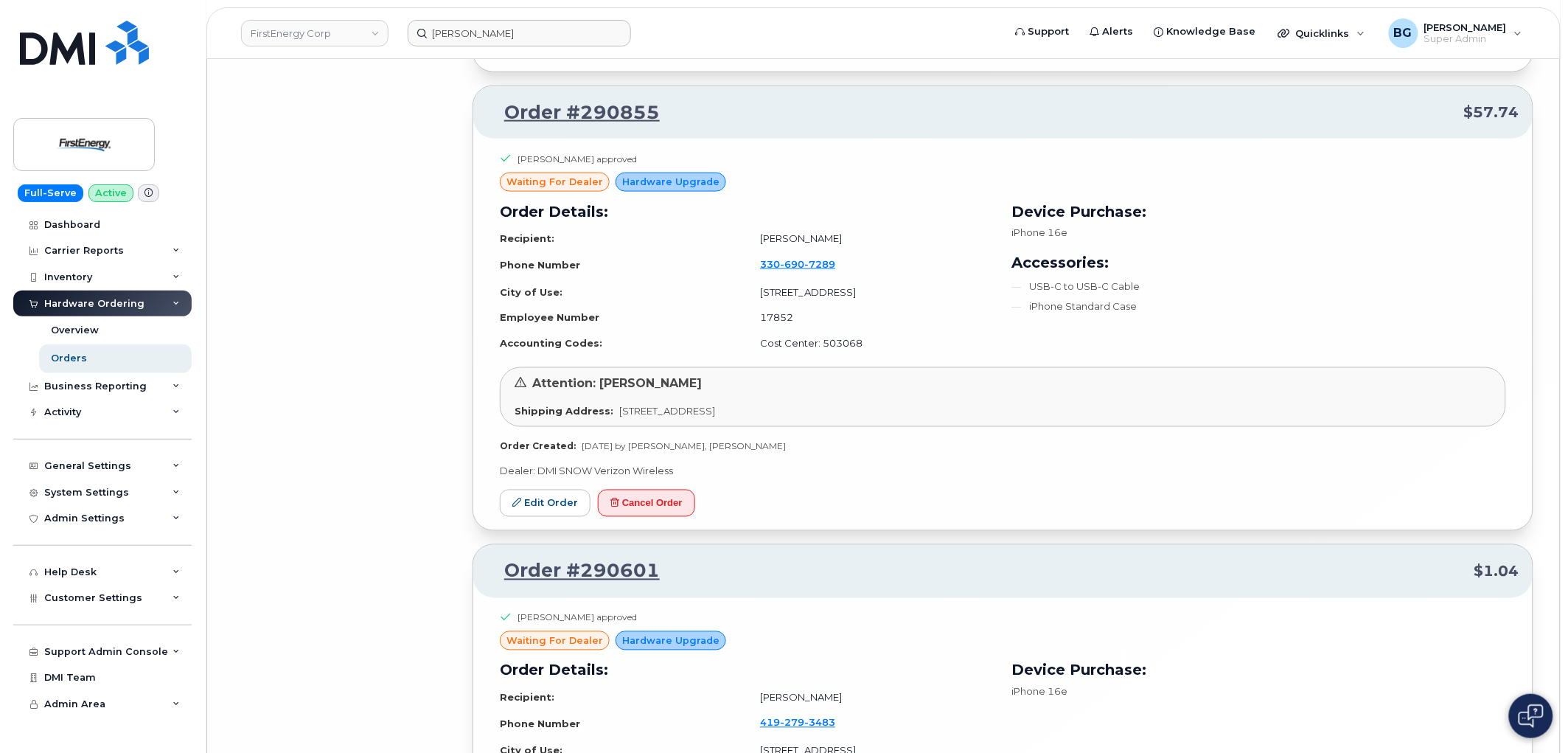
click at [760, 245] on td "Jennifer J Coffee" at bounding box center [870, 238] width 247 height 26
drag, startPoint x: 760, startPoint y: 245, endPoint x: 820, endPoint y: 241, distance: 60.1
click at [820, 241] on td "Jennifer J Coffee" at bounding box center [870, 238] width 247 height 26
copy td "Jennifer J Coffee"
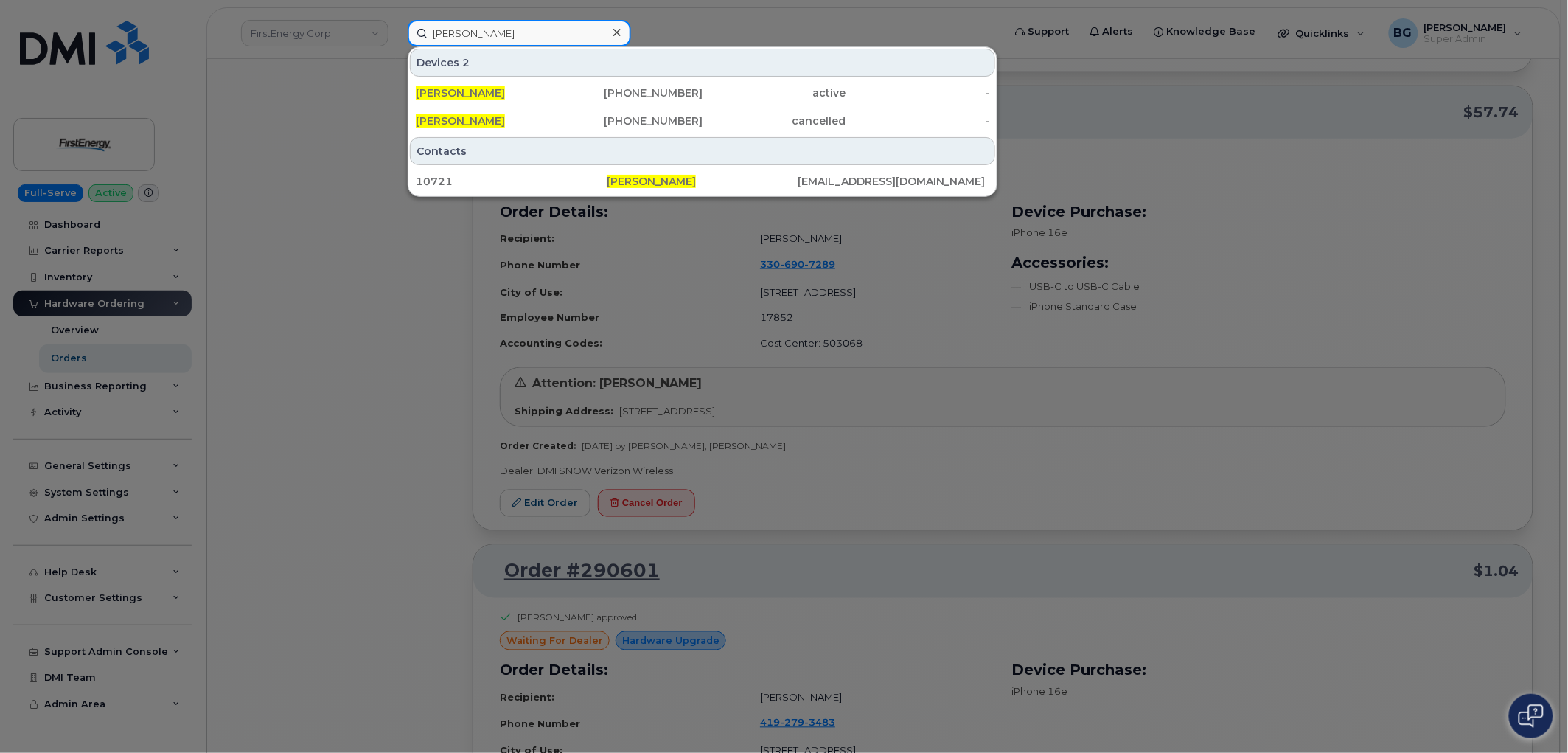
click at [460, 21] on input "Jami L Hafner" at bounding box center [519, 33] width 223 height 26
paste input "ennifer J Coffee"
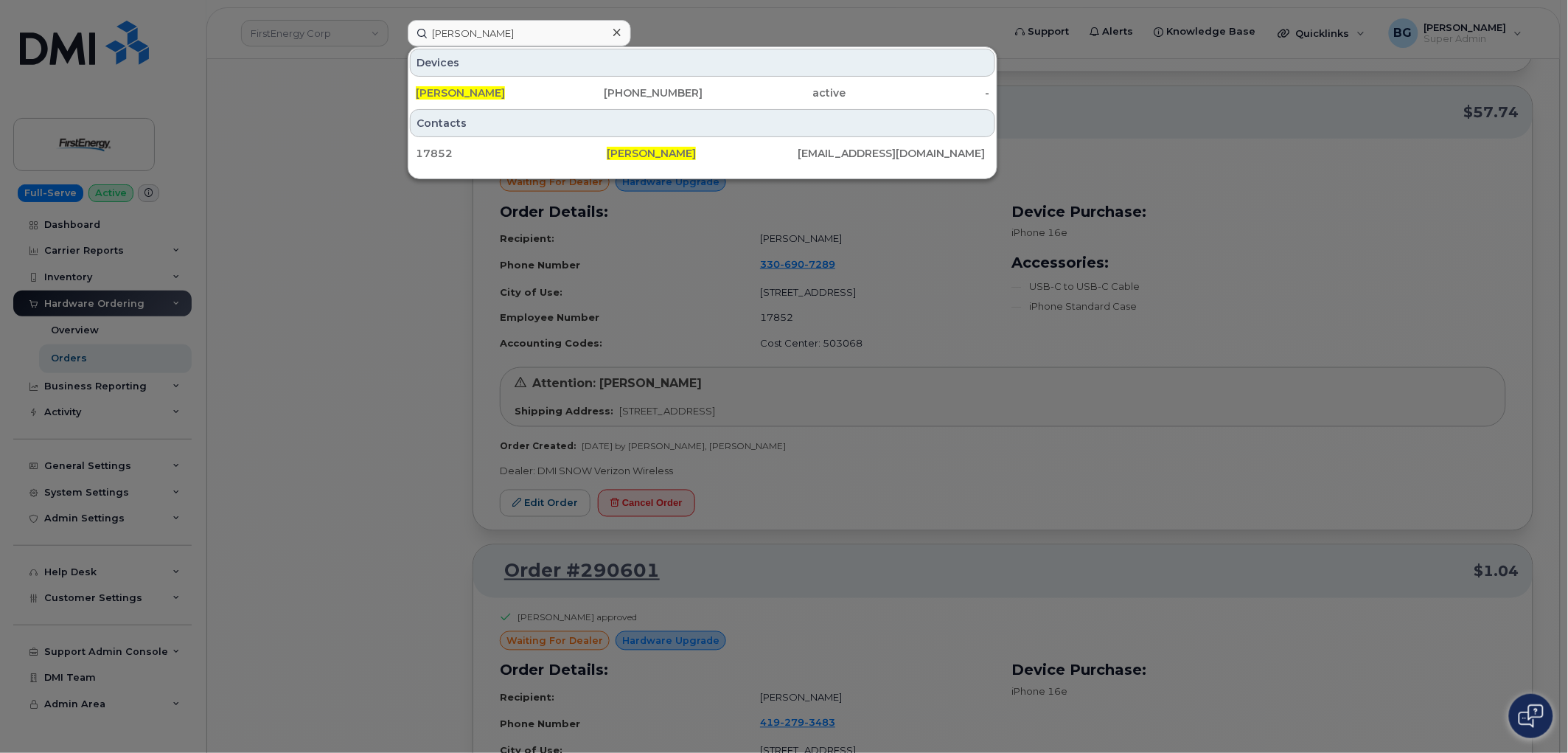
click at [975, 472] on div at bounding box center [784, 376] width 1568 height 753
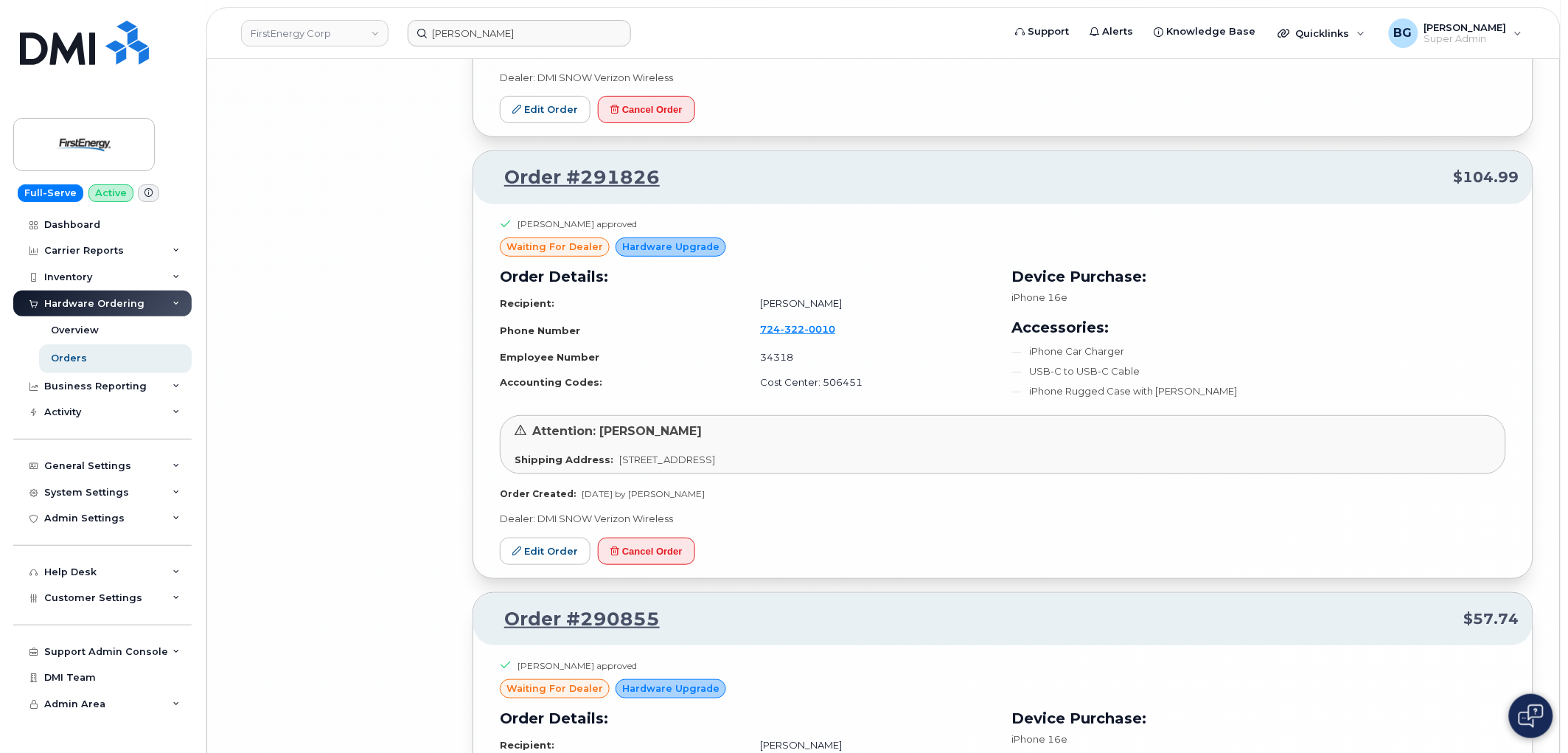
scroll to position [14181, 0]
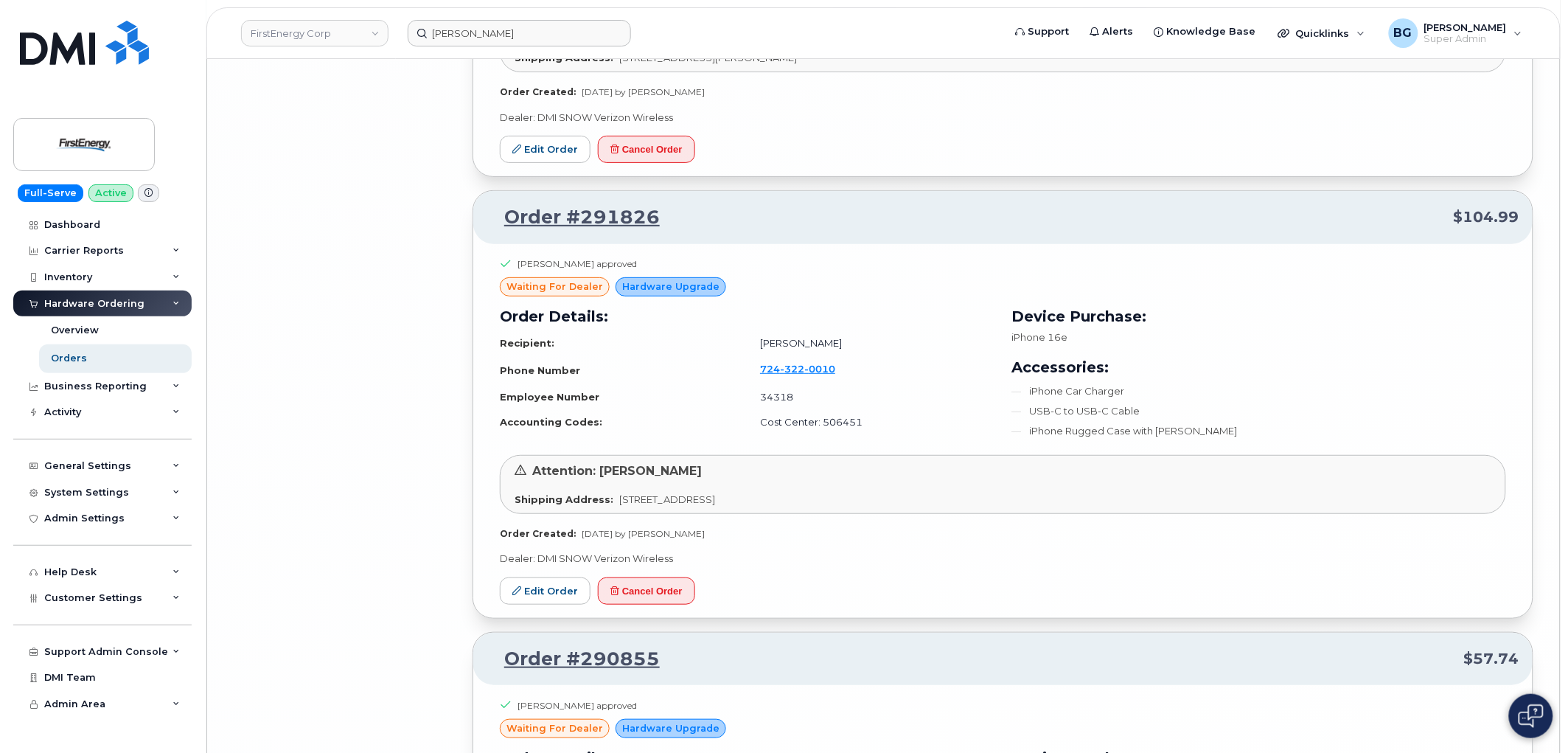
click at [760, 345] on td "Jesse J Ludwick" at bounding box center [870, 343] width 247 height 26
drag, startPoint x: 760, startPoint y: 345, endPoint x: 816, endPoint y: 351, distance: 56.3
click at [816, 351] on td "Jesse J Ludwick" at bounding box center [870, 343] width 247 height 26
copy td "Jesse J Ludwick"
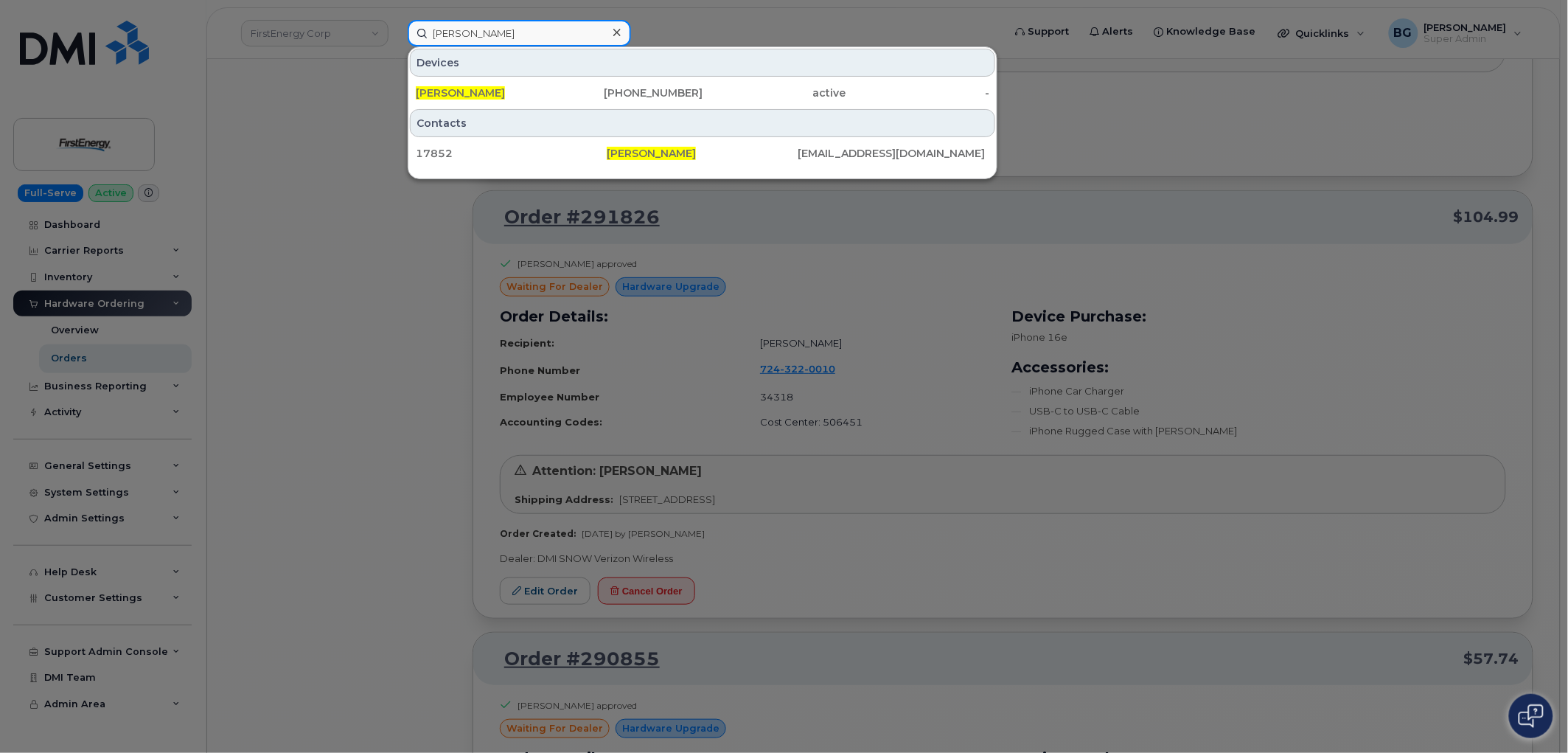
click at [465, 26] on input "Jennifer J Coffee" at bounding box center [519, 33] width 223 height 26
paste input "sse J Ludwick"
type input "Jesse J Ludwick"
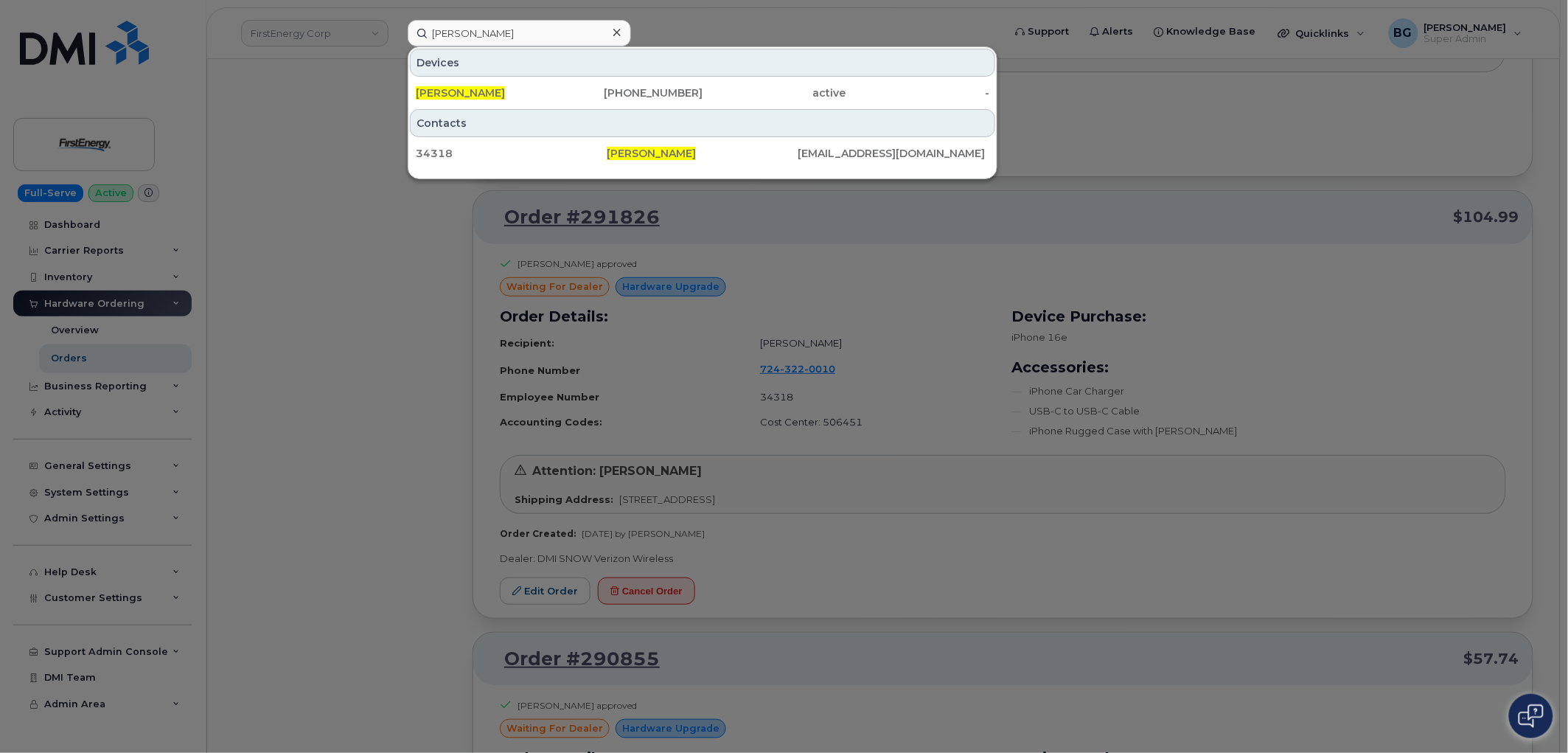
drag, startPoint x: 311, startPoint y: 262, endPoint x: 196, endPoint y: 97, distance: 201.1
click at [311, 262] on div at bounding box center [784, 376] width 1568 height 753
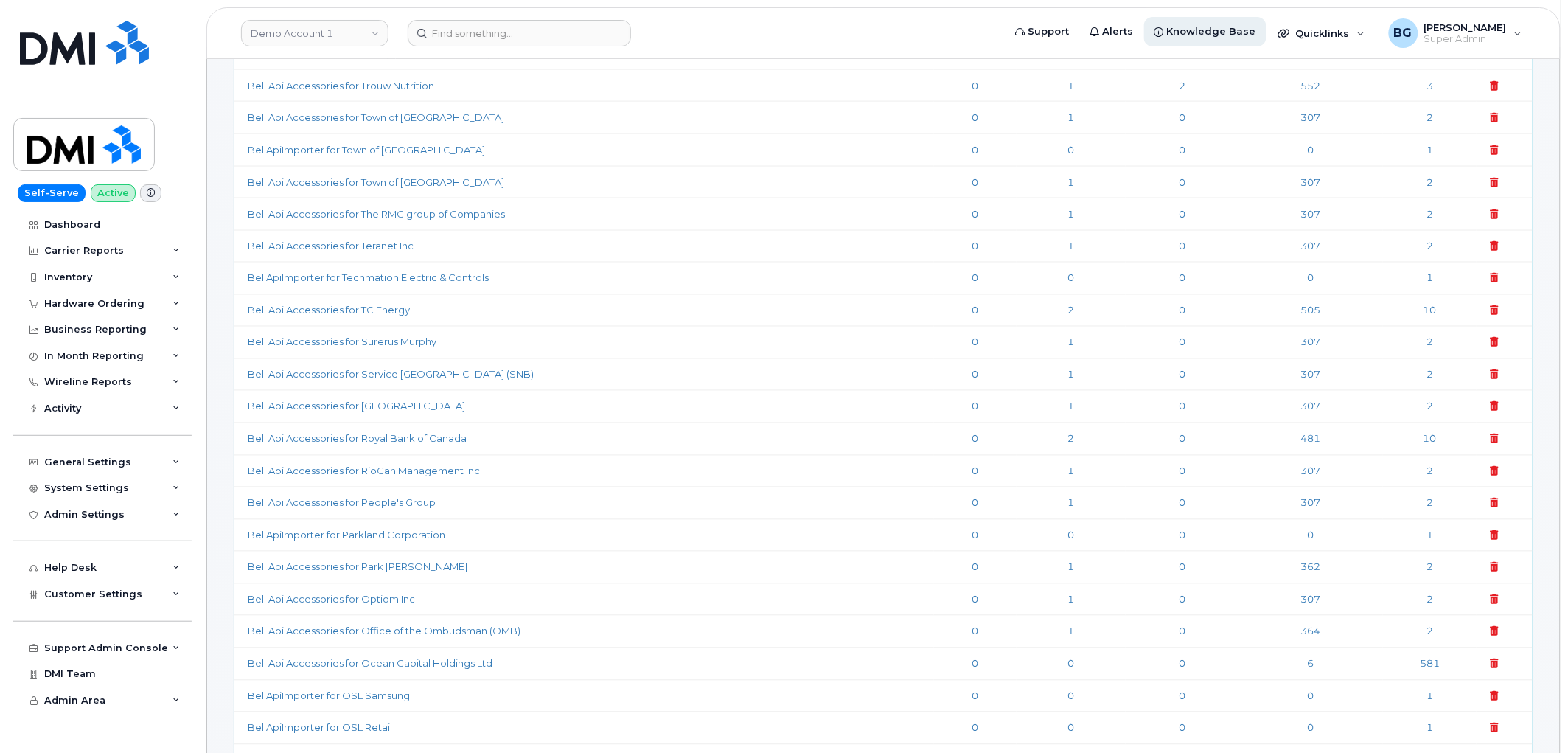
scroll to position [5947, 0]
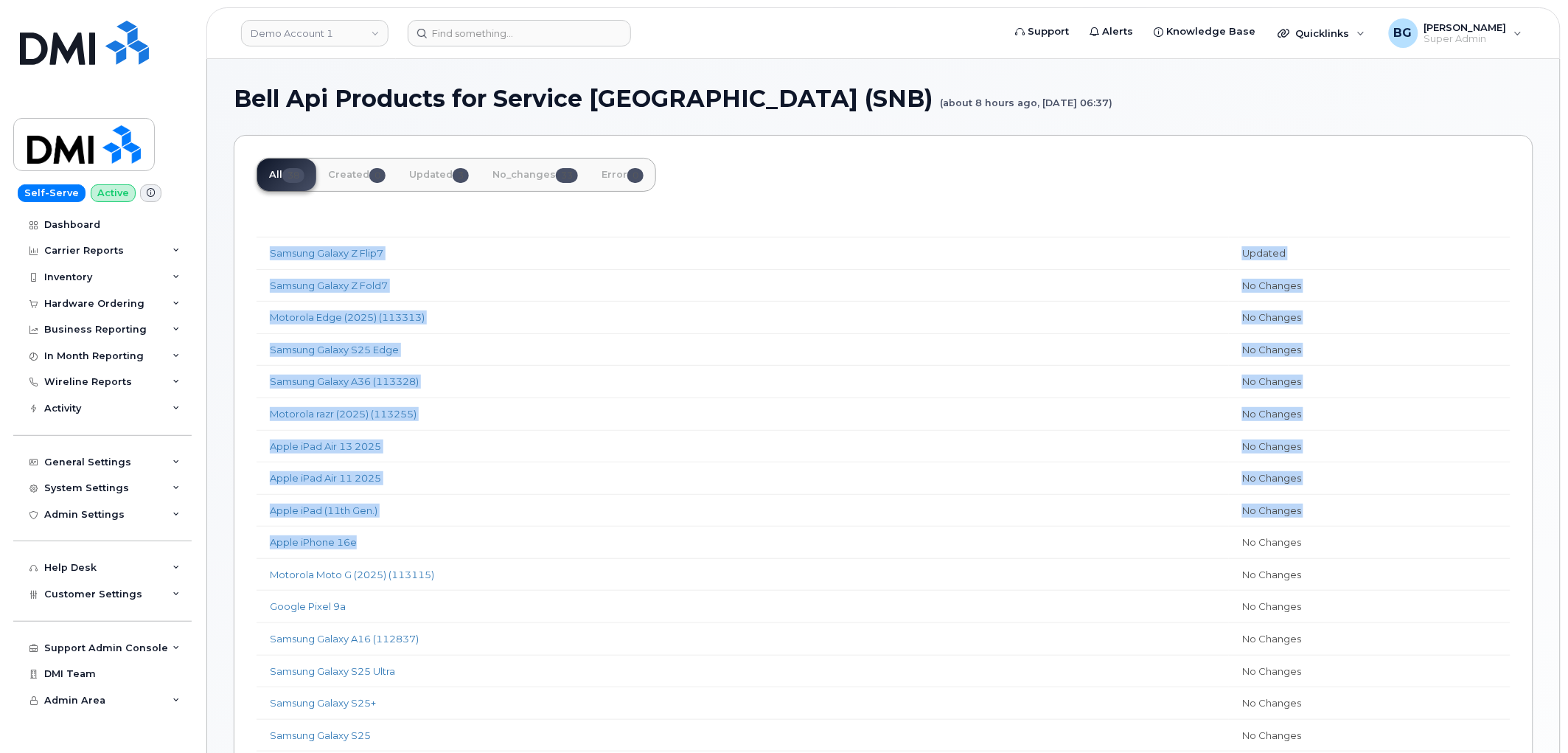
drag, startPoint x: 243, startPoint y: 216, endPoint x: 976, endPoint y: 529, distance: 797.0
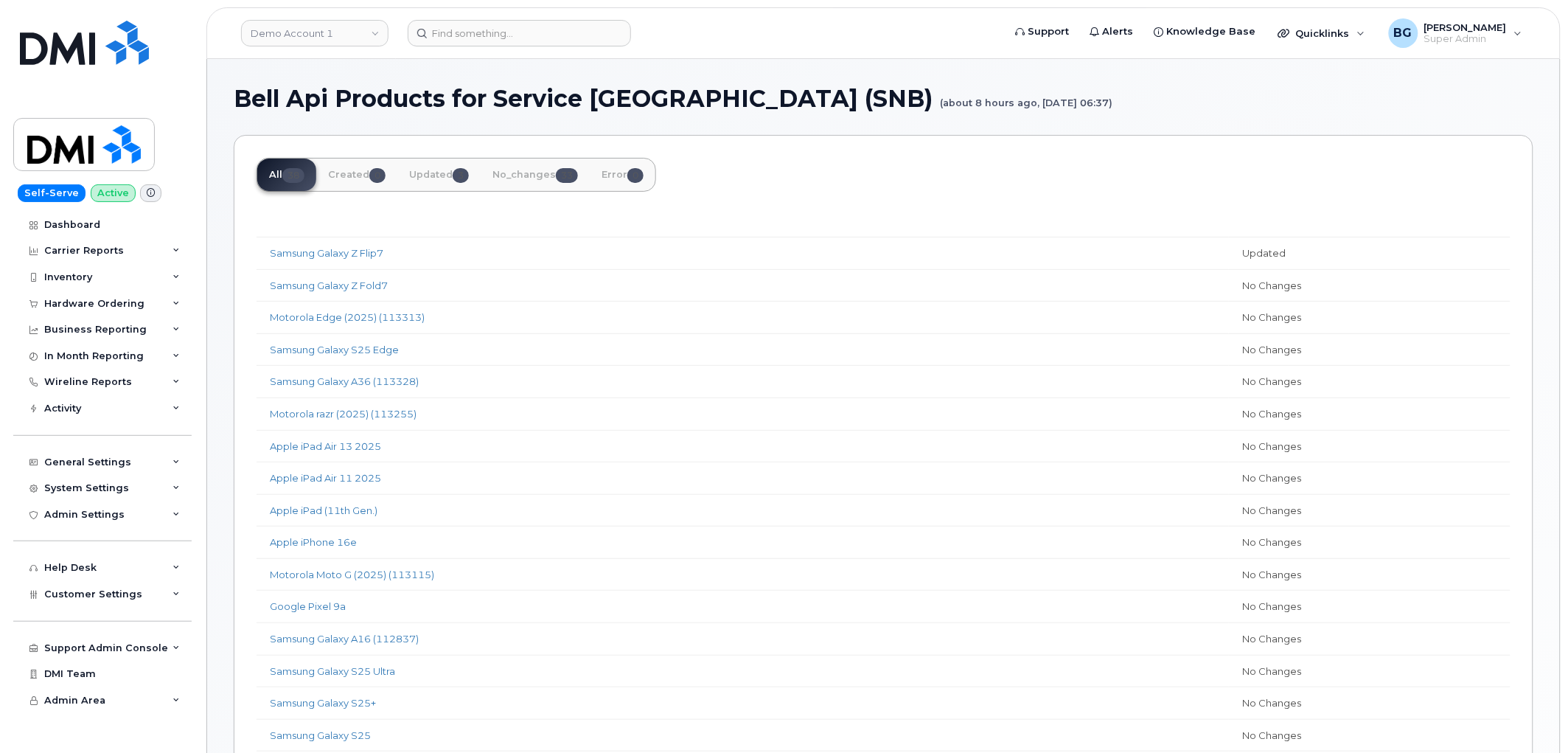
click at [640, 177] on span "0" at bounding box center [636, 175] width 16 height 14
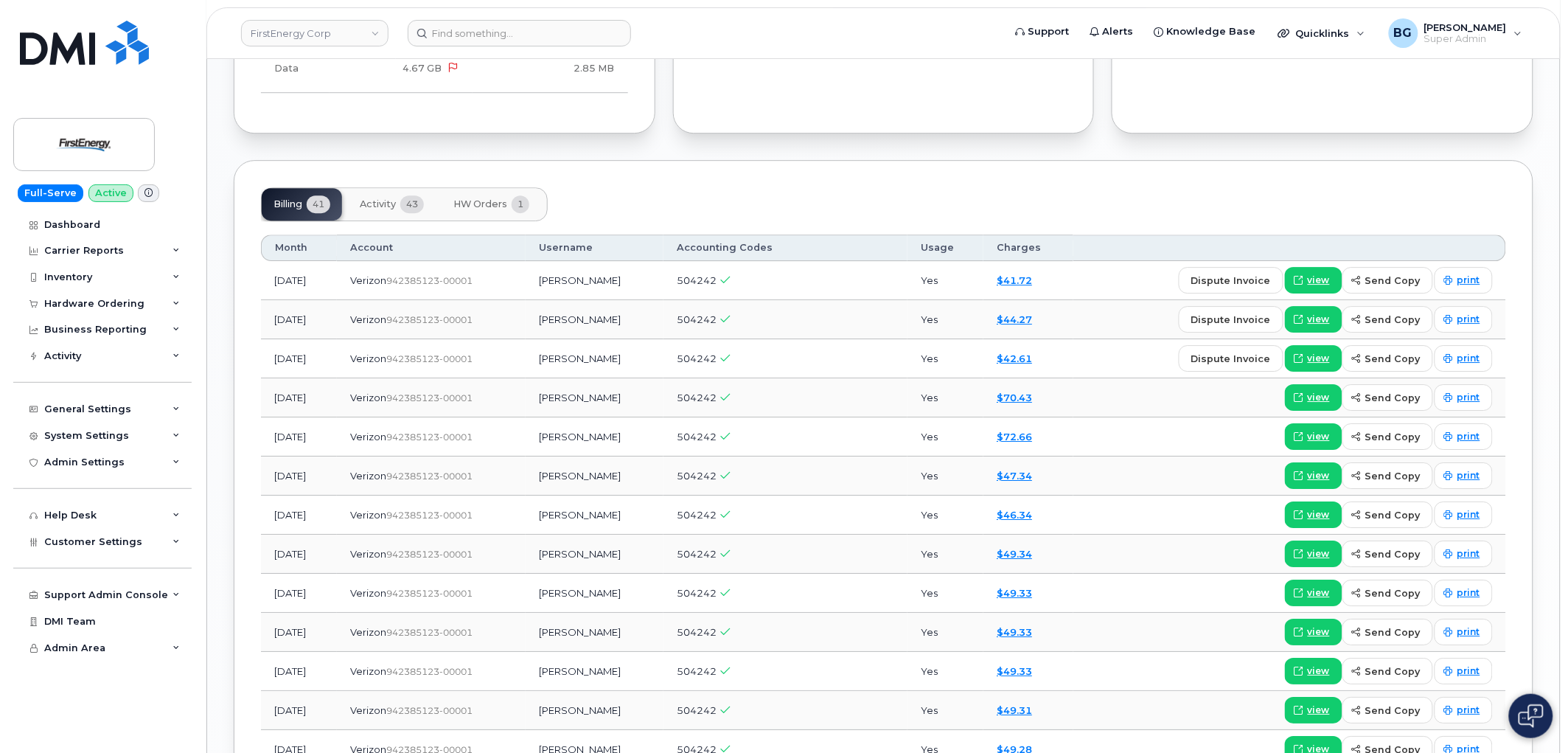
scroll to position [1529, 0]
click at [1318, 431] on span "view" at bounding box center [1319, 435] width 22 height 14
click at [1327, 400] on span "view" at bounding box center [1319, 395] width 22 height 14
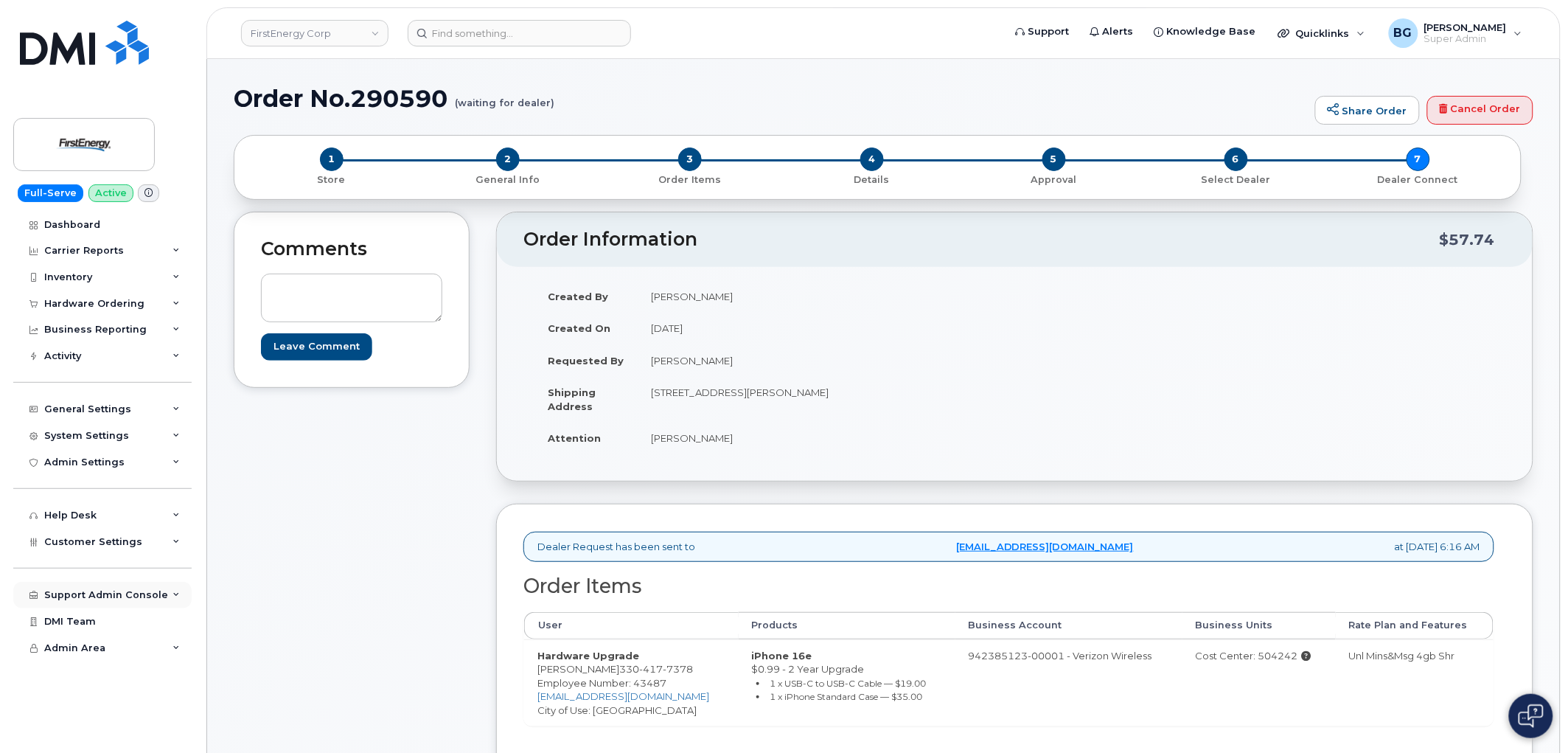
click at [82, 595] on div "Support Admin Console" at bounding box center [106, 595] width 124 height 12
click at [84, 535] on div "Customer Settings" at bounding box center [102, 541] width 178 height 26
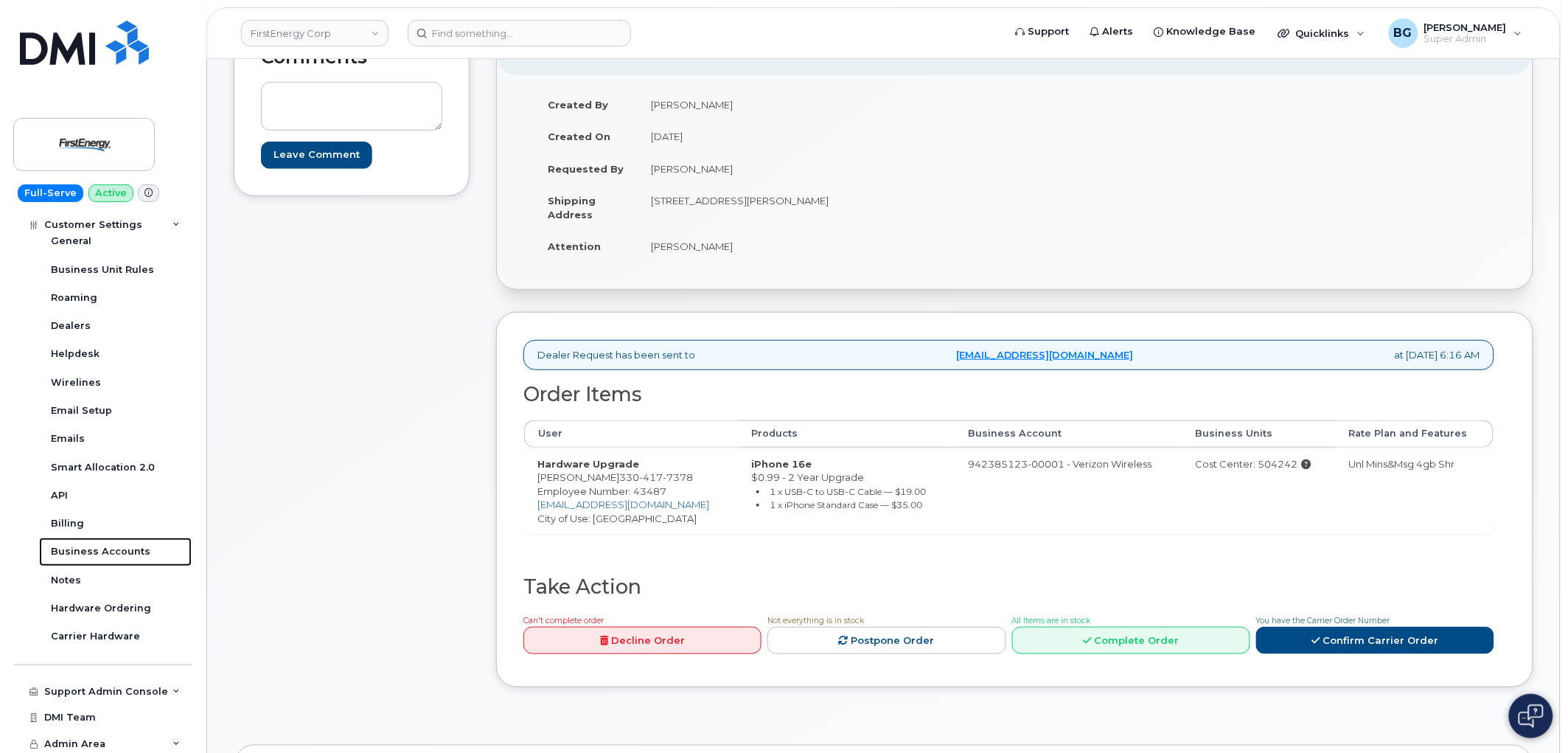
scroll to position [218, 0]
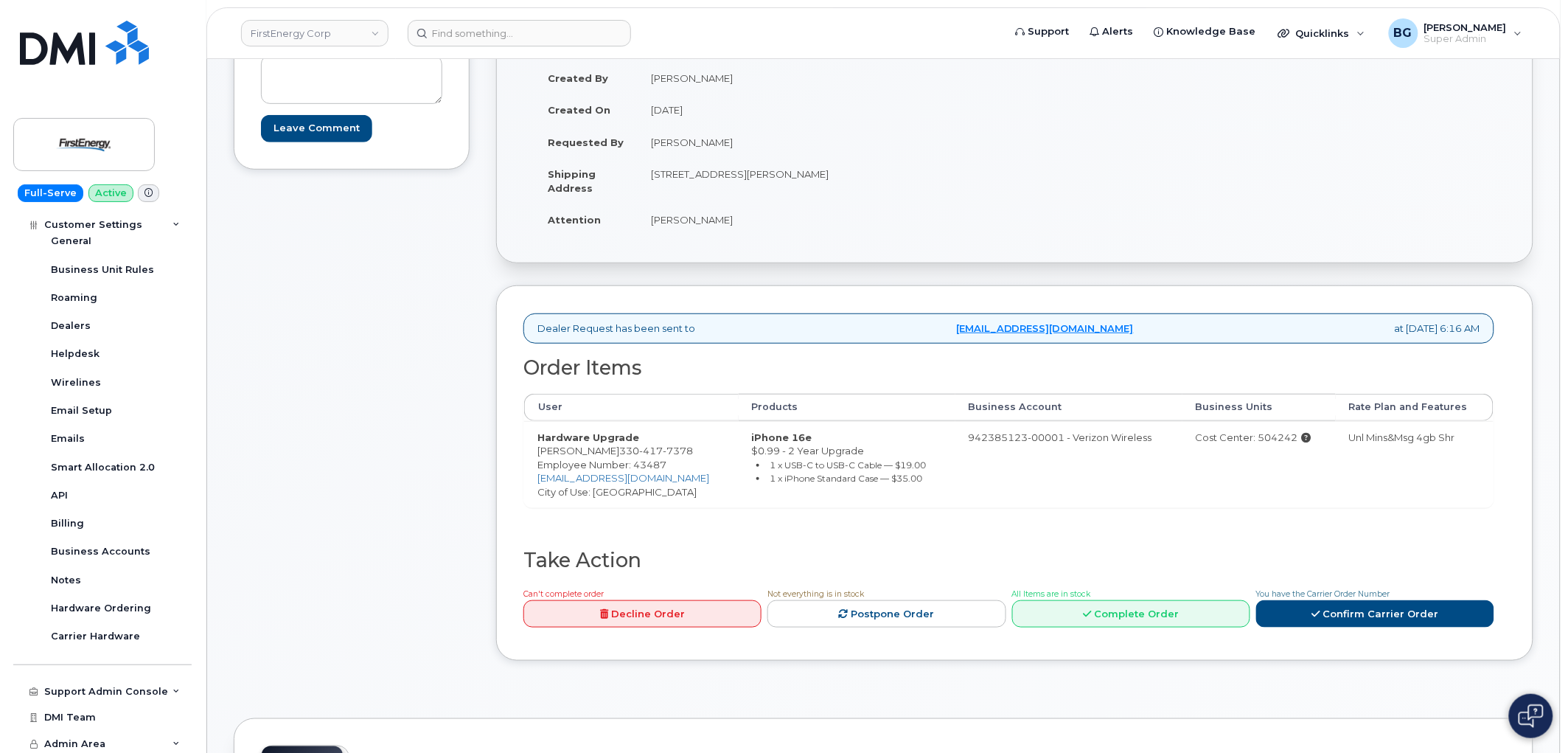
click at [663, 450] on span "417" at bounding box center [651, 450] width 23 height 12
copy span "330 417 7378"
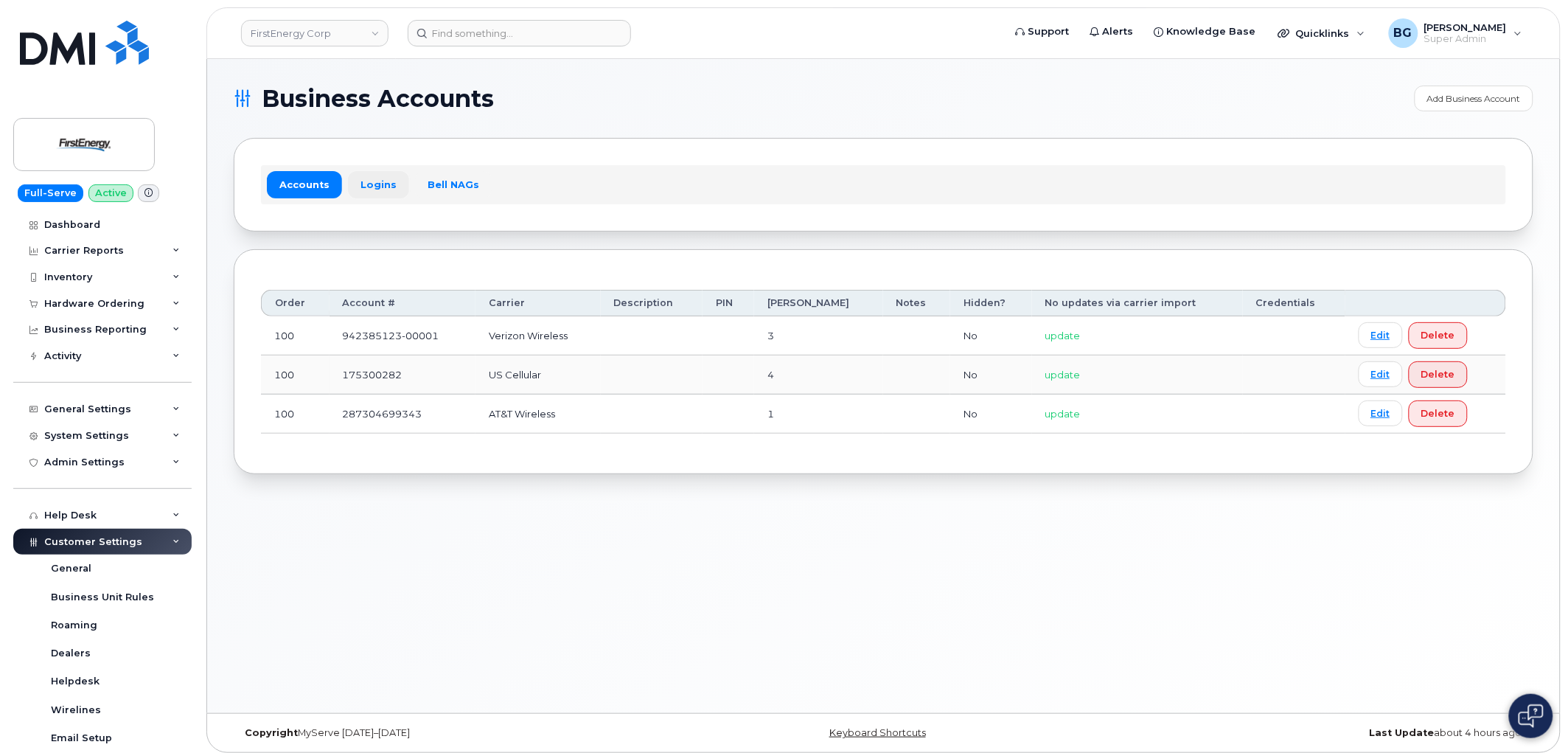
click at [376, 186] on link "Logins" at bounding box center [379, 184] width 61 height 26
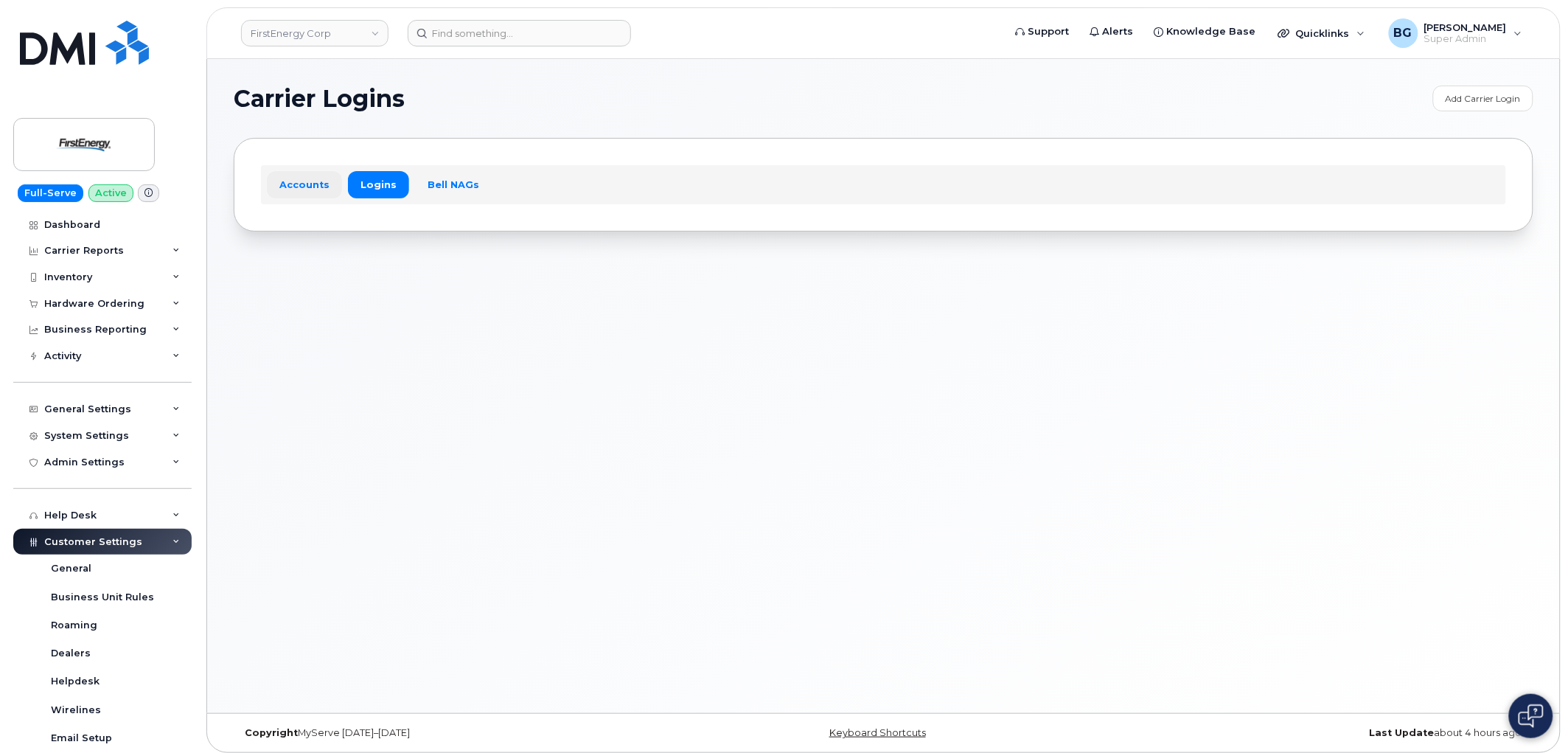
click at [293, 187] on link "Accounts" at bounding box center [304, 184] width 75 height 26
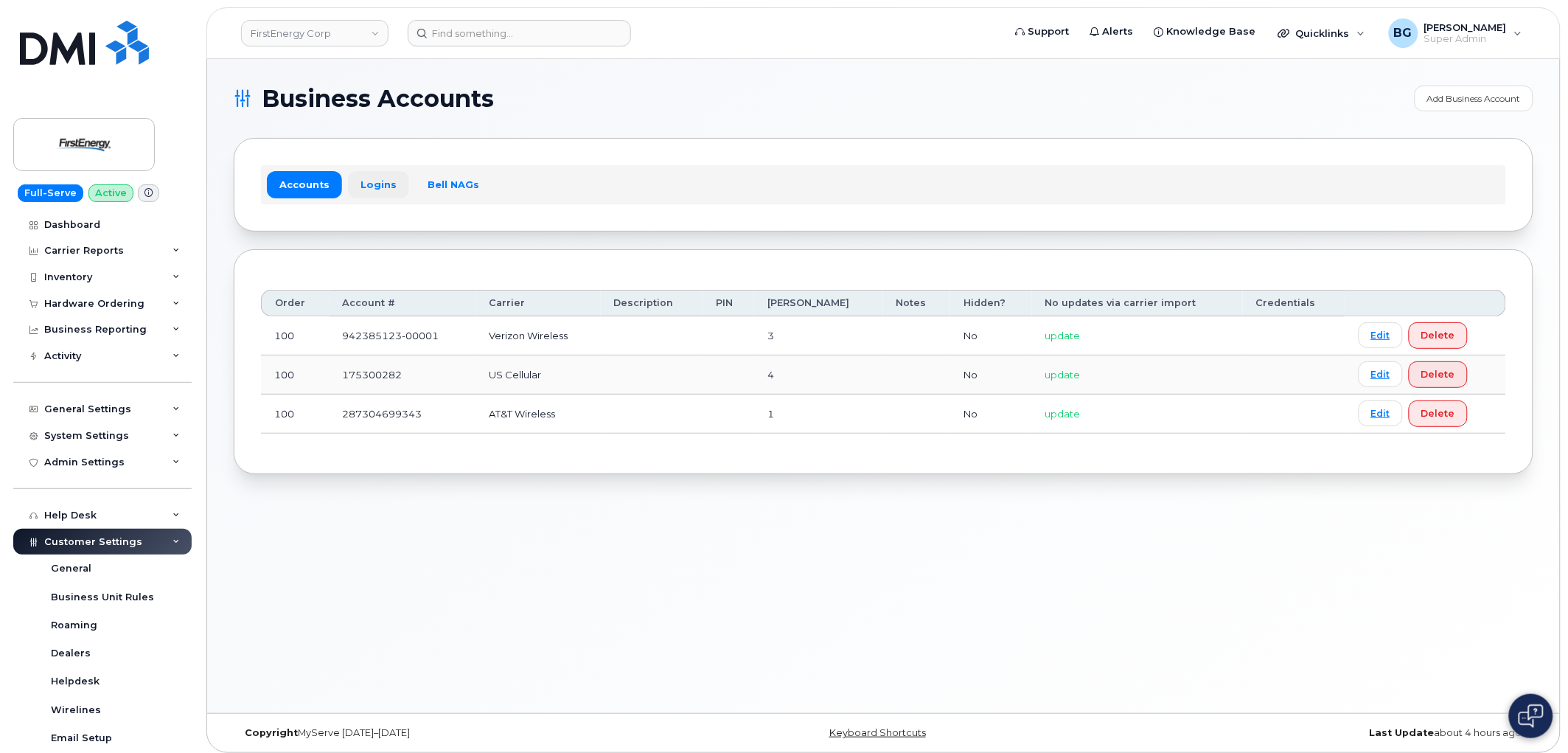
click at [373, 182] on link "Logins" at bounding box center [379, 184] width 61 height 26
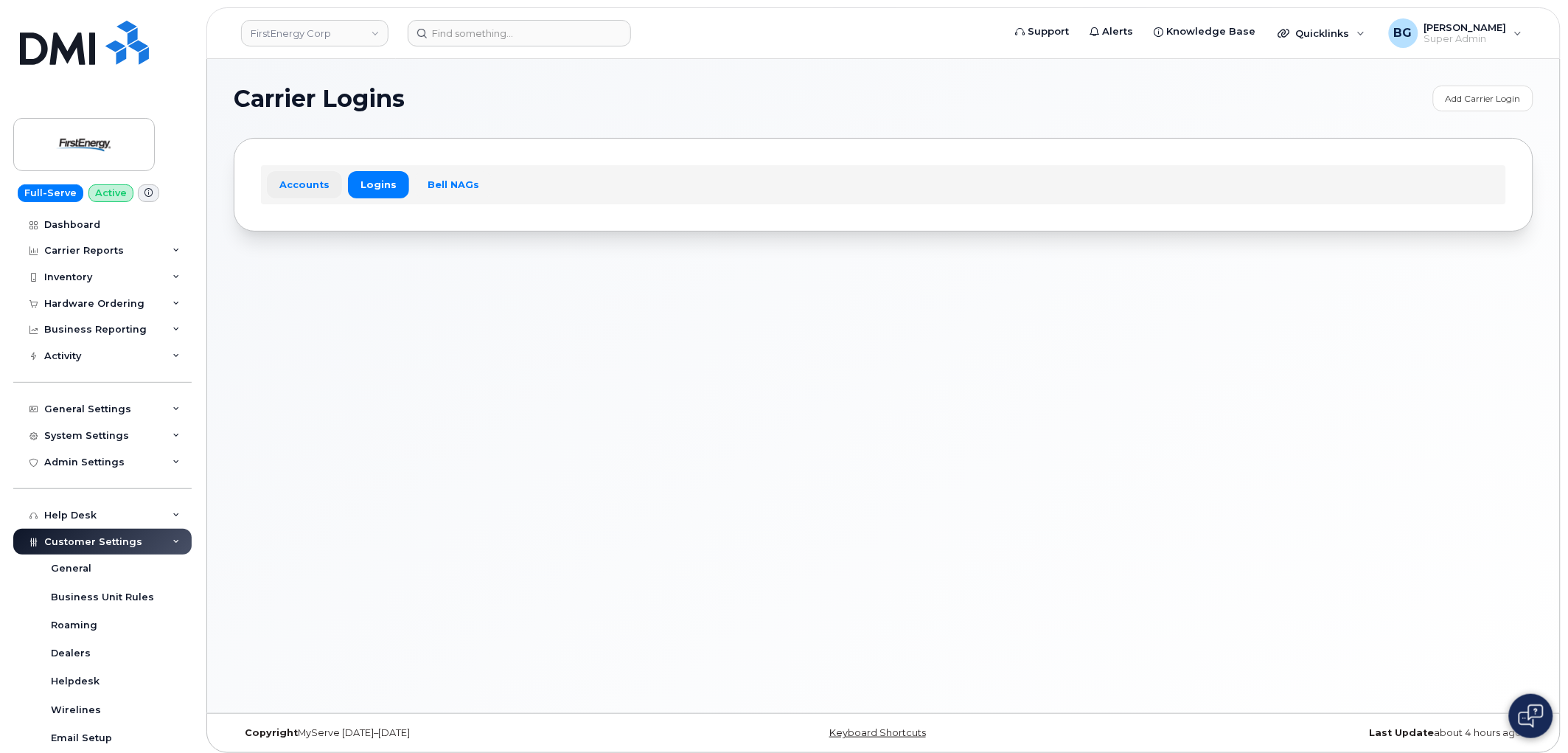
click at [289, 189] on link "Accounts" at bounding box center [304, 184] width 75 height 26
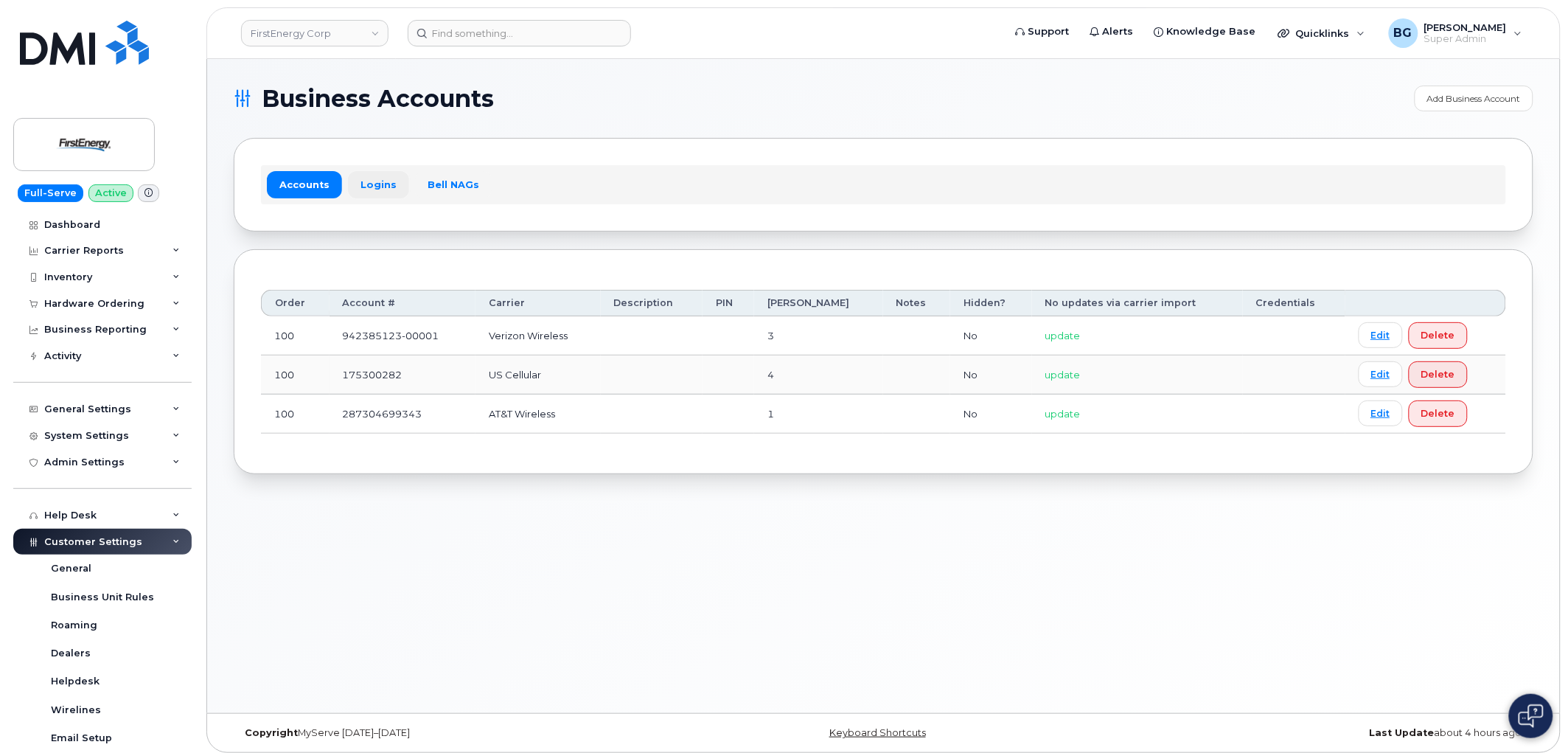
click at [371, 174] on link "Logins" at bounding box center [379, 184] width 61 height 26
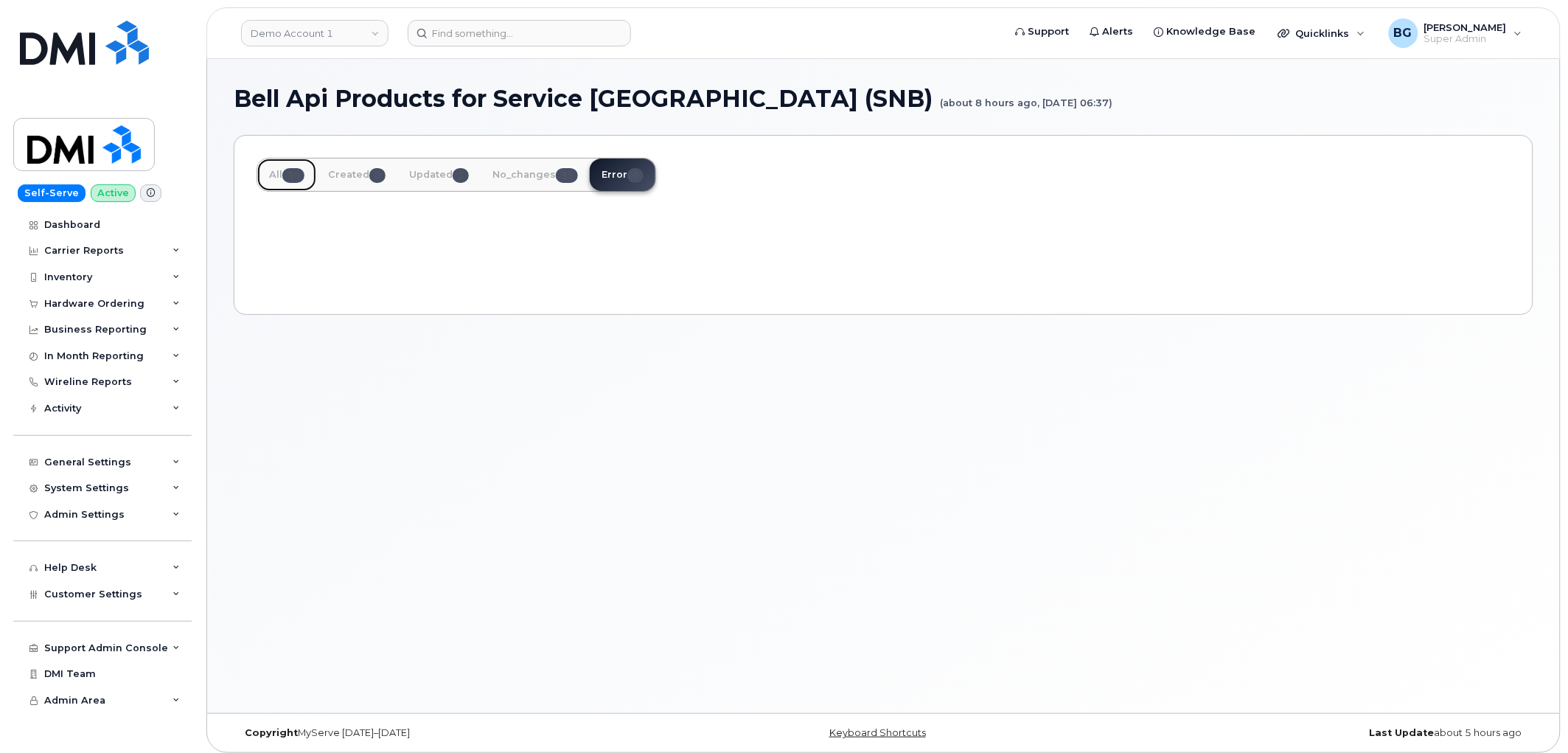
click at [299, 178] on span "38" at bounding box center [294, 175] width 22 height 14
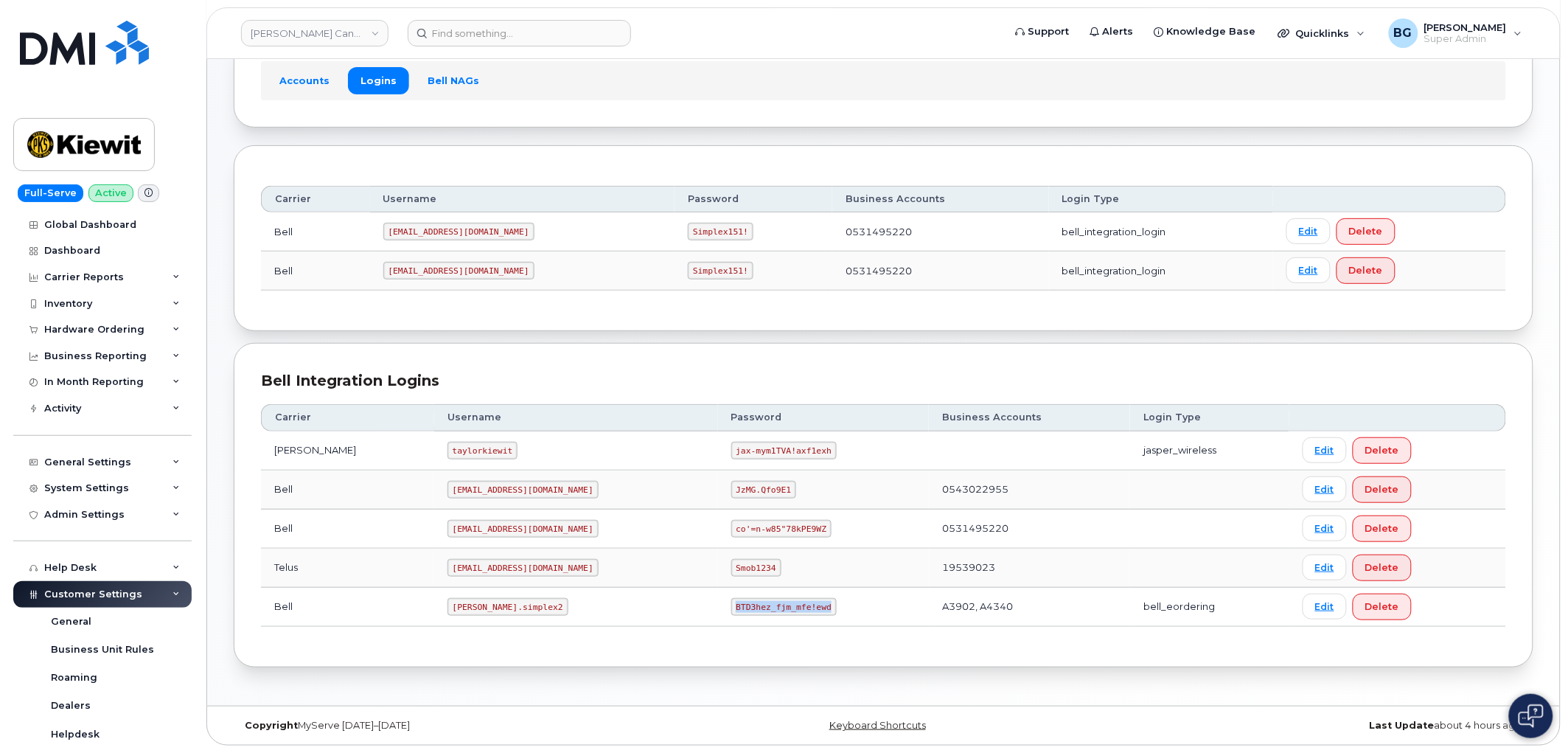
scroll to position [214, 0]
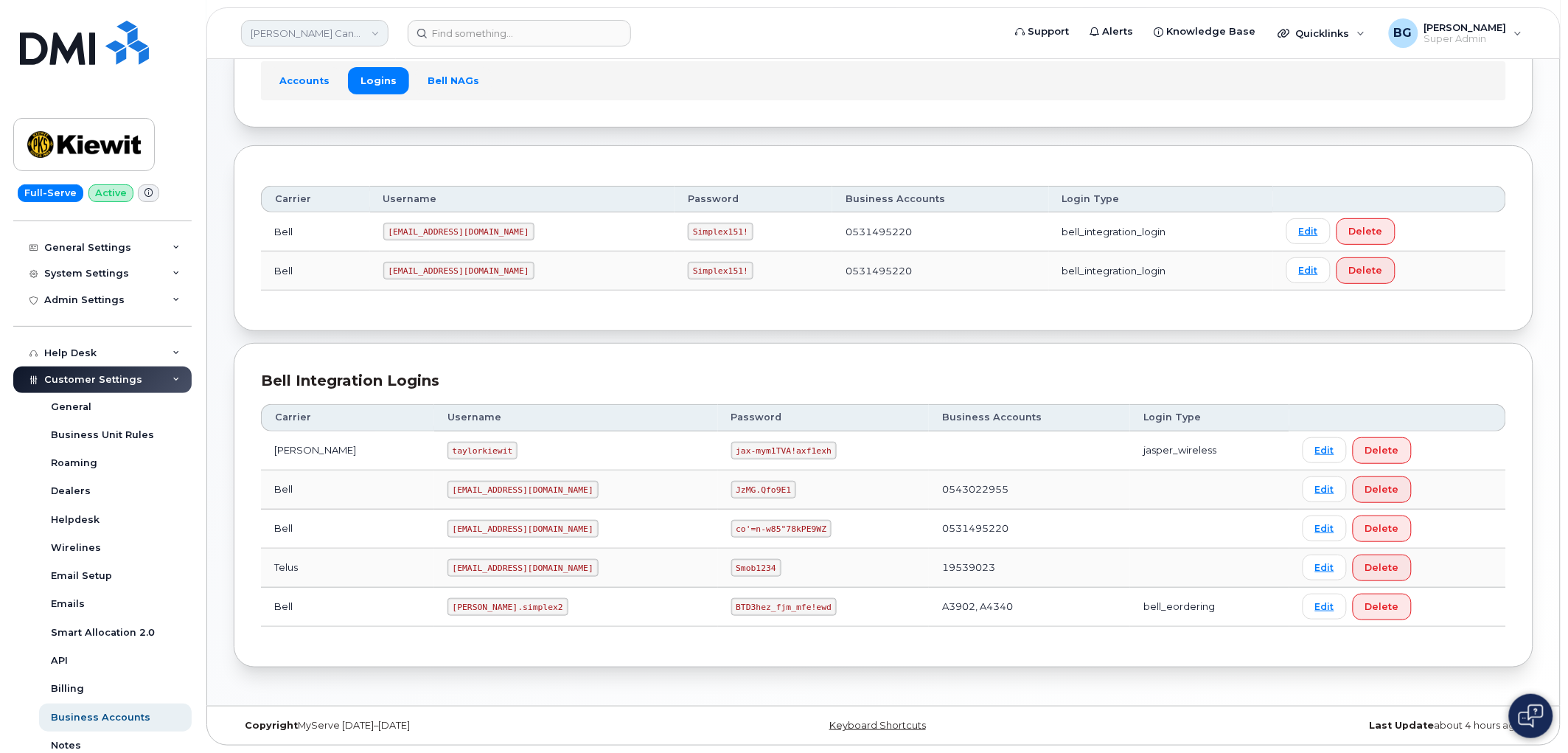
click at [307, 38] on link "[PERSON_NAME] Canada Inc" at bounding box center [315, 33] width 147 height 26
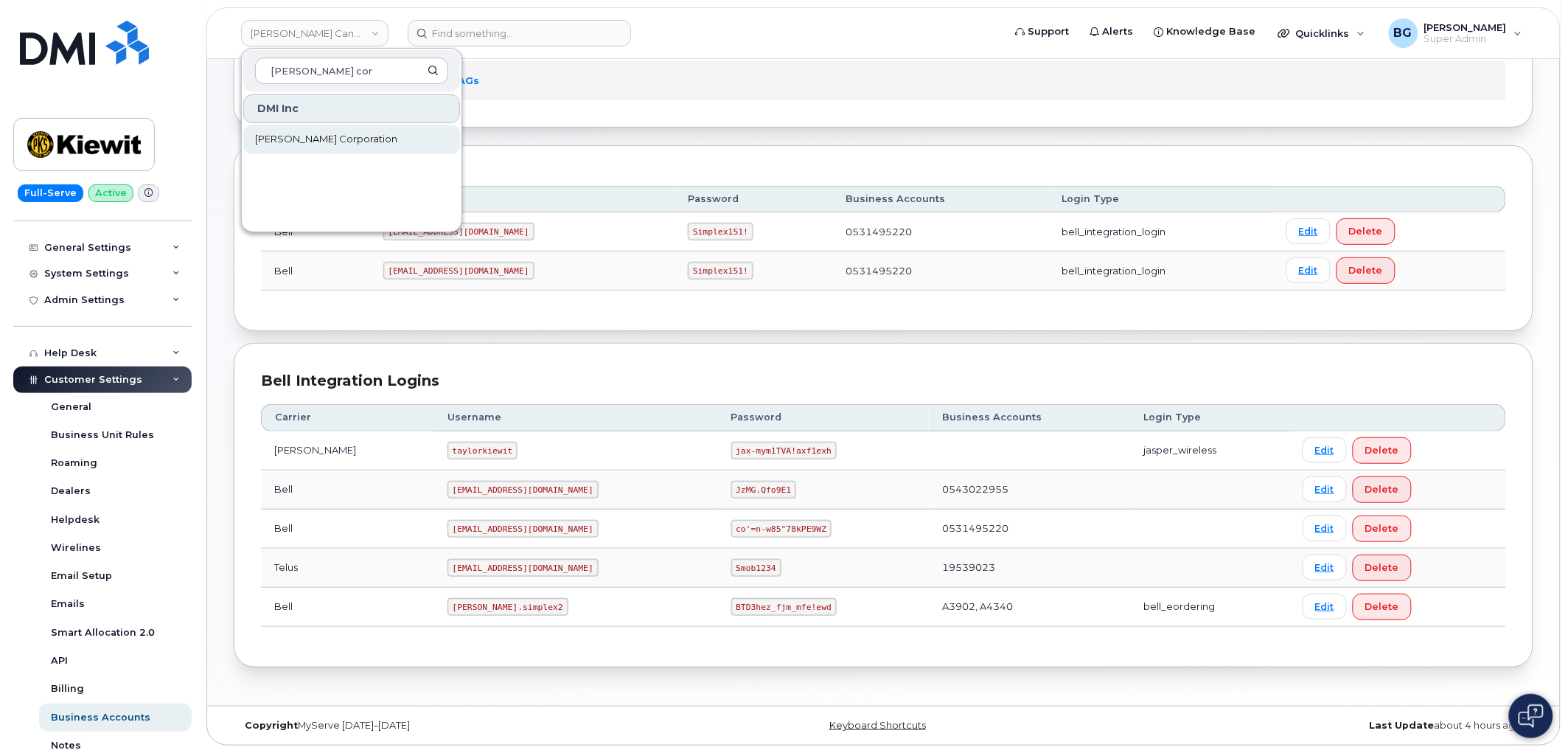
type input "kiewit cor"
click at [289, 129] on link "Kiewit Corporation" at bounding box center [351, 139] width 217 height 30
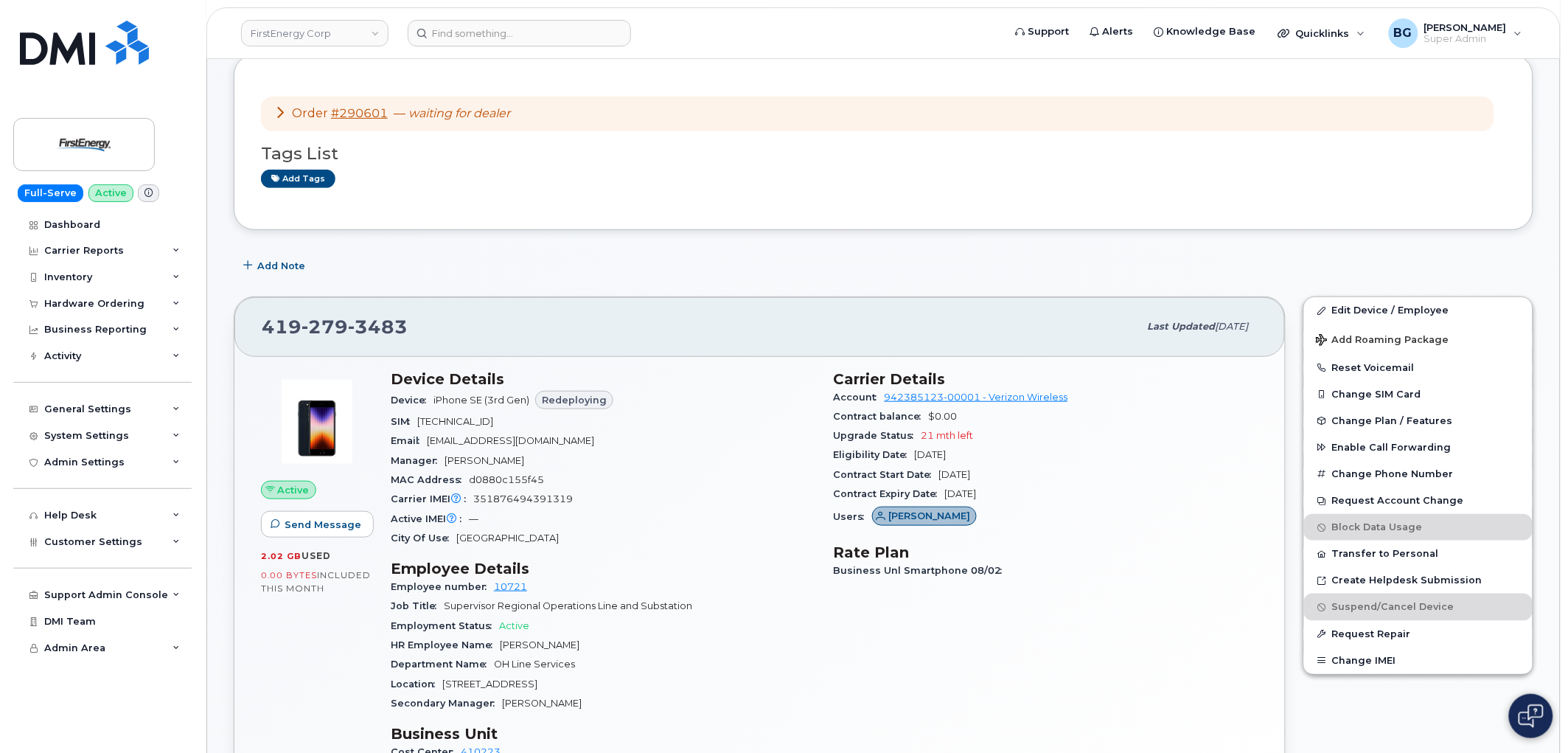
scroll to position [218, 0]
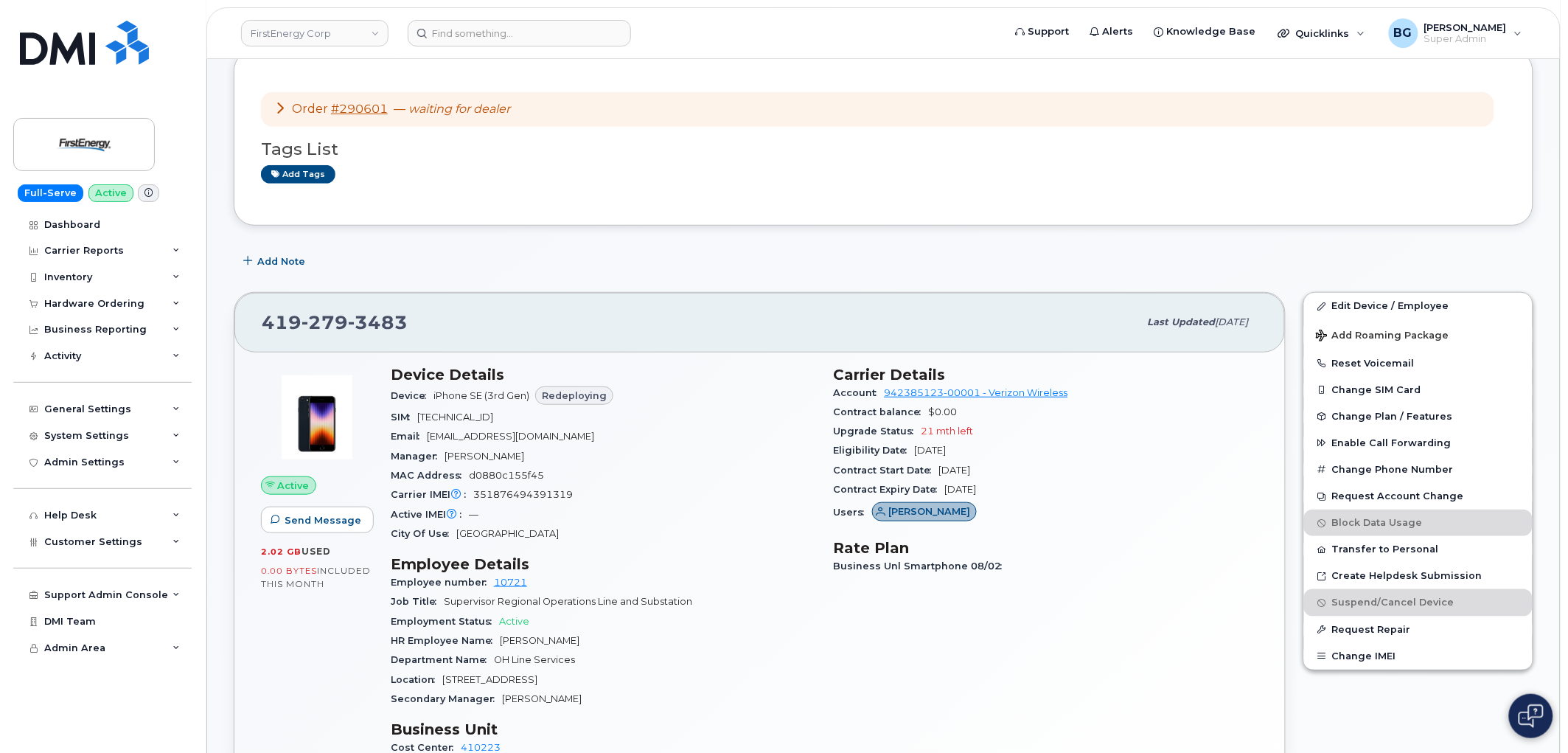
click at [348, 317] on span "279" at bounding box center [378, 322] width 60 height 22
copy span "419 279 3483"
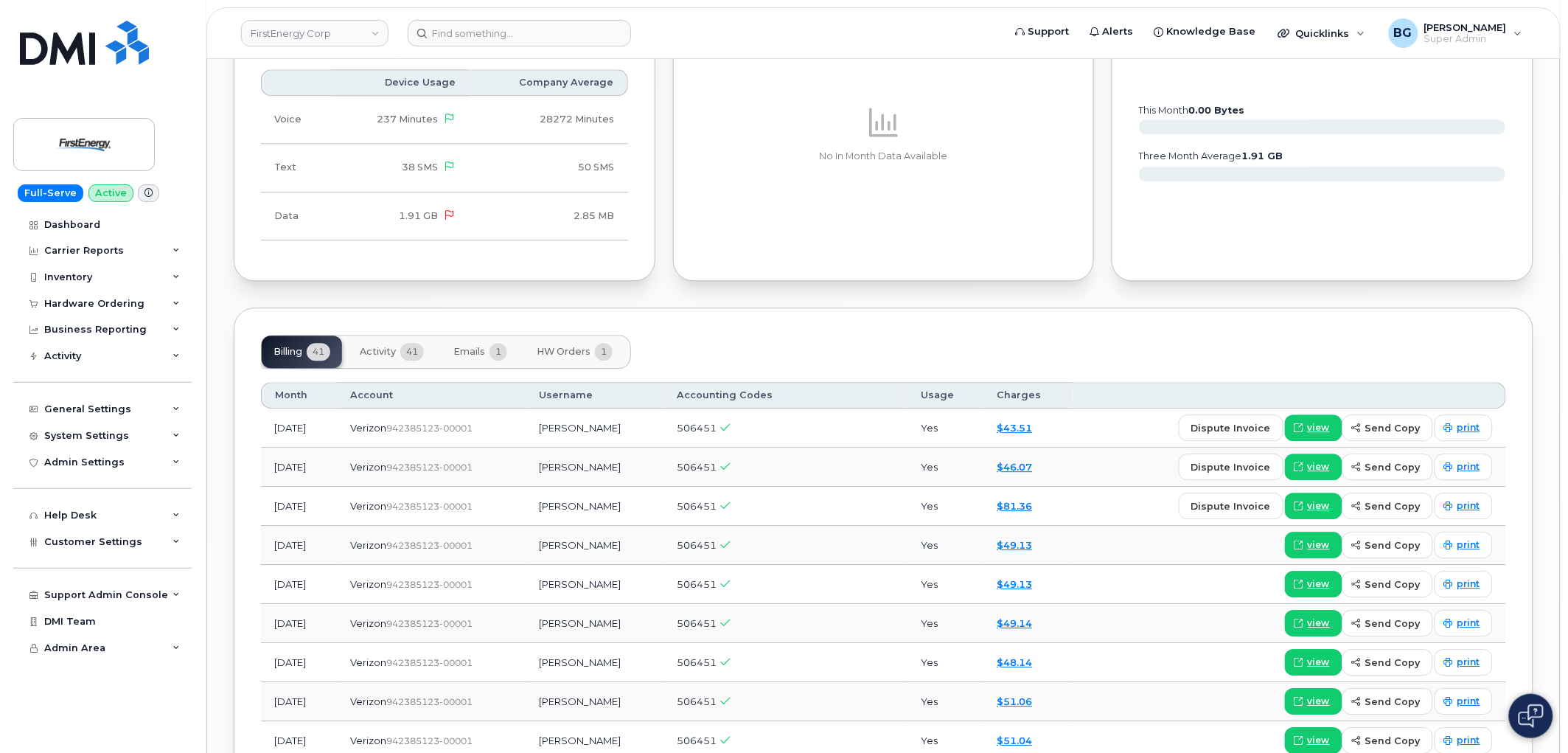
scroll to position [1256, 0]
click at [1325, 499] on span "view" at bounding box center [1319, 505] width 22 height 14
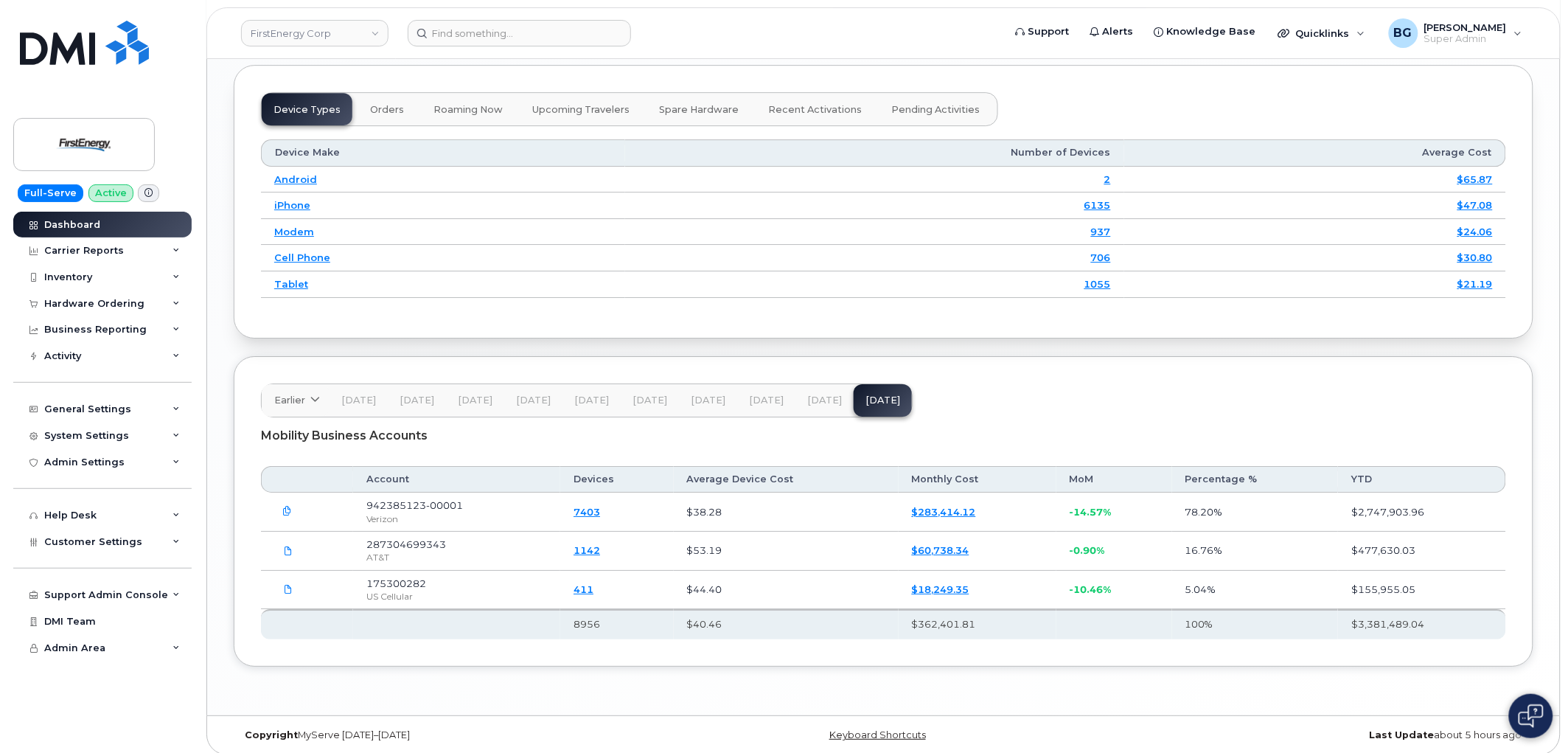
scroll to position [1669, 0]
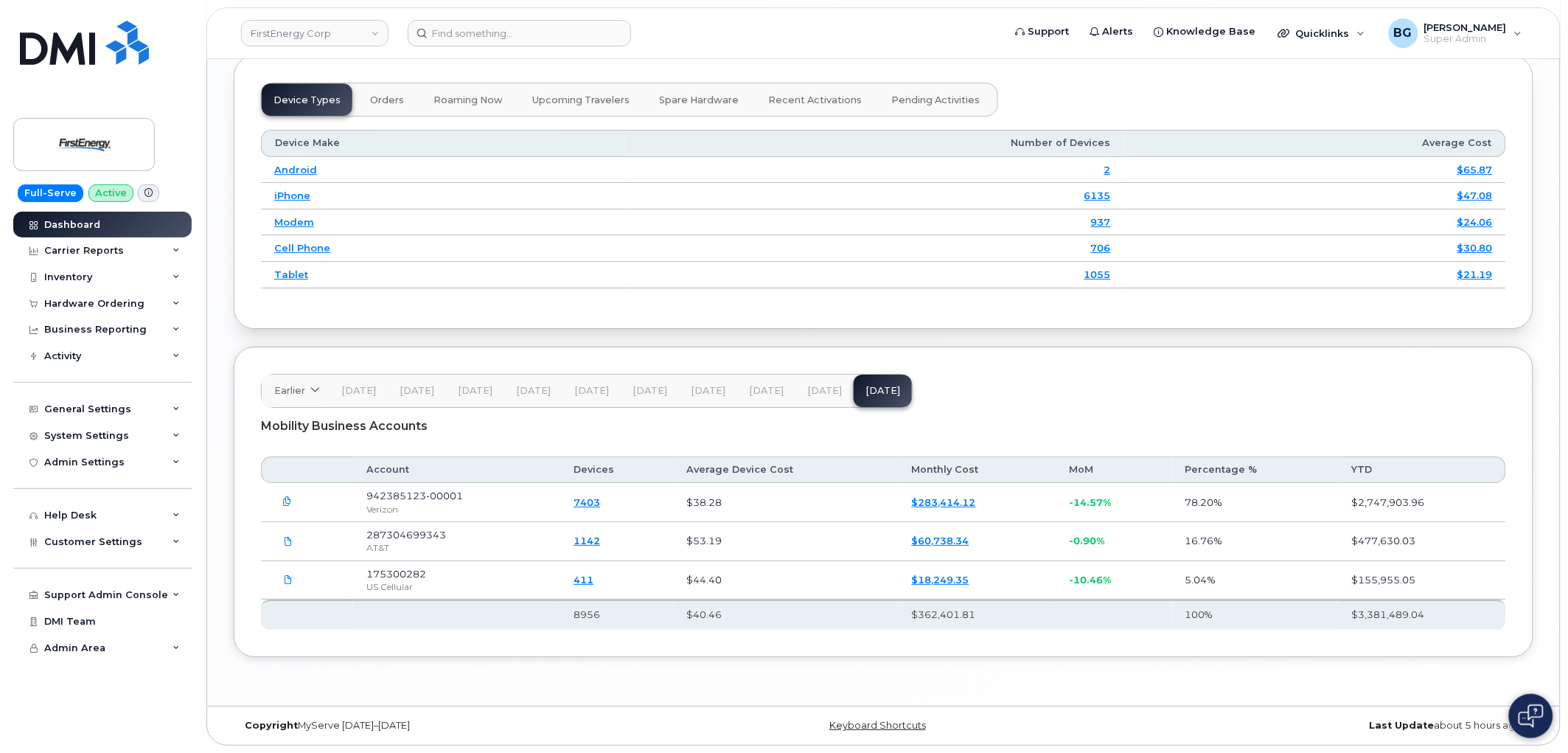
click at [286, 498] on icon "button" at bounding box center [288, 502] width 10 height 10
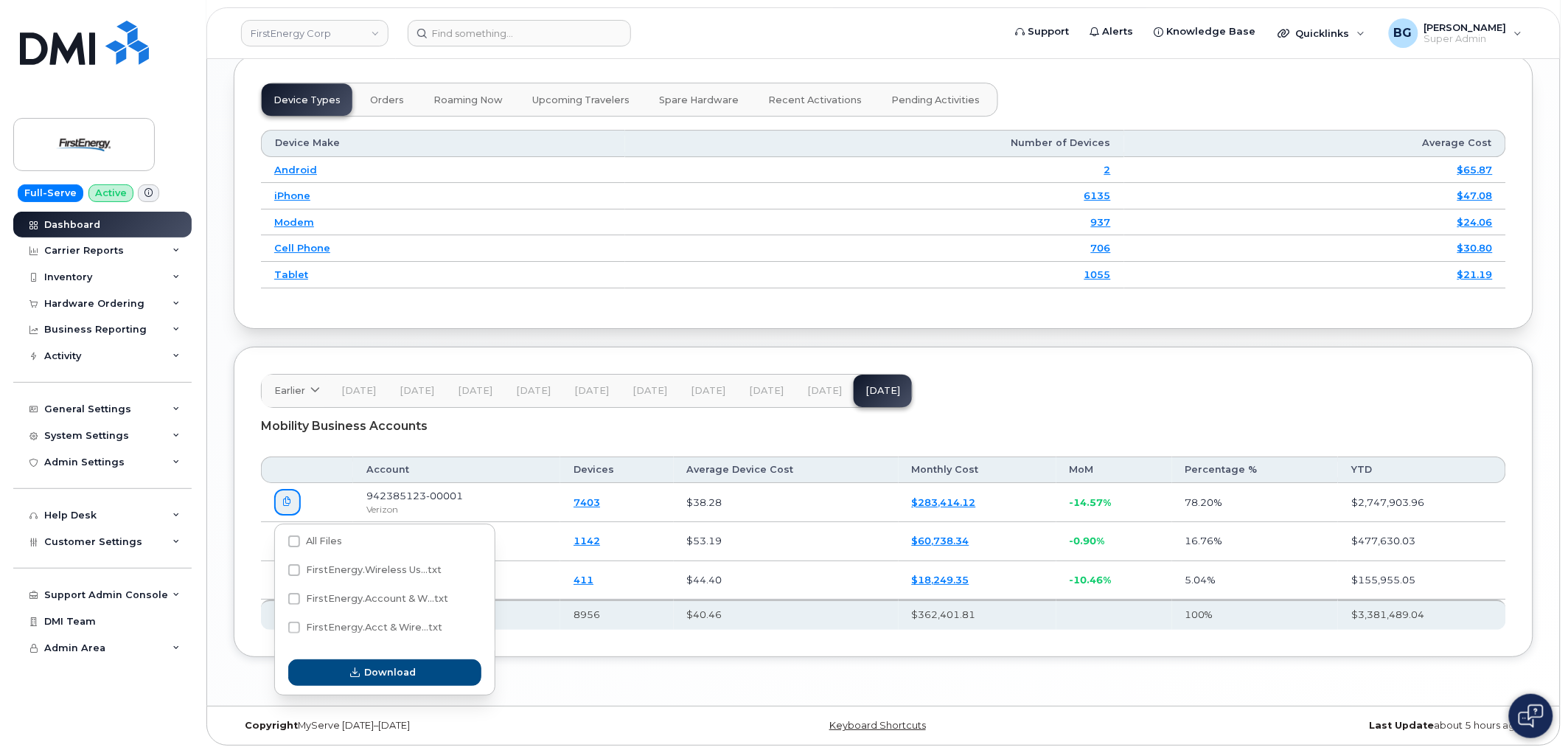
click at [765, 388] on span "[DATE]" at bounding box center [766, 391] width 34 height 12
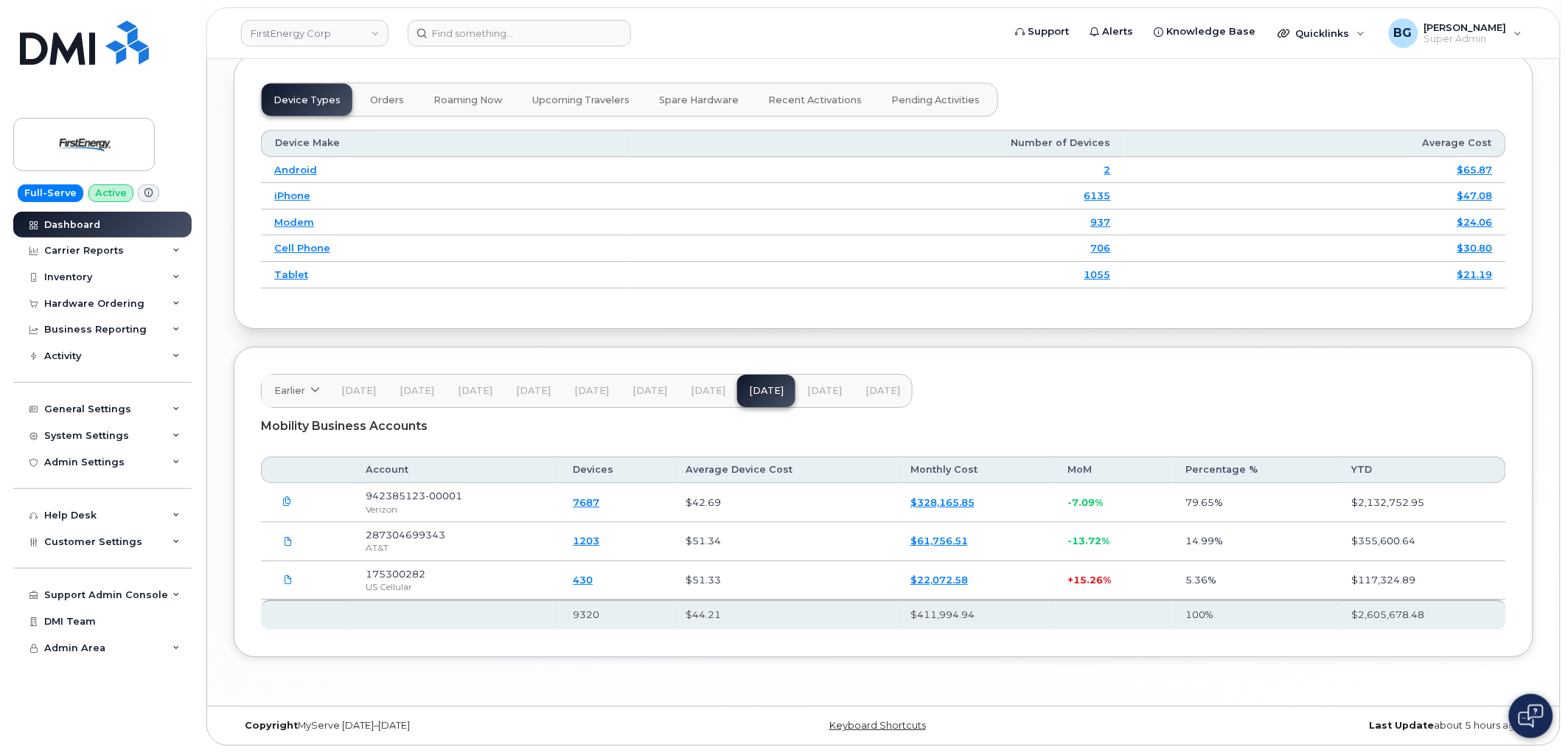
click at [282, 496] on button "button" at bounding box center [287, 502] width 26 height 26
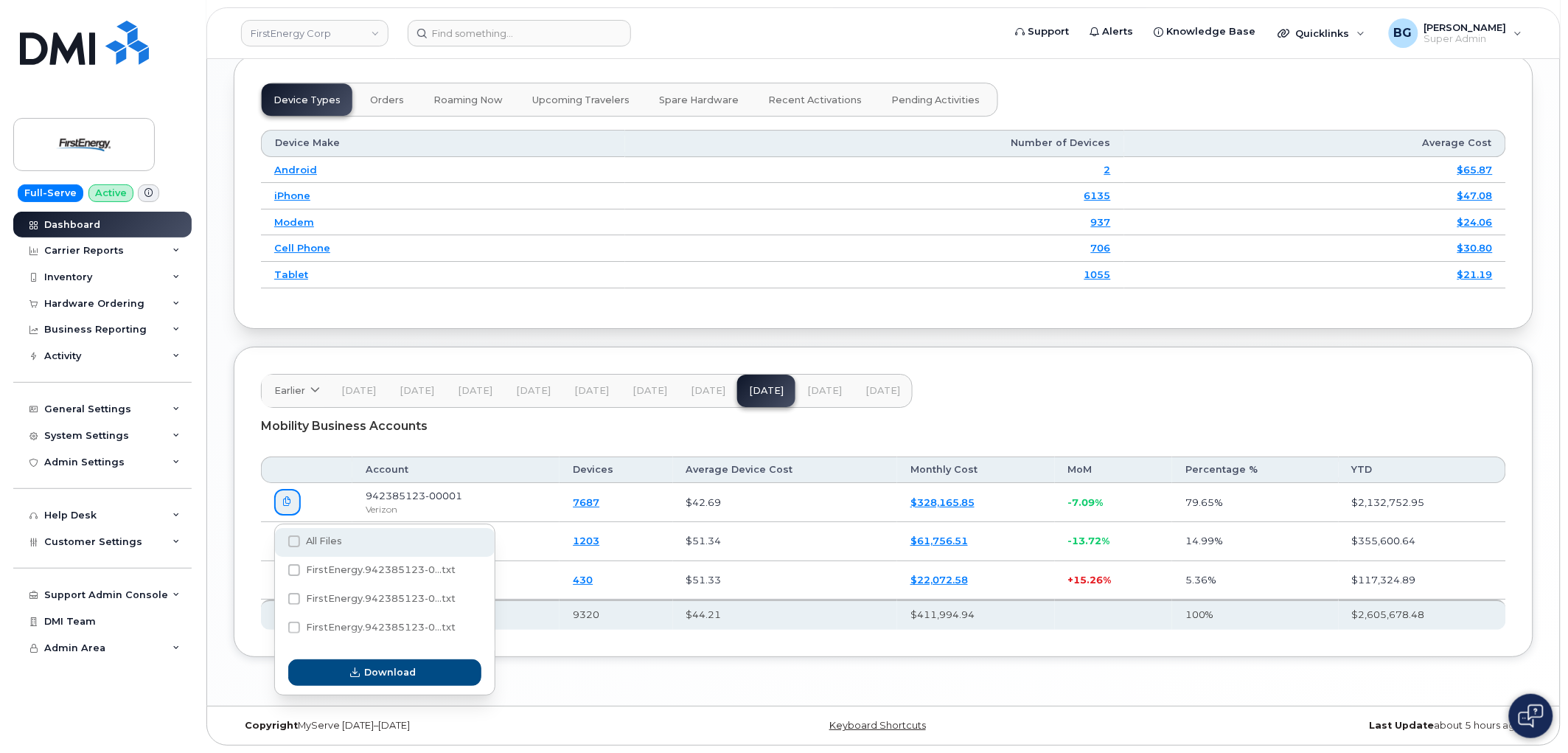
click at [300, 537] on label "All Files" at bounding box center [315, 541] width 54 height 12
click at [278, 538] on input "All Files" at bounding box center [274, 541] width 7 height 7
checkbox input "true"
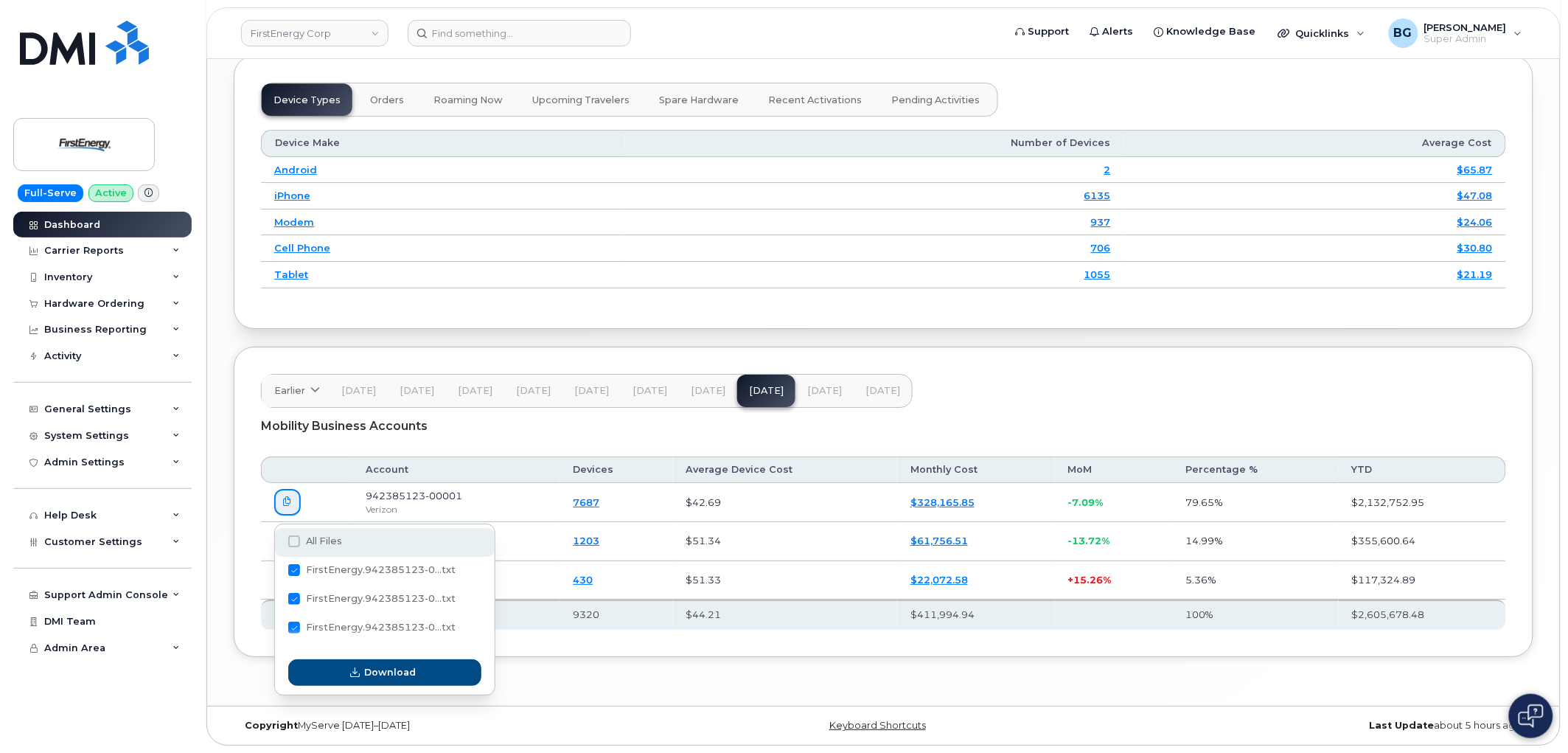
checkbox input "true"
click at [351, 675] on span "button" at bounding box center [355, 672] width 14 height 14
